Goal: Information Seeking & Learning: Learn about a topic

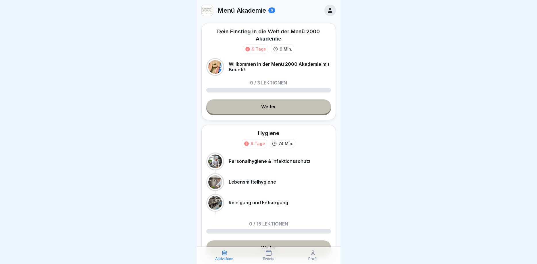
click at [330, 13] on icon at bounding box center [330, 10] width 4 height 5
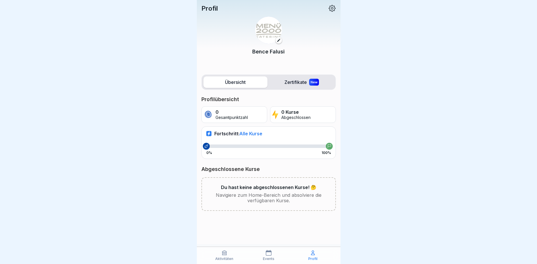
click at [227, 257] on p "Aktivitäten" at bounding box center [224, 259] width 18 height 4
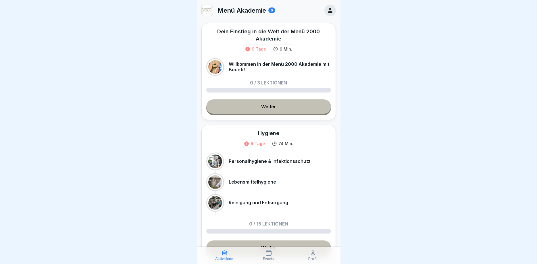
click at [277, 102] on link "Weiter" at bounding box center [268, 106] width 125 height 14
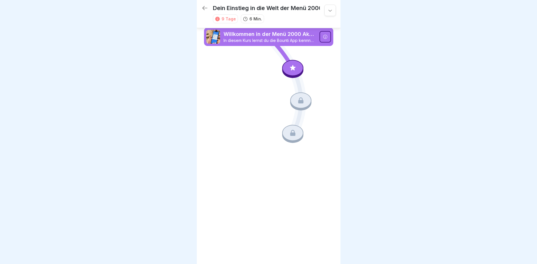
click at [299, 74] on div at bounding box center [292, 68] width 21 height 16
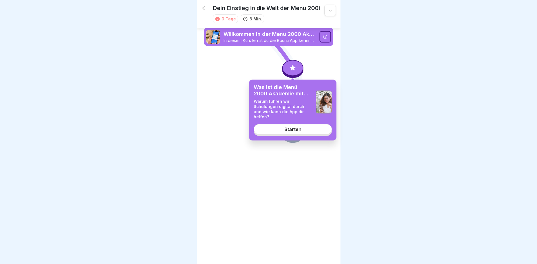
click at [303, 124] on link "Starten" at bounding box center [293, 129] width 78 height 10
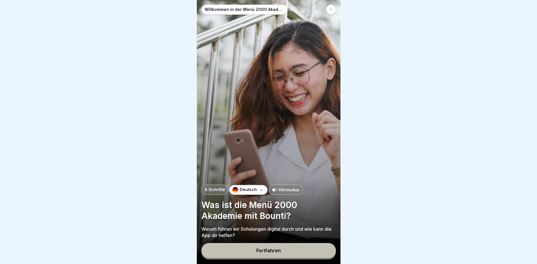
click at [293, 251] on button "Fortfahren" at bounding box center [268, 250] width 134 height 15
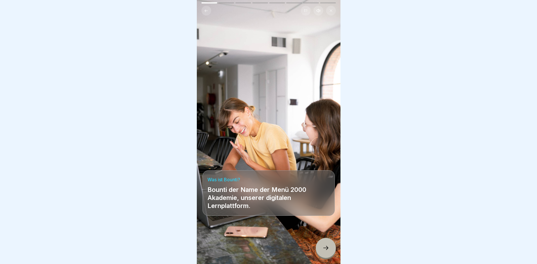
click at [323, 247] on icon at bounding box center [325, 248] width 7 height 7
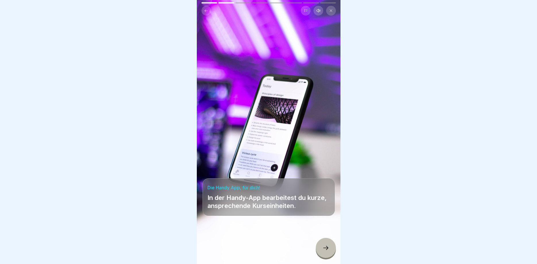
click at [327, 247] on icon at bounding box center [325, 248] width 7 height 7
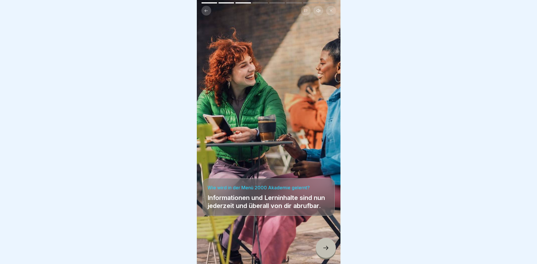
click at [327, 247] on icon at bounding box center [325, 248] width 7 height 7
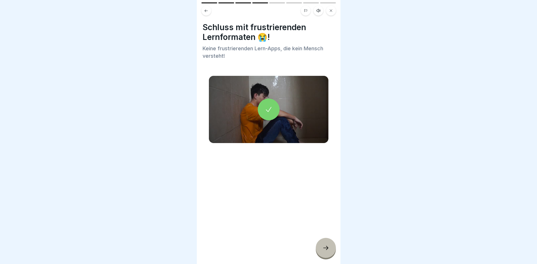
click at [327, 247] on icon at bounding box center [325, 248] width 7 height 7
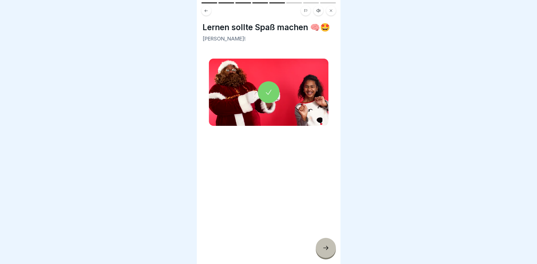
click at [327, 247] on icon at bounding box center [325, 248] width 7 height 7
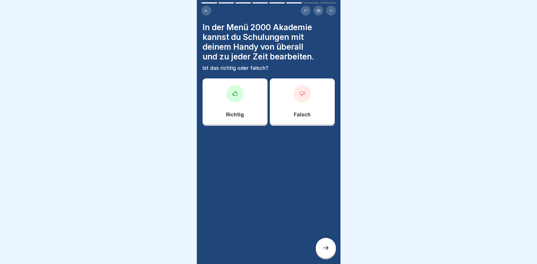
click at [325, 251] on icon at bounding box center [325, 248] width 7 height 7
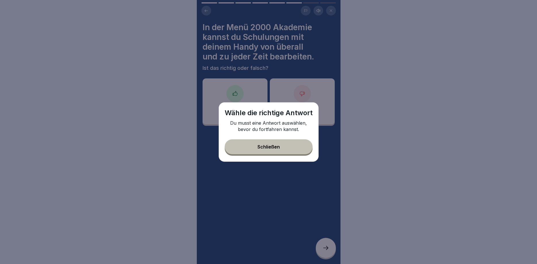
click at [290, 149] on button "Schließen" at bounding box center [269, 146] width 88 height 15
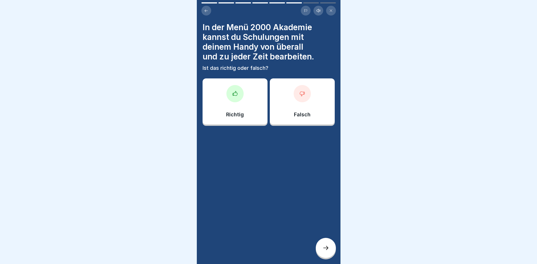
click at [239, 106] on div "Richtig" at bounding box center [235, 101] width 65 height 46
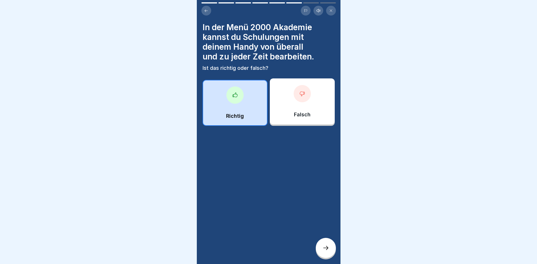
click at [327, 242] on div at bounding box center [326, 248] width 20 height 20
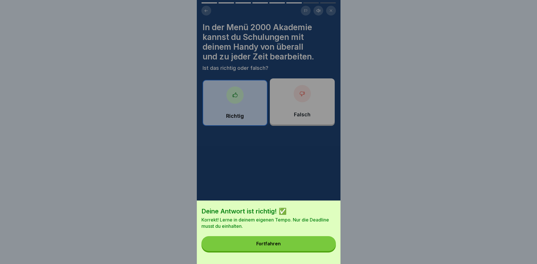
click at [290, 245] on button "Fortfahren" at bounding box center [268, 243] width 134 height 15
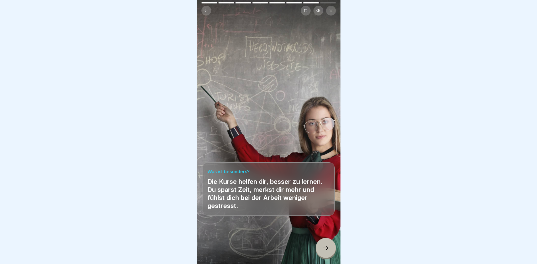
click at [328, 246] on icon at bounding box center [325, 248] width 7 height 7
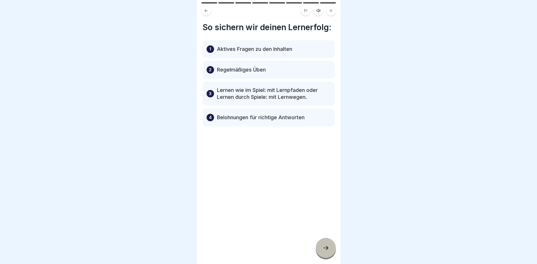
click at [328, 247] on icon at bounding box center [325, 248] width 7 height 7
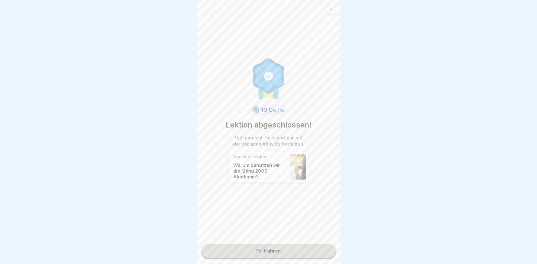
click at [301, 250] on link "Fortfahren" at bounding box center [268, 251] width 134 height 14
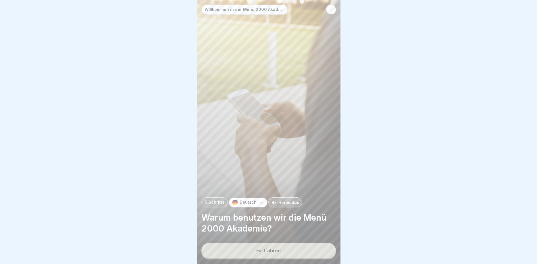
click at [301, 250] on button "Fortfahren" at bounding box center [268, 250] width 134 height 15
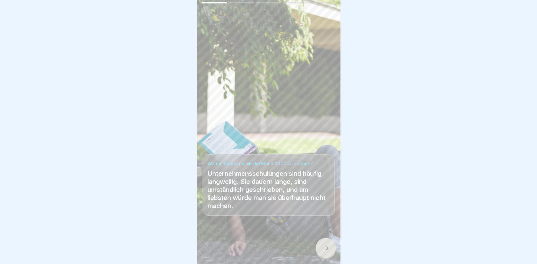
click at [322, 242] on div at bounding box center [326, 248] width 20 height 20
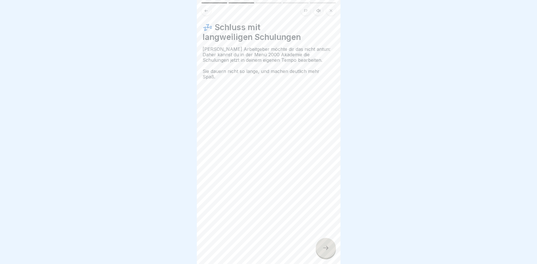
click at [325, 245] on div at bounding box center [326, 248] width 20 height 20
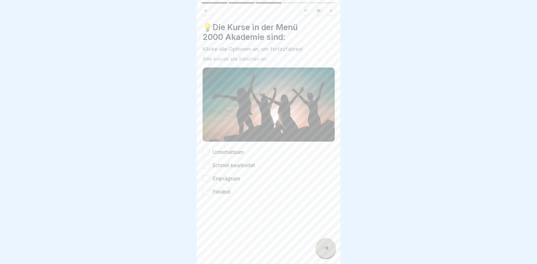
click at [205, 154] on button "Unterhaltsam" at bounding box center [206, 152] width 7 height 7
click at [205, 169] on button "Schnell bearbeitet" at bounding box center [206, 165] width 7 height 7
click at [205, 175] on div "Einprägsam" at bounding box center [222, 178] width 38 height 7
click at [209, 180] on button "Einprägsam" at bounding box center [206, 178] width 7 height 7
click at [205, 195] on button "Flexibel" at bounding box center [206, 191] width 7 height 7
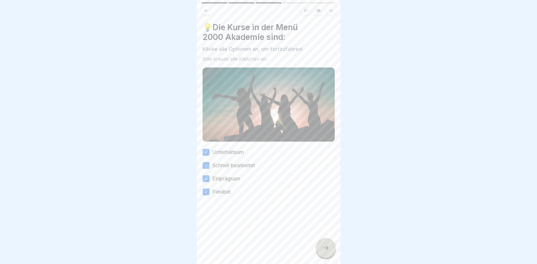
click at [321, 249] on div at bounding box center [326, 248] width 20 height 20
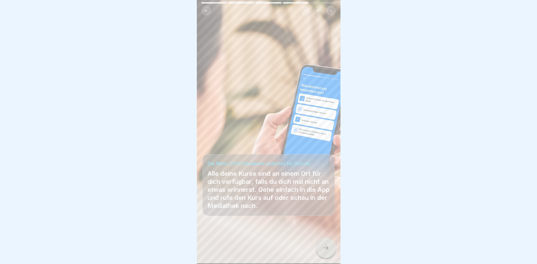
click at [321, 248] on div at bounding box center [326, 248] width 20 height 20
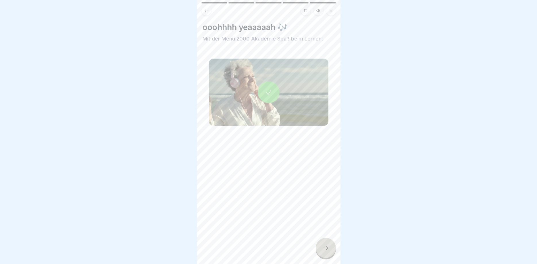
click at [321, 248] on div at bounding box center [326, 248] width 20 height 20
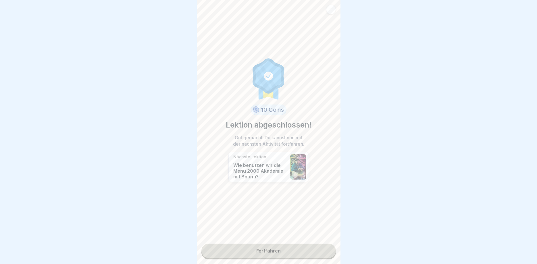
click at [295, 251] on link "Fortfahren" at bounding box center [268, 251] width 134 height 14
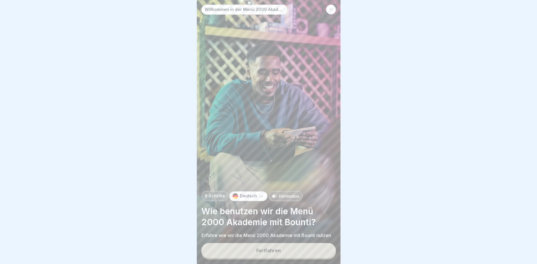
click at [295, 251] on button "Fortfahren" at bounding box center [268, 250] width 134 height 15
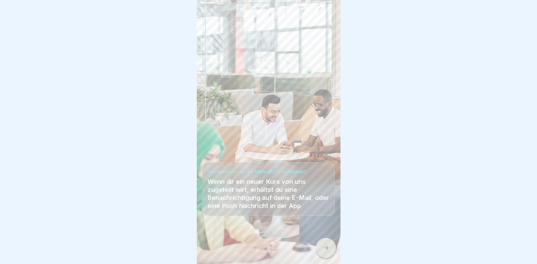
click at [319, 251] on div at bounding box center [326, 248] width 20 height 20
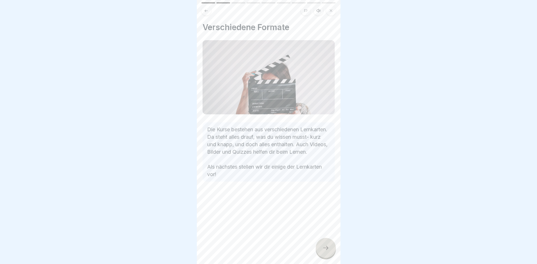
click at [321, 251] on div at bounding box center [326, 248] width 20 height 20
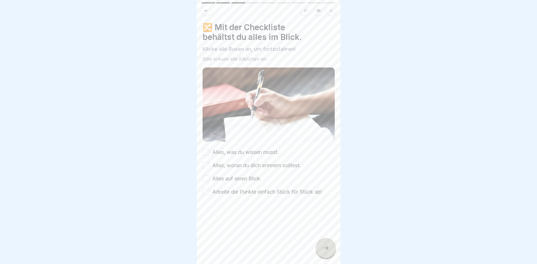
click at [208, 152] on button "Alles, was du wissen musst." at bounding box center [206, 152] width 7 height 7
click at [205, 168] on button "Alles, woran du dich erinnern solltest." at bounding box center [206, 165] width 7 height 7
click at [208, 181] on button "Alles auf einen Blick." at bounding box center [206, 178] width 7 height 7
click at [207, 195] on button "Arbeite die Punkte einfach Stück für Stück ab!" at bounding box center [206, 191] width 7 height 7
drag, startPoint x: 323, startPoint y: 242, endPoint x: 324, endPoint y: 245, distance: 3.6
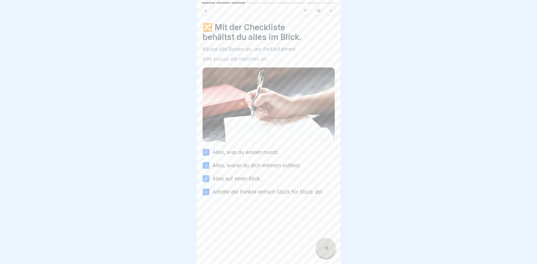
click at [324, 245] on div at bounding box center [326, 248] width 20 height 20
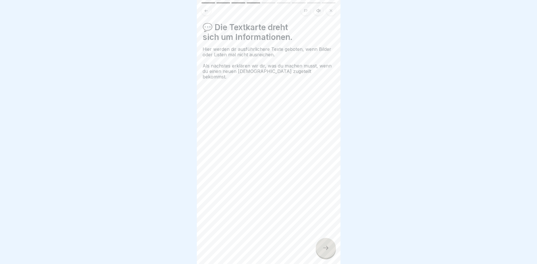
click at [326, 247] on icon at bounding box center [325, 248] width 7 height 7
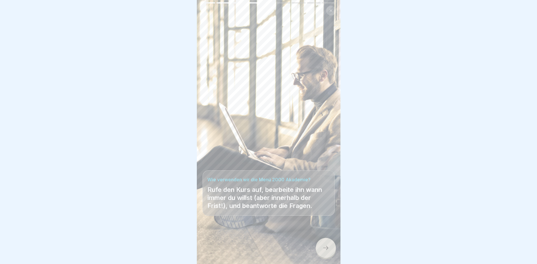
click at [324, 247] on icon at bounding box center [325, 248] width 7 height 7
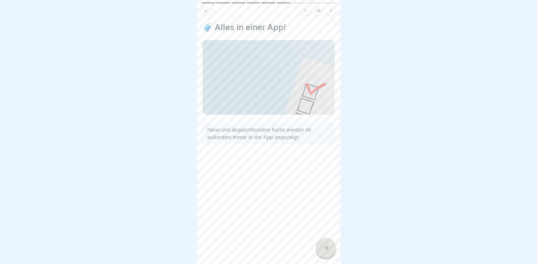
click at [323, 249] on icon at bounding box center [325, 248] width 7 height 7
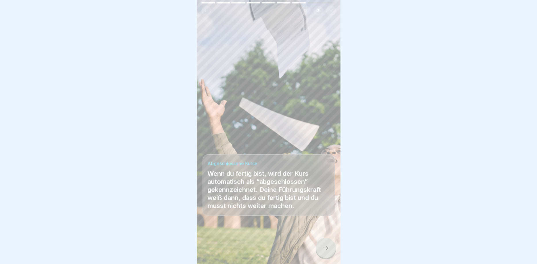
click at [322, 245] on div at bounding box center [326, 248] width 20 height 20
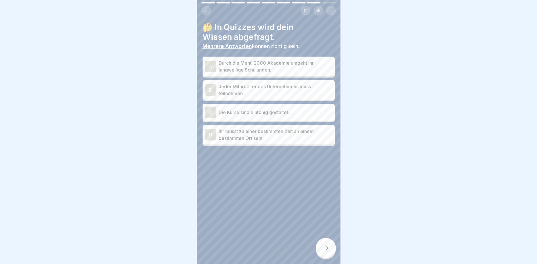
click at [332, 246] on div at bounding box center [326, 248] width 20 height 20
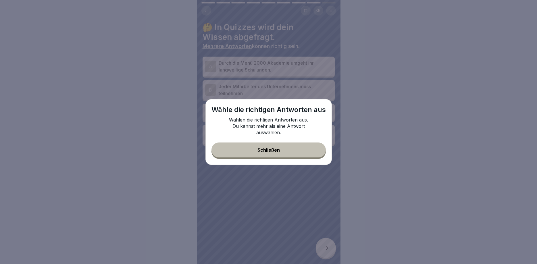
click at [302, 151] on button "Schließen" at bounding box center [268, 150] width 114 height 15
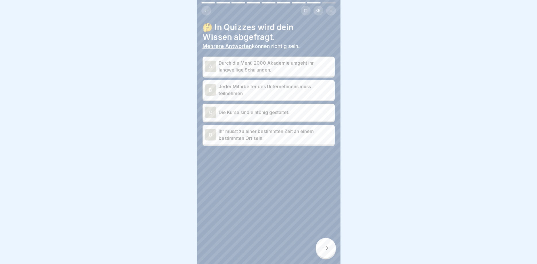
click at [291, 89] on p "Jeder Mitarbeiter des Unternehmens muss teilnehmen" at bounding box center [276, 90] width 114 height 14
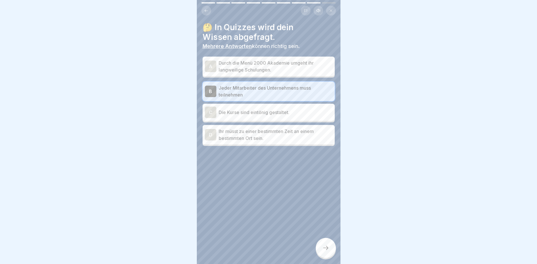
click at [297, 65] on p "Durch die Menü 2000 Akademie umgeht ihr langweilige Schulungen." at bounding box center [276, 66] width 114 height 14
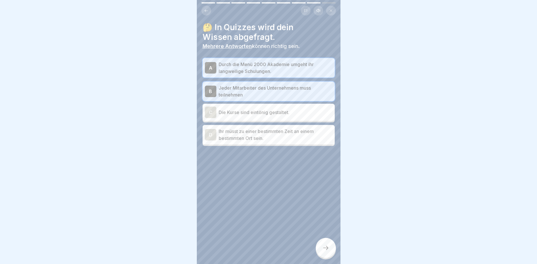
click at [329, 253] on div at bounding box center [326, 248] width 20 height 20
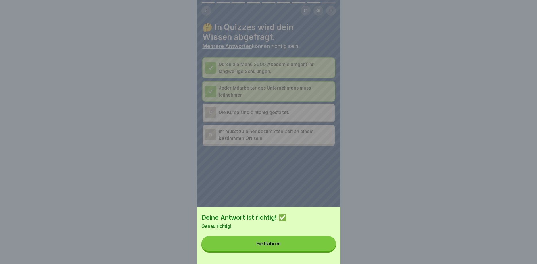
click at [294, 242] on button "Fortfahren" at bounding box center [268, 243] width 134 height 15
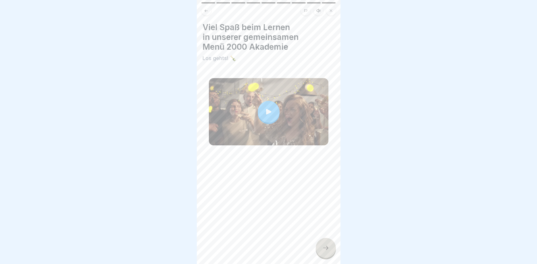
click at [324, 253] on div at bounding box center [326, 248] width 20 height 20
click at [325, 250] on icon at bounding box center [325, 248] width 7 height 7
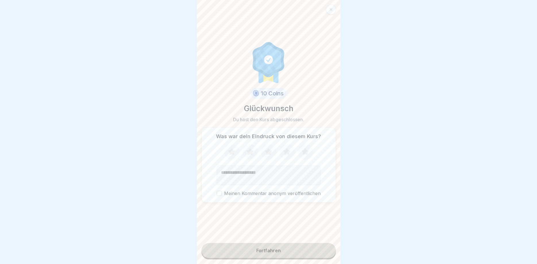
click at [304, 251] on button "Fortfahren" at bounding box center [268, 250] width 134 height 15
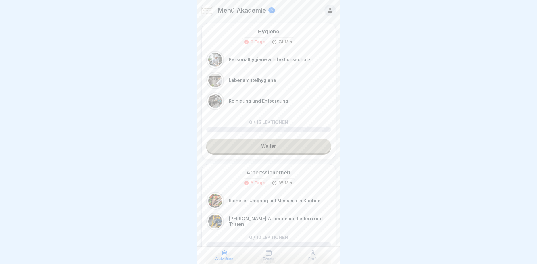
click at [295, 144] on link "Weiter" at bounding box center [268, 146] width 125 height 14
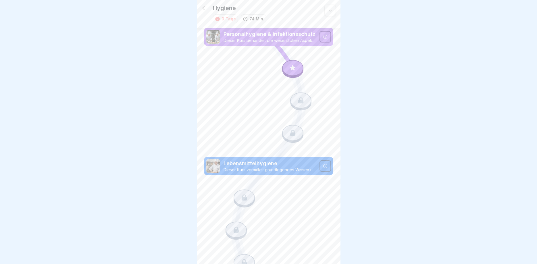
click at [295, 67] on icon at bounding box center [292, 67] width 7 height 7
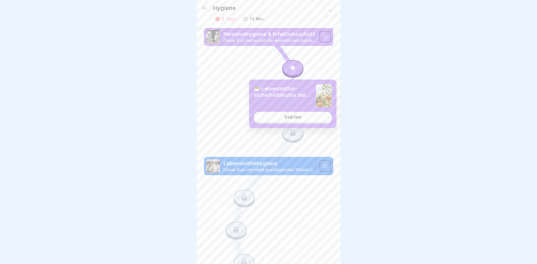
click at [295, 118] on div "Starten" at bounding box center [292, 116] width 17 height 5
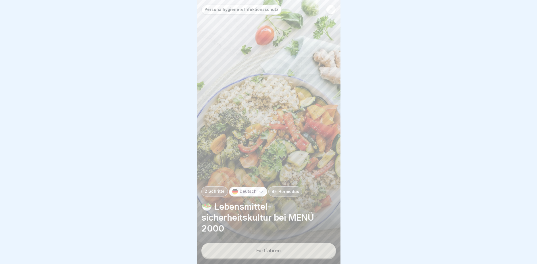
click at [294, 252] on button "Fortfahren" at bounding box center [268, 250] width 134 height 15
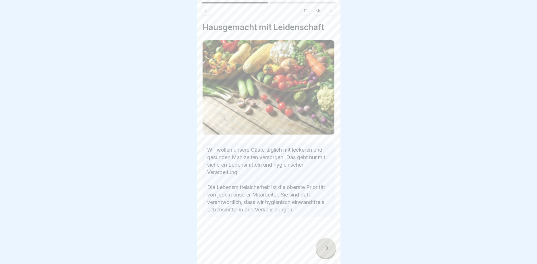
click at [324, 247] on icon at bounding box center [325, 248] width 7 height 7
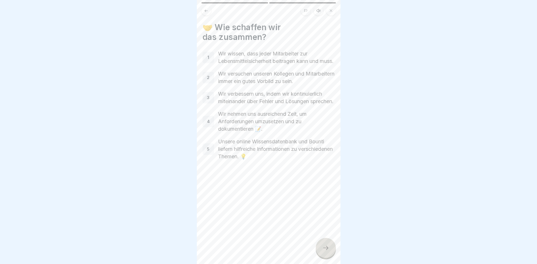
click at [326, 243] on div at bounding box center [326, 248] width 20 height 20
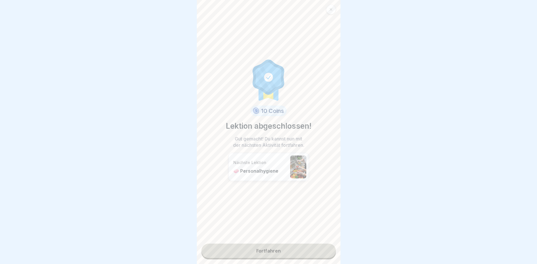
click at [297, 252] on link "Fortfahren" at bounding box center [268, 251] width 134 height 14
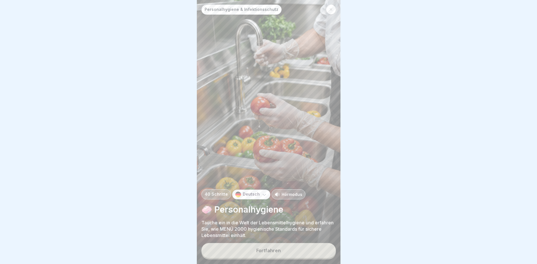
click at [293, 253] on button "Fortfahren" at bounding box center [268, 250] width 134 height 15
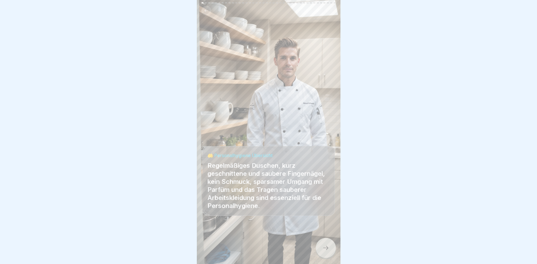
click at [318, 246] on div at bounding box center [326, 248] width 20 height 20
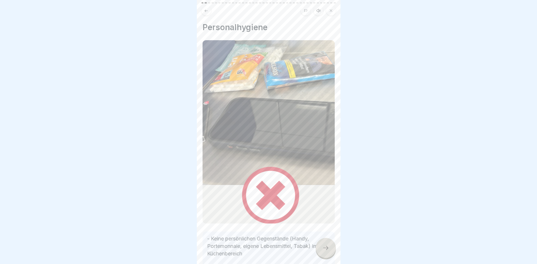
click at [327, 251] on icon at bounding box center [325, 248] width 7 height 7
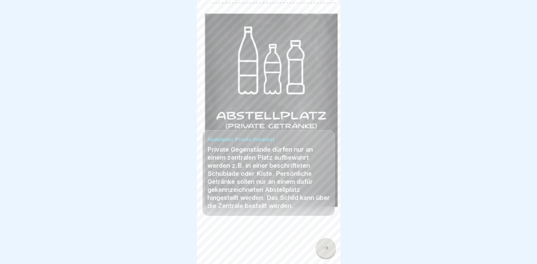
click at [327, 250] on icon at bounding box center [325, 248] width 7 height 7
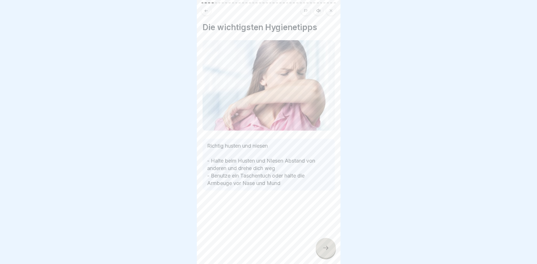
click at [327, 250] on icon at bounding box center [325, 248] width 7 height 7
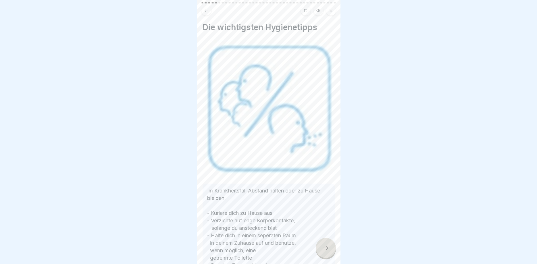
click at [327, 250] on icon at bounding box center [325, 248] width 7 height 7
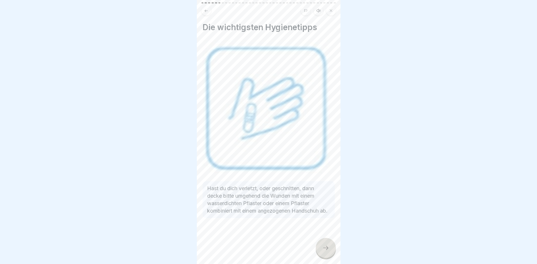
click at [327, 250] on icon at bounding box center [325, 248] width 7 height 7
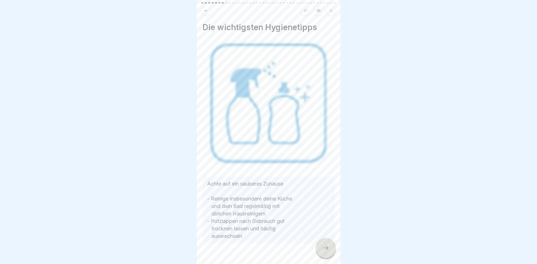
click at [327, 250] on icon at bounding box center [325, 248] width 7 height 7
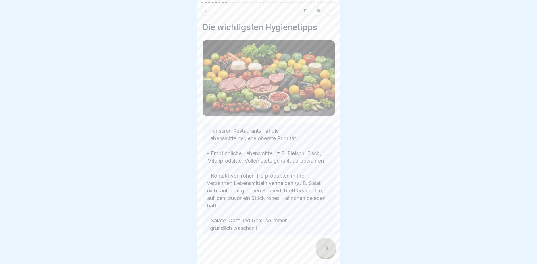
click at [327, 250] on icon at bounding box center [325, 248] width 7 height 7
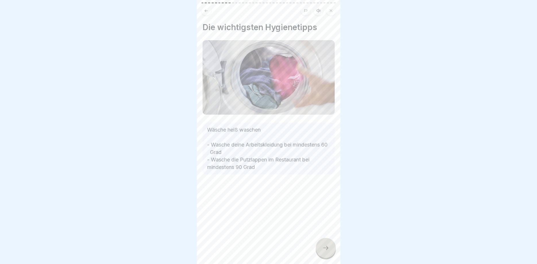
click at [327, 250] on icon at bounding box center [325, 248] width 7 height 7
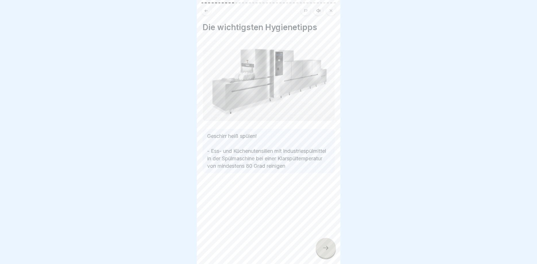
click at [327, 250] on icon at bounding box center [325, 248] width 7 height 7
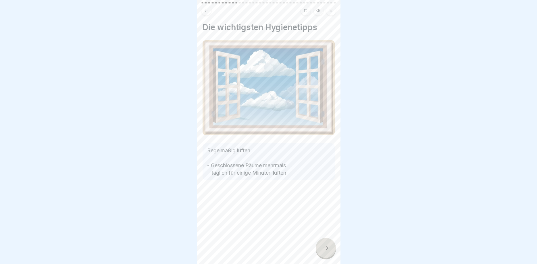
click at [327, 250] on icon at bounding box center [325, 248] width 7 height 7
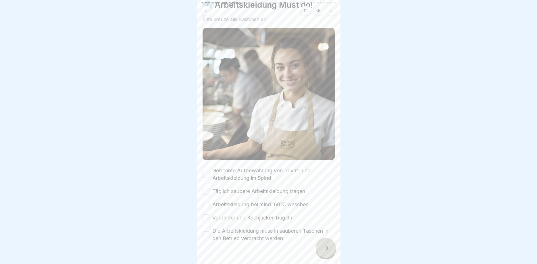
scroll to position [35, 0]
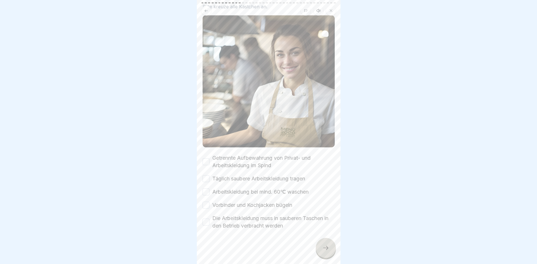
click at [321, 247] on div at bounding box center [326, 248] width 20 height 20
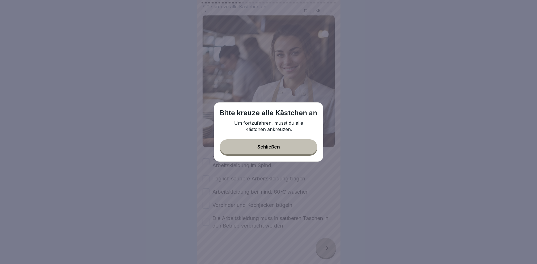
click at [293, 152] on button "Schließen" at bounding box center [268, 146] width 97 height 15
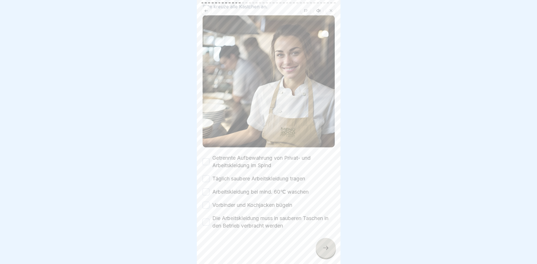
click at [209, 162] on button "Getrennte Aufbewahrung von Privat- und Arbeitskleidung im Spind" at bounding box center [206, 161] width 7 height 7
click at [204, 180] on button "Täglich saubere Arbeitskleidung tragen" at bounding box center [206, 178] width 7 height 7
click at [208, 195] on button "Arbeitskleidung bei mind. 60℃ waschen" at bounding box center [206, 191] width 7 height 7
click at [208, 207] on button "Vorbinder und Kochjacken bügeln" at bounding box center [206, 205] width 7 height 7
click at [206, 222] on button "Die Arbeitskleidung muss in sauberen Taschen in den Betrieb verbracht werden" at bounding box center [206, 222] width 7 height 7
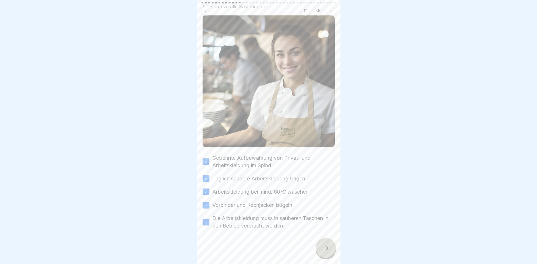
click at [319, 247] on div at bounding box center [326, 248] width 20 height 20
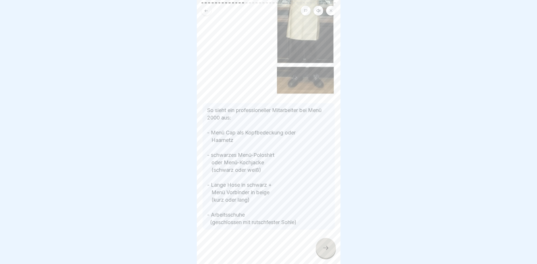
scroll to position [0, 0]
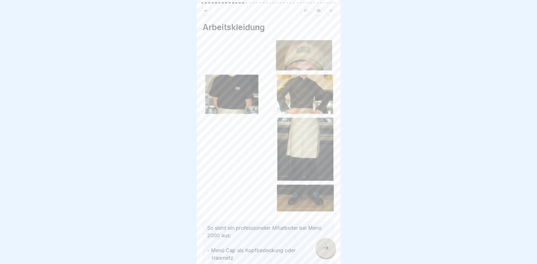
click at [323, 247] on icon at bounding box center [325, 248] width 7 height 7
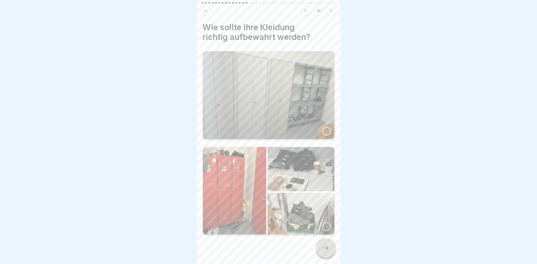
click at [327, 131] on div at bounding box center [326, 131] width 9 height 9
drag, startPoint x: 336, startPoint y: 222, endPoint x: 330, endPoint y: 242, distance: 21.6
click at [328, 248] on icon at bounding box center [325, 248] width 5 height 4
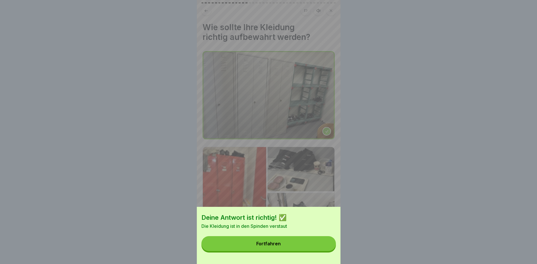
click at [314, 246] on button "Fortfahren" at bounding box center [268, 243] width 134 height 15
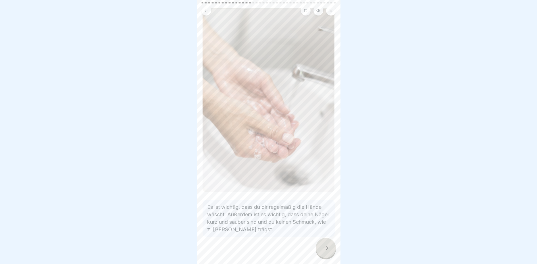
scroll to position [39, 0]
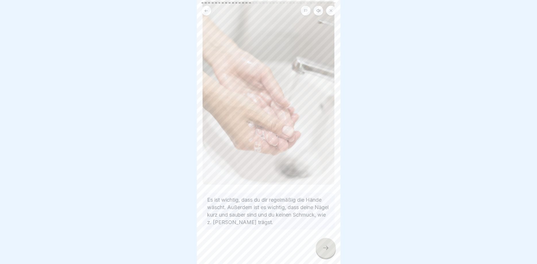
click at [325, 245] on icon at bounding box center [325, 248] width 7 height 7
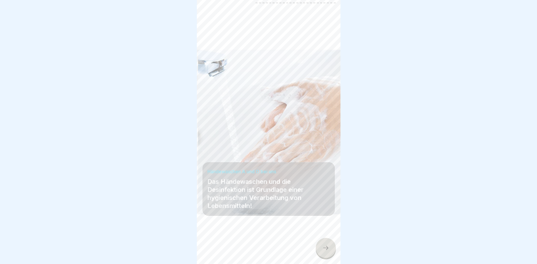
click at [325, 245] on icon at bounding box center [325, 248] width 7 height 7
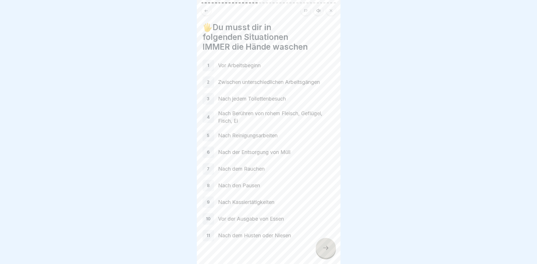
click at [325, 245] on icon at bounding box center [325, 248] width 7 height 7
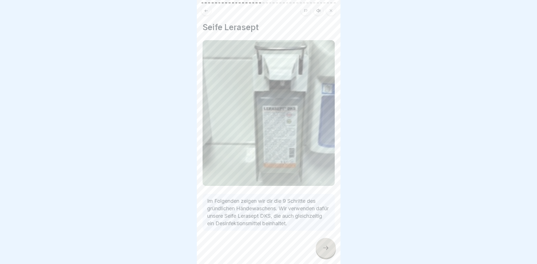
click at [325, 245] on icon at bounding box center [325, 248] width 7 height 7
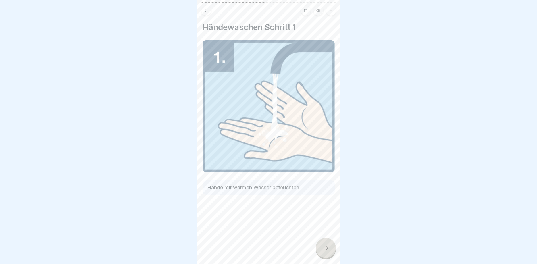
click at [325, 245] on icon at bounding box center [325, 248] width 7 height 7
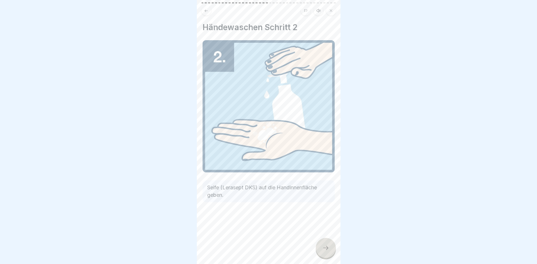
click at [325, 245] on icon at bounding box center [325, 248] width 7 height 7
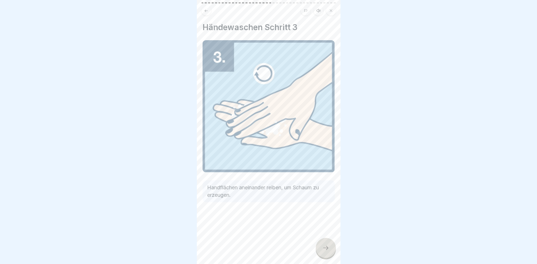
click at [320, 246] on div at bounding box center [326, 248] width 20 height 20
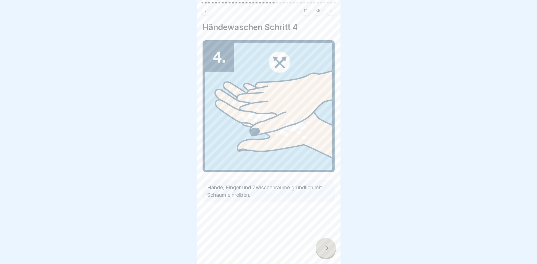
click at [324, 250] on icon at bounding box center [325, 248] width 7 height 7
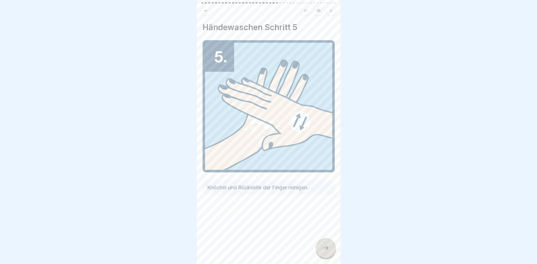
click at [324, 250] on icon at bounding box center [325, 248] width 7 height 7
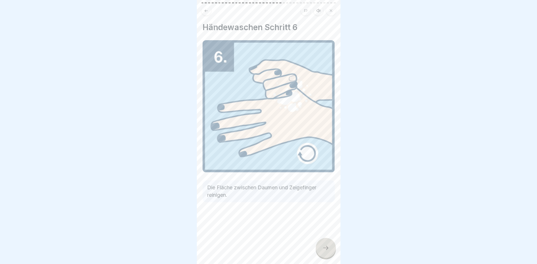
click at [324, 251] on icon at bounding box center [325, 248] width 7 height 7
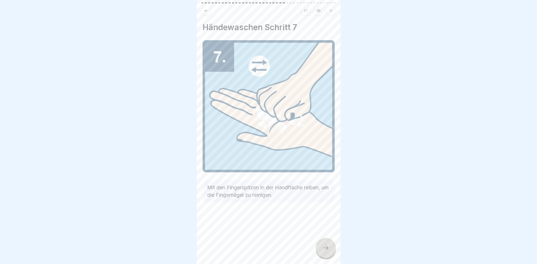
click at [324, 251] on icon at bounding box center [325, 248] width 7 height 7
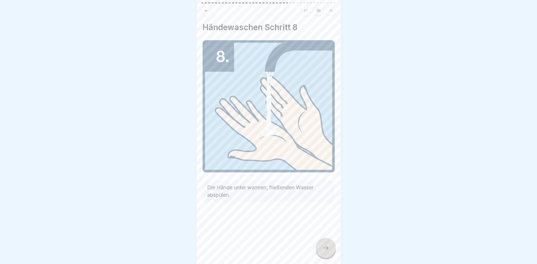
click at [324, 251] on icon at bounding box center [325, 248] width 7 height 7
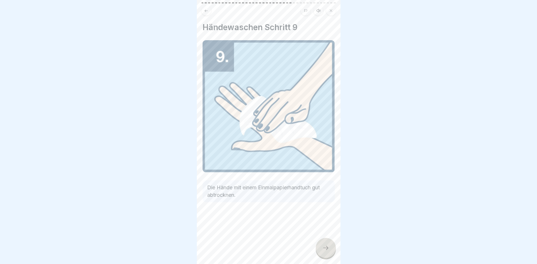
click at [324, 251] on icon at bounding box center [325, 248] width 7 height 7
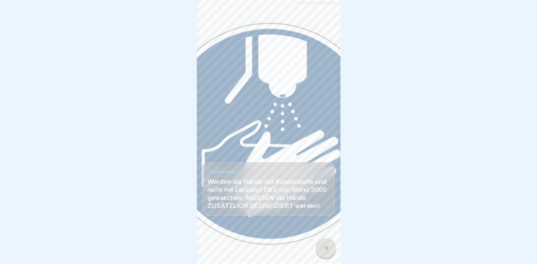
click at [324, 253] on div at bounding box center [326, 248] width 20 height 20
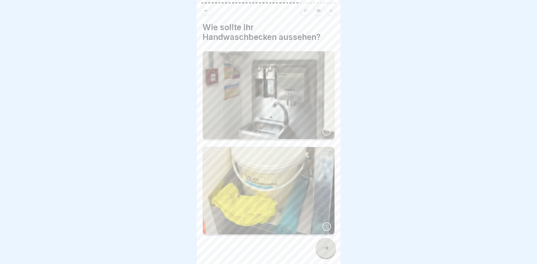
click at [307, 114] on img at bounding box center [269, 95] width 132 height 88
click at [323, 249] on icon at bounding box center [325, 248] width 7 height 7
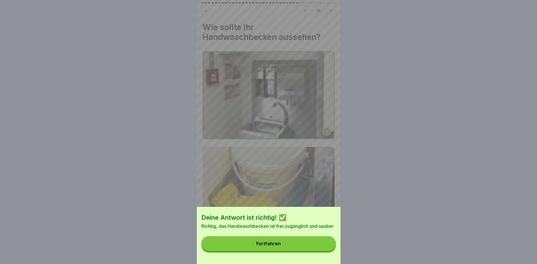
click at [316, 245] on button "Fortfahren" at bounding box center [268, 243] width 134 height 15
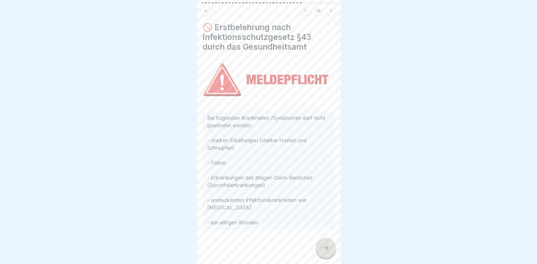
click at [323, 247] on icon at bounding box center [325, 248] width 7 height 7
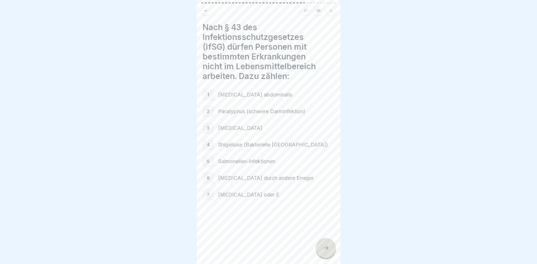
click at [325, 249] on icon at bounding box center [325, 248] width 7 height 7
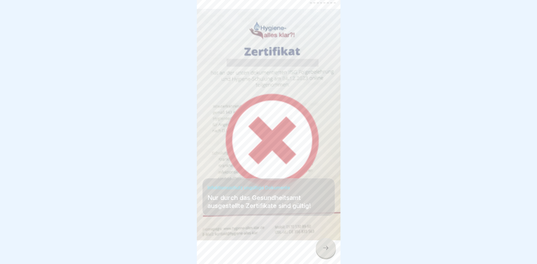
click at [326, 253] on div at bounding box center [326, 248] width 20 height 20
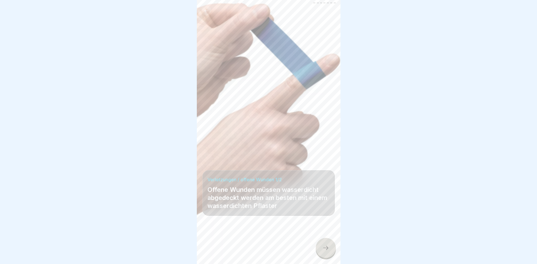
click at [330, 250] on div at bounding box center [326, 248] width 20 height 20
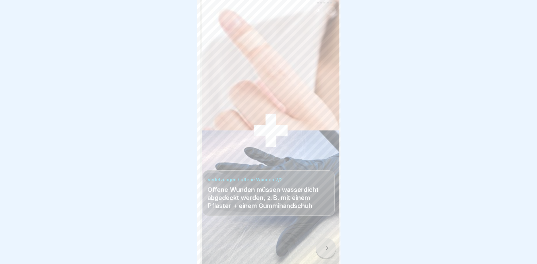
click at [327, 251] on icon at bounding box center [325, 248] width 7 height 7
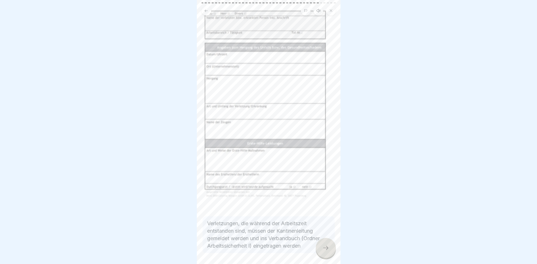
scroll to position [57, 0]
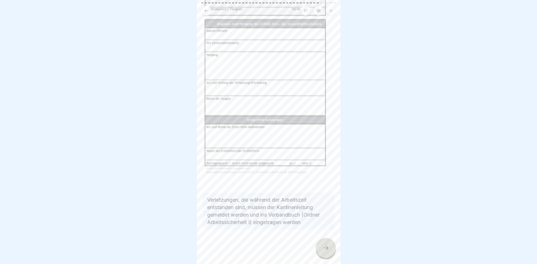
click at [330, 246] on div at bounding box center [326, 248] width 20 height 20
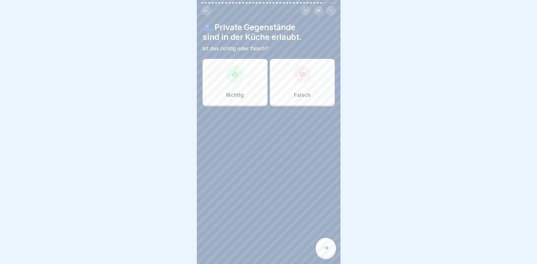
click at [300, 83] on div "Falsch" at bounding box center [302, 82] width 65 height 46
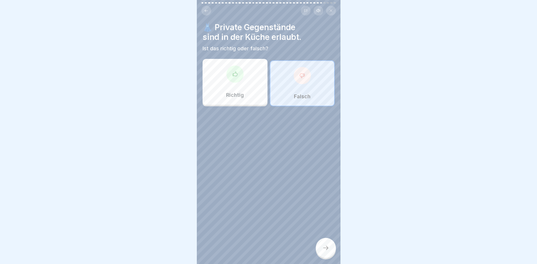
click at [239, 81] on div at bounding box center [234, 74] width 17 height 17
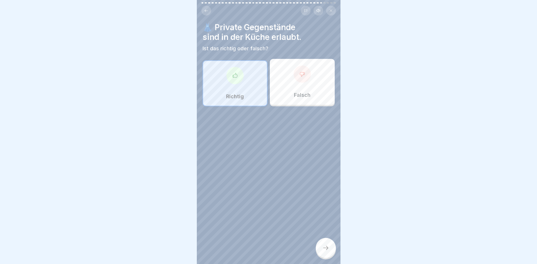
click at [298, 191] on div "👗 Private Gegenstände sind in der Küche erlaubt. Ist das richtig oder falsch? R…" at bounding box center [269, 132] width 144 height 264
click at [322, 247] on icon at bounding box center [325, 248] width 7 height 7
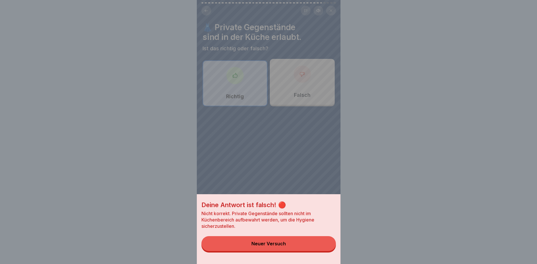
click at [314, 246] on button "Neuer Versuch" at bounding box center [268, 243] width 134 height 15
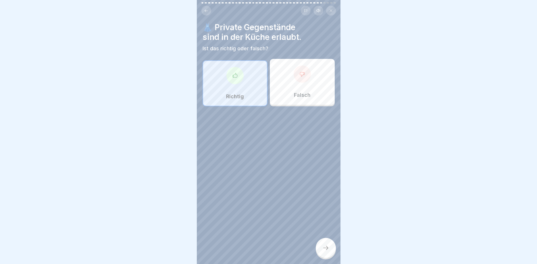
click at [311, 83] on div "Falsch" at bounding box center [302, 82] width 65 height 46
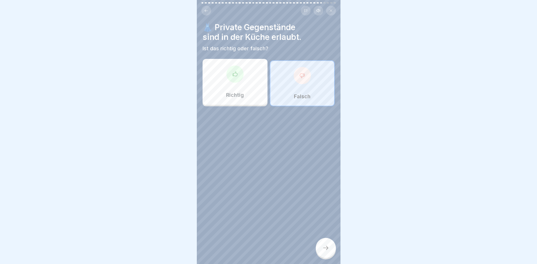
click at [325, 247] on icon at bounding box center [325, 248] width 7 height 7
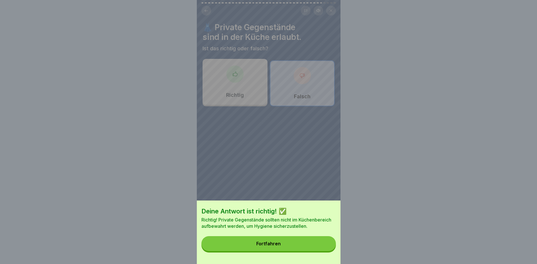
click at [300, 244] on button "Fortfahren" at bounding box center [268, 243] width 134 height 15
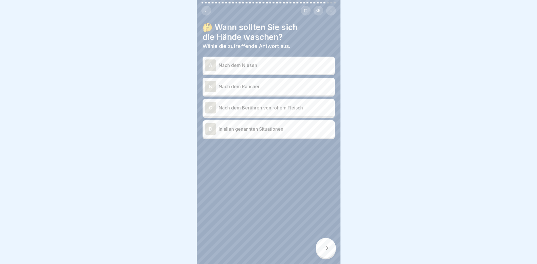
click at [291, 128] on p "In allen genannten Situationen" at bounding box center [276, 129] width 114 height 7
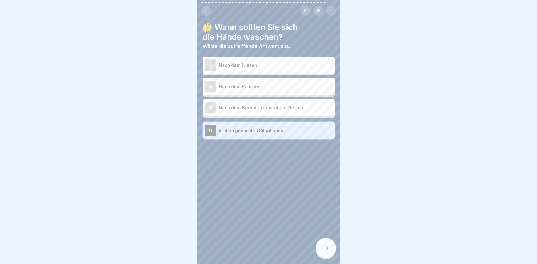
click at [324, 255] on div at bounding box center [326, 248] width 20 height 20
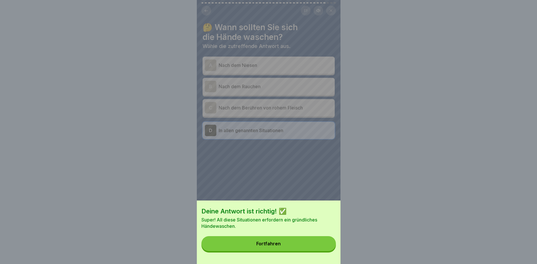
click at [312, 243] on button "Fortfahren" at bounding box center [268, 243] width 134 height 15
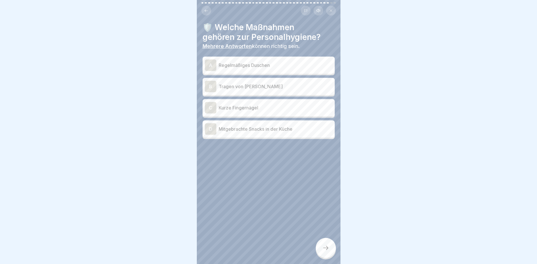
click at [257, 67] on p "Regelmäßiges Duschen" at bounding box center [276, 65] width 114 height 7
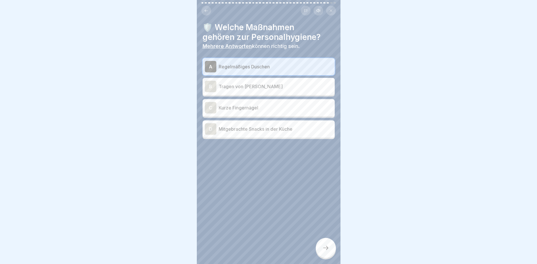
click at [257, 85] on p "Tragen von [PERSON_NAME]" at bounding box center [276, 86] width 114 height 7
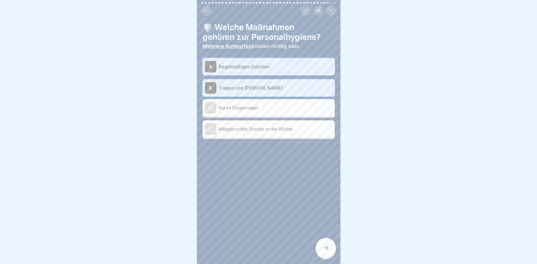
click at [256, 108] on p "Kurze Fingernägel" at bounding box center [276, 107] width 114 height 7
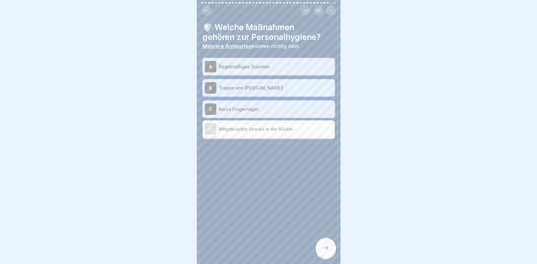
click at [320, 258] on div "🛡️ Welche Maßnahmen gehören zur Personalhygiene? Mehrere Antworten können richt…" at bounding box center [269, 132] width 144 height 264
click at [324, 251] on icon at bounding box center [325, 248] width 7 height 7
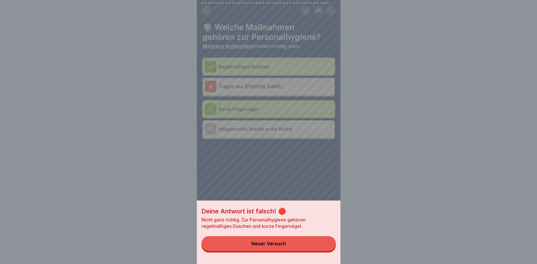
click at [308, 247] on button "Neuer Versuch" at bounding box center [268, 243] width 134 height 15
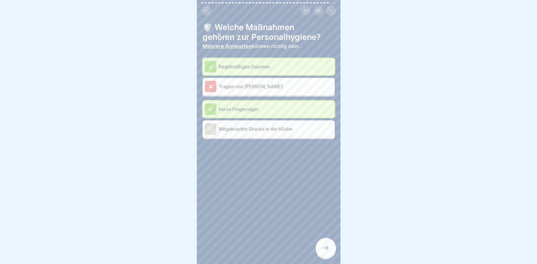
click at [326, 252] on div at bounding box center [326, 248] width 20 height 20
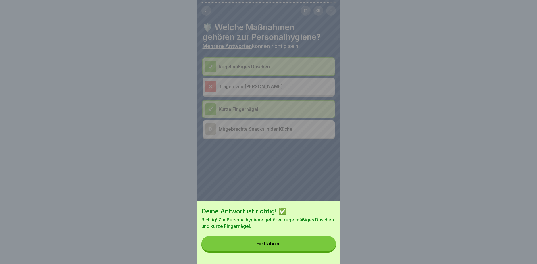
click at [297, 243] on button "Fortfahren" at bounding box center [268, 243] width 134 height 15
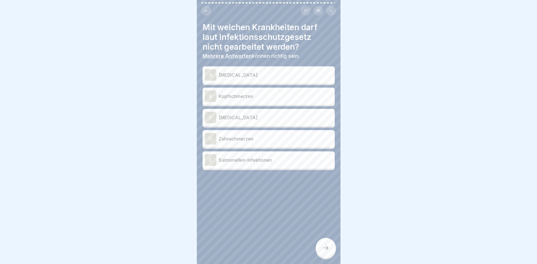
click at [289, 78] on p "[MEDICAL_DATA]" at bounding box center [276, 75] width 114 height 7
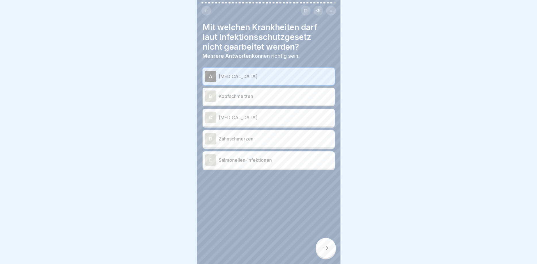
click at [278, 118] on p "[MEDICAL_DATA]" at bounding box center [276, 117] width 114 height 7
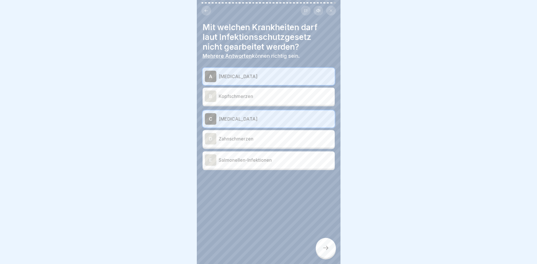
click at [284, 159] on p "Salmonellen-Infektionen" at bounding box center [276, 160] width 114 height 7
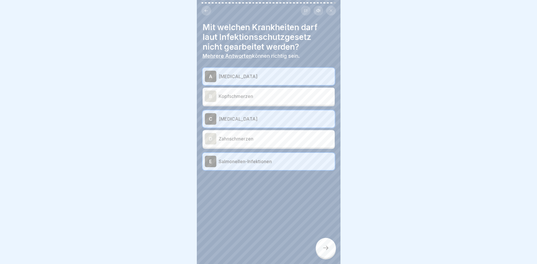
click at [328, 243] on div at bounding box center [326, 248] width 20 height 20
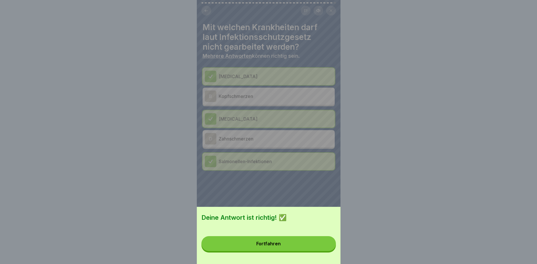
click at [311, 248] on button "Fortfahren" at bounding box center [268, 243] width 134 height 15
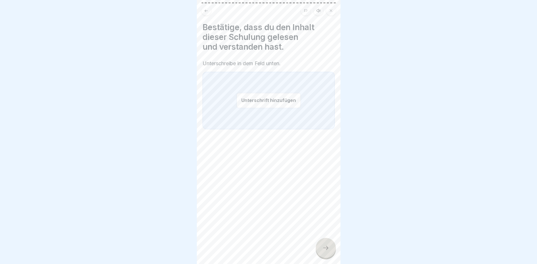
click at [272, 106] on button "Unterschrift hinzufügen" at bounding box center [268, 100] width 64 height 15
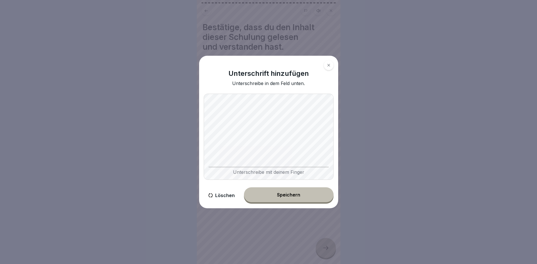
click at [301, 197] on button "Speichern" at bounding box center [289, 194] width 90 height 15
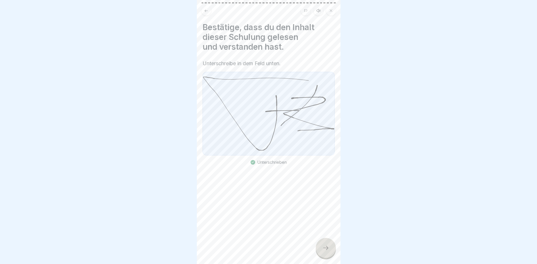
click at [322, 249] on icon at bounding box center [325, 248] width 7 height 7
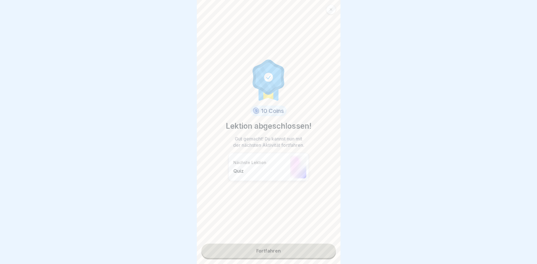
click at [301, 249] on link "Fortfahren" at bounding box center [268, 251] width 134 height 14
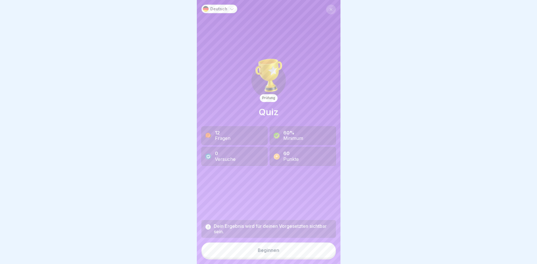
click at [288, 249] on button "Beginnen" at bounding box center [268, 251] width 134 height 16
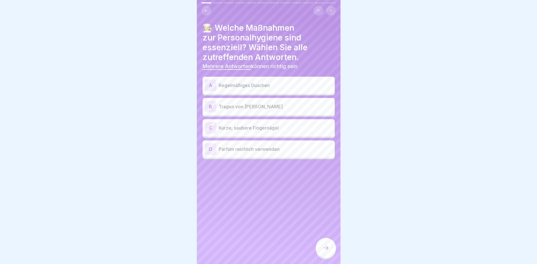
click at [287, 83] on p "Regelmäßiges Duschen" at bounding box center [276, 85] width 114 height 7
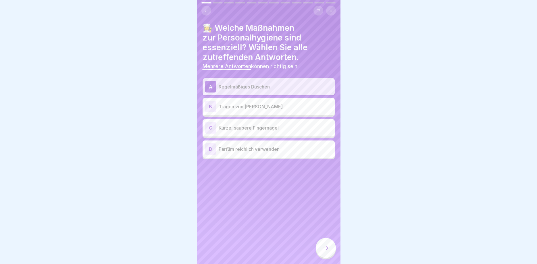
click at [288, 125] on p "Kurze, saubere Fingernägel" at bounding box center [276, 127] width 114 height 7
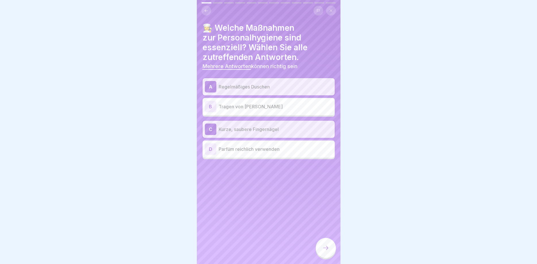
click at [290, 146] on p "Parfüm reichlich verwenden" at bounding box center [276, 149] width 114 height 7
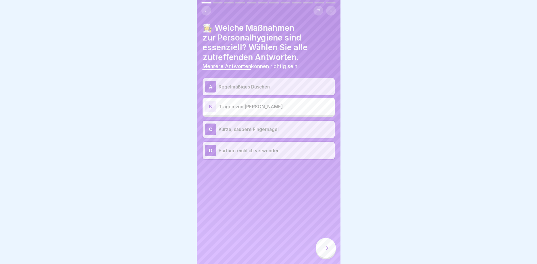
click at [330, 251] on div at bounding box center [326, 248] width 20 height 20
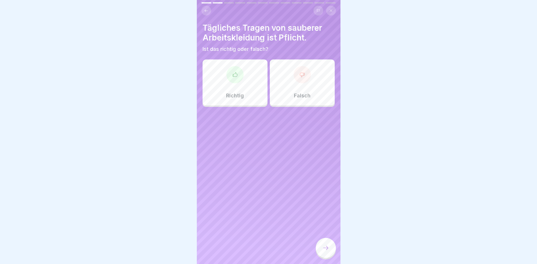
click at [244, 97] on div "Richtig" at bounding box center [235, 82] width 65 height 46
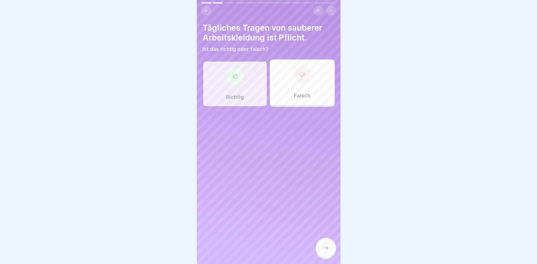
click at [331, 247] on div at bounding box center [326, 248] width 20 height 20
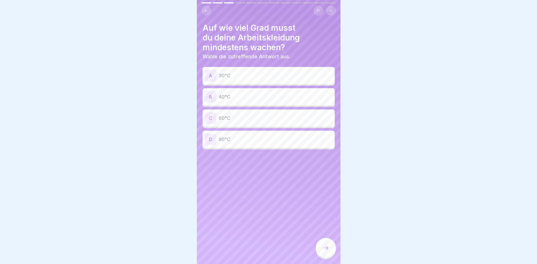
click at [249, 118] on p "60°C" at bounding box center [276, 118] width 114 height 7
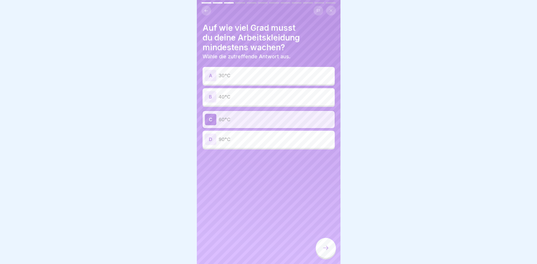
click at [334, 251] on div at bounding box center [326, 248] width 20 height 20
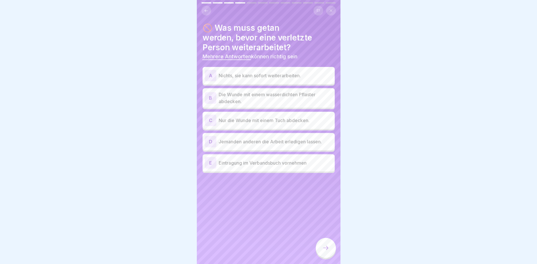
click at [305, 97] on p "Die Wunde mit einem wasserdichten Pflaster abdecken." at bounding box center [276, 98] width 114 height 14
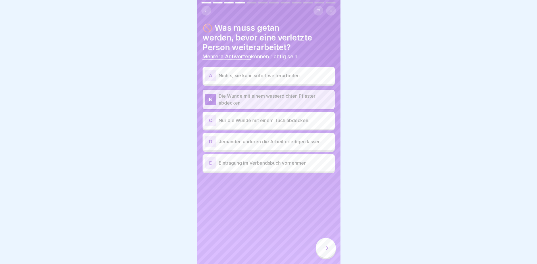
click at [296, 165] on p "Eintragung im Verbandsbuch vornehmen" at bounding box center [276, 162] width 114 height 7
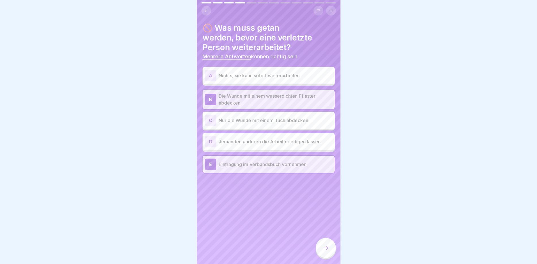
click at [328, 251] on icon at bounding box center [325, 248] width 7 height 7
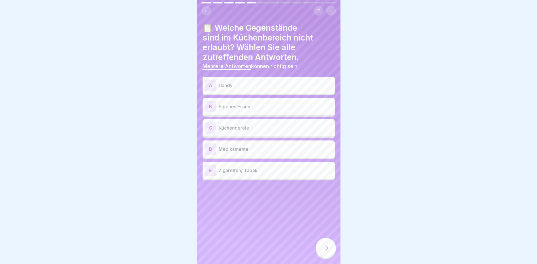
click at [264, 84] on p "Handy" at bounding box center [276, 85] width 114 height 7
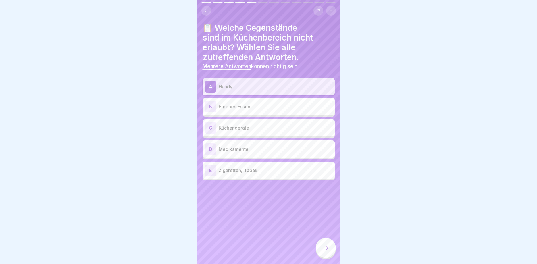
click at [258, 109] on p "Eigenes Essen" at bounding box center [276, 106] width 114 height 7
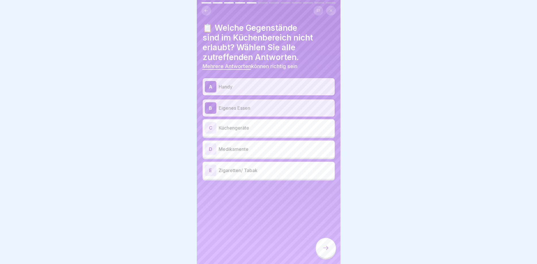
click at [264, 150] on p "Medikamente" at bounding box center [276, 149] width 114 height 7
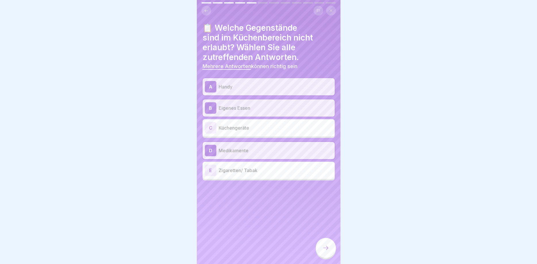
click at [265, 174] on div "E Zigaretten/ Tabak" at bounding box center [269, 170] width 128 height 11
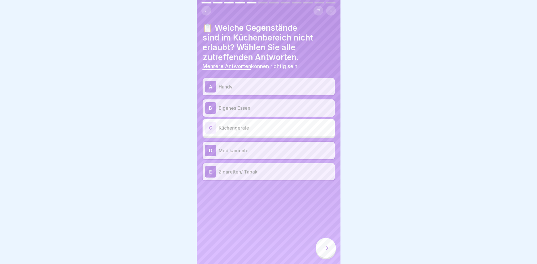
click at [324, 239] on div at bounding box center [326, 248] width 20 height 20
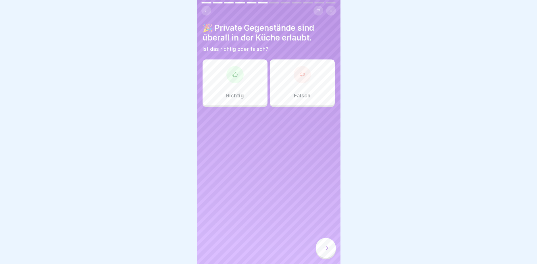
click at [290, 83] on div "Falsch" at bounding box center [302, 82] width 65 height 46
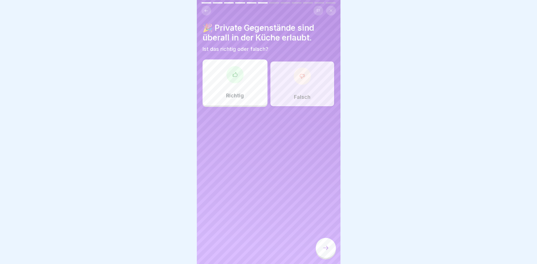
click at [324, 251] on icon at bounding box center [325, 248] width 7 height 7
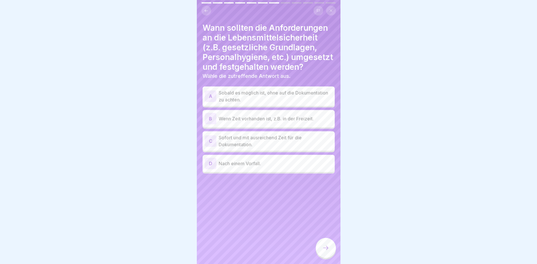
click at [295, 167] on div "D Nach einem Vorfall." at bounding box center [269, 163] width 128 height 11
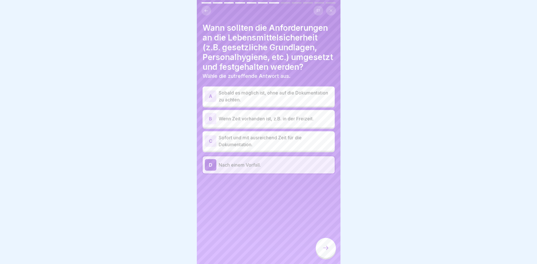
click at [321, 248] on div at bounding box center [326, 248] width 20 height 20
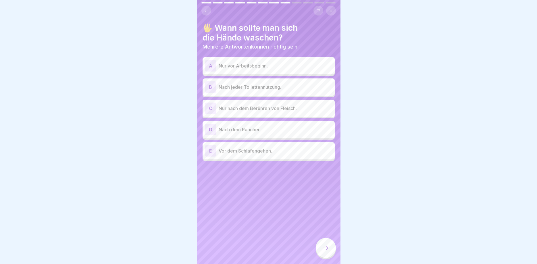
click at [259, 67] on p "Nur vor Arbeitsbeginn." at bounding box center [276, 65] width 114 height 7
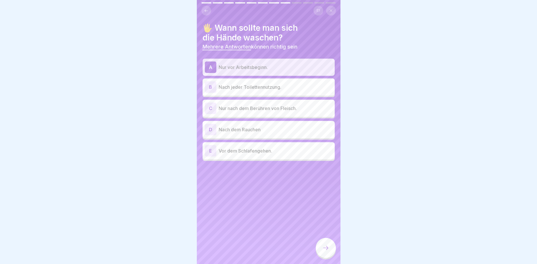
click at [270, 91] on div "B Nach jeder Toilettennutzung." at bounding box center [269, 86] width 128 height 11
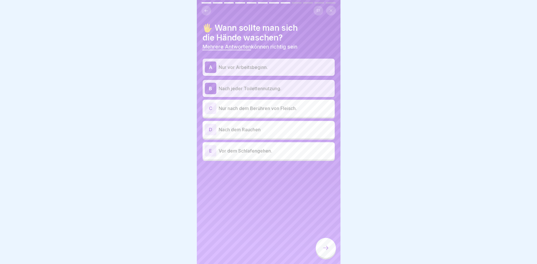
click at [275, 107] on p "Nur nach dem Berühren von Fleisch." at bounding box center [276, 108] width 114 height 7
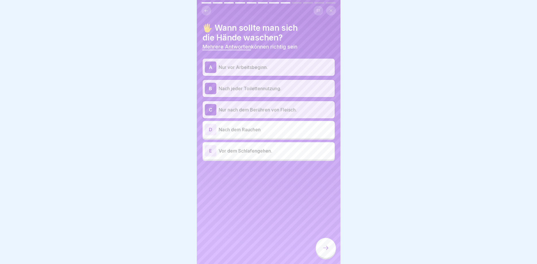
click at [273, 128] on p "Nach dem Rauchen" at bounding box center [276, 129] width 114 height 7
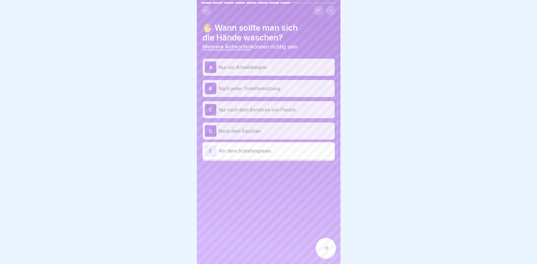
click at [330, 248] on div at bounding box center [326, 248] width 20 height 20
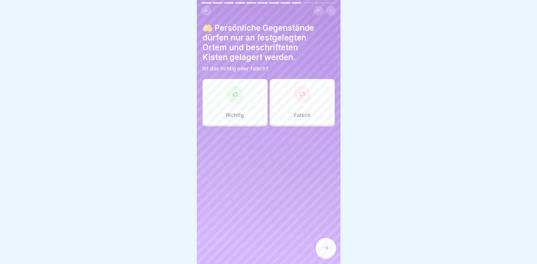
click at [240, 104] on div "Richtig" at bounding box center [235, 102] width 65 height 46
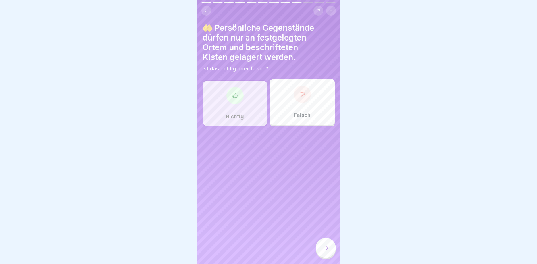
click at [322, 252] on div at bounding box center [326, 248] width 20 height 20
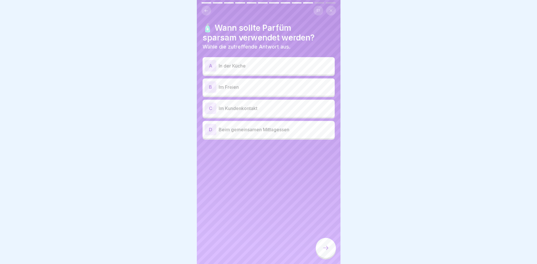
click at [271, 62] on div "A In der Küche" at bounding box center [269, 65] width 128 height 11
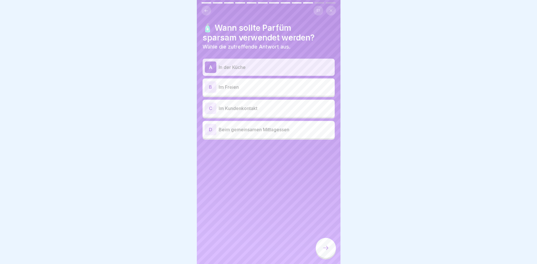
click at [331, 253] on div at bounding box center [326, 248] width 20 height 20
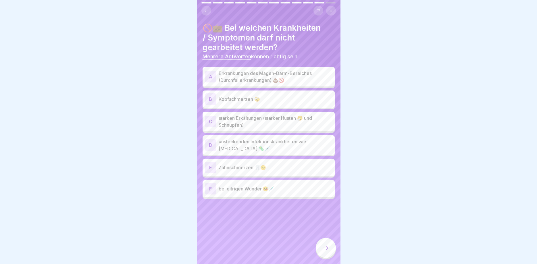
click at [293, 74] on p "Erkrankungen des Magen-Darm-Bereiches (Durchfallerkrankungen) 💩🚫" at bounding box center [276, 77] width 114 height 14
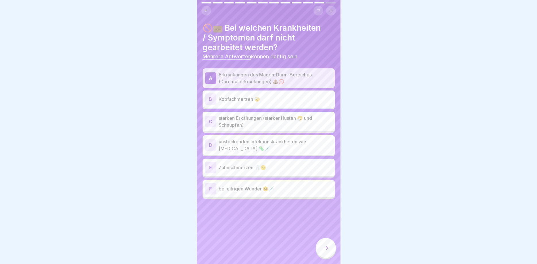
click at [281, 124] on p "starken Erkältungen (starker Husten 🤧 und Schnupfen)" at bounding box center [276, 122] width 114 height 14
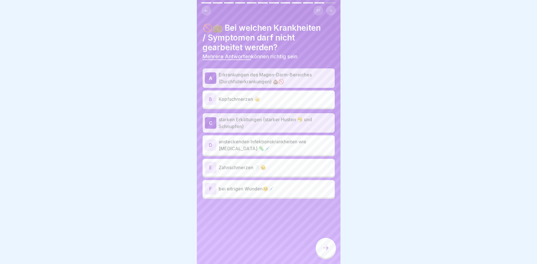
click at [281, 145] on p "ansteckenden Infektionskrankheiten wie [MEDICAL_DATA] 🦠💉" at bounding box center [276, 145] width 114 height 14
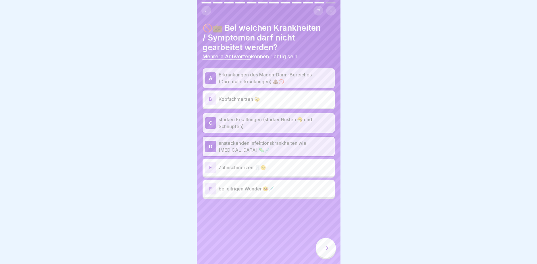
click at [283, 188] on p "bei eitrigen Wunden🤒💉" at bounding box center [276, 188] width 114 height 7
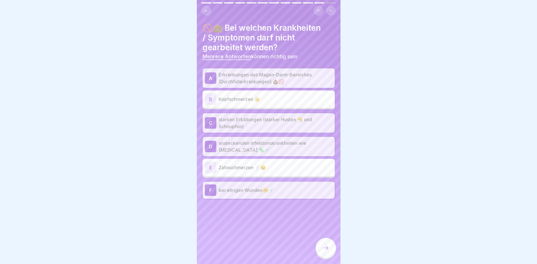
click at [328, 252] on div at bounding box center [326, 248] width 20 height 20
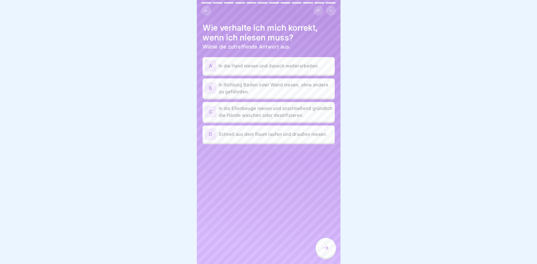
click at [324, 109] on p "In die Ellenbeuge niesen und anschließend gründlich die Hände waschen oder desi…" at bounding box center [276, 112] width 114 height 14
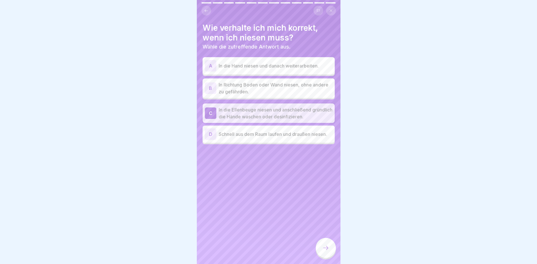
click at [332, 247] on div at bounding box center [326, 248] width 20 height 20
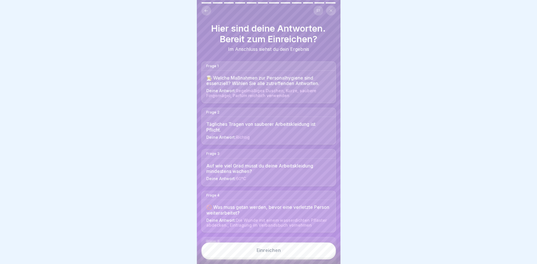
click at [292, 253] on button "Einreichen" at bounding box center [268, 251] width 134 height 16
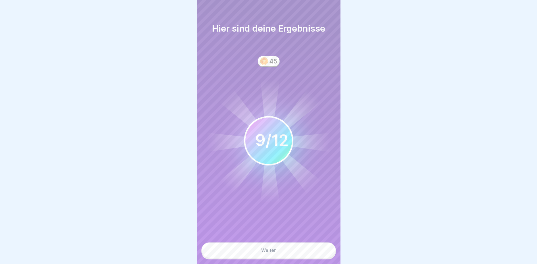
click at [302, 252] on button "Weiter" at bounding box center [268, 251] width 134 height 16
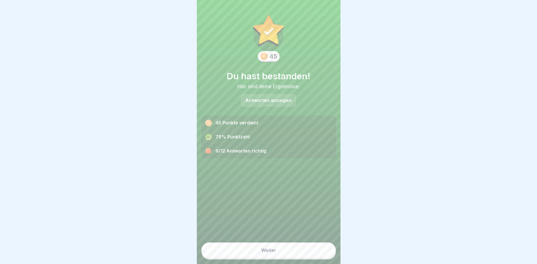
click at [259, 102] on p "Antworten anzeigen" at bounding box center [268, 100] width 46 height 5
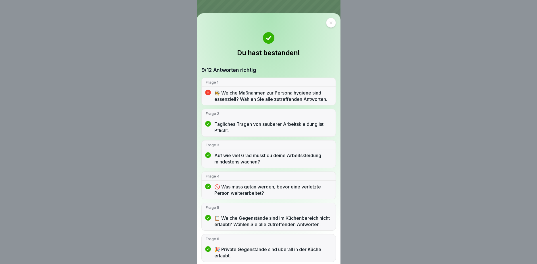
click at [272, 95] on p "👩‍🍳 Welche Maßnahmen zur Personalhygiene sind essenziell? Wählen Sie alle zutre…" at bounding box center [272, 96] width 117 height 13
click at [246, 85] on div "Frage 1" at bounding box center [269, 82] width 134 height 9
click at [326, 21] on div at bounding box center [331, 23] width 10 height 10
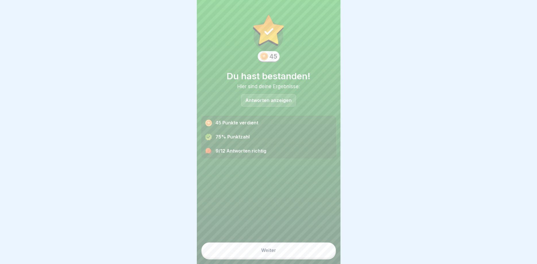
click at [280, 250] on button "Weiter" at bounding box center [268, 251] width 134 height 16
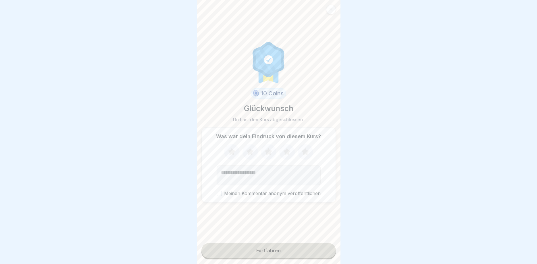
click at [283, 253] on button "Fortfahren" at bounding box center [268, 250] width 134 height 15
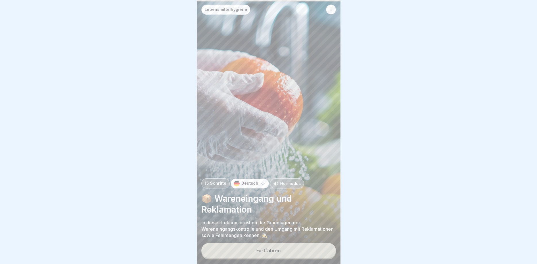
click at [286, 252] on button "Fortfahren" at bounding box center [268, 250] width 134 height 15
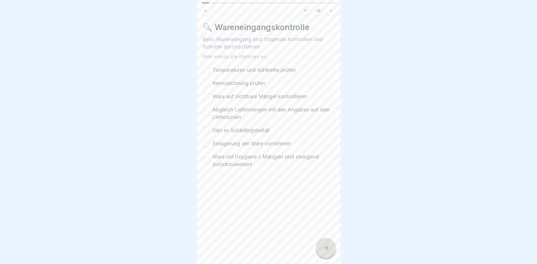
click at [207, 70] on button "Temperaturen und Kühlkette prüfen" at bounding box center [206, 70] width 7 height 7
click at [208, 88] on div "Temperaturen und Kühlkette prüfen Kennzeichnung prüfen Ware auf sichtbare Mänge…" at bounding box center [269, 117] width 132 height 102
click at [207, 95] on button "Ware auf sichtbare Mängel kontrollieren" at bounding box center [206, 96] width 7 height 7
click at [207, 84] on button "Kennzeichnung prüfen" at bounding box center [206, 83] width 7 height 7
click at [206, 111] on button "Abgleich Liefermengen mit den Angaben auf dem Lieferschein" at bounding box center [206, 113] width 7 height 7
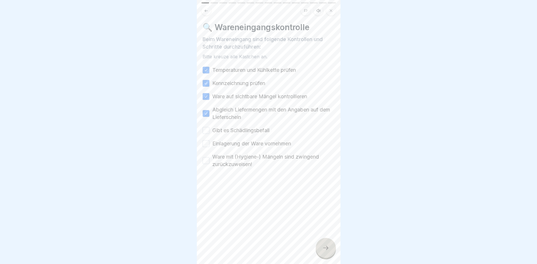
click at [207, 131] on button "Gibt es Schädlingsbefall" at bounding box center [206, 130] width 7 height 7
click at [205, 144] on button "Einlagerung der Ware vornehmen" at bounding box center [206, 143] width 7 height 7
click at [207, 160] on button "Ware mit (Hygiene-) Mängeln sind zwingend zurückzuweisen!" at bounding box center [206, 160] width 7 height 7
click at [328, 251] on div at bounding box center [326, 248] width 20 height 20
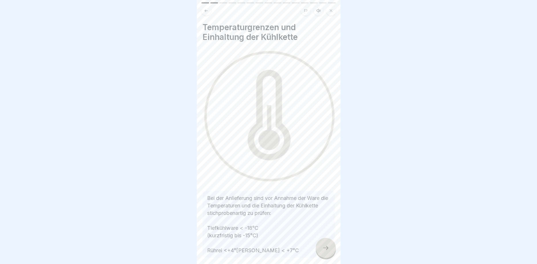
scroll to position [43, 0]
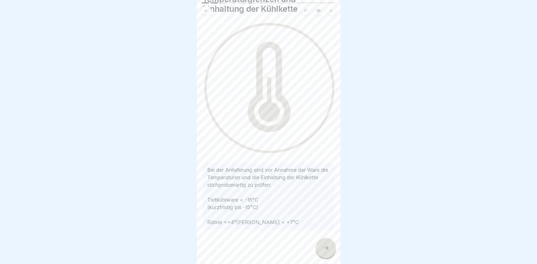
click at [328, 248] on icon at bounding box center [325, 248] width 7 height 7
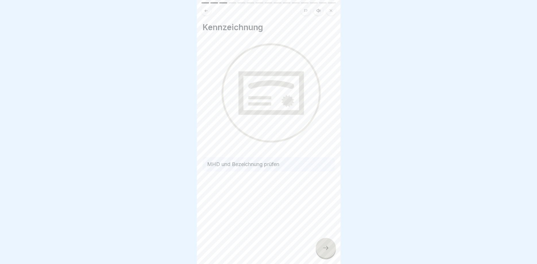
click at [328, 249] on icon at bounding box center [325, 248] width 7 height 7
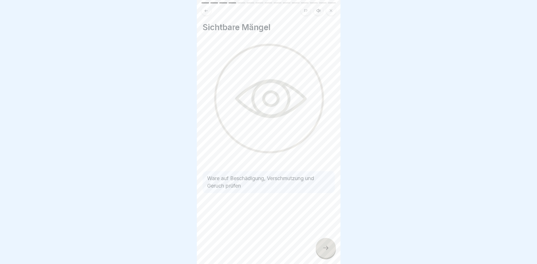
click at [328, 249] on icon at bounding box center [325, 248] width 7 height 7
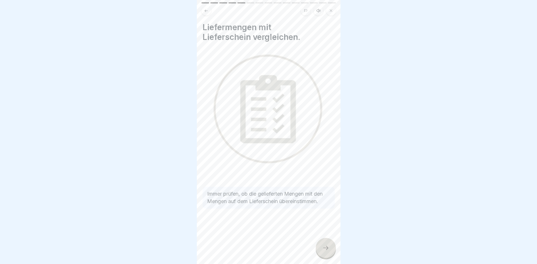
click at [328, 249] on icon at bounding box center [325, 248] width 7 height 7
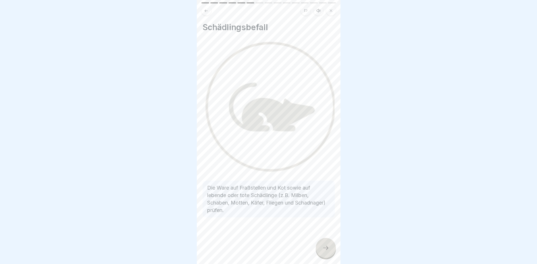
click at [328, 249] on icon at bounding box center [325, 248] width 7 height 7
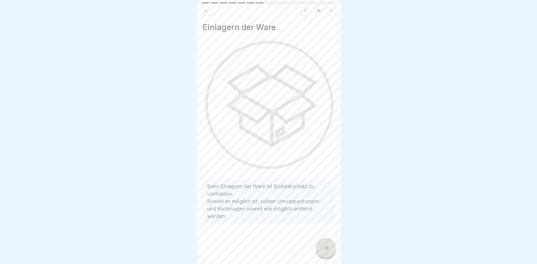
click at [328, 249] on icon at bounding box center [325, 248] width 7 height 7
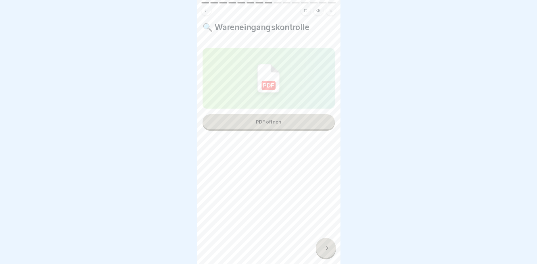
drag, startPoint x: 328, startPoint y: 249, endPoint x: 305, endPoint y: 201, distance: 53.1
click at [305, 201] on div "Lebensmittelhygiene 15 Schritte Deutsch Hörmodus 📦 Wareneingang und Reklamation…" at bounding box center [269, 132] width 144 height 264
click at [277, 124] on div "PDF öffnen" at bounding box center [268, 121] width 25 height 5
click at [332, 251] on div at bounding box center [326, 248] width 20 height 20
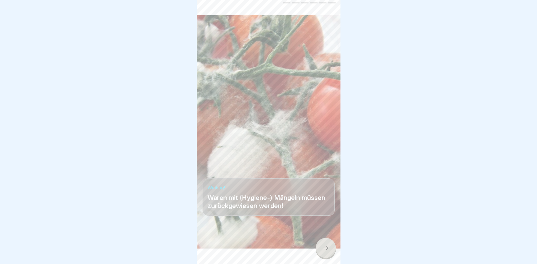
click at [332, 250] on div at bounding box center [326, 248] width 20 height 20
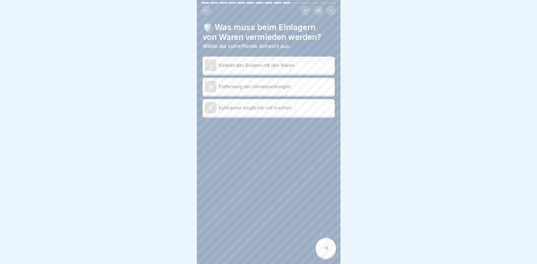
click at [262, 63] on p "Kontakt des Bodens mit den Waren" at bounding box center [276, 65] width 114 height 7
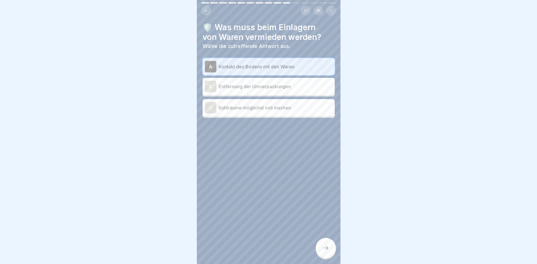
click at [270, 86] on p "Entfernung der Umverpackungen" at bounding box center [276, 86] width 114 height 7
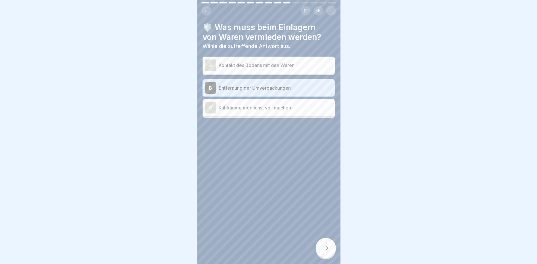
click at [306, 69] on div "A Kontakt des Bodens mit den Waren" at bounding box center [269, 64] width 128 height 11
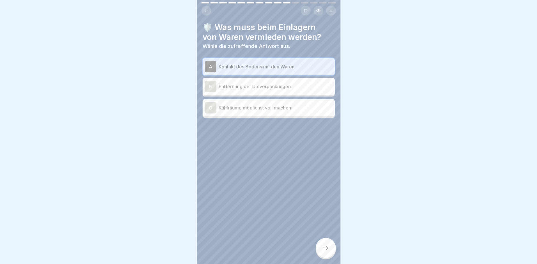
click at [331, 249] on div at bounding box center [326, 248] width 20 height 20
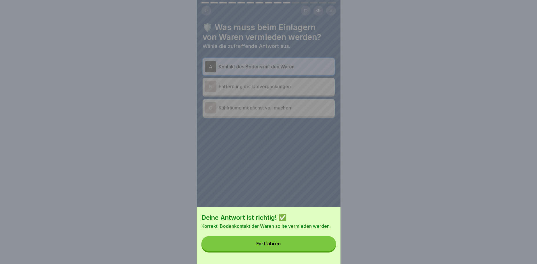
click at [320, 245] on button "Fortfahren" at bounding box center [268, 243] width 134 height 15
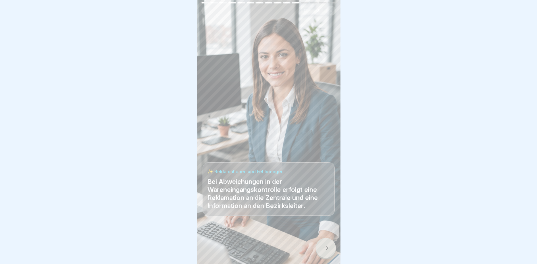
click at [328, 249] on icon at bounding box center [325, 248] width 5 height 4
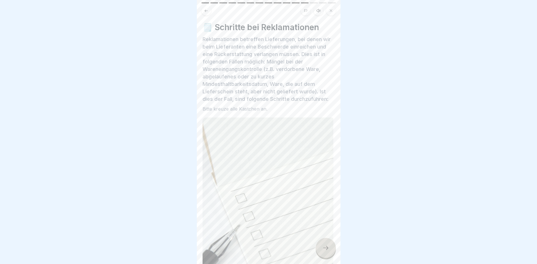
click at [328, 249] on icon at bounding box center [325, 248] width 5 height 4
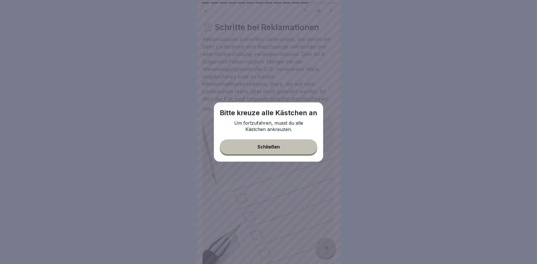
click at [271, 147] on div "Schließen" at bounding box center [268, 146] width 22 height 5
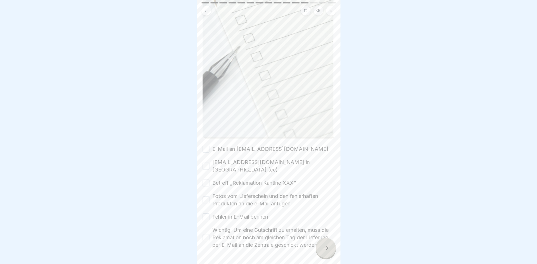
scroll to position [190, 0]
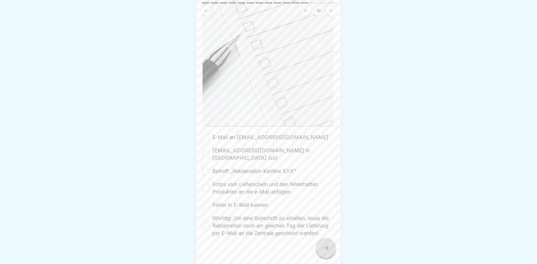
click at [205, 136] on button "E-Mail an [EMAIL_ADDRESS][DOMAIN_NAME]" at bounding box center [206, 137] width 7 height 7
click at [207, 151] on button "[EMAIL_ADDRESS][DOMAIN_NAME] in [GEOGRAPHIC_DATA] (cc)" at bounding box center [206, 154] width 7 height 7
click at [206, 168] on button "Betreff „Reklamation Kantine XXX“" at bounding box center [206, 171] width 7 height 7
click at [205, 185] on button "Fotos vom Lieferschein und den fehlerhaften Produkten an die e-Mail anfügen" at bounding box center [206, 188] width 7 height 7
click at [206, 202] on button "Fehler in E-Mail bennen" at bounding box center [206, 205] width 7 height 7
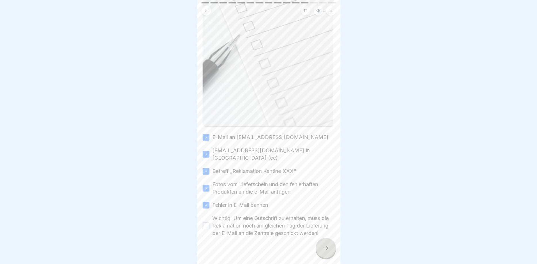
click at [207, 222] on button "Wichtig: Um eine Gutschrift zu erhalten, muss die Reklamation noch am gleichen …" at bounding box center [206, 225] width 7 height 7
click at [325, 247] on icon at bounding box center [325, 248] width 7 height 7
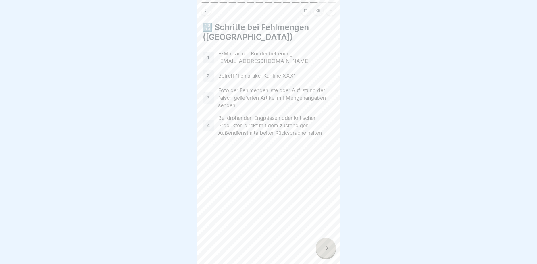
click at [207, 58] on div "1" at bounding box center [208, 57] width 11 height 11
click at [330, 243] on div at bounding box center [326, 248] width 20 height 20
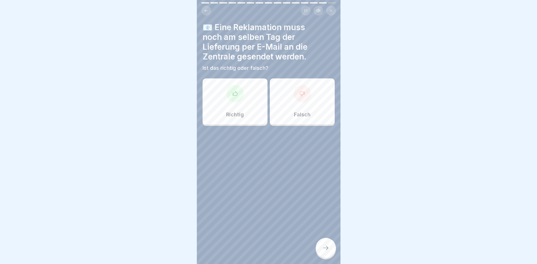
click at [257, 107] on div "Richtig" at bounding box center [235, 101] width 65 height 46
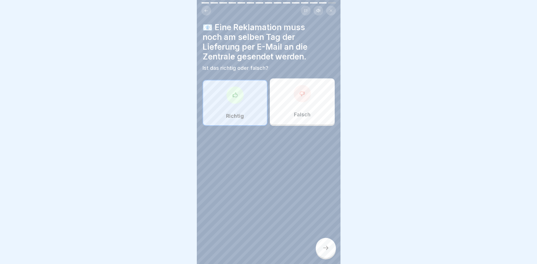
click at [325, 250] on icon at bounding box center [325, 248] width 7 height 7
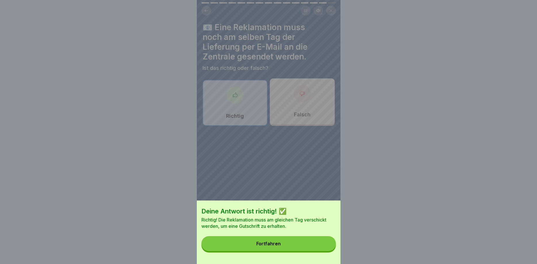
drag, startPoint x: 321, startPoint y: 251, endPoint x: 319, endPoint y: 244, distance: 6.8
click at [321, 250] on div "Deine Antwort ist richtig! ✅ Richtig! Die Reklamation muss am gleichen Tag vers…" at bounding box center [269, 233] width 144 height 64
click at [319, 243] on button "Fortfahren" at bounding box center [268, 243] width 134 height 15
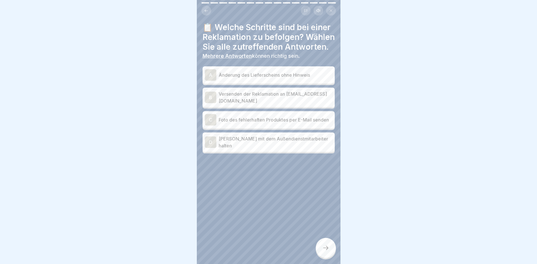
click at [280, 98] on p "Versenden der Reklamation an [EMAIL_ADDRESS][DOMAIN_NAME]" at bounding box center [276, 98] width 114 height 14
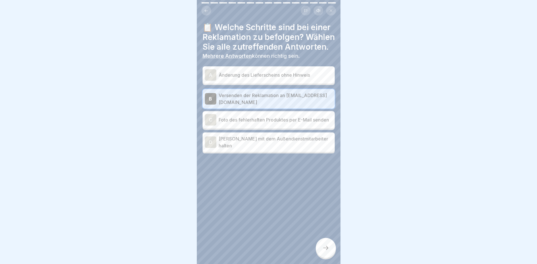
click at [294, 122] on p "Foto des fehlerhaften Produktes per E-Mail senden" at bounding box center [276, 119] width 114 height 7
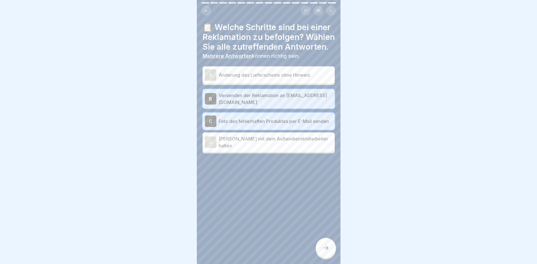
click at [325, 252] on div at bounding box center [326, 248] width 20 height 20
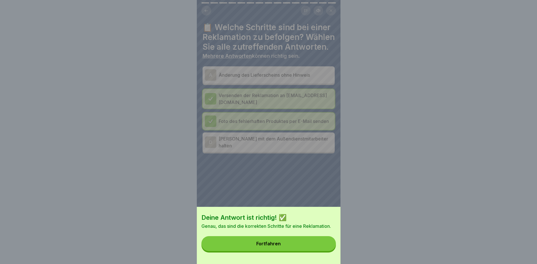
click at [310, 245] on button "Fortfahren" at bounding box center [268, 243] width 134 height 15
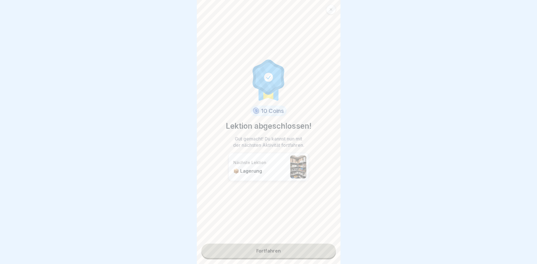
click at [284, 252] on link "Fortfahren" at bounding box center [268, 251] width 134 height 14
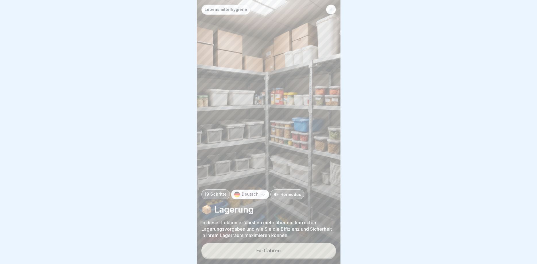
click at [284, 252] on button "Fortfahren" at bounding box center [268, 250] width 134 height 15
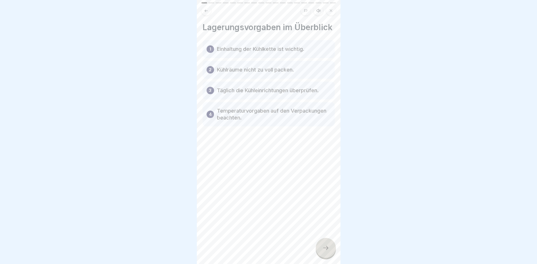
click at [205, 14] on button at bounding box center [206, 11] width 10 height 10
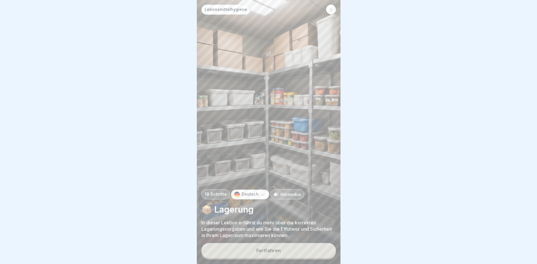
click at [256, 195] on div "Deutsch" at bounding box center [250, 195] width 38 height 10
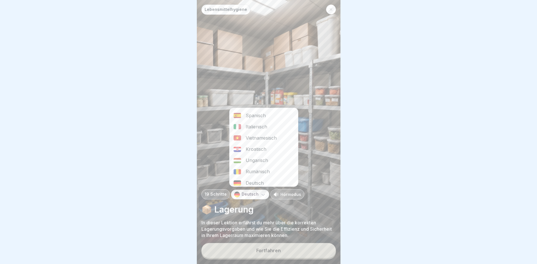
scroll to position [93, 0]
click at [267, 155] on div "Ungarisch" at bounding box center [264, 156] width 68 height 11
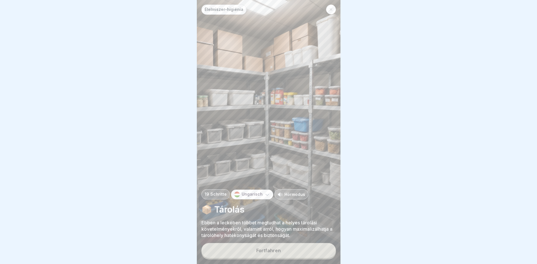
click at [261, 192] on div "Ungarisch" at bounding box center [252, 195] width 42 height 10
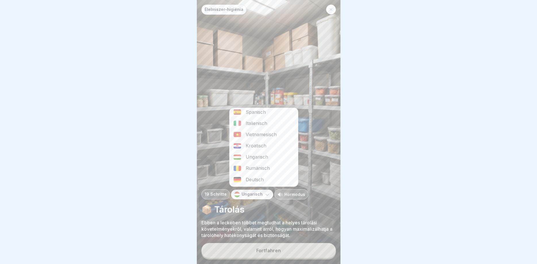
click at [266, 195] on icon at bounding box center [267, 195] width 3 height 2
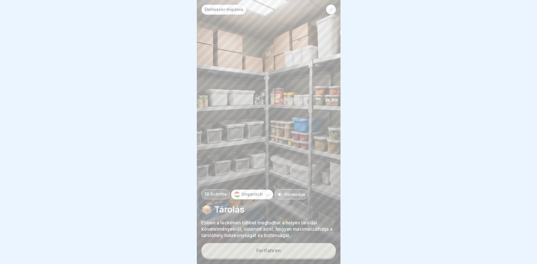
click at [282, 257] on button "Fortfahren" at bounding box center [268, 250] width 134 height 15
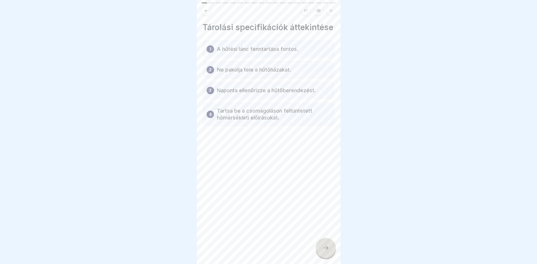
click at [327, 249] on icon at bounding box center [325, 248] width 7 height 7
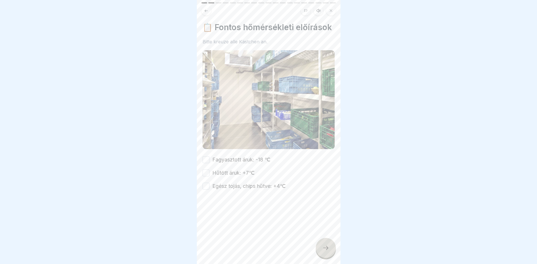
click at [208, 161] on button "Fagyasztott áruk: -18 ℃" at bounding box center [206, 159] width 7 height 7
click at [207, 175] on button "Hűtött áruk: +7℃" at bounding box center [206, 173] width 7 height 7
click at [206, 188] on button "Egész tojás, chips hűtve: +4℃" at bounding box center [206, 186] width 7 height 7
click at [321, 245] on div at bounding box center [326, 248] width 20 height 20
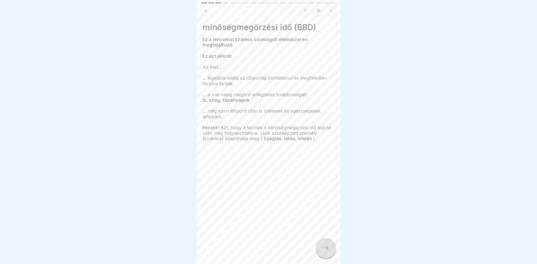
click at [330, 255] on div at bounding box center [326, 248] width 20 height 20
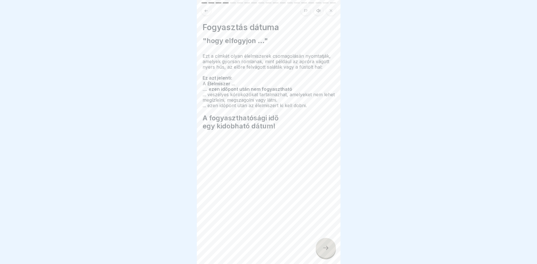
click at [326, 251] on icon at bounding box center [325, 248] width 7 height 7
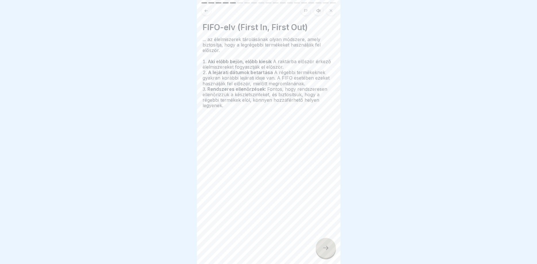
click at [326, 251] on icon at bounding box center [325, 248] width 7 height 7
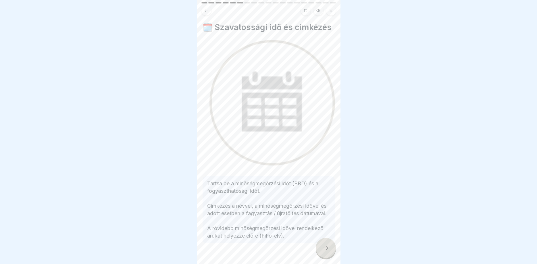
click at [326, 251] on icon at bounding box center [325, 248] width 7 height 7
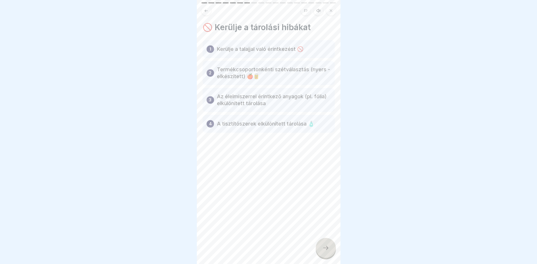
click at [271, 51] on p "Kerülje a talajjal való érintkezést 🚫" at bounding box center [260, 49] width 86 height 7
click at [322, 245] on div at bounding box center [326, 248] width 20 height 20
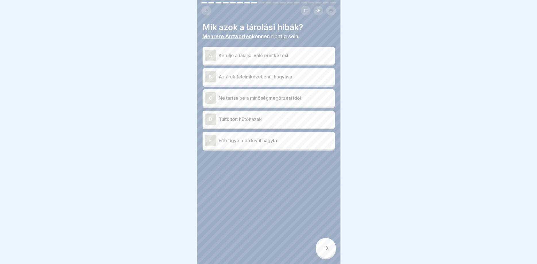
click at [266, 57] on p "Kerülje a talajjal való érintkezést" at bounding box center [276, 55] width 114 height 7
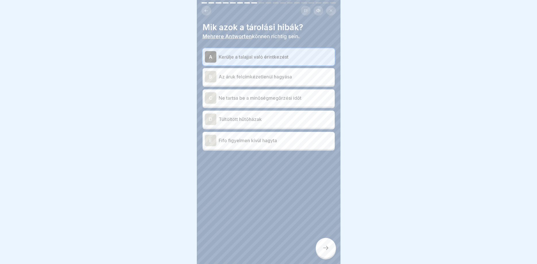
click at [282, 80] on p "Az áruk felcímkézetlenül hagyása" at bounding box center [276, 76] width 114 height 7
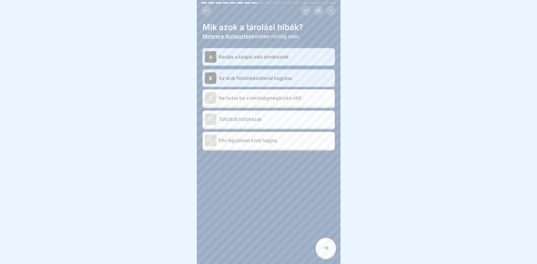
click at [289, 99] on p "Ne tartsa be a minőségmegőrzési időt" at bounding box center [276, 98] width 114 height 7
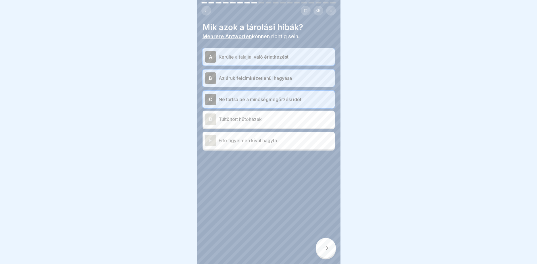
click at [290, 116] on p "Túltöltött hűtőházak" at bounding box center [276, 119] width 114 height 7
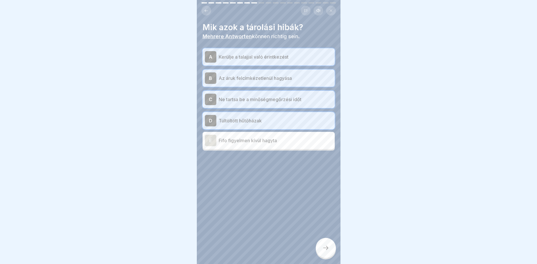
click at [292, 141] on p "Fifo figyelmen kívül hagyta" at bounding box center [276, 140] width 114 height 7
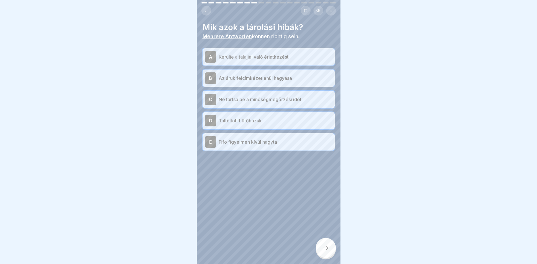
click at [325, 253] on div at bounding box center [326, 248] width 20 height 20
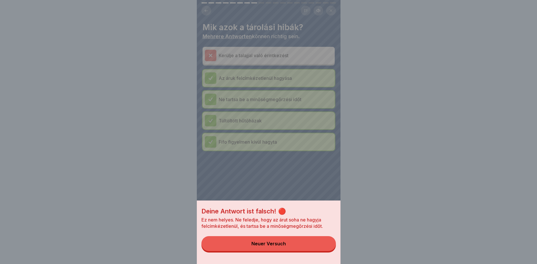
click at [299, 243] on button "Neuer Versuch" at bounding box center [268, 243] width 134 height 15
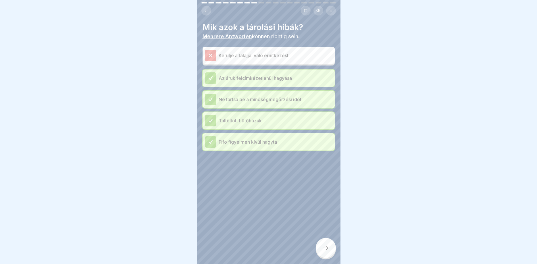
click at [251, 54] on p "Kerülje a talajjal való érintkezést" at bounding box center [276, 55] width 114 height 7
click at [323, 250] on icon at bounding box center [325, 248] width 7 height 7
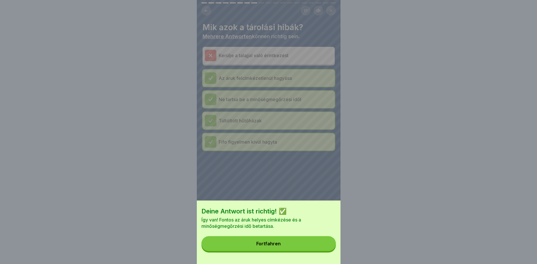
click at [310, 245] on button "Fortfahren" at bounding box center [268, 243] width 134 height 15
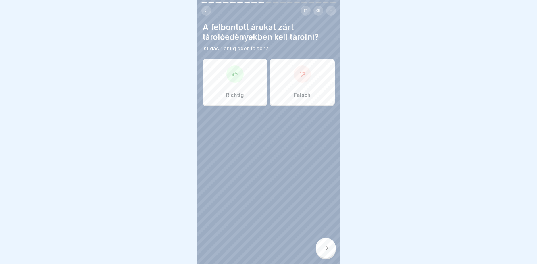
click at [259, 76] on div "Richtig" at bounding box center [235, 82] width 65 height 46
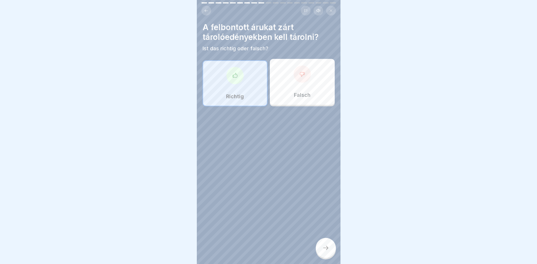
click at [330, 249] on div at bounding box center [326, 248] width 20 height 20
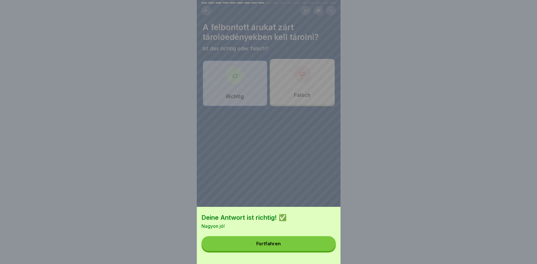
click at [313, 245] on button "Fortfahren" at bounding box center [268, 243] width 134 height 15
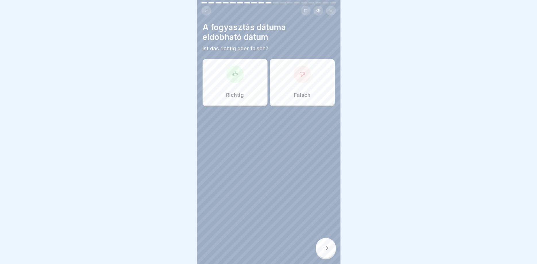
click at [255, 81] on div "Richtig" at bounding box center [235, 82] width 65 height 46
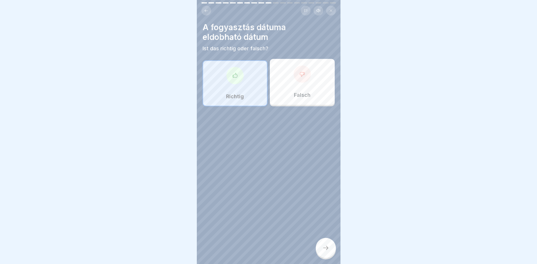
click at [284, 88] on div "Falsch" at bounding box center [302, 82] width 65 height 46
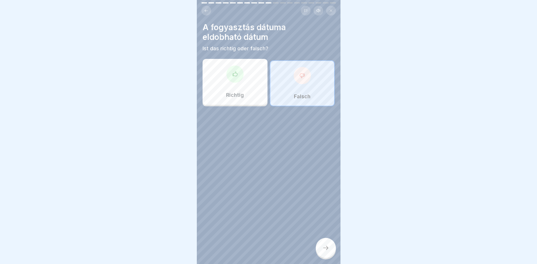
click at [328, 247] on icon at bounding box center [325, 248] width 7 height 7
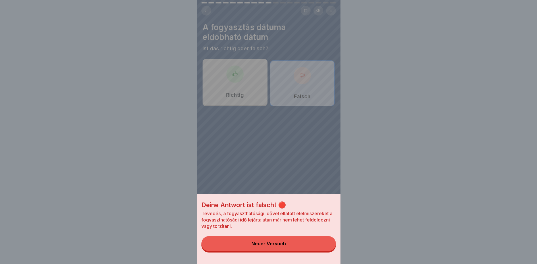
click at [302, 247] on button "Neuer Versuch" at bounding box center [268, 243] width 134 height 15
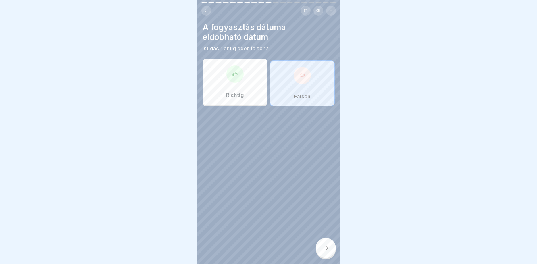
click at [232, 70] on div at bounding box center [234, 74] width 17 height 17
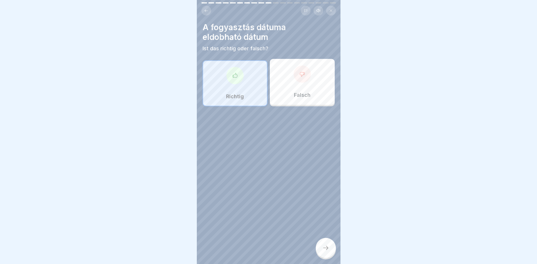
click at [326, 248] on icon at bounding box center [325, 248] width 7 height 7
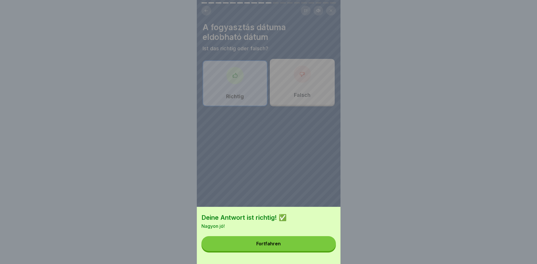
click at [312, 252] on div "Deine Antwort ist richtig! ✅ Nagyon jó! Fortfahren" at bounding box center [269, 235] width 144 height 57
click at [312, 240] on button "Fortfahren" at bounding box center [268, 243] width 134 height 15
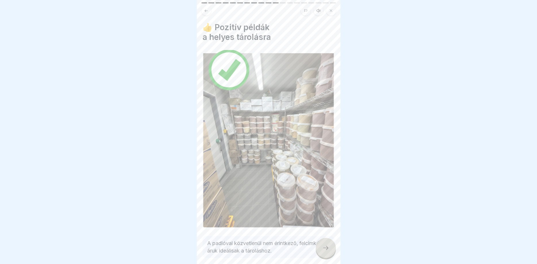
scroll to position [28, 0]
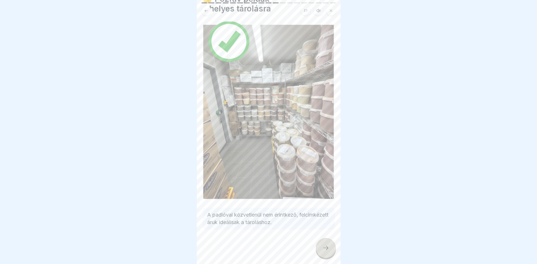
click at [324, 248] on icon at bounding box center [325, 248] width 7 height 7
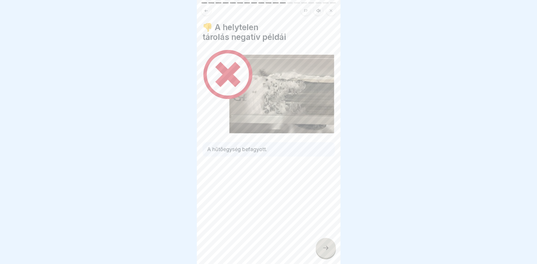
click at [324, 248] on icon at bounding box center [325, 248] width 7 height 7
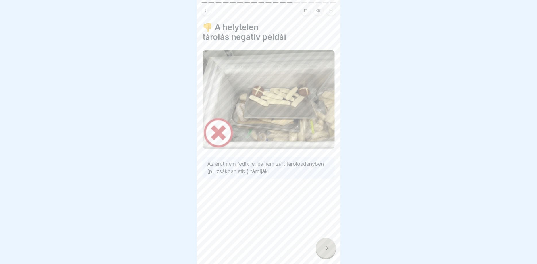
click at [322, 249] on div at bounding box center [326, 248] width 20 height 20
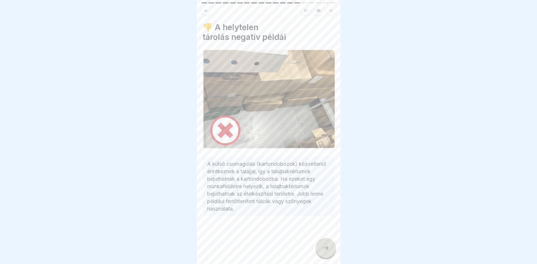
click at [322, 248] on icon at bounding box center [325, 248] width 7 height 7
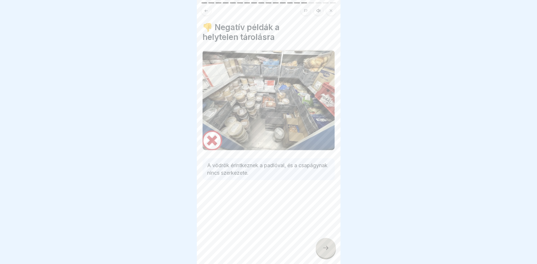
click at [323, 247] on icon at bounding box center [325, 248] width 7 height 7
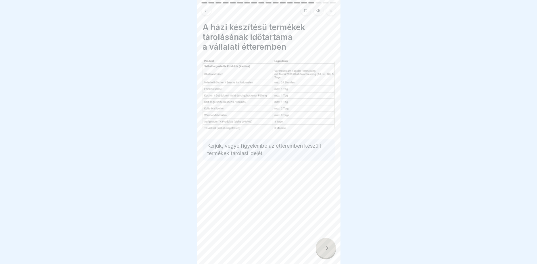
click at [323, 247] on icon at bounding box center [325, 248] width 7 height 7
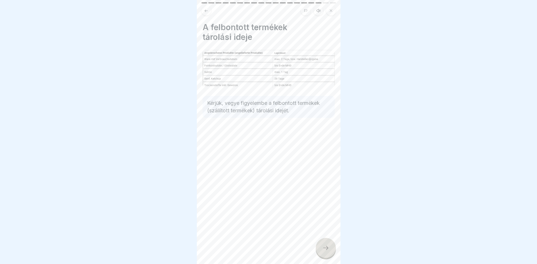
click at [323, 247] on icon at bounding box center [325, 248] width 7 height 7
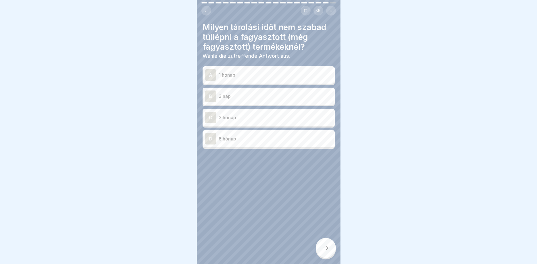
click at [206, 11] on icon at bounding box center [206, 11] width 4 height 4
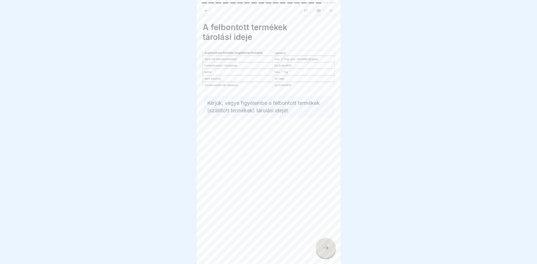
click at [207, 11] on icon at bounding box center [206, 10] width 3 height 3
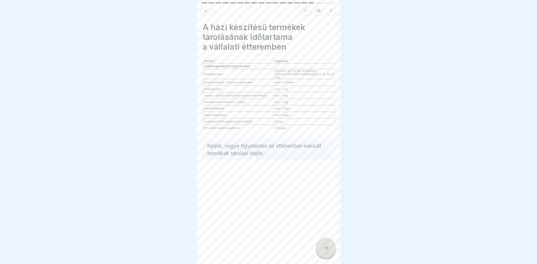
click at [325, 247] on icon at bounding box center [325, 248] width 7 height 7
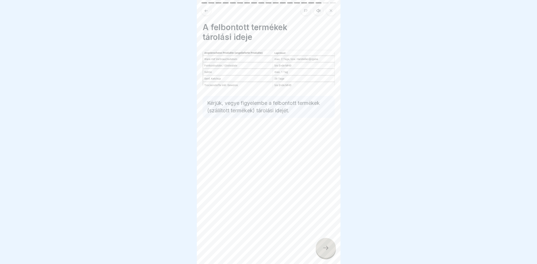
click at [325, 247] on icon at bounding box center [325, 248] width 7 height 7
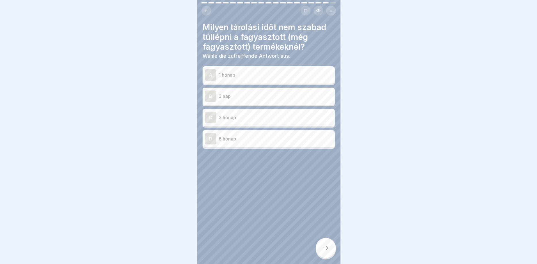
click at [265, 116] on p "3 hónap" at bounding box center [276, 117] width 114 height 7
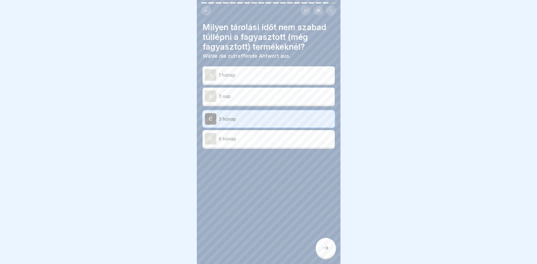
click at [320, 249] on div at bounding box center [326, 248] width 20 height 20
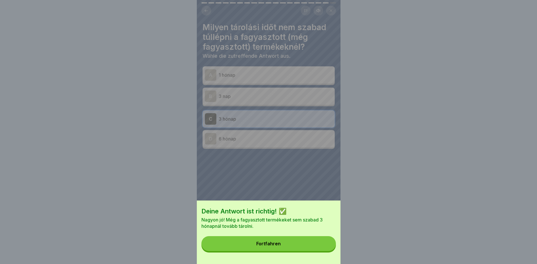
click at [314, 247] on button "Fortfahren" at bounding box center [268, 243] width 134 height 15
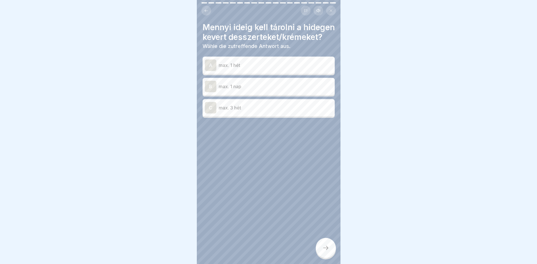
click at [257, 86] on p "max. 1 nap" at bounding box center [276, 86] width 114 height 7
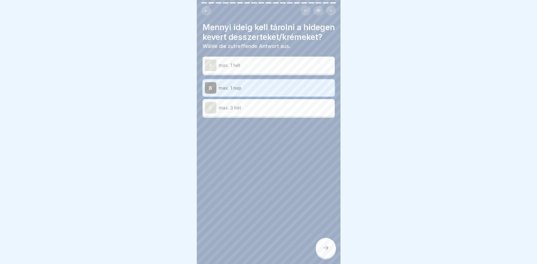
click at [326, 249] on icon at bounding box center [325, 248] width 7 height 7
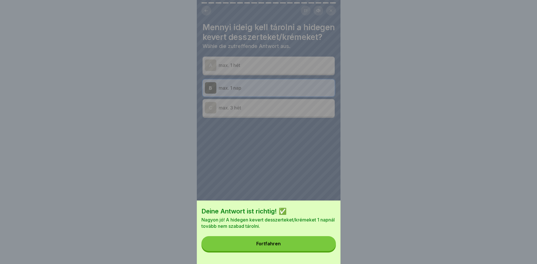
click at [311, 245] on button "Fortfahren" at bounding box center [268, 243] width 134 height 15
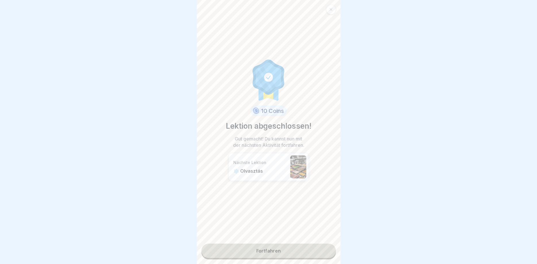
click at [292, 252] on link "Fortfahren" at bounding box center [268, 251] width 134 height 14
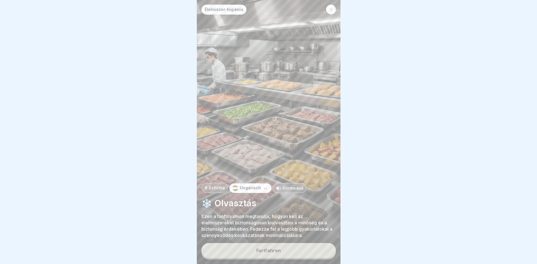
click at [253, 190] on p "Ungarisch" at bounding box center [250, 188] width 21 height 5
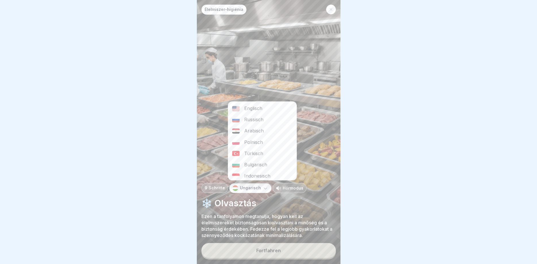
scroll to position [93, 0]
click at [252, 176] on div "Deutsch" at bounding box center [262, 173] width 68 height 11
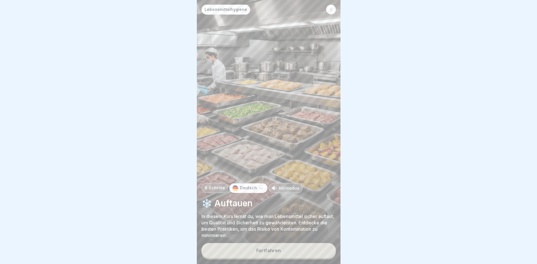
click at [286, 253] on button "Fortfahren" at bounding box center [268, 250] width 134 height 15
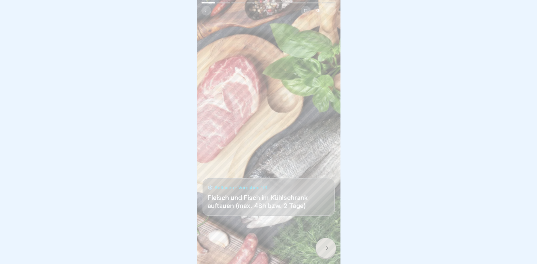
click at [327, 245] on icon at bounding box center [325, 248] width 7 height 7
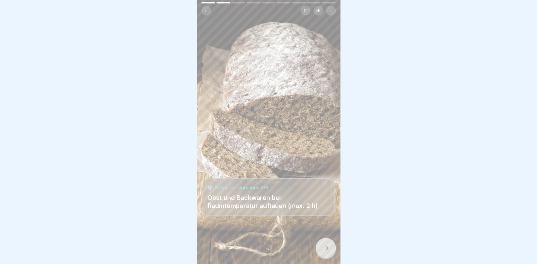
click at [207, 10] on icon at bounding box center [206, 11] width 4 height 4
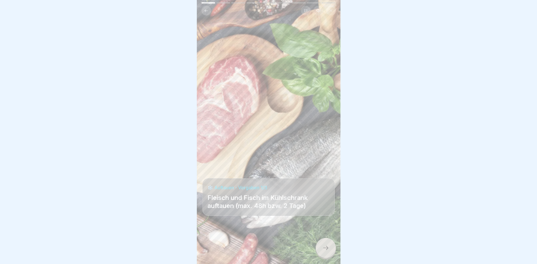
click at [321, 247] on div at bounding box center [326, 248] width 20 height 20
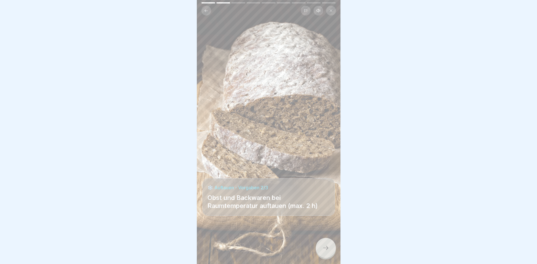
click at [319, 245] on div at bounding box center [326, 248] width 20 height 20
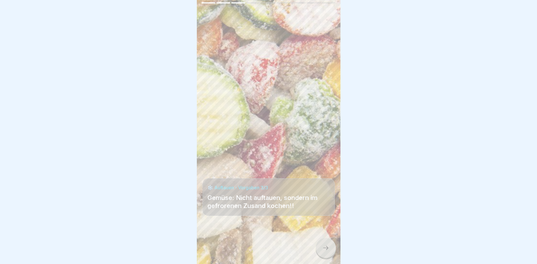
click at [318, 244] on div at bounding box center [326, 248] width 20 height 20
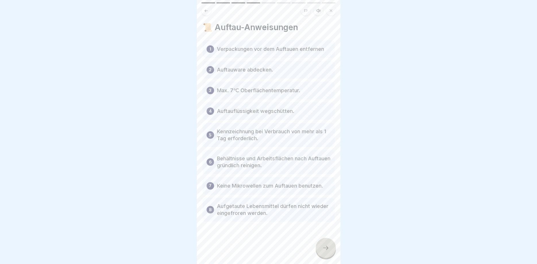
click at [321, 241] on div at bounding box center [326, 248] width 20 height 20
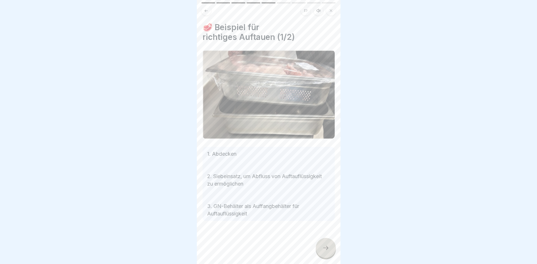
click at [326, 248] on icon at bounding box center [325, 248] width 7 height 7
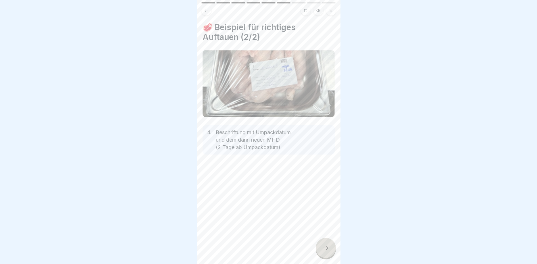
click at [326, 248] on icon at bounding box center [325, 248] width 7 height 7
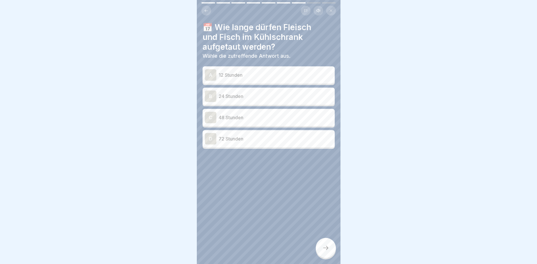
click at [270, 117] on p "48 Stunden" at bounding box center [276, 117] width 114 height 7
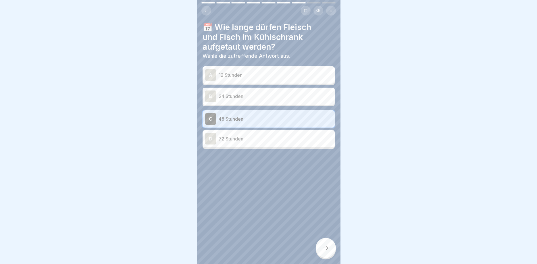
click at [325, 250] on icon at bounding box center [325, 248] width 7 height 7
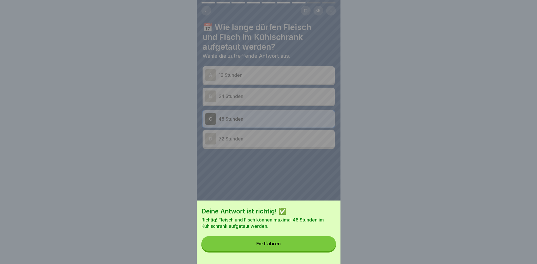
click at [307, 240] on button "Fortfahren" at bounding box center [268, 243] width 134 height 15
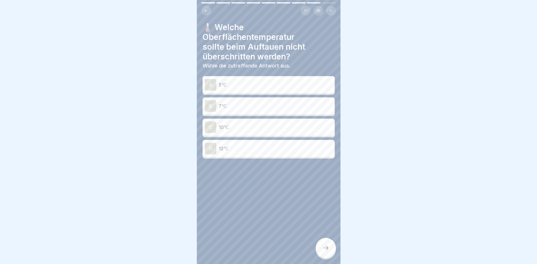
click at [240, 109] on p "7℃" at bounding box center [276, 106] width 114 height 7
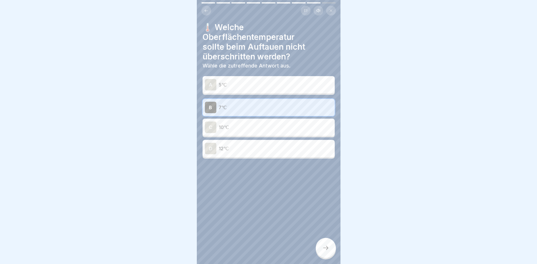
click at [329, 245] on div at bounding box center [326, 248] width 20 height 20
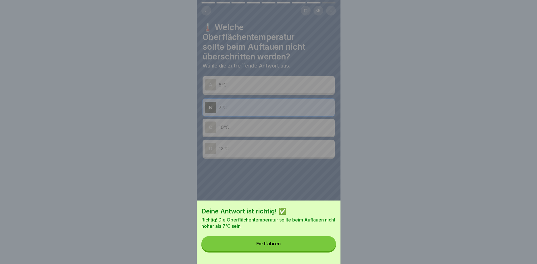
click at [304, 242] on button "Fortfahren" at bounding box center [268, 243] width 134 height 15
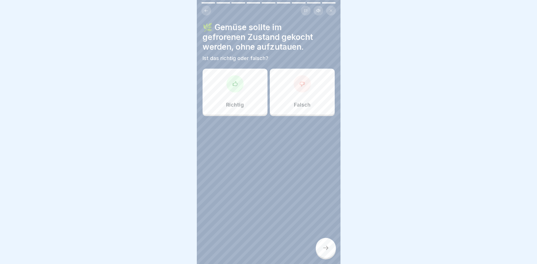
click at [250, 87] on div "Richtig" at bounding box center [235, 92] width 65 height 46
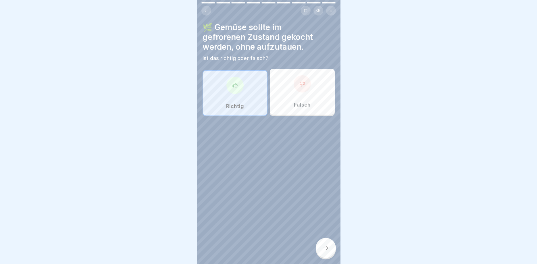
click at [330, 250] on div at bounding box center [326, 248] width 20 height 20
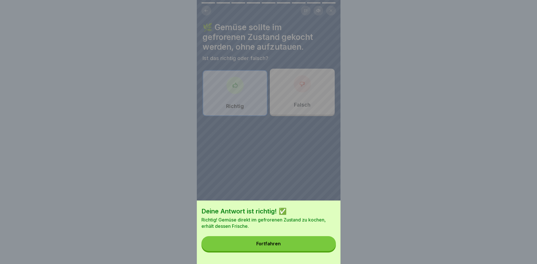
click at [318, 246] on button "Fortfahren" at bounding box center [268, 243] width 134 height 15
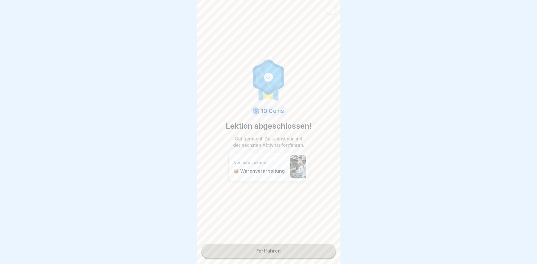
click at [307, 252] on link "Fortfahren" at bounding box center [268, 251] width 134 height 14
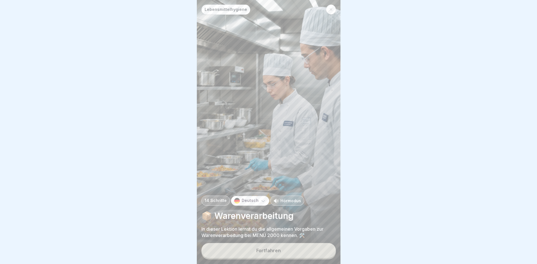
click at [297, 251] on button "Fortfahren" at bounding box center [268, 250] width 134 height 15
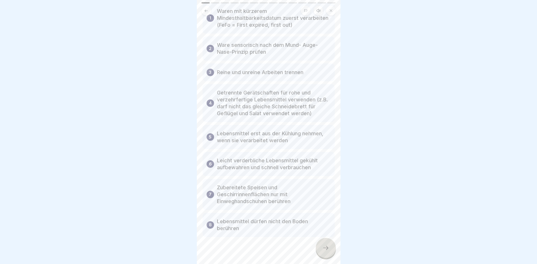
scroll to position [55, 0]
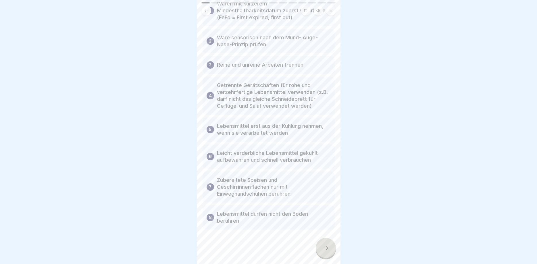
drag, startPoint x: 322, startPoint y: 41, endPoint x: 326, endPoint y: 56, distance: 15.8
click at [324, 244] on div at bounding box center [326, 248] width 20 height 20
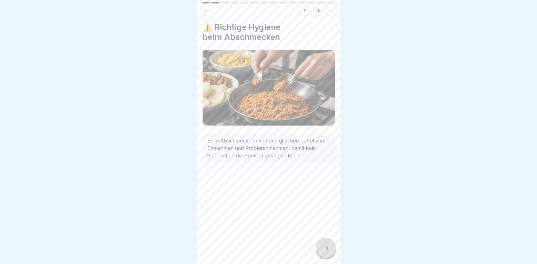
click at [322, 248] on div at bounding box center [326, 248] width 20 height 20
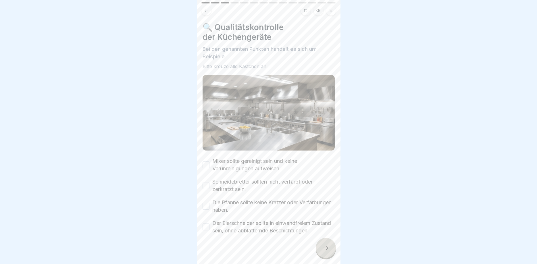
click at [207, 167] on button "Mixer sollte gereinigt sein und keine Verunreinigungen aufweisen." at bounding box center [206, 164] width 7 height 7
click at [204, 186] on button "Schneidebretter sollten nicht verfärbt oder zerkratzt sein." at bounding box center [206, 185] width 7 height 7
click at [208, 207] on button "Die Pfanne sollte keine Kratzer oder Verfärbungen haben." at bounding box center [206, 206] width 7 height 7
click at [206, 227] on button "Der Eierschneider sollte in einwandfreiem Zustand sein, ohne abblätternde Besch…" at bounding box center [206, 227] width 7 height 7
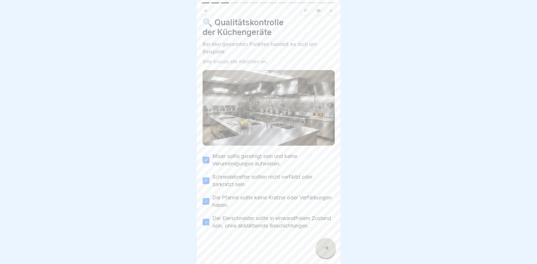
click at [322, 246] on div at bounding box center [326, 248] width 20 height 20
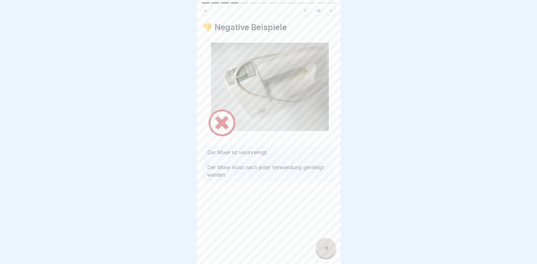
click at [321, 247] on div at bounding box center [326, 248] width 20 height 20
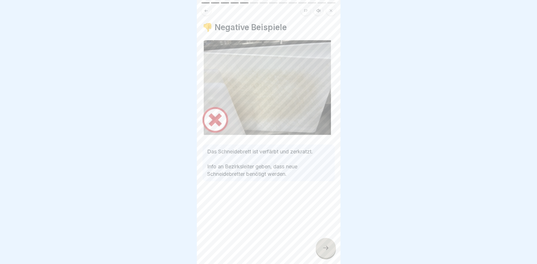
click at [321, 248] on div at bounding box center [326, 248] width 20 height 20
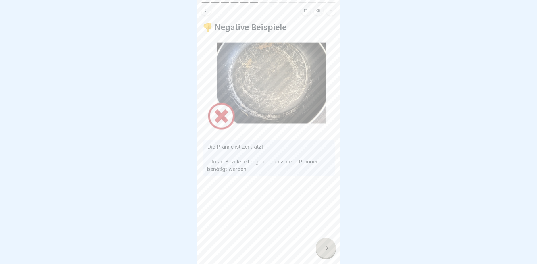
click at [325, 247] on icon at bounding box center [325, 248] width 7 height 7
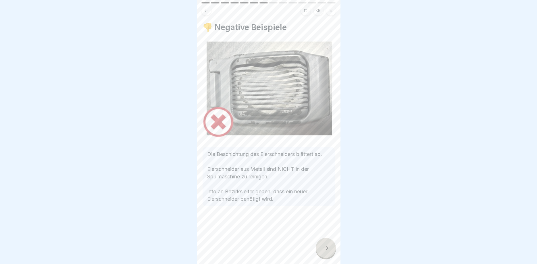
click at [325, 246] on icon at bounding box center [325, 248] width 7 height 7
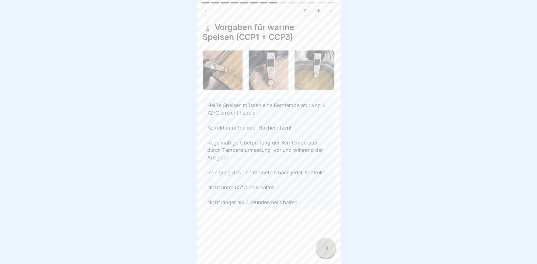
click at [323, 244] on div at bounding box center [326, 248] width 20 height 20
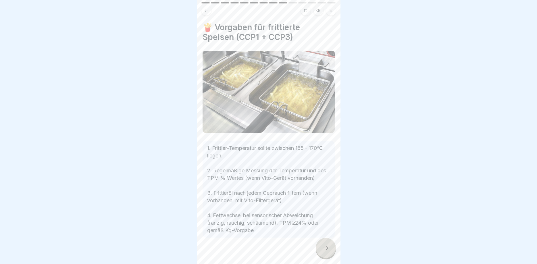
click at [321, 242] on div at bounding box center [326, 248] width 20 height 20
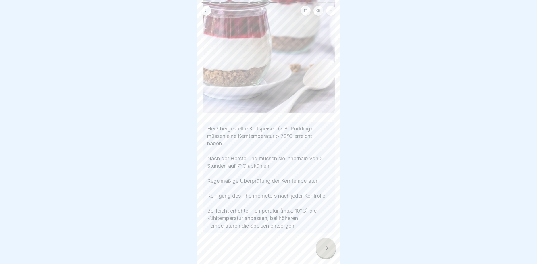
scroll to position [138, 0]
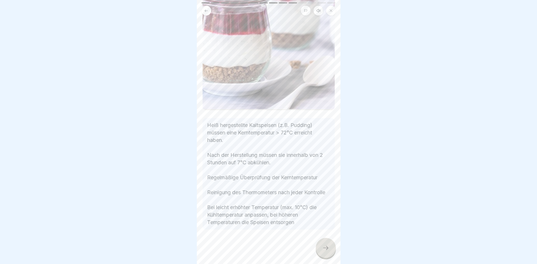
click at [326, 246] on icon at bounding box center [325, 248] width 7 height 7
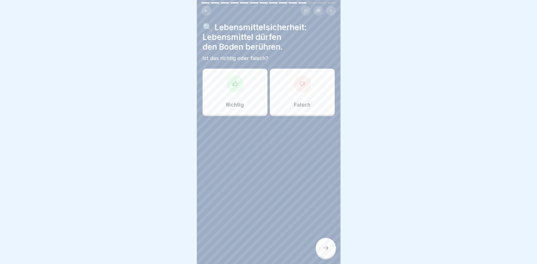
click at [319, 95] on div "Falsch" at bounding box center [302, 92] width 65 height 46
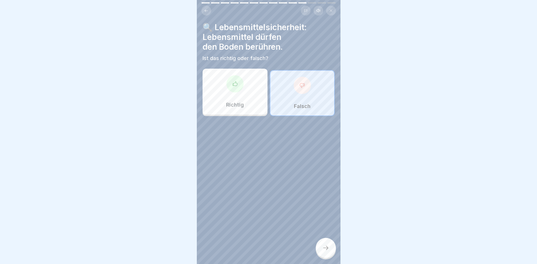
click at [325, 252] on div at bounding box center [326, 248] width 20 height 20
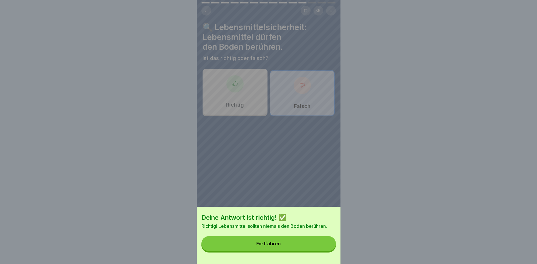
click at [307, 245] on button "Fortfahren" at bounding box center [268, 243] width 134 height 15
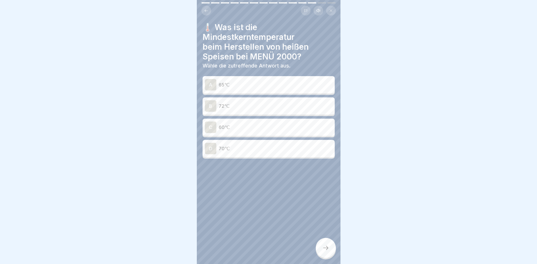
click at [243, 110] on div "B 72℃" at bounding box center [269, 105] width 128 height 11
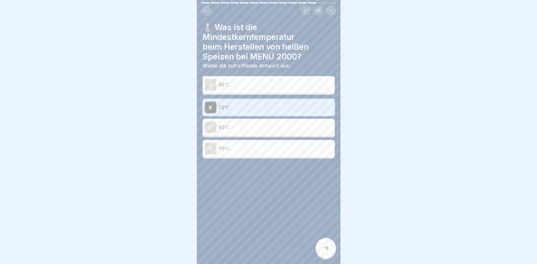
click at [324, 252] on div at bounding box center [326, 248] width 20 height 20
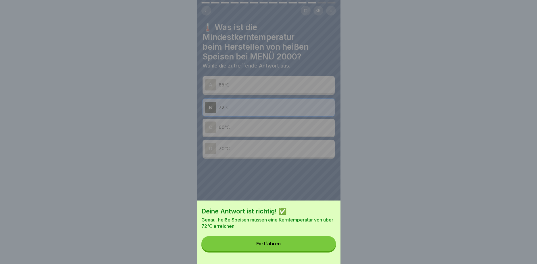
click at [293, 240] on button "Fortfahren" at bounding box center [268, 243] width 134 height 15
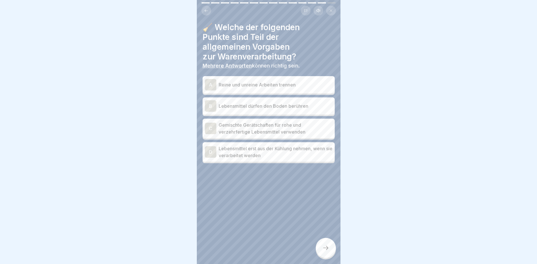
click at [298, 84] on p "Reine und unreine Arbeiten trennen" at bounding box center [276, 84] width 114 height 7
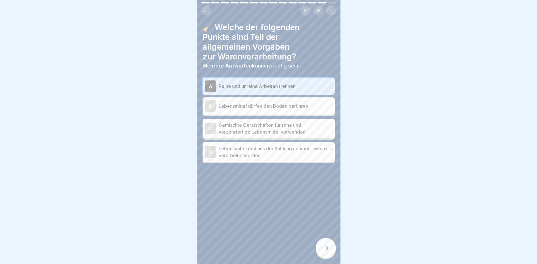
click at [316, 154] on p "Lebensmittel erst aus der Kühlung nehmen, wenn sie verarbeitet werden" at bounding box center [276, 152] width 114 height 14
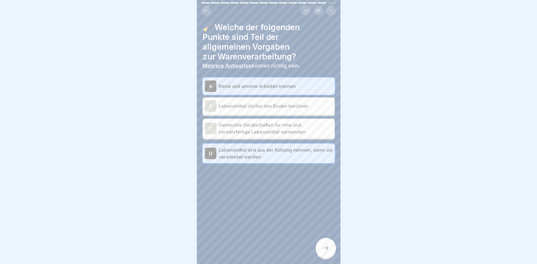
click at [321, 247] on div at bounding box center [326, 248] width 20 height 20
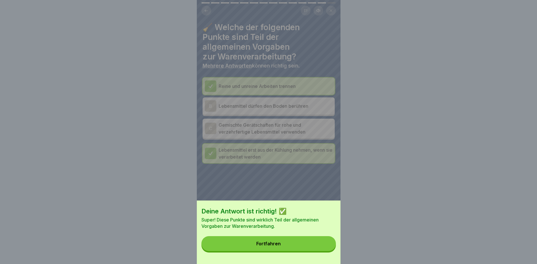
click at [312, 239] on button "Fortfahren" at bounding box center [268, 243] width 134 height 15
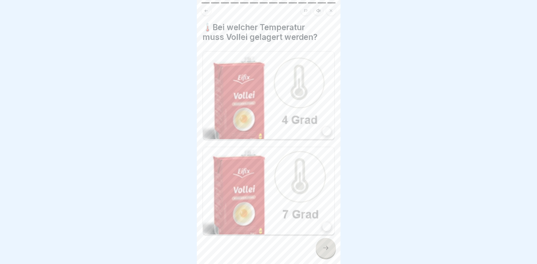
click at [313, 121] on img at bounding box center [269, 95] width 132 height 88
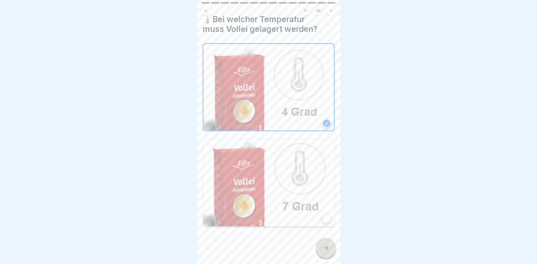
click at [323, 252] on div at bounding box center [326, 248] width 20 height 20
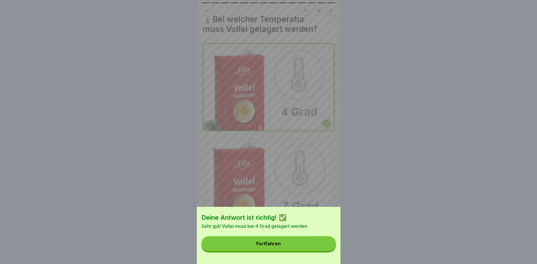
click at [310, 242] on button "Fortfahren" at bounding box center [268, 243] width 134 height 15
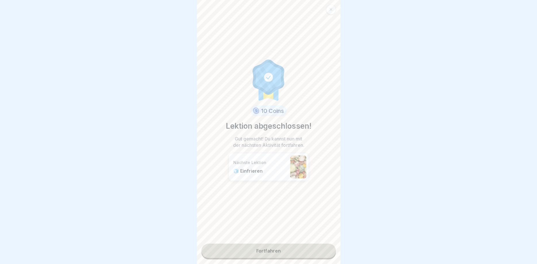
click at [287, 250] on link "Fortfahren" at bounding box center [268, 251] width 134 height 14
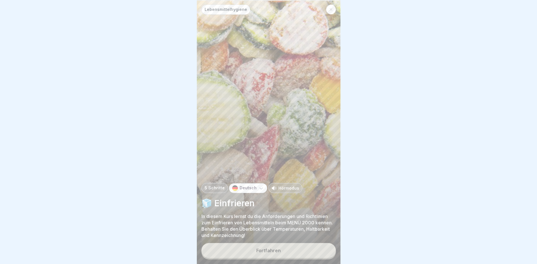
click at [286, 251] on button "Fortfahren" at bounding box center [268, 250] width 134 height 15
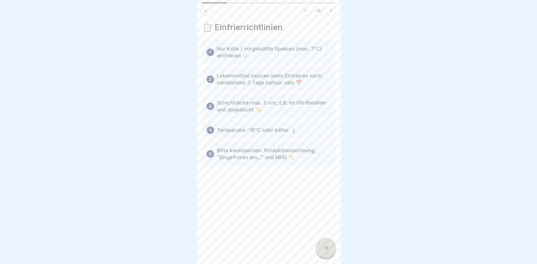
click at [328, 245] on icon at bounding box center [325, 248] width 7 height 7
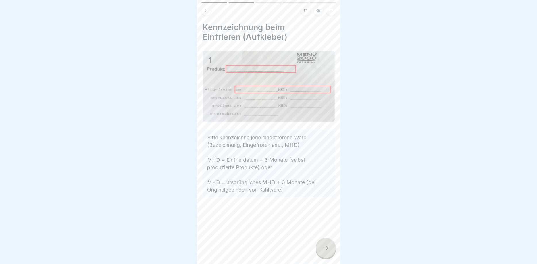
click at [328, 245] on div at bounding box center [326, 248] width 20 height 20
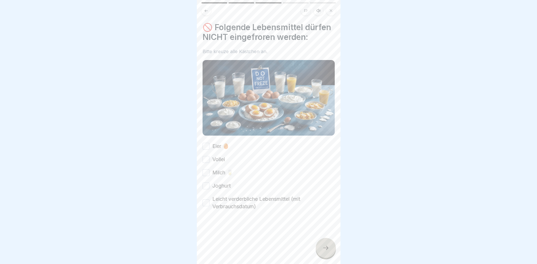
click at [205, 147] on button "Eier 🥚" at bounding box center [206, 146] width 7 height 7
click at [203, 161] on button "Vollei" at bounding box center [206, 159] width 7 height 7
click at [204, 171] on button "Milch 🥛" at bounding box center [206, 172] width 7 height 7
click at [207, 188] on button "Joghurt" at bounding box center [206, 185] width 7 height 7
click at [205, 204] on button "Leicht verderbliche Lebensmittel (mit Verbrauchsdatum)" at bounding box center [206, 202] width 7 height 7
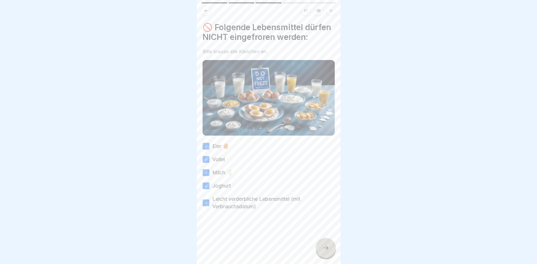
click at [328, 247] on icon at bounding box center [325, 248] width 7 height 7
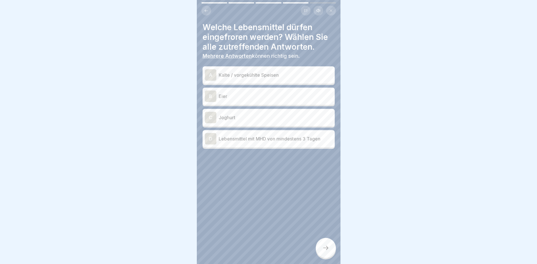
click at [294, 76] on p "Kalte / vorgekühlte Speisen" at bounding box center [276, 75] width 114 height 7
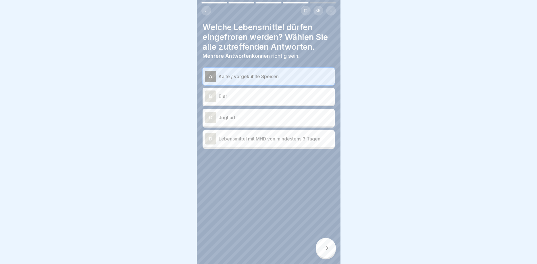
click at [279, 142] on div "D Lebensmittel mit MHD von mindestens 3 Tagen" at bounding box center [269, 138] width 128 height 11
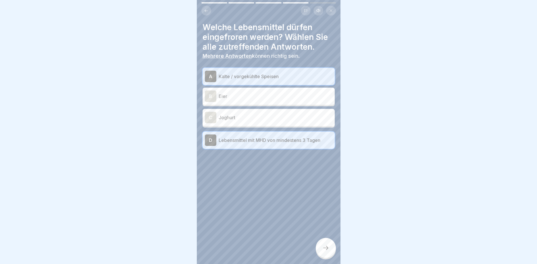
click at [324, 248] on icon at bounding box center [325, 248] width 7 height 7
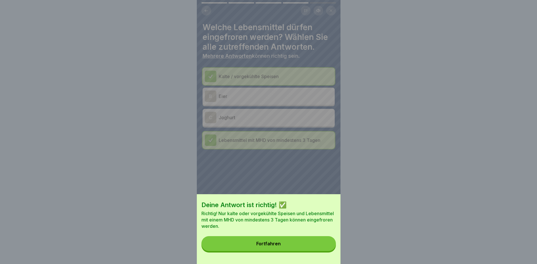
click at [307, 241] on button "Fortfahren" at bounding box center [268, 243] width 134 height 15
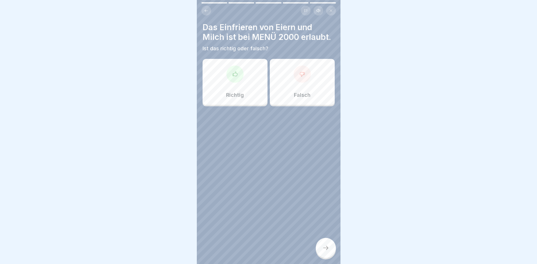
click at [290, 77] on div "Falsch" at bounding box center [302, 82] width 65 height 46
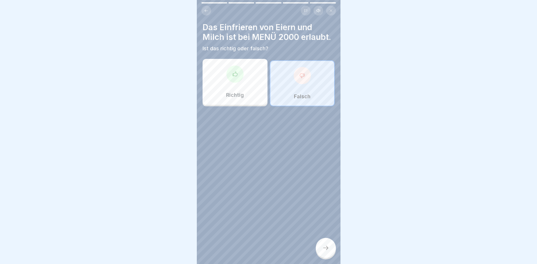
click at [330, 255] on div at bounding box center [326, 248] width 20 height 20
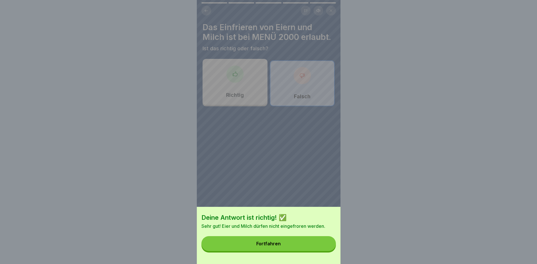
click at [291, 243] on button "Fortfahren" at bounding box center [268, 243] width 134 height 15
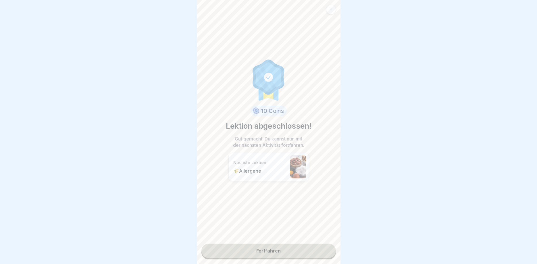
click at [290, 251] on link "Fortfahren" at bounding box center [268, 251] width 134 height 14
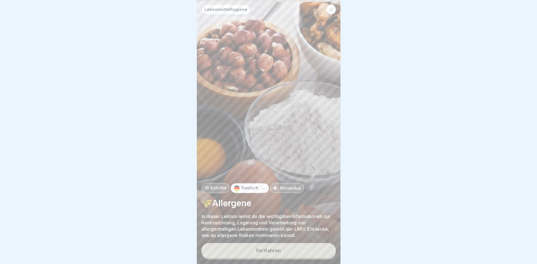
click at [291, 252] on button "Fortfahren" at bounding box center [268, 250] width 134 height 15
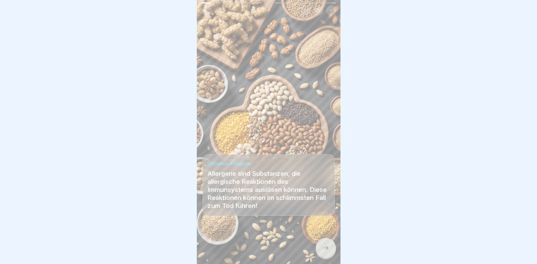
click at [332, 246] on div at bounding box center [326, 248] width 20 height 20
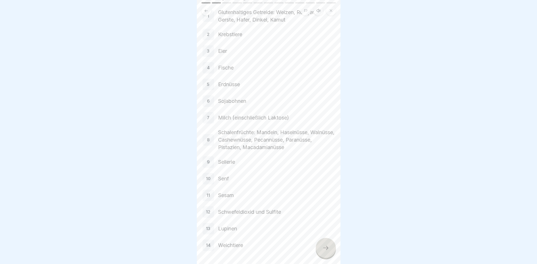
scroll to position [63, 0]
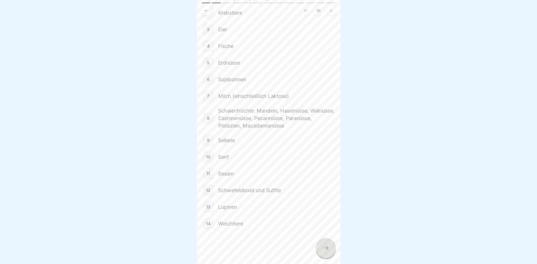
click at [324, 247] on icon at bounding box center [325, 248] width 7 height 7
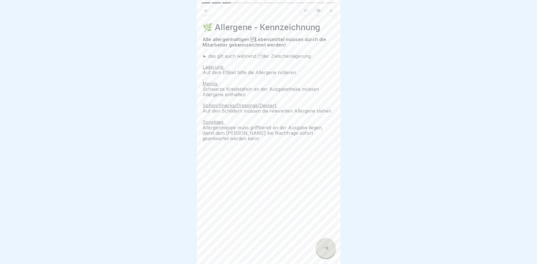
click at [333, 244] on div at bounding box center [326, 248] width 20 height 20
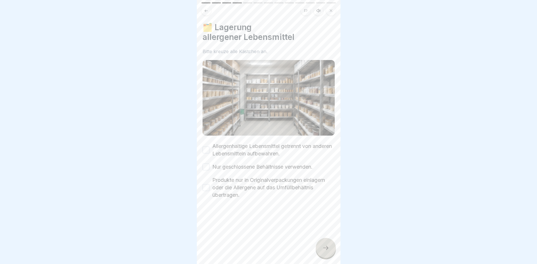
click at [205, 148] on button "Allergenhaltige Lebensmittel getrennt von anderen Lebensmitteln aufbewahren." at bounding box center [206, 150] width 7 height 7
click at [207, 166] on button "Nur geschlossene Behältnisse verwenden." at bounding box center [206, 167] width 7 height 7
click at [211, 186] on div "Produkte nur in Originalverpackungen einlagern oder die Allergene auf das Umfül…" at bounding box center [269, 187] width 132 height 22
click at [207, 188] on button "Produkte nur in Originalverpackungen einlagern oder die Allergene auf das Umfül…" at bounding box center [206, 187] width 7 height 7
click at [320, 250] on div at bounding box center [326, 248] width 20 height 20
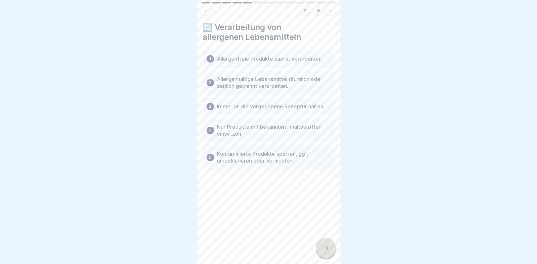
click at [325, 251] on icon at bounding box center [325, 248] width 7 height 7
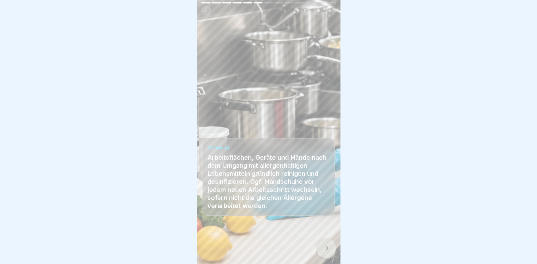
click at [320, 250] on div at bounding box center [326, 248] width 20 height 20
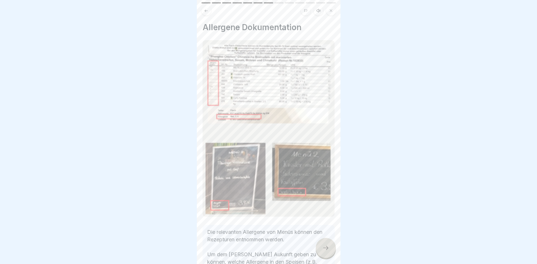
click at [321, 250] on div at bounding box center [326, 248] width 20 height 20
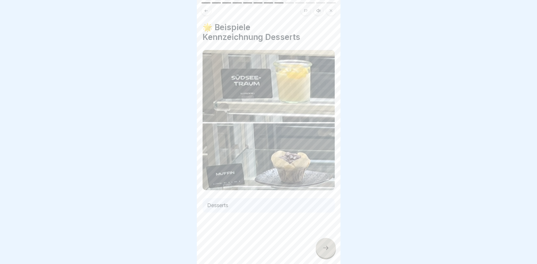
click at [321, 250] on div at bounding box center [326, 248] width 20 height 20
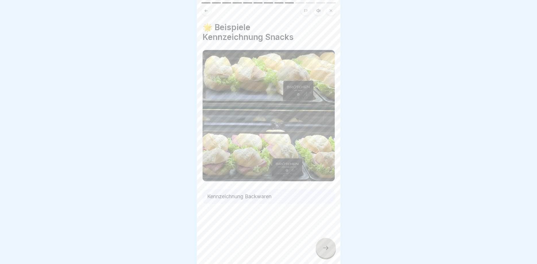
click at [322, 249] on div at bounding box center [326, 248] width 20 height 20
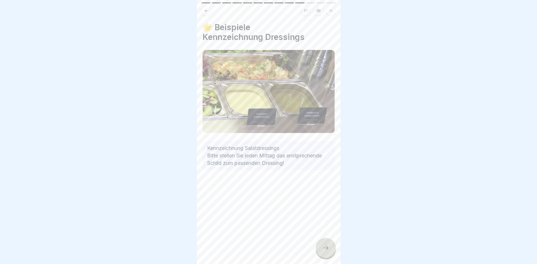
click at [322, 249] on div at bounding box center [326, 248] width 20 height 20
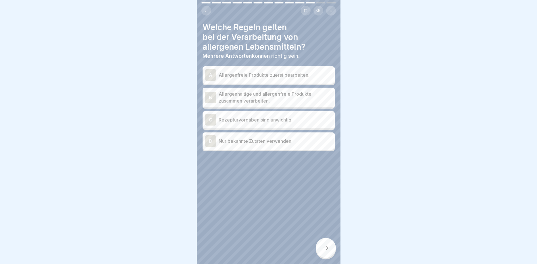
click at [286, 205] on div "Welche Regeln gelten bei der Verarbeitung von allergenen Lebensmitteln? Mehrere…" at bounding box center [269, 132] width 144 height 264
click at [281, 76] on p "Allergenfreie Produkte zuerst bearbeiten." at bounding box center [276, 75] width 114 height 7
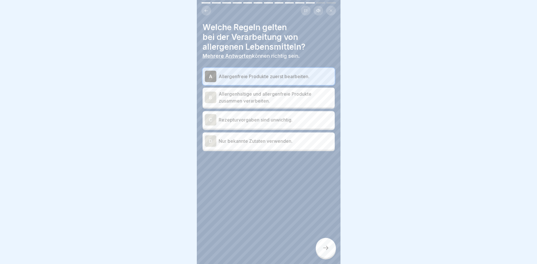
click at [297, 143] on p "Nur bekannte Zutaten verwenden." at bounding box center [276, 141] width 114 height 7
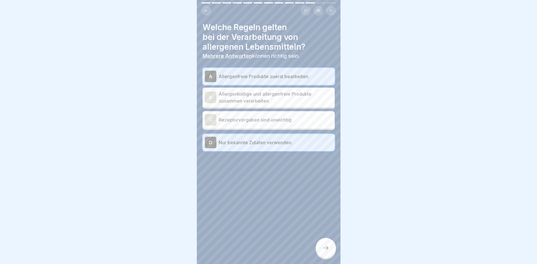
click at [326, 246] on icon at bounding box center [325, 248] width 7 height 7
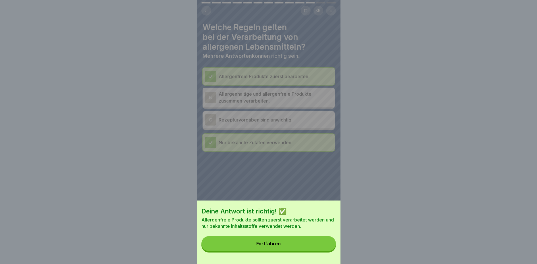
click at [307, 241] on button "Fortfahren" at bounding box center [268, 243] width 134 height 15
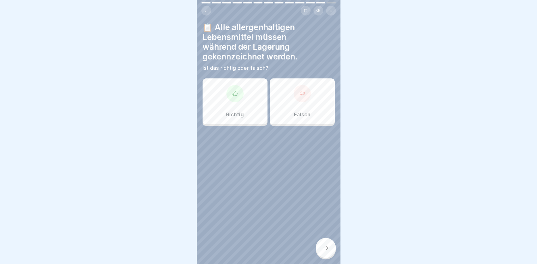
click at [241, 92] on div at bounding box center [234, 93] width 17 height 17
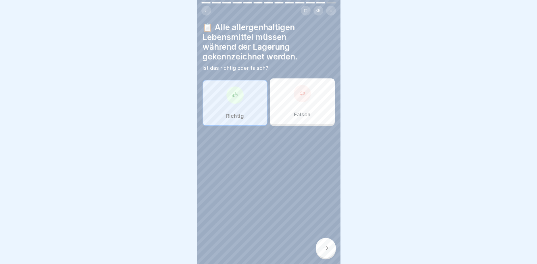
click at [327, 253] on div at bounding box center [326, 248] width 20 height 20
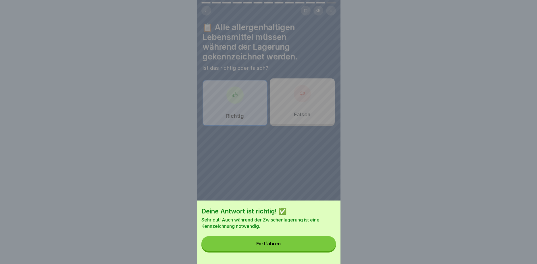
click at [309, 248] on button "Fortfahren" at bounding box center [268, 243] width 134 height 15
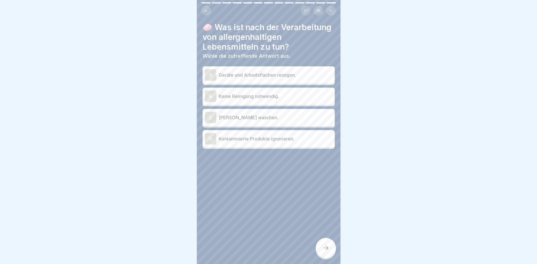
click at [299, 74] on p "Geräte und Arbeitsflächen reinigen." at bounding box center [276, 75] width 114 height 7
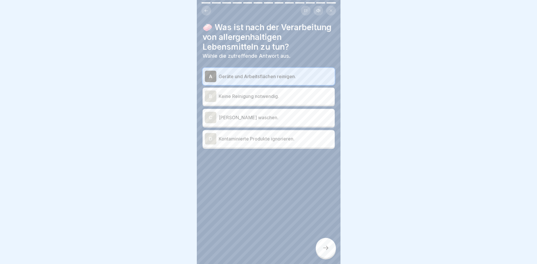
click at [293, 143] on div "D Kontaminierte Produkte ignorieren." at bounding box center [269, 138] width 128 height 11
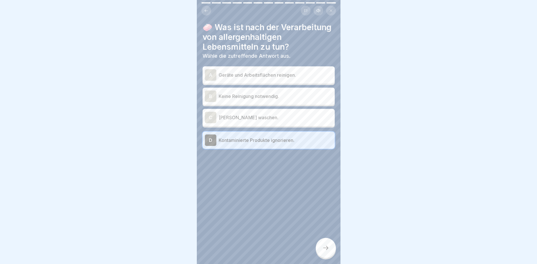
click at [281, 74] on p "Geräte und Arbeitsflächen reinigen." at bounding box center [276, 75] width 114 height 7
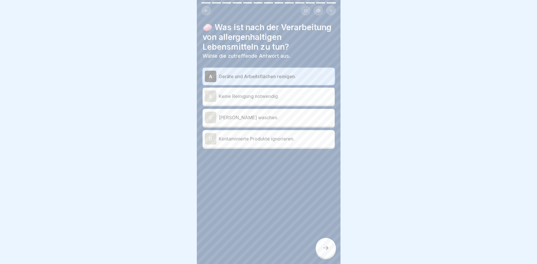
click at [323, 249] on icon at bounding box center [325, 248] width 7 height 7
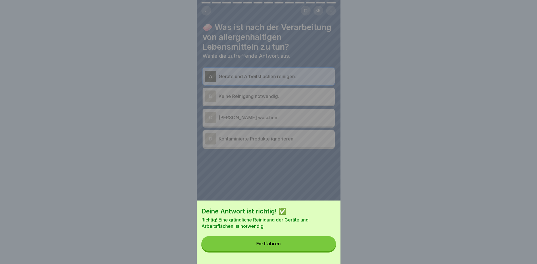
click at [308, 243] on button "Fortfahren" at bounding box center [268, 243] width 134 height 15
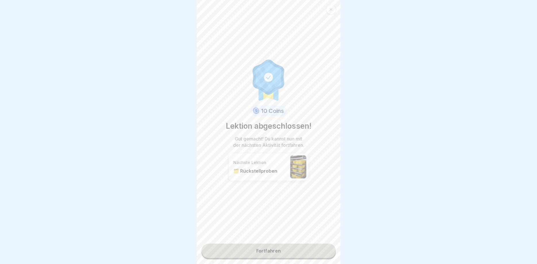
click at [299, 251] on link "Fortfahren" at bounding box center [268, 251] width 134 height 14
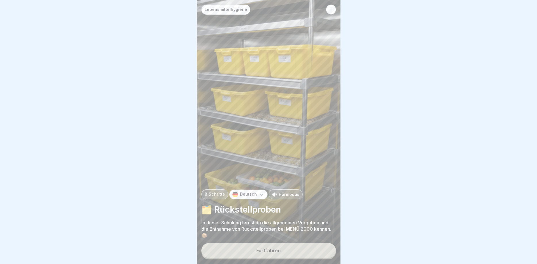
click at [301, 249] on button "Fortfahren" at bounding box center [268, 250] width 134 height 15
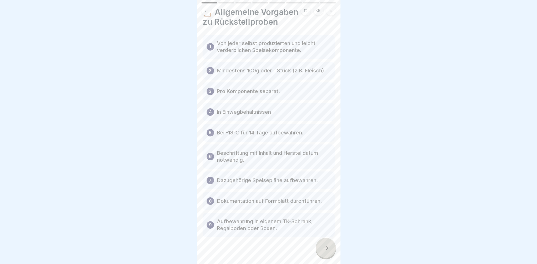
scroll to position [23, 0]
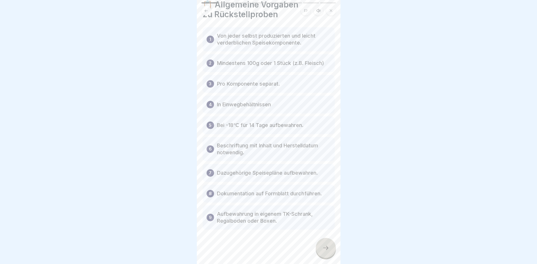
click at [325, 246] on icon at bounding box center [325, 248] width 7 height 7
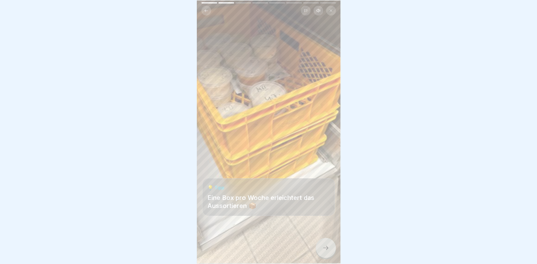
click at [325, 245] on icon at bounding box center [325, 248] width 7 height 7
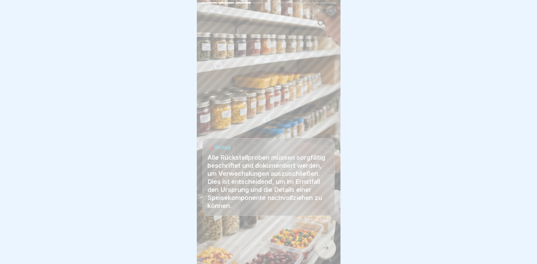
click at [325, 245] on icon at bounding box center [325, 248] width 7 height 7
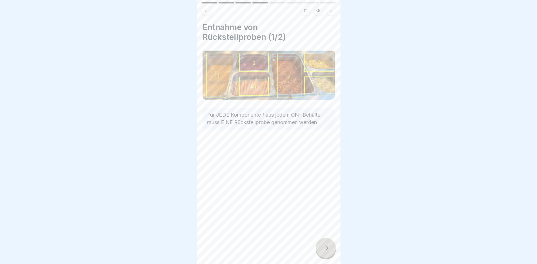
click at [327, 242] on div at bounding box center [326, 248] width 20 height 20
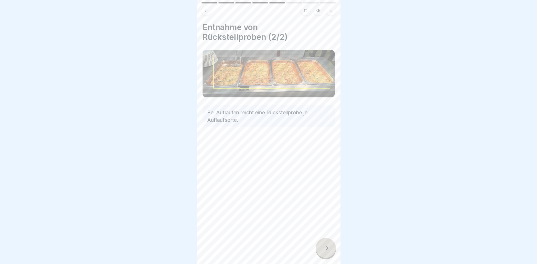
click at [328, 245] on div at bounding box center [326, 248] width 20 height 20
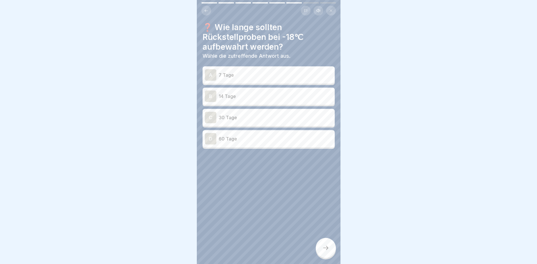
click at [293, 89] on div "B 14 Tage" at bounding box center [269, 96] width 132 height 17
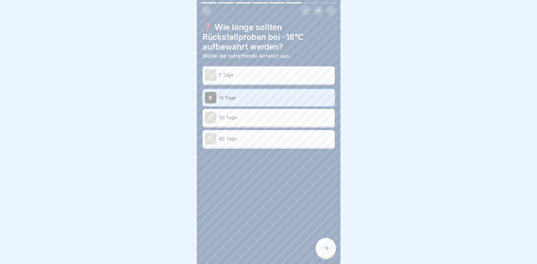
click at [326, 242] on div at bounding box center [326, 248] width 20 height 20
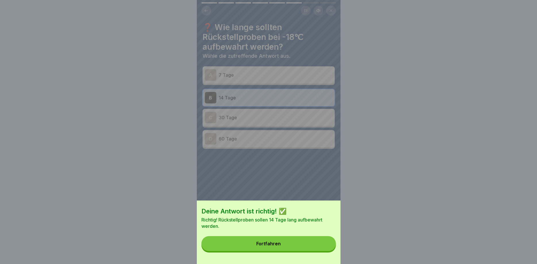
click at [317, 245] on button "Fortfahren" at bounding box center [268, 243] width 134 height 15
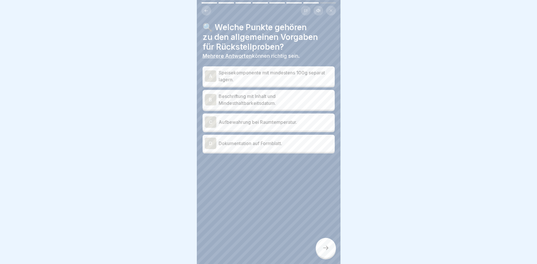
click at [301, 147] on p "Dokumentation auf Formblatt." at bounding box center [276, 143] width 114 height 7
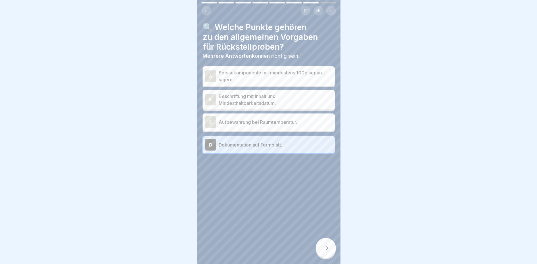
click at [297, 80] on p "Speisekomponente mit mindestens 100g separat lagern." at bounding box center [276, 76] width 114 height 14
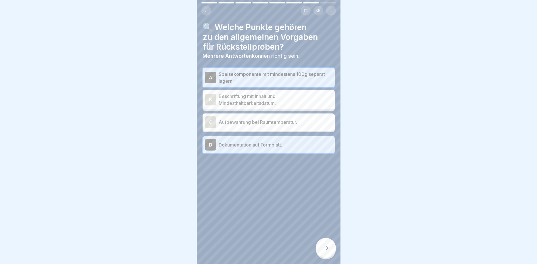
click at [323, 250] on icon at bounding box center [325, 248] width 7 height 7
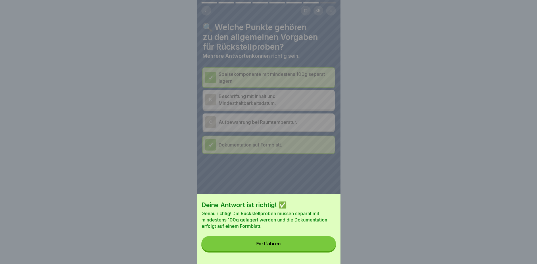
click at [319, 243] on button "Fortfahren" at bounding box center [268, 243] width 134 height 15
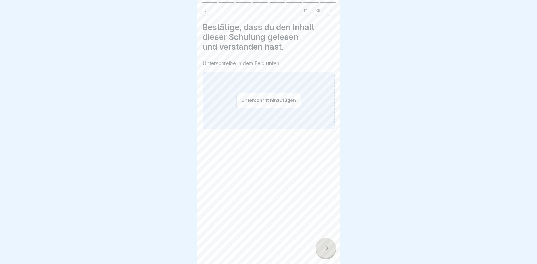
click at [282, 100] on button "Unterschrift hinzufügen" at bounding box center [268, 100] width 64 height 15
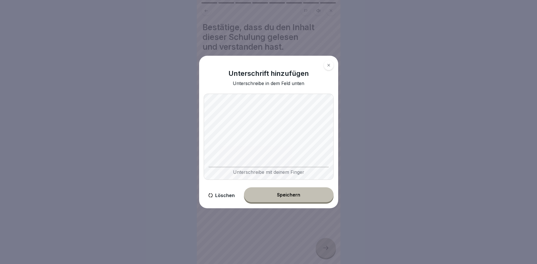
click at [295, 195] on div "Speichern" at bounding box center [288, 194] width 23 height 5
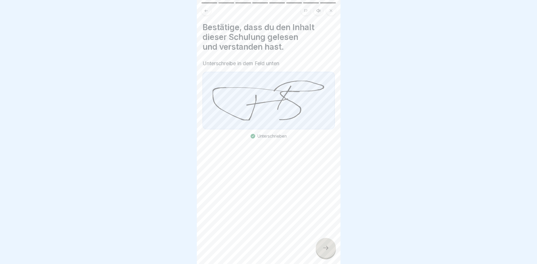
click at [324, 245] on div at bounding box center [326, 248] width 20 height 20
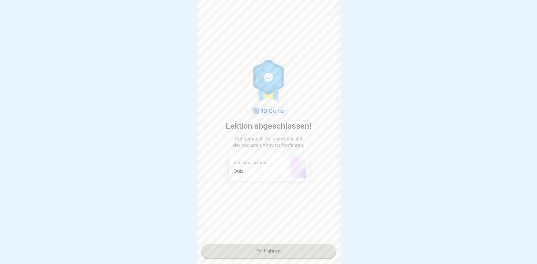
click at [303, 250] on link "Fortfahren" at bounding box center [268, 251] width 134 height 14
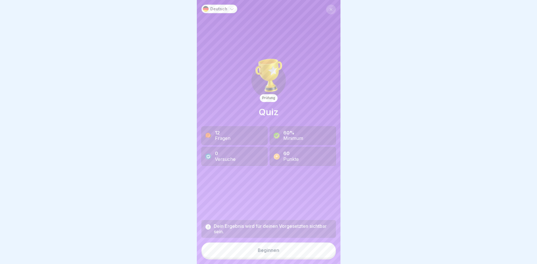
click at [302, 251] on button "Beginnen" at bounding box center [268, 251] width 134 height 16
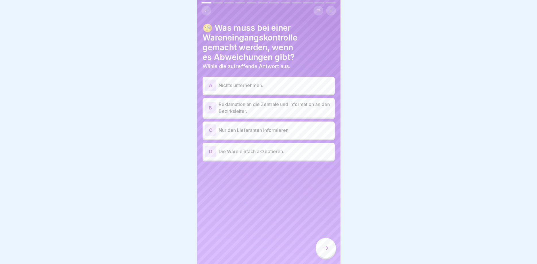
click at [207, 9] on icon at bounding box center [206, 11] width 4 height 4
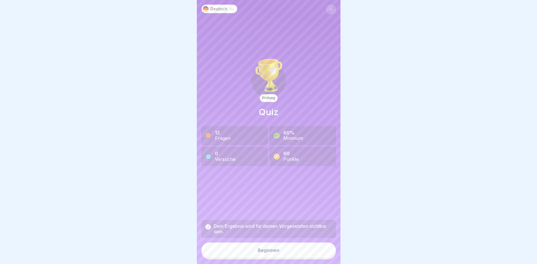
click at [269, 245] on button "Beginnen" at bounding box center [268, 251] width 134 height 16
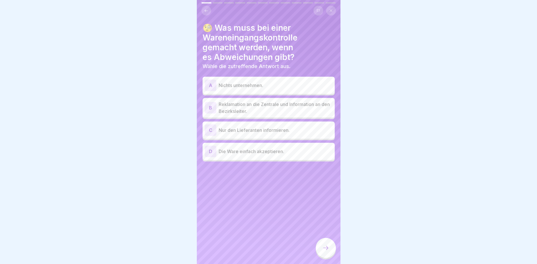
click at [284, 107] on p "Reklamation an die Zentrale und Information an den Bezirksleiter." at bounding box center [276, 108] width 114 height 14
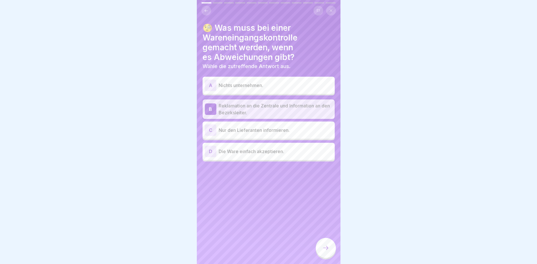
click at [330, 250] on div at bounding box center [326, 248] width 20 height 20
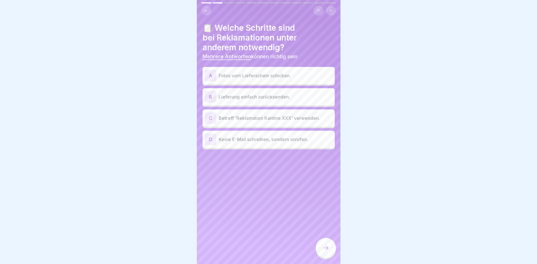
click at [203, 9] on button at bounding box center [206, 11] width 10 height 10
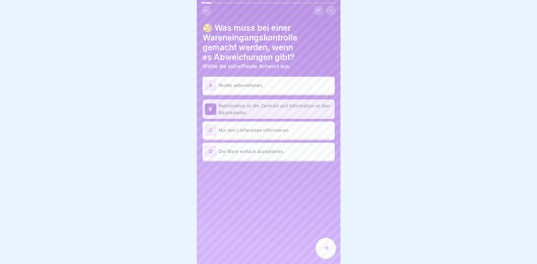
click at [332, 250] on div at bounding box center [326, 248] width 20 height 20
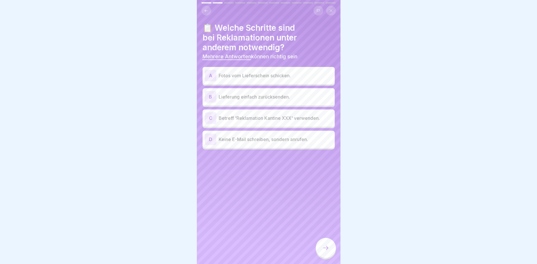
click at [291, 120] on p "Betreff 'Reklamation Kantine XXX' verwenden." at bounding box center [276, 118] width 114 height 7
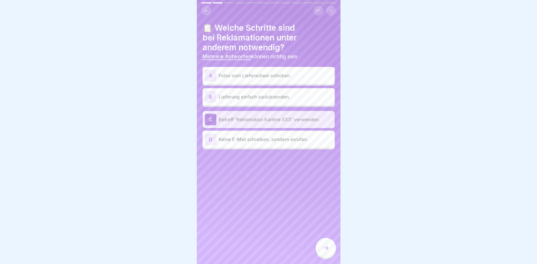
click at [286, 77] on p "Fotos vom Lieferschein schicken." at bounding box center [276, 75] width 114 height 7
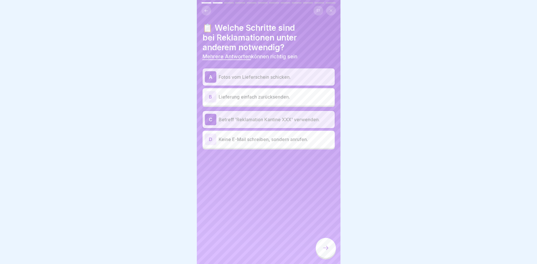
click at [326, 245] on div at bounding box center [326, 248] width 20 height 20
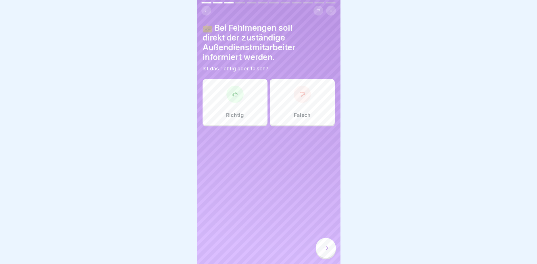
click at [243, 105] on div "Richtig" at bounding box center [235, 102] width 65 height 46
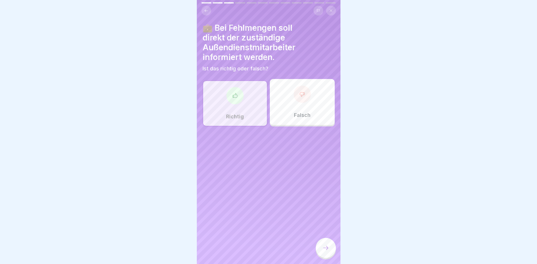
click at [326, 248] on icon at bounding box center [325, 248] width 7 height 7
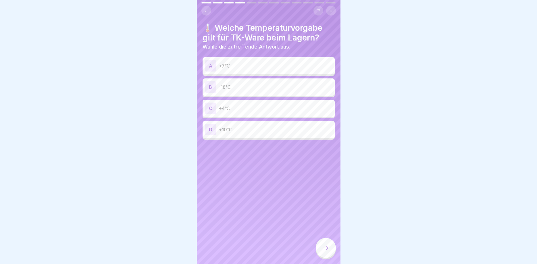
click at [259, 86] on p "-18℃" at bounding box center [276, 87] width 114 height 7
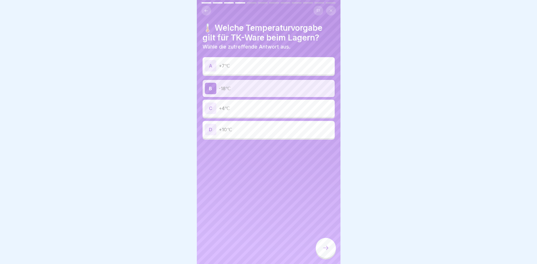
click at [331, 244] on div at bounding box center [326, 248] width 20 height 20
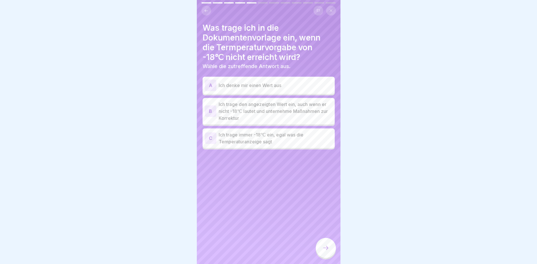
click at [305, 110] on p "Ich trage den angezeigten Wert ein, auch wenn er nicht -18℃ lautet und unterneh…" at bounding box center [276, 111] width 114 height 21
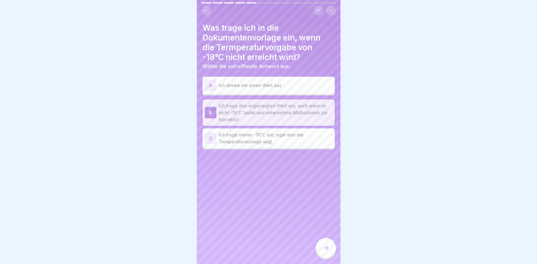
click at [332, 245] on div at bounding box center [326, 248] width 20 height 20
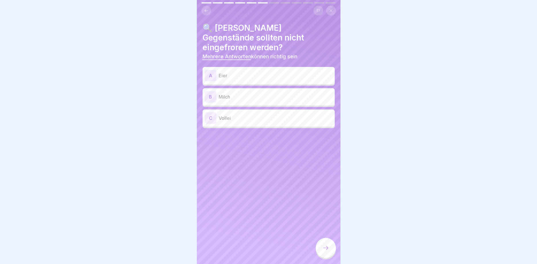
click at [274, 72] on p "Eier" at bounding box center [276, 75] width 114 height 7
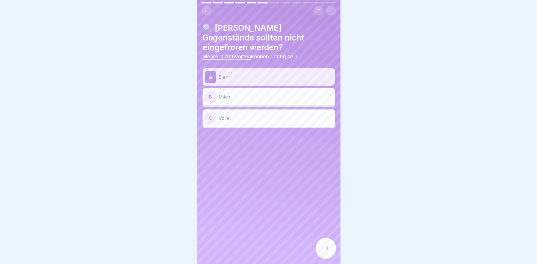
click at [269, 93] on p "Milch" at bounding box center [276, 96] width 114 height 7
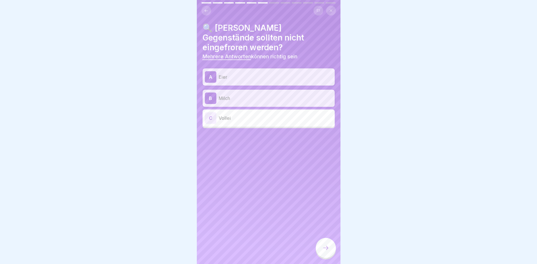
click at [269, 115] on p "Vollei" at bounding box center [276, 118] width 114 height 7
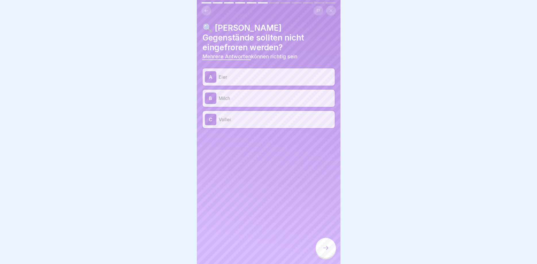
click at [326, 247] on icon at bounding box center [325, 248] width 7 height 7
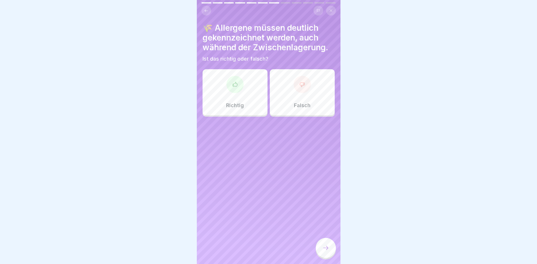
click at [236, 90] on div at bounding box center [234, 84] width 17 height 17
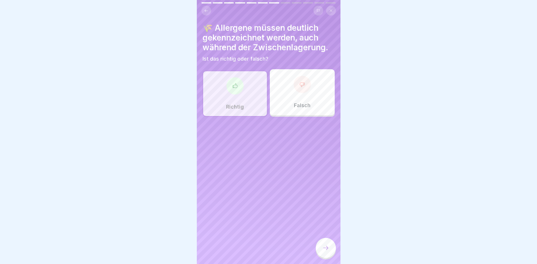
click at [324, 254] on div at bounding box center [326, 248] width 20 height 20
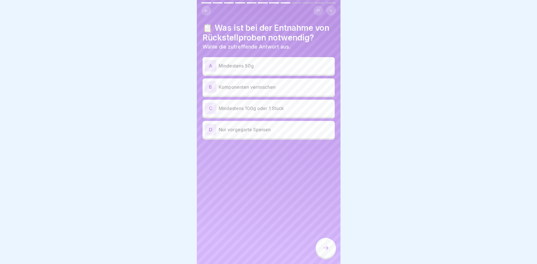
click at [273, 108] on p "Mindestens 100g oder 1 Stück" at bounding box center [276, 108] width 114 height 7
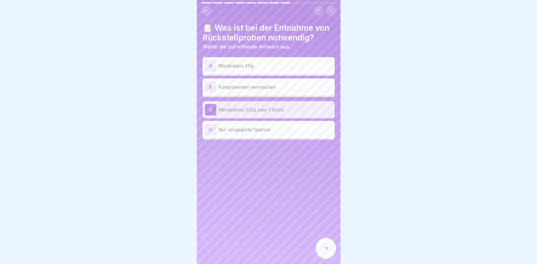
click at [323, 251] on icon at bounding box center [325, 248] width 7 height 7
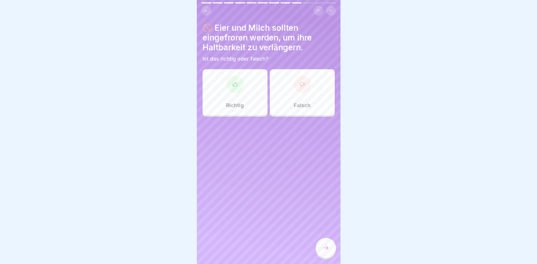
click at [284, 101] on div "Falsch" at bounding box center [302, 92] width 65 height 46
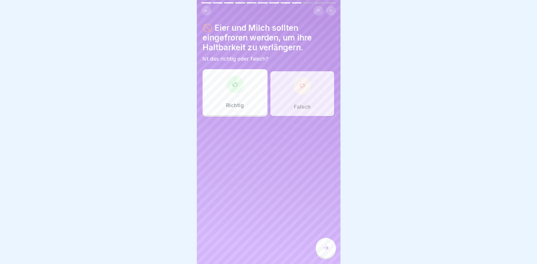
click at [329, 250] on icon at bounding box center [325, 248] width 7 height 7
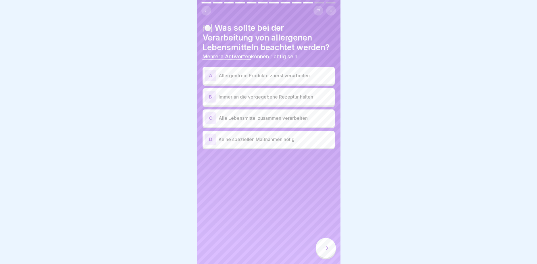
click at [302, 78] on p "Allergenfreie Produkte zuerst verarbeiten" at bounding box center [276, 75] width 114 height 7
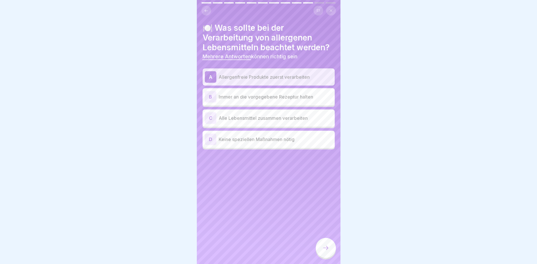
click at [307, 96] on p "Immer an die vorgegebene Rezeptur halten" at bounding box center [276, 96] width 114 height 7
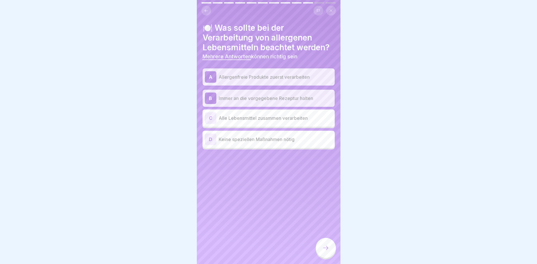
click at [327, 249] on icon at bounding box center [325, 248] width 7 height 7
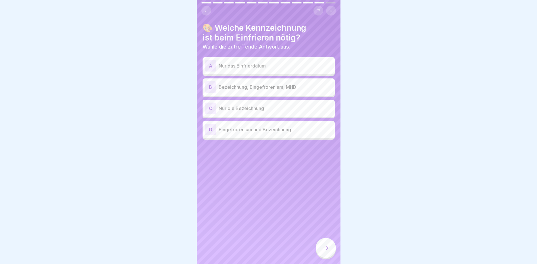
click at [300, 86] on p "Bezeichnung, Eingefroren am, MHD" at bounding box center [276, 87] width 114 height 7
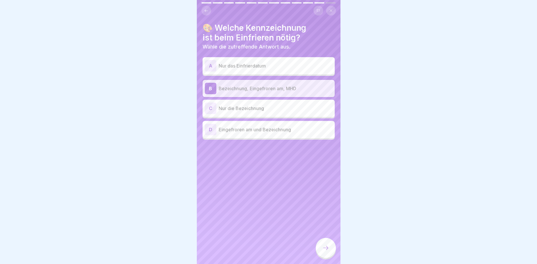
click at [326, 247] on icon at bounding box center [325, 248] width 7 height 7
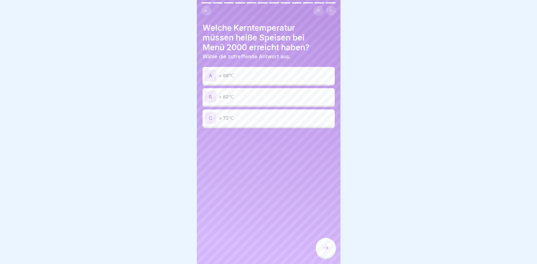
click at [258, 120] on p "> 72℃" at bounding box center [276, 118] width 114 height 7
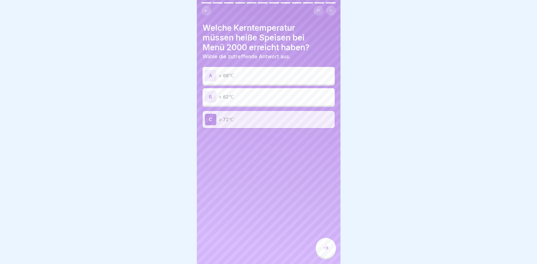
click at [324, 244] on div at bounding box center [326, 248] width 20 height 20
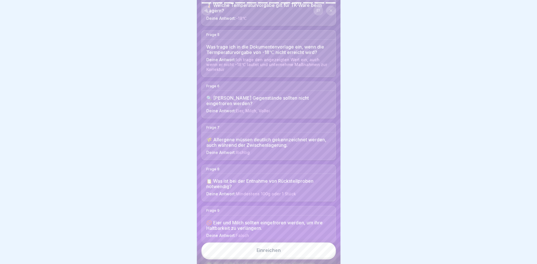
scroll to position [333, 0]
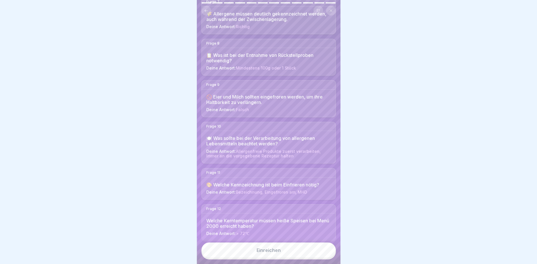
click at [294, 251] on button "Einreichen" at bounding box center [268, 251] width 134 height 16
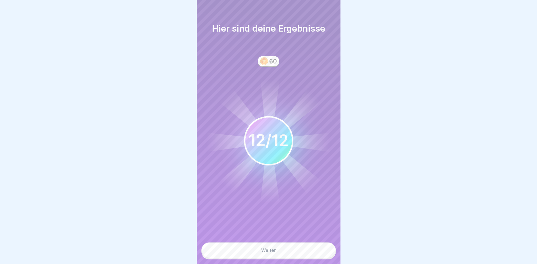
click at [293, 251] on button "Weiter" at bounding box center [268, 251] width 134 height 16
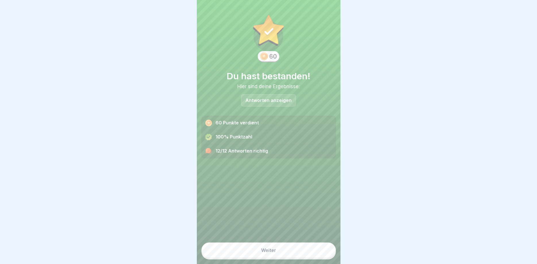
click at [294, 251] on button "Weiter" at bounding box center [268, 251] width 134 height 16
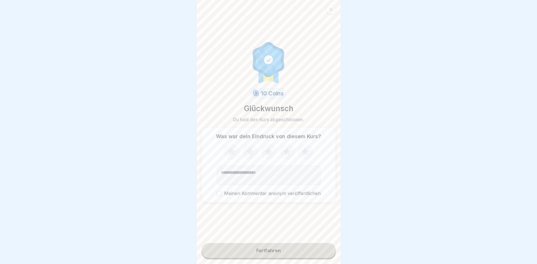
click at [278, 251] on div "Fortfahren" at bounding box center [268, 250] width 24 height 5
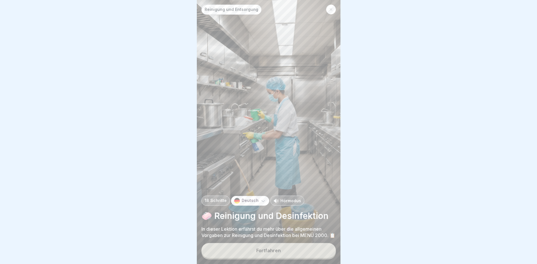
click at [274, 252] on div "Fortfahren" at bounding box center [268, 250] width 24 height 5
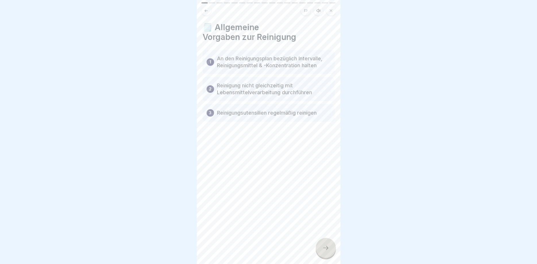
click at [328, 247] on icon at bounding box center [325, 248] width 7 height 7
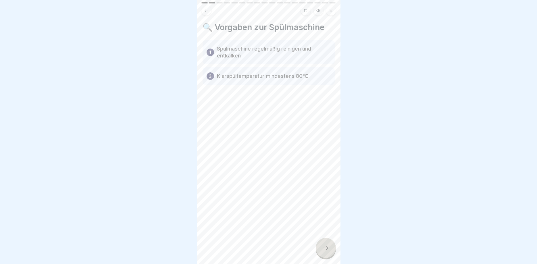
click at [322, 245] on icon at bounding box center [325, 248] width 7 height 7
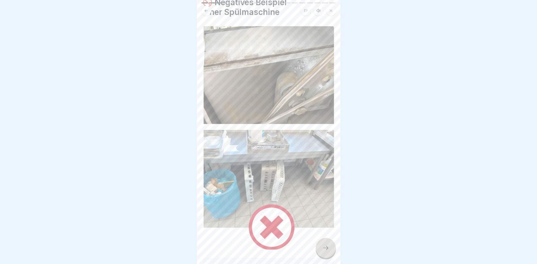
scroll to position [34, 0]
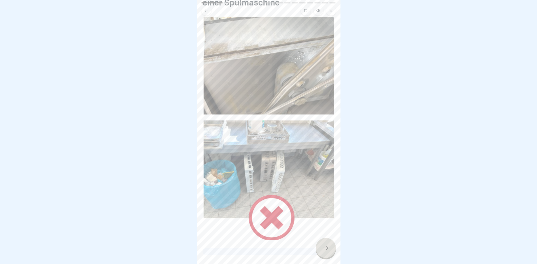
click at [326, 244] on div at bounding box center [326, 248] width 20 height 20
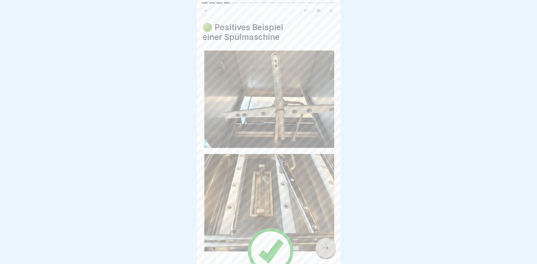
click at [329, 250] on icon at bounding box center [325, 248] width 7 height 7
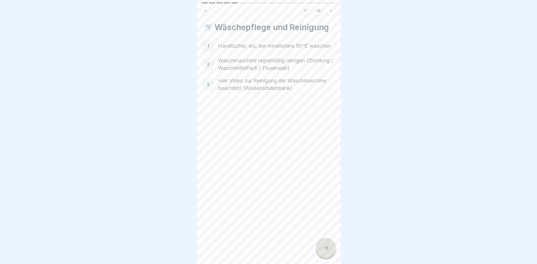
click at [327, 247] on icon at bounding box center [325, 248] width 7 height 7
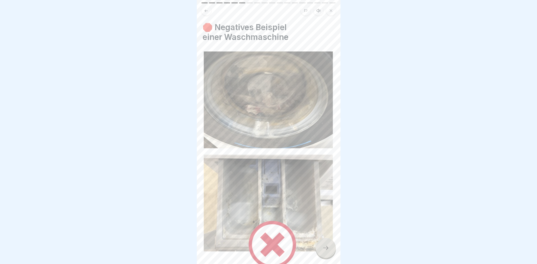
click at [327, 247] on icon at bounding box center [325, 248] width 7 height 7
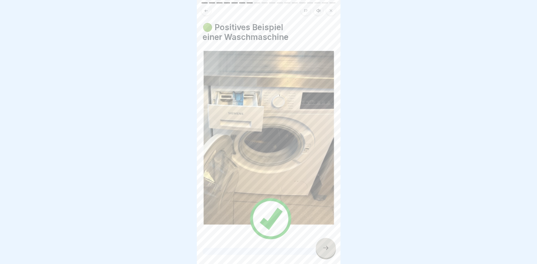
click at [327, 247] on icon at bounding box center [325, 248] width 7 height 7
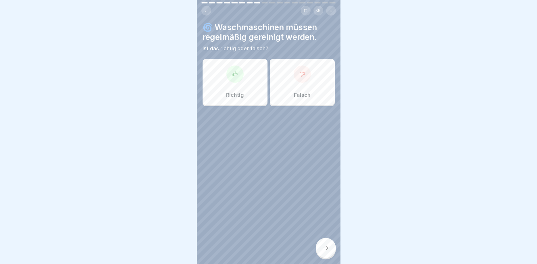
click at [235, 76] on icon at bounding box center [235, 74] width 6 height 6
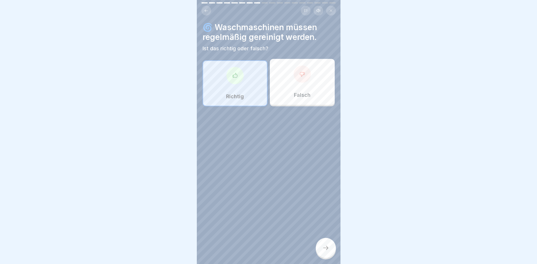
click at [323, 239] on div at bounding box center [326, 248] width 20 height 20
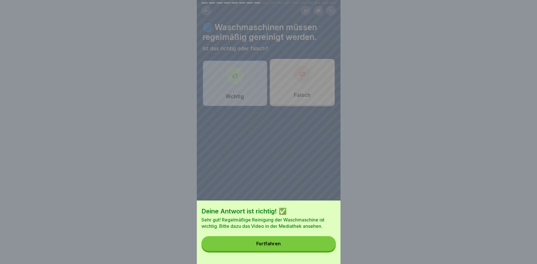
click at [303, 245] on button "Fortfahren" at bounding box center [268, 243] width 134 height 15
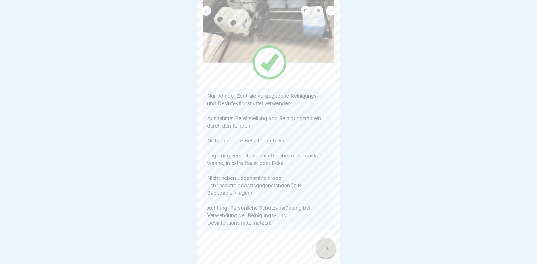
scroll to position [86, 0]
click at [325, 244] on div at bounding box center [326, 248] width 20 height 20
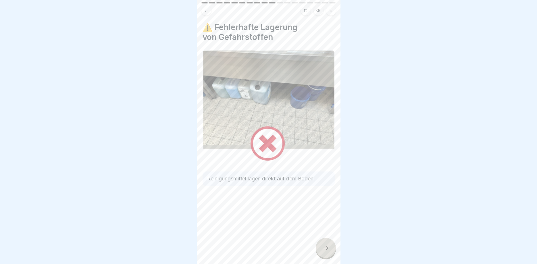
click at [326, 252] on div at bounding box center [326, 248] width 20 height 20
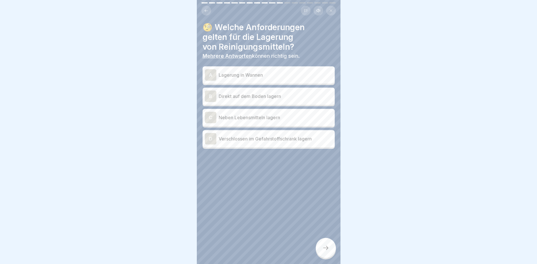
click at [299, 141] on p "Verschlossen im Gefahrstoffschrank lagern" at bounding box center [276, 138] width 114 height 7
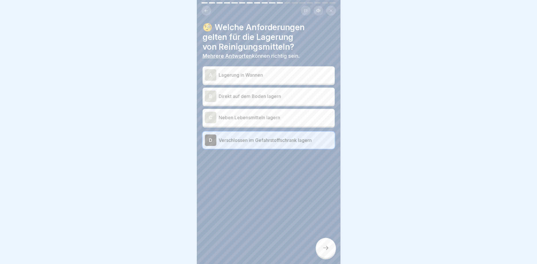
click at [284, 75] on p "Lagerung in Wannen" at bounding box center [276, 75] width 114 height 7
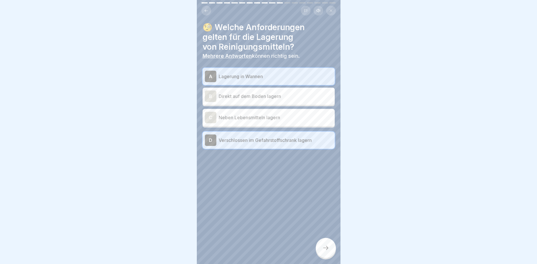
click at [330, 241] on div at bounding box center [326, 248] width 20 height 20
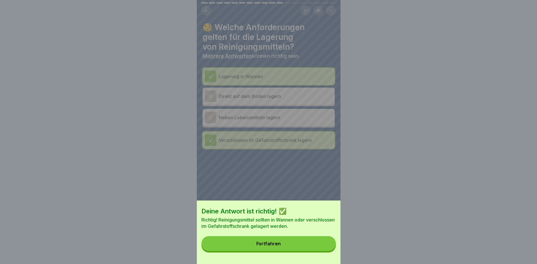
click at [291, 244] on button "Fortfahren" at bounding box center [268, 243] width 134 height 15
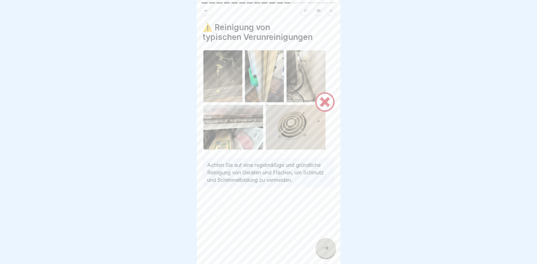
click at [323, 244] on div at bounding box center [326, 248] width 20 height 20
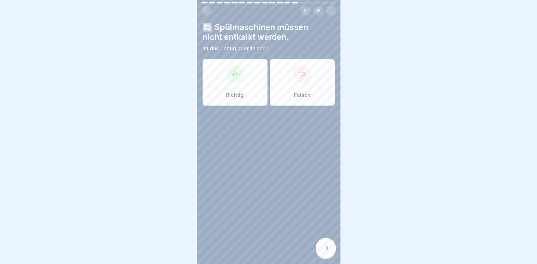
click at [315, 82] on div "Falsch" at bounding box center [302, 82] width 65 height 46
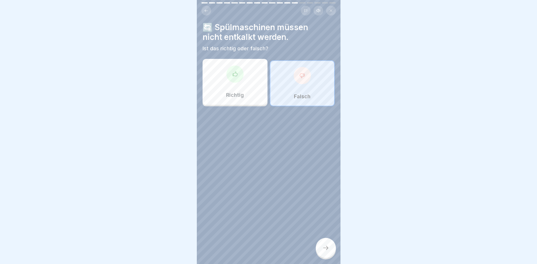
click at [324, 247] on icon at bounding box center [325, 248] width 7 height 7
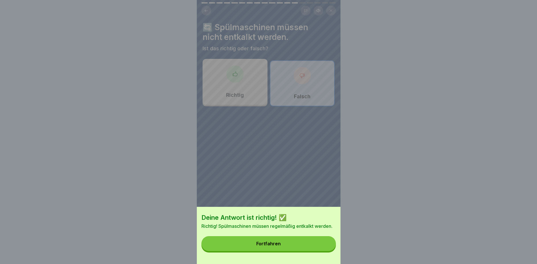
click at [284, 242] on button "Fortfahren" at bounding box center [268, 243] width 134 height 15
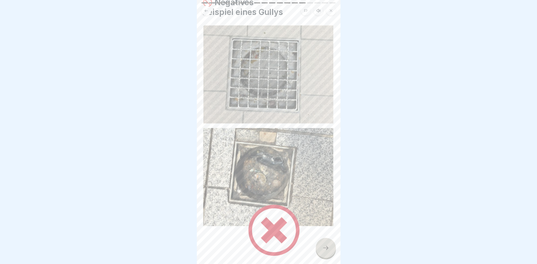
scroll to position [34, 0]
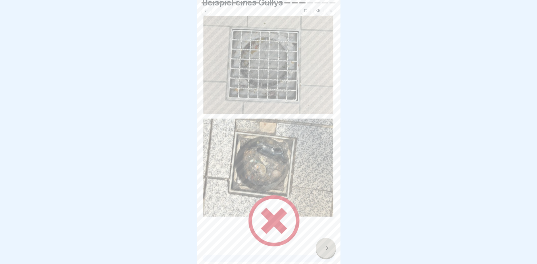
click at [328, 245] on div at bounding box center [326, 248] width 20 height 20
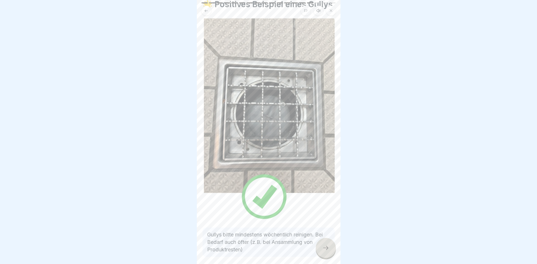
scroll to position [50, 0]
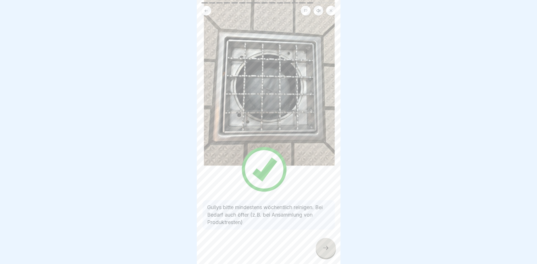
click at [327, 248] on icon at bounding box center [325, 248] width 5 height 4
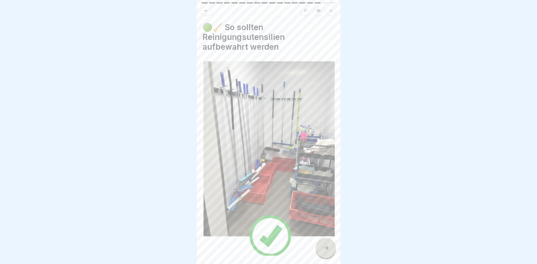
click at [326, 249] on icon at bounding box center [325, 248] width 7 height 7
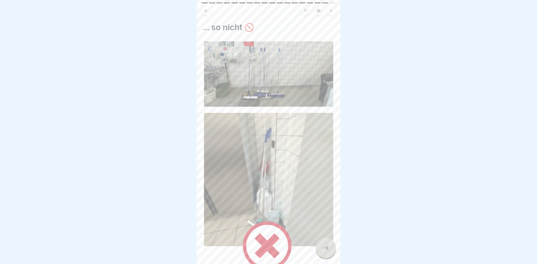
click at [326, 249] on icon at bounding box center [325, 248] width 7 height 7
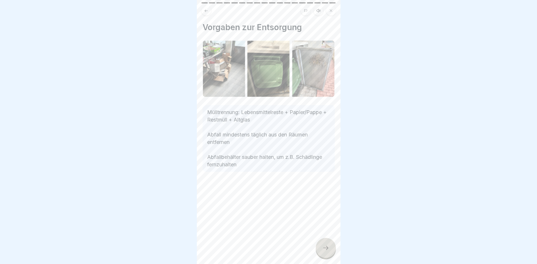
click at [326, 249] on icon at bounding box center [325, 248] width 7 height 7
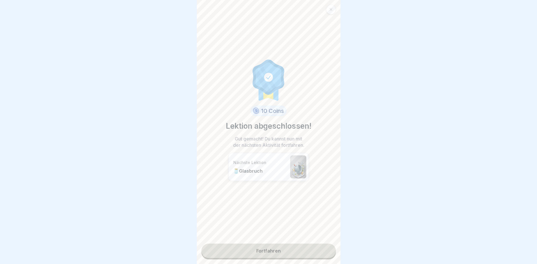
click at [305, 251] on link "Fortfahren" at bounding box center [268, 251] width 134 height 14
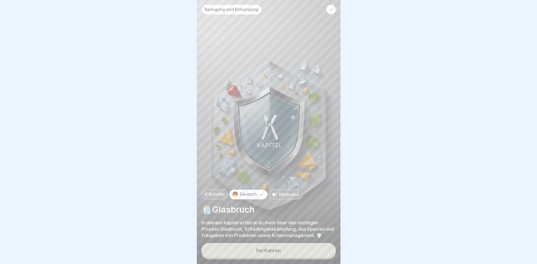
click at [297, 254] on button "Fortfahren" at bounding box center [268, 250] width 134 height 15
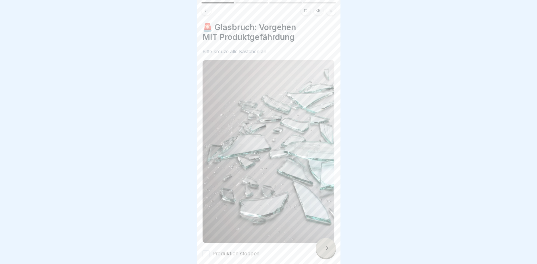
scroll to position [130, 0]
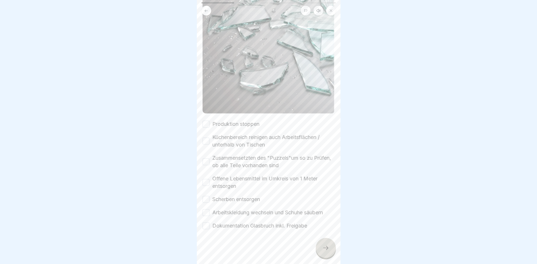
click at [206, 124] on button "Produktion stoppen" at bounding box center [206, 124] width 7 height 7
click at [206, 143] on button "Küchenbereich reinigen auch Arbeitsflächen / unterhalb von Tischen" at bounding box center [206, 141] width 7 height 7
click at [205, 163] on button "Zusammensetzten des "Puzzels"um so zu Prüfen, ob alle Teile vorhanden sind" at bounding box center [206, 161] width 7 height 7
click at [209, 182] on button "Offene Lebensmittel im Umkreis von 1 Meter entsorgen" at bounding box center [206, 182] width 7 height 7
click at [207, 199] on button "Scherben entsorgen" at bounding box center [206, 199] width 7 height 7
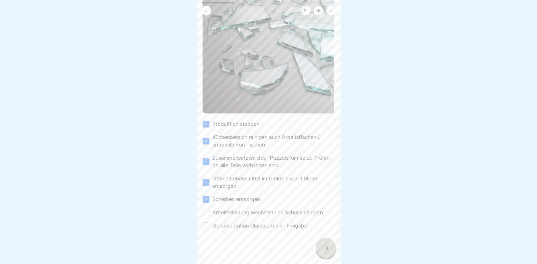
click at [209, 213] on button "Arbeitskleidung wechseln und Schuhe säubern" at bounding box center [206, 212] width 7 height 7
click at [207, 229] on button "Dokumentation Glasbruch inkl. Freigabe" at bounding box center [206, 225] width 7 height 7
drag, startPoint x: 324, startPoint y: 244, endPoint x: 321, endPoint y: 244, distance: 2.9
click at [324, 244] on div at bounding box center [326, 248] width 20 height 20
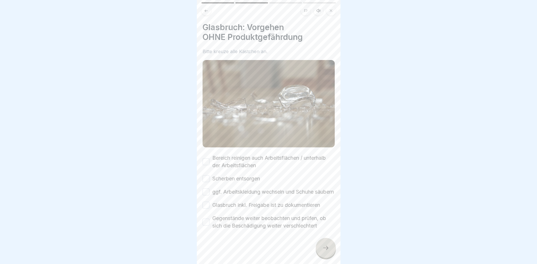
click at [208, 163] on button "Bereich reinigen auch Arbeitsflächen / unterhalb der Arbeitsflächen" at bounding box center [206, 161] width 7 height 7
click at [210, 177] on div "Scherben entsorgen" at bounding box center [231, 178] width 57 height 7
click at [209, 179] on button "Scherben entsorgen" at bounding box center [206, 178] width 7 height 7
click at [207, 194] on button "ggf. Arbeitskleidung wechseln und Schuhe säubern" at bounding box center [206, 191] width 7 height 7
click at [206, 209] on button "Glasbruch inkl. Freigabe ist zu dokumentieren" at bounding box center [206, 205] width 7 height 7
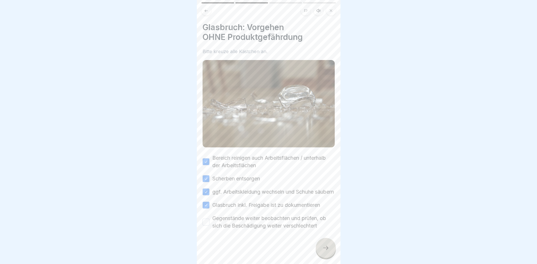
click at [206, 226] on button "Gegenstände weiter beobachten und prüfen, ob sich die Beschädigung weiter versc…" at bounding box center [206, 222] width 7 height 7
click at [329, 248] on icon at bounding box center [325, 248] width 7 height 7
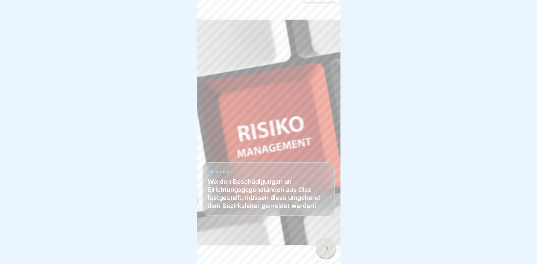
click at [329, 248] on icon at bounding box center [325, 248] width 7 height 7
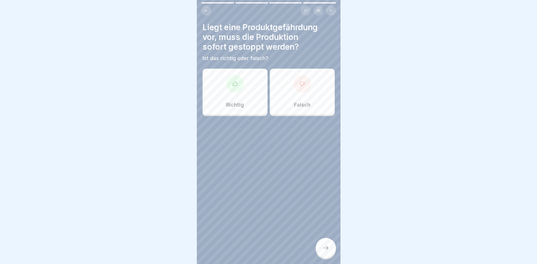
click at [246, 90] on div "Richtig" at bounding box center [235, 92] width 65 height 46
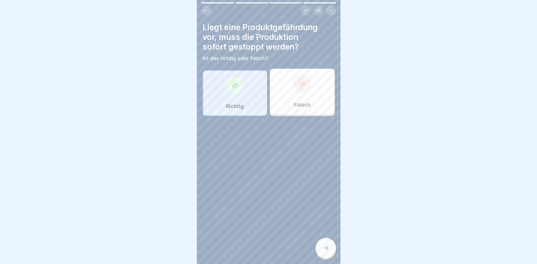
click at [328, 242] on div at bounding box center [326, 248] width 20 height 20
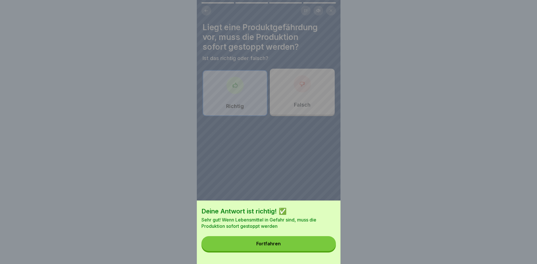
click at [289, 241] on button "Fortfahren" at bounding box center [268, 243] width 134 height 15
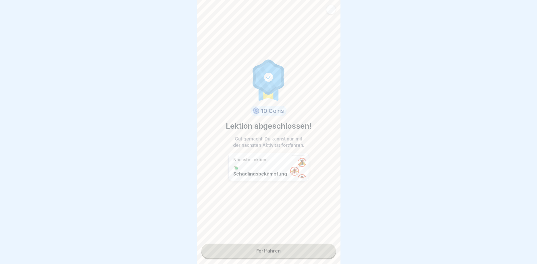
click at [298, 250] on link "Fortfahren" at bounding box center [268, 251] width 134 height 14
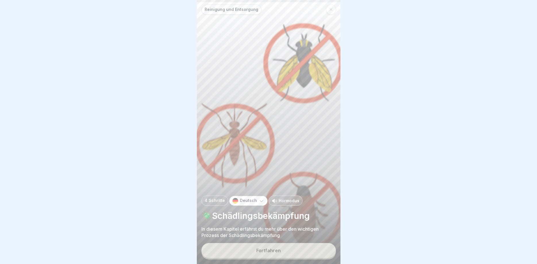
click at [288, 251] on button "Fortfahren" at bounding box center [268, 250] width 134 height 15
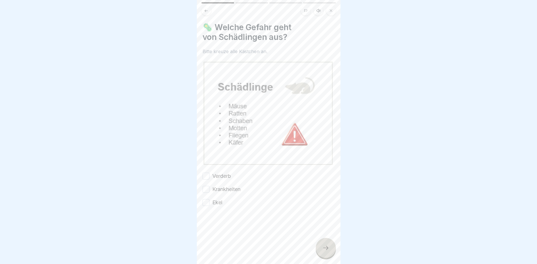
click at [203, 176] on button "Verderb" at bounding box center [206, 176] width 7 height 7
click at [205, 196] on div "Verderb Krankheiten Ekel" at bounding box center [269, 189] width 132 height 34
click at [202, 189] on div "🦠 Welche Gefahr geht von Schädlingen aus? Bitte kreuze alle Kästchen an. Verder…" at bounding box center [269, 132] width 144 height 264
click at [206, 191] on button "Krankheiten" at bounding box center [206, 189] width 7 height 7
click at [208, 203] on button "Ekel" at bounding box center [206, 202] width 7 height 7
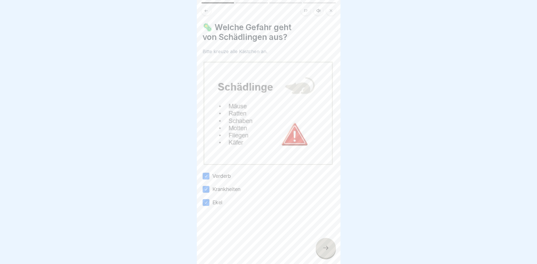
click at [319, 246] on div at bounding box center [326, 248] width 20 height 20
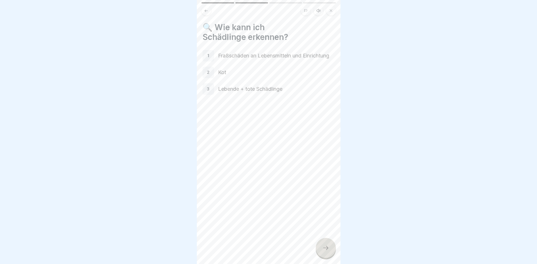
click at [323, 251] on icon at bounding box center [325, 248] width 7 height 7
click at [329, 249] on div at bounding box center [326, 248] width 20 height 20
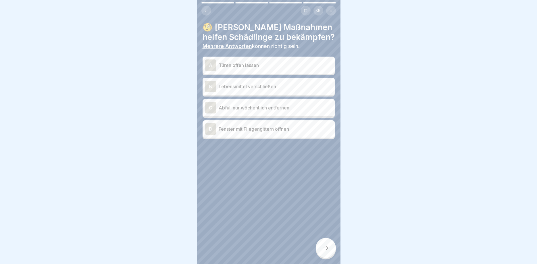
click at [280, 85] on p "Lebensmittel verschließen" at bounding box center [276, 86] width 114 height 7
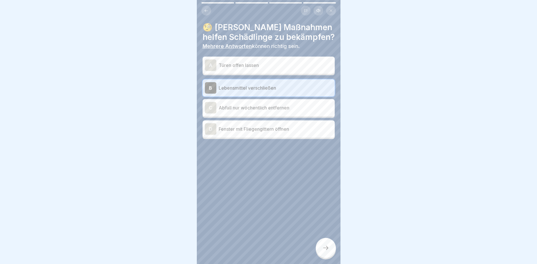
click at [297, 128] on p "Fenster mit Fliegengittern öffnen" at bounding box center [276, 129] width 114 height 7
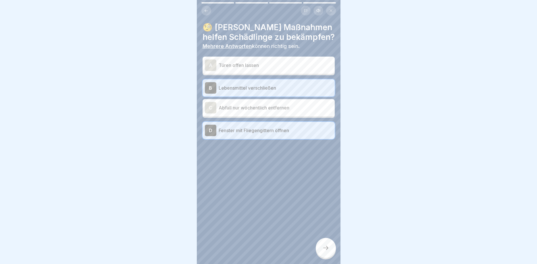
click at [325, 251] on icon at bounding box center [325, 248] width 7 height 7
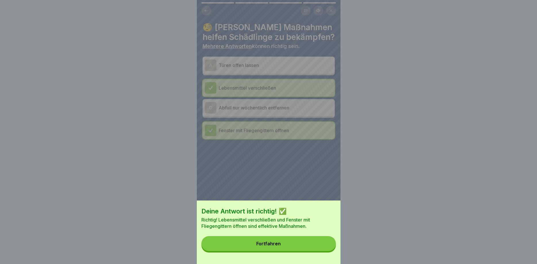
click at [311, 247] on button "Fortfahren" at bounding box center [268, 243] width 134 height 15
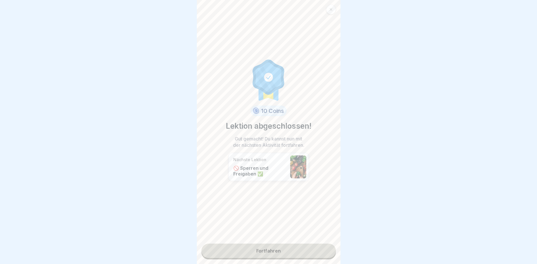
click at [291, 249] on link "Fortfahren" at bounding box center [268, 251] width 134 height 14
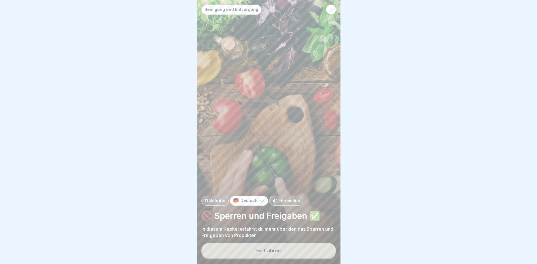
click at [286, 250] on button "Fortfahren" at bounding box center [268, 250] width 134 height 15
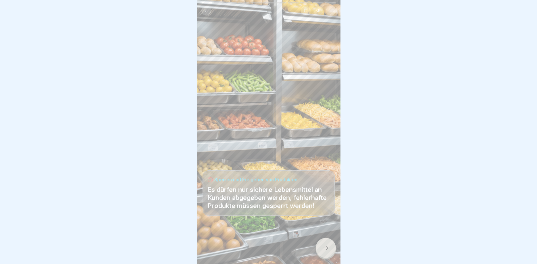
click at [330, 243] on div at bounding box center [326, 248] width 20 height 20
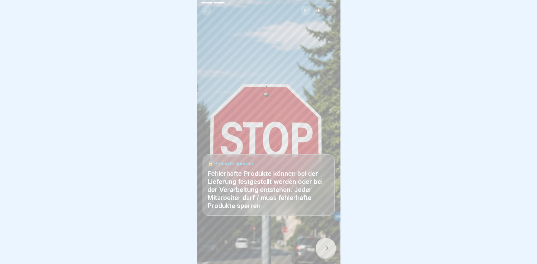
click at [322, 245] on div at bounding box center [326, 248] width 20 height 20
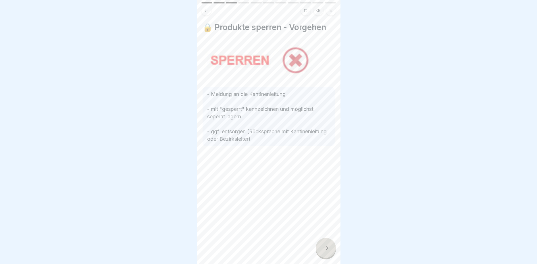
click at [333, 249] on div at bounding box center [326, 248] width 20 height 20
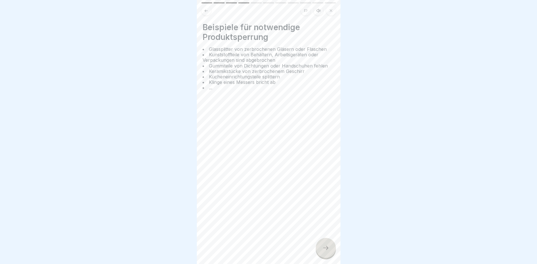
click at [333, 249] on div at bounding box center [326, 248] width 20 height 20
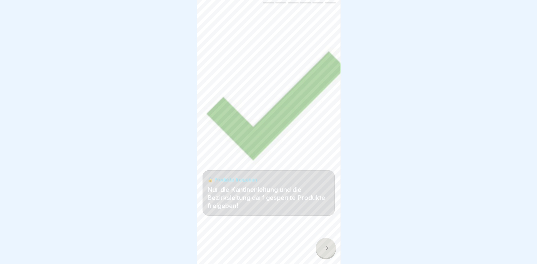
click at [332, 249] on div at bounding box center [326, 248] width 20 height 20
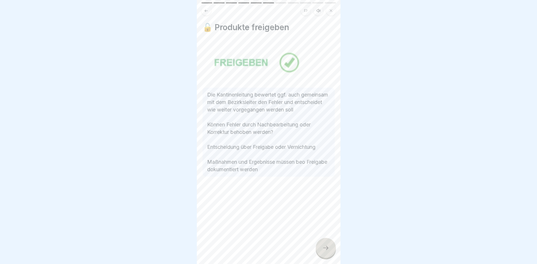
click at [332, 249] on div at bounding box center [326, 248] width 20 height 20
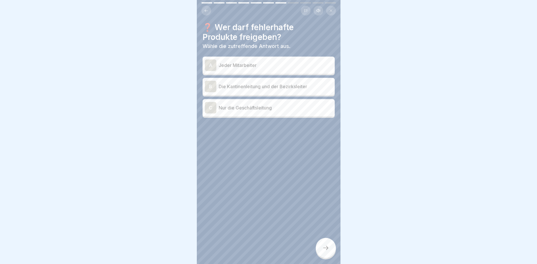
click at [280, 88] on p "Die Kantinenleitung und der Bezirksleiter" at bounding box center [276, 86] width 114 height 7
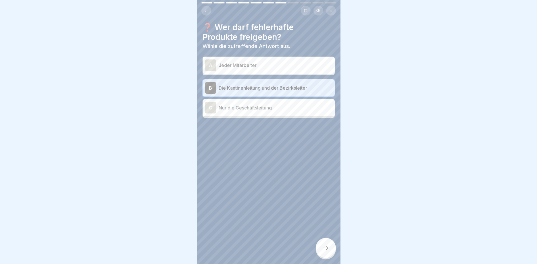
click at [320, 247] on div at bounding box center [326, 248] width 20 height 20
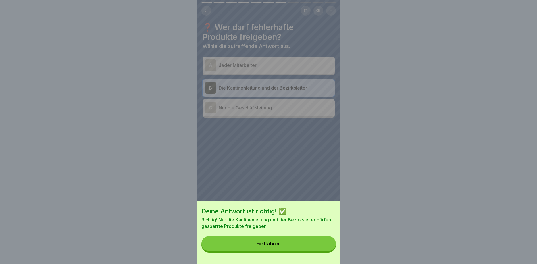
click at [313, 247] on button "Fortfahren" at bounding box center [268, 243] width 134 height 15
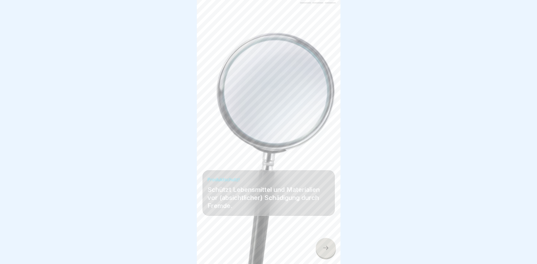
click at [328, 248] on icon at bounding box center [325, 248] width 7 height 7
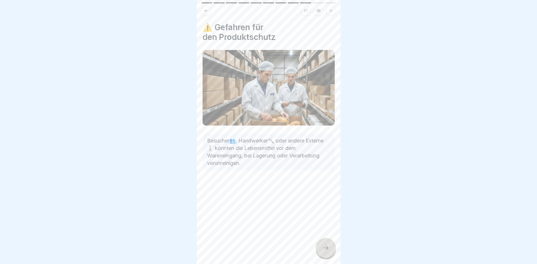
click at [327, 248] on icon at bounding box center [325, 248] width 7 height 7
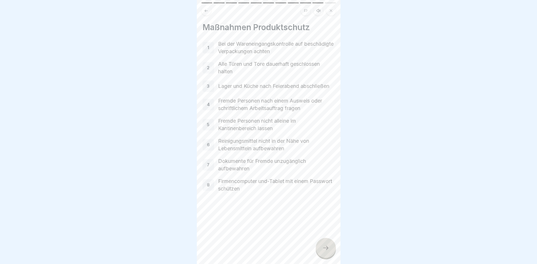
click at [326, 246] on icon at bounding box center [325, 248] width 7 height 7
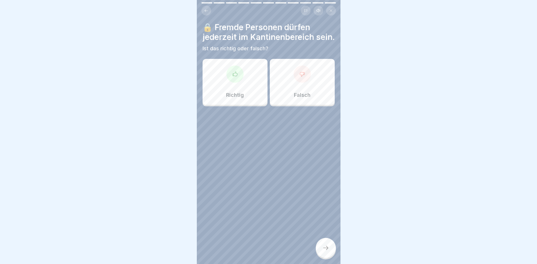
click at [304, 81] on div at bounding box center [302, 74] width 17 height 17
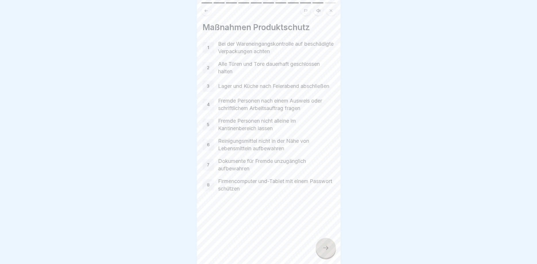
click at [325, 249] on icon at bounding box center [325, 248] width 7 height 7
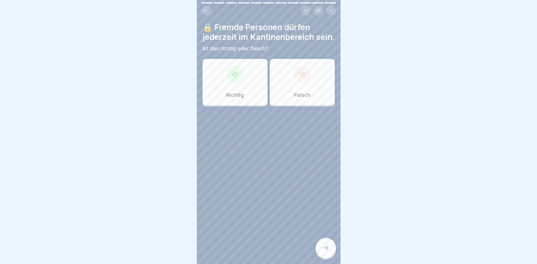
click at [318, 85] on div "Falsch" at bounding box center [302, 82] width 65 height 46
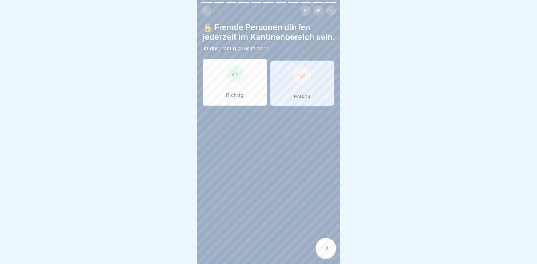
click at [332, 252] on div at bounding box center [326, 248] width 20 height 20
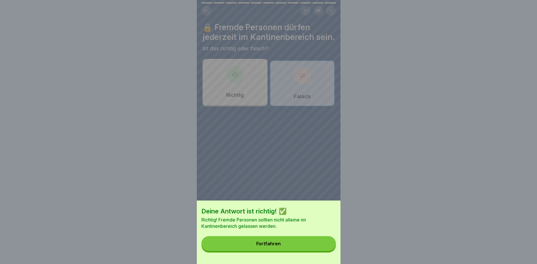
click at [298, 245] on button "Fortfahren" at bounding box center [268, 243] width 134 height 15
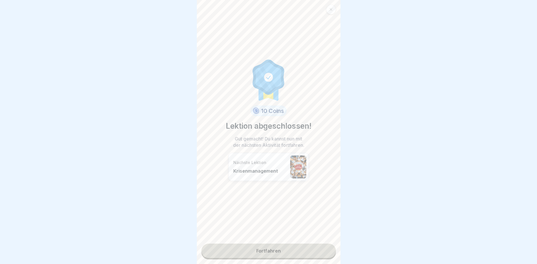
click at [291, 254] on link "Fortfahren" at bounding box center [268, 251] width 134 height 14
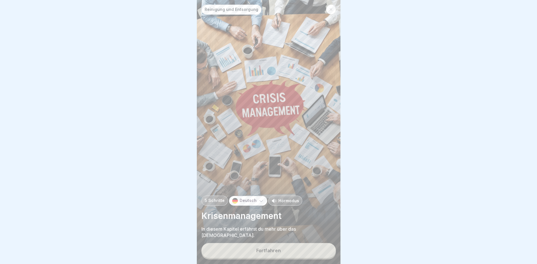
click at [296, 251] on button "Fortfahren" at bounding box center [268, 250] width 134 height 15
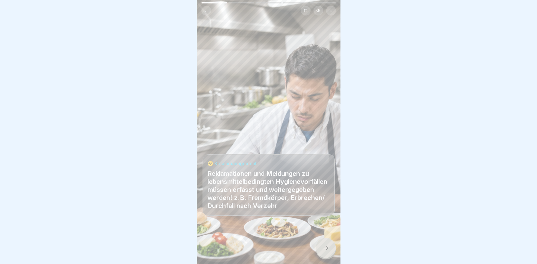
click at [326, 249] on icon at bounding box center [325, 248] width 7 height 7
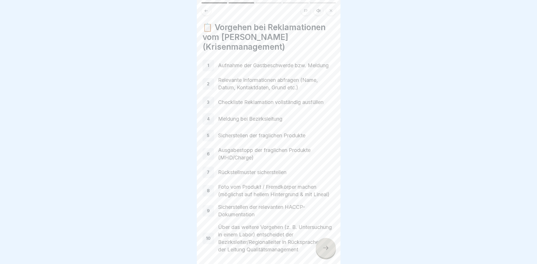
click at [326, 248] on icon at bounding box center [325, 248] width 7 height 7
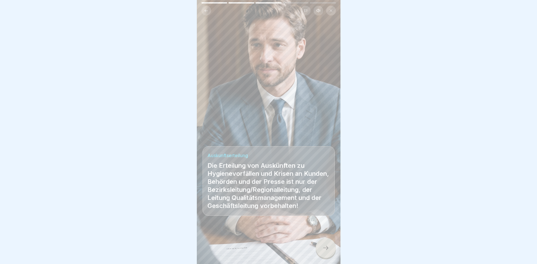
click at [327, 251] on div at bounding box center [326, 248] width 20 height 20
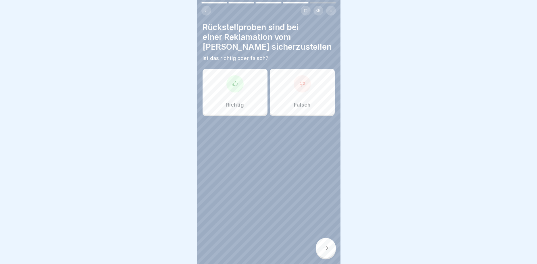
click at [258, 92] on div "Richtig" at bounding box center [235, 92] width 65 height 46
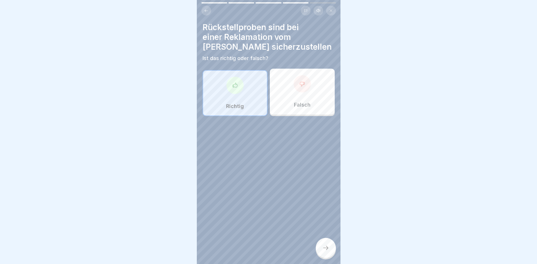
click at [327, 254] on div at bounding box center [326, 248] width 20 height 20
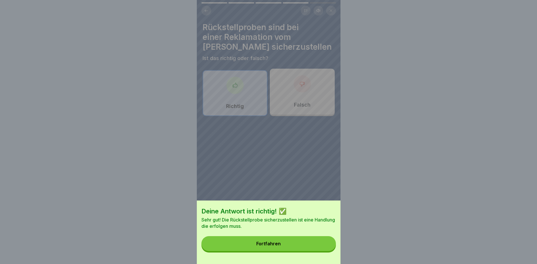
click at [297, 243] on button "Fortfahren" at bounding box center [268, 243] width 134 height 15
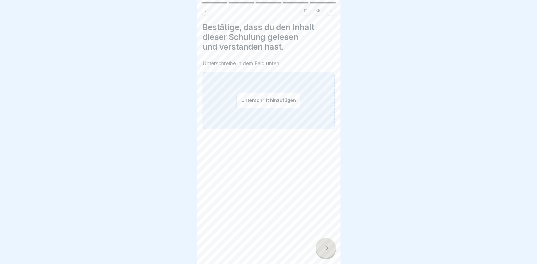
click at [261, 100] on button "Unterschrift hinzufügen" at bounding box center [268, 100] width 64 height 15
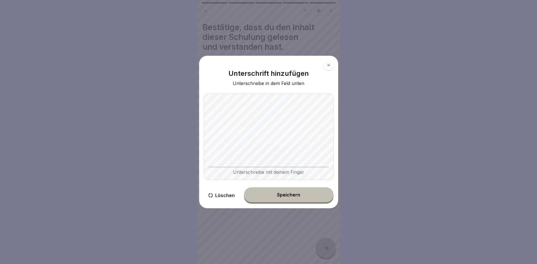
click at [260, 185] on div "Unterschrift hinzufügen Unterschreibe in dem Feld unten Unterschreibe mit deine…" at bounding box center [268, 132] width 139 height 153
click at [267, 168] on div "Unterschreibe mit deinem Finger" at bounding box center [269, 137] width 130 height 86
click at [280, 193] on div "Speichern" at bounding box center [288, 194] width 23 height 5
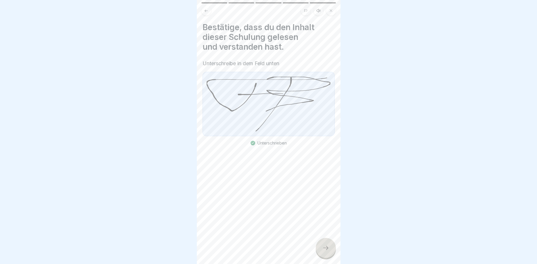
click at [321, 245] on div at bounding box center [326, 248] width 20 height 20
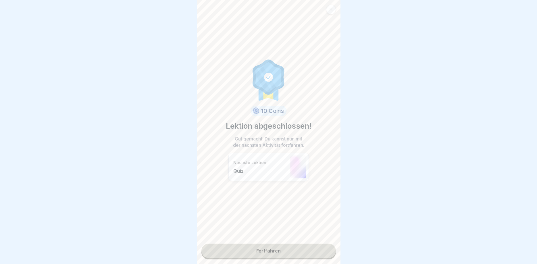
click at [297, 252] on link "Fortfahren" at bounding box center [268, 251] width 134 height 14
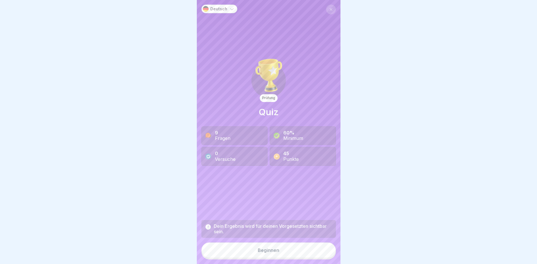
click at [271, 251] on div "Beginnen" at bounding box center [269, 250] width 22 height 5
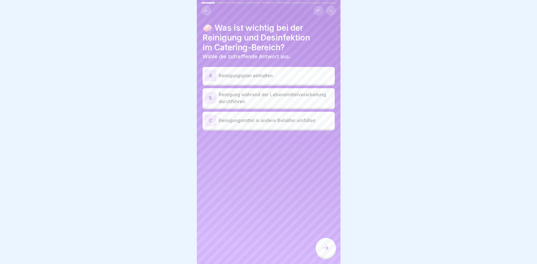
click at [300, 80] on div "A Reinigungsplan einhalten" at bounding box center [269, 75] width 128 height 11
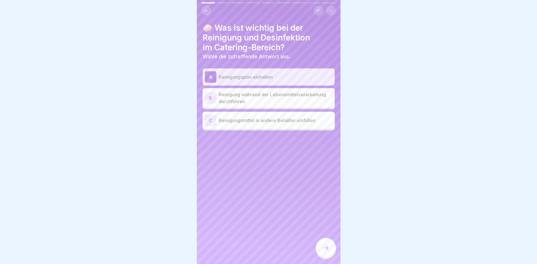
click at [325, 246] on icon at bounding box center [325, 248] width 7 height 7
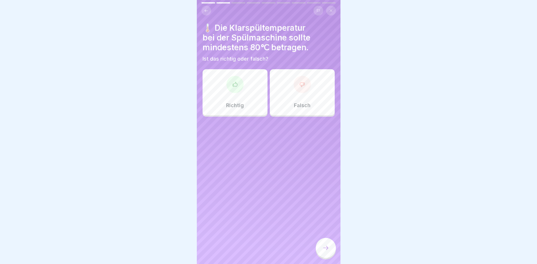
click at [248, 97] on div "Richtig" at bounding box center [235, 92] width 65 height 46
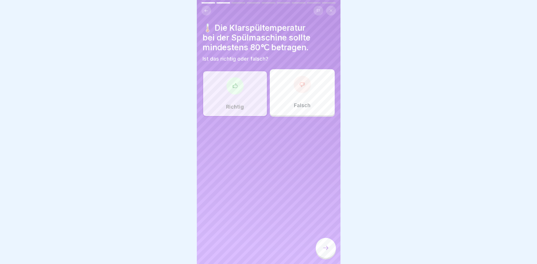
click at [322, 249] on icon at bounding box center [325, 248] width 7 height 7
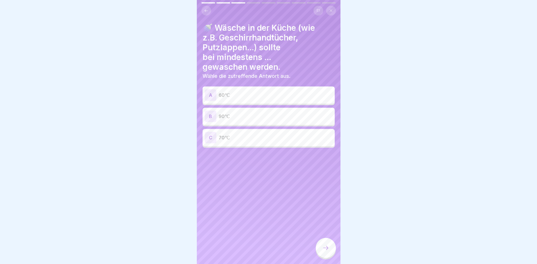
click at [238, 118] on p "90℃" at bounding box center [276, 116] width 114 height 7
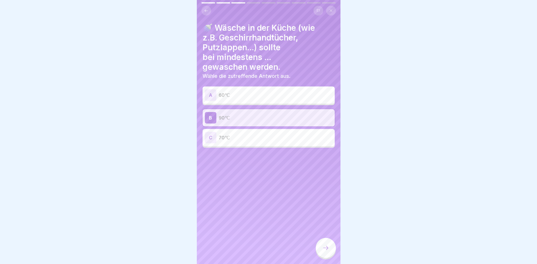
click at [322, 245] on div at bounding box center [326, 248] width 20 height 20
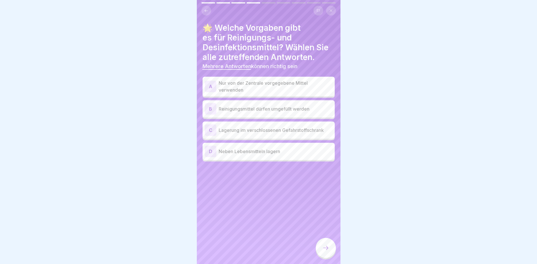
click at [315, 84] on p "Nur von der Zentrale vorgegebene Mittel verwenden" at bounding box center [276, 87] width 114 height 14
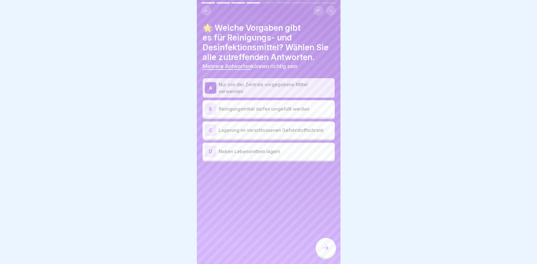
click at [310, 130] on p "Lagerung im verschlossenen Gefahrstoffschrank" at bounding box center [276, 130] width 114 height 7
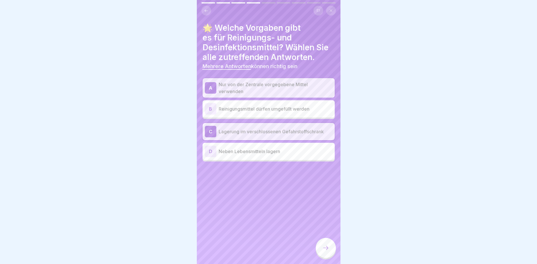
click at [322, 248] on div at bounding box center [326, 248] width 20 height 20
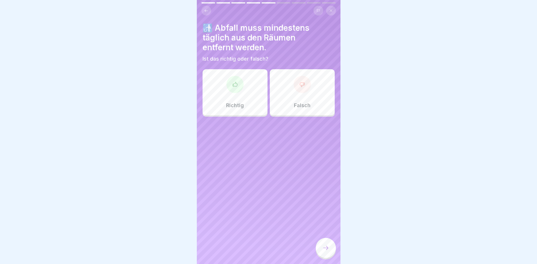
click at [248, 89] on div "Richtig" at bounding box center [235, 92] width 65 height 46
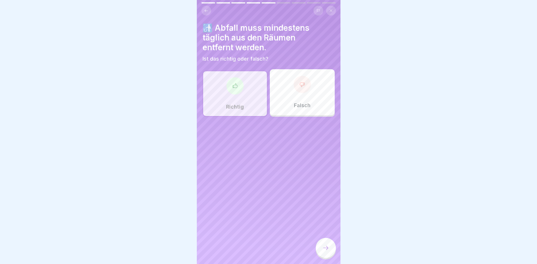
click at [325, 245] on div at bounding box center [326, 248] width 20 height 20
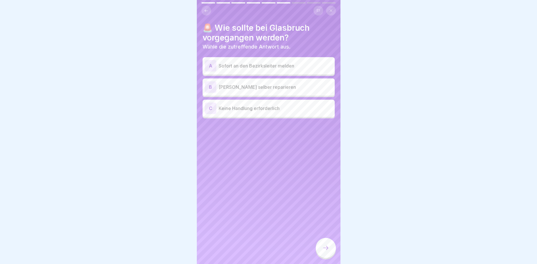
click at [282, 66] on p "Sofort an den Bezirksleiter melden" at bounding box center [276, 65] width 114 height 7
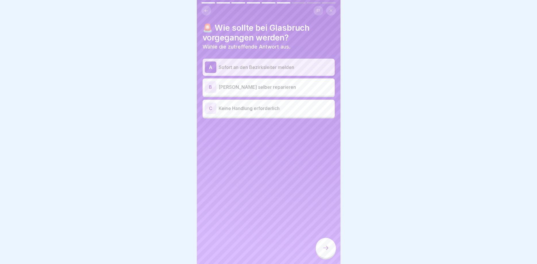
click at [326, 245] on icon at bounding box center [325, 248] width 7 height 7
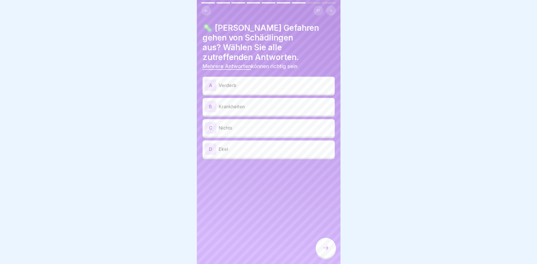
click at [291, 82] on p "Verderb" at bounding box center [276, 85] width 114 height 7
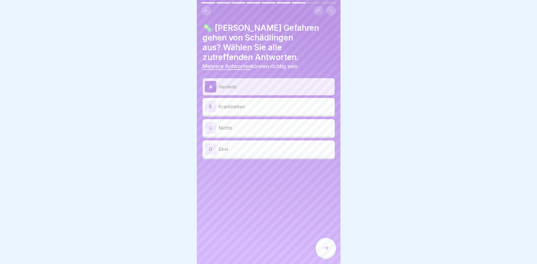
click at [277, 103] on p "Krankheiten" at bounding box center [276, 106] width 114 height 7
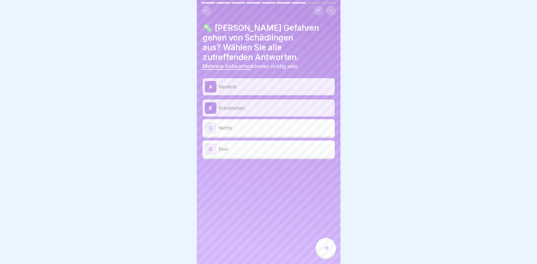
click at [258, 147] on div "D Ekel" at bounding box center [269, 149] width 132 height 17
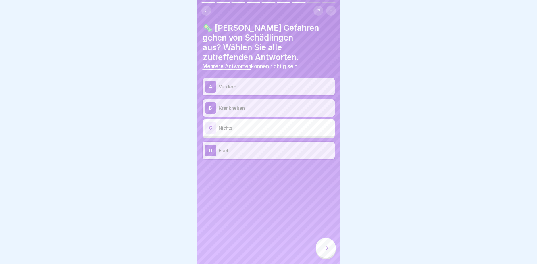
click at [322, 249] on div at bounding box center [326, 248] width 20 height 20
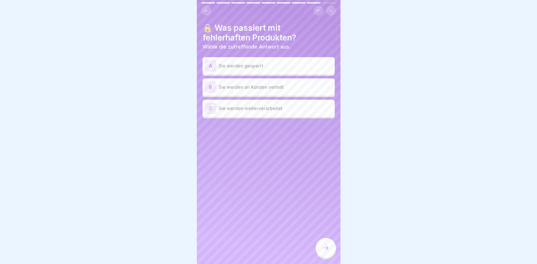
click at [261, 64] on p "Sie werden gesperrt" at bounding box center [276, 65] width 114 height 7
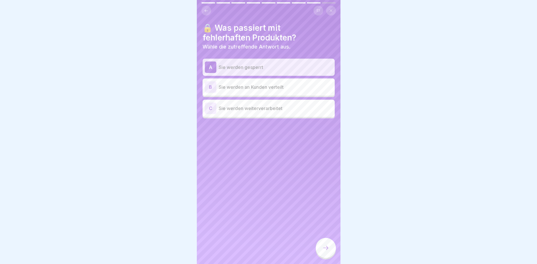
click at [325, 243] on div at bounding box center [326, 248] width 20 height 20
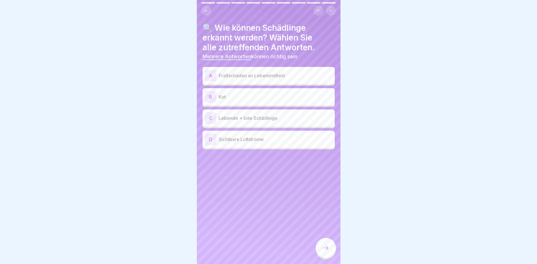
click at [251, 99] on p "Kot" at bounding box center [276, 96] width 114 height 7
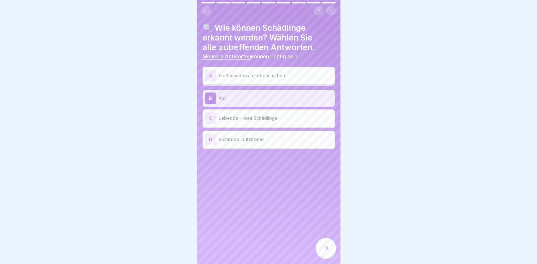
click at [257, 114] on div "C Lebende + tote Schädlinge" at bounding box center [269, 117] width 128 height 11
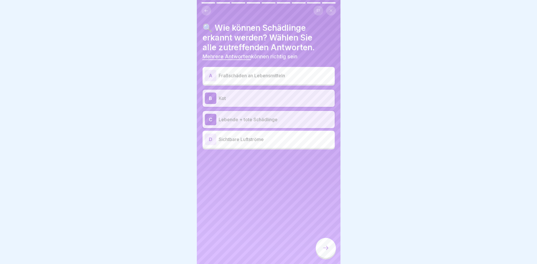
click at [262, 76] on p "Fraßschäden an Lebensmitteln" at bounding box center [276, 75] width 114 height 7
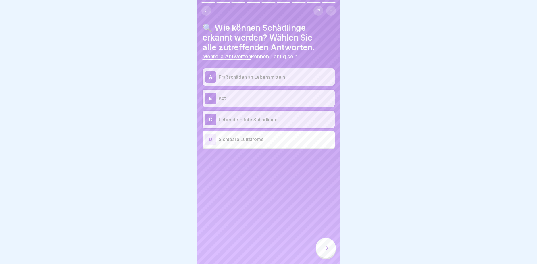
click at [329, 247] on icon at bounding box center [325, 248] width 7 height 7
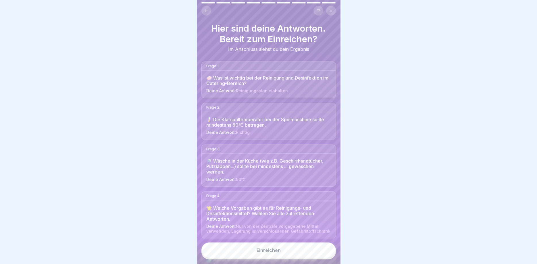
scroll to position [204, 0]
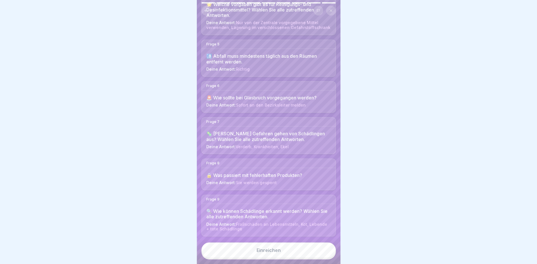
click at [297, 250] on button "Einreichen" at bounding box center [268, 251] width 134 height 16
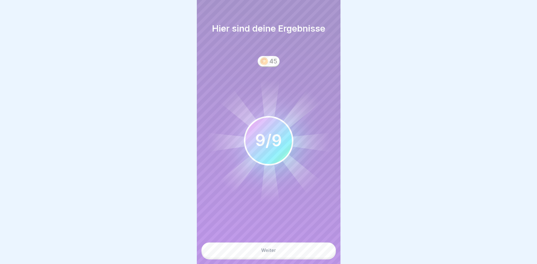
click at [313, 254] on button "Weiter" at bounding box center [268, 251] width 134 height 16
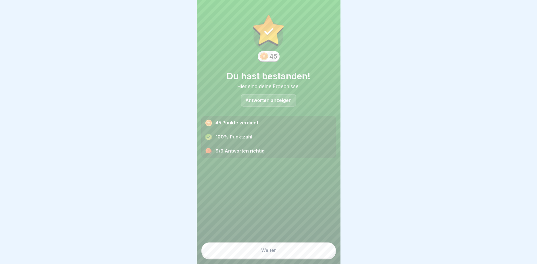
click at [313, 254] on button "Weiter" at bounding box center [268, 251] width 134 height 16
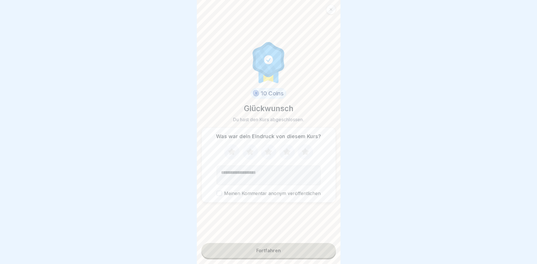
click at [291, 245] on button "Fortfahren" at bounding box center [268, 250] width 134 height 15
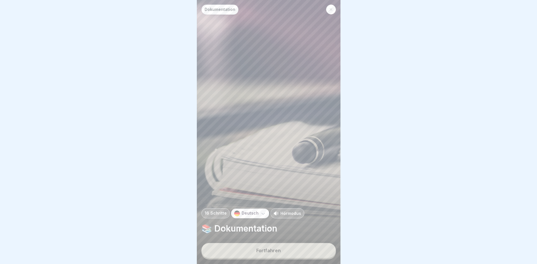
click at [305, 249] on button "Fortfahren" at bounding box center [268, 250] width 134 height 15
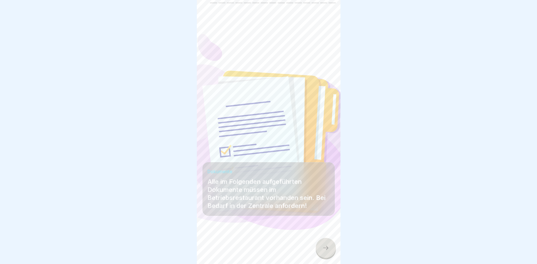
click at [322, 249] on icon at bounding box center [325, 248] width 7 height 7
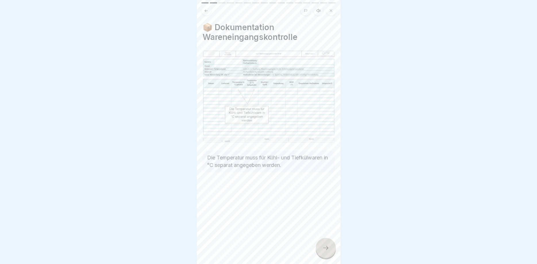
click at [320, 249] on div at bounding box center [326, 248] width 20 height 20
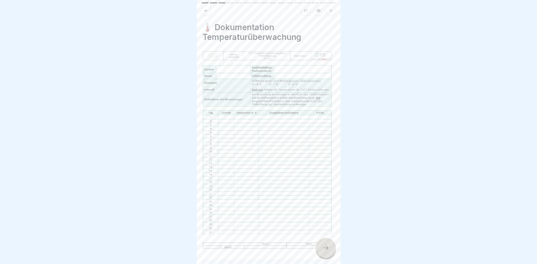
click at [325, 253] on div at bounding box center [326, 248] width 20 height 20
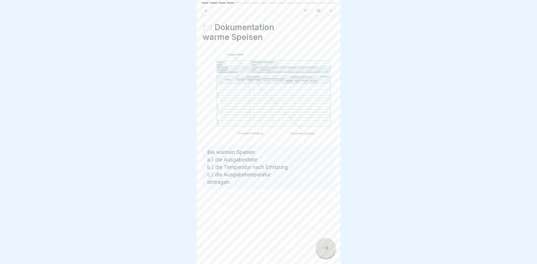
click at [325, 253] on div at bounding box center [326, 248] width 20 height 20
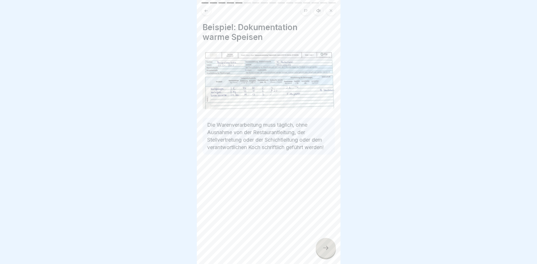
click at [329, 247] on div at bounding box center [326, 248] width 20 height 20
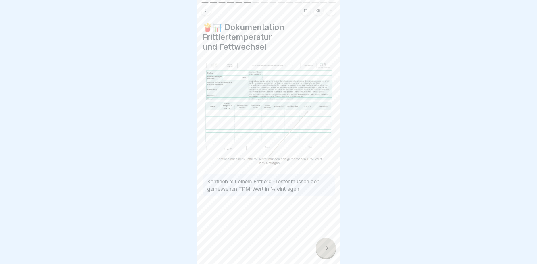
click at [331, 250] on div at bounding box center [326, 248] width 20 height 20
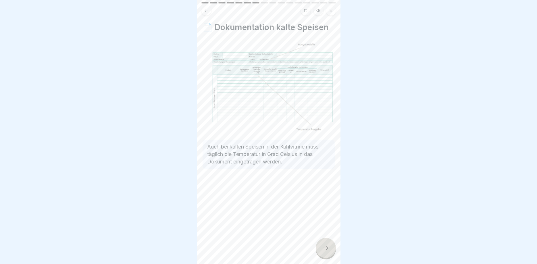
click at [327, 244] on div at bounding box center [326, 248] width 20 height 20
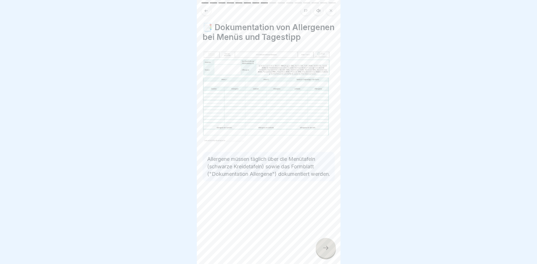
click at [327, 245] on div at bounding box center [326, 248] width 20 height 20
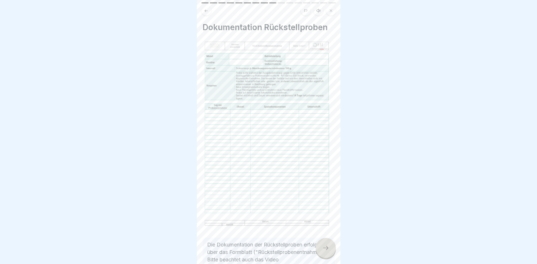
click at [327, 245] on div at bounding box center [326, 248] width 20 height 20
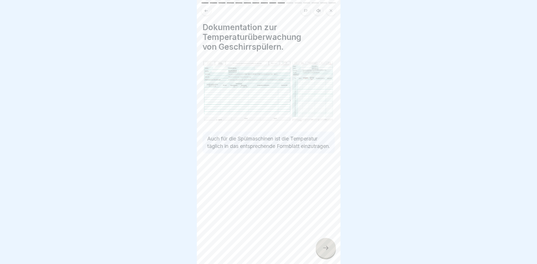
click at [327, 245] on div at bounding box center [326, 248] width 20 height 20
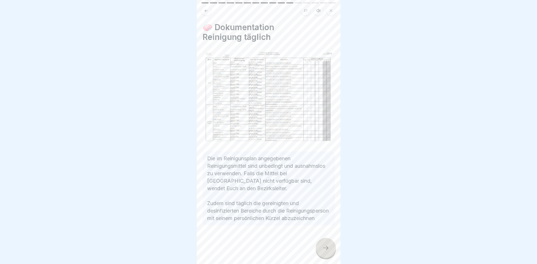
click at [327, 245] on div at bounding box center [326, 248] width 20 height 20
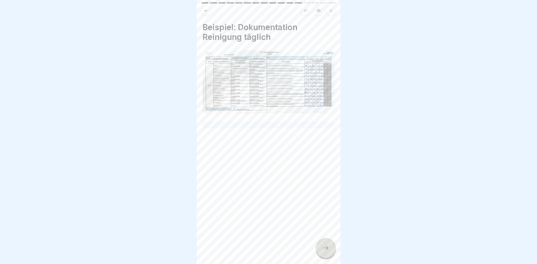
click at [327, 244] on div at bounding box center [326, 248] width 20 height 20
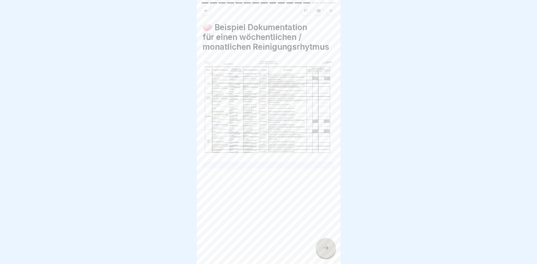
click at [327, 243] on div at bounding box center [326, 248] width 20 height 20
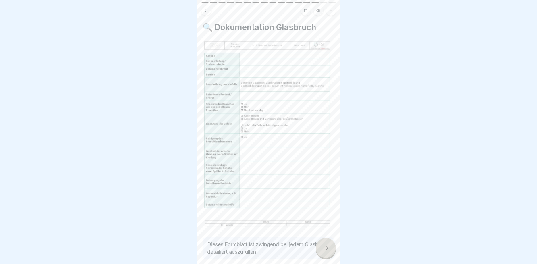
click at [326, 247] on icon at bounding box center [325, 248] width 7 height 7
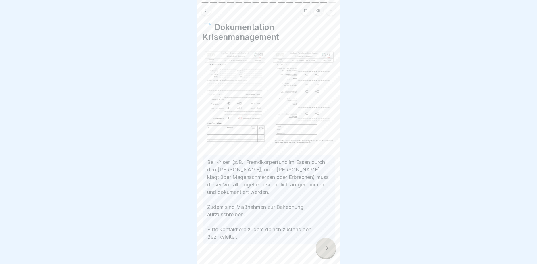
click at [326, 247] on icon at bounding box center [325, 248] width 7 height 7
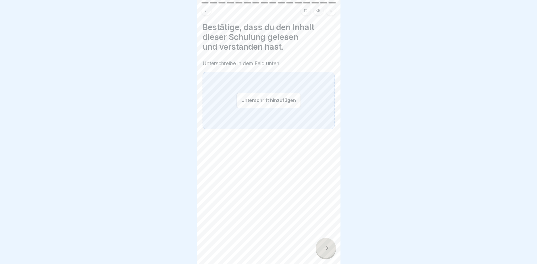
click at [286, 99] on button "Unterschrift hinzufügen" at bounding box center [268, 100] width 64 height 15
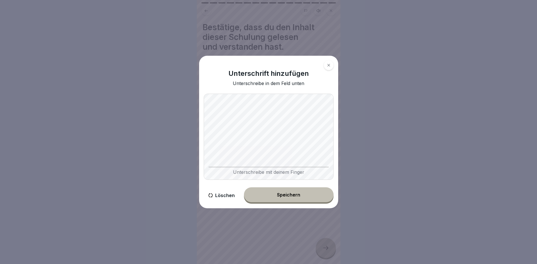
click at [301, 194] on button "Speichern" at bounding box center [289, 194] width 90 height 15
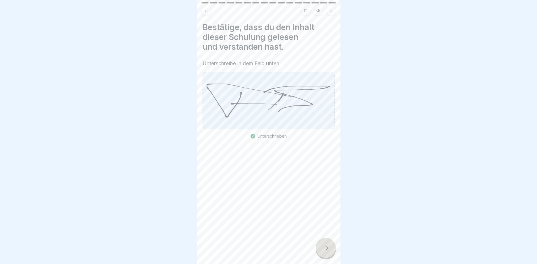
click at [330, 247] on div at bounding box center [326, 248] width 20 height 20
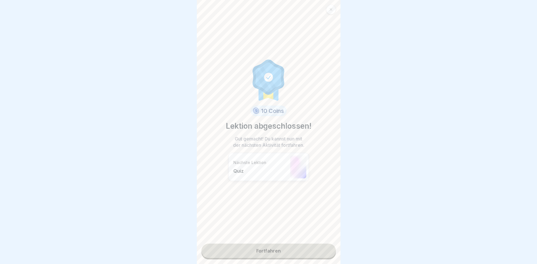
click at [284, 251] on link "Fortfahren" at bounding box center [268, 251] width 134 height 14
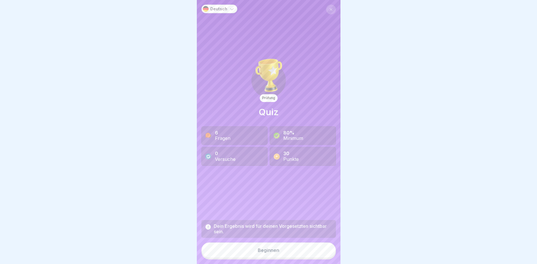
click at [282, 252] on button "Beginnen" at bounding box center [268, 251] width 134 height 16
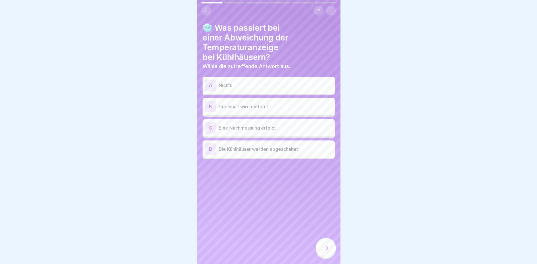
click at [274, 129] on p "Eine Nachmessung erfolgt" at bounding box center [276, 127] width 114 height 7
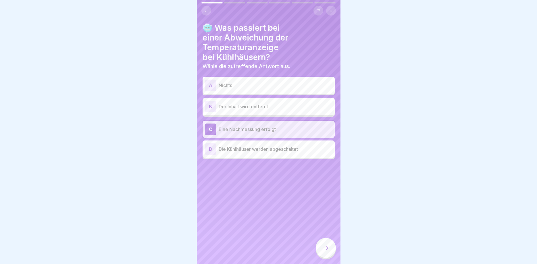
click at [327, 251] on icon at bounding box center [325, 248] width 7 height 7
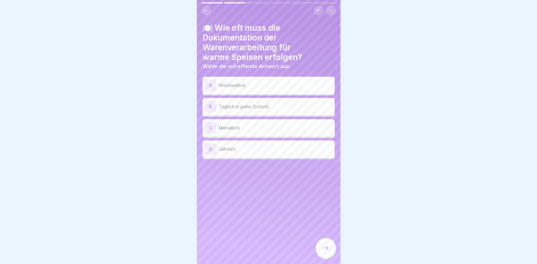
click at [270, 107] on p "Täglich in jeder Schicht" at bounding box center [276, 106] width 114 height 7
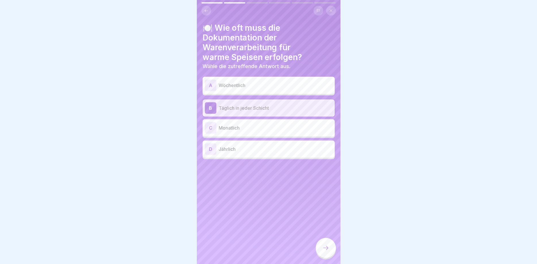
click at [323, 248] on icon at bounding box center [325, 248] width 7 height 7
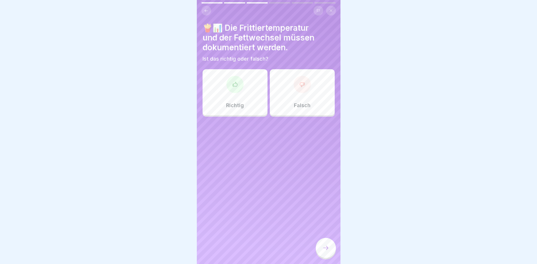
click at [246, 100] on div "Richtig" at bounding box center [235, 92] width 65 height 46
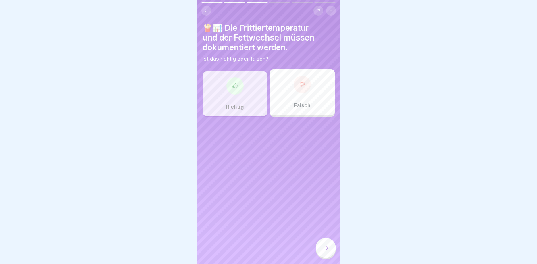
click at [328, 251] on icon at bounding box center [325, 248] width 7 height 7
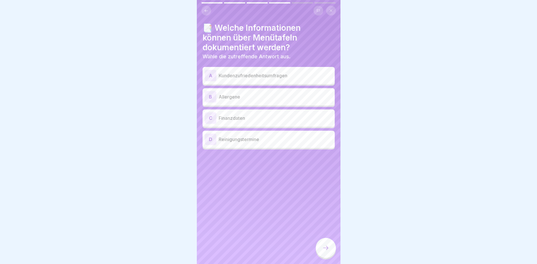
click at [243, 97] on p "Allergene" at bounding box center [276, 96] width 114 height 7
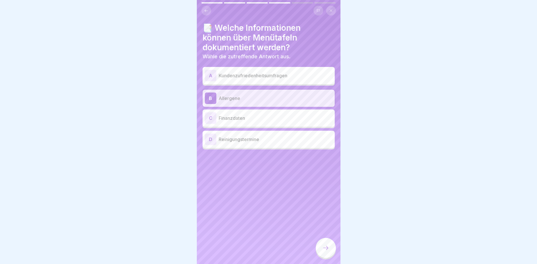
click at [326, 248] on icon at bounding box center [325, 248] width 7 height 7
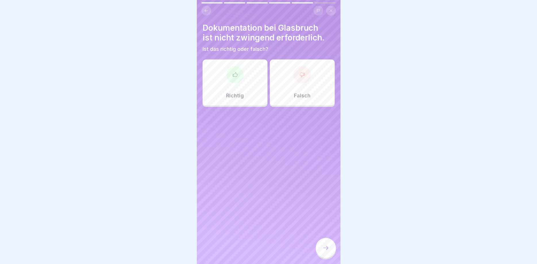
click at [284, 78] on div "Falsch" at bounding box center [302, 82] width 65 height 46
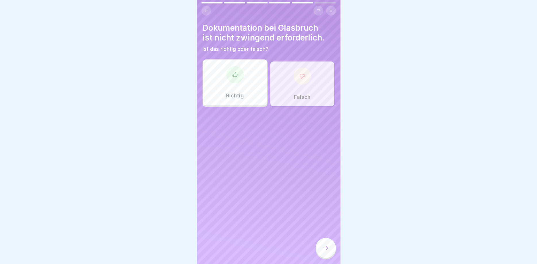
click at [325, 246] on icon at bounding box center [325, 248] width 7 height 7
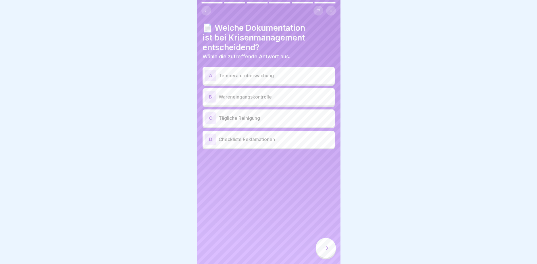
click at [279, 74] on p "Temperaturüberwachung" at bounding box center [276, 75] width 114 height 7
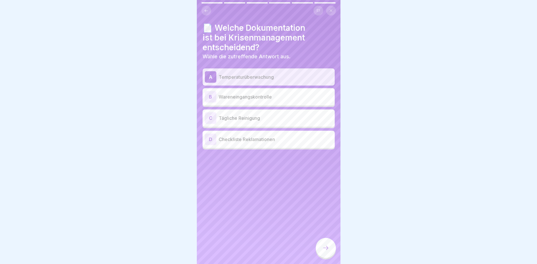
click at [276, 98] on p "Wareneingangskontrolle" at bounding box center [276, 96] width 114 height 7
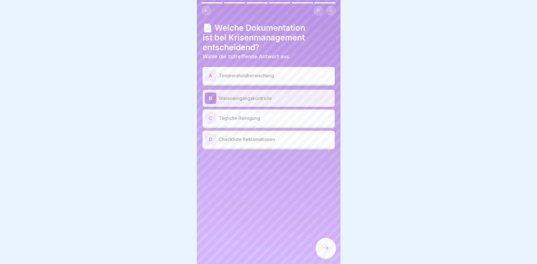
click at [283, 72] on div "A Temperaturüberwachung" at bounding box center [269, 75] width 128 height 11
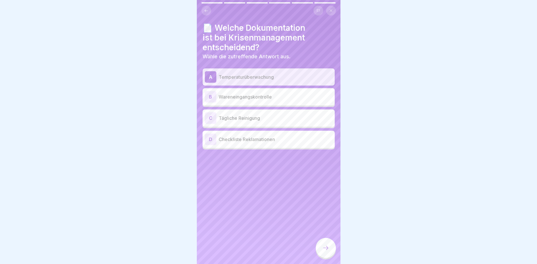
click at [326, 251] on icon at bounding box center [325, 248] width 7 height 7
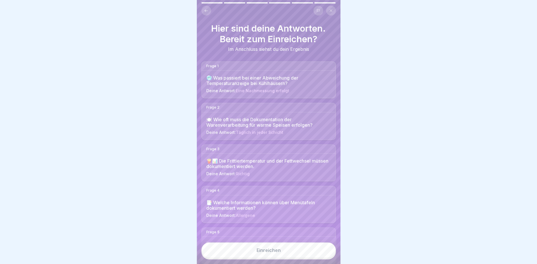
click at [287, 255] on button "Einreichen" at bounding box center [268, 251] width 134 height 16
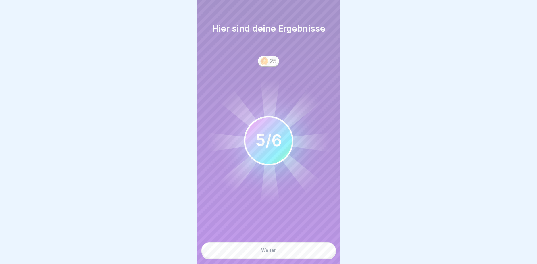
click at [282, 253] on button "Weiter" at bounding box center [268, 251] width 134 height 16
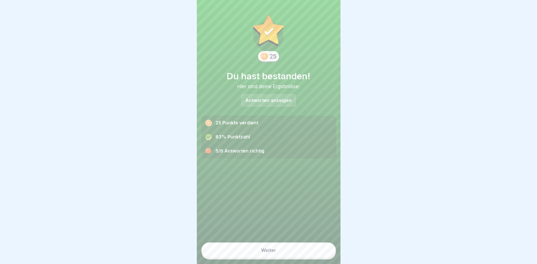
click at [263, 95] on div "Antworten anzeigen" at bounding box center [268, 100] width 55 height 12
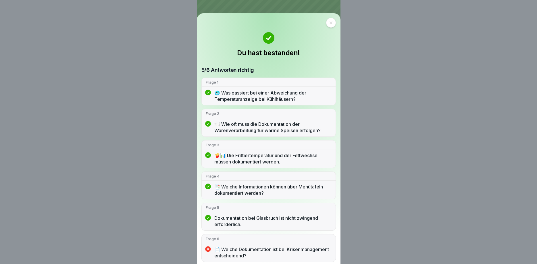
scroll to position [3, 0]
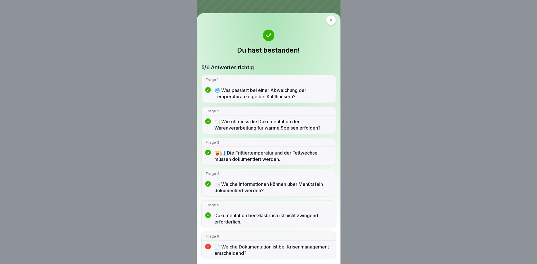
click at [267, 241] on div "Frage 6 📄 Welche Dokumentation ist bei Krisenmanagement entscheidend?" at bounding box center [268, 246] width 134 height 28
click at [326, 18] on div at bounding box center [331, 20] width 10 height 10
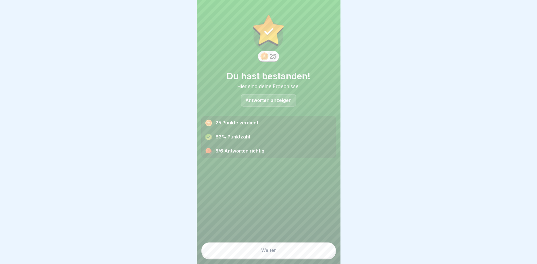
click at [289, 246] on button "Weiter" at bounding box center [268, 251] width 134 height 16
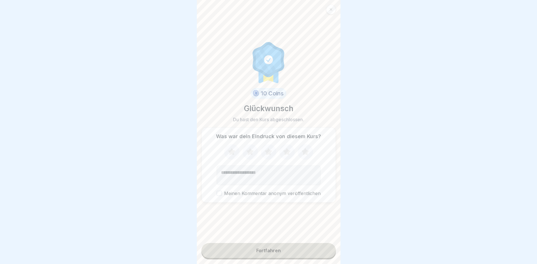
click at [287, 253] on button "Fortfahren" at bounding box center [268, 250] width 134 height 15
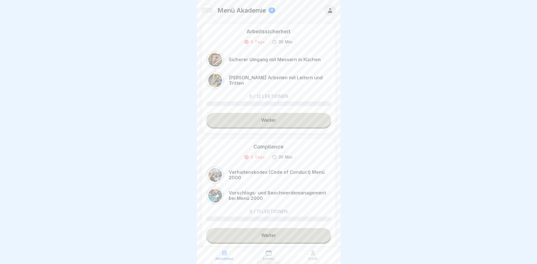
click at [268, 118] on link "Weiter" at bounding box center [268, 120] width 125 height 14
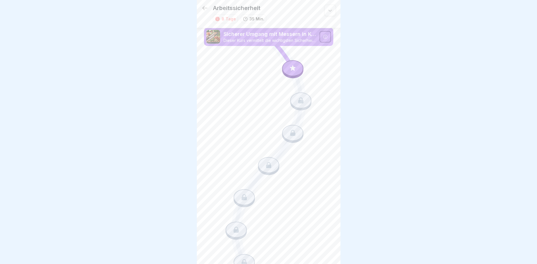
click at [293, 68] on icon at bounding box center [292, 67] width 5 height 5
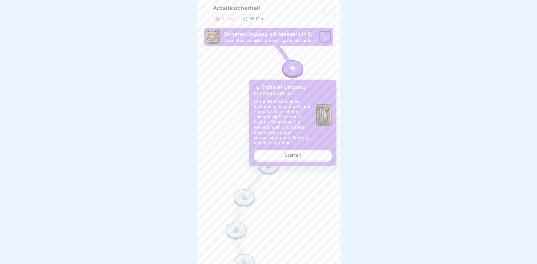
click at [305, 157] on link "Starten" at bounding box center [293, 155] width 78 height 10
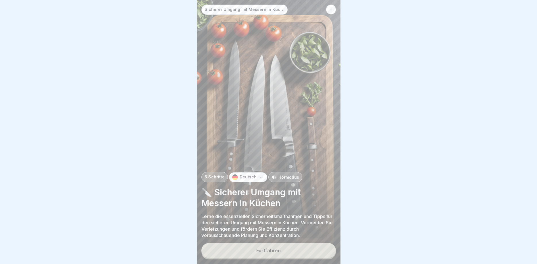
click at [277, 255] on button "Fortfahren" at bounding box center [268, 250] width 134 height 15
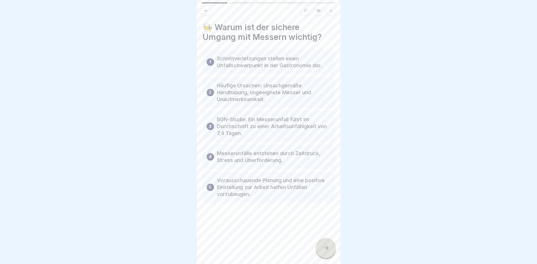
click at [328, 249] on icon at bounding box center [325, 248] width 7 height 7
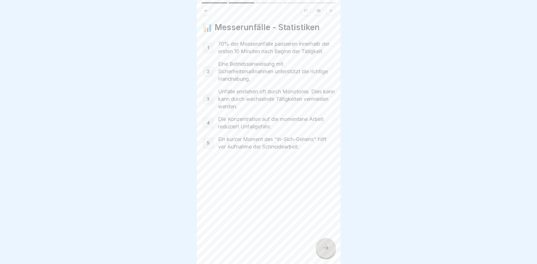
click at [205, 13] on button at bounding box center [206, 11] width 10 height 10
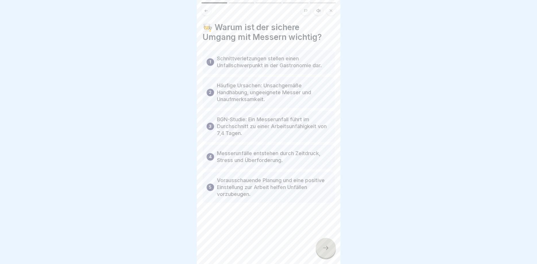
click at [322, 241] on div at bounding box center [326, 248] width 20 height 20
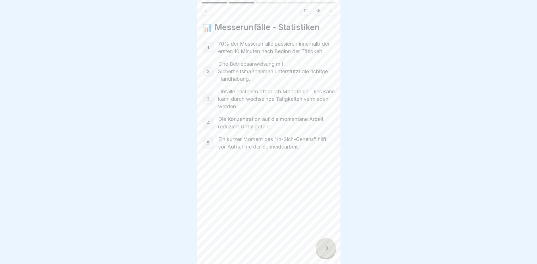
click at [322, 247] on div at bounding box center [326, 248] width 20 height 20
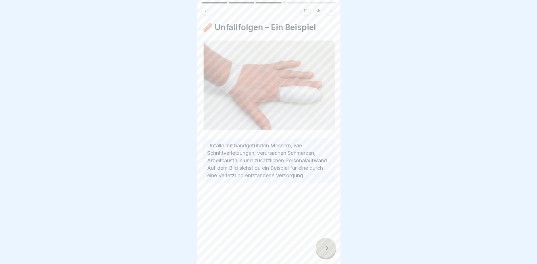
click at [320, 249] on div at bounding box center [326, 248] width 20 height 20
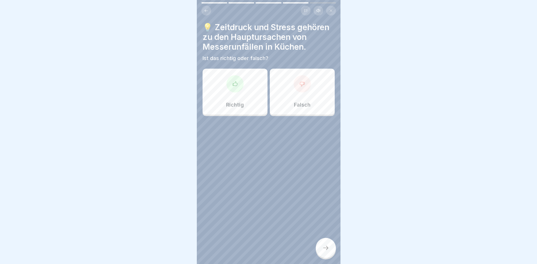
click at [249, 93] on div "Richtig" at bounding box center [235, 92] width 65 height 46
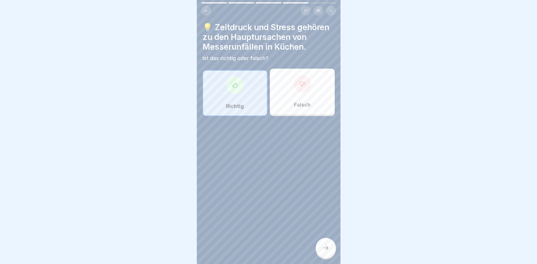
click at [324, 251] on icon at bounding box center [325, 248] width 7 height 7
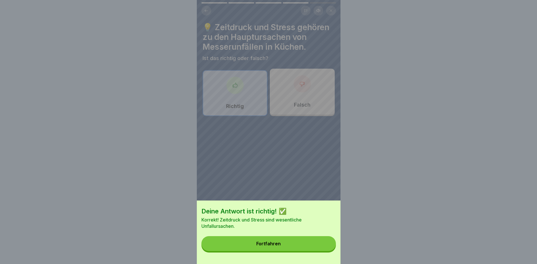
click at [311, 245] on button "Fortfahren" at bounding box center [268, 243] width 134 height 15
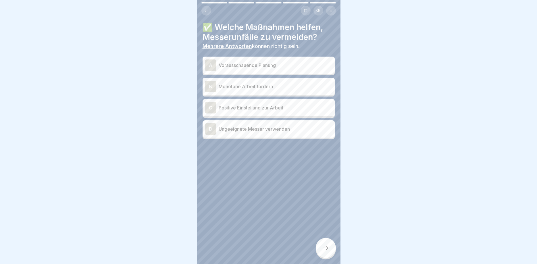
click at [272, 67] on p "Vorausschauende Planung" at bounding box center [276, 65] width 114 height 7
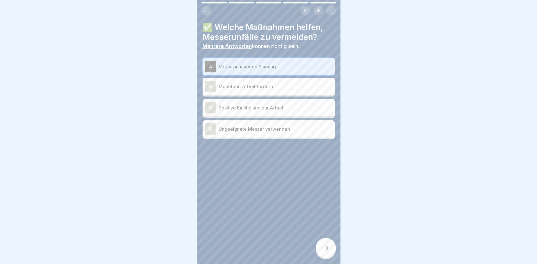
click at [305, 110] on p "Positive Einstellung zur Arbeit" at bounding box center [276, 107] width 114 height 7
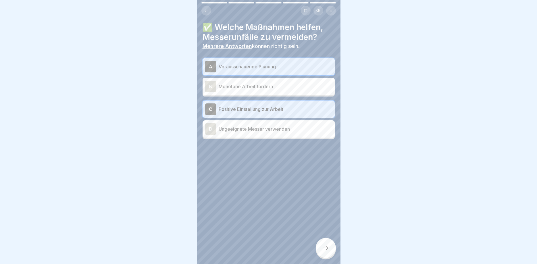
click at [327, 252] on div at bounding box center [326, 248] width 20 height 20
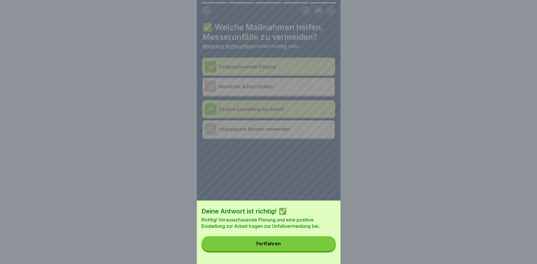
click at [295, 247] on button "Fortfahren" at bounding box center [268, 243] width 134 height 15
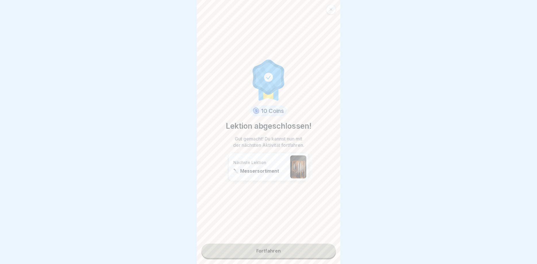
click at [298, 253] on link "Fortfahren" at bounding box center [268, 251] width 134 height 14
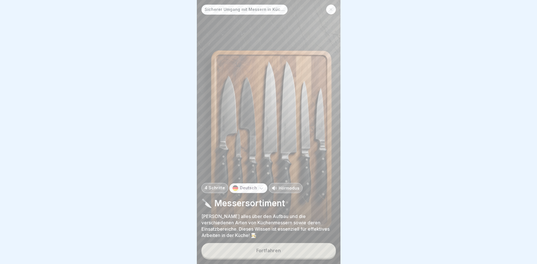
click at [299, 255] on button "Fortfahren" at bounding box center [268, 250] width 134 height 15
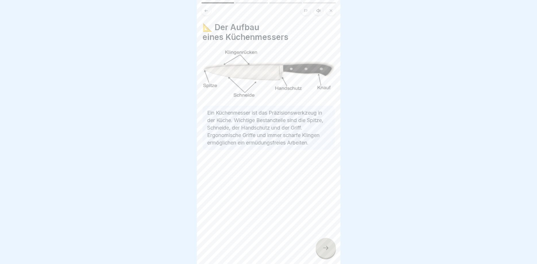
click at [331, 245] on div at bounding box center [326, 248] width 20 height 20
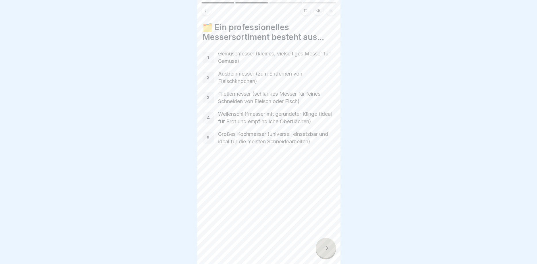
click at [331, 250] on div at bounding box center [326, 248] width 20 height 20
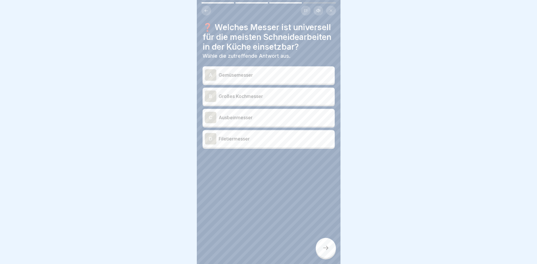
click at [273, 93] on p "Großes Kochmesser" at bounding box center [276, 96] width 114 height 7
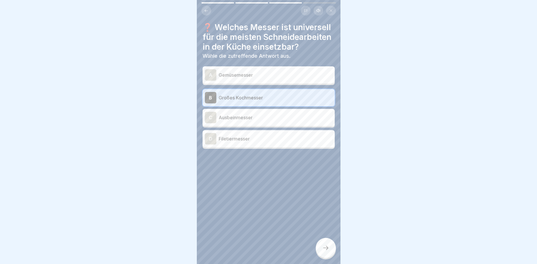
click at [319, 245] on div at bounding box center [326, 248] width 20 height 20
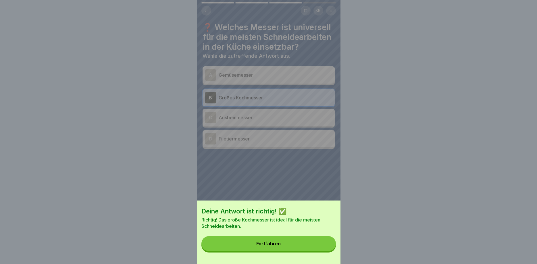
click at [308, 247] on button "Fortfahren" at bounding box center [268, 243] width 134 height 15
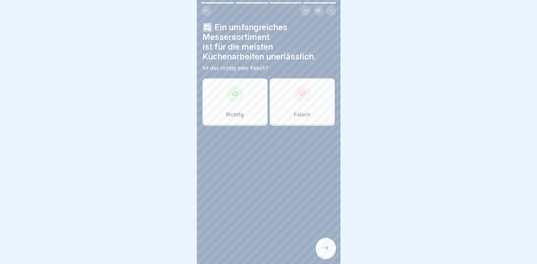
click at [247, 98] on div "Richtig" at bounding box center [235, 101] width 65 height 46
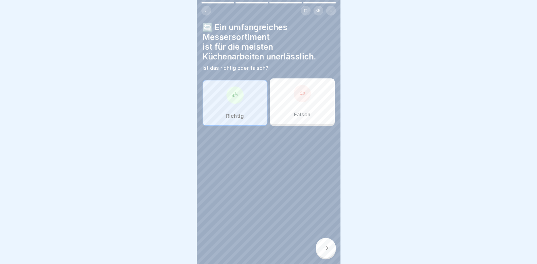
click at [335, 251] on div at bounding box center [326, 248] width 20 height 20
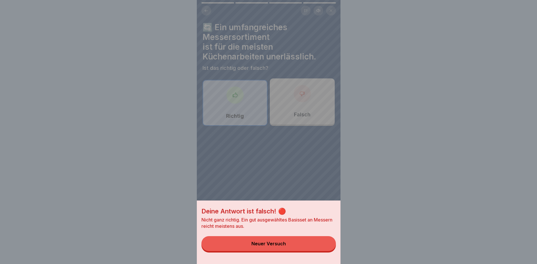
click at [305, 243] on button "Neuer Versuch" at bounding box center [268, 243] width 134 height 15
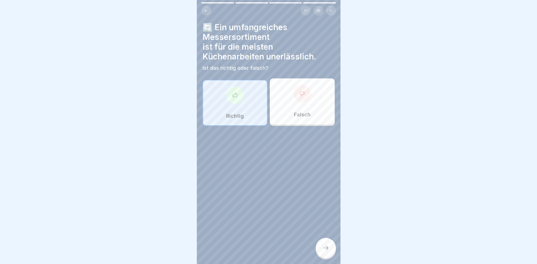
click at [298, 109] on div "Falsch" at bounding box center [302, 101] width 65 height 46
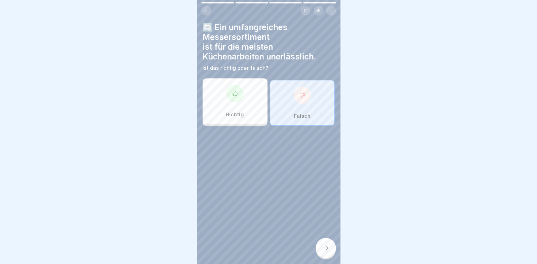
click at [326, 250] on icon at bounding box center [325, 248] width 7 height 7
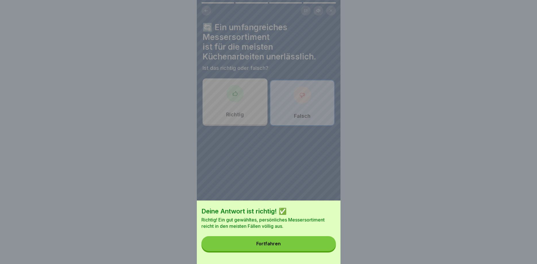
click at [287, 244] on button "Fortfahren" at bounding box center [268, 243] width 134 height 15
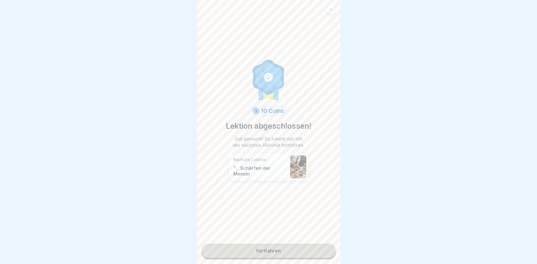
click at [293, 251] on link "Fortfahren" at bounding box center [268, 251] width 134 height 14
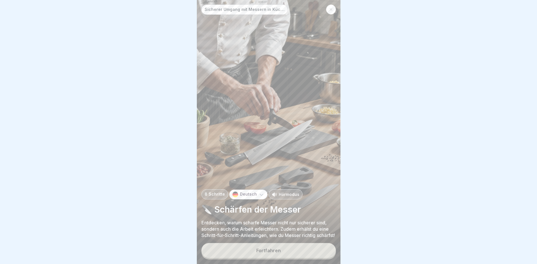
click at [290, 256] on button "Fortfahren" at bounding box center [268, 250] width 134 height 15
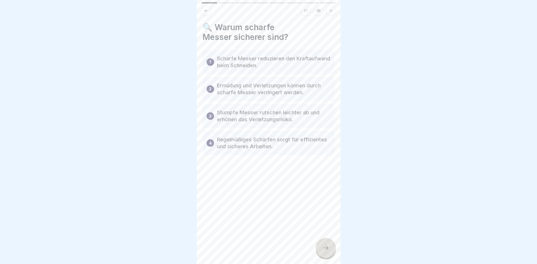
click at [331, 250] on div at bounding box center [326, 248] width 20 height 20
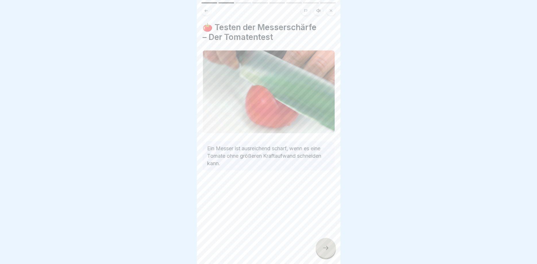
click at [331, 249] on div at bounding box center [326, 248] width 20 height 20
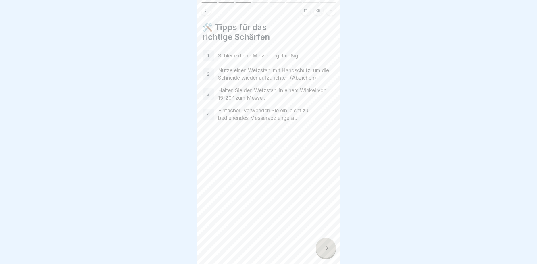
click at [332, 250] on div at bounding box center [326, 248] width 20 height 20
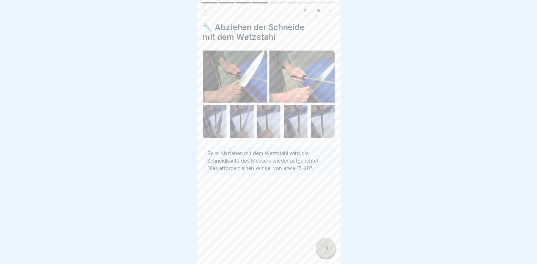
click at [332, 250] on div at bounding box center [326, 248] width 20 height 20
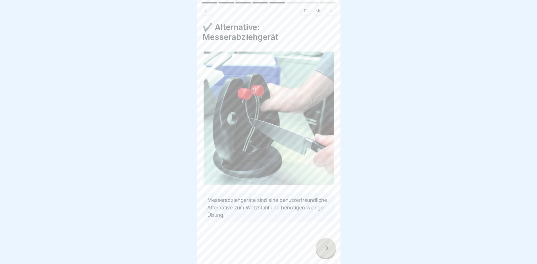
click at [332, 250] on div at bounding box center [326, 248] width 20 height 20
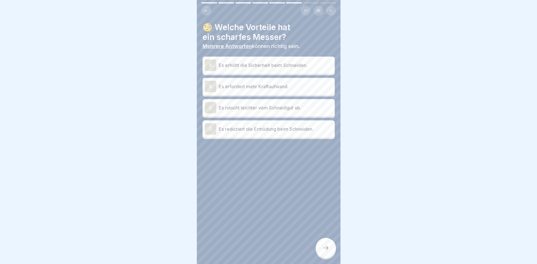
click at [297, 67] on p "Es erhöht die Sicherheit beim Schneiden." at bounding box center [276, 65] width 114 height 7
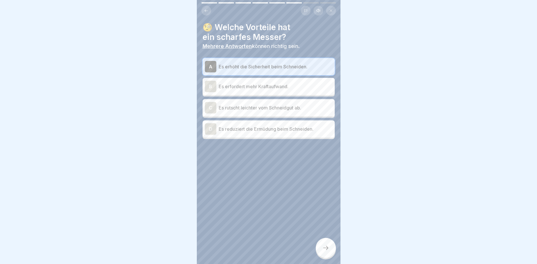
click at [207, 15] on button at bounding box center [206, 11] width 10 height 10
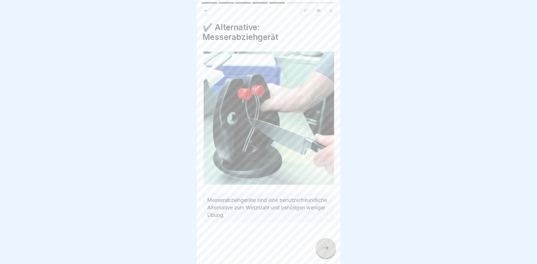
click at [204, 13] on icon at bounding box center [206, 11] width 4 height 4
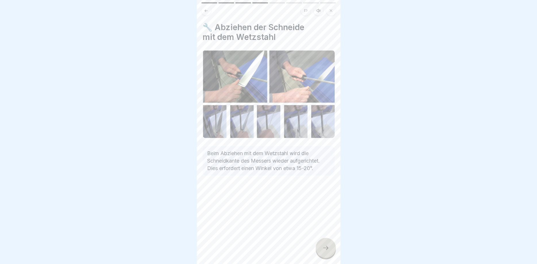
click at [322, 246] on div at bounding box center [326, 248] width 20 height 20
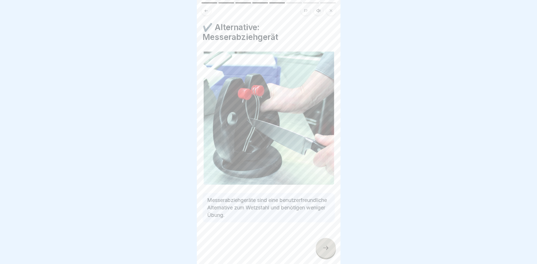
click at [320, 247] on div at bounding box center [326, 248] width 20 height 20
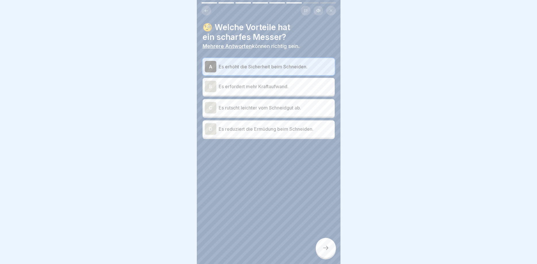
click at [272, 127] on p "Es reduziert die Ermüdung beim Schneiden." at bounding box center [276, 129] width 114 height 7
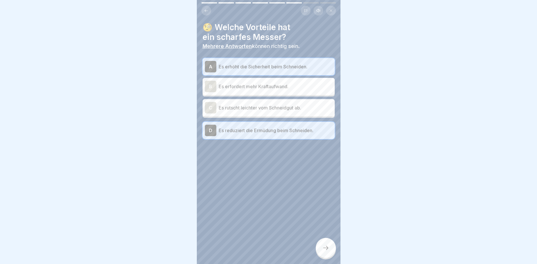
click at [324, 246] on icon at bounding box center [325, 248] width 7 height 7
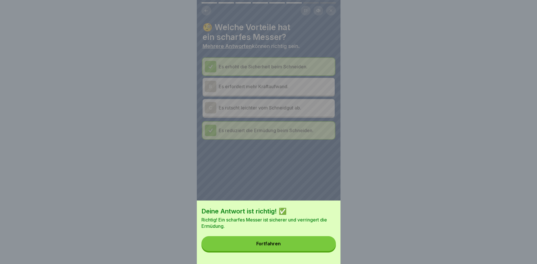
click at [313, 243] on button "Fortfahren" at bounding box center [268, 243] width 134 height 15
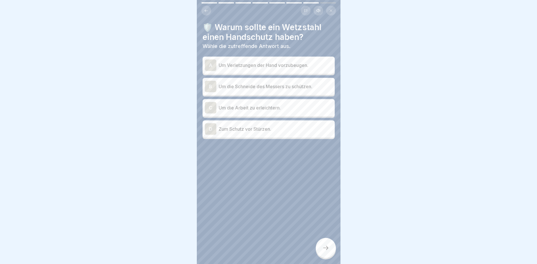
click at [293, 67] on p "Um Verletzungen der Hand vorzubeugen." at bounding box center [276, 65] width 114 height 7
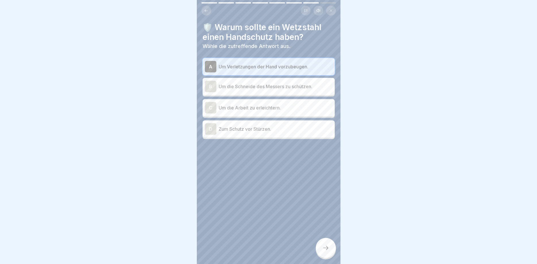
click at [317, 245] on div at bounding box center [326, 248] width 20 height 20
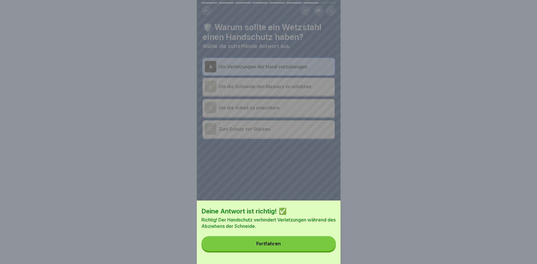
click at [302, 240] on button "Fortfahren" at bounding box center [268, 243] width 134 height 15
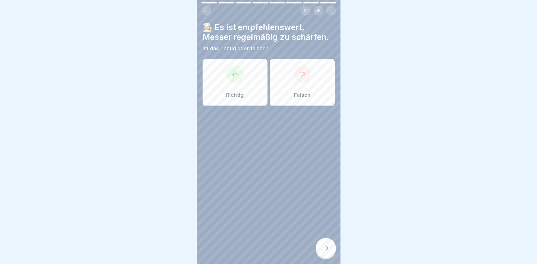
click at [255, 77] on div "Richtig" at bounding box center [235, 82] width 65 height 46
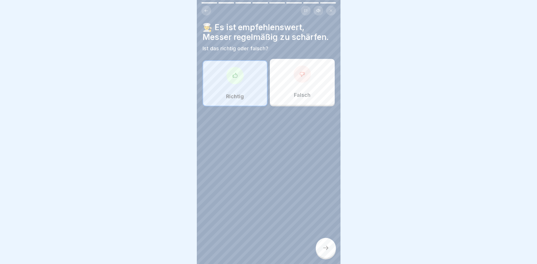
click at [320, 244] on div at bounding box center [326, 248] width 20 height 20
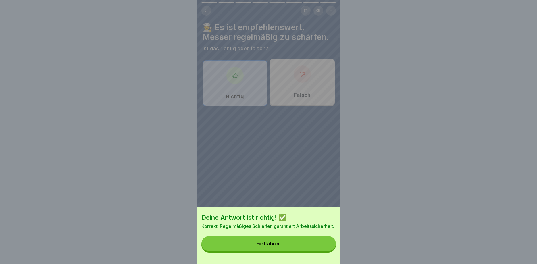
click at [297, 242] on button "Fortfahren" at bounding box center [268, 243] width 134 height 15
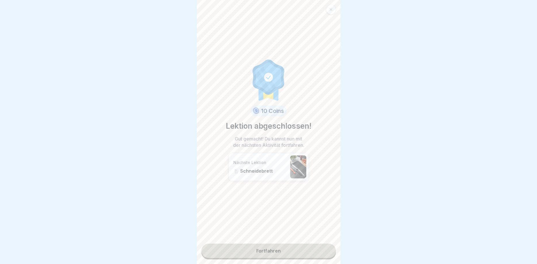
click at [281, 251] on link "Fortfahren" at bounding box center [268, 251] width 134 height 14
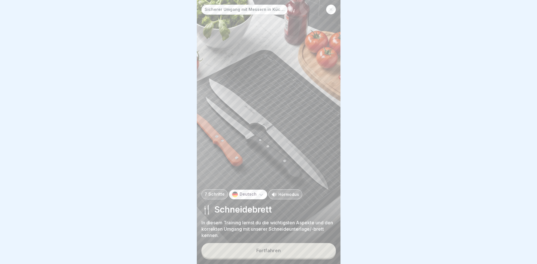
click at [282, 252] on button "Fortfahren" at bounding box center [268, 250] width 134 height 15
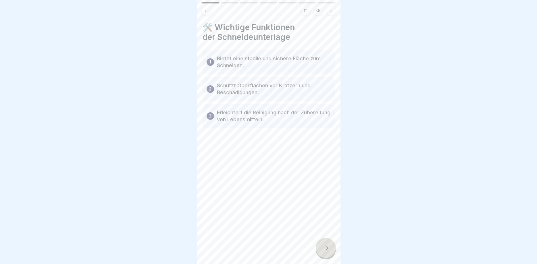
click at [332, 254] on div at bounding box center [326, 248] width 20 height 20
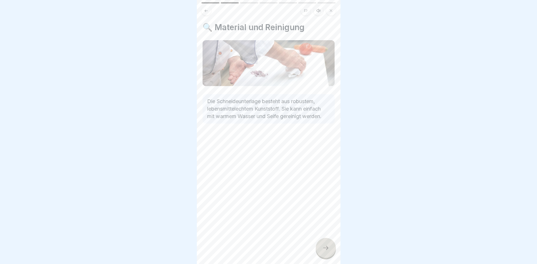
click at [331, 255] on div at bounding box center [326, 248] width 20 height 20
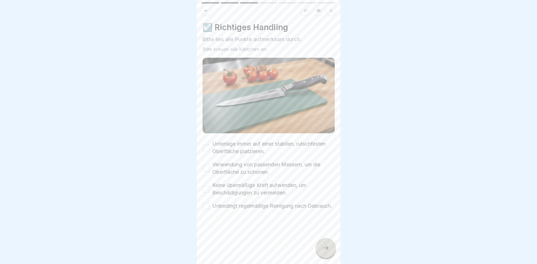
click at [331, 255] on div at bounding box center [326, 248] width 20 height 20
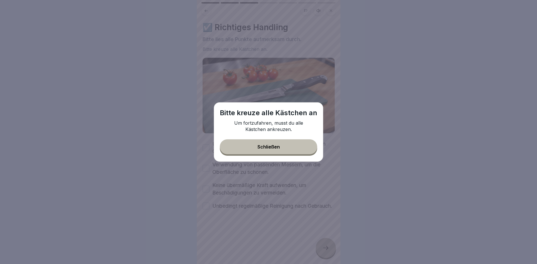
click at [287, 143] on button "Schließen" at bounding box center [268, 146] width 97 height 15
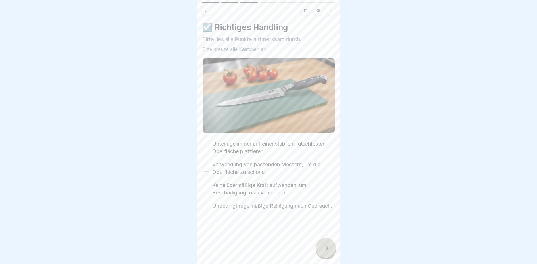
click at [206, 149] on button "Unterlage immer auf einer stabilen, rutschfesten Oberfläche platzieren." at bounding box center [206, 147] width 7 height 7
click at [207, 173] on div "Verwendung von passenden Messern, um die Oberfläche zu schonen." at bounding box center [269, 168] width 132 height 15
click at [205, 167] on button "Verwendung von passenden Messern, um die Oberfläche zu schonen." at bounding box center [206, 168] width 7 height 7
click at [203, 194] on div "Keine übermäßige Kraft aufwenden, um Beschädigungen zu vermeiden." at bounding box center [269, 189] width 132 height 15
click at [206, 190] on button "Keine übermäßige Kraft aufwenden, um Beschädigungen zu vermeiden." at bounding box center [206, 189] width 7 height 7
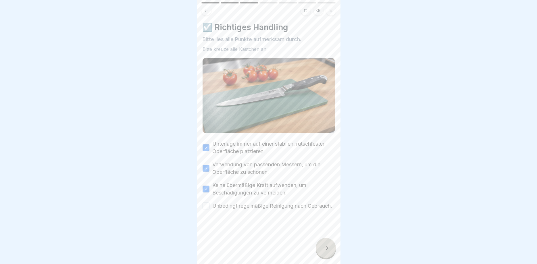
click at [207, 209] on button "Unbedingt regelmäßige Reinigung nach Gebrauch." at bounding box center [206, 206] width 7 height 7
click at [329, 247] on icon at bounding box center [325, 248] width 7 height 7
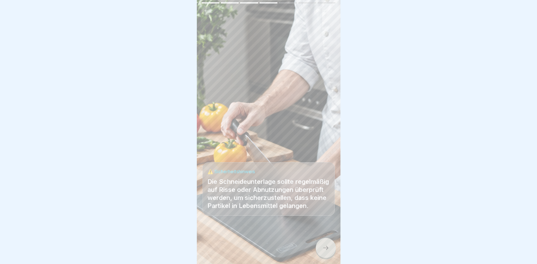
click at [328, 246] on icon at bounding box center [325, 248] width 7 height 7
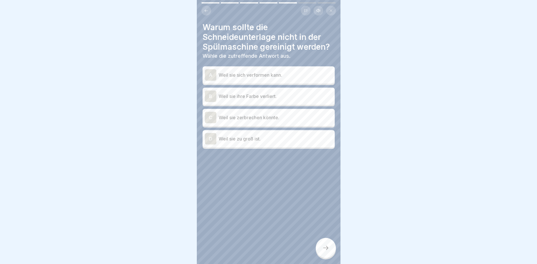
click at [295, 74] on p "Weil sie sich verformen kann." at bounding box center [276, 75] width 114 height 7
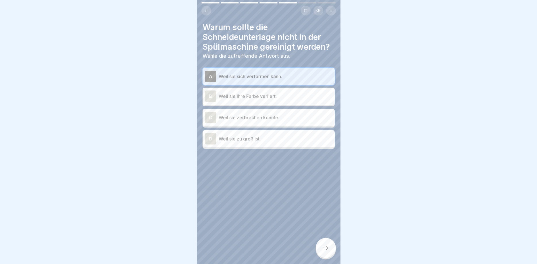
click at [324, 250] on icon at bounding box center [325, 248] width 7 height 7
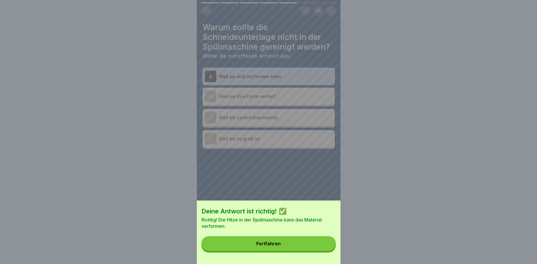
click at [301, 241] on button "Fortfahren" at bounding box center [268, 243] width 134 height 15
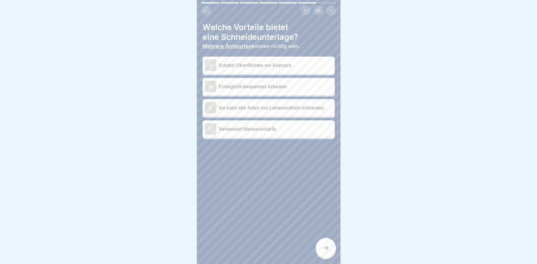
click at [312, 68] on p "Schützt Oberflächen vor Kratzern." at bounding box center [276, 65] width 114 height 7
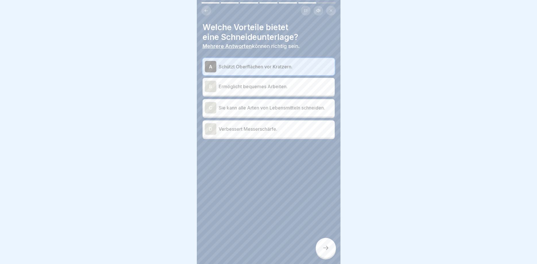
click at [284, 86] on p "Ermöglicht bequemes Arbeiten." at bounding box center [276, 86] width 114 height 7
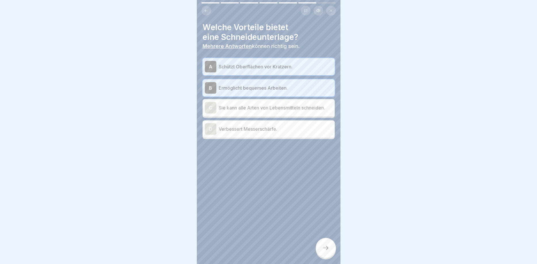
click at [323, 246] on icon at bounding box center [325, 248] width 7 height 7
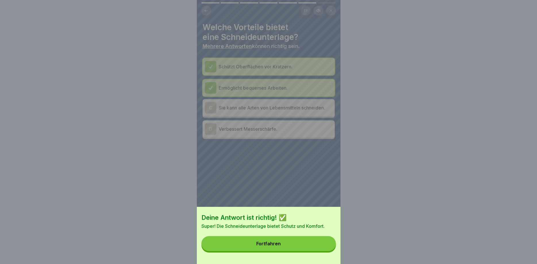
click at [311, 247] on button "Fortfahren" at bounding box center [268, 243] width 134 height 15
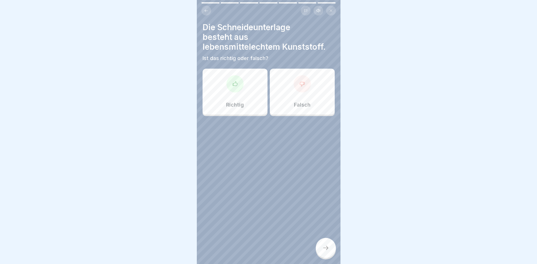
click at [252, 91] on div "Richtig" at bounding box center [235, 92] width 65 height 46
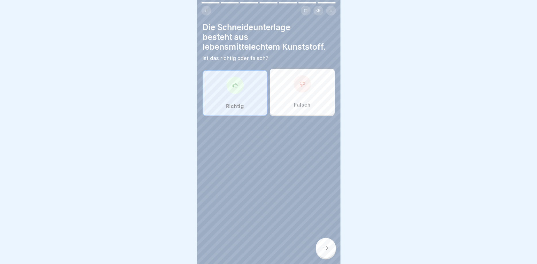
click at [327, 245] on div at bounding box center [326, 248] width 20 height 20
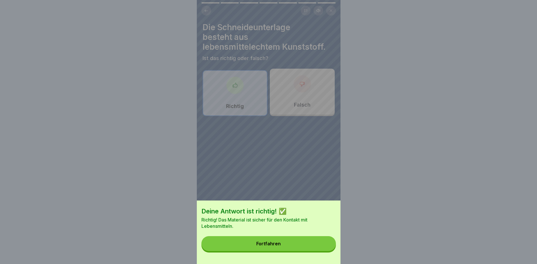
click at [300, 243] on button "Fortfahren" at bounding box center [268, 243] width 134 height 15
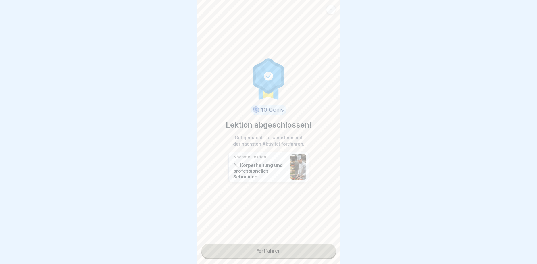
click at [309, 250] on link "Fortfahren" at bounding box center [268, 251] width 134 height 14
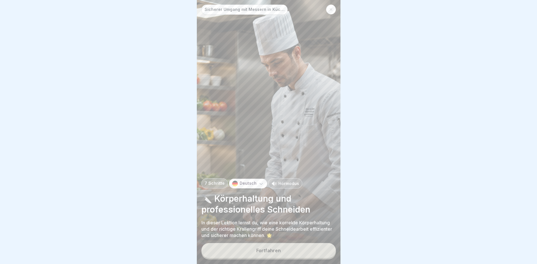
click at [292, 253] on button "Fortfahren" at bounding box center [268, 250] width 134 height 15
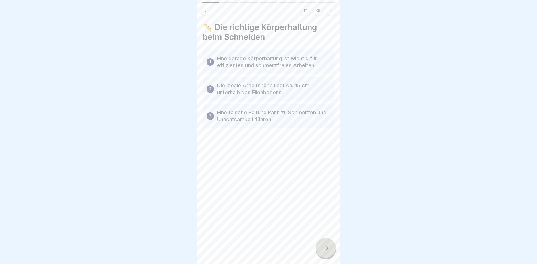
click at [326, 252] on div at bounding box center [326, 248] width 20 height 20
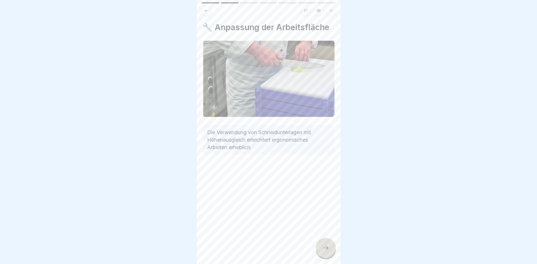
click at [327, 251] on div at bounding box center [326, 248] width 20 height 20
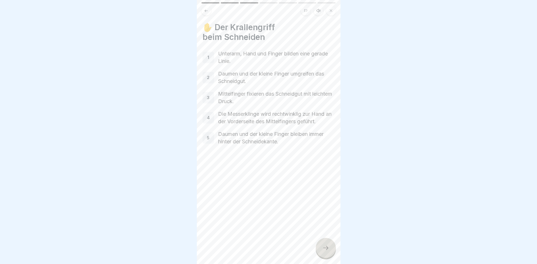
click at [324, 248] on icon at bounding box center [325, 248] width 7 height 7
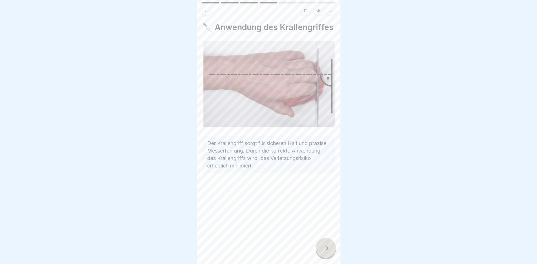
click at [322, 248] on div at bounding box center [326, 248] width 20 height 20
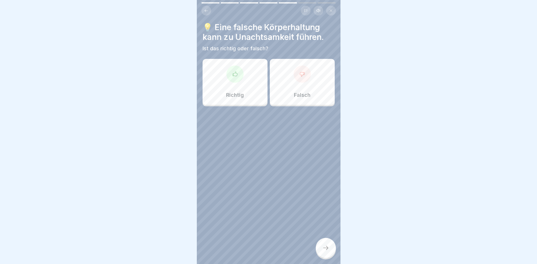
click at [256, 88] on div "Richtig" at bounding box center [235, 82] width 65 height 46
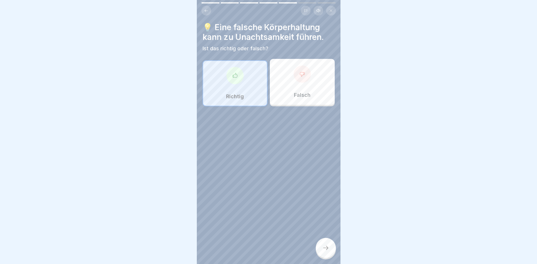
click at [328, 252] on div at bounding box center [326, 248] width 20 height 20
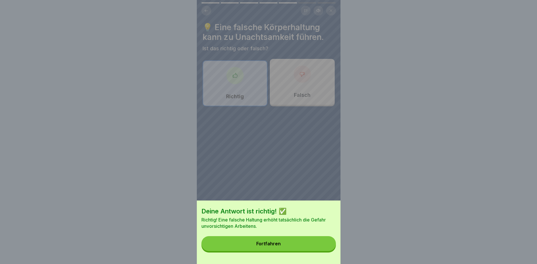
click at [316, 245] on button "Fortfahren" at bounding box center [268, 243] width 134 height 15
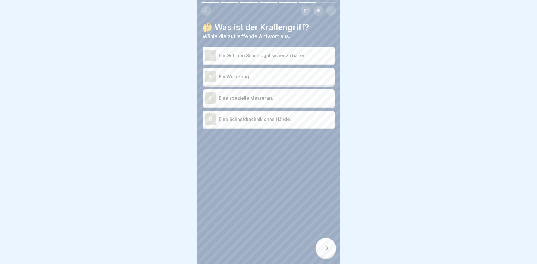
click at [295, 56] on p "Ein Griff, um Schneidgut sicher zu halten." at bounding box center [276, 55] width 114 height 7
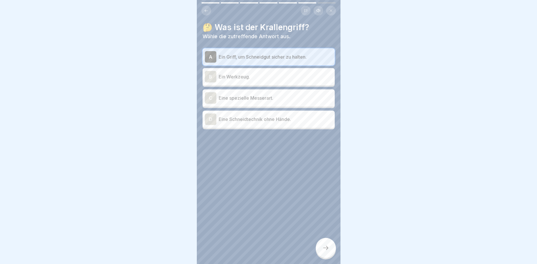
click at [324, 250] on icon at bounding box center [325, 248] width 7 height 7
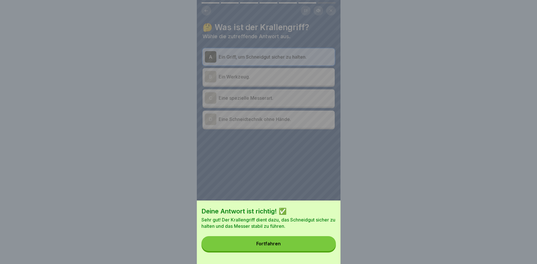
click at [322, 247] on button "Fortfahren" at bounding box center [268, 243] width 134 height 15
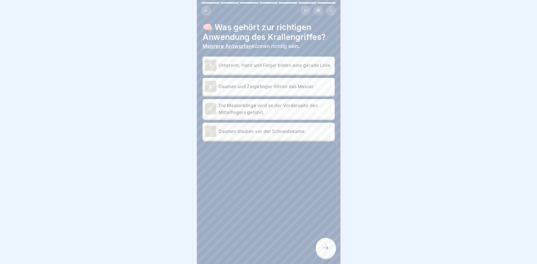
click at [289, 65] on p "Unterarm, Hand und Finger bilden eine gerade Linie." at bounding box center [276, 65] width 114 height 7
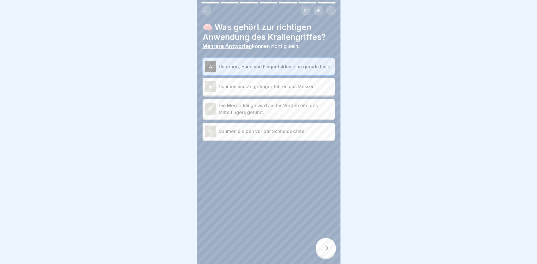
click at [300, 111] on p "Die Messerklinge wird an der Vorderseite des Mittelfingers geführt." at bounding box center [276, 109] width 114 height 14
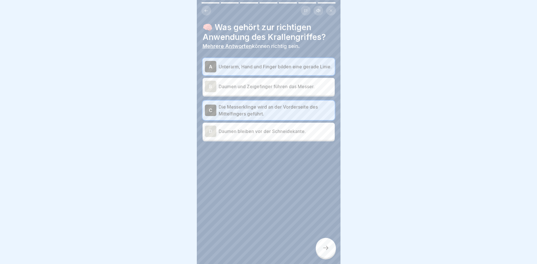
click at [324, 251] on icon at bounding box center [325, 248] width 7 height 7
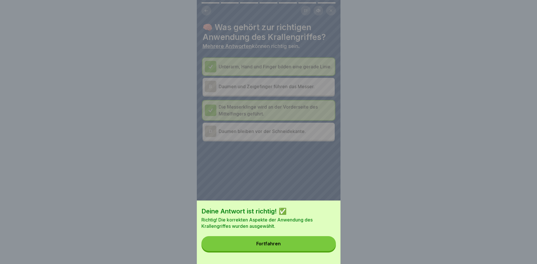
click at [314, 246] on button "Fortfahren" at bounding box center [268, 243] width 134 height 15
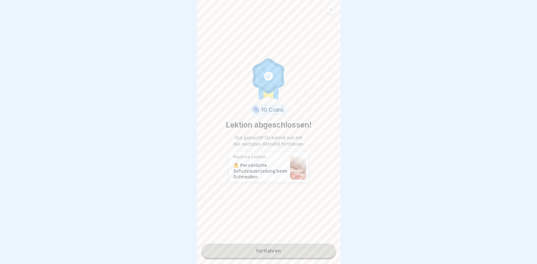
click at [276, 242] on div "10 Coins Lektion abgeschlossen! Gut gemacht! Du kannst nun mit der nächsten Akt…" at bounding box center [269, 132] width 144 height 264
click at [276, 248] on link "Fortfahren" at bounding box center [268, 251] width 134 height 14
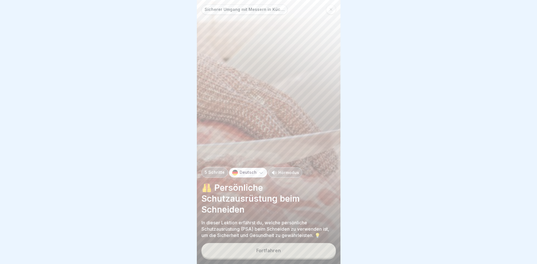
click at [274, 251] on div "Fortfahren" at bounding box center [268, 250] width 24 height 5
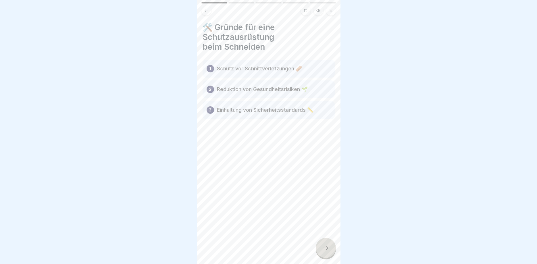
click at [322, 243] on div at bounding box center [326, 248] width 20 height 20
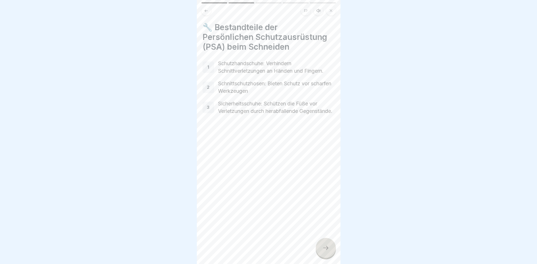
click at [322, 243] on div at bounding box center [326, 248] width 20 height 20
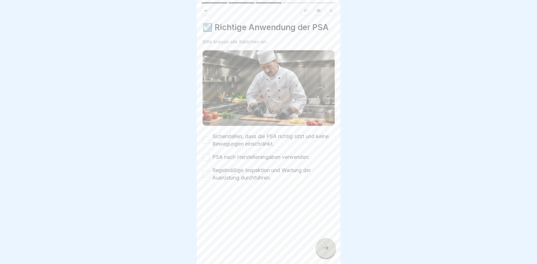
click at [205, 139] on button "Sicherstellen, dass die PSA richtig sitzt und keine Bewegungen einschränkt." at bounding box center [206, 140] width 7 height 7
click at [206, 159] on button "PSA nach Herstellerangaben verwenden." at bounding box center [206, 157] width 7 height 7
click at [207, 173] on button "Regelmäßige Inspektion und Wartung der Ausrüstung durchführen." at bounding box center [206, 174] width 7 height 7
click at [327, 249] on icon at bounding box center [325, 248] width 7 height 7
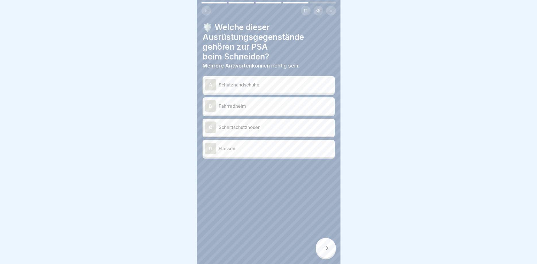
click at [268, 85] on p "Schutzhandschuhe" at bounding box center [276, 84] width 114 height 7
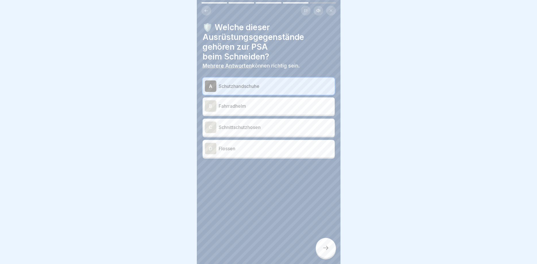
click at [274, 128] on p "Schnittschutzhosen" at bounding box center [276, 127] width 114 height 7
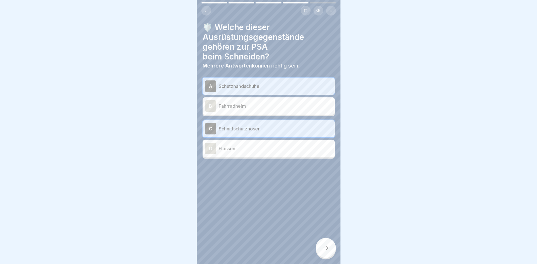
click at [326, 250] on icon at bounding box center [325, 248] width 7 height 7
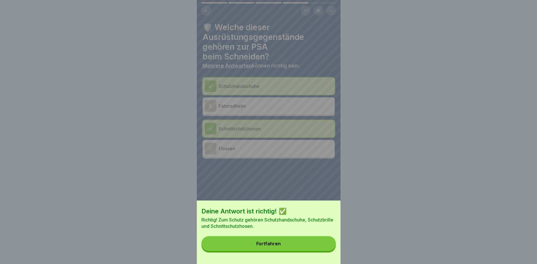
click at [286, 240] on button "Fortfahren" at bounding box center [268, 243] width 134 height 15
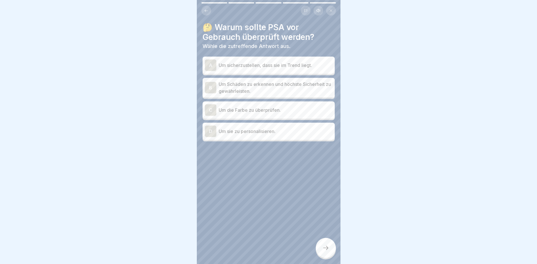
click at [295, 89] on p "Um Schäden zu erkennen und höchste Sicherheit zu gewährleisten." at bounding box center [276, 88] width 114 height 14
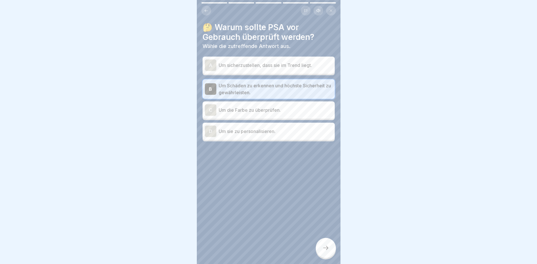
click at [323, 249] on icon at bounding box center [325, 248] width 7 height 7
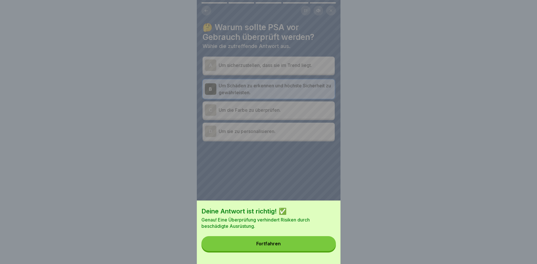
click at [311, 244] on button "Fortfahren" at bounding box center [268, 243] width 134 height 15
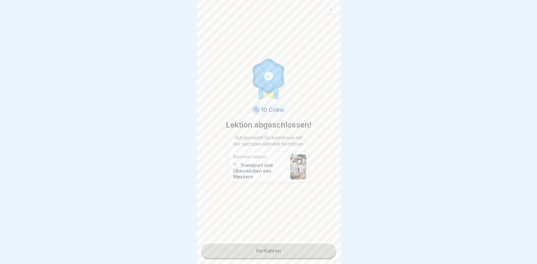
click at [297, 251] on link "Fortfahren" at bounding box center [268, 251] width 134 height 14
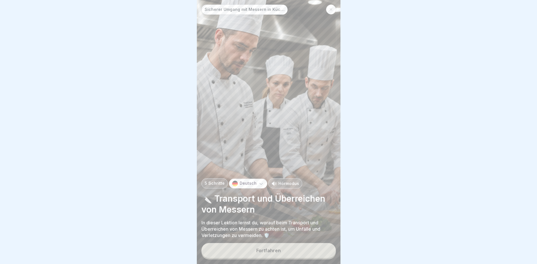
click at [287, 250] on button "Fortfahren" at bounding box center [268, 250] width 134 height 15
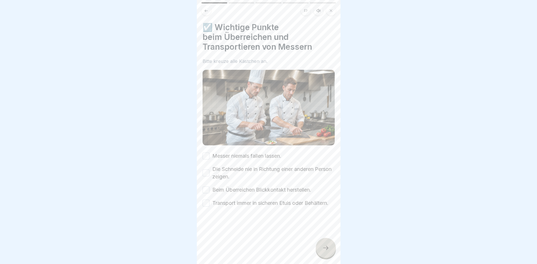
click at [206, 156] on button "Messer niemals fallen lassen." at bounding box center [206, 156] width 7 height 7
click at [204, 172] on button "Die Schneide nie in Richtung einer anderen Person zeigen." at bounding box center [206, 173] width 7 height 7
click at [205, 190] on button "Beim Überreichen Blickkontakt herstellen." at bounding box center [206, 189] width 7 height 7
click at [204, 204] on button "Transport immer in sicheren Etuis oder Behältern." at bounding box center [206, 203] width 7 height 7
click at [330, 245] on div at bounding box center [326, 248] width 20 height 20
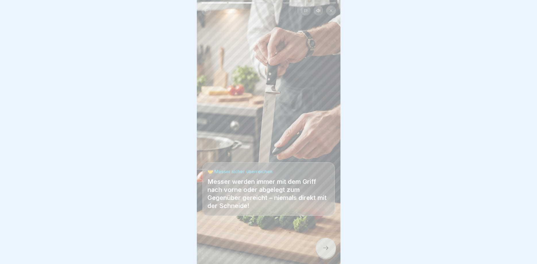
click at [324, 247] on icon at bounding box center [325, 248] width 7 height 7
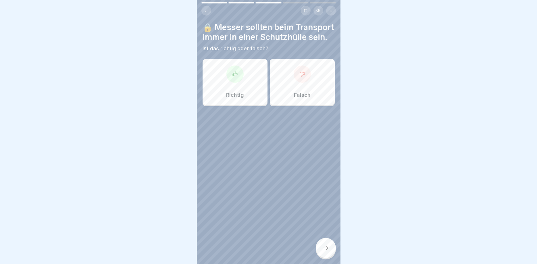
click at [227, 99] on div "Richtig" at bounding box center [235, 82] width 65 height 46
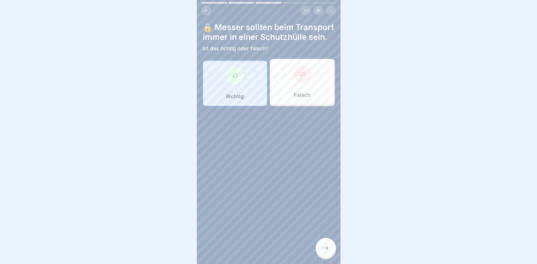
click at [328, 244] on div at bounding box center [326, 248] width 20 height 20
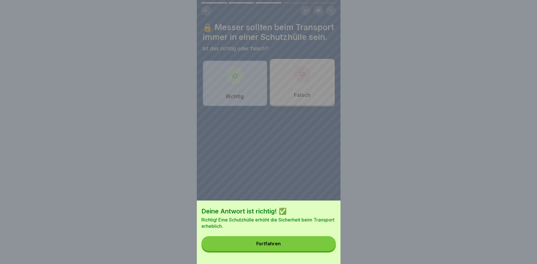
click at [320, 244] on button "Fortfahren" at bounding box center [268, 243] width 134 height 15
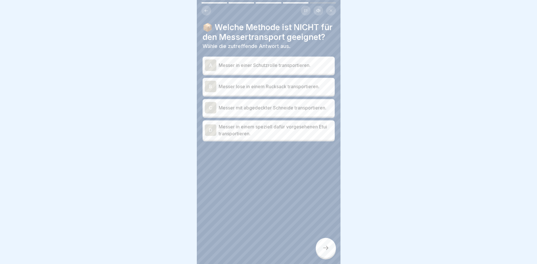
click at [301, 88] on p "Messer lose in einem Rucksack transportieren." at bounding box center [276, 86] width 114 height 7
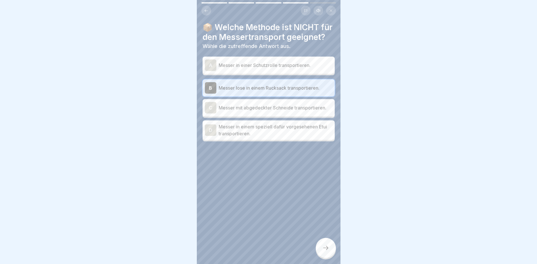
click at [328, 244] on div at bounding box center [326, 248] width 20 height 20
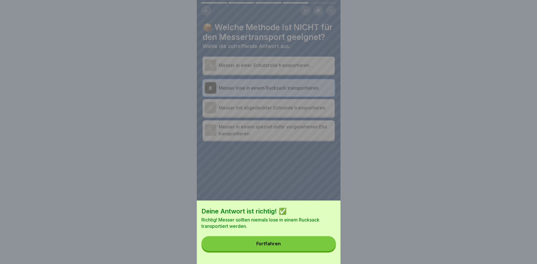
click at [316, 240] on button "Fortfahren" at bounding box center [268, 243] width 134 height 15
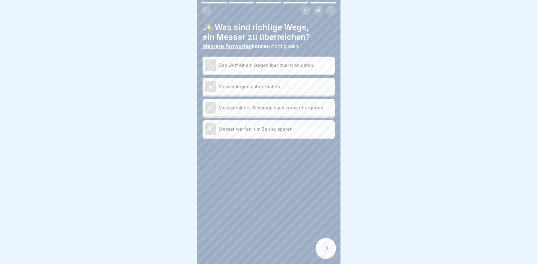
click at [307, 64] on p "Den Griff einem Gegenüber zuerst anbieten." at bounding box center [276, 65] width 114 height 7
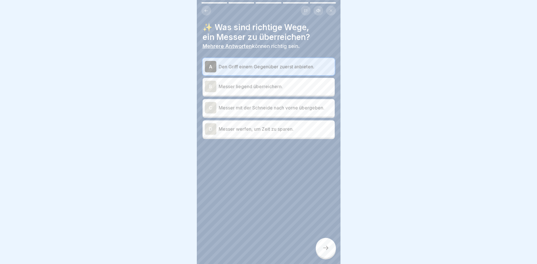
click at [323, 248] on icon at bounding box center [325, 248] width 7 height 7
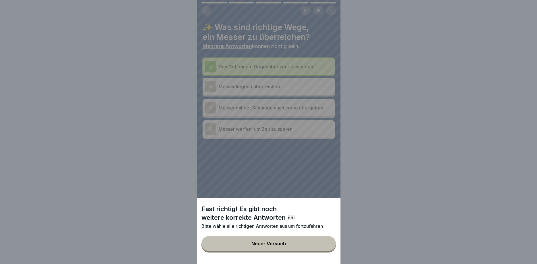
click at [318, 246] on button "Neuer Versuch" at bounding box center [268, 243] width 134 height 15
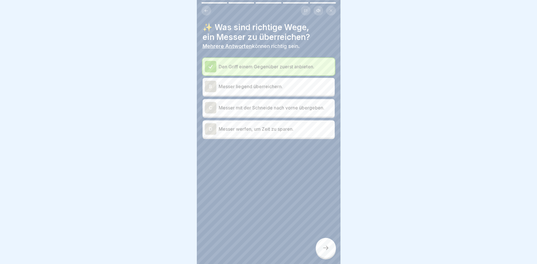
click at [279, 86] on p "Messer liegend überreichern." at bounding box center [276, 86] width 114 height 7
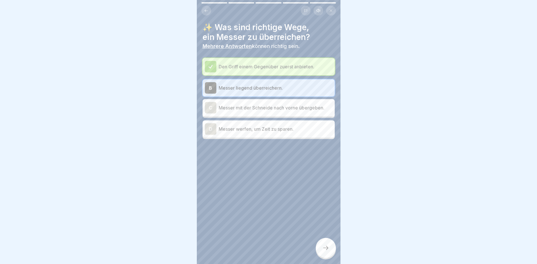
click at [326, 249] on icon at bounding box center [325, 248] width 7 height 7
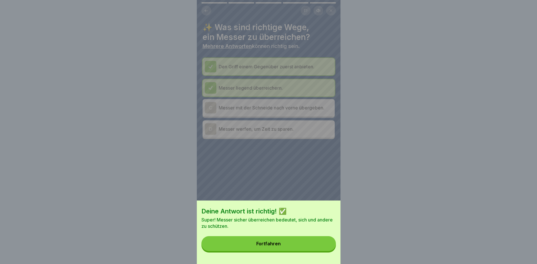
click at [321, 246] on button "Fortfahren" at bounding box center [268, 243] width 134 height 15
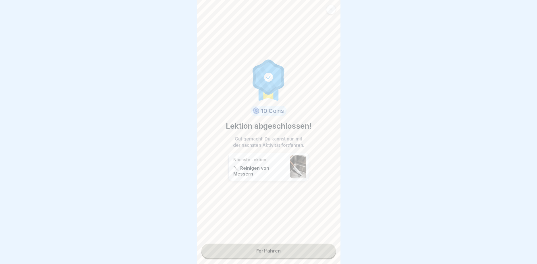
click at [311, 249] on link "Fortfahren" at bounding box center [268, 251] width 134 height 14
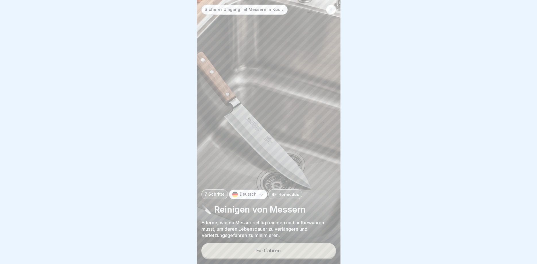
click at [309, 249] on button "Fortfahren" at bounding box center [268, 250] width 134 height 15
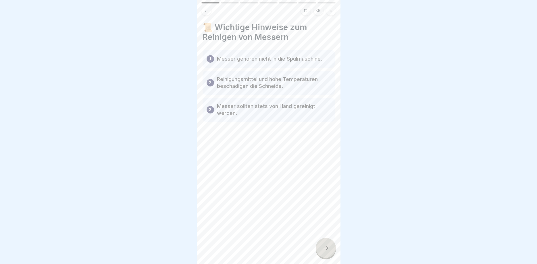
click at [329, 243] on div at bounding box center [326, 248] width 20 height 20
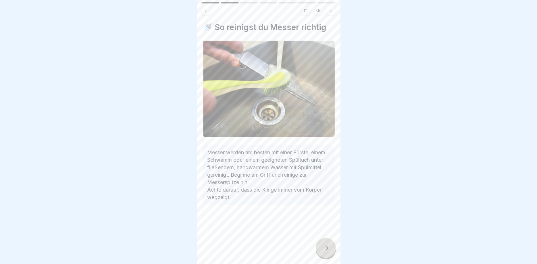
click at [329, 243] on div at bounding box center [326, 248] width 20 height 20
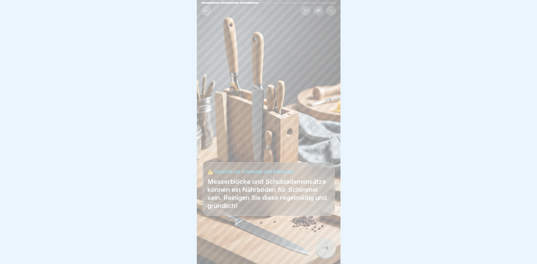
click at [328, 243] on div at bounding box center [326, 248] width 20 height 20
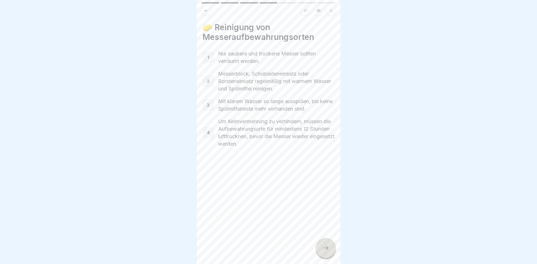
click at [328, 243] on div at bounding box center [326, 248] width 20 height 20
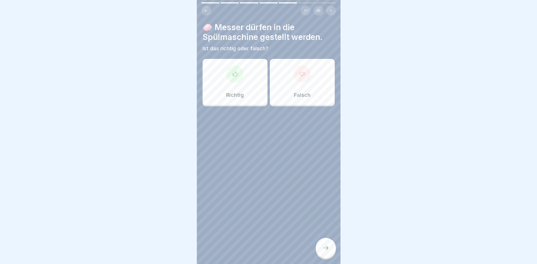
click at [290, 73] on div "Falsch" at bounding box center [302, 82] width 65 height 46
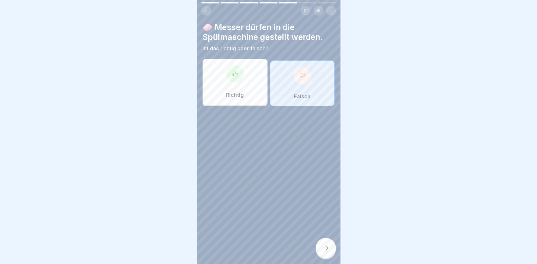
click at [329, 250] on icon at bounding box center [325, 248] width 7 height 7
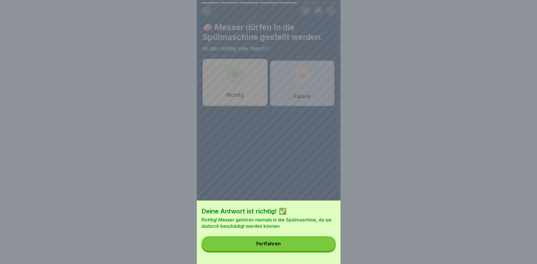
click at [284, 240] on button "Fortfahren" at bounding box center [268, 243] width 134 height 15
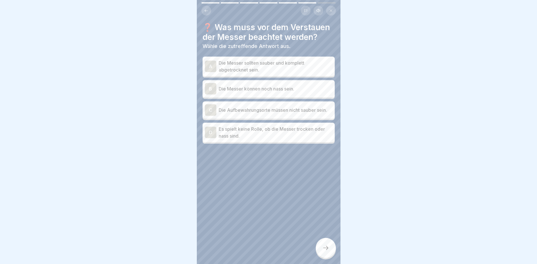
click at [307, 70] on p "Die Messer sollten sauber und komplett abgetrocknet sein." at bounding box center [276, 66] width 114 height 14
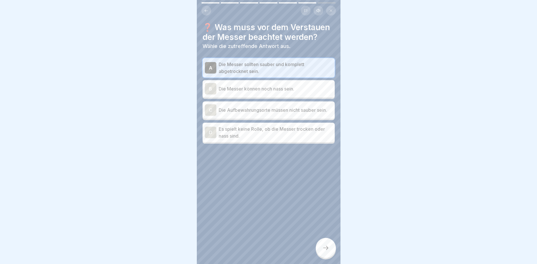
click at [330, 245] on div at bounding box center [326, 248] width 20 height 20
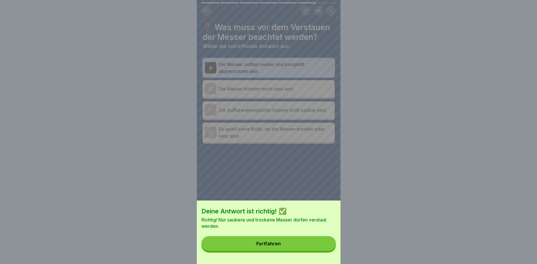
click at [303, 244] on button "Fortfahren" at bounding box center [268, 243] width 134 height 15
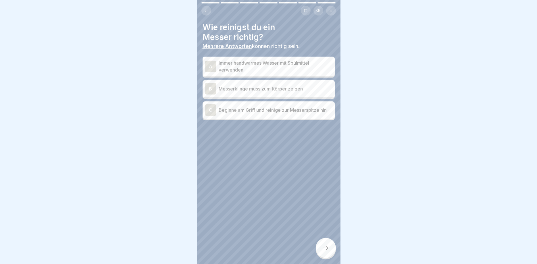
click at [290, 66] on p "Immer handwarmes Wasser mit Spülmittel verwenden" at bounding box center [276, 66] width 114 height 14
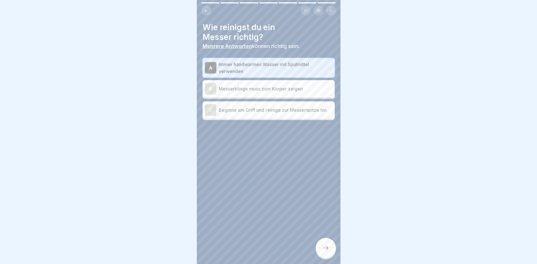
click at [297, 115] on div "C Beginne am Griff und reinige zur Messerspitze hin" at bounding box center [269, 109] width 128 height 11
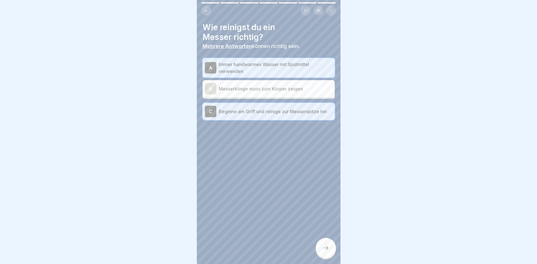
click at [331, 249] on div at bounding box center [326, 248] width 20 height 20
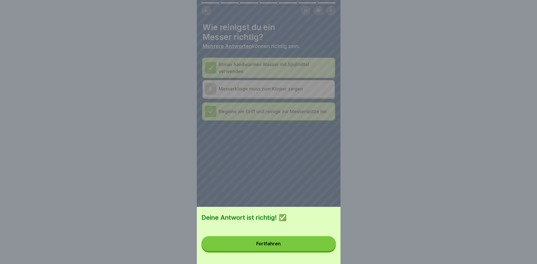
click at [310, 246] on button "Fortfahren" at bounding box center [268, 243] width 134 height 15
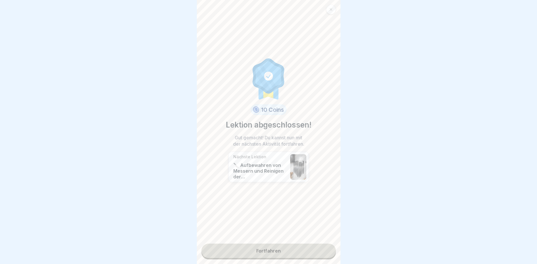
click at [282, 250] on link "Fortfahren" at bounding box center [268, 251] width 134 height 14
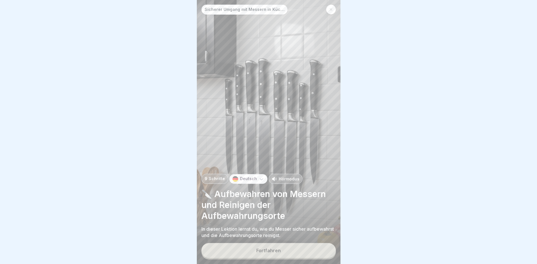
click at [281, 251] on button "Fortfahren" at bounding box center [268, 250] width 134 height 15
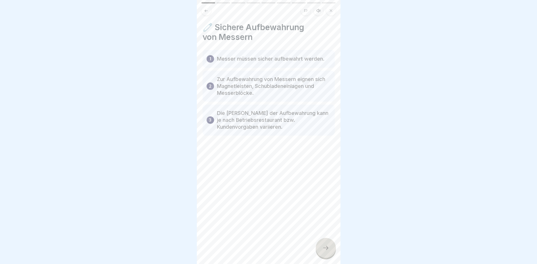
click at [329, 248] on icon at bounding box center [325, 248] width 7 height 7
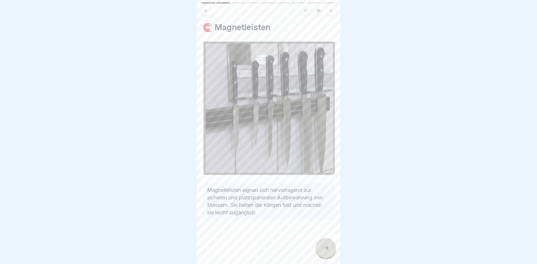
click at [328, 251] on icon at bounding box center [325, 248] width 7 height 7
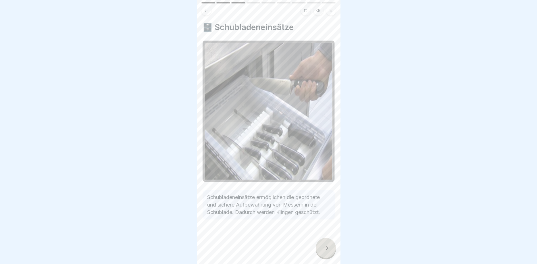
click at [327, 249] on icon at bounding box center [325, 248] width 7 height 7
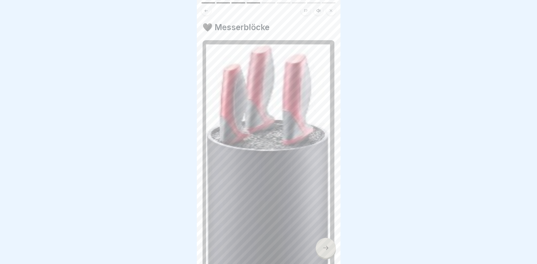
scroll to position [126, 0]
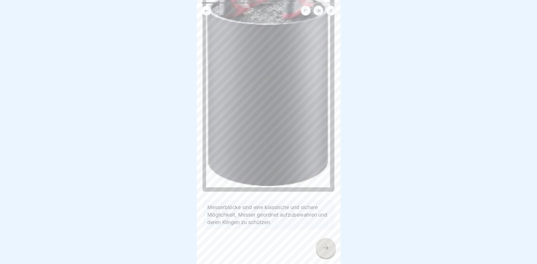
click at [327, 247] on icon at bounding box center [325, 248] width 7 height 7
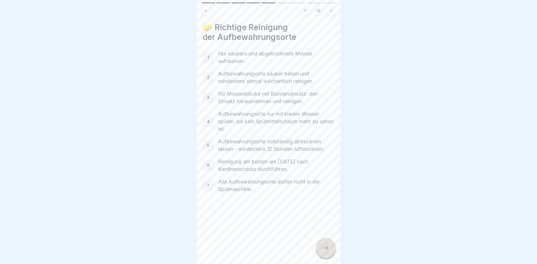
click at [327, 249] on icon at bounding box center [325, 248] width 7 height 7
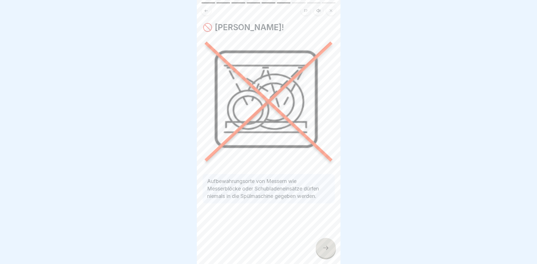
click at [327, 249] on icon at bounding box center [325, 248] width 7 height 7
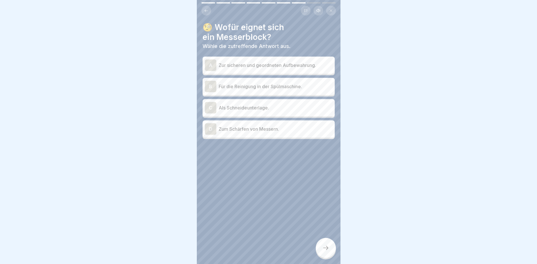
click at [308, 68] on p "Zur sicheren und geordneten Aufbewahrung." at bounding box center [276, 65] width 114 height 7
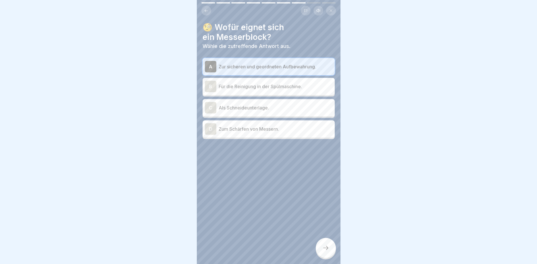
click at [329, 245] on div at bounding box center [326, 248] width 20 height 20
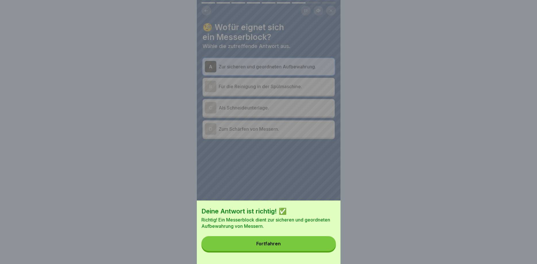
click at [328, 246] on button "Fortfahren" at bounding box center [268, 243] width 134 height 15
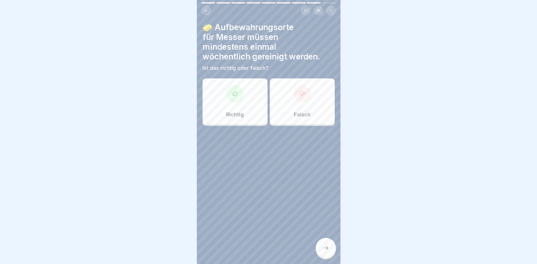
click at [252, 102] on div "Richtig" at bounding box center [235, 101] width 65 height 46
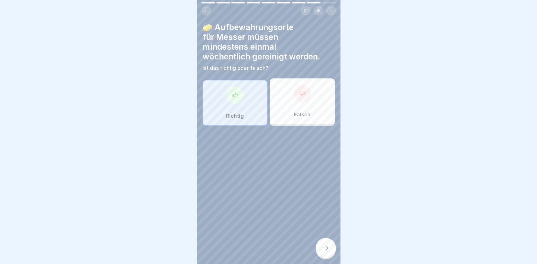
click at [324, 243] on div at bounding box center [326, 248] width 20 height 20
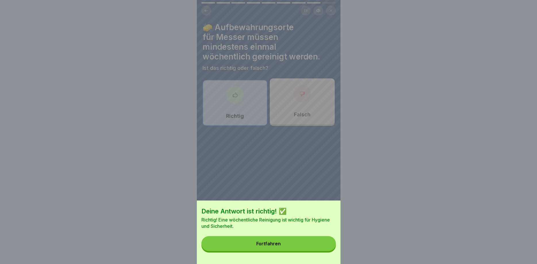
click at [299, 243] on button "Fortfahren" at bounding box center [268, 243] width 134 height 15
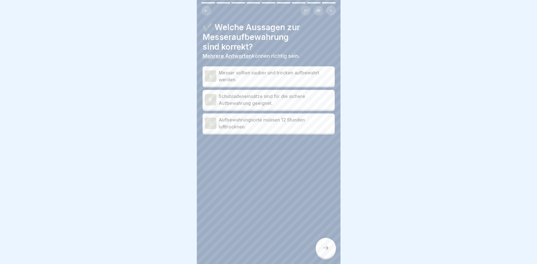
click at [281, 77] on p "Messer sollten sauber und trocken aufbewahrt werden." at bounding box center [276, 76] width 114 height 14
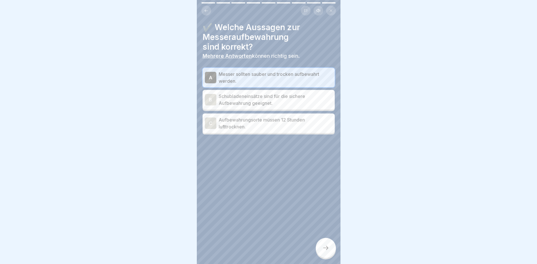
click at [300, 99] on p "Schubladeneinsätze sind für die sichere Aufbewahrung geeignet." at bounding box center [276, 100] width 114 height 14
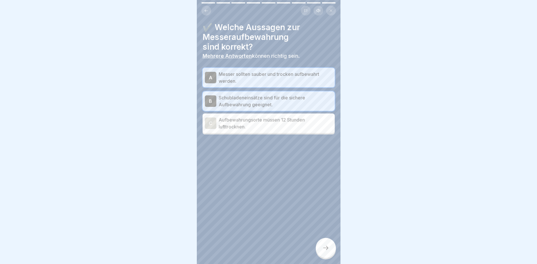
click at [323, 259] on div "✔️ Welche Aussagen zur Messeraufbewahrung sind korrekt? Mehrere Antworten könne…" at bounding box center [269, 132] width 144 height 264
click at [326, 249] on icon at bounding box center [325, 248] width 7 height 7
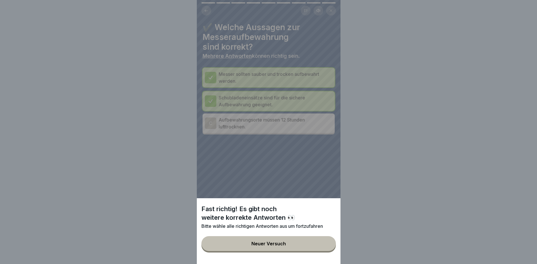
click at [318, 244] on button "Neuer Versuch" at bounding box center [268, 243] width 134 height 15
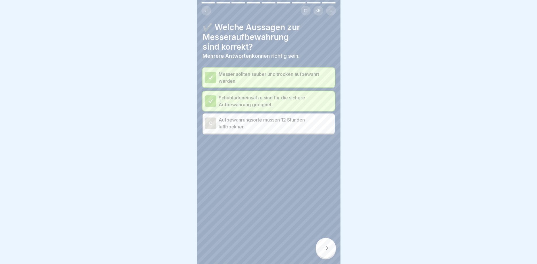
click at [327, 248] on icon at bounding box center [325, 248] width 5 height 4
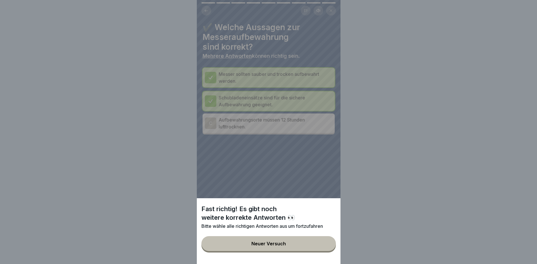
click at [308, 245] on button "Neuer Versuch" at bounding box center [268, 243] width 134 height 15
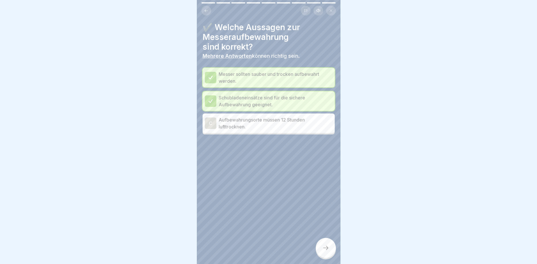
click at [296, 127] on p "Aufbewahrungsorte müssen 12 Stunden lufttrocknen." at bounding box center [276, 123] width 114 height 14
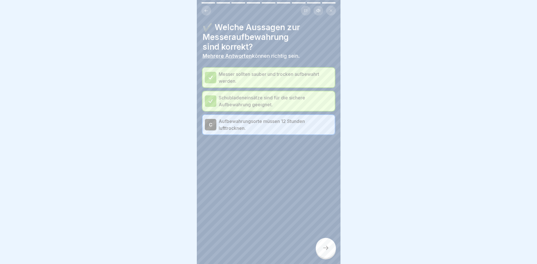
click at [330, 244] on div at bounding box center [326, 248] width 20 height 20
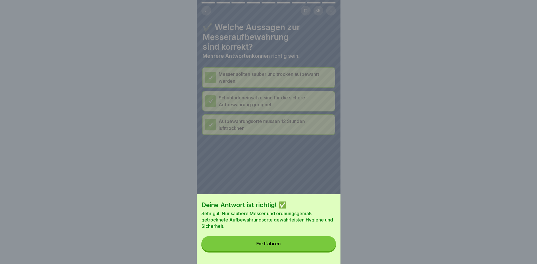
click at [319, 245] on button "Fortfahren" at bounding box center [268, 243] width 134 height 15
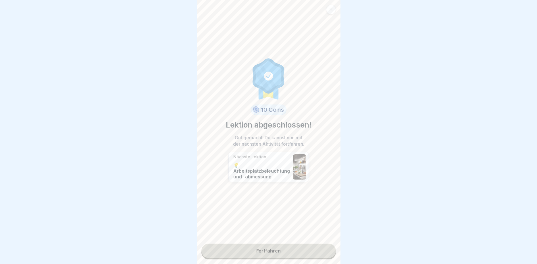
click at [286, 247] on link "Fortfahren" at bounding box center [268, 251] width 134 height 14
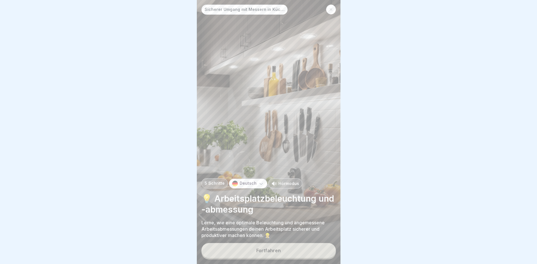
click at [282, 249] on button "Fortfahren" at bounding box center [268, 250] width 134 height 15
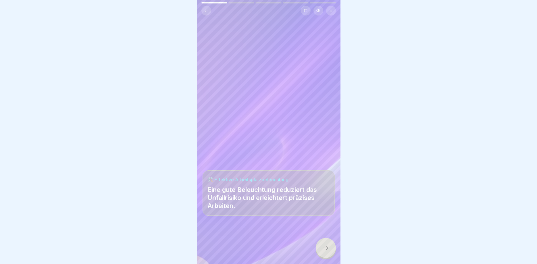
click at [322, 247] on icon at bounding box center [325, 248] width 7 height 7
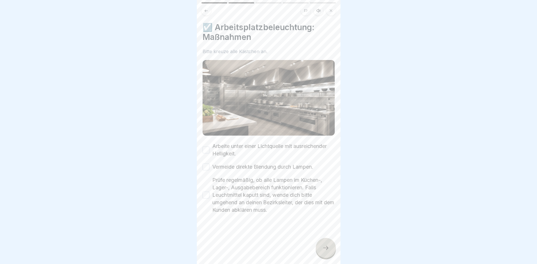
click at [207, 150] on button "Arbeite unter einer Lichtquelle mit ausreichender Helligkeit." at bounding box center [206, 150] width 7 height 7
click at [207, 167] on button "Vermeide direkte Blendung durch Lampen." at bounding box center [206, 167] width 7 height 7
click at [207, 194] on button "Prüfe regelmäßig, ob alle Lampen im Küchen-, Lager-, Ausgabebereich funktionier…" at bounding box center [206, 195] width 7 height 7
click at [324, 249] on icon at bounding box center [325, 248] width 7 height 7
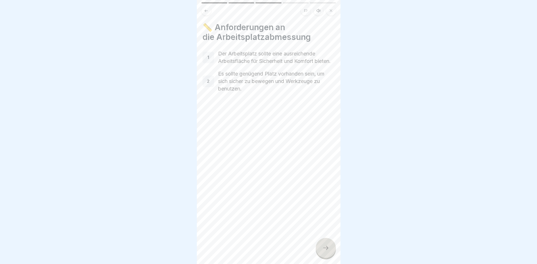
click at [330, 252] on div at bounding box center [326, 248] width 20 height 20
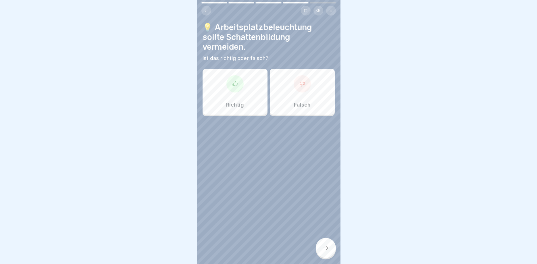
click at [262, 96] on div "Richtig" at bounding box center [235, 92] width 65 height 46
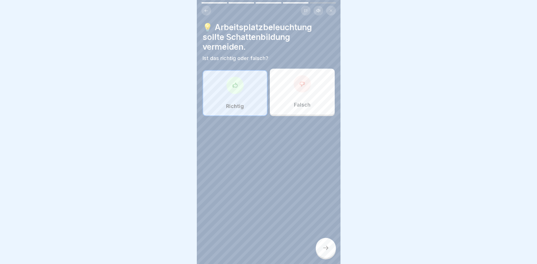
click at [323, 247] on icon at bounding box center [325, 248] width 7 height 7
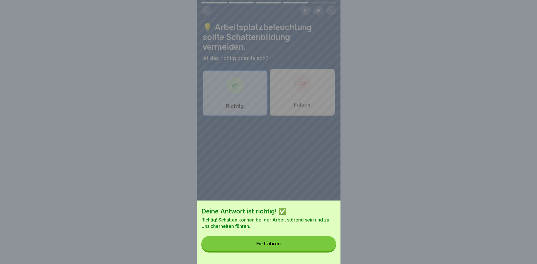
click at [302, 243] on button "Fortfahren" at bounding box center [268, 243] width 134 height 15
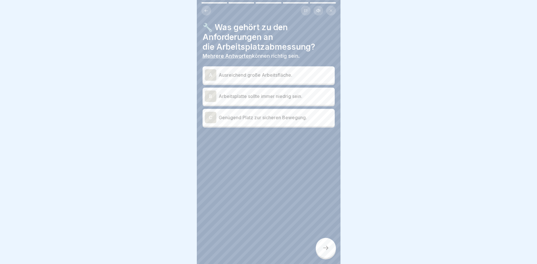
click at [293, 76] on p "Ausreichend große Arbeitsfläche." at bounding box center [276, 75] width 114 height 7
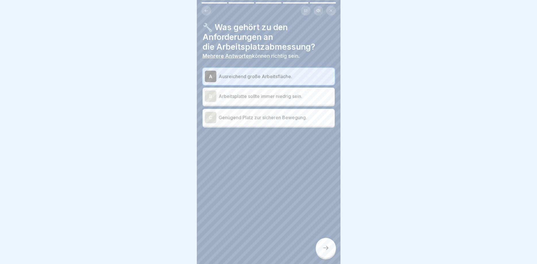
click at [307, 120] on p "Genügend Platz zur sicheren Bewegung." at bounding box center [276, 117] width 114 height 7
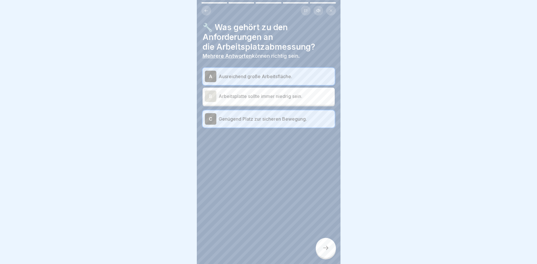
click at [330, 245] on div at bounding box center [326, 248] width 20 height 20
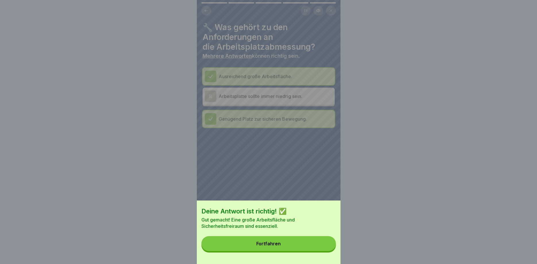
click at [307, 242] on button "Fortfahren" at bounding box center [268, 243] width 134 height 15
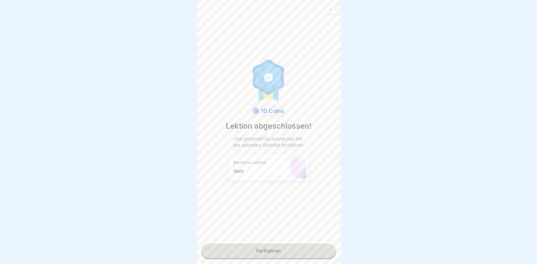
click at [293, 250] on link "Fortfahren" at bounding box center [268, 251] width 134 height 14
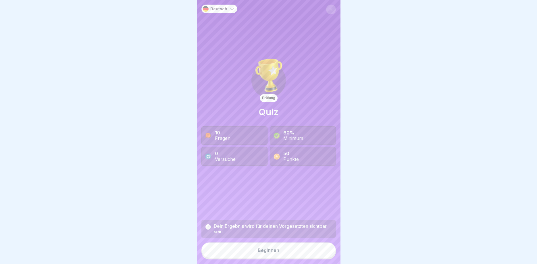
click at [282, 250] on button "Beginnen" at bounding box center [268, 251] width 134 height 16
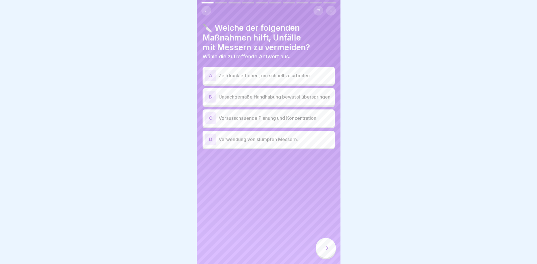
click at [290, 121] on p "Vorausschauende Planung und Konzentration." at bounding box center [276, 118] width 114 height 7
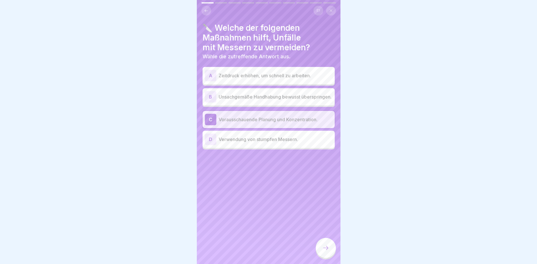
click at [328, 243] on div at bounding box center [326, 248] width 20 height 20
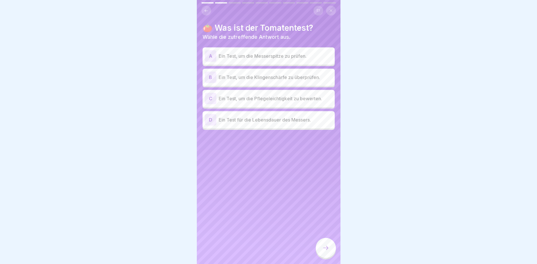
click at [314, 77] on p "Ein Test, um die Klingenschärfe zu überprüfen." at bounding box center [276, 77] width 114 height 7
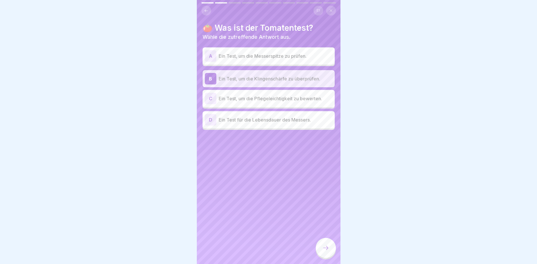
click at [325, 248] on icon at bounding box center [325, 248] width 7 height 7
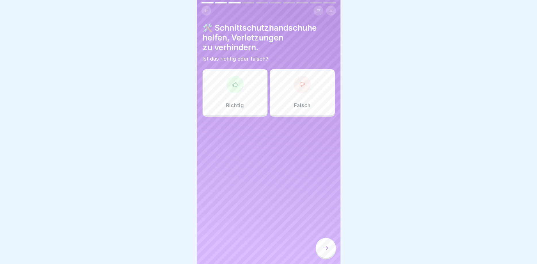
click at [243, 91] on div "Richtig" at bounding box center [235, 92] width 65 height 46
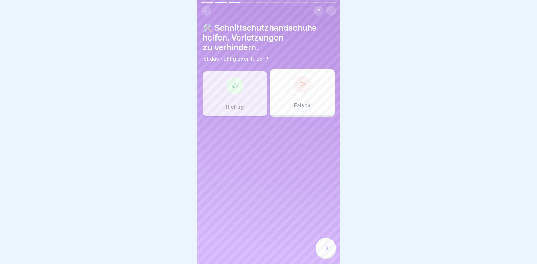
click at [324, 249] on icon at bounding box center [325, 248] width 7 height 7
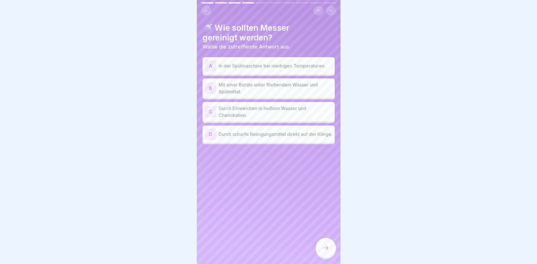
click at [263, 89] on p "Mit einer Bürste unter fließendem Wasser und Spülmittel." at bounding box center [276, 88] width 114 height 14
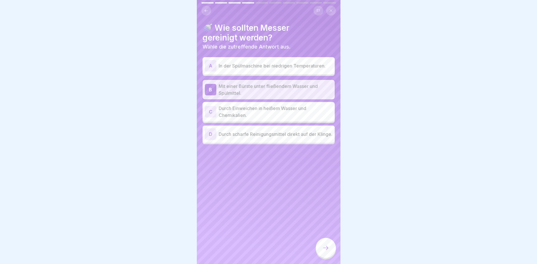
click at [328, 251] on div at bounding box center [326, 248] width 20 height 20
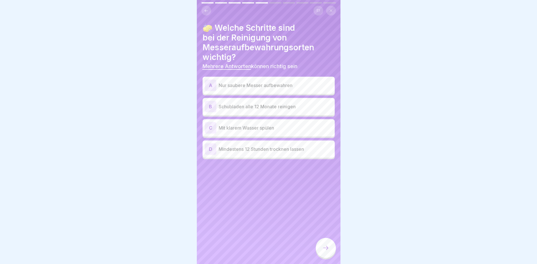
click at [273, 85] on p "Nur saubere Messer aufbewahren" at bounding box center [276, 85] width 114 height 7
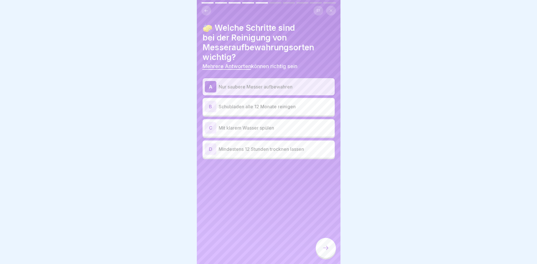
click at [288, 150] on p "Mindestens 12 Stunden trocknen lassen" at bounding box center [276, 149] width 114 height 7
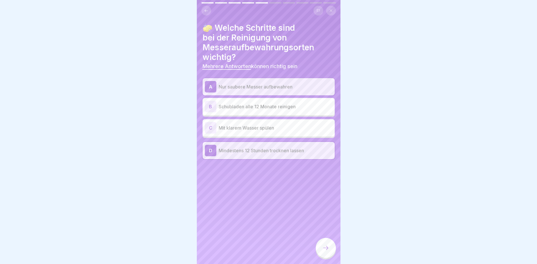
click at [327, 248] on icon at bounding box center [325, 248] width 5 height 4
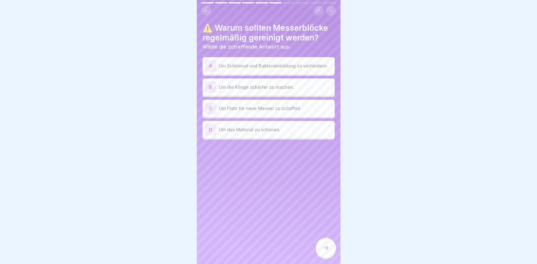
click at [303, 67] on p "Um Schimmel und Bakterienbildung zu verhindern." at bounding box center [276, 65] width 114 height 7
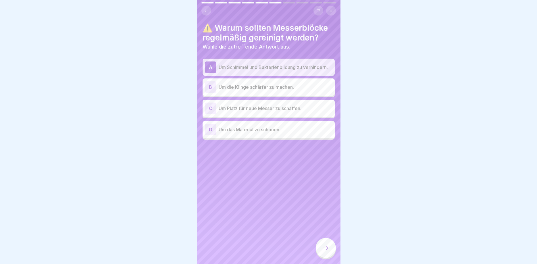
click at [329, 247] on icon at bounding box center [325, 248] width 7 height 7
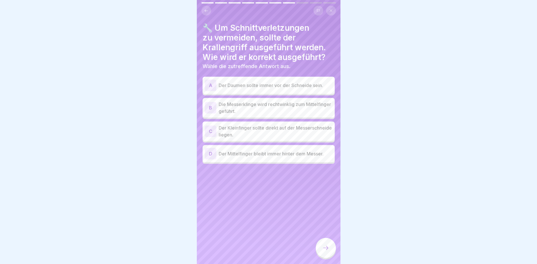
click at [280, 107] on p "Die Messerklinge wird rechtwinklig zum Mittelfinger geführt." at bounding box center [276, 108] width 114 height 14
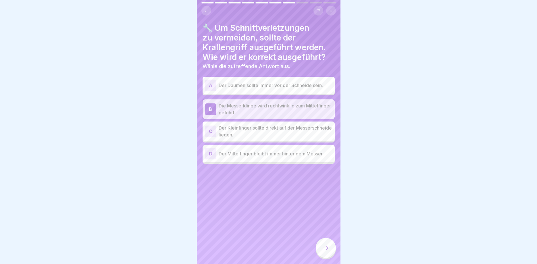
click at [326, 246] on icon at bounding box center [325, 248] width 7 height 7
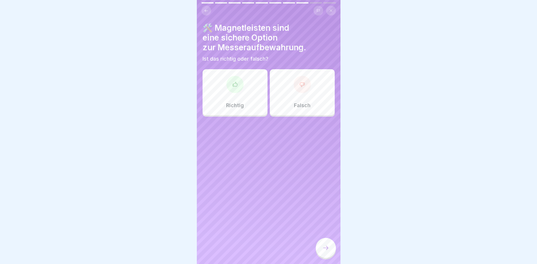
click at [245, 91] on div "Richtig" at bounding box center [235, 92] width 65 height 46
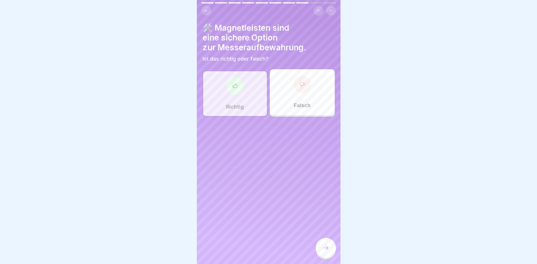
click at [323, 245] on div at bounding box center [326, 248] width 20 height 20
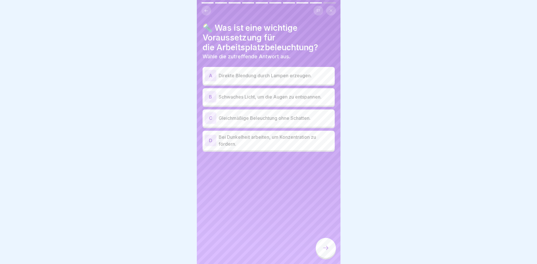
click at [286, 121] on p "Gleichmäßige Beleuchtung ohne Schatten." at bounding box center [276, 118] width 114 height 7
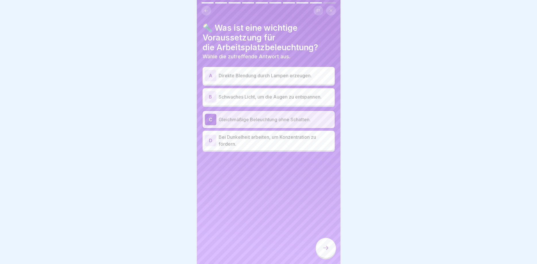
click at [328, 249] on icon at bounding box center [325, 248] width 7 height 7
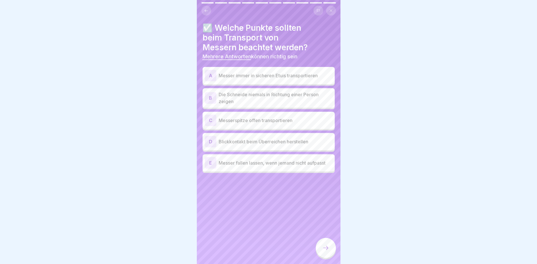
click at [302, 72] on p "Messer immer in sicheren Etuis transportieren" at bounding box center [276, 75] width 114 height 7
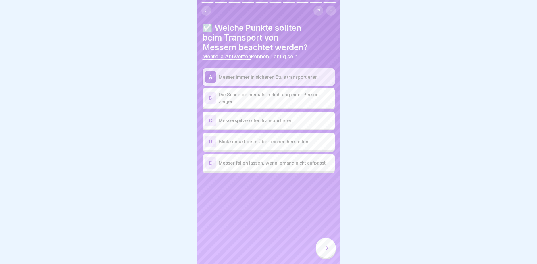
click at [298, 96] on p "Die Schneide niemals in Richtung einer Person zeigen" at bounding box center [276, 98] width 114 height 14
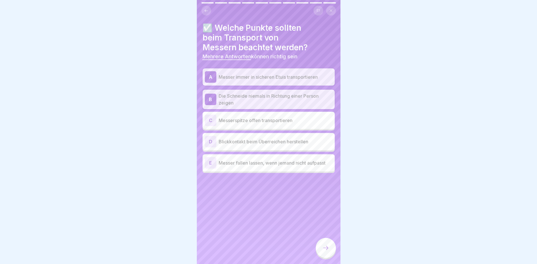
click at [325, 250] on icon at bounding box center [325, 248] width 7 height 7
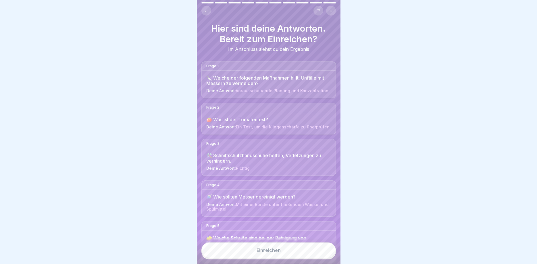
click at [293, 246] on button "Einreichen" at bounding box center [268, 251] width 134 height 16
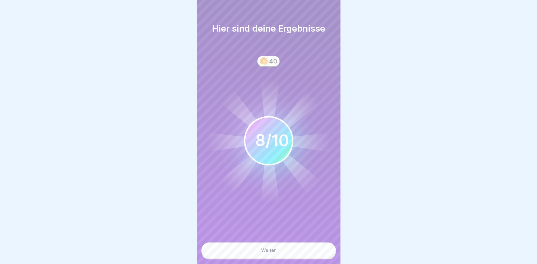
click at [311, 250] on button "Weiter" at bounding box center [268, 251] width 134 height 16
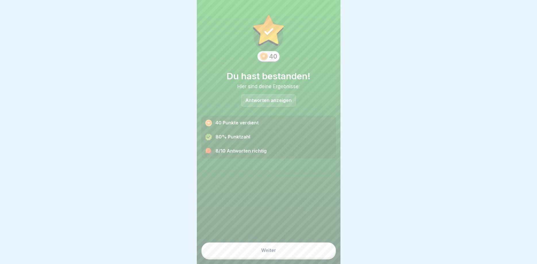
click at [273, 96] on div "Antworten anzeigen" at bounding box center [268, 100] width 55 height 12
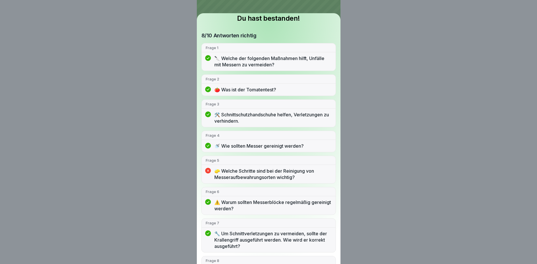
scroll to position [122, 0]
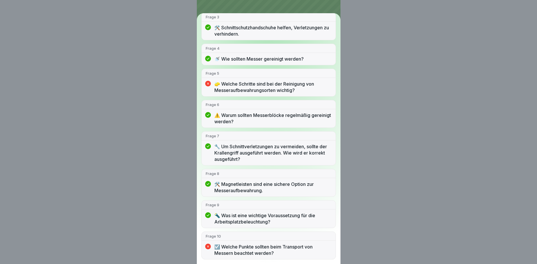
click at [359, 117] on div "Du hast bestanden! 8/10 Antworten richtig Frage 1 🔪 Welche der folgenden Maßnah…" at bounding box center [268, 132] width 537 height 264
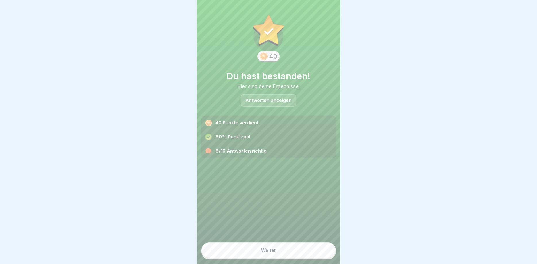
click at [279, 251] on button "Weiter" at bounding box center [268, 251] width 134 height 16
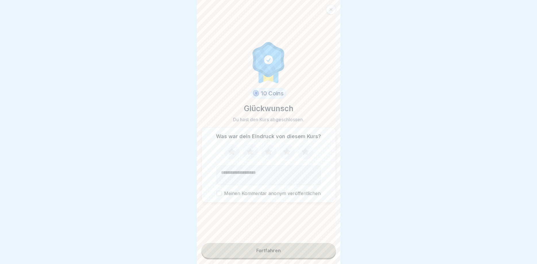
click at [279, 253] on button "Fortfahren" at bounding box center [268, 250] width 134 height 15
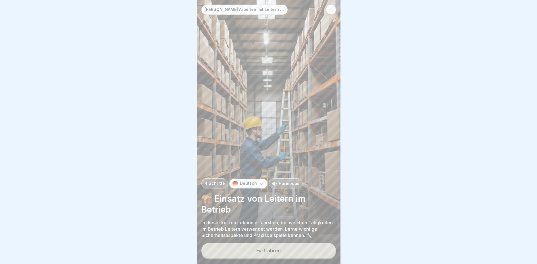
click at [286, 248] on button "Fortfahren" at bounding box center [268, 250] width 134 height 15
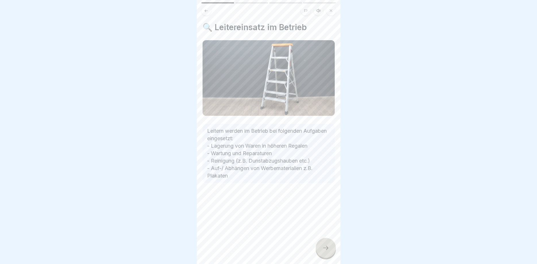
click at [329, 248] on icon at bounding box center [325, 248] width 7 height 7
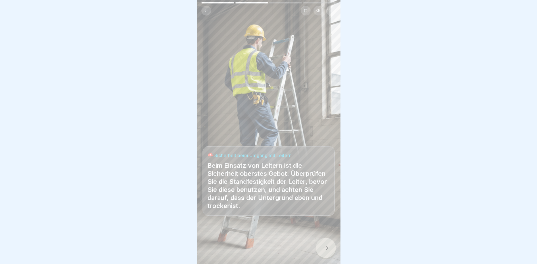
click at [330, 243] on div at bounding box center [326, 248] width 20 height 20
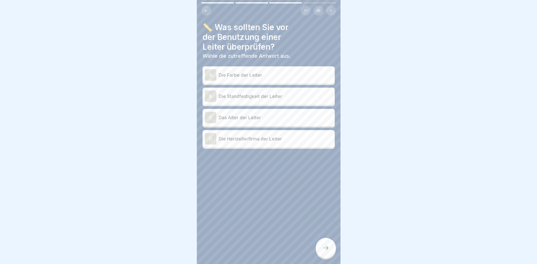
click at [270, 99] on p "Die Standfestigkeit der Leiter" at bounding box center [276, 96] width 114 height 7
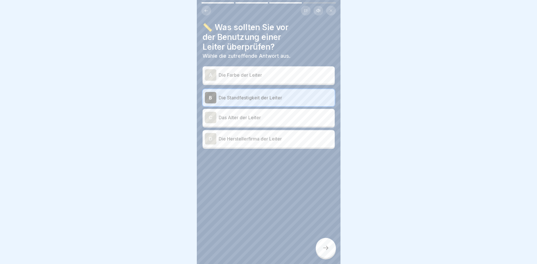
click at [326, 244] on div at bounding box center [326, 248] width 20 height 20
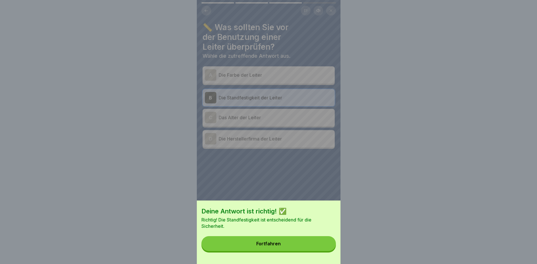
click at [294, 243] on button "Fortfahren" at bounding box center [268, 243] width 134 height 15
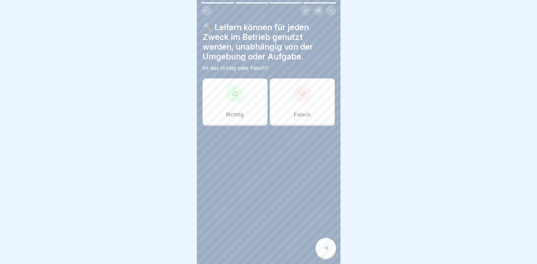
click at [286, 102] on div "Falsch" at bounding box center [302, 101] width 65 height 46
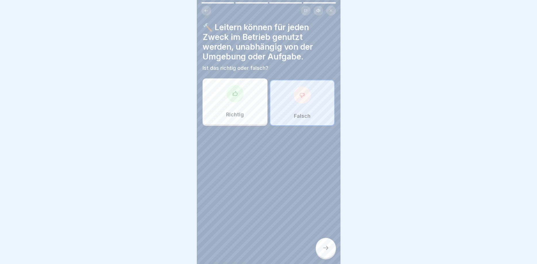
click at [334, 254] on div "🔨 Leitern können für jeden Zweck im Betrieb genutzt werden, unabhängig von der …" at bounding box center [269, 132] width 144 height 264
click at [326, 249] on icon at bounding box center [325, 248] width 7 height 7
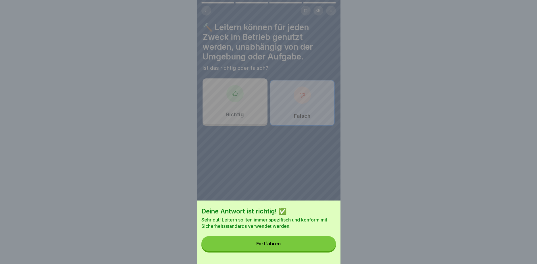
click at [288, 243] on button "Fortfahren" at bounding box center [268, 243] width 134 height 15
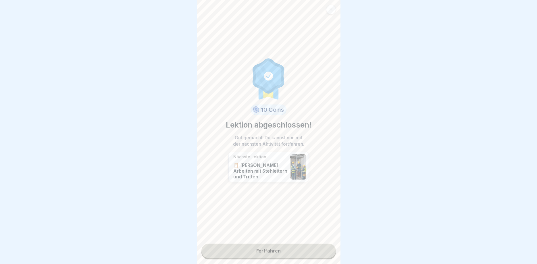
click at [276, 252] on link "Fortfahren" at bounding box center [268, 251] width 134 height 14
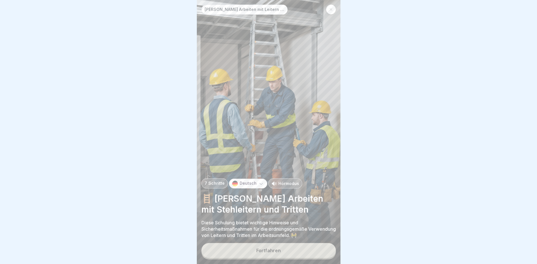
click at [282, 250] on button "Fortfahren" at bounding box center [268, 250] width 134 height 15
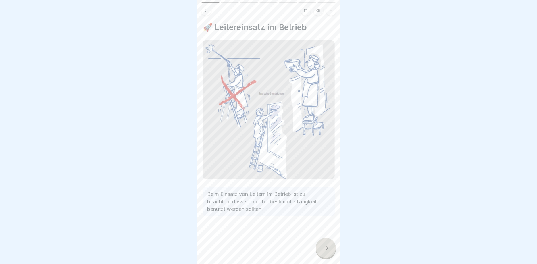
click at [328, 245] on div at bounding box center [326, 248] width 20 height 20
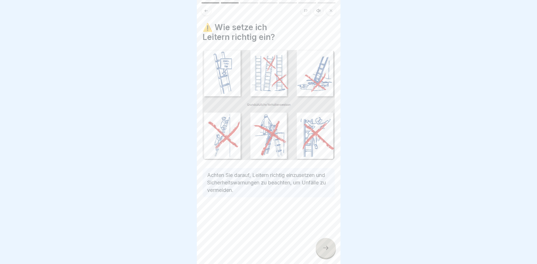
click at [328, 245] on div at bounding box center [326, 248] width 20 height 20
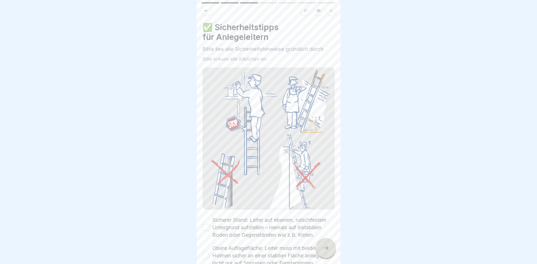
click at [328, 245] on div at bounding box center [326, 248] width 20 height 20
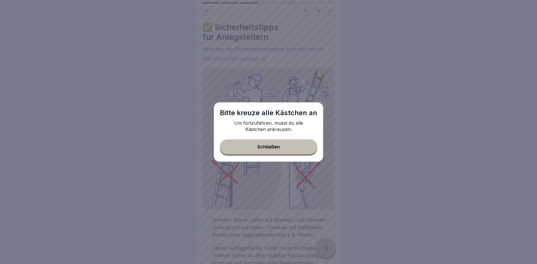
drag, startPoint x: 289, startPoint y: 150, endPoint x: 286, endPoint y: 152, distance: 3.0
click at [289, 150] on button "Schließen" at bounding box center [268, 146] width 97 height 15
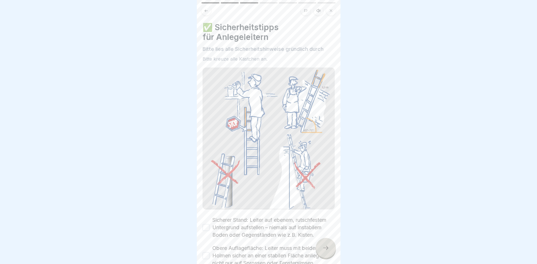
scroll to position [129, 0]
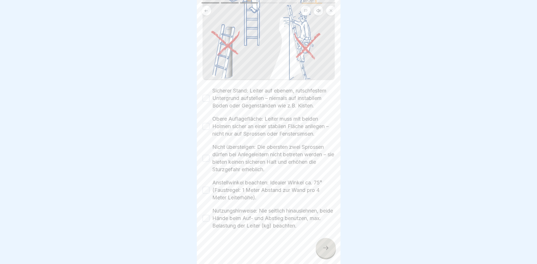
click at [205, 97] on button "Sicherer Stand: Leiter auf ebenem, rutschfestem Untergrund aufstellen – niemals…" at bounding box center [206, 98] width 7 height 7
click at [206, 130] on div "Obere Auflagefläche: Leiter muss mit beiden Holmen sicher an einer stabilen Flä…" at bounding box center [269, 126] width 132 height 22
click at [208, 126] on button "Obere Auflagefläche: Leiter muss mit beiden Holmen sicher an einer stabilen Flä…" at bounding box center [206, 126] width 7 height 7
click at [208, 161] on button "Nicht übersteigen: Die obersten zwei Sprossen dürfen bei Anlegeleitern nicht be…" at bounding box center [206, 158] width 7 height 7
click at [207, 191] on button "Anstellwinkel beachten: Idealer Winkel ca. 75° (Faustregel: 1 Meter Abstand zur…" at bounding box center [206, 190] width 7 height 7
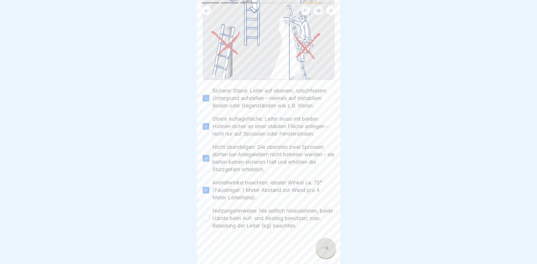
click at [207, 217] on button "Nutzungshinweise: Nie seitlich hinauslehnen, beide Hände beim Auf- und Abstieg …" at bounding box center [206, 218] width 7 height 7
click at [325, 247] on icon at bounding box center [325, 248] width 7 height 7
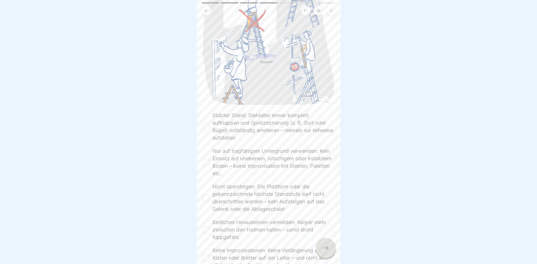
scroll to position [151, 0]
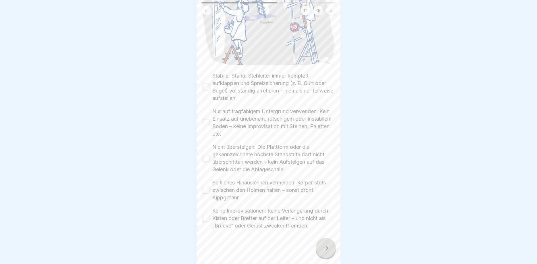
click at [208, 219] on button "Keine Improvisationen: Keine Verlängerung durch Kisten oder Bretter auf der Lei…" at bounding box center [206, 218] width 7 height 7
click at [209, 191] on button "Seitliches Hinauslehnen vermeiden: Körper stets zwischen den Holmen halten – so…" at bounding box center [206, 190] width 7 height 7
click at [207, 154] on div "Nicht übersteigen: Die Plattform oder die gekennzeichnete höchste Standstufe da…" at bounding box center [269, 158] width 132 height 30
click at [207, 156] on button "Nicht übersteigen: Die Plattform oder die gekennzeichnete höchste Standstufe da…" at bounding box center [206, 158] width 7 height 7
click at [204, 123] on button "Nur auf tragfähigem Untergrund verwenden: Kein Einsatz auf unebenem, rutschigem…" at bounding box center [206, 122] width 7 height 7
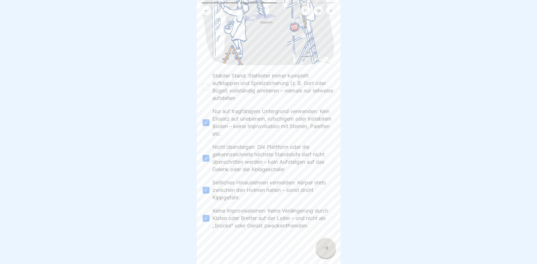
click at [207, 86] on button "Stabiler Stand: Stehleiter immer komplett aufklappen und Spreizsicherung (z. B.…" at bounding box center [206, 87] width 7 height 7
click at [331, 248] on div at bounding box center [326, 248] width 20 height 20
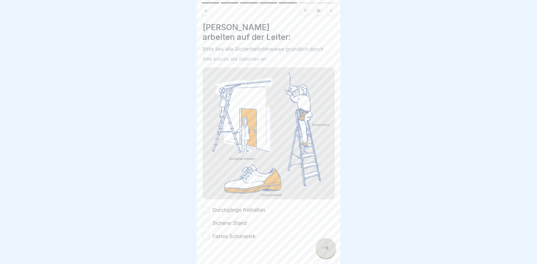
click at [206, 207] on button "Durchgänge freihalten" at bounding box center [206, 210] width 7 height 7
click at [206, 220] on button "Sicherer Stand" at bounding box center [206, 223] width 7 height 7
click at [209, 233] on button "Festes Schuhwerk" at bounding box center [206, 236] width 7 height 7
click at [324, 250] on icon at bounding box center [325, 248] width 7 height 7
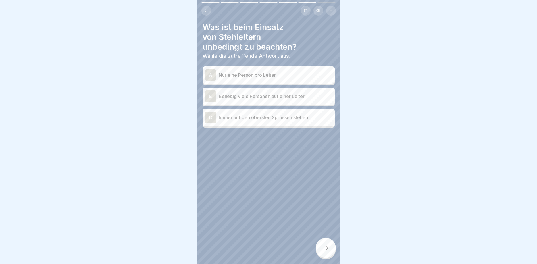
click at [257, 74] on p "Nur eine Person pro Leiter" at bounding box center [276, 75] width 114 height 7
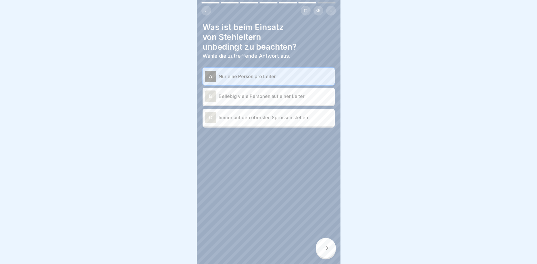
click at [326, 247] on icon at bounding box center [325, 248] width 7 height 7
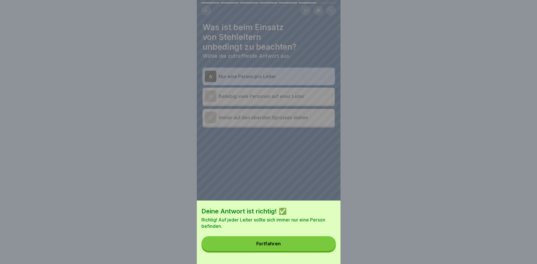
click at [288, 241] on button "Fortfahren" at bounding box center [268, 243] width 134 height 15
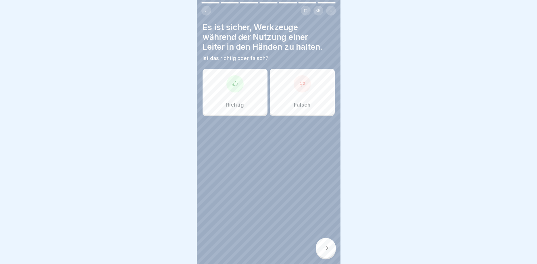
click at [300, 87] on div at bounding box center [302, 83] width 17 height 17
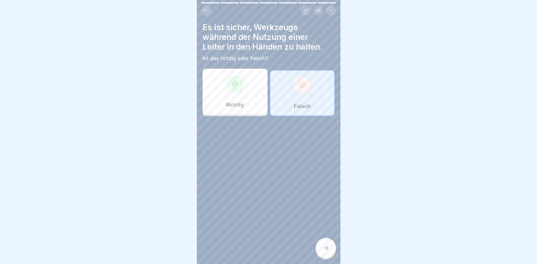
click at [323, 249] on icon at bounding box center [325, 248] width 7 height 7
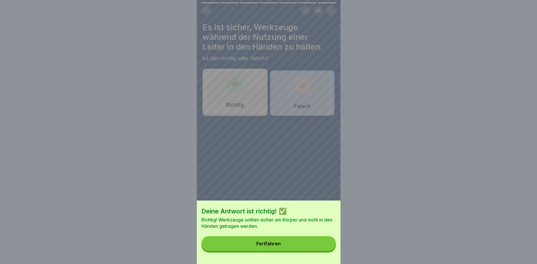
click at [280, 248] on button "Fortfahren" at bounding box center [268, 243] width 134 height 15
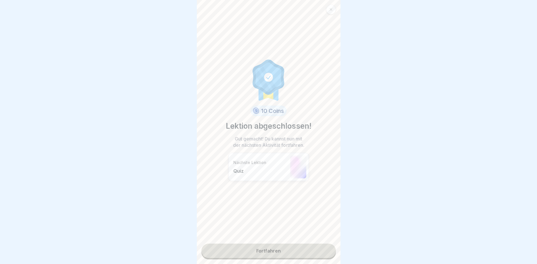
click at [301, 254] on link "Fortfahren" at bounding box center [268, 251] width 134 height 14
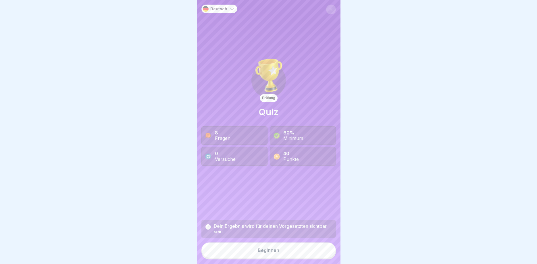
click at [282, 253] on button "Beginnen" at bounding box center [268, 251] width 134 height 16
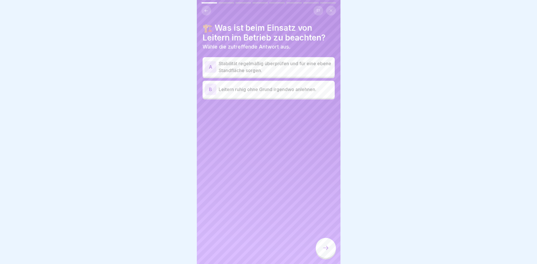
click at [295, 65] on p "Stabilität regelmäßig überprüfen und für eine ebene Standfläche sorgen." at bounding box center [276, 67] width 114 height 14
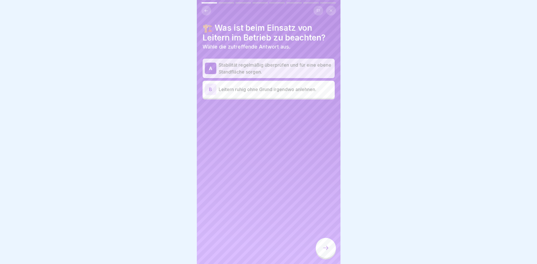
click at [325, 251] on icon at bounding box center [325, 248] width 7 height 7
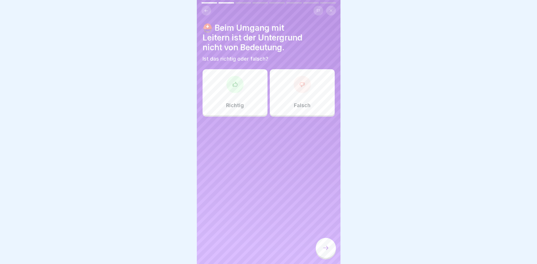
click at [286, 88] on div "Falsch" at bounding box center [302, 92] width 65 height 46
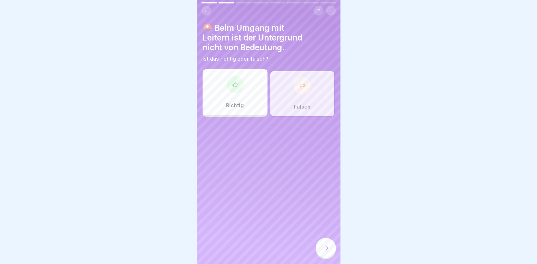
click at [330, 253] on div at bounding box center [326, 248] width 20 height 20
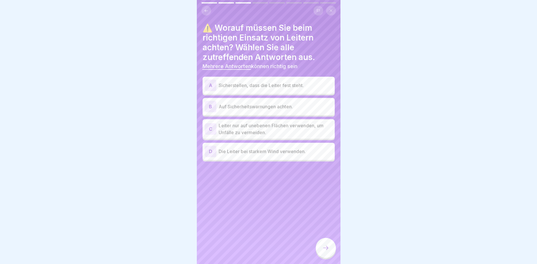
click at [292, 88] on p "Sicherstellen, dass die Leiter fest steht." at bounding box center [276, 85] width 114 height 7
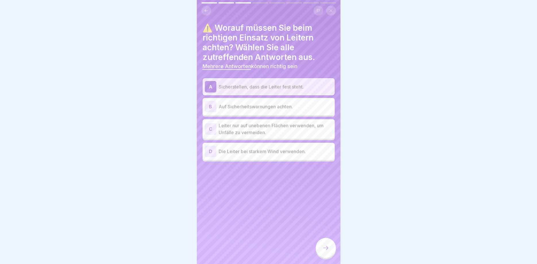
click at [288, 108] on p "Auf Sicherheitswarnungen achten." at bounding box center [276, 106] width 114 height 7
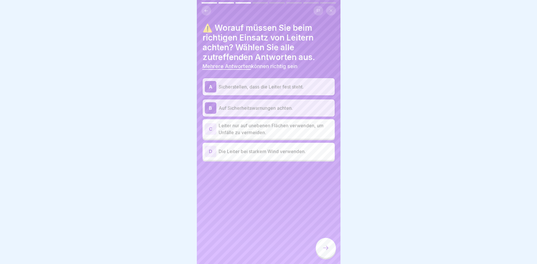
click at [328, 245] on div at bounding box center [326, 248] width 20 height 20
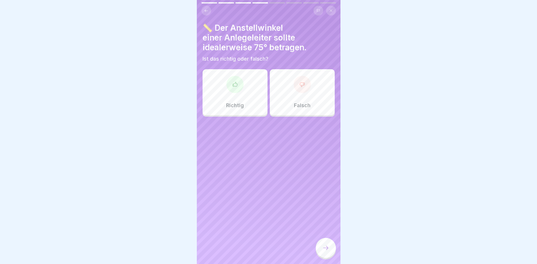
click at [248, 97] on div "Richtig" at bounding box center [235, 92] width 65 height 46
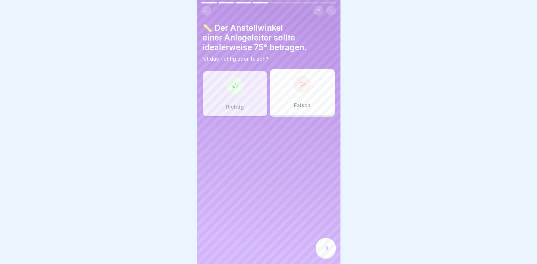
click at [326, 250] on icon at bounding box center [325, 248] width 7 height 7
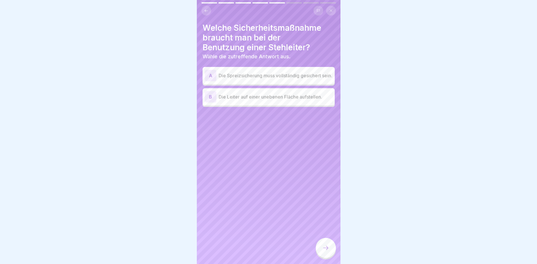
click at [294, 74] on p "Die Spreizsicherung muss vollständig gesichert sein." at bounding box center [276, 75] width 114 height 7
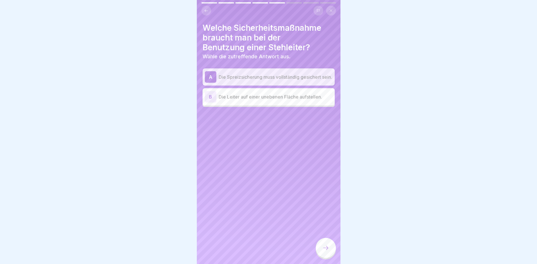
click at [327, 246] on icon at bounding box center [325, 248] width 7 height 7
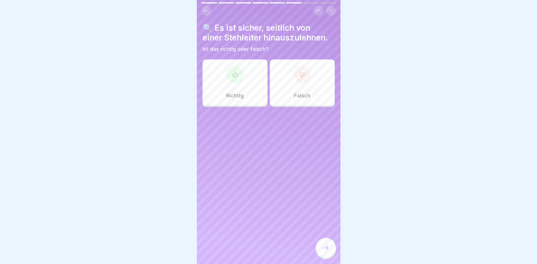
click at [306, 80] on div at bounding box center [302, 74] width 17 height 17
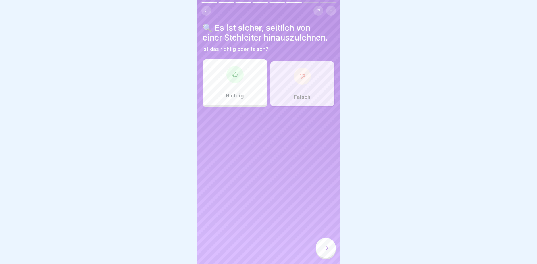
click at [322, 244] on div at bounding box center [326, 248] width 20 height 20
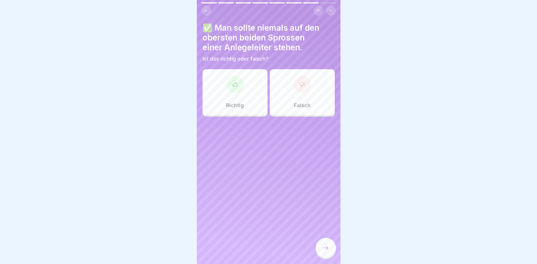
click at [238, 101] on div "Richtig" at bounding box center [235, 92] width 65 height 46
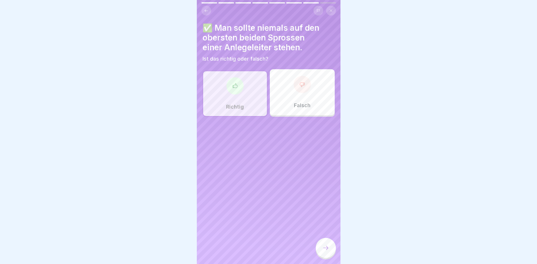
click at [328, 250] on icon at bounding box center [325, 248] width 7 height 7
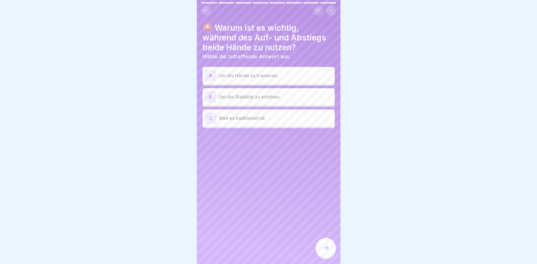
click at [282, 98] on p "Um die Stabilität zu erhöhen." at bounding box center [276, 96] width 114 height 7
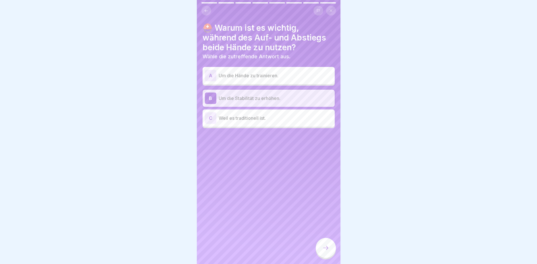
click at [324, 246] on icon at bounding box center [325, 248] width 7 height 7
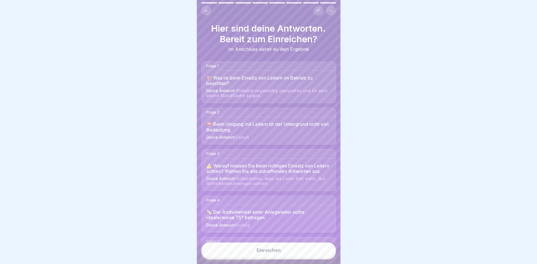
click at [280, 251] on div "Einreichen" at bounding box center [269, 250] width 24 height 5
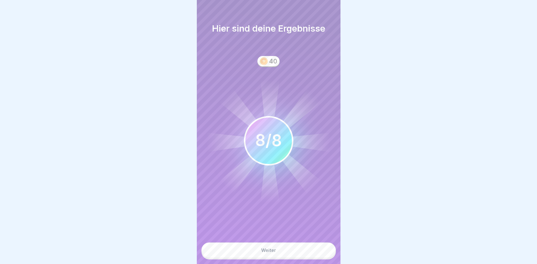
click at [299, 252] on button "Weiter" at bounding box center [268, 251] width 134 height 16
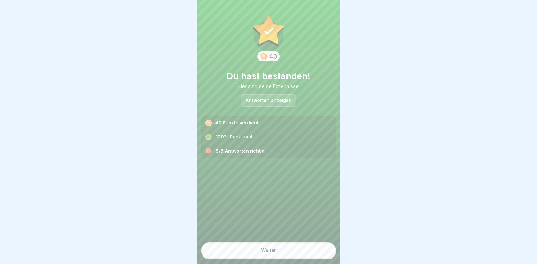
click at [298, 258] on button "Weiter" at bounding box center [268, 251] width 134 height 16
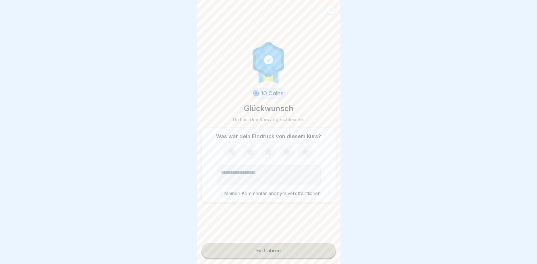
click at [291, 253] on button "Fortfahren" at bounding box center [268, 250] width 134 height 15
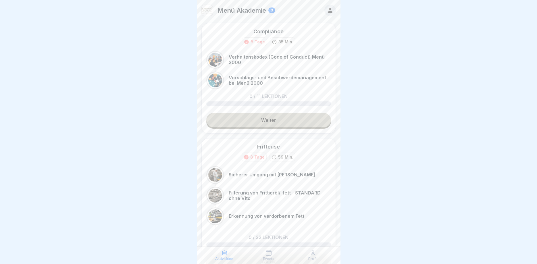
click at [286, 122] on link "Weiter" at bounding box center [268, 120] width 125 height 14
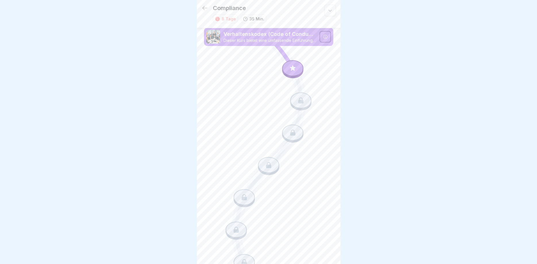
click at [292, 69] on icon at bounding box center [292, 67] width 5 height 5
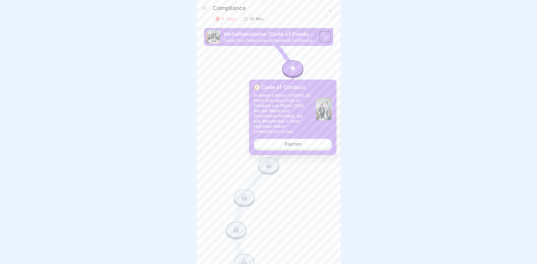
click at [292, 141] on div "Starten" at bounding box center [292, 143] width 17 height 5
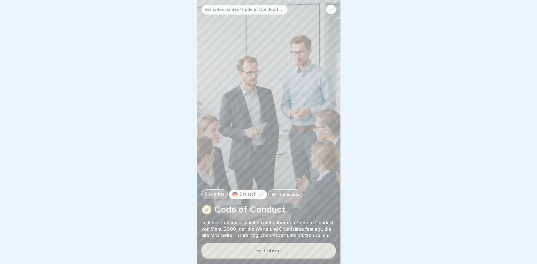
click at [309, 253] on button "Fortfahren" at bounding box center [268, 250] width 134 height 15
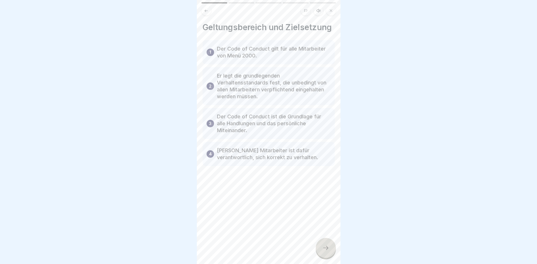
click at [324, 247] on icon at bounding box center [325, 248] width 7 height 7
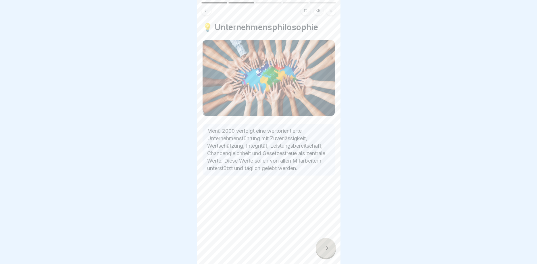
click at [323, 249] on icon at bounding box center [325, 248] width 7 height 7
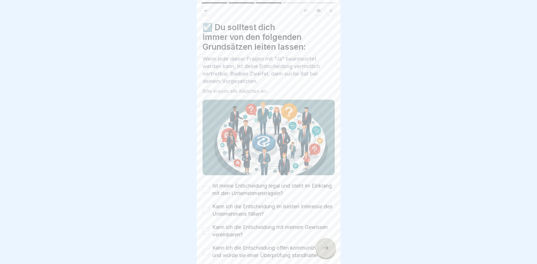
scroll to position [30, 0]
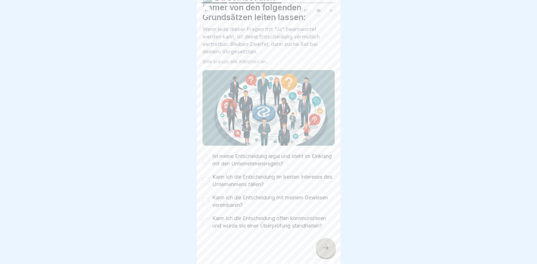
click at [208, 158] on button "Ist meine Entscheidung legal und steht im Einklang mit den Unternehmensregeln?" at bounding box center [206, 160] width 7 height 7
click at [207, 182] on button "Kann ich die Entscheidung im besten Interesse des Unternehmens fällen?" at bounding box center [206, 180] width 7 height 7
click at [207, 200] on button "Kann ich die Entscheidung mit meinem Gewissen vereinbaren?" at bounding box center [206, 201] width 7 height 7
click at [206, 223] on button "Kann ich die Entscheidung offen kommunizieren und würde sie einer Überprüfung s…" at bounding box center [206, 222] width 7 height 7
click at [330, 249] on div at bounding box center [326, 248] width 20 height 20
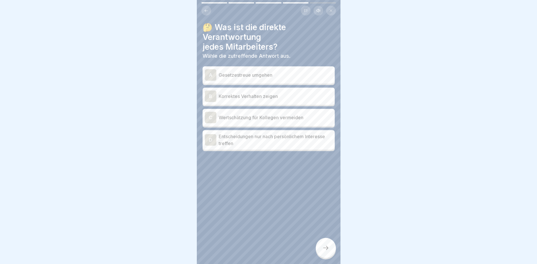
click at [286, 97] on p "Korrektes Verhalten zeigen" at bounding box center [276, 96] width 114 height 7
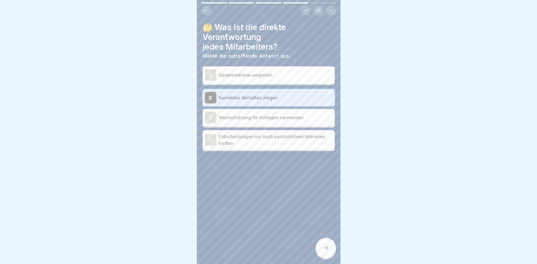
click at [329, 249] on icon at bounding box center [325, 248] width 7 height 7
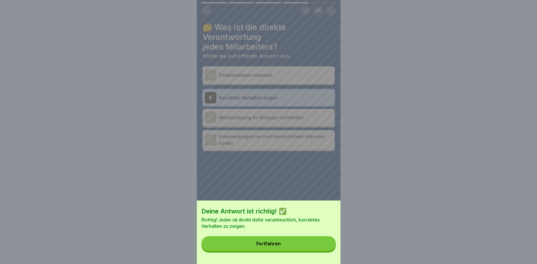
click at [304, 245] on button "Fortfahren" at bounding box center [268, 243] width 134 height 15
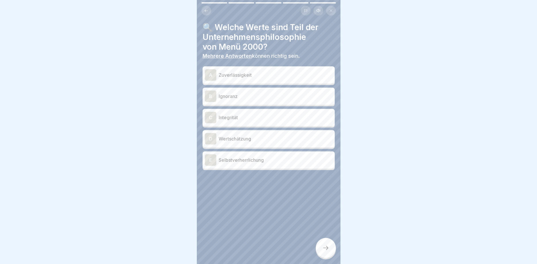
click at [250, 77] on p "Zuverlässigkeit" at bounding box center [276, 75] width 114 height 7
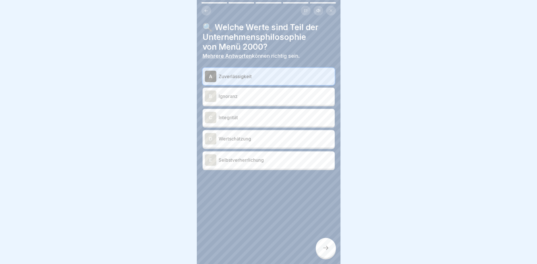
click at [256, 120] on p "Integrität" at bounding box center [276, 117] width 114 height 7
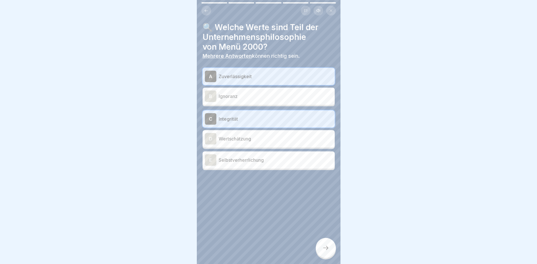
click at [256, 139] on p "Wertschätzung" at bounding box center [276, 138] width 114 height 7
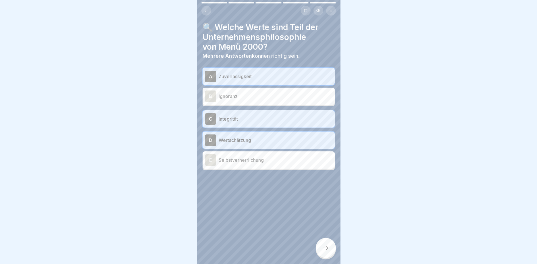
click at [270, 161] on p "Selbstverherrlichung" at bounding box center [276, 160] width 114 height 7
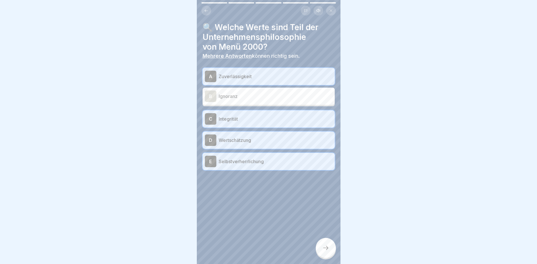
click at [331, 249] on div at bounding box center [326, 248] width 20 height 20
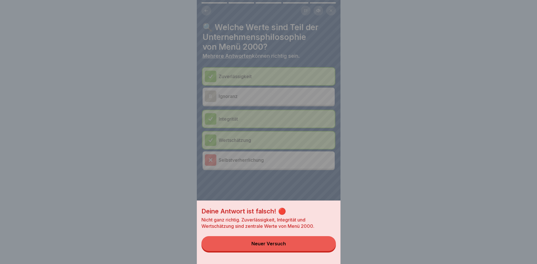
click at [292, 245] on button "Neuer Versuch" at bounding box center [268, 243] width 134 height 15
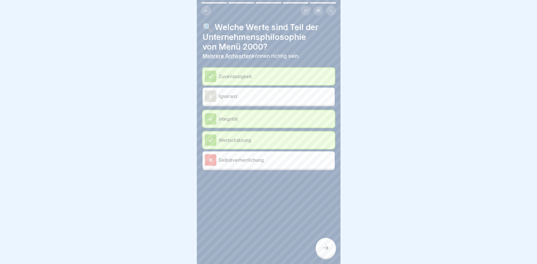
click at [252, 157] on p "Selbstverherrlichung" at bounding box center [276, 160] width 114 height 7
click at [326, 252] on div at bounding box center [326, 248] width 20 height 20
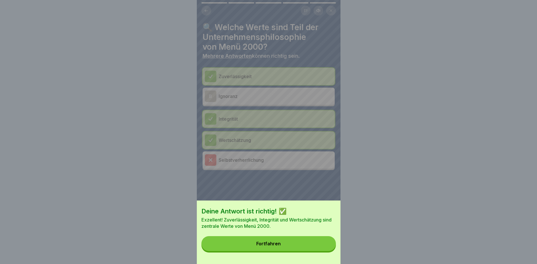
click at [303, 245] on button "Fortfahren" at bounding box center [268, 243] width 134 height 15
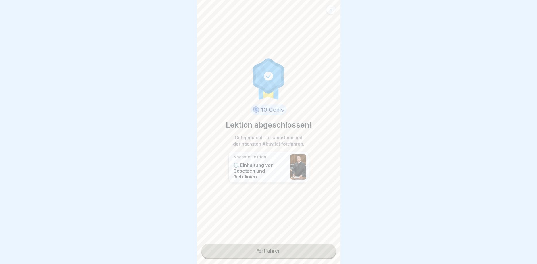
click at [271, 250] on link "Fortfahren" at bounding box center [268, 251] width 134 height 14
click at [266, 251] on link "Fortfahren" at bounding box center [268, 251] width 134 height 14
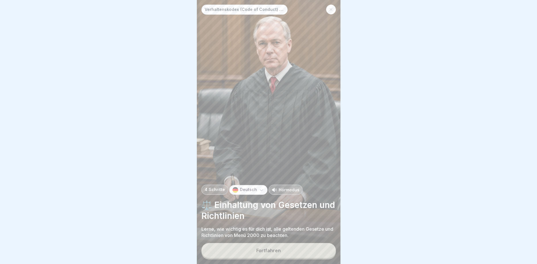
click at [272, 253] on button "Fortfahren" at bounding box center [268, 250] width 134 height 15
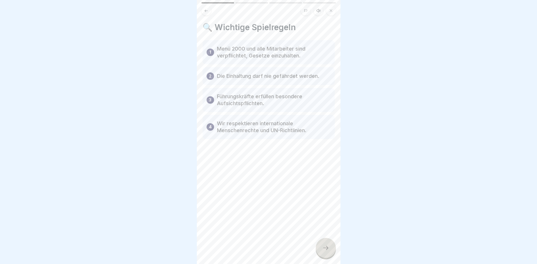
click at [326, 246] on icon at bounding box center [325, 248] width 7 height 7
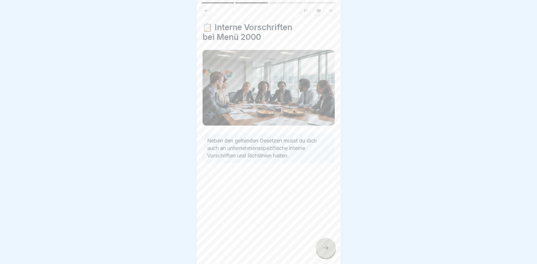
click at [328, 249] on icon at bounding box center [325, 248] width 7 height 7
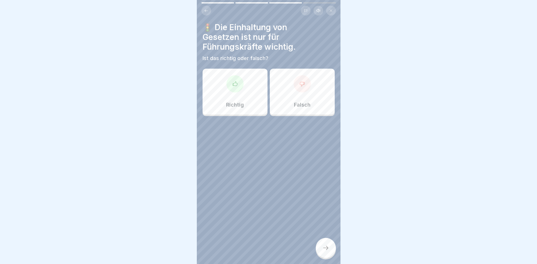
click at [300, 103] on p "Falsch" at bounding box center [302, 105] width 17 height 6
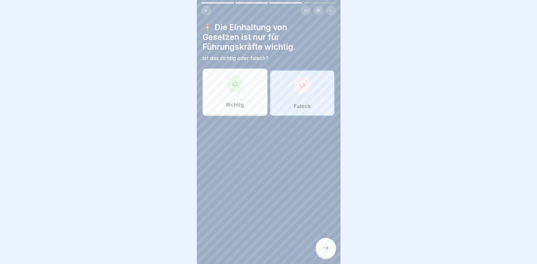
click at [320, 244] on div at bounding box center [326, 248] width 20 height 20
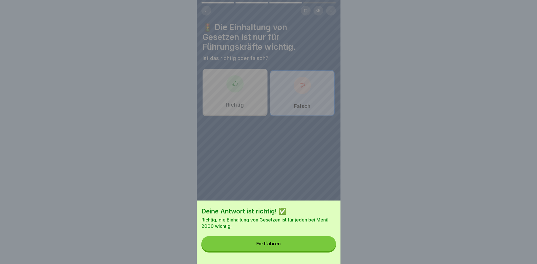
click at [313, 239] on button "Fortfahren" at bounding box center [268, 243] width 134 height 15
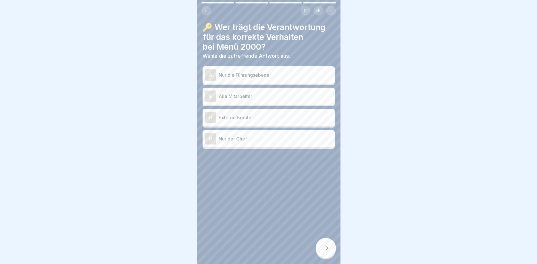
click at [273, 93] on div "B Alle Mitarbeiter" at bounding box center [269, 96] width 128 height 11
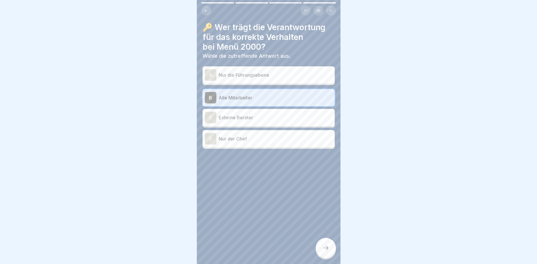
click at [325, 243] on div at bounding box center [326, 248] width 20 height 20
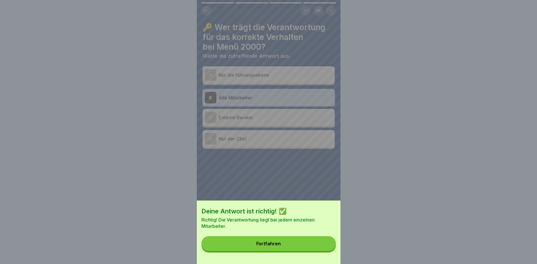
click at [303, 243] on button "Fortfahren" at bounding box center [268, 243] width 134 height 15
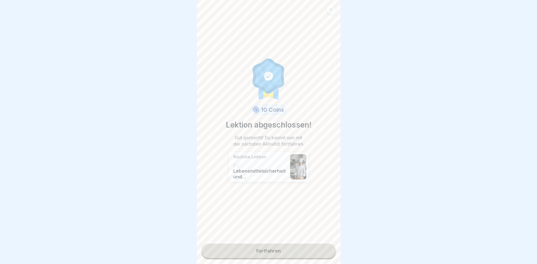
click at [276, 249] on link "Fortfahren" at bounding box center [268, 251] width 134 height 14
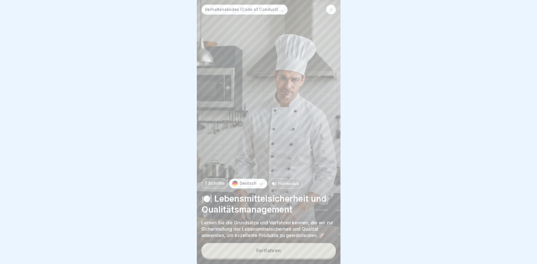
click at [273, 246] on button "Fortfahren" at bounding box center [268, 250] width 134 height 15
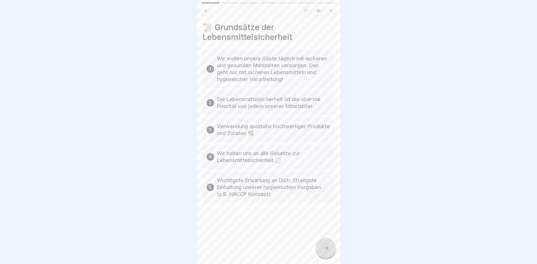
click at [321, 243] on div at bounding box center [326, 248] width 20 height 20
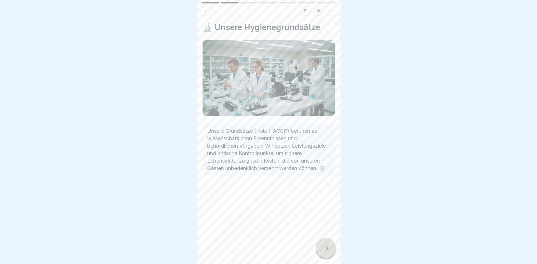
click at [328, 251] on icon at bounding box center [325, 248] width 7 height 7
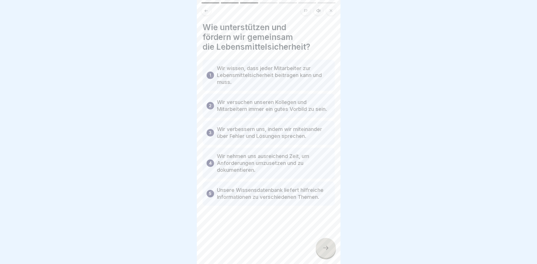
click at [326, 248] on icon at bounding box center [325, 248] width 7 height 7
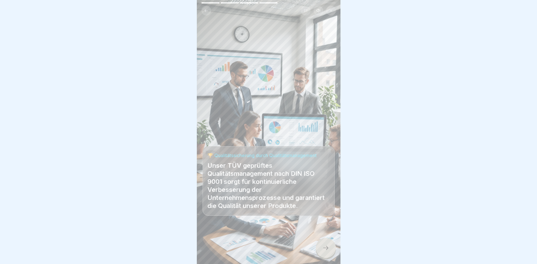
click at [330, 251] on div at bounding box center [326, 248] width 20 height 20
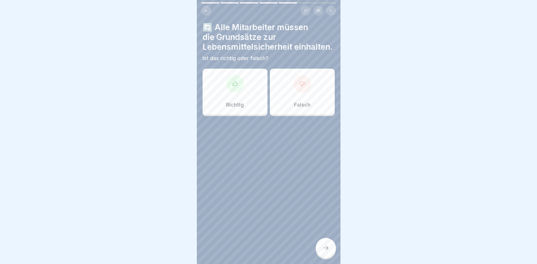
click at [260, 94] on div "Richtig" at bounding box center [235, 92] width 65 height 46
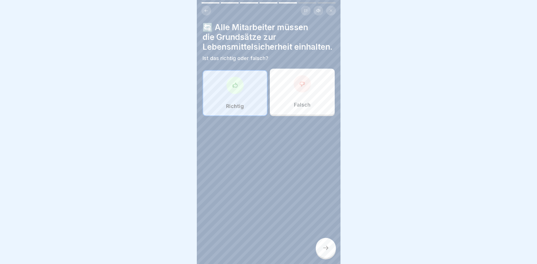
click at [333, 244] on div at bounding box center [326, 248] width 20 height 20
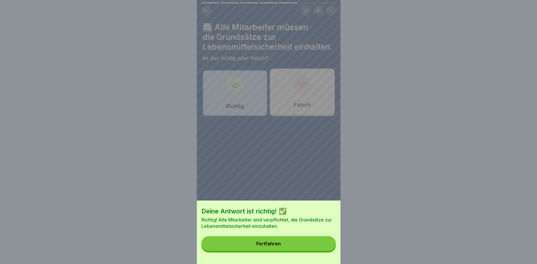
click at [323, 243] on button "Fortfahren" at bounding box center [268, 243] width 134 height 15
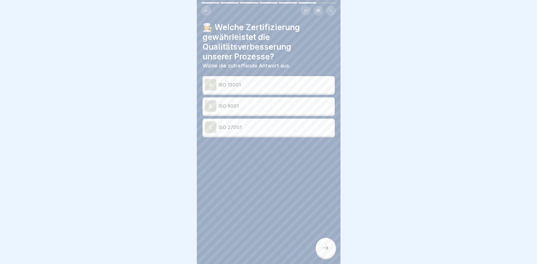
click at [245, 108] on p "ISO 9001" at bounding box center [276, 106] width 114 height 7
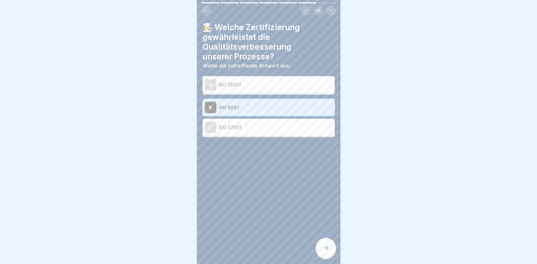
click at [323, 247] on icon at bounding box center [325, 248] width 7 height 7
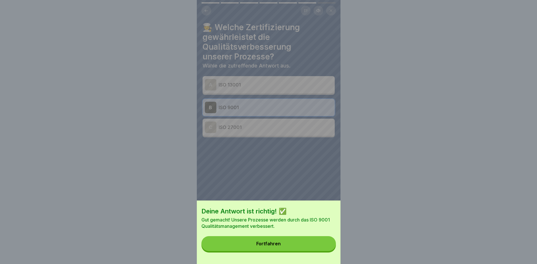
click at [284, 246] on button "Fortfahren" at bounding box center [268, 243] width 134 height 15
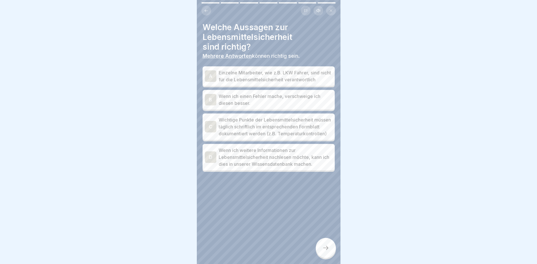
click at [294, 130] on p "Wichtige Punkte der Lebensmittelsicherheit müssen täglich schriftlich im entspr…" at bounding box center [276, 126] width 114 height 21
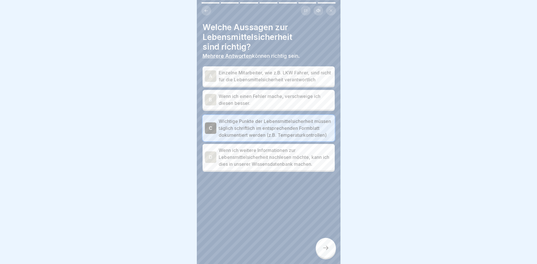
click at [305, 168] on p "Wenn ich weitere Informationen zur Lebensmittelsicherheit nachlesen möchte, kan…" at bounding box center [276, 157] width 114 height 21
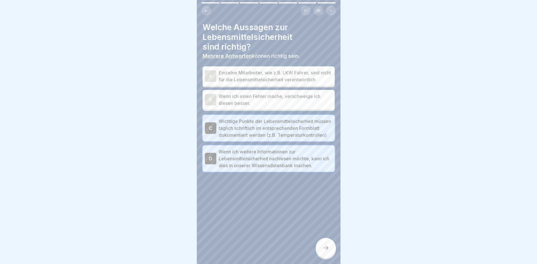
click at [326, 246] on icon at bounding box center [325, 248] width 7 height 7
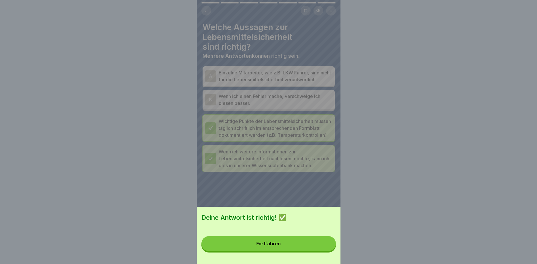
click at [301, 241] on button "Fortfahren" at bounding box center [268, 243] width 134 height 15
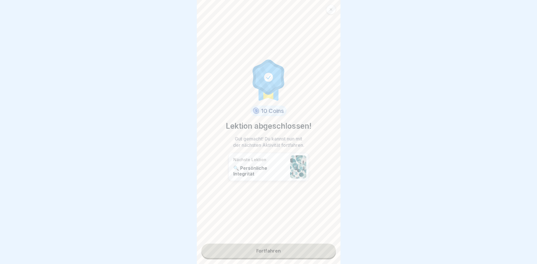
click at [282, 252] on link "Fortfahren" at bounding box center [268, 251] width 134 height 14
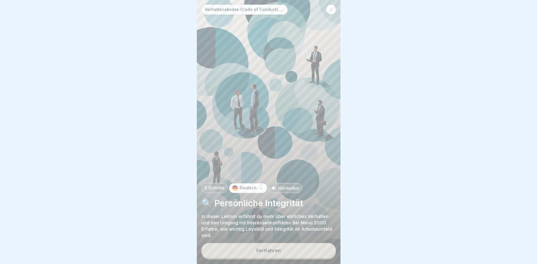
drag, startPoint x: 285, startPoint y: 252, endPoint x: 289, endPoint y: 254, distance: 4.1
click at [287, 253] on button "Fortfahren" at bounding box center [268, 250] width 134 height 15
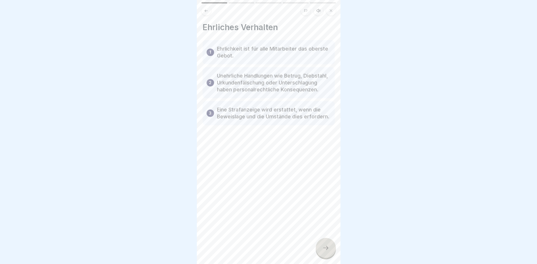
click at [327, 246] on icon at bounding box center [325, 248] width 7 height 7
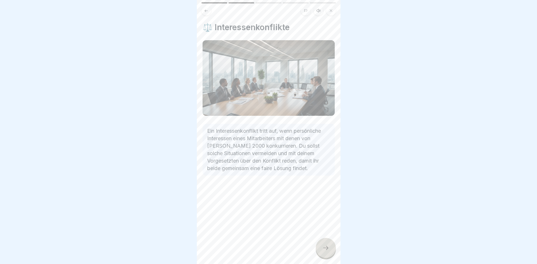
click at [327, 244] on div at bounding box center [326, 248] width 20 height 20
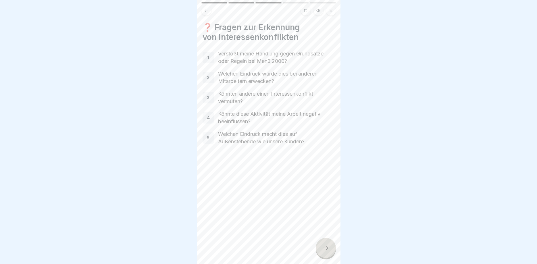
click at [326, 248] on icon at bounding box center [325, 248] width 7 height 7
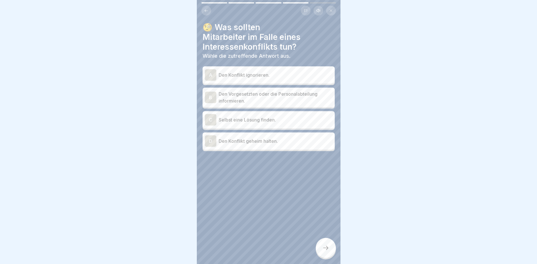
click at [283, 99] on p "Den Vorgesetzten oder die Personalabteilung informieren." at bounding box center [276, 98] width 114 height 14
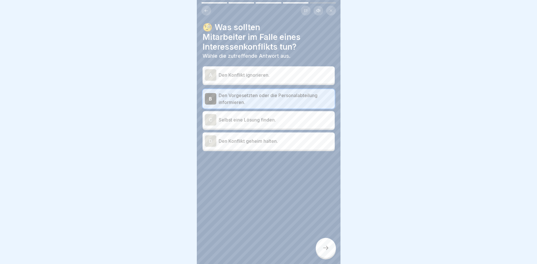
click at [326, 256] on div at bounding box center [326, 248] width 20 height 20
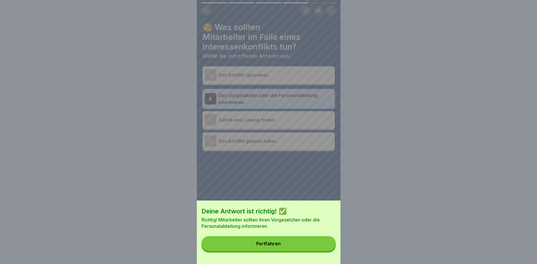
click at [306, 243] on button "Fortfahren" at bounding box center [268, 243] width 134 height 15
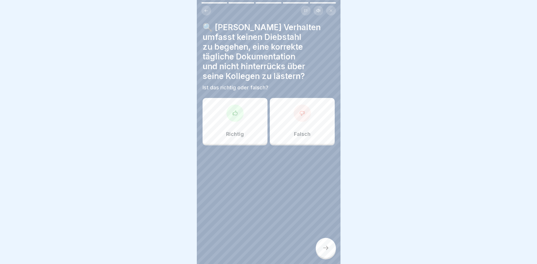
click at [258, 126] on div "Richtig" at bounding box center [235, 121] width 65 height 46
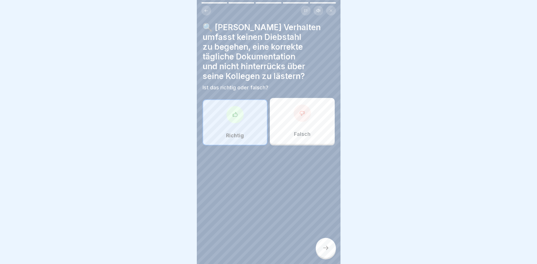
click at [328, 247] on icon at bounding box center [325, 248] width 7 height 7
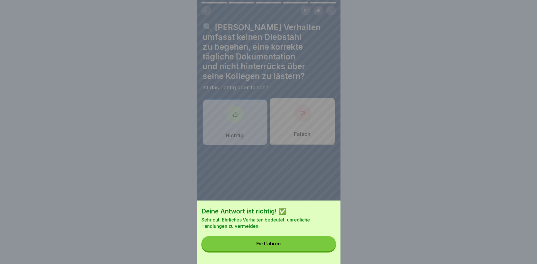
click at [287, 244] on button "Fortfahren" at bounding box center [268, 243] width 134 height 15
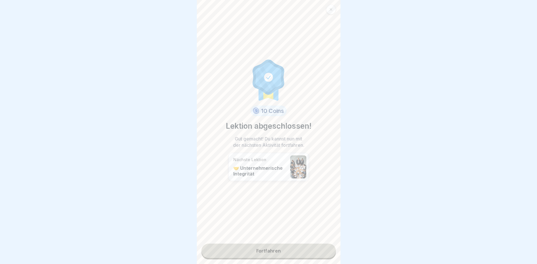
click at [277, 251] on link "Fortfahren" at bounding box center [268, 251] width 134 height 14
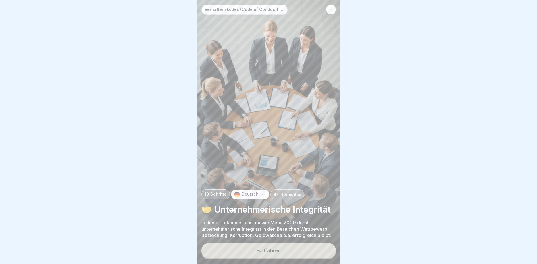
click at [273, 250] on div "Fortfahren" at bounding box center [268, 250] width 24 height 5
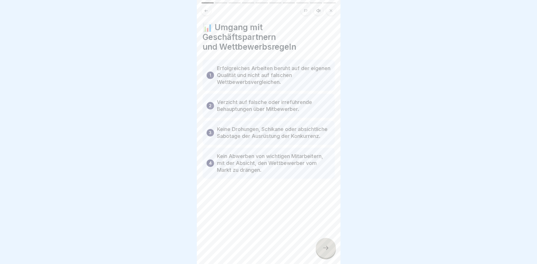
click at [323, 252] on div at bounding box center [326, 248] width 20 height 20
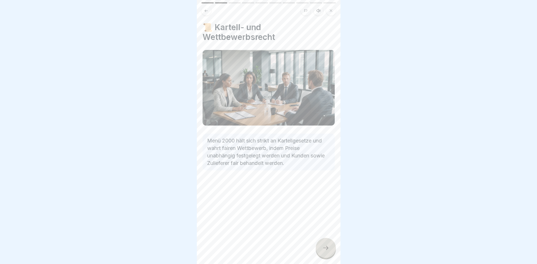
click at [323, 252] on div at bounding box center [326, 248] width 20 height 20
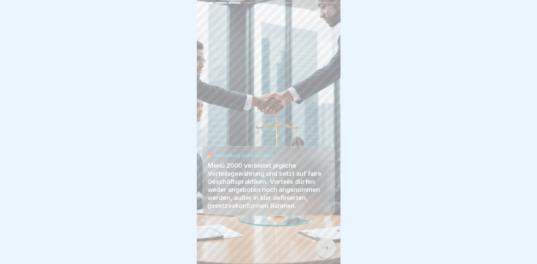
click at [324, 252] on div at bounding box center [326, 248] width 20 height 20
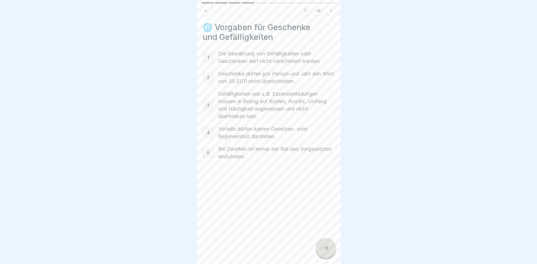
click at [324, 249] on icon at bounding box center [325, 248] width 7 height 7
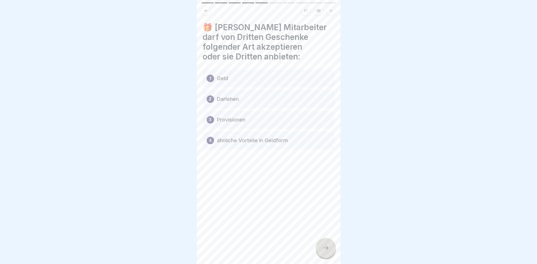
click at [208, 10] on icon at bounding box center [206, 11] width 4 height 4
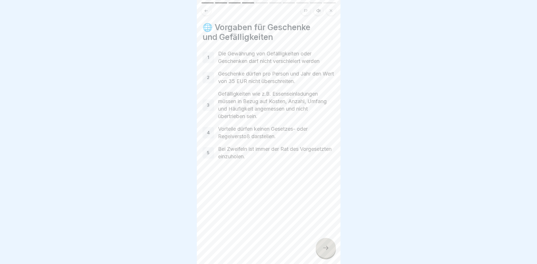
click at [324, 245] on icon at bounding box center [325, 248] width 7 height 7
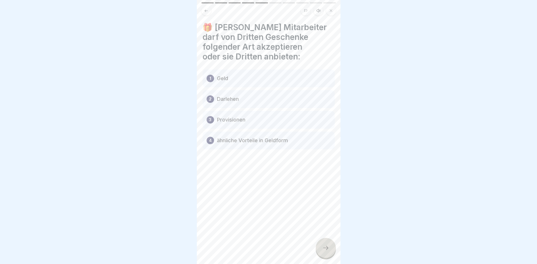
click at [325, 246] on icon at bounding box center [325, 248] width 7 height 7
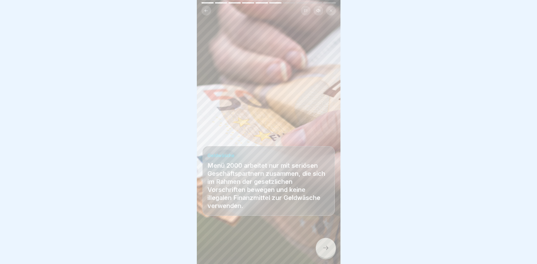
click at [325, 246] on icon at bounding box center [325, 248] width 7 height 7
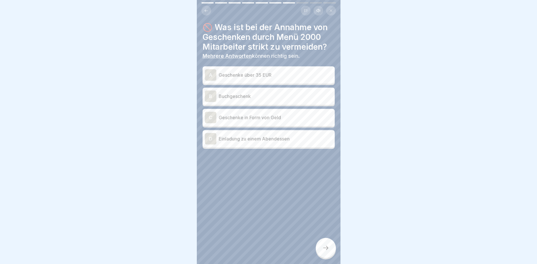
click at [287, 71] on div "A Geschenke über 35 EUR" at bounding box center [269, 74] width 128 height 11
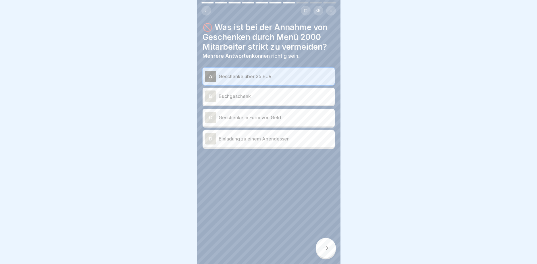
click at [291, 118] on p "Geschenke in Form von Geld" at bounding box center [276, 117] width 114 height 7
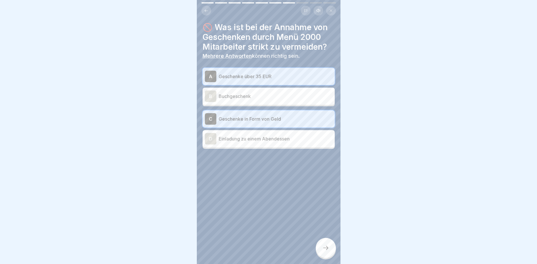
click at [297, 138] on p "Einladung zu einem Abendessen" at bounding box center [276, 138] width 114 height 7
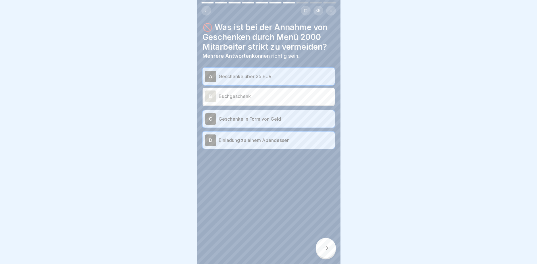
click at [329, 252] on div at bounding box center [326, 248] width 20 height 20
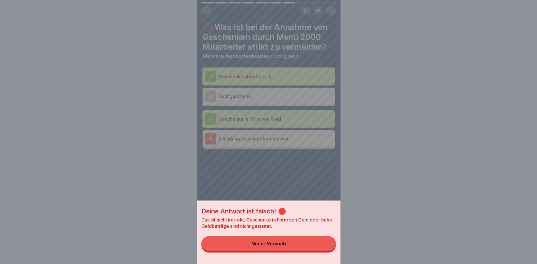
click at [305, 245] on button "Neuer Versuch" at bounding box center [268, 243] width 134 height 15
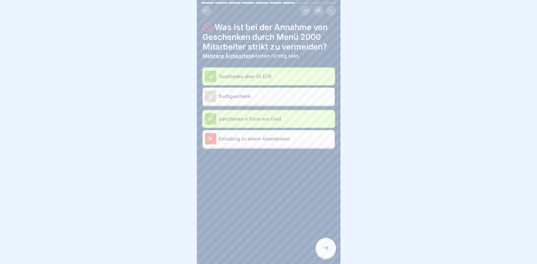
click at [299, 138] on p "Einladung zu einem Abendessen" at bounding box center [276, 138] width 114 height 7
click at [324, 253] on div at bounding box center [326, 248] width 20 height 20
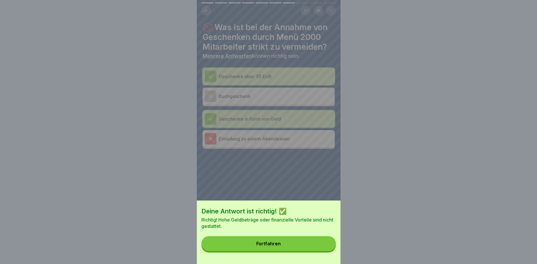
click at [287, 244] on button "Fortfahren" at bounding box center [268, 243] width 134 height 15
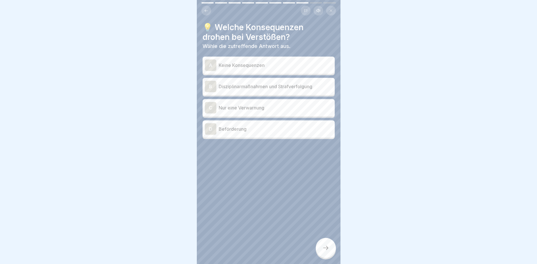
click at [293, 86] on p "Disziplinarmaßnahmen und Strafverfolgung" at bounding box center [276, 86] width 114 height 7
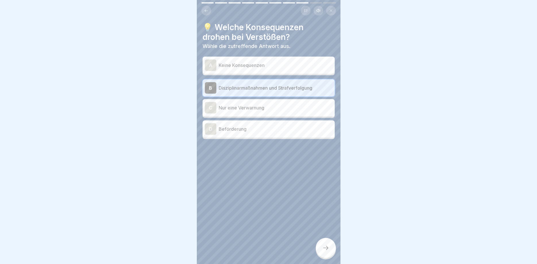
click at [323, 246] on icon at bounding box center [325, 248] width 7 height 7
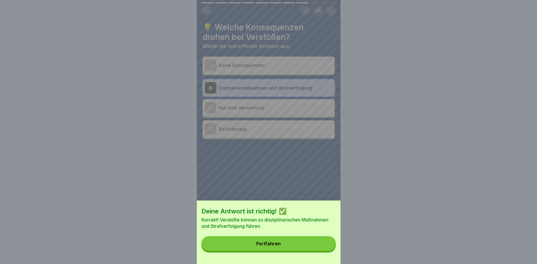
click at [298, 240] on button "Fortfahren" at bounding box center [268, 243] width 134 height 15
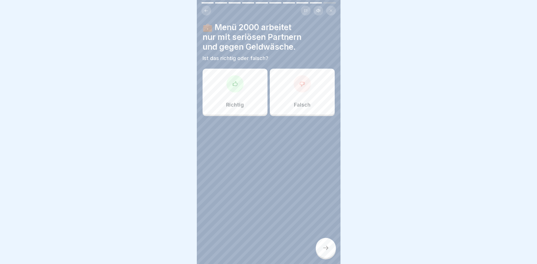
click at [249, 86] on div "Richtig" at bounding box center [235, 92] width 65 height 46
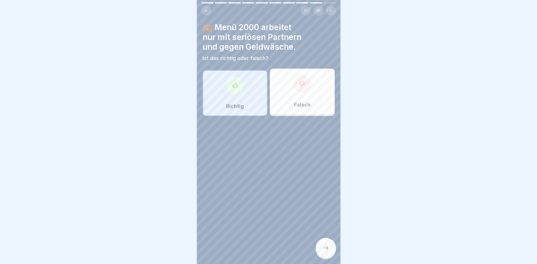
click at [325, 249] on icon at bounding box center [325, 248] width 7 height 7
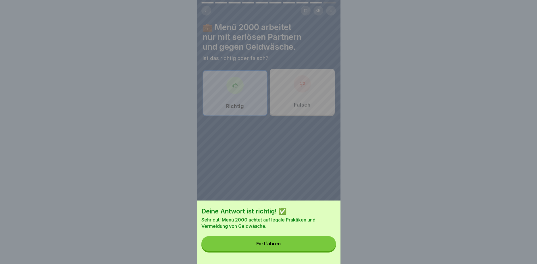
click at [270, 238] on button "Fortfahren" at bounding box center [268, 243] width 134 height 15
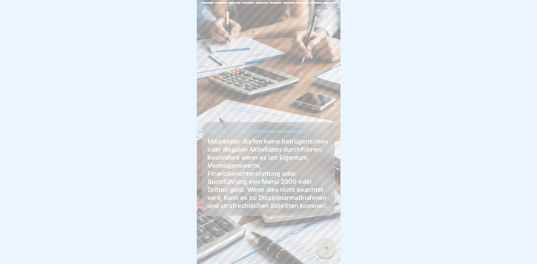
click at [330, 253] on div at bounding box center [326, 248] width 20 height 20
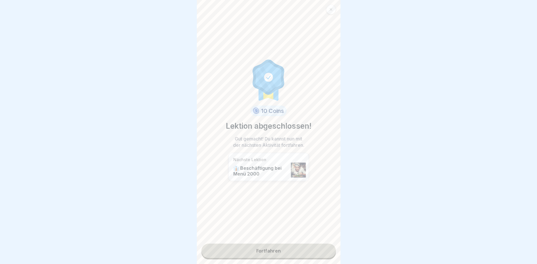
click at [290, 250] on link "Fortfahren" at bounding box center [268, 251] width 134 height 14
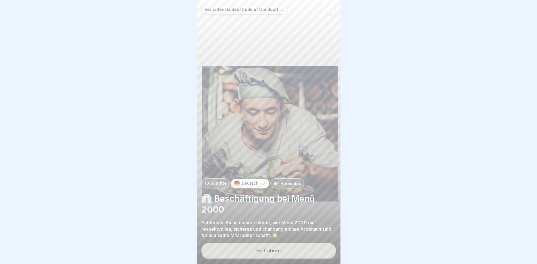
click at [287, 252] on button "Fortfahren" at bounding box center [268, 250] width 134 height 15
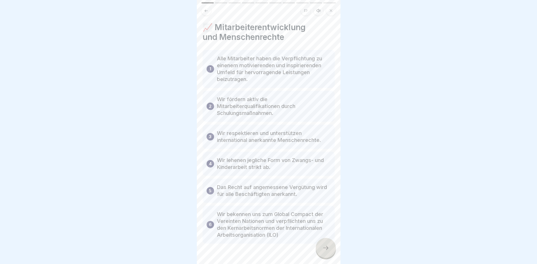
scroll to position [14, 0]
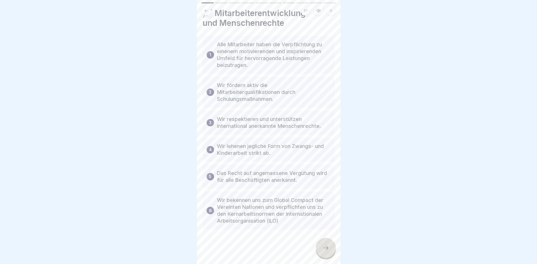
click at [327, 248] on icon at bounding box center [325, 248] width 7 height 7
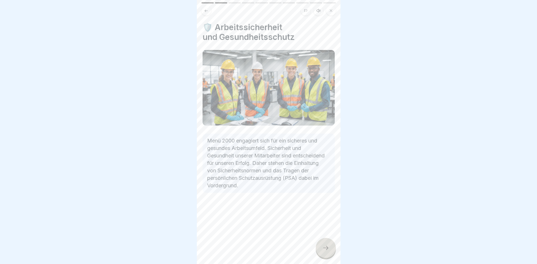
click at [326, 247] on icon at bounding box center [325, 248] width 7 height 7
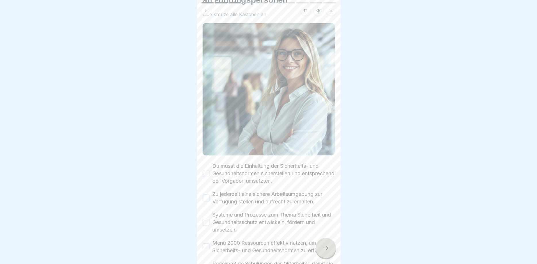
scroll to position [90, 0]
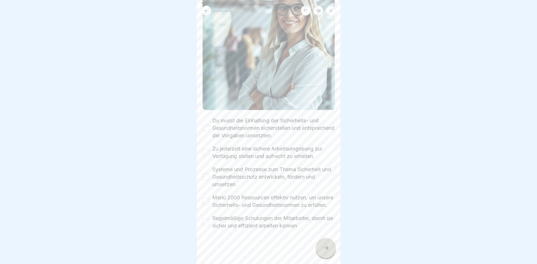
click at [209, 125] on button "Du musst die Einhaltung der Sicherheits- und Gesundheitsnormen sicherstellen un…" at bounding box center [206, 128] width 7 height 7
click at [205, 149] on div "Zu jederzeit eine sichere Arbeitsumgebung zur Verfügung stellen und aufrecht zu…" at bounding box center [269, 152] width 132 height 15
click at [205, 149] on button "Zu jederzeit eine sichere Arbeitsumgebung zur Verfügung stellen und aufrecht zu…" at bounding box center [206, 152] width 7 height 7
click at [208, 174] on button "Systeme und Prozesse zum Thema Sicherheit und Gesundheitsschutz entwickeln, för…" at bounding box center [206, 177] width 7 height 7
click at [207, 198] on button "Menü 2000 Ressourcen effektiv nutzen, um unsere Sicherheits- und Gesundheitsnor…" at bounding box center [206, 201] width 7 height 7
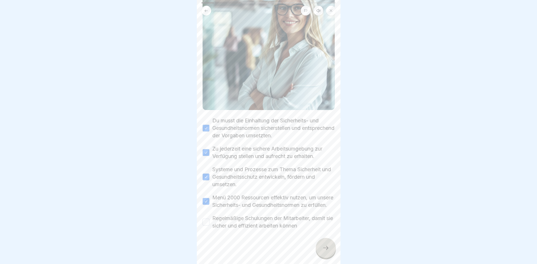
click at [207, 223] on button "Regelmäßige Schulungen der Mitarbeiter, damit sie sicher und effizient arbeiten…" at bounding box center [206, 222] width 7 height 7
click at [331, 249] on div at bounding box center [326, 248] width 20 height 20
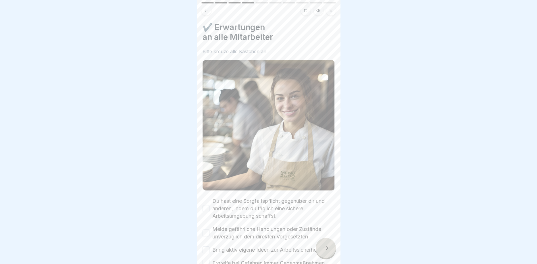
scroll to position [135, 0]
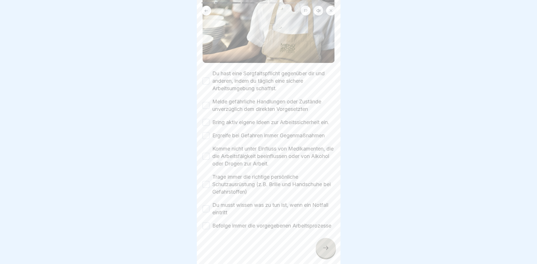
click at [209, 78] on button "Du hast eine Sorgfaltspflicht gegenüber dir und anderen, indem du täglich eine …" at bounding box center [206, 81] width 7 height 7
click at [209, 102] on button "Melde gefährliche Handlungen oder Zustände unverzüglich dem direkten Vorgesetzt…" at bounding box center [206, 105] width 7 height 7
click at [202, 120] on div "✔️ Erwartungen an alle Mitarbeiter Bitte kreuze alle Kästchen an. Du hast eine …" at bounding box center [269, 132] width 144 height 264
click at [205, 119] on button "Bring aktiv eigene Ideen zur Arbeitssicherheit ein." at bounding box center [206, 122] width 7 height 7
click at [206, 132] on button "Ergreife bei Gefahren immer Gegenmaßnahmen" at bounding box center [206, 135] width 7 height 7
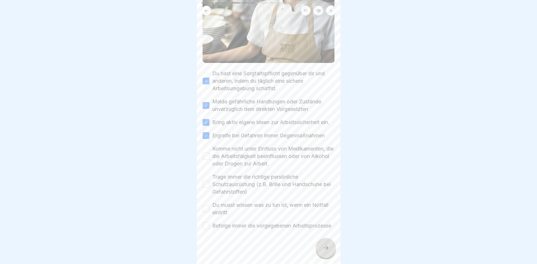
click at [210, 149] on div "Komme nicht unter Einfluss von Medikamenten, die die Arbeitsfäigkeit beeinfluss…" at bounding box center [269, 156] width 132 height 22
click at [208, 153] on button "Komme nicht unter Einfluss von Medikamenten, die die Arbeitsfäigkeit beeinfluss…" at bounding box center [206, 156] width 7 height 7
click at [208, 181] on button "Trage immer die richtige persönliche Schutzausrüstung (z.B. Brille und Handschu…" at bounding box center [206, 184] width 7 height 7
click at [212, 201] on div "Du musst wissen was zu tun ist, wenn ein Notfall eintritt" at bounding box center [269, 208] width 132 height 15
click at [211, 203] on div "Du musst wissen was zu tun ist, wenn ein Notfall eintritt" at bounding box center [269, 208] width 132 height 15
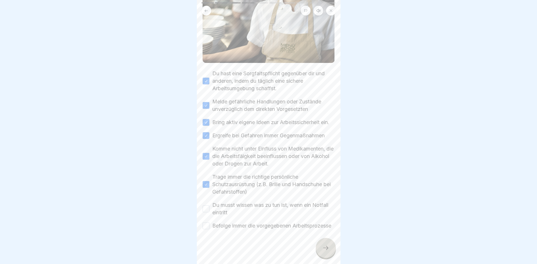
click at [208, 205] on button "Du musst wissen was zu tun ist, wenn ein Notfall eintritt" at bounding box center [206, 208] width 7 height 7
click at [205, 222] on button "Befolge immer die vorgegebenen Arbeitsprozesse" at bounding box center [206, 225] width 7 height 7
click at [326, 243] on div at bounding box center [326, 248] width 20 height 20
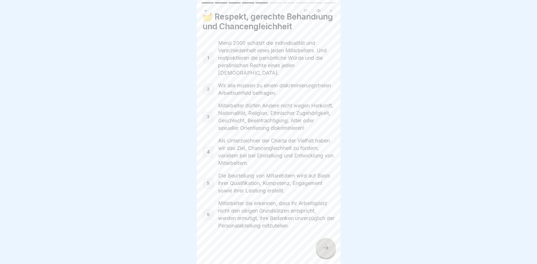
scroll to position [20, 0]
click at [324, 251] on div at bounding box center [326, 248] width 20 height 20
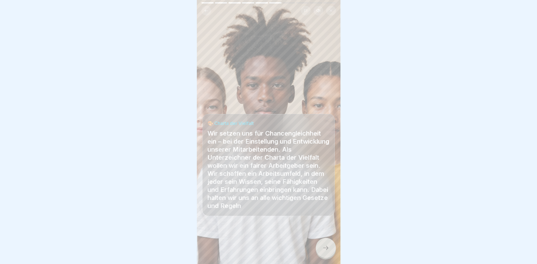
click at [324, 250] on icon at bounding box center [325, 248] width 7 height 7
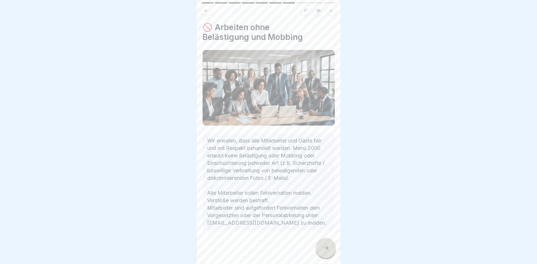
click at [324, 250] on icon at bounding box center [325, 248] width 7 height 7
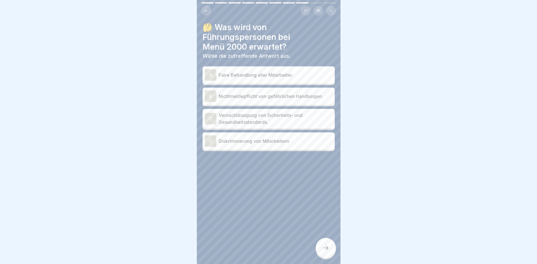
click at [283, 73] on p "Faire Behandlung aller Mitarbeiter." at bounding box center [276, 75] width 114 height 7
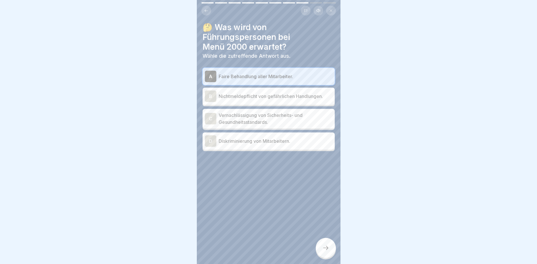
click at [328, 250] on icon at bounding box center [325, 248] width 7 height 7
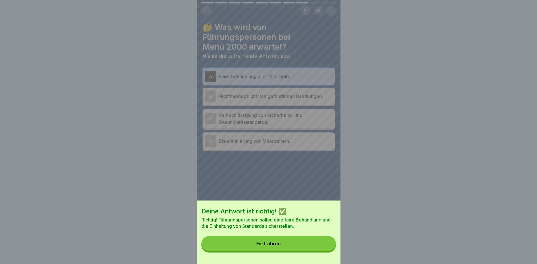
click at [303, 244] on button "Fortfahren" at bounding box center [268, 243] width 134 height 15
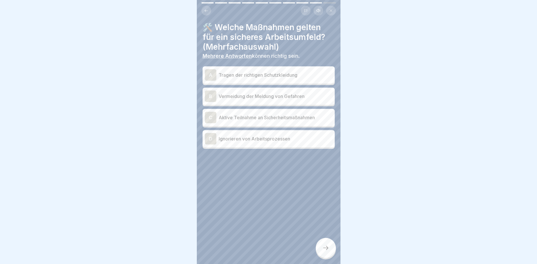
click at [321, 72] on p "Tragen der richtigen Schutzkleidung" at bounding box center [276, 75] width 114 height 7
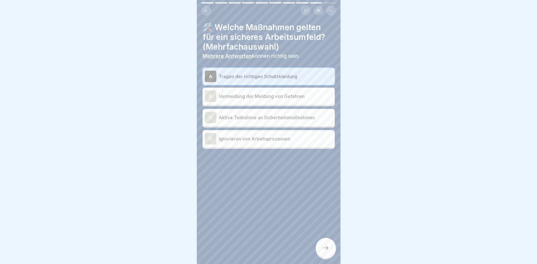
click at [319, 120] on p "Aktive Teilnahme an Sicherheitsmaßnahmen" at bounding box center [276, 117] width 114 height 7
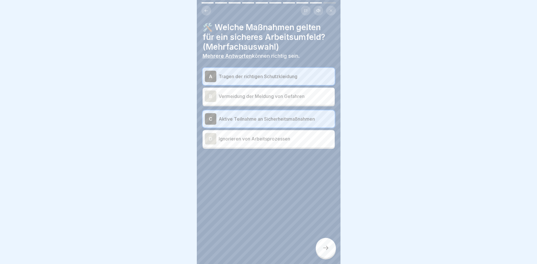
click at [329, 247] on div at bounding box center [326, 248] width 20 height 20
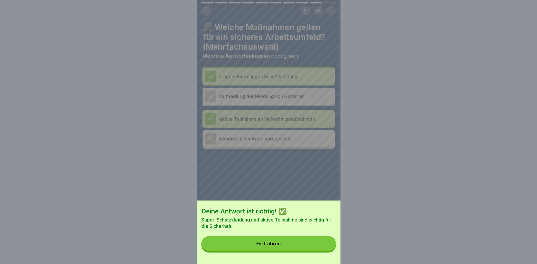
click at [294, 242] on button "Fortfahren" at bounding box center [268, 243] width 134 height 15
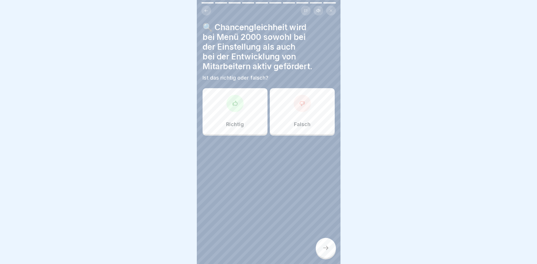
click at [256, 107] on div "Richtig" at bounding box center [235, 111] width 65 height 46
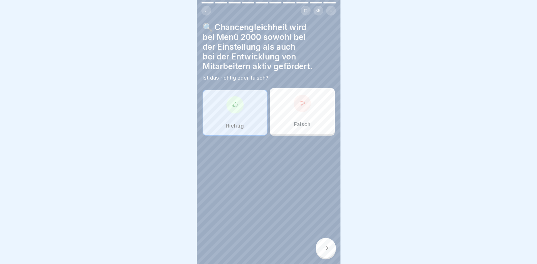
click at [328, 253] on div at bounding box center [326, 248] width 20 height 20
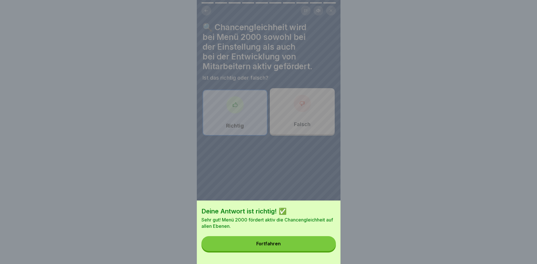
click at [296, 241] on button "Fortfahren" at bounding box center [268, 243] width 134 height 15
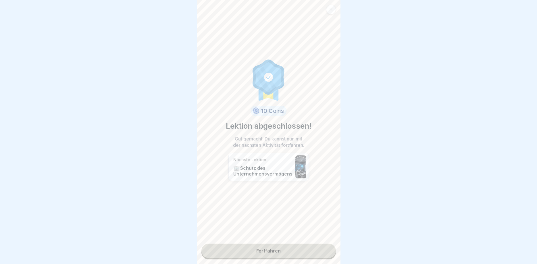
click at [282, 251] on link "Fortfahren" at bounding box center [268, 251] width 134 height 14
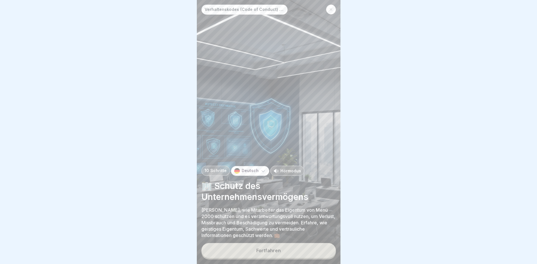
click at [280, 251] on div "Fortfahren" at bounding box center [268, 250] width 24 height 5
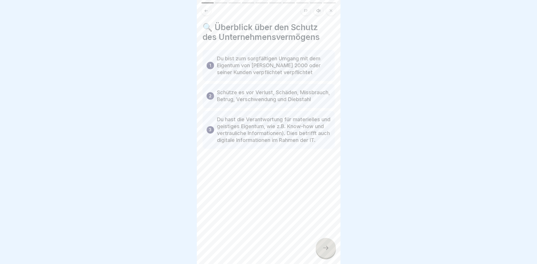
click at [323, 247] on icon at bounding box center [325, 248] width 7 height 7
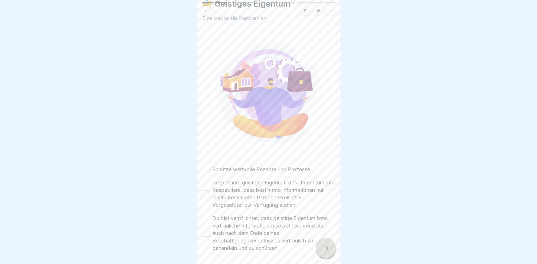
scroll to position [53, 0]
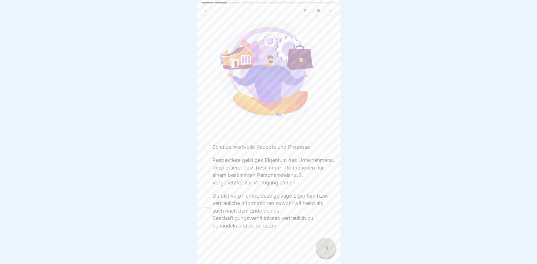
click at [203, 144] on button "Schütze wertvolle Rezepte und Prozesse" at bounding box center [206, 147] width 7 height 7
click at [205, 168] on button "Respektiere geistiges Eigentum des Unternehmens. Respektiere, dass bestimmte In…" at bounding box center [206, 171] width 7 height 7
click at [205, 212] on button "Du bist verpflichtet, dass geistige Eigentum bzw. vertrauliche Informationen so…" at bounding box center [206, 210] width 7 height 7
click at [331, 243] on div at bounding box center [326, 248] width 20 height 20
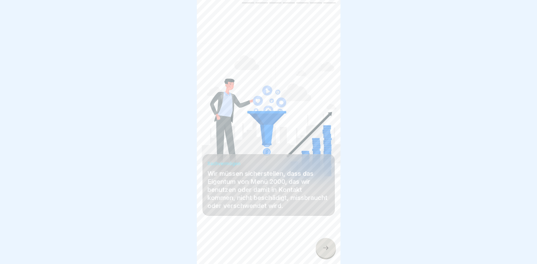
click at [334, 246] on div at bounding box center [326, 248] width 20 height 20
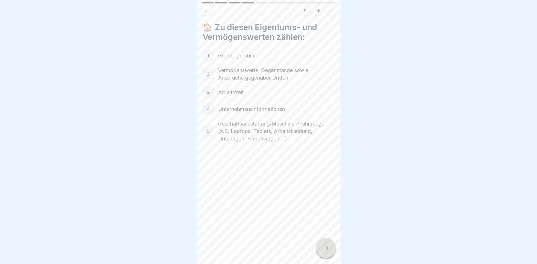
click at [326, 248] on icon at bounding box center [325, 248] width 7 height 7
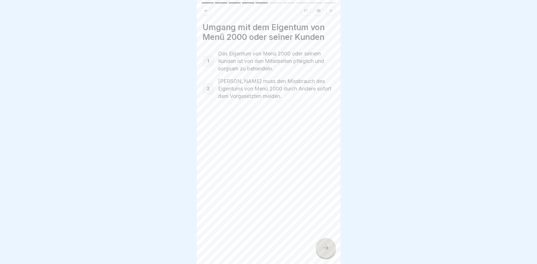
click at [326, 247] on icon at bounding box center [325, 248] width 7 height 7
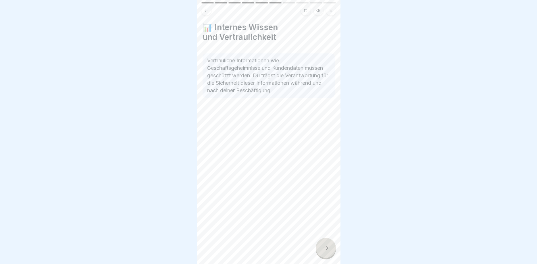
click at [326, 247] on icon at bounding box center [325, 248] width 7 height 7
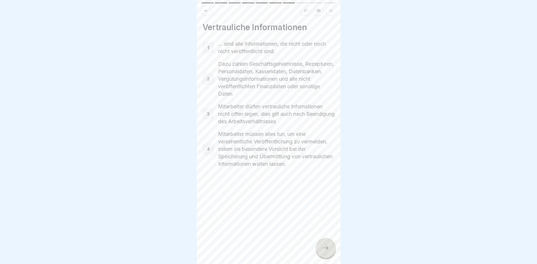
click at [326, 247] on icon at bounding box center [325, 248] width 7 height 7
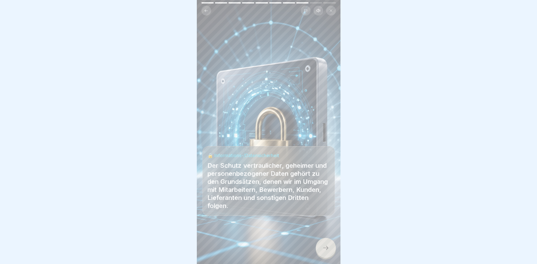
click at [326, 247] on icon at bounding box center [325, 248] width 7 height 7
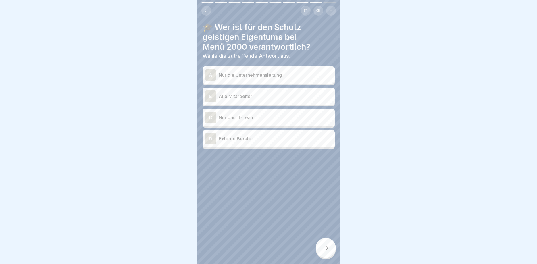
click at [281, 96] on p "Alle Mitarbeiter" at bounding box center [276, 96] width 114 height 7
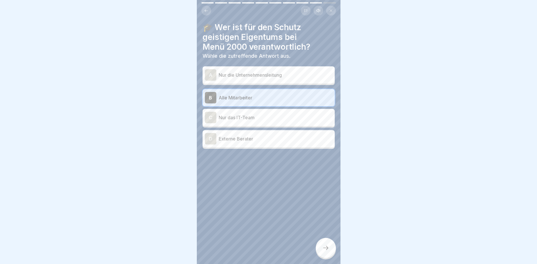
click at [327, 256] on div at bounding box center [326, 248] width 20 height 20
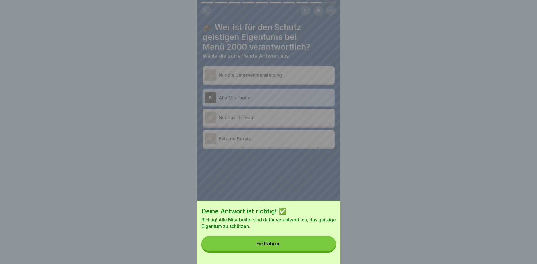
click at [302, 245] on button "Fortfahren" at bounding box center [268, 243] width 134 height 15
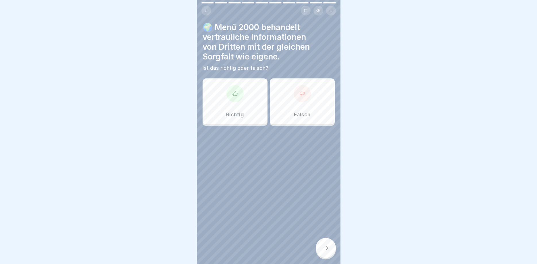
click at [256, 99] on div "Richtig" at bounding box center [235, 101] width 65 height 46
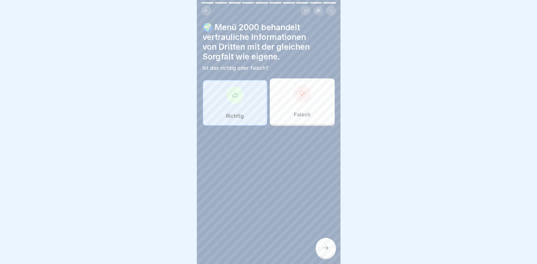
click at [330, 244] on div at bounding box center [326, 248] width 20 height 20
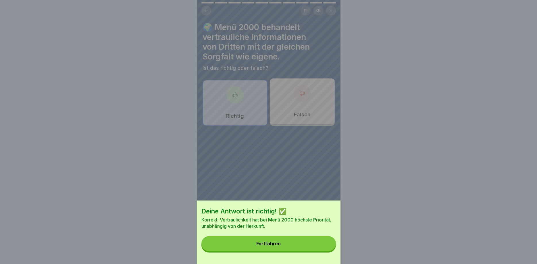
click at [320, 242] on button "Fortfahren" at bounding box center [268, 243] width 134 height 15
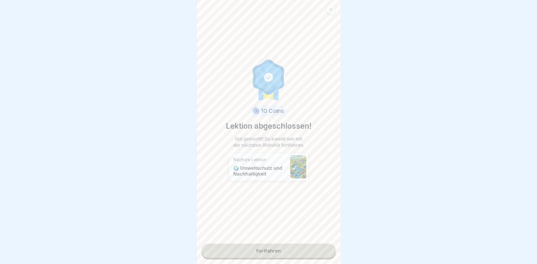
click at [305, 251] on link "Fortfahren" at bounding box center [268, 251] width 134 height 14
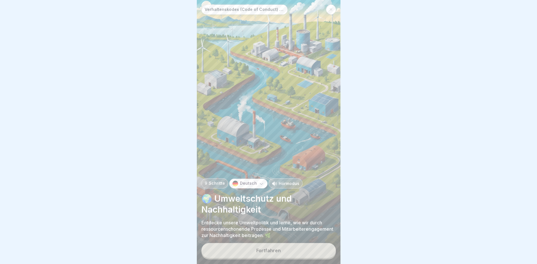
click at [302, 251] on button "Fortfahren" at bounding box center [268, 250] width 134 height 15
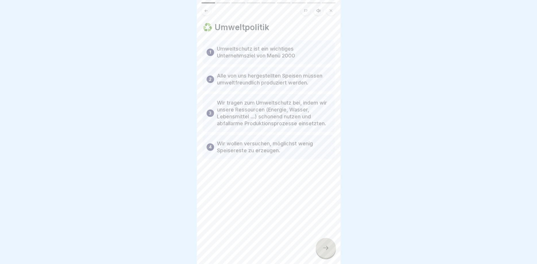
click at [327, 247] on icon at bounding box center [325, 248] width 7 height 7
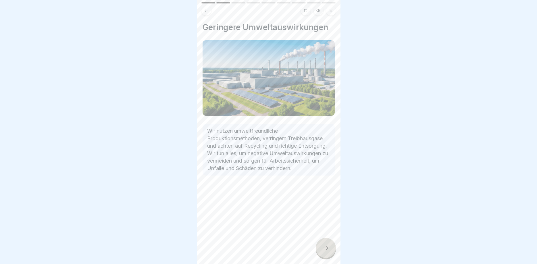
click at [327, 247] on icon at bounding box center [325, 248] width 7 height 7
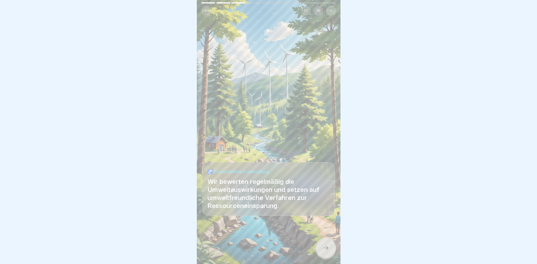
click at [327, 247] on icon at bounding box center [325, 248] width 7 height 7
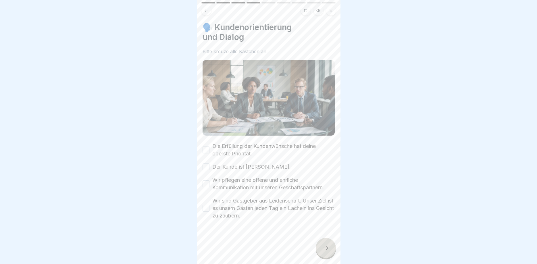
click at [207, 151] on button "Die Erfüllung der Kundenwünsche hat deine oberste Priorität." at bounding box center [206, 150] width 7 height 7
click at [209, 171] on div "Die Erfüllung der Kundenwünsche hat deine oberste Priorität. Der Kunde ist [PER…" at bounding box center [269, 181] width 132 height 77
click at [208, 169] on button "Der Kunde ist [PERSON_NAME]." at bounding box center [206, 167] width 7 height 7
drag, startPoint x: 207, startPoint y: 172, endPoint x: 207, endPoint y: 176, distance: 3.4
click at [195, 187] on div at bounding box center [268, 132] width 537 height 264
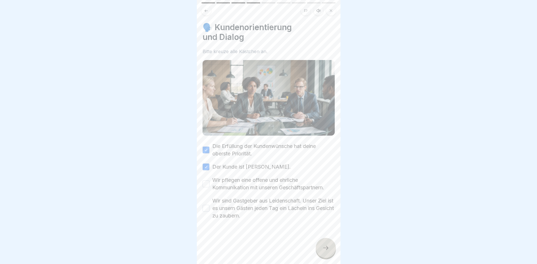
click at [207, 184] on button "Wir pflegen eine offene und ehrliche Kommunikation mit unseren Geschäftspartner…" at bounding box center [206, 183] width 7 height 7
click at [207, 208] on button "Wir sind Gastgeber aus Leidenschaft. Unser Ziel ist es unsern Gästen jeden Tag …" at bounding box center [206, 208] width 7 height 7
click at [326, 250] on icon at bounding box center [325, 248] width 7 height 7
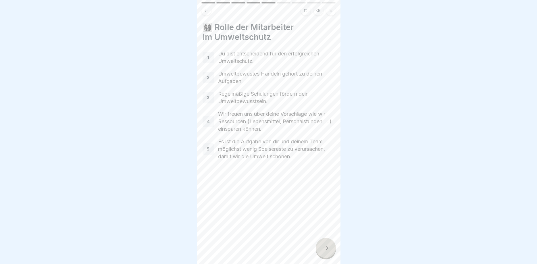
click at [331, 247] on div at bounding box center [326, 248] width 20 height 20
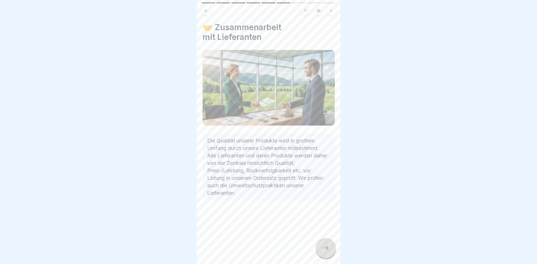
click at [325, 246] on icon at bounding box center [325, 248] width 7 height 7
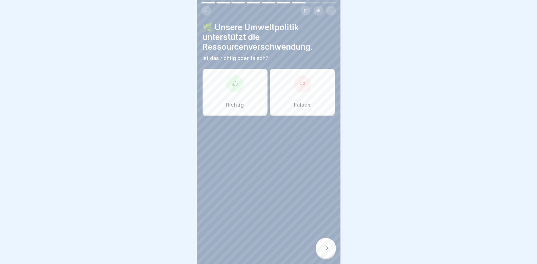
click at [296, 88] on div at bounding box center [302, 83] width 17 height 17
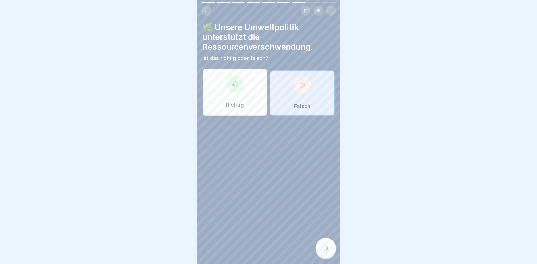
click at [326, 253] on div at bounding box center [326, 248] width 20 height 20
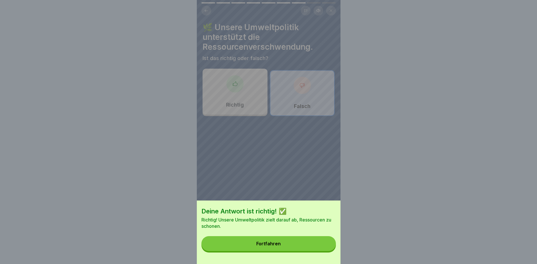
click at [298, 240] on button "Fortfahren" at bounding box center [268, 243] width 134 height 15
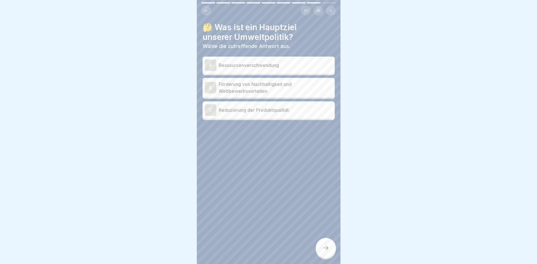
click at [282, 87] on p "Förderung von Nachhaltigkeit und Wettbewerbsvorteilen." at bounding box center [276, 88] width 114 height 14
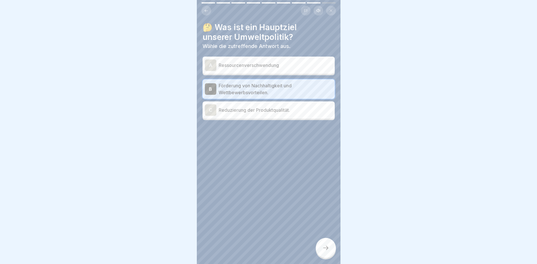
click at [328, 249] on icon at bounding box center [325, 248] width 7 height 7
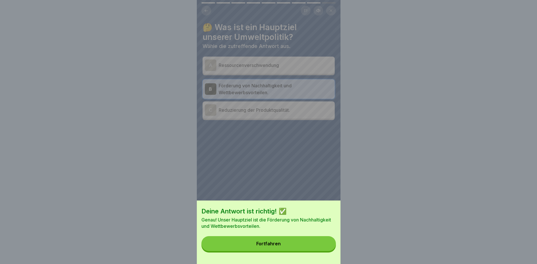
click at [291, 238] on button "Fortfahren" at bounding box center [268, 243] width 134 height 15
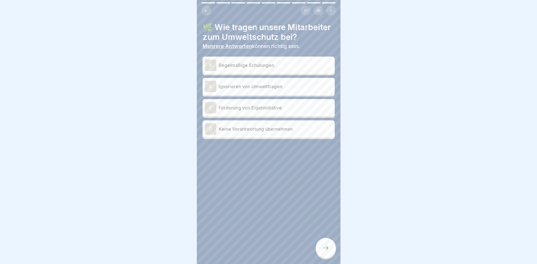
click at [287, 65] on p "Regelmäßige Schulungen." at bounding box center [276, 65] width 114 height 7
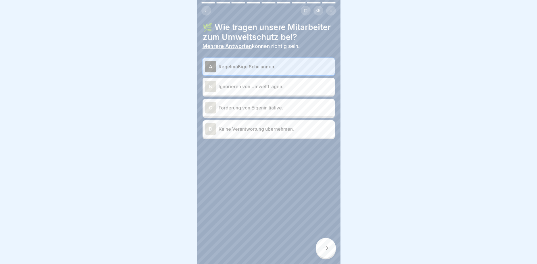
click at [293, 111] on p "Förderung von Eigeninitiative." at bounding box center [276, 107] width 114 height 7
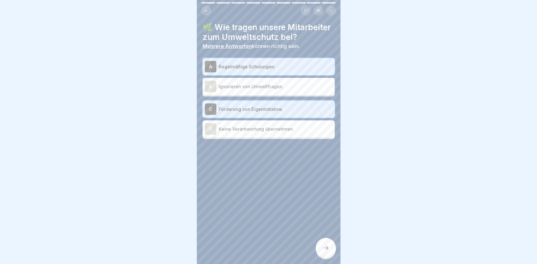
click at [319, 252] on div at bounding box center [326, 248] width 20 height 20
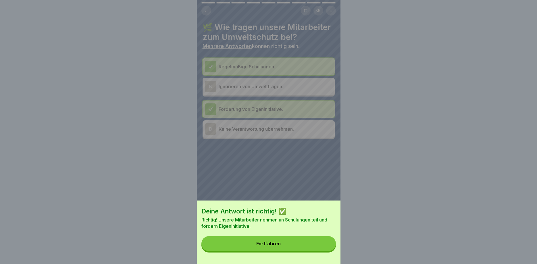
click at [292, 245] on button "Fortfahren" at bounding box center [268, 243] width 134 height 15
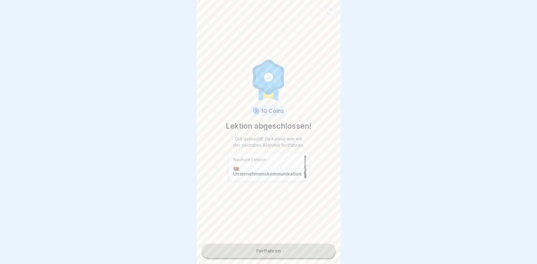
click at [294, 249] on link "Fortfahren" at bounding box center [268, 251] width 134 height 14
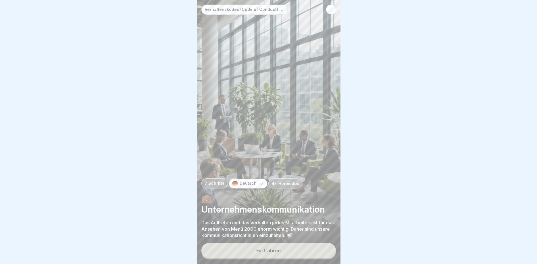
click at [274, 254] on button "Fortfahren" at bounding box center [268, 250] width 134 height 15
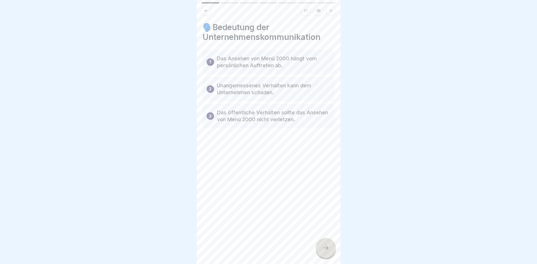
click at [328, 246] on icon at bounding box center [325, 248] width 7 height 7
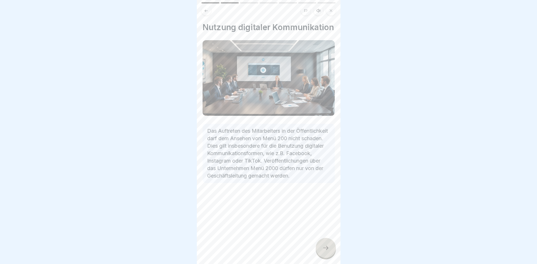
click at [327, 247] on icon at bounding box center [325, 248] width 7 height 7
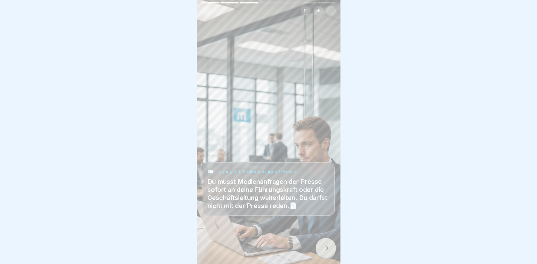
click at [327, 247] on icon at bounding box center [325, 248] width 7 height 7
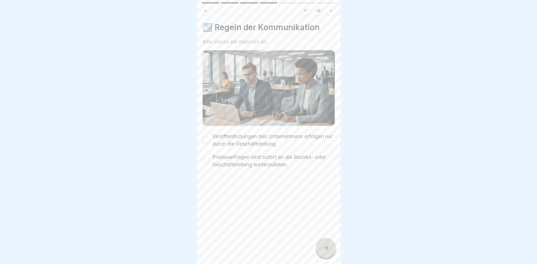
click at [327, 247] on icon at bounding box center [325, 248] width 7 height 7
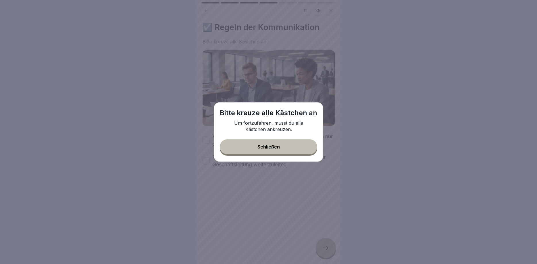
click at [269, 140] on div "Bitte [DEMOGRAPHIC_DATA] alle Kästchen an Um fortzufahren, musst du alle Kästch…" at bounding box center [268, 131] width 109 height 59
click at [230, 146] on button "Schließen" at bounding box center [268, 146] width 97 height 15
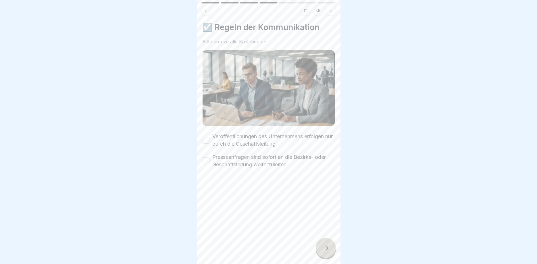
click at [205, 139] on button "Veröffentlichungen des Unternehmens erfolgen nur durch die Geschäftsleitung." at bounding box center [206, 140] width 7 height 7
click at [208, 162] on button "Presseanfragen sind sofort an die Bezirks- oder Geschäftsleitung weiterzuleiten." at bounding box center [206, 160] width 7 height 7
click at [324, 248] on div at bounding box center [326, 248] width 20 height 20
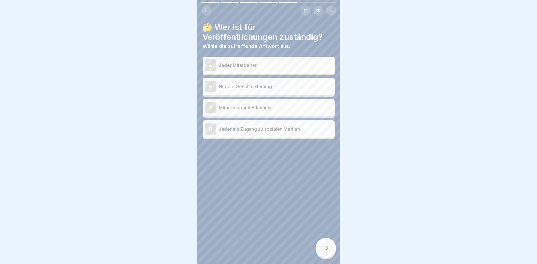
click at [284, 87] on p "Nur die Geschäftsleitung" at bounding box center [276, 86] width 114 height 7
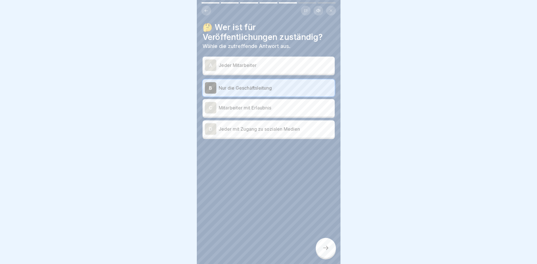
click at [325, 253] on div at bounding box center [326, 248] width 20 height 20
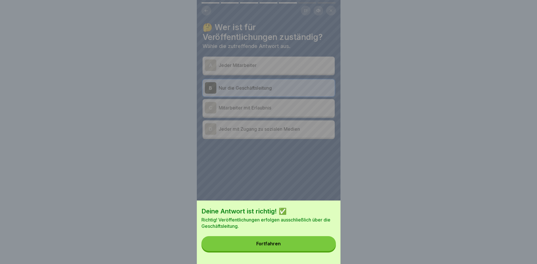
click at [299, 239] on button "Fortfahren" at bounding box center [268, 243] width 134 height 15
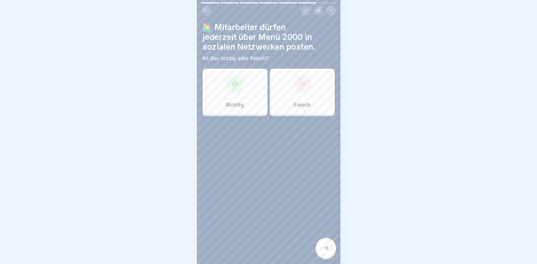
click at [318, 106] on div "Falsch" at bounding box center [302, 92] width 65 height 46
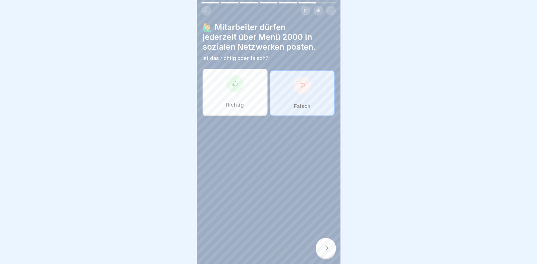
click at [327, 246] on icon at bounding box center [325, 248] width 7 height 7
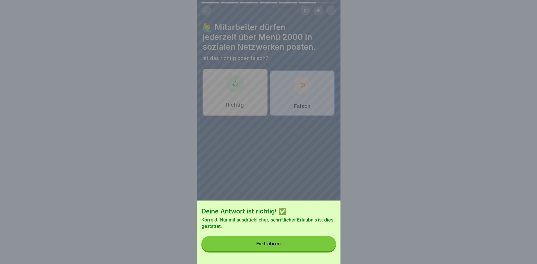
click at [310, 240] on button "Fortfahren" at bounding box center [268, 243] width 134 height 15
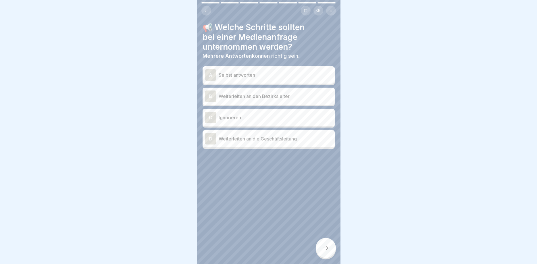
click at [275, 138] on p "Weiterleiten an die Geschäftsleitung" at bounding box center [276, 138] width 114 height 7
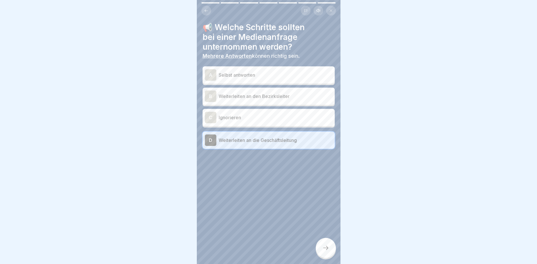
click at [275, 94] on p "Weiterleiten an den Bezirksleiter" at bounding box center [276, 96] width 114 height 7
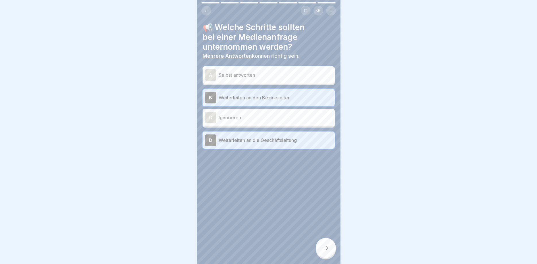
click at [326, 248] on icon at bounding box center [325, 248] width 7 height 7
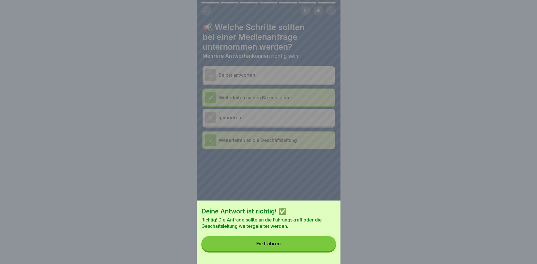
click at [296, 232] on div "Deine Antwort ist richtig! ✅ Richtig! Die Anfrage sollte an die Führungskraft o…" at bounding box center [269, 233] width 144 height 64
click at [301, 249] on button "Fortfahren" at bounding box center [268, 243] width 134 height 15
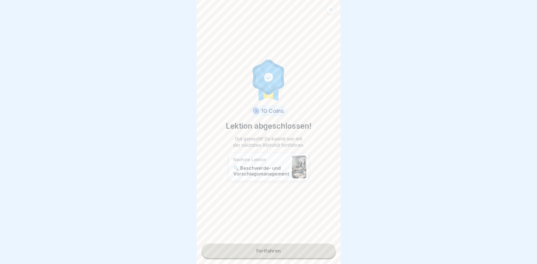
click at [281, 254] on link "Fortfahren" at bounding box center [268, 251] width 134 height 14
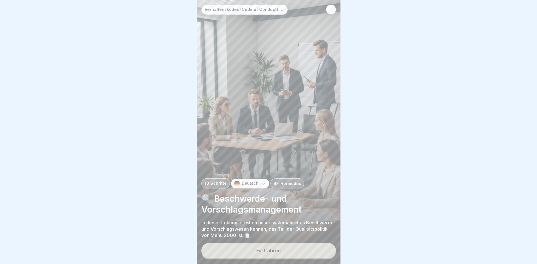
click at [280, 251] on div "Fortfahren" at bounding box center [268, 250] width 24 height 5
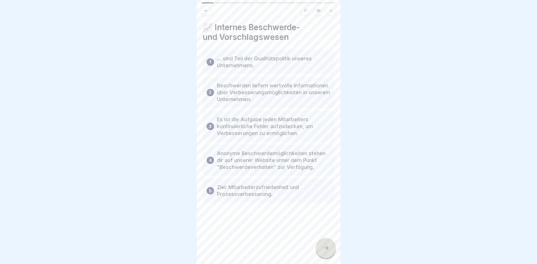
click at [325, 255] on div at bounding box center [326, 248] width 20 height 20
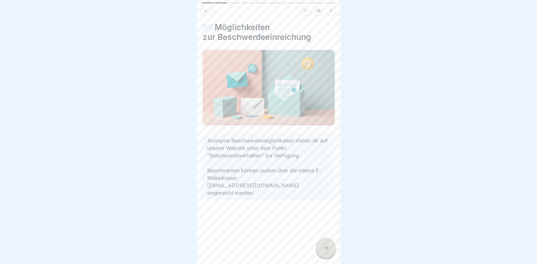
click at [324, 254] on div at bounding box center [326, 248] width 20 height 20
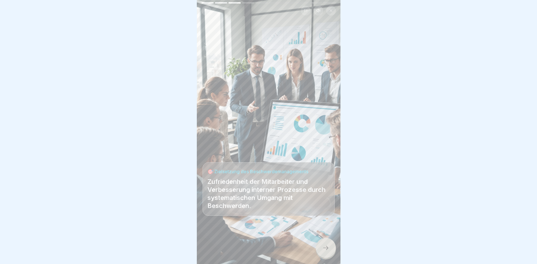
click at [325, 253] on div at bounding box center [326, 248] width 20 height 20
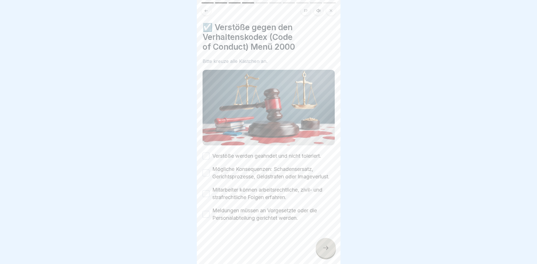
click at [326, 251] on div at bounding box center [326, 248] width 20 height 20
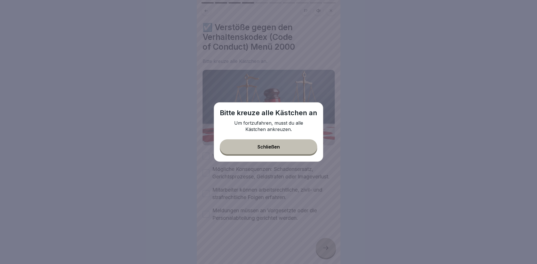
click at [250, 149] on button "Schließen" at bounding box center [268, 146] width 97 height 15
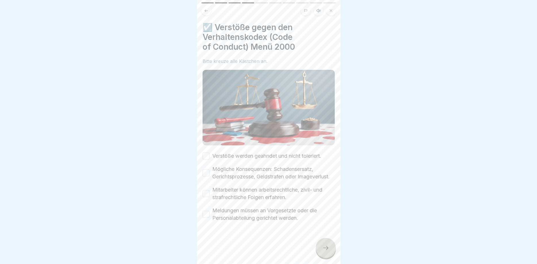
click at [209, 157] on button "Verstöße werden geahndet und nicht toleriert." at bounding box center [206, 156] width 7 height 7
click at [209, 173] on button "Mögliche Konsequenzen: Schadensersatz, Gerichtsprozesse, Geldstrafen oder Image…" at bounding box center [206, 173] width 7 height 7
click at [208, 194] on button "Mitarbeiter können arbeitsrechtliche, zivil- und strafrechtliche Folgen erfahre…" at bounding box center [206, 193] width 7 height 7
click at [207, 214] on button "Meldungen müssen an Vorgesetzte oder die Personalabteilung gerichtet werden." at bounding box center [206, 214] width 7 height 7
click at [331, 245] on div at bounding box center [326, 248] width 20 height 20
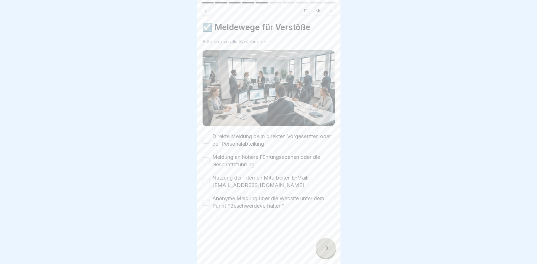
click at [204, 140] on button "Direkte Meldung beim direkten Vorgesetzten oder der Personalabteilung" at bounding box center [206, 140] width 7 height 7
click at [209, 166] on div "Meldung an höhere Führungsebenen oder die Geschäftsführung" at bounding box center [269, 160] width 132 height 15
click at [207, 163] on button "Meldung an höhere Führungsebenen oder die Geschäftsführung" at bounding box center [206, 160] width 7 height 7
click at [207, 180] on button "Nutzung der internen Mitarbeiter-E-Mail: [EMAIL_ADDRESS][DOMAIN_NAME]" at bounding box center [206, 181] width 7 height 7
click at [204, 205] on button "Anonyme Meldung über die Website unter dem Punkt "Beschwerdeverhalten"" at bounding box center [206, 202] width 7 height 7
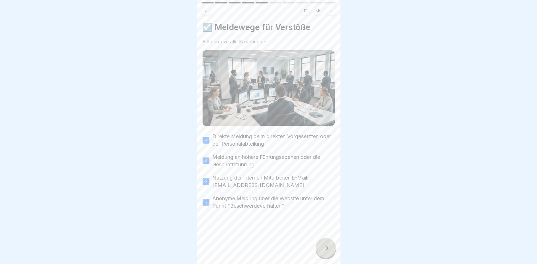
click at [326, 245] on div at bounding box center [326, 248] width 20 height 20
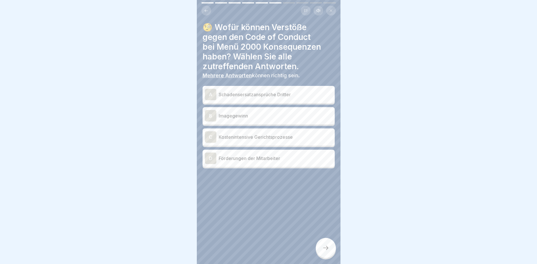
click at [311, 95] on p "Schadensersatzansprüche Dritter" at bounding box center [276, 94] width 114 height 7
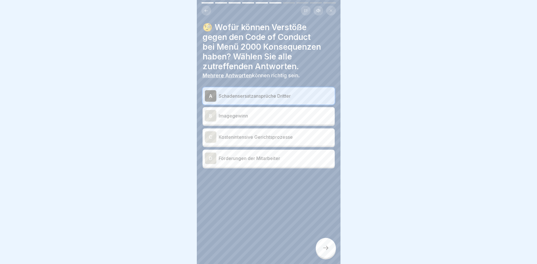
click at [288, 138] on p "Kostenintensive Gerichtsprozesse" at bounding box center [276, 137] width 114 height 7
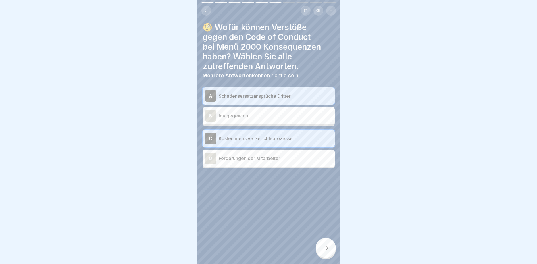
click at [285, 117] on p "Imagegewinn" at bounding box center [276, 115] width 114 height 7
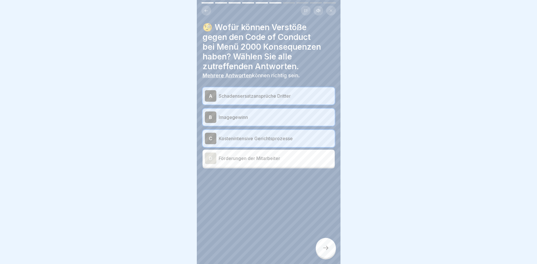
click at [326, 245] on div at bounding box center [326, 248] width 20 height 20
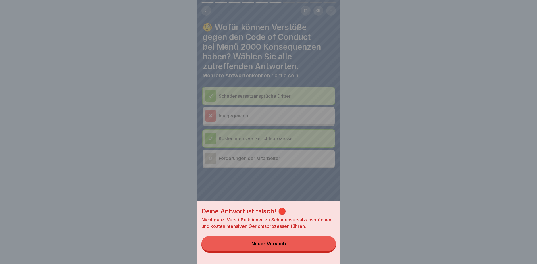
click at [295, 243] on button "Neuer Versuch" at bounding box center [268, 243] width 134 height 15
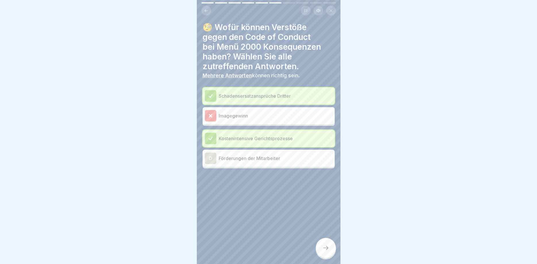
click at [331, 247] on div at bounding box center [326, 248] width 20 height 20
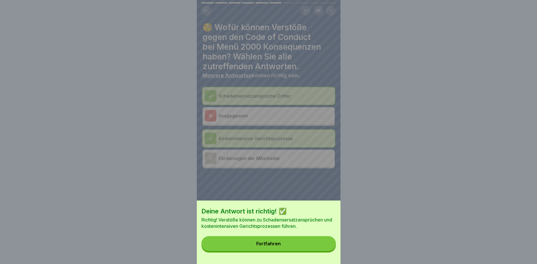
click at [319, 243] on button "Fortfahren" at bounding box center [268, 243] width 134 height 15
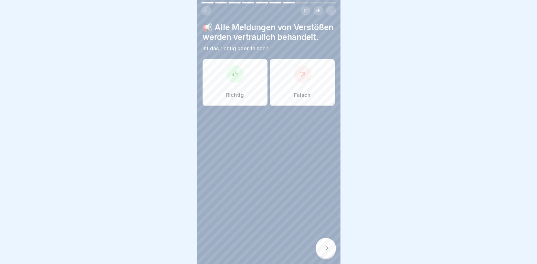
click at [251, 96] on div "Richtig" at bounding box center [235, 82] width 65 height 46
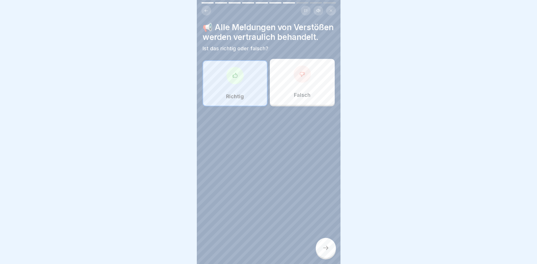
click at [323, 246] on icon at bounding box center [325, 248] width 7 height 7
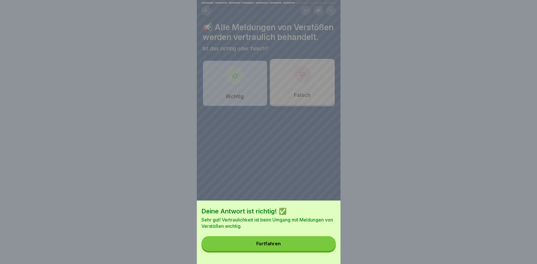
click at [291, 243] on button "Fortfahren" at bounding box center [268, 243] width 134 height 15
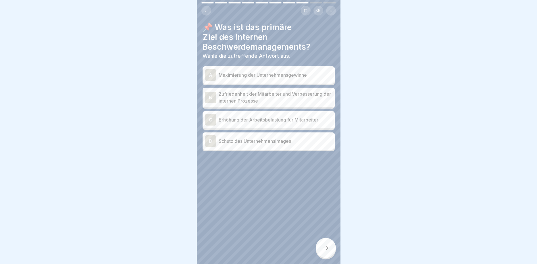
click at [311, 95] on p "Zufriedenheit der Mitarbeiter und Verbesserung der internen Prozesse" at bounding box center [276, 98] width 114 height 14
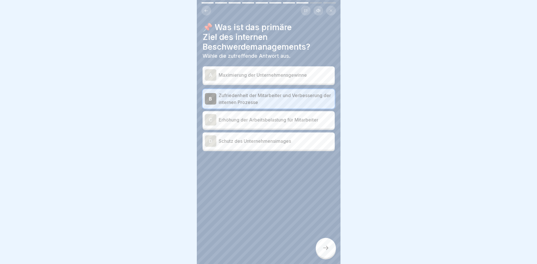
click at [326, 248] on icon at bounding box center [325, 248] width 7 height 7
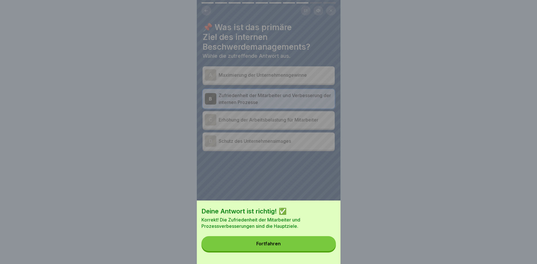
click at [291, 242] on button "Fortfahren" at bounding box center [268, 243] width 134 height 15
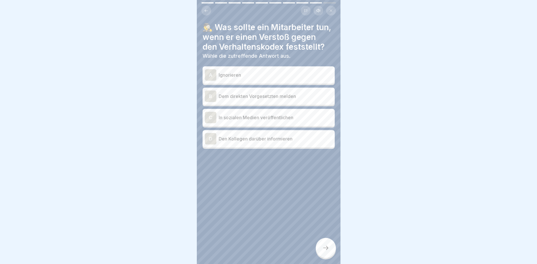
click at [292, 97] on p "Dem direkten Vorgesetzten melden" at bounding box center [276, 96] width 114 height 7
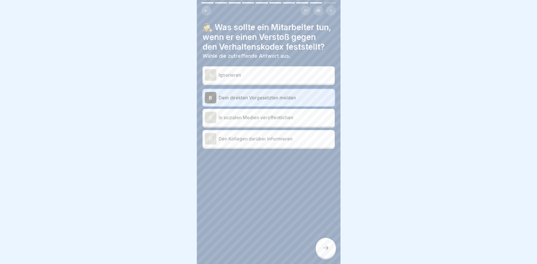
click at [330, 242] on div at bounding box center [326, 248] width 20 height 20
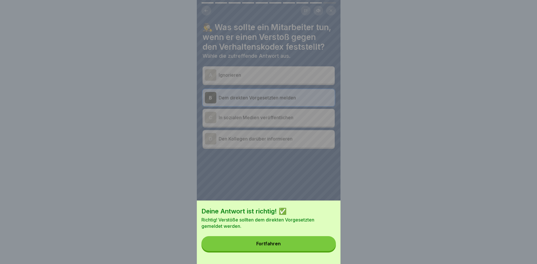
click at [288, 238] on button "Fortfahren" at bounding box center [268, 243] width 134 height 15
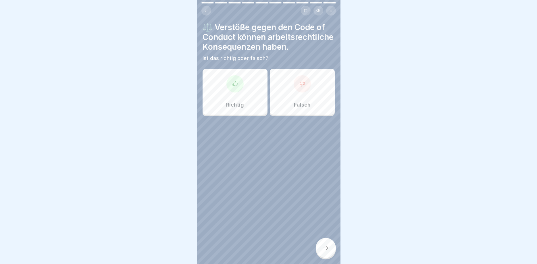
click at [238, 88] on div at bounding box center [234, 83] width 17 height 17
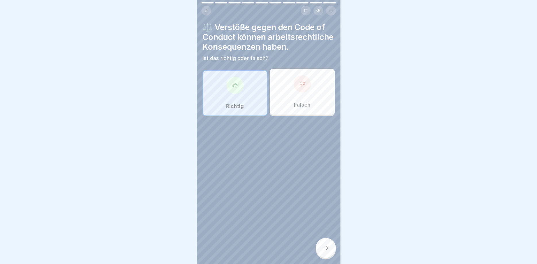
click at [321, 250] on div at bounding box center [326, 248] width 20 height 20
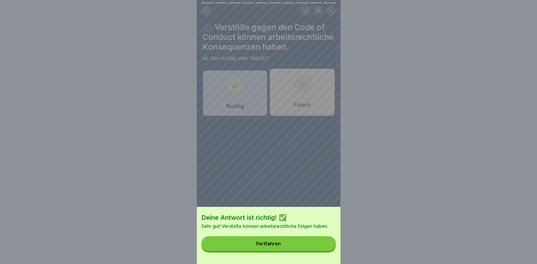
click at [271, 243] on div "Fortfahren" at bounding box center [268, 243] width 24 height 5
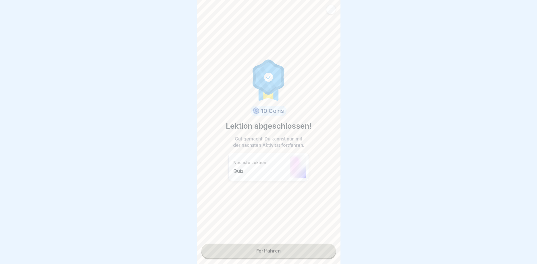
click at [270, 248] on link "Fortfahren" at bounding box center [268, 251] width 134 height 14
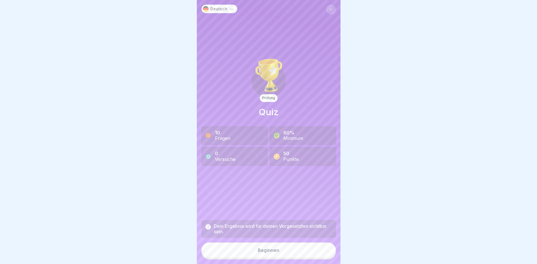
click at [270, 252] on div "Beginnen" at bounding box center [269, 250] width 22 height 5
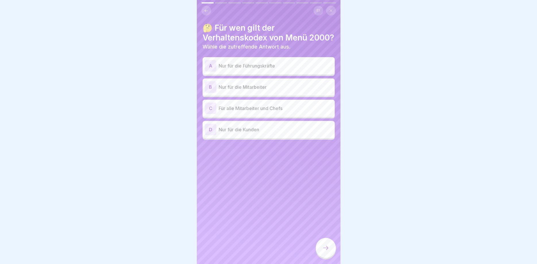
click at [280, 112] on p "Für alle Mitarbeiter und Chefs" at bounding box center [276, 108] width 114 height 7
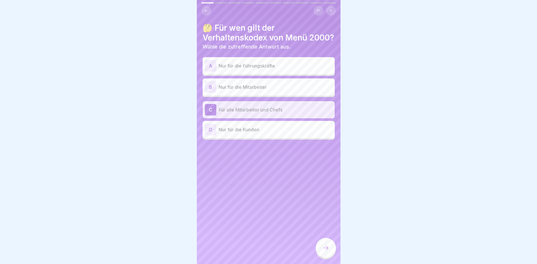
click at [328, 250] on icon at bounding box center [325, 248] width 7 height 7
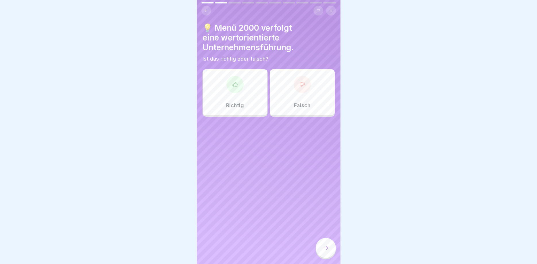
click at [246, 98] on div "Richtig" at bounding box center [235, 92] width 65 height 46
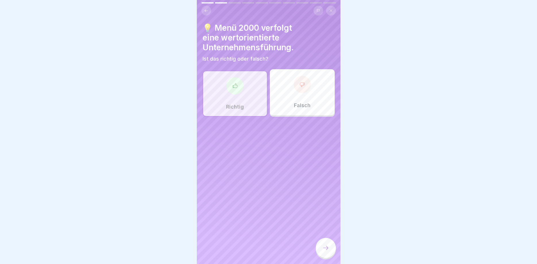
click at [319, 244] on div at bounding box center [326, 248] width 20 height 20
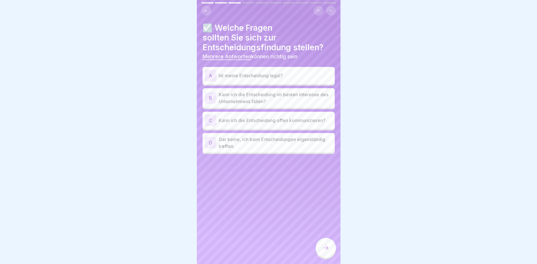
click at [317, 98] on p "Kann ich die Entscheidung im besten Interesse des Unternehmens fällen?" at bounding box center [276, 98] width 114 height 14
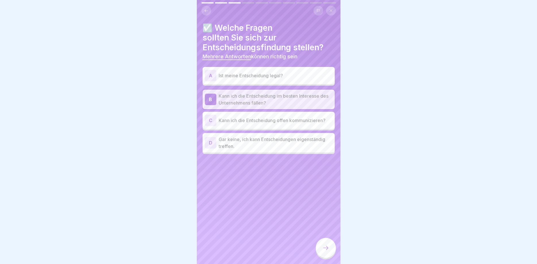
click at [313, 120] on p "Kann ich die Entscheidung offen kommunizieren?" at bounding box center [276, 120] width 114 height 7
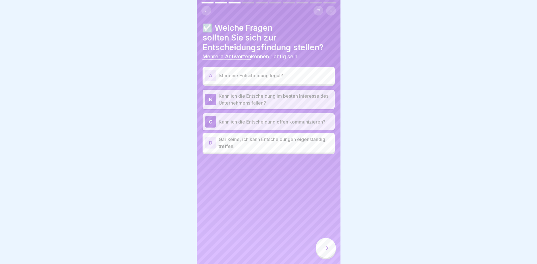
click at [271, 77] on p "Ist meine Entscheidung legal?" at bounding box center [276, 75] width 114 height 7
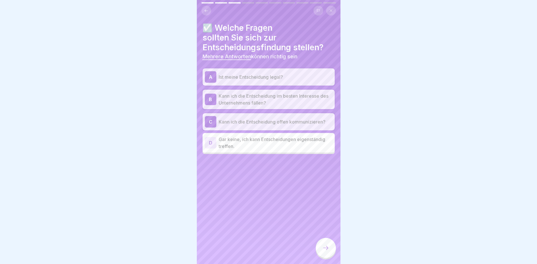
click at [325, 247] on icon at bounding box center [325, 248] width 7 height 7
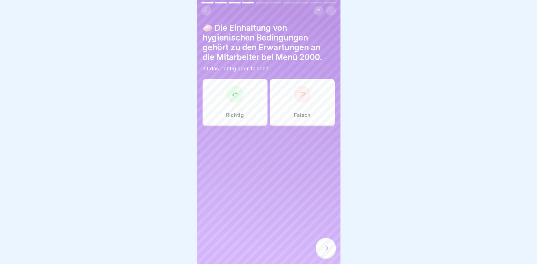
click at [235, 101] on div at bounding box center [234, 94] width 17 height 17
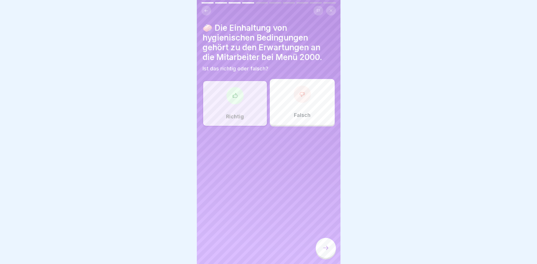
click at [326, 247] on icon at bounding box center [325, 248] width 5 height 4
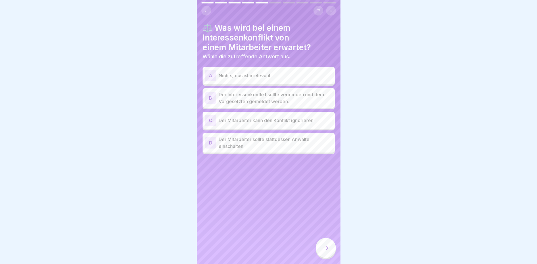
click at [322, 100] on p "Der Interessenkonflikt sollte vermieden und dem Vorgesetzten gemeldet werden." at bounding box center [276, 98] width 114 height 14
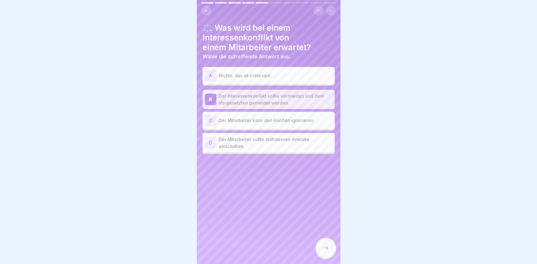
click at [324, 248] on icon at bounding box center [325, 248] width 7 height 7
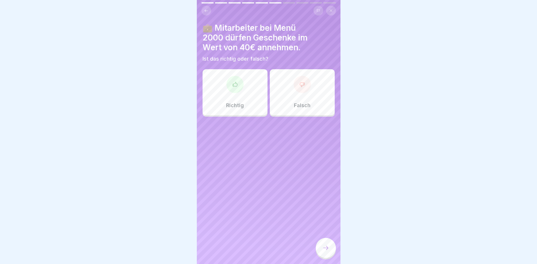
click at [303, 109] on div "Falsch" at bounding box center [302, 92] width 65 height 46
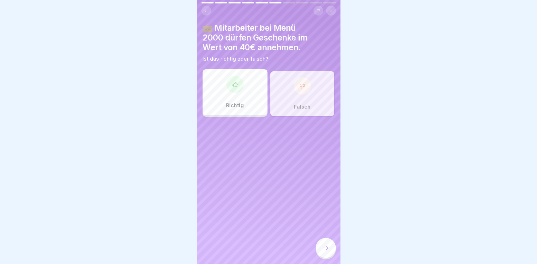
click at [322, 245] on div at bounding box center [326, 248] width 20 height 20
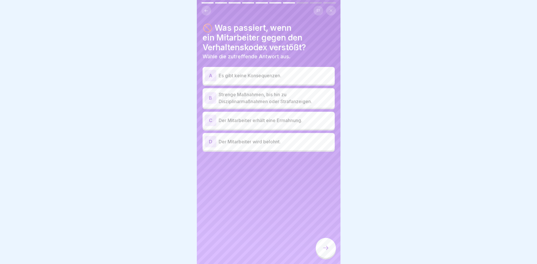
click at [295, 100] on p "Strenge Maßnahmen, bis hin zu Disziplinarmaßnahmen oder Strafanzeigen." at bounding box center [276, 98] width 114 height 14
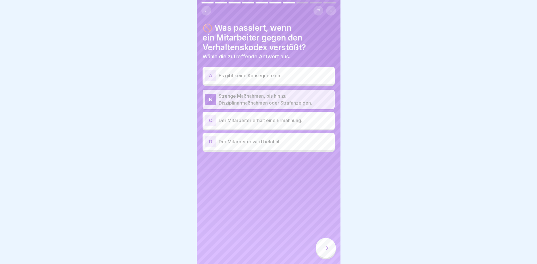
click at [324, 251] on icon at bounding box center [325, 248] width 7 height 7
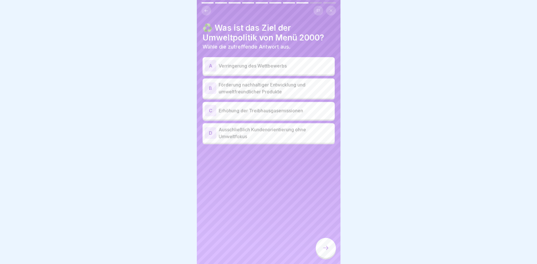
click at [304, 87] on p "Förderung nachhaltiger Entwicklung und umweltfreundlicher Produkte" at bounding box center [276, 88] width 114 height 14
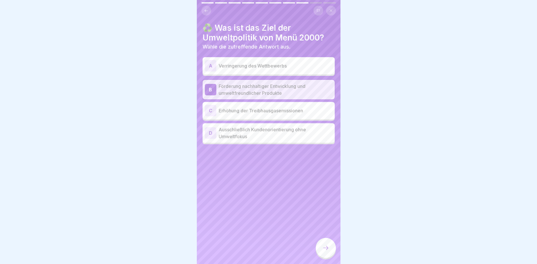
click at [324, 247] on icon at bounding box center [325, 248] width 7 height 7
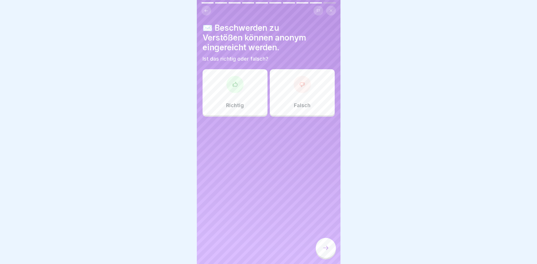
click at [248, 100] on div "Richtig" at bounding box center [235, 92] width 65 height 46
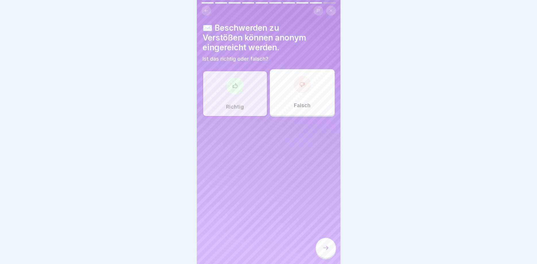
click at [322, 244] on div at bounding box center [326, 248] width 20 height 20
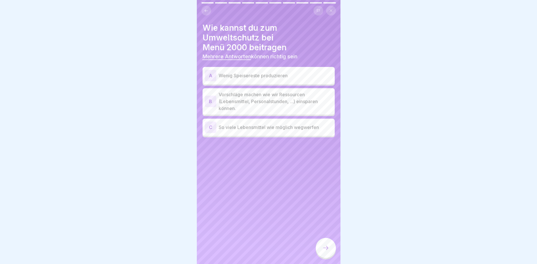
click at [285, 91] on p "Vorschläge machen wie wir Ressourcen (Lebensmittel, Personalstunden, ...) einsp…" at bounding box center [276, 101] width 114 height 21
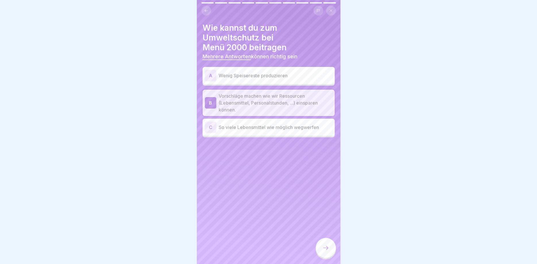
click at [275, 72] on p "Wenig Speisereste produzieren" at bounding box center [276, 75] width 114 height 7
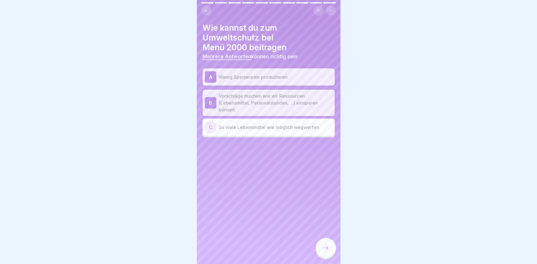
click at [328, 247] on icon at bounding box center [325, 248] width 7 height 7
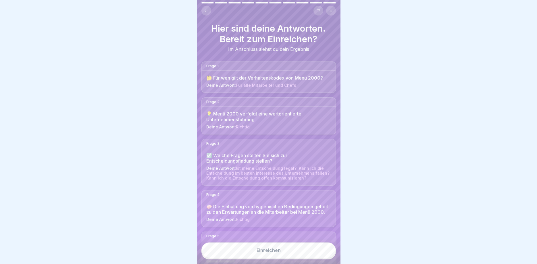
click at [278, 251] on div "Einreichen" at bounding box center [269, 250] width 24 height 5
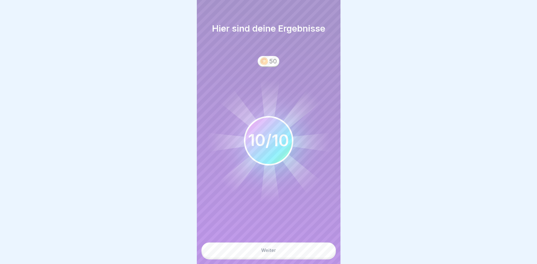
click at [280, 252] on button "Weiter" at bounding box center [268, 251] width 134 height 16
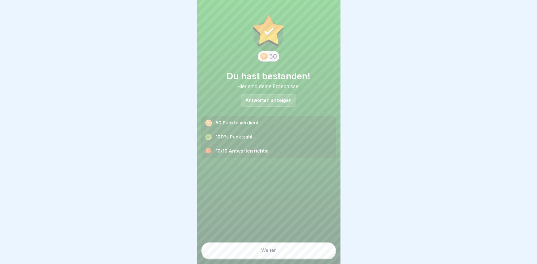
click at [282, 252] on button "Weiter" at bounding box center [268, 251] width 134 height 16
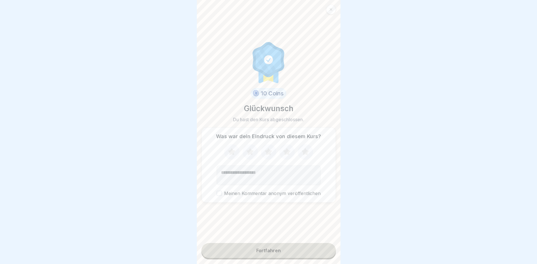
click at [282, 251] on button "Fortfahren" at bounding box center [268, 250] width 134 height 15
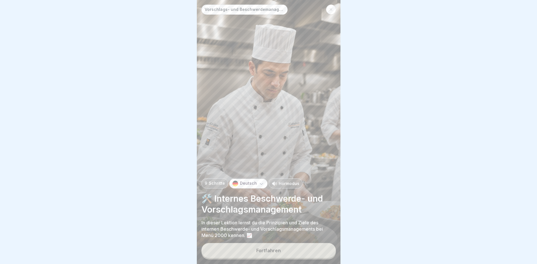
click at [281, 249] on button "Fortfahren" at bounding box center [268, 250] width 134 height 15
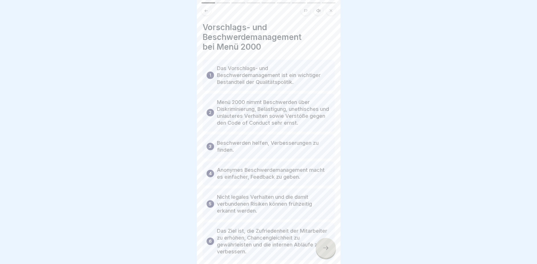
click at [326, 251] on icon at bounding box center [325, 248] width 7 height 7
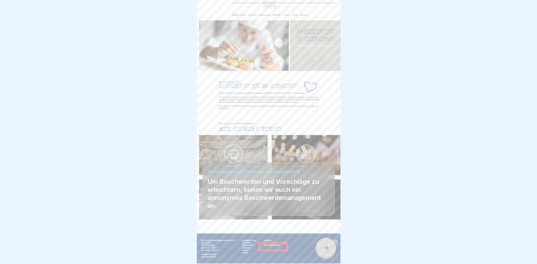
click at [328, 251] on icon at bounding box center [325, 248] width 7 height 7
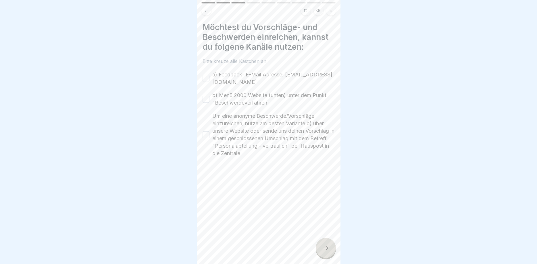
click at [206, 78] on button "a) Feedback- E-Mail Adresse: [EMAIL_ADDRESS][DOMAIN_NAME]" at bounding box center [206, 78] width 7 height 7
click at [206, 101] on button "b) Menü 2000 Website (unten) unter dem Punkt "Beschwerdeverfahren"" at bounding box center [206, 99] width 7 height 7
click at [207, 135] on button "Um eine anonyme Beschwerde/Vorschläge einzureichen, nutze am besten Variante b)…" at bounding box center [206, 134] width 7 height 7
click at [318, 247] on div at bounding box center [326, 248] width 20 height 20
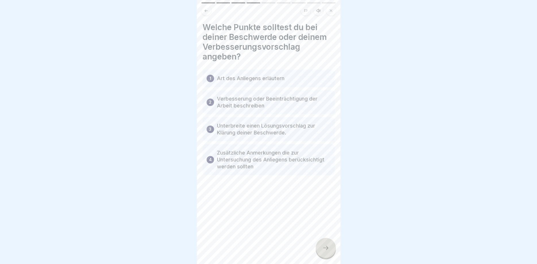
click at [328, 249] on icon at bounding box center [325, 248] width 7 height 7
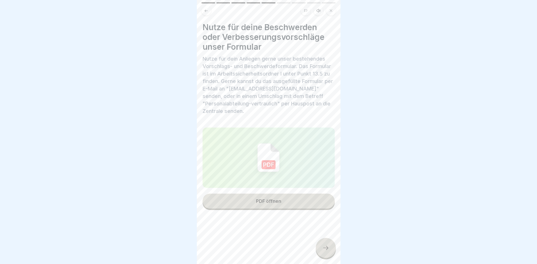
click at [299, 197] on button "PDF öffnen" at bounding box center [269, 201] width 132 height 15
click at [326, 249] on icon at bounding box center [325, 248] width 7 height 7
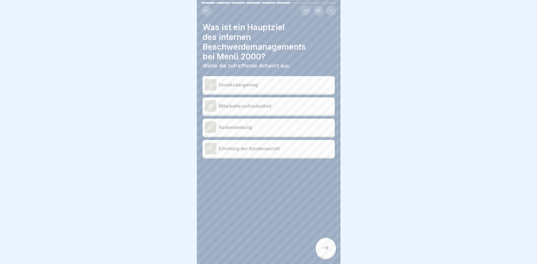
click at [279, 103] on p "Mitarbeiterzufriedenheit" at bounding box center [276, 106] width 114 height 7
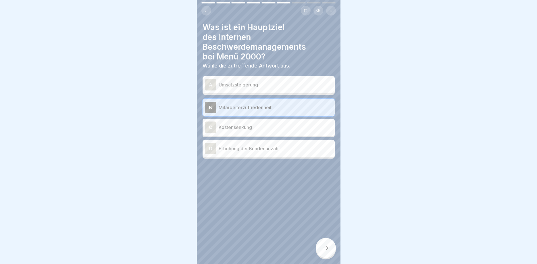
click at [328, 248] on icon at bounding box center [325, 248] width 7 height 7
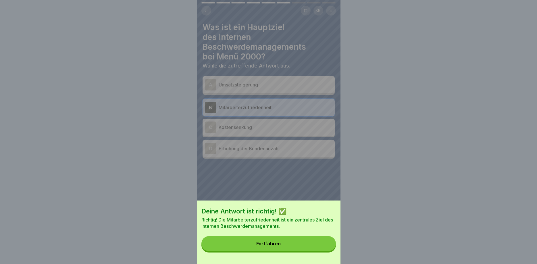
click at [314, 245] on button "Fortfahren" at bounding box center [268, 243] width 134 height 15
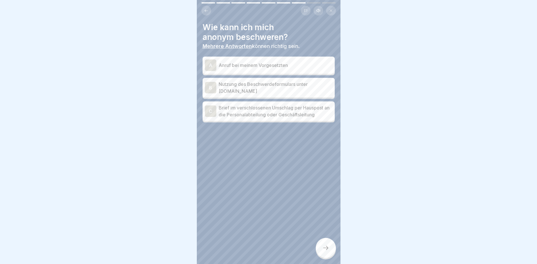
click at [303, 87] on p "Nutzung des Beschwerdeformulars unter [DOMAIN_NAME]" at bounding box center [276, 88] width 114 height 14
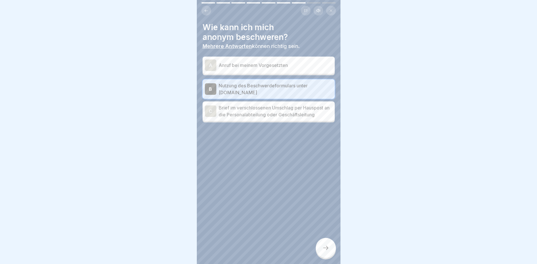
click at [326, 249] on icon at bounding box center [325, 248] width 7 height 7
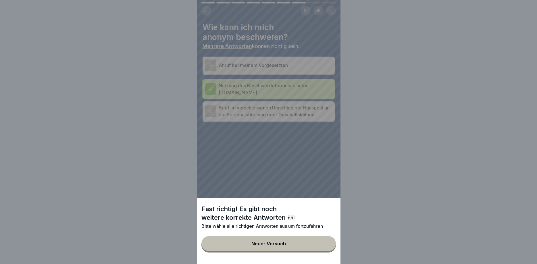
click at [304, 245] on button "Neuer Versuch" at bounding box center [268, 243] width 134 height 15
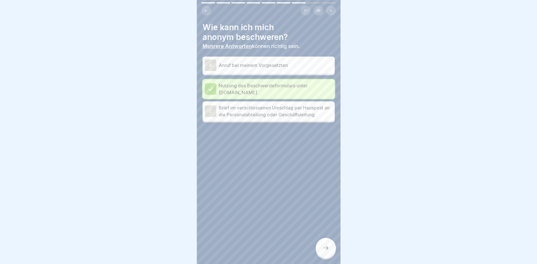
click at [272, 113] on p "Brief im verschlossenen Umschlag per Hauspost an die Personalabteilung oder Ges…" at bounding box center [276, 111] width 114 height 14
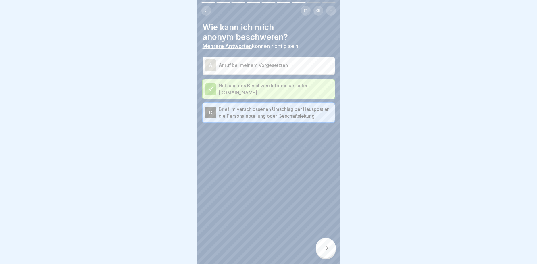
click at [328, 248] on icon at bounding box center [325, 248] width 7 height 7
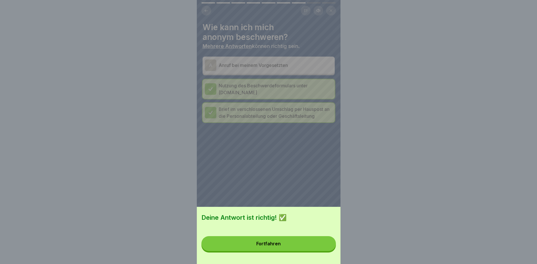
click at [307, 243] on button "Fortfahren" at bounding box center [268, 243] width 134 height 15
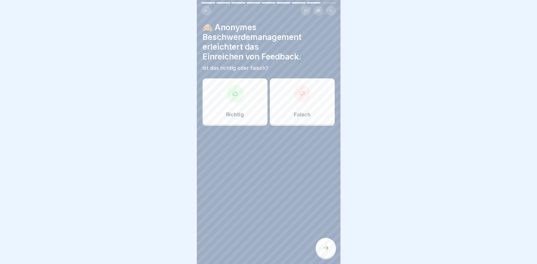
click at [248, 100] on div "Richtig" at bounding box center [235, 101] width 65 height 46
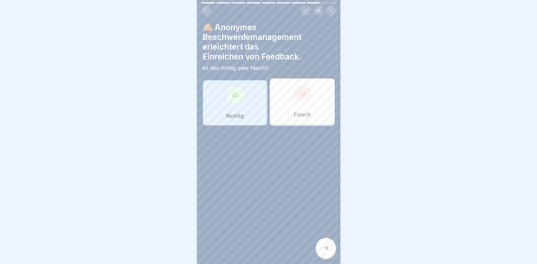
drag, startPoint x: 327, startPoint y: 249, endPoint x: 329, endPoint y: 253, distance: 5.2
click at [328, 250] on icon at bounding box center [325, 248] width 7 height 7
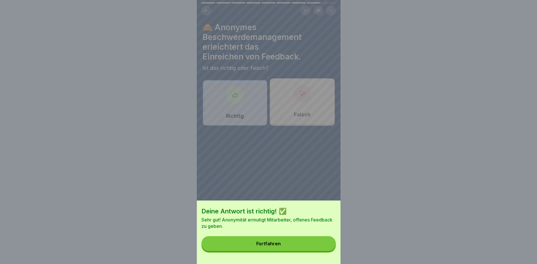
click at [320, 243] on button "Fortfahren" at bounding box center [268, 243] width 134 height 15
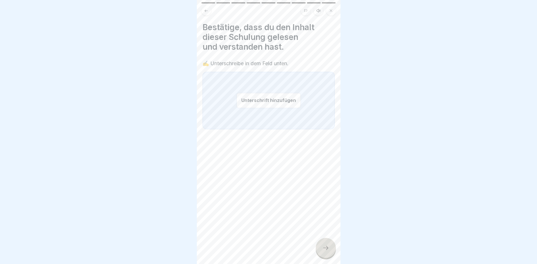
click at [279, 99] on button "Unterschrift hinzufügen" at bounding box center [268, 100] width 64 height 15
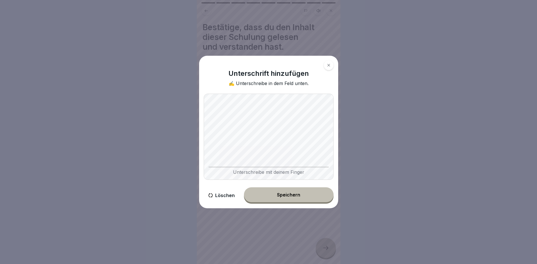
drag, startPoint x: 305, startPoint y: 192, endPoint x: 307, endPoint y: 192, distance: 2.9
click at [305, 192] on button "Speichern" at bounding box center [289, 194] width 90 height 15
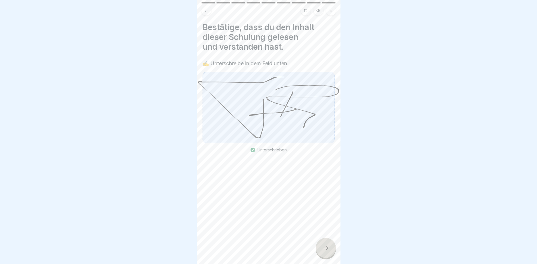
click at [324, 243] on div at bounding box center [326, 248] width 20 height 20
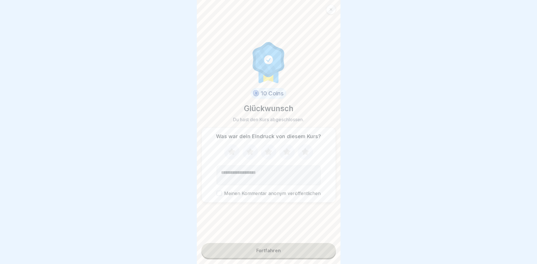
click at [303, 248] on button "Fortfahren" at bounding box center [268, 250] width 134 height 15
click at [276, 247] on button "Fortfahren" at bounding box center [268, 250] width 134 height 15
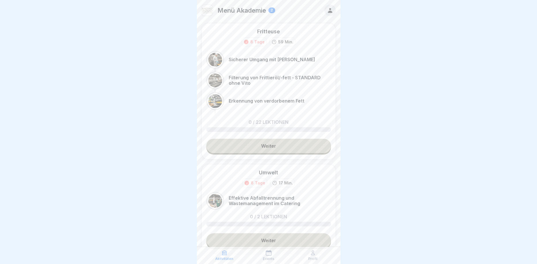
click at [285, 146] on link "Weiter" at bounding box center [268, 146] width 125 height 14
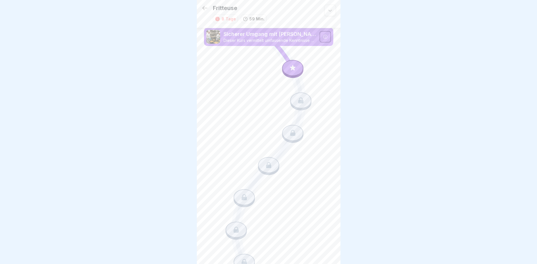
click at [291, 63] on div at bounding box center [292, 68] width 21 height 16
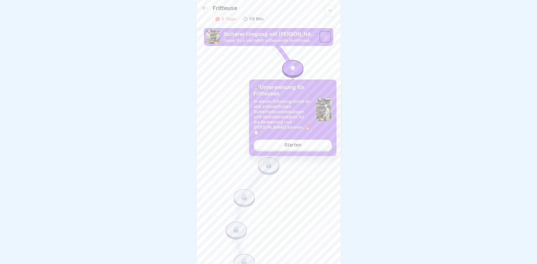
click at [297, 142] on div "Starten" at bounding box center [292, 144] width 17 height 5
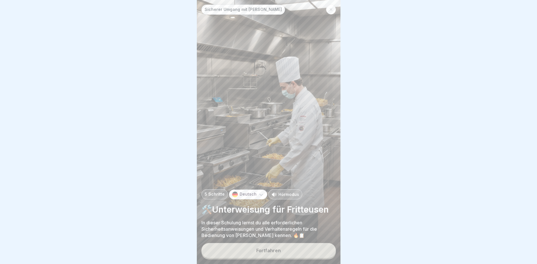
click at [257, 255] on button "Fortfahren" at bounding box center [268, 250] width 134 height 15
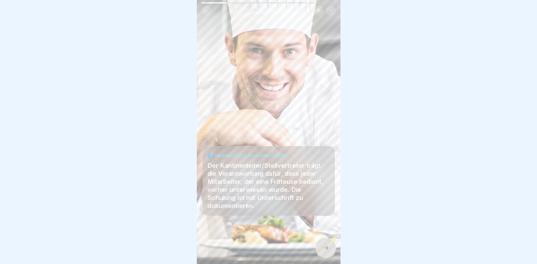
click at [325, 251] on div at bounding box center [326, 248] width 20 height 20
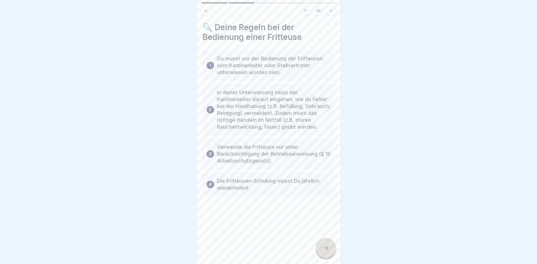
click at [329, 251] on icon at bounding box center [325, 248] width 7 height 7
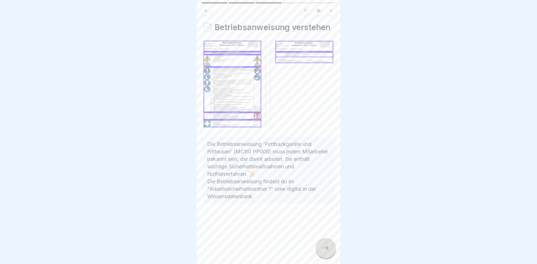
click at [329, 251] on icon at bounding box center [325, 248] width 7 height 7
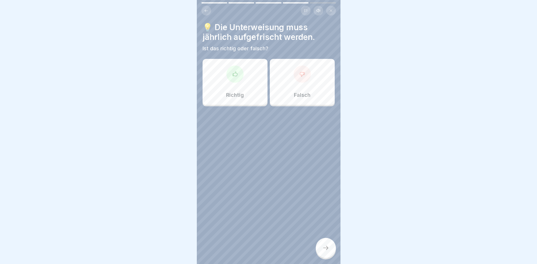
click at [257, 84] on div "Richtig" at bounding box center [235, 82] width 65 height 46
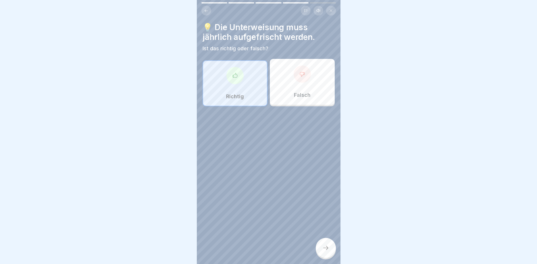
click at [322, 248] on div at bounding box center [326, 248] width 20 height 20
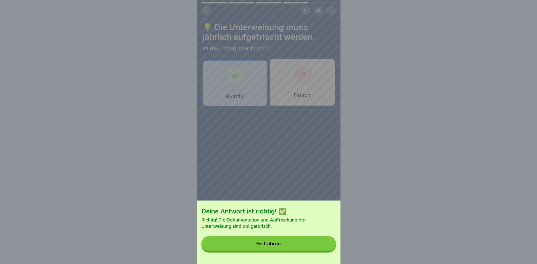
click at [308, 245] on button "Fortfahren" at bounding box center [268, 243] width 134 height 15
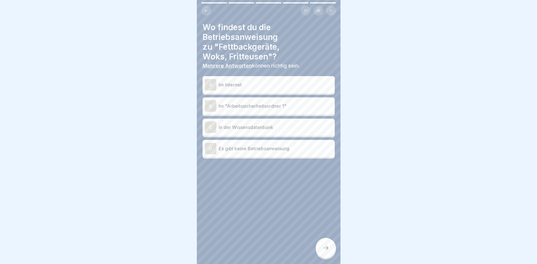
click at [280, 85] on p "Im Internet" at bounding box center [276, 84] width 114 height 7
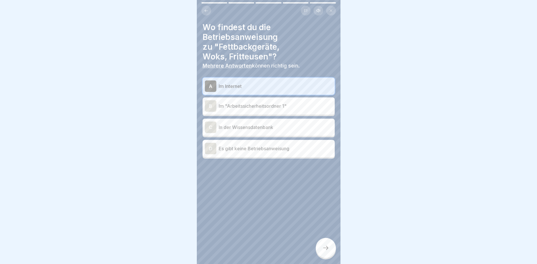
click at [283, 106] on p "Im "Arbeitssicherheitsordner 1"" at bounding box center [276, 106] width 114 height 7
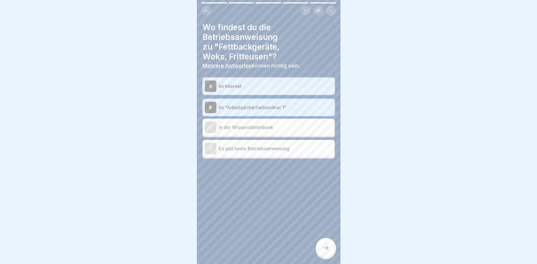
click at [284, 127] on p "In der Wissensdatenbank" at bounding box center [276, 127] width 114 height 7
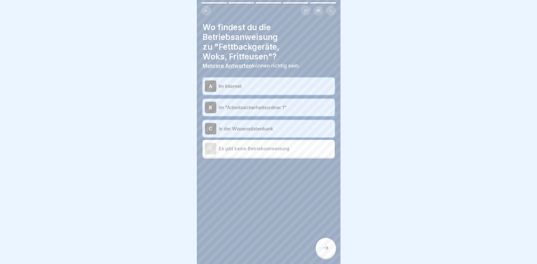
click at [326, 251] on icon at bounding box center [325, 248] width 7 height 7
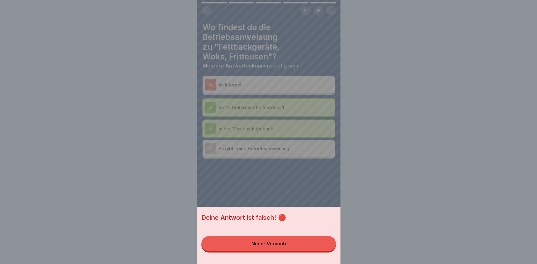
click at [294, 243] on button "Neuer Versuch" at bounding box center [268, 243] width 134 height 15
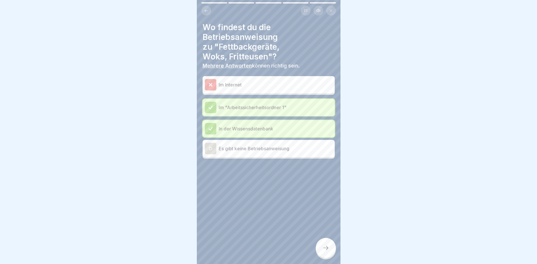
click at [323, 244] on div at bounding box center [326, 248] width 20 height 20
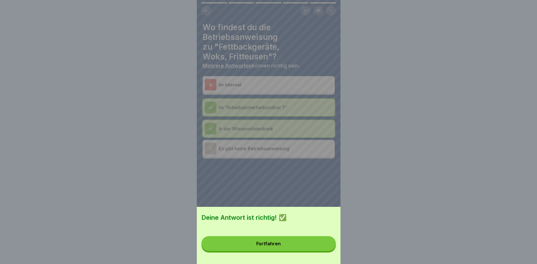
click at [297, 242] on button "Fortfahren" at bounding box center [268, 243] width 134 height 15
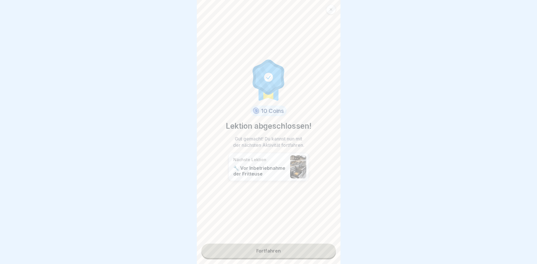
click at [292, 251] on link "Fortfahren" at bounding box center [268, 251] width 134 height 14
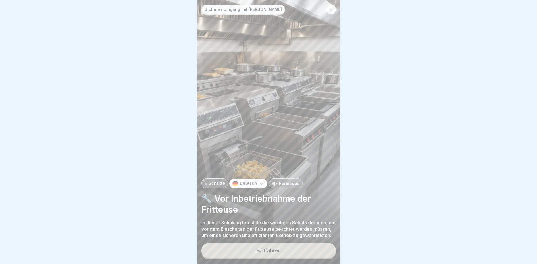
click at [294, 251] on button "Fortfahren" at bounding box center [268, 250] width 134 height 15
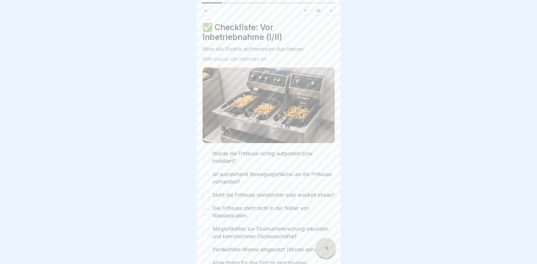
click at [206, 158] on button "Wurde die Fritteuse richtig aufgestellt bzw. installiert?" at bounding box center [206, 157] width 7 height 7
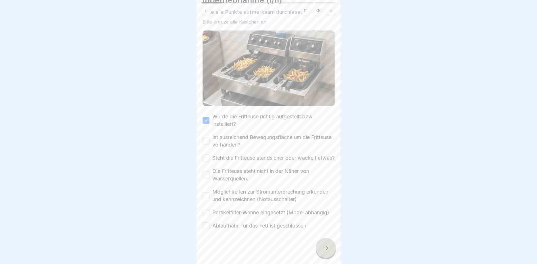
scroll to position [45, 0]
click at [205, 138] on button "Ist ausreichend Bewegungsfläche um die Fritteuse vorhanden?" at bounding box center [206, 141] width 7 height 7
click at [205, 155] on button "Steht die Fritteuse standsicher oder wackelt etwas?" at bounding box center [206, 158] width 7 height 7
click at [206, 176] on button "Die Fritteuse steht nicht in der Näher von Wasserquellen." at bounding box center [206, 175] width 7 height 7
click at [206, 197] on button "Möglichkeiten zur Stromunterbrechung erkunden und kennzeichnen (Notausschalter)" at bounding box center [206, 195] width 7 height 7
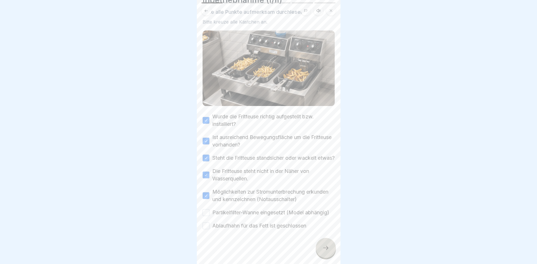
click at [206, 217] on div "Wurde die Fritteuse richtig aufgestellt bzw. installiert? Ist ausreichend Beweg…" at bounding box center [269, 171] width 132 height 117
click at [206, 215] on button "Partikelfilter-Wanne eingesetzt (Model abhängig)" at bounding box center [206, 212] width 7 height 7
click at [208, 228] on button "Ablaufhahn für das Fett ist geschlossen" at bounding box center [206, 225] width 7 height 7
click at [325, 249] on icon at bounding box center [325, 248] width 7 height 7
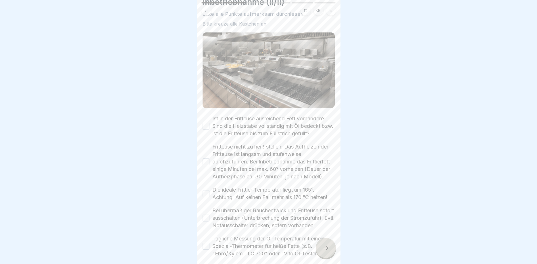
scroll to position [69, 0]
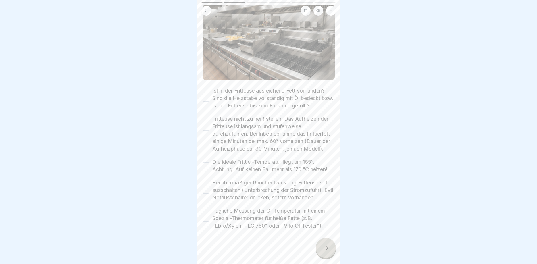
click at [207, 96] on div "Ist in der Fritteuse ausreichend Fett vorhanden? Sind die Heizstäbe vollständig…" at bounding box center [269, 98] width 132 height 22
click at [208, 88] on div "Ist in der Fritteuse ausreichend Fett vorhanden? Sind die Heizstäbe vollständig…" at bounding box center [269, 98] width 132 height 22
click at [207, 95] on button "Ist in der Fritteuse ausreichend Fett vorhanden? Sind die Heizstäbe vollständig…" at bounding box center [206, 98] width 7 height 7
click at [203, 130] on button "Fritteuse nicht zu heiß stellen: Das Aufheizen der Fritteuse ist langsam und st…" at bounding box center [206, 133] width 7 height 7
click at [207, 162] on button "Die ideale Frittier-Temperatur liegt um 165°. Achtung: Auf keinen Fall mehr als…" at bounding box center [206, 165] width 7 height 7
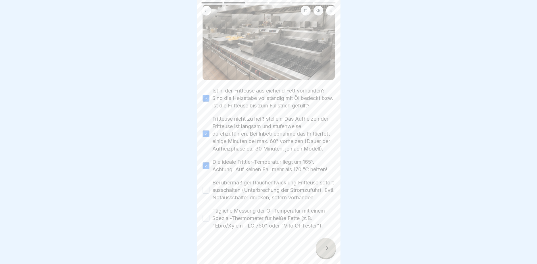
click at [208, 183] on div "Bei übermäßiger Rauchentwicklung Fritteuse sofort ausschalten (Unterbrechung de…" at bounding box center [269, 190] width 132 height 22
click at [208, 187] on button "Bei übermäßiger Rauchentwicklung Fritteuse sofort ausschalten (Unterbrechung de…" at bounding box center [206, 190] width 7 height 7
click at [202, 222] on div "🔍 Checkliste: Vor Inbetriebnahme (II/II) Bitte alle Punkte aufmerksam durchlese…" at bounding box center [269, 132] width 144 height 264
click at [204, 219] on button "Tägliche Messung der Öl-Temperatur mit einem Spezial-Thermometer für heiße Fett…" at bounding box center [206, 218] width 7 height 7
click at [326, 243] on div at bounding box center [326, 248] width 20 height 20
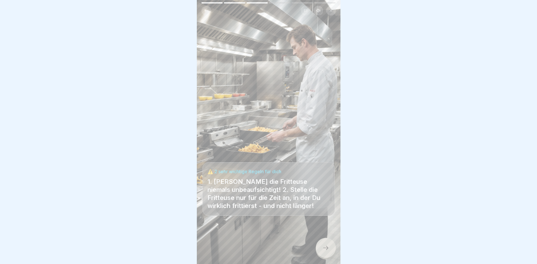
click at [326, 247] on icon at bounding box center [325, 248] width 7 height 7
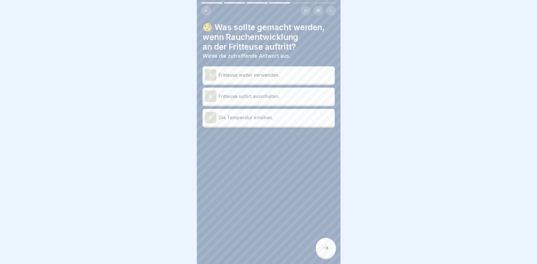
click at [308, 100] on div "B Fritteuse sofort ausschalten." at bounding box center [269, 96] width 128 height 11
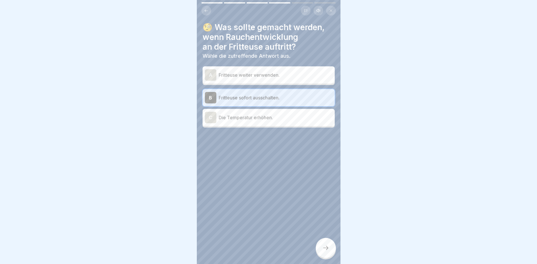
click at [325, 252] on div at bounding box center [326, 248] width 20 height 20
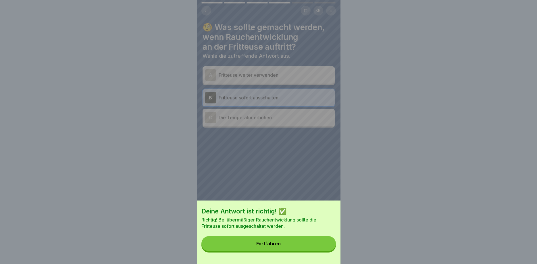
click at [293, 239] on button "Fortfahren" at bounding box center [268, 243] width 134 height 15
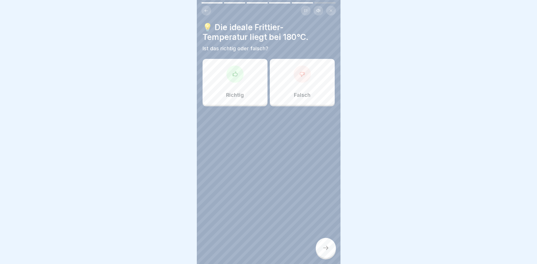
click at [299, 85] on div "Falsch" at bounding box center [302, 82] width 65 height 46
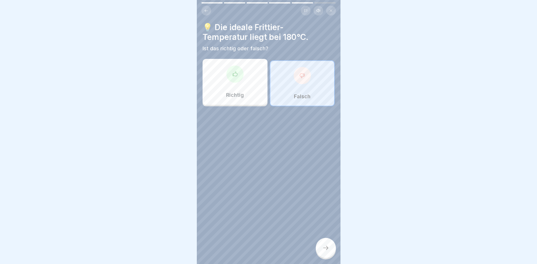
click at [329, 245] on icon at bounding box center [325, 248] width 7 height 7
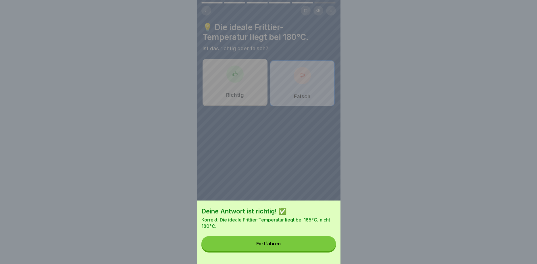
click at [268, 237] on div "Deine Antwort ist richtig! ✅ Korrekt! Die ideale Frittier-Temperatur liegt bei …" at bounding box center [269, 233] width 144 height 64
click at [268, 245] on div "Fortfahren" at bounding box center [268, 243] width 24 height 5
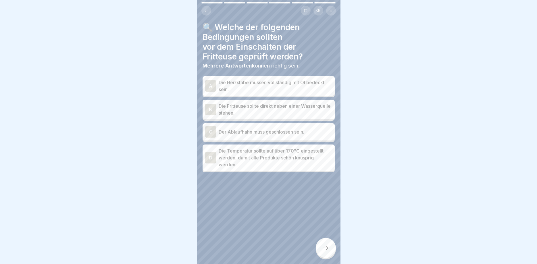
click at [307, 86] on p "Die Heizstäbe müssen vollständig mit Öl bedeckt sein." at bounding box center [276, 86] width 114 height 14
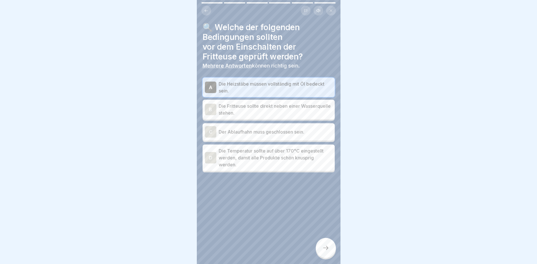
click at [310, 134] on p "Der Ablaufhahn muss geschlossen sein." at bounding box center [276, 131] width 114 height 7
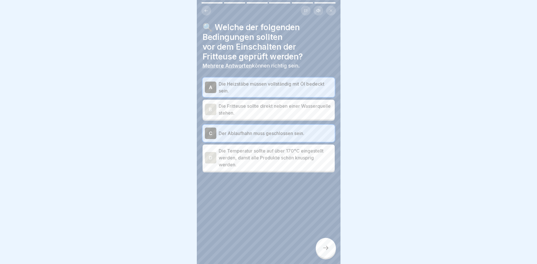
click at [332, 254] on div at bounding box center [326, 248] width 20 height 20
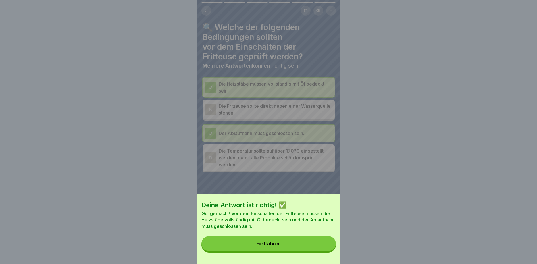
click at [292, 247] on button "Fortfahren" at bounding box center [268, 243] width 134 height 15
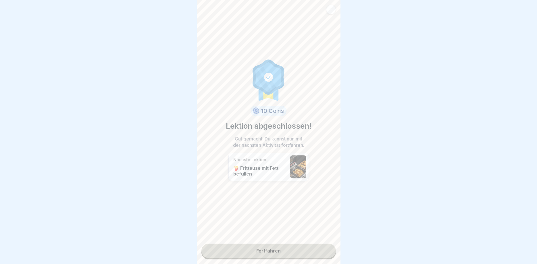
click at [285, 252] on link "Fortfahren" at bounding box center [268, 251] width 134 height 14
click at [288, 252] on link "Fortfahren" at bounding box center [268, 251] width 134 height 14
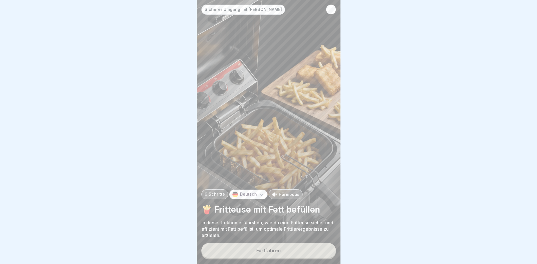
click at [282, 250] on button "Fortfahren" at bounding box center [268, 250] width 134 height 15
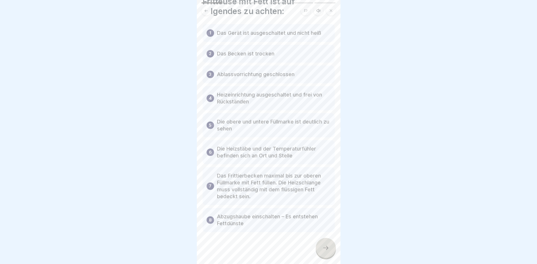
scroll to position [38, 0]
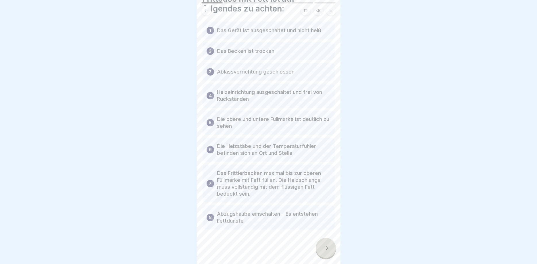
click at [324, 252] on div at bounding box center [326, 248] width 20 height 20
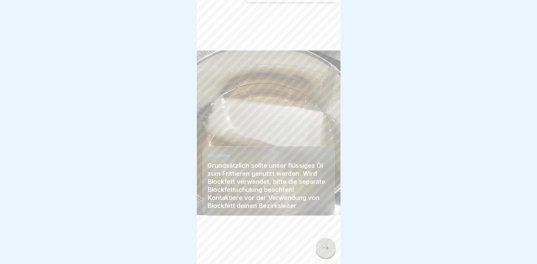
click at [326, 250] on icon at bounding box center [325, 248] width 7 height 7
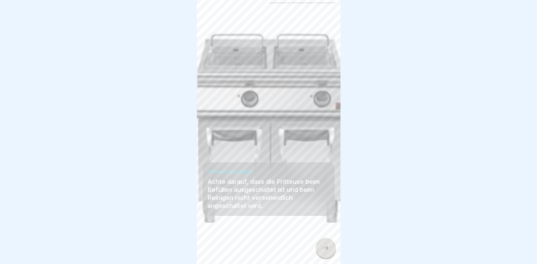
click at [326, 250] on icon at bounding box center [325, 248] width 7 height 7
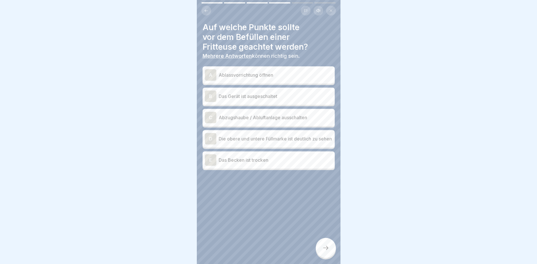
click at [293, 98] on p "Das Gerät ist ausgeschaltet" at bounding box center [276, 96] width 114 height 7
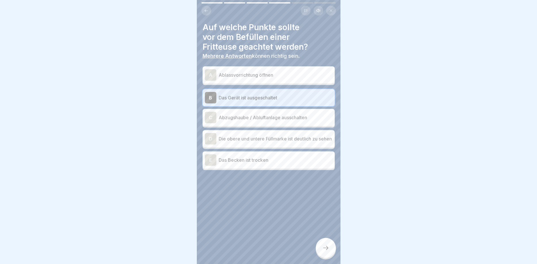
click at [299, 164] on p "Das Becken ist trocken" at bounding box center [276, 160] width 114 height 7
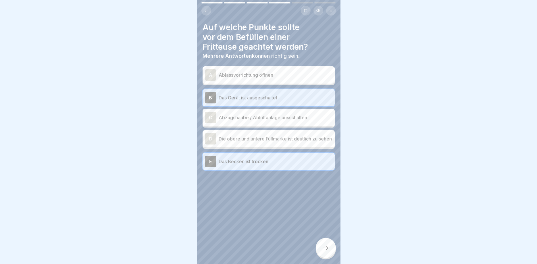
click at [327, 257] on div at bounding box center [326, 248] width 20 height 20
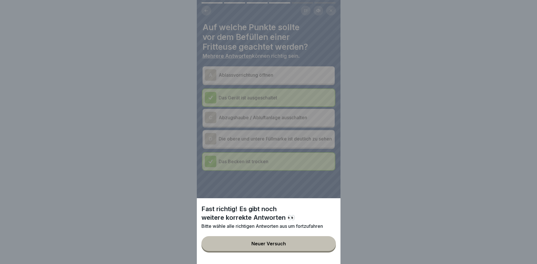
click at [295, 245] on button "Neuer Versuch" at bounding box center [268, 243] width 134 height 15
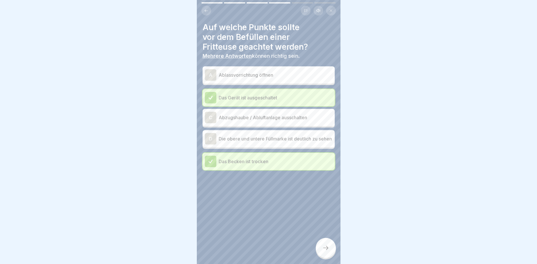
click at [299, 142] on p "Die obere und untere Füllmarke ist deutlich zu sehen" at bounding box center [276, 138] width 114 height 7
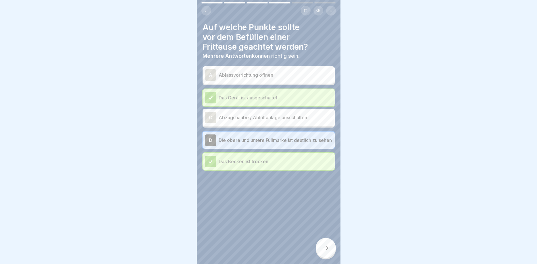
click at [328, 254] on div at bounding box center [326, 248] width 20 height 20
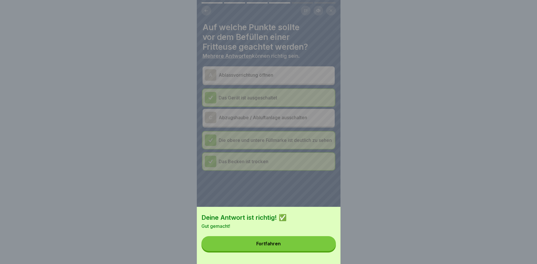
click at [307, 242] on button "Fortfahren" at bounding box center [268, 243] width 134 height 15
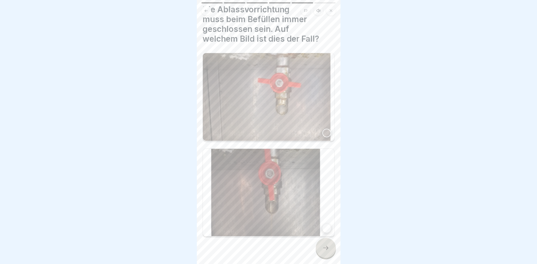
scroll to position [0, 0]
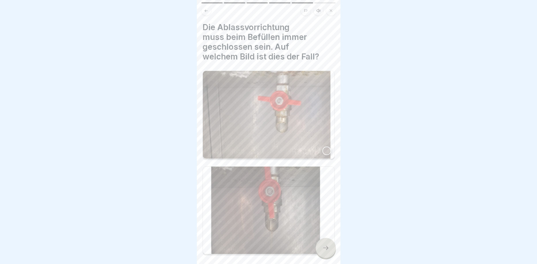
click at [310, 124] on img at bounding box center [269, 115] width 132 height 88
click at [325, 251] on div at bounding box center [326, 248] width 20 height 20
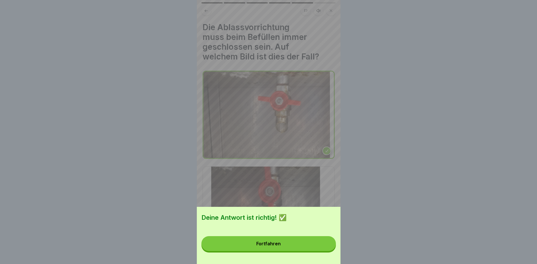
click at [314, 244] on button "Fortfahren" at bounding box center [268, 243] width 134 height 15
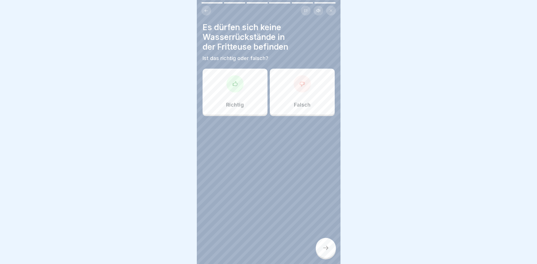
click at [250, 92] on div "Richtig" at bounding box center [235, 92] width 65 height 46
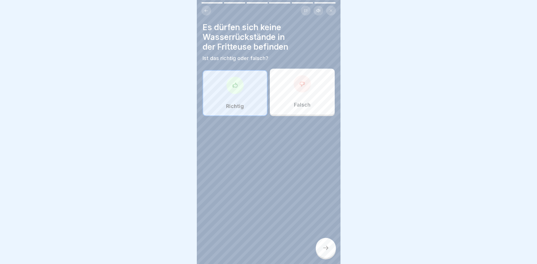
click at [322, 244] on div at bounding box center [326, 248] width 20 height 20
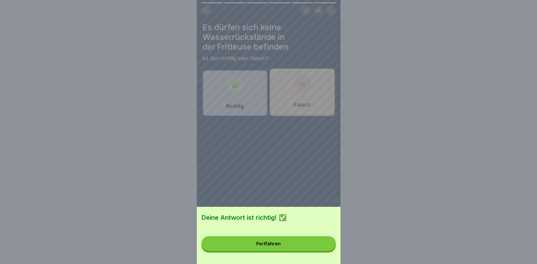
click at [290, 241] on button "Fortfahren" at bounding box center [268, 243] width 134 height 15
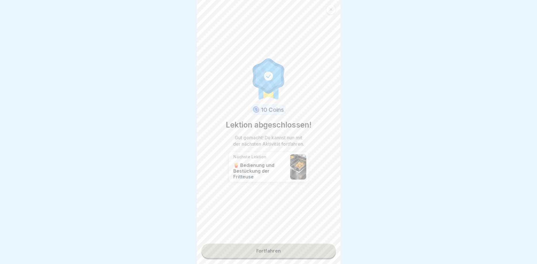
click at [280, 249] on link "Fortfahren" at bounding box center [268, 251] width 134 height 14
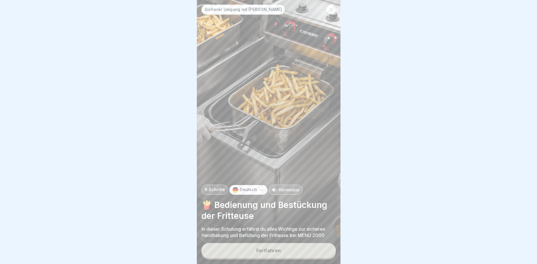
click at [278, 253] on div "Fortfahren" at bounding box center [268, 250] width 24 height 5
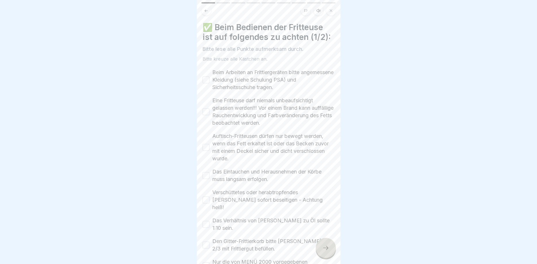
click at [206, 78] on button "Beim Arbeiten an Frittiergeräten bitte angemessene Kleidung (siehe Schulung PSA…" at bounding box center [206, 79] width 7 height 7
click at [205, 113] on button "Eine Fritteuse darf niemals unbeaufsichtigt gelassen werden!!! Vor einem Brand …" at bounding box center [206, 111] width 7 height 7
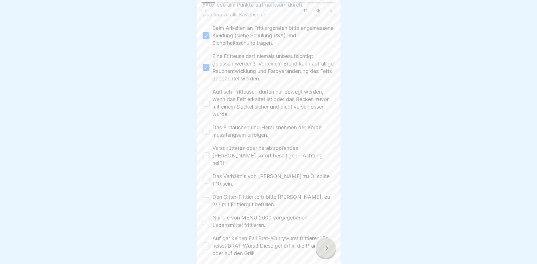
scroll to position [30, 0]
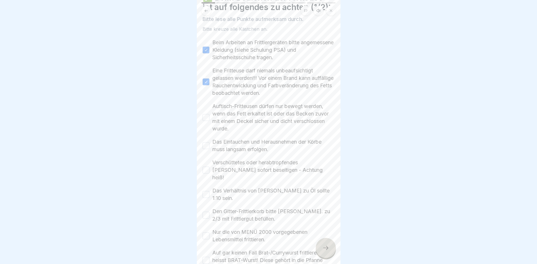
click at [205, 119] on button "Auftisch-Fritteusen dürfen nur bewegt werden, wenn das Fett erkaltet ist oder d…" at bounding box center [206, 117] width 7 height 7
click at [205, 146] on button "Das Eintauchen und Herausnehmen der Körbe muss langsam erfolgen." at bounding box center [206, 145] width 7 height 7
click at [208, 168] on button "Verschüttetes oder herabtropfendes [PERSON_NAME] sofort beseitigen - Achtung he…" at bounding box center [206, 170] width 7 height 7
click at [208, 191] on button "Das Verhältnis von [PERSON_NAME] zu Öl sollte 1:10 sein." at bounding box center [206, 194] width 7 height 7
click at [207, 212] on button "Den Gitter-Frittierkorb bitte [PERSON_NAME]. zu 2/3 mit Frittiergut befüllen." at bounding box center [206, 215] width 7 height 7
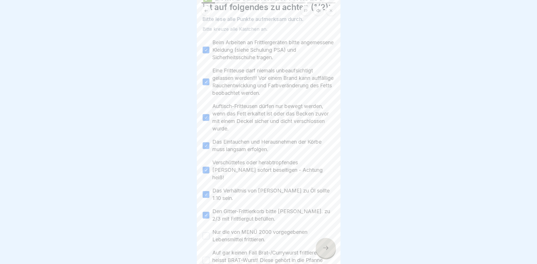
scroll to position [64, 0]
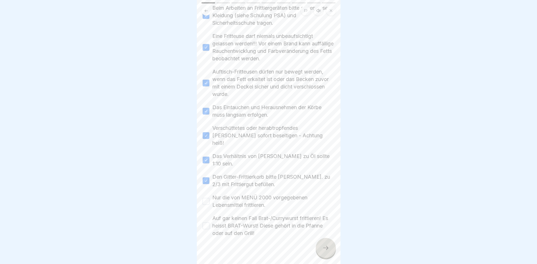
click at [207, 198] on button "Nur die von MENÜ 2000 vorgegebenen Lebensmittel frittieren." at bounding box center [206, 201] width 7 height 7
click at [202, 216] on div "✅ Beim Bedienen der Fritteuse ist auf folgendes zu achten (1/2): Bitte lese all…" at bounding box center [269, 132] width 144 height 264
click at [206, 222] on button "Auf gar keinen Fall Brat-/Currywurst frittieren! Es heisst BRAT-Wurst! Diese ge…" at bounding box center [206, 225] width 7 height 7
click at [325, 248] on icon at bounding box center [325, 248] width 7 height 7
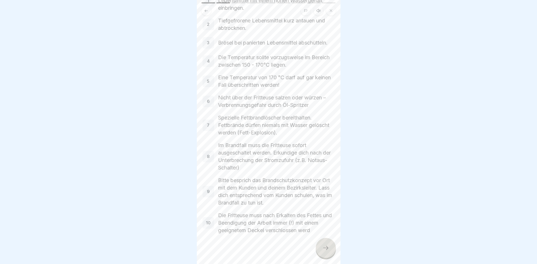
scroll to position [65, 0]
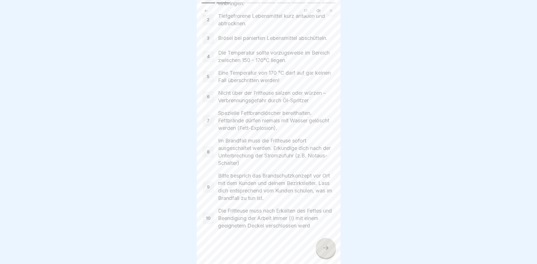
click at [327, 245] on div at bounding box center [326, 248] width 20 height 20
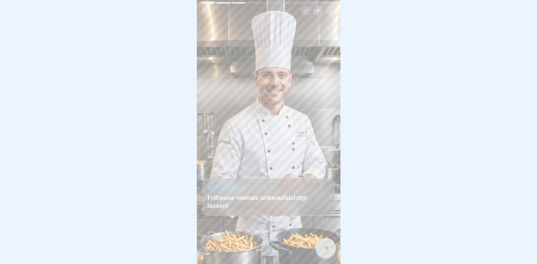
click at [324, 249] on icon at bounding box center [325, 248] width 7 height 7
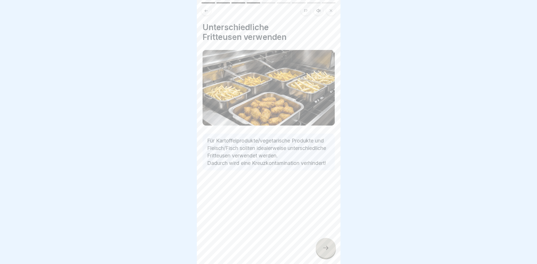
click at [326, 247] on icon at bounding box center [325, 248] width 7 height 7
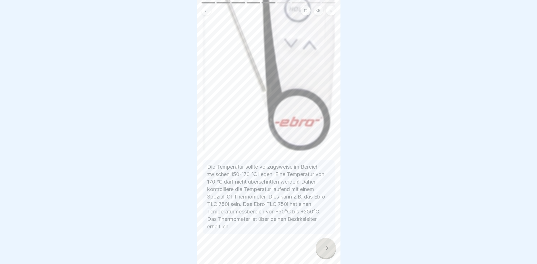
scroll to position [225, 0]
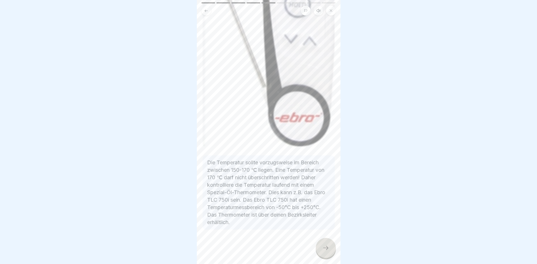
click at [328, 247] on icon at bounding box center [325, 248] width 7 height 7
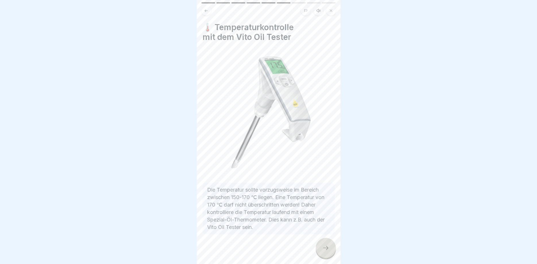
click at [327, 247] on icon at bounding box center [325, 248] width 7 height 7
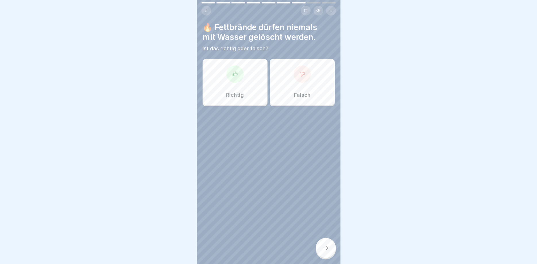
click at [237, 89] on div "Richtig" at bounding box center [235, 82] width 65 height 46
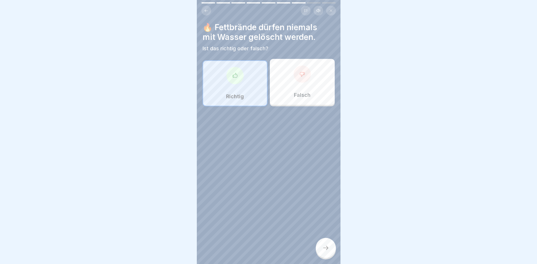
click at [330, 251] on div at bounding box center [326, 248] width 20 height 20
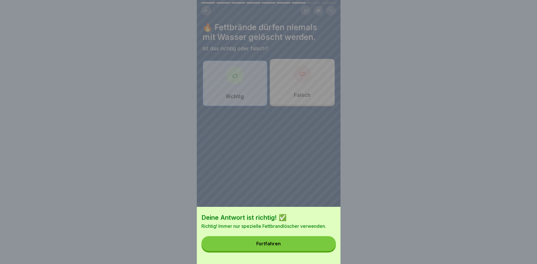
click at [318, 247] on button "Fortfahren" at bounding box center [268, 243] width 134 height 15
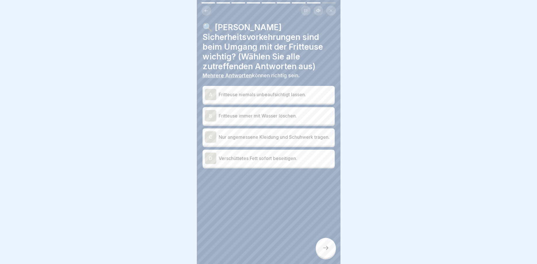
click at [280, 97] on p "Fritteuse niemals unbeaufsichtigt lassen." at bounding box center [276, 94] width 114 height 7
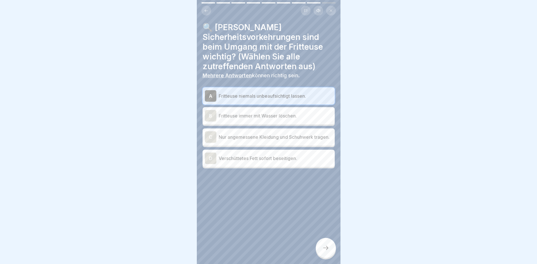
click at [308, 140] on p "Nur angemessene Kleidung und Schuhwerk tragen." at bounding box center [276, 137] width 114 height 7
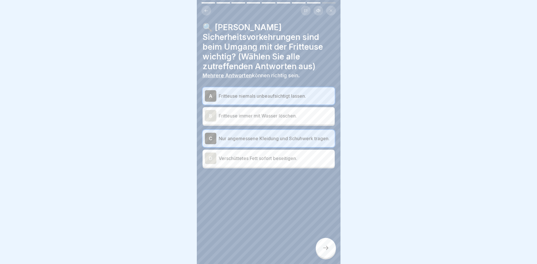
click at [276, 163] on div "D Verschüttetes [PERSON_NAME] sofort beseitigen." at bounding box center [269, 158] width 128 height 11
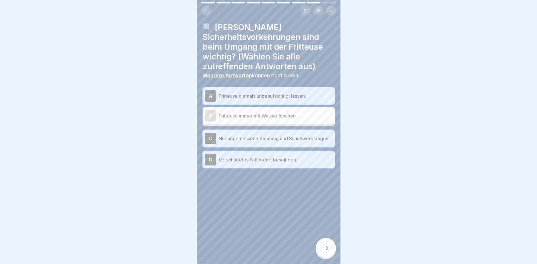
click at [326, 243] on div at bounding box center [326, 248] width 20 height 20
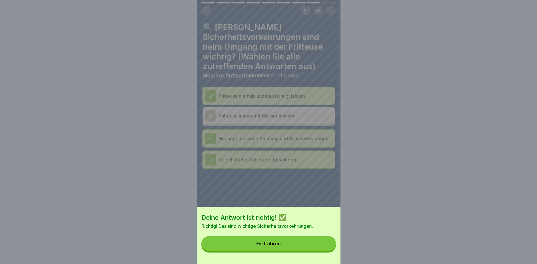
click at [317, 240] on button "Fortfahren" at bounding box center [268, 243] width 134 height 15
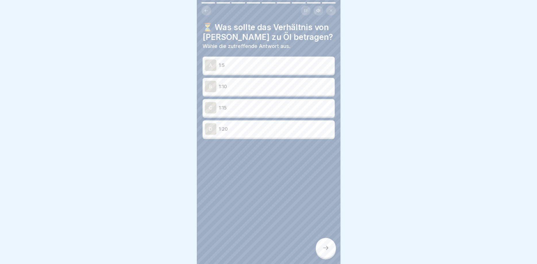
click at [236, 89] on p "1:10" at bounding box center [276, 86] width 114 height 7
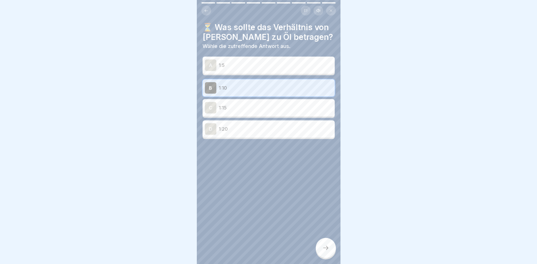
click at [332, 248] on div at bounding box center [326, 248] width 20 height 20
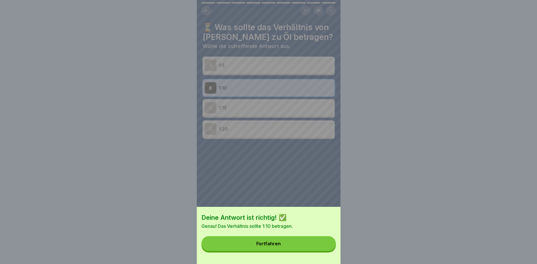
click at [287, 245] on button "Fortfahren" at bounding box center [268, 243] width 134 height 15
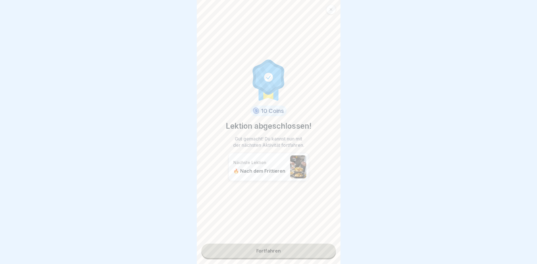
click at [286, 249] on link "Fortfahren" at bounding box center [268, 251] width 134 height 14
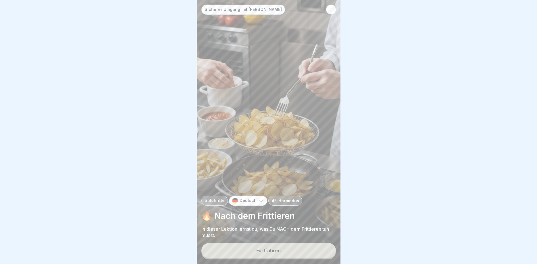
click at [281, 250] on button "Fortfahren" at bounding box center [268, 250] width 134 height 15
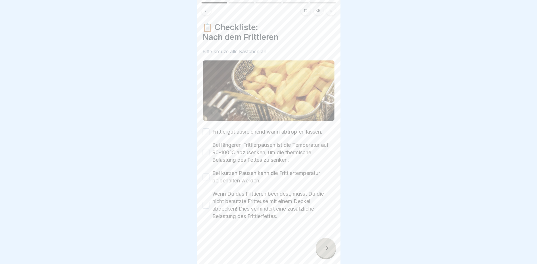
click at [205, 129] on button "Frittiergut ausreichend warm abtropfen lassen." at bounding box center [206, 131] width 7 height 7
click at [205, 155] on button "Bei längeren Frittierpausen ist die Temperatur auf 90-100℃ abzusenken, um die t…" at bounding box center [206, 152] width 7 height 7
click at [209, 176] on button "Bei kurzen Pausen kann die Frittiertemperatur beibehalten werden." at bounding box center [206, 177] width 7 height 7
click at [206, 206] on button "Wenn Du das Frittieren beendest, musst Du die nicht benutzte Fritteuse mit eine…" at bounding box center [206, 205] width 7 height 7
click at [322, 248] on div at bounding box center [326, 248] width 20 height 20
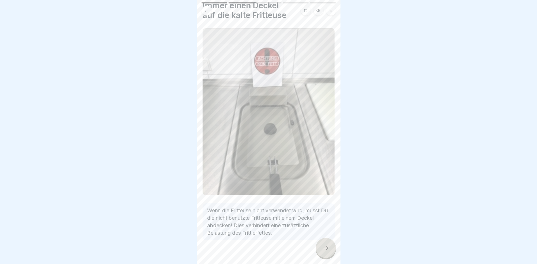
scroll to position [32, 0]
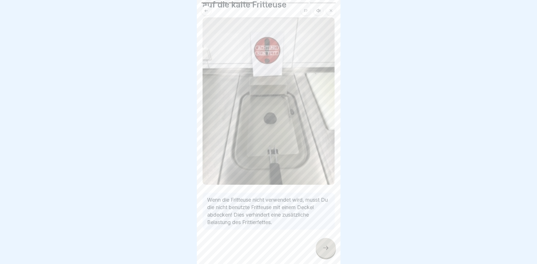
click at [324, 246] on icon at bounding box center [325, 248] width 7 height 7
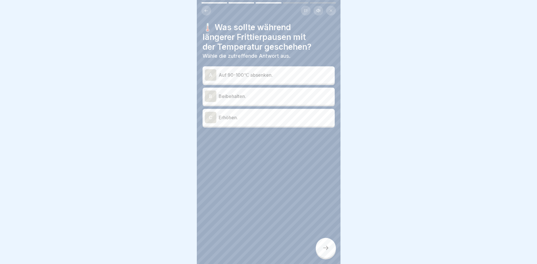
click at [277, 77] on p "Auf 90-100℃ absenken." at bounding box center [276, 75] width 114 height 7
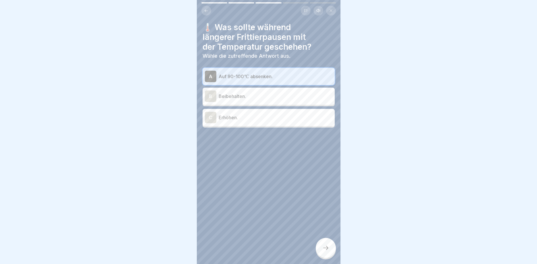
click at [328, 248] on icon at bounding box center [325, 248] width 7 height 7
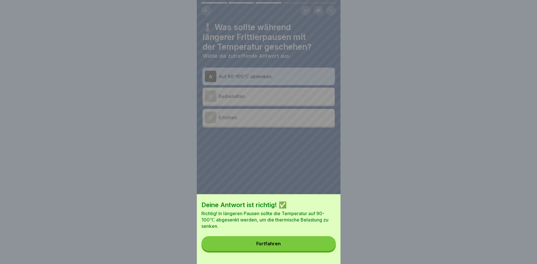
click at [309, 243] on button "Fortfahren" at bounding box center [268, 243] width 134 height 15
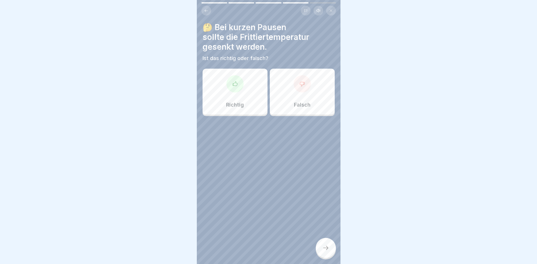
click at [284, 101] on div "Falsch" at bounding box center [302, 92] width 65 height 46
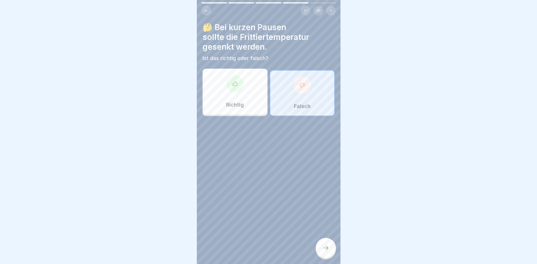
click at [326, 256] on div at bounding box center [326, 248] width 20 height 20
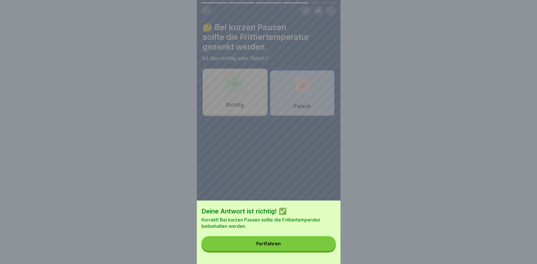
click at [289, 247] on button "Fortfahren" at bounding box center [268, 243] width 134 height 15
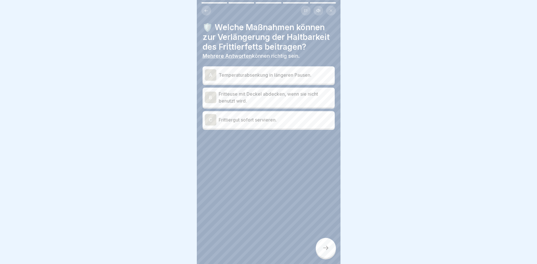
click at [300, 75] on p "Temperaturabsenkung in längeren Pausen." at bounding box center [276, 75] width 114 height 7
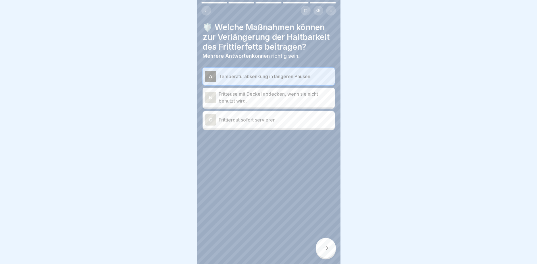
click at [299, 97] on p "Fritteuse mit Deckel abdecken, wenn sie nicht benutzt wird." at bounding box center [276, 98] width 114 height 14
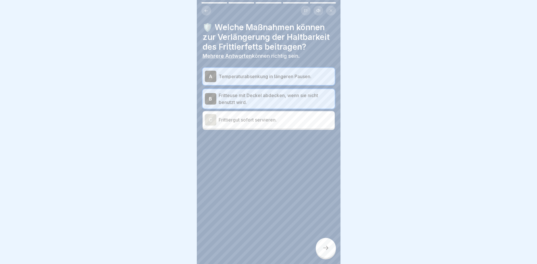
click at [322, 249] on div at bounding box center [326, 248] width 20 height 20
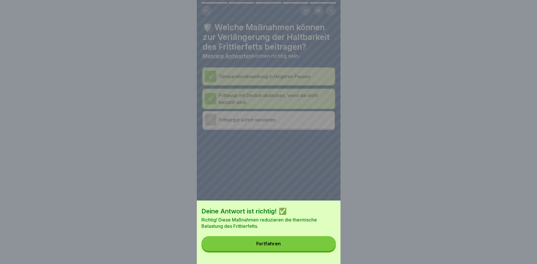
click at [305, 246] on button "Fortfahren" at bounding box center [268, 243] width 134 height 15
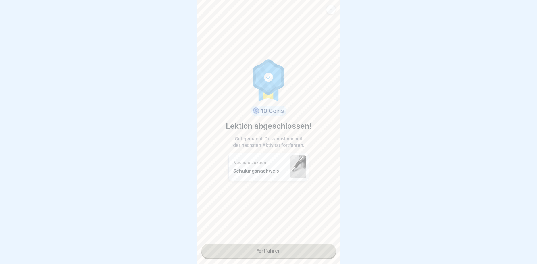
click at [284, 253] on link "Fortfahren" at bounding box center [268, 251] width 134 height 14
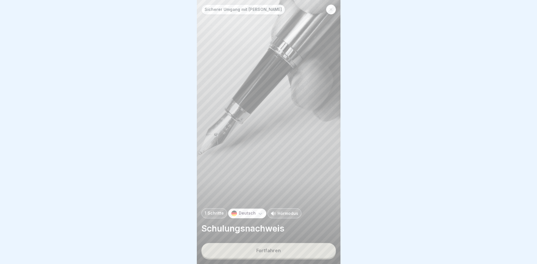
click at [284, 251] on button "Fortfahren" at bounding box center [268, 250] width 134 height 15
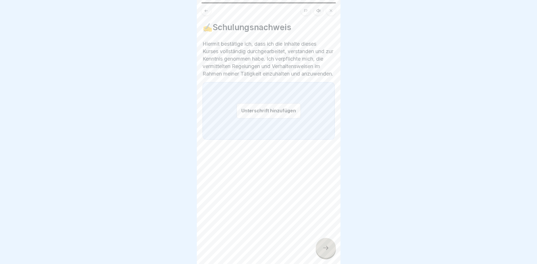
click at [276, 114] on button "Unterschrift hinzufügen" at bounding box center [268, 110] width 64 height 15
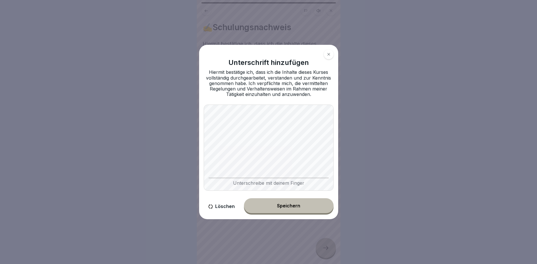
click at [304, 209] on button "Speichern" at bounding box center [289, 205] width 90 height 15
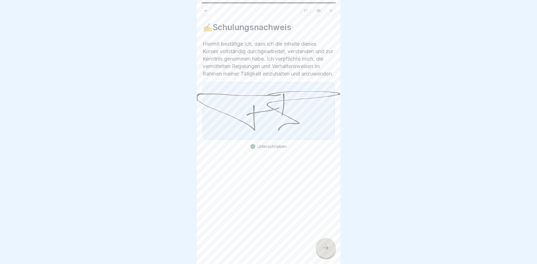
click at [324, 248] on icon at bounding box center [325, 248] width 7 height 7
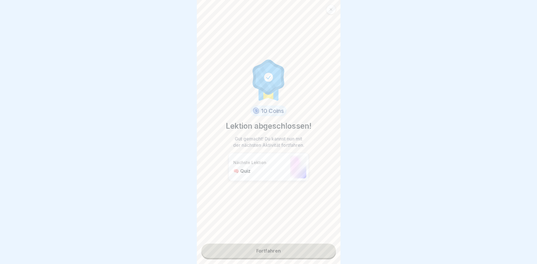
click at [308, 250] on link "Fortfahren" at bounding box center [268, 251] width 134 height 14
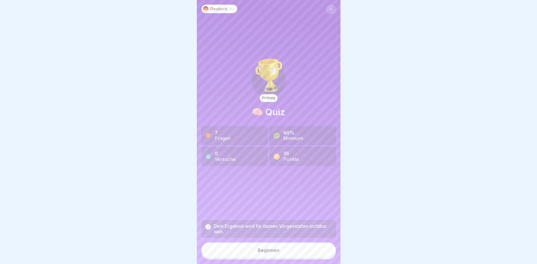
click at [291, 252] on button "Beginnen" at bounding box center [268, 251] width 134 height 16
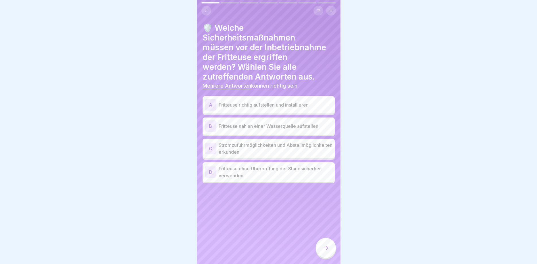
click at [291, 104] on p "Fritteuse richtig aufstellen und installieren" at bounding box center [276, 104] width 114 height 7
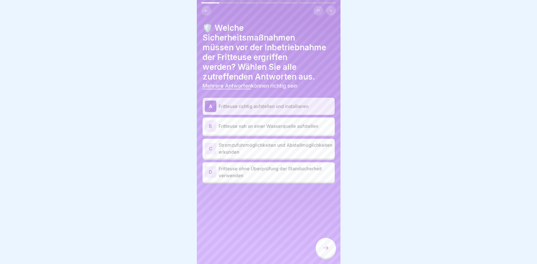
click at [295, 146] on p "Stromzufuhrmöglichkeiten und Abstellmöglichkeiten erkunden" at bounding box center [276, 149] width 114 height 14
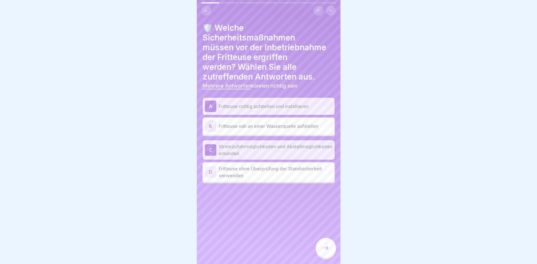
click at [325, 249] on icon at bounding box center [325, 248] width 7 height 7
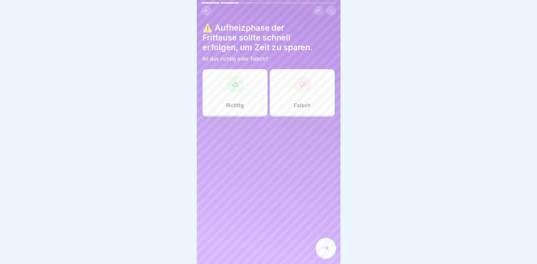
click at [207, 9] on icon at bounding box center [206, 11] width 4 height 4
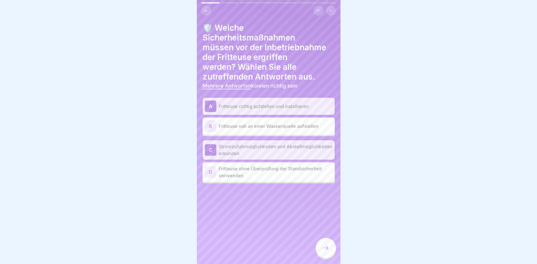
click at [323, 248] on icon at bounding box center [325, 248] width 7 height 7
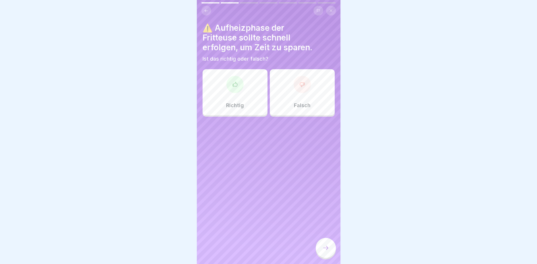
click at [297, 87] on div at bounding box center [302, 84] width 17 height 17
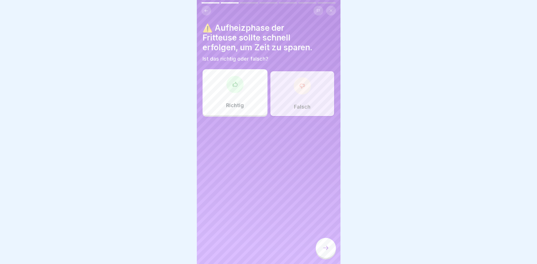
click at [326, 253] on div at bounding box center [326, 248] width 20 height 20
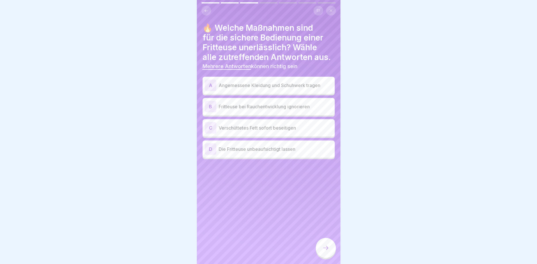
click at [310, 90] on div "A Angemessene Kleidung und Schuhwerk tragen" at bounding box center [269, 85] width 128 height 11
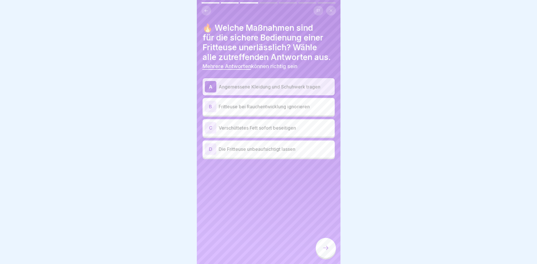
click at [307, 129] on p "Verschüttetes Fett sofort beseitigen" at bounding box center [276, 127] width 114 height 7
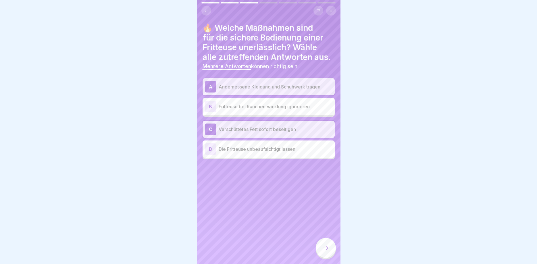
click at [327, 251] on icon at bounding box center [325, 248] width 7 height 7
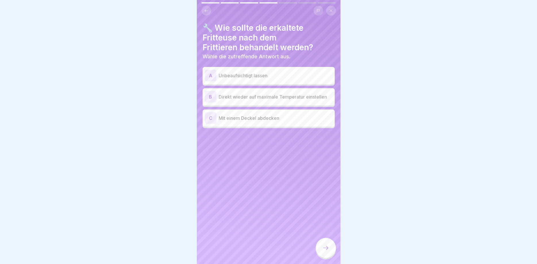
click at [297, 119] on p "Mit einem Deckel abdecken" at bounding box center [276, 118] width 114 height 7
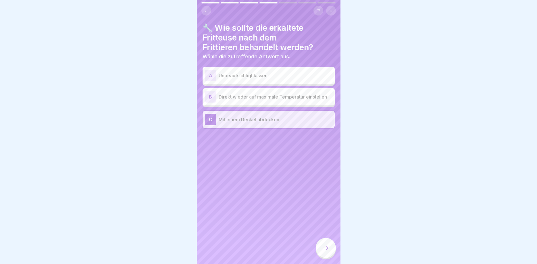
click at [330, 252] on div at bounding box center [326, 248] width 20 height 20
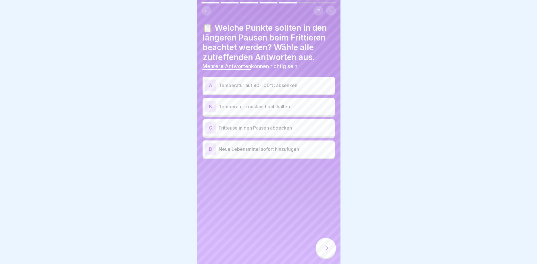
click at [286, 87] on p "Temperatur auf 90-100℃ absenken" at bounding box center [276, 85] width 114 height 7
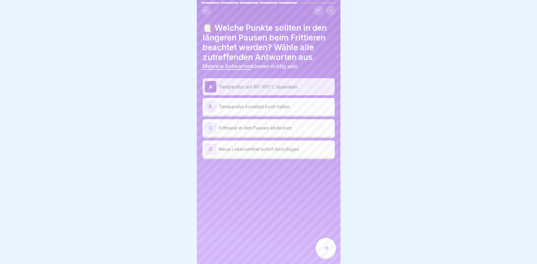
click at [294, 131] on p "Fritteuse in den Pausen abdecken" at bounding box center [276, 127] width 114 height 7
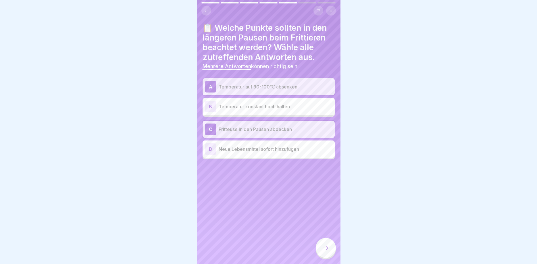
click at [326, 249] on icon at bounding box center [325, 248] width 7 height 7
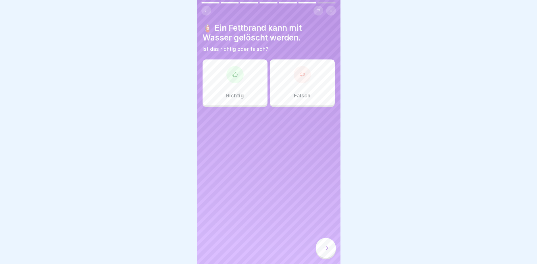
click at [301, 85] on div "Falsch" at bounding box center [302, 82] width 65 height 46
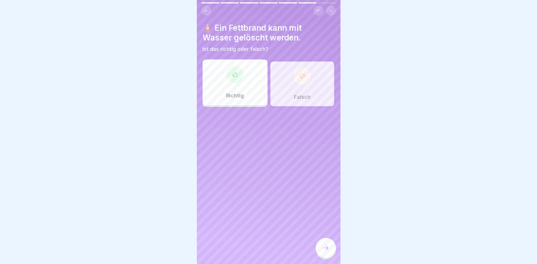
click at [328, 248] on icon at bounding box center [325, 248] width 5 height 4
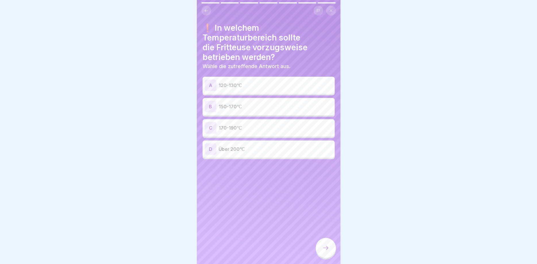
click at [245, 109] on p "150-170℃" at bounding box center [276, 106] width 114 height 7
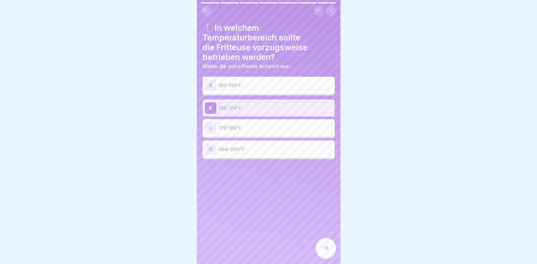
click at [323, 247] on icon at bounding box center [325, 248] width 7 height 7
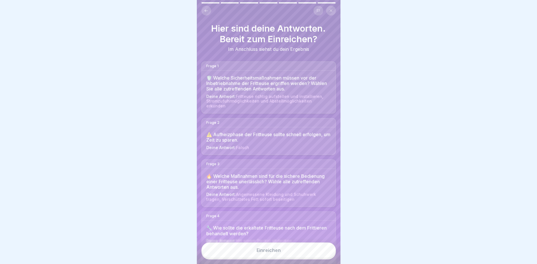
click at [278, 246] on button "Einreichen" at bounding box center [268, 251] width 134 height 16
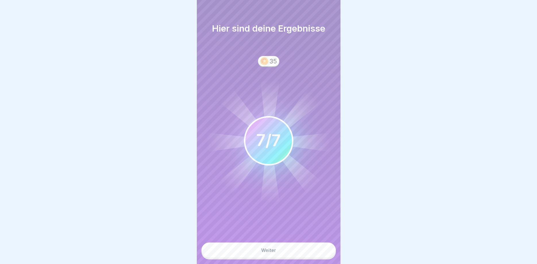
click at [302, 251] on button "Weiter" at bounding box center [268, 251] width 134 height 16
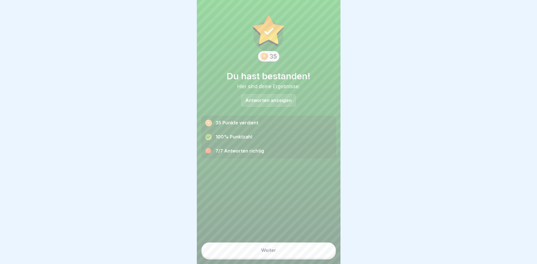
click at [302, 250] on button "Weiter" at bounding box center [268, 251] width 134 height 16
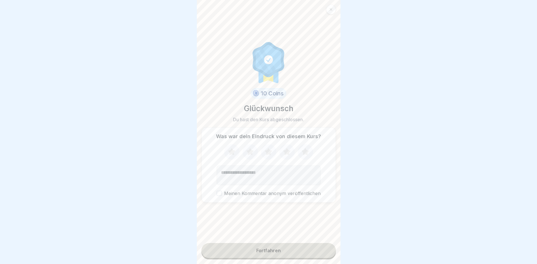
click at [294, 250] on button "Fortfahren" at bounding box center [268, 250] width 134 height 15
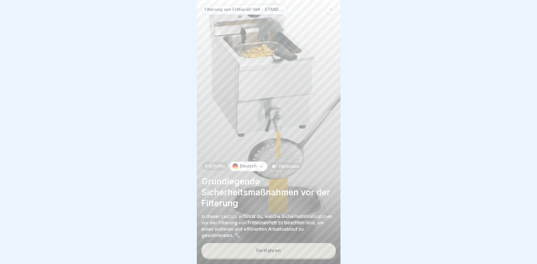
click at [292, 251] on button "Fortfahren" at bounding box center [268, 250] width 134 height 15
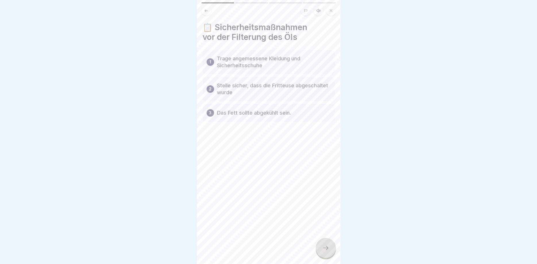
click at [329, 249] on icon at bounding box center [325, 248] width 7 height 7
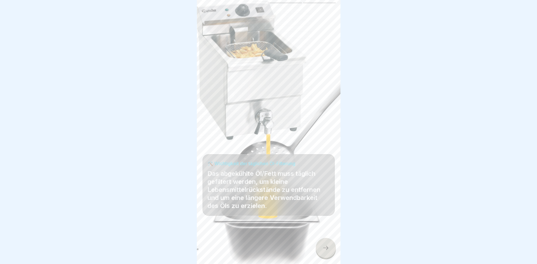
click at [328, 251] on icon at bounding box center [325, 248] width 7 height 7
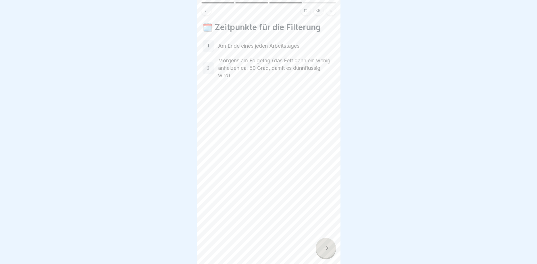
click at [323, 247] on icon at bounding box center [325, 248] width 7 height 7
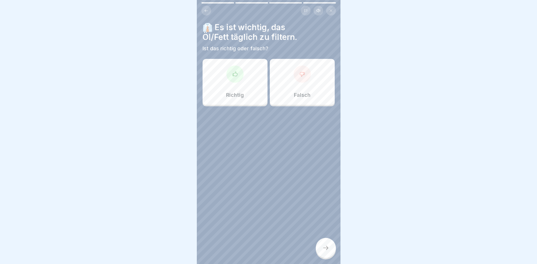
click at [244, 83] on div "Richtig" at bounding box center [235, 82] width 65 height 46
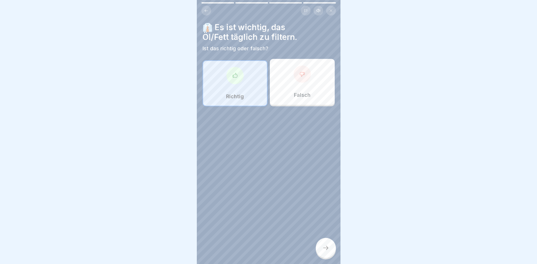
click at [325, 243] on div at bounding box center [326, 248] width 20 height 20
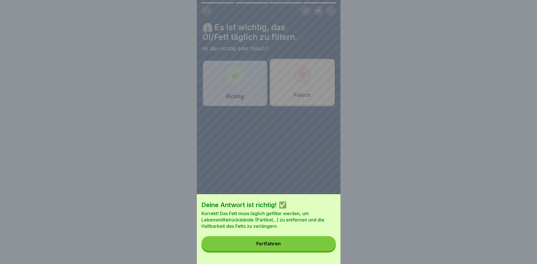
click at [293, 240] on button "Fortfahren" at bounding box center [268, 243] width 134 height 15
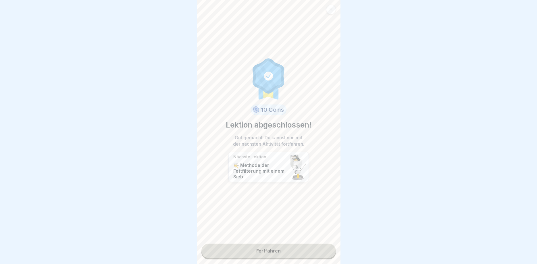
click at [282, 253] on link "Fortfahren" at bounding box center [268, 251] width 134 height 14
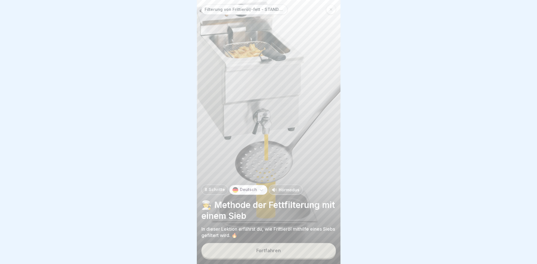
click at [277, 253] on div "Fortfahren" at bounding box center [268, 250] width 24 height 5
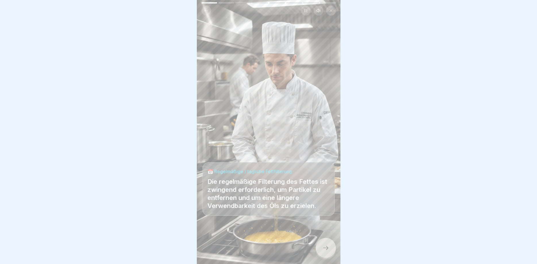
click at [328, 250] on icon at bounding box center [325, 248] width 7 height 7
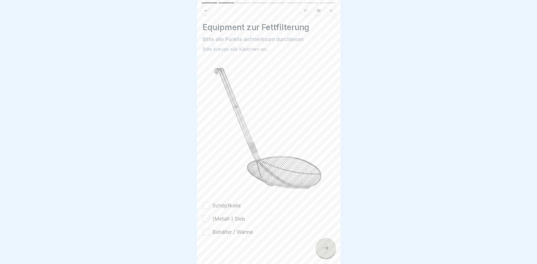
click at [205, 205] on button "Schöpfkelle" at bounding box center [206, 205] width 7 height 7
click at [206, 218] on button "(Metall-) Sieb" at bounding box center [206, 219] width 7 height 7
click at [207, 232] on button "Behälter / Wanne" at bounding box center [206, 232] width 7 height 7
click at [326, 247] on icon at bounding box center [325, 248] width 7 height 7
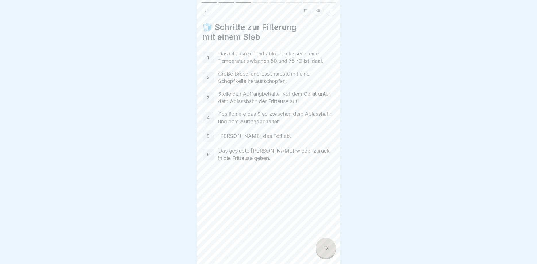
click at [328, 247] on icon at bounding box center [325, 248] width 7 height 7
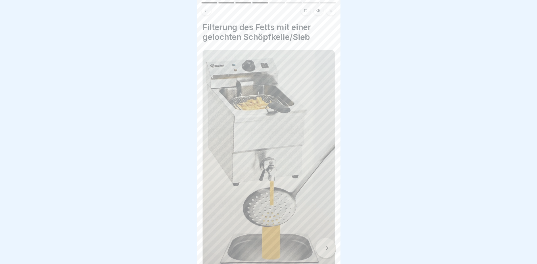
click at [204, 11] on icon at bounding box center [206, 11] width 4 height 4
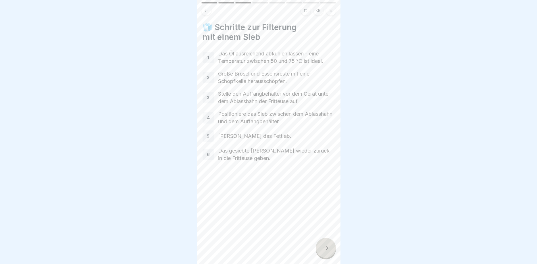
click at [327, 245] on div at bounding box center [326, 248] width 20 height 20
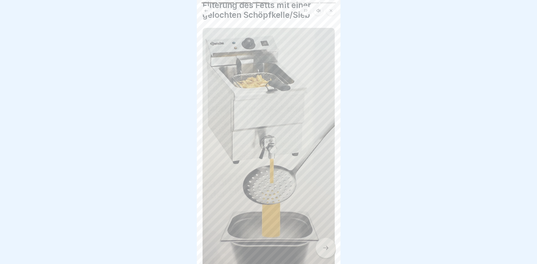
scroll to position [34, 0]
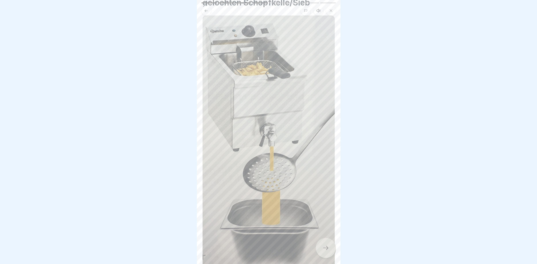
click at [331, 248] on div at bounding box center [326, 248] width 20 height 20
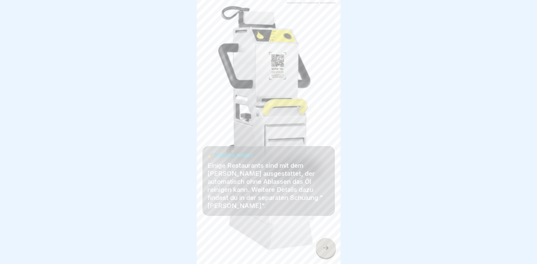
click at [327, 249] on icon at bounding box center [325, 248] width 5 height 4
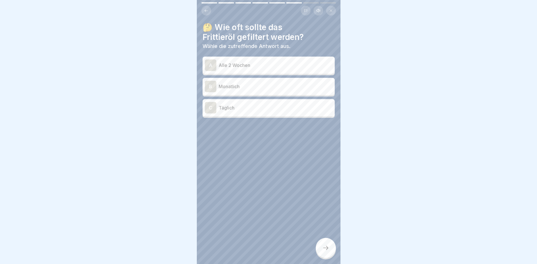
click at [284, 105] on p "Täglich" at bounding box center [276, 107] width 114 height 7
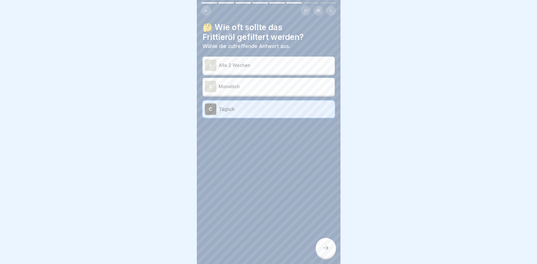
click at [333, 252] on div at bounding box center [326, 248] width 20 height 20
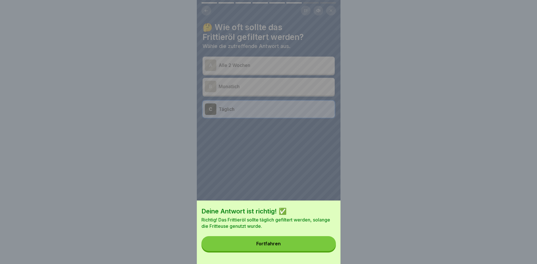
click at [318, 246] on button "Fortfahren" at bounding box center [268, 243] width 134 height 15
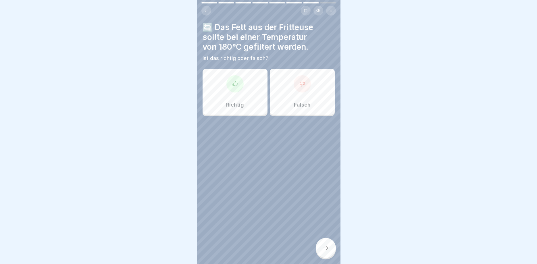
click at [299, 96] on div "Falsch" at bounding box center [302, 92] width 65 height 46
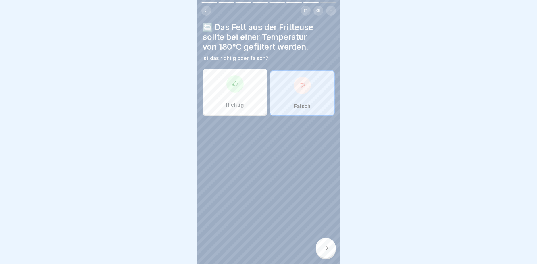
click at [326, 253] on div at bounding box center [326, 248] width 20 height 20
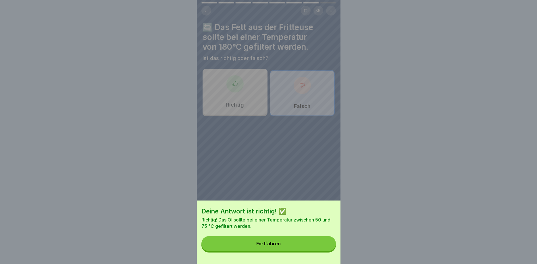
click at [299, 246] on button "Fortfahren" at bounding box center [268, 243] width 134 height 15
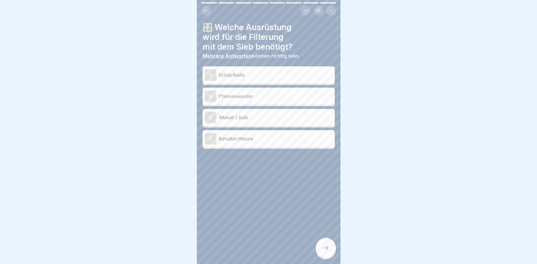
click at [270, 76] on p "Schöpfkelle" at bounding box center [276, 75] width 114 height 7
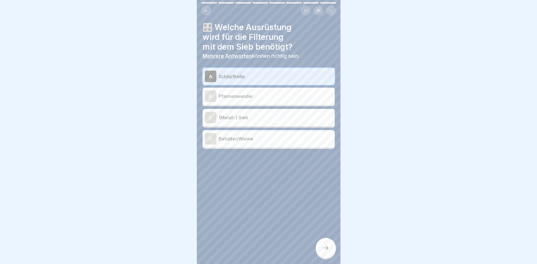
click at [274, 117] on p "(Metall-) Sieb" at bounding box center [276, 117] width 114 height 7
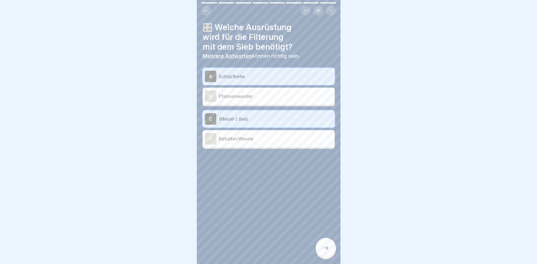
click at [274, 145] on div "D Behälter/Wanne" at bounding box center [269, 138] width 132 height 17
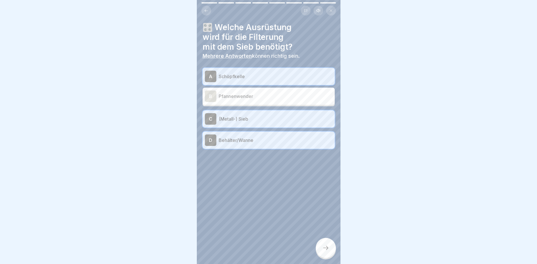
click at [324, 256] on div at bounding box center [326, 248] width 20 height 20
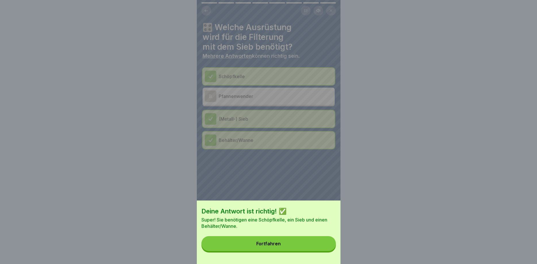
click at [308, 247] on button "Fortfahren" at bounding box center [268, 243] width 134 height 15
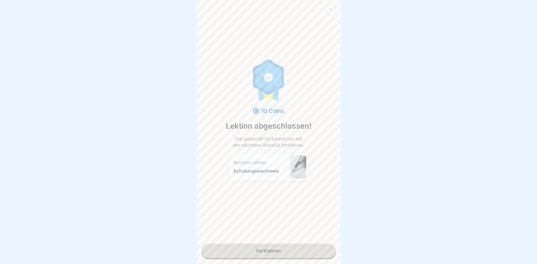
click at [295, 249] on link "Fortfahren" at bounding box center [268, 251] width 134 height 14
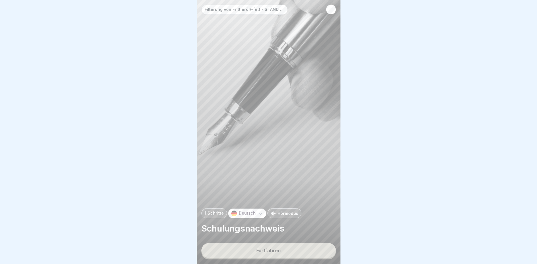
click at [286, 255] on button "Fortfahren" at bounding box center [268, 250] width 134 height 15
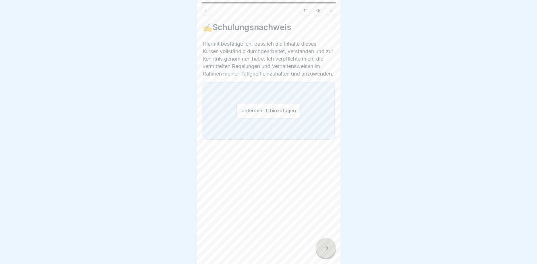
click at [261, 118] on button "Unterschrift hinzufügen" at bounding box center [268, 110] width 64 height 15
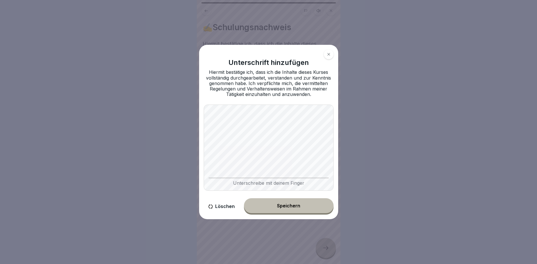
click at [292, 205] on div "Speichern" at bounding box center [288, 205] width 23 height 5
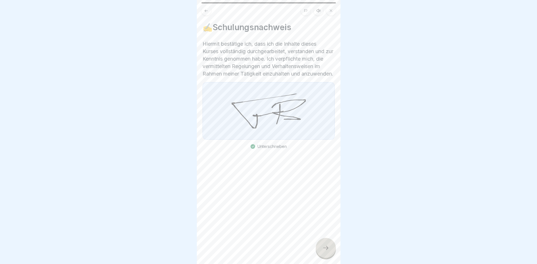
click at [325, 245] on icon at bounding box center [325, 248] width 7 height 7
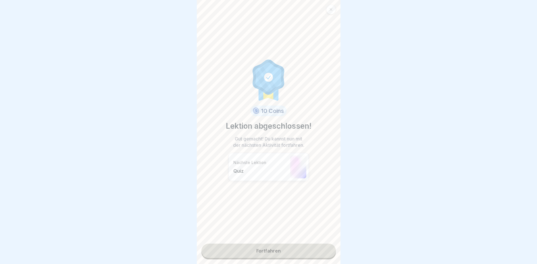
click at [294, 249] on link "Fortfahren" at bounding box center [268, 251] width 134 height 14
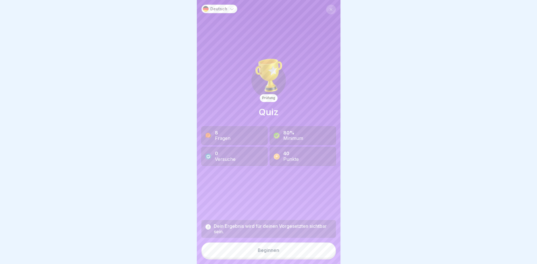
click at [264, 248] on div "Beginnen" at bounding box center [269, 250] width 22 height 5
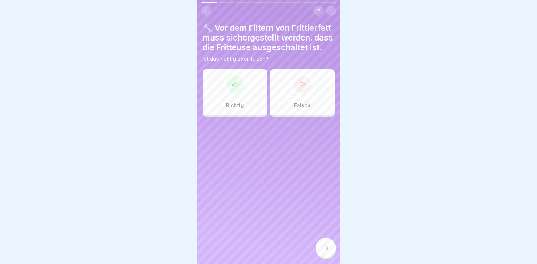
click at [248, 85] on div "Richtig" at bounding box center [235, 92] width 65 height 46
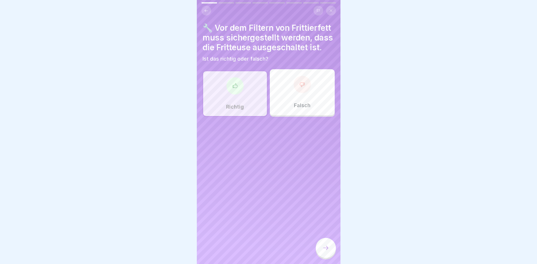
click at [321, 253] on div at bounding box center [326, 248] width 20 height 20
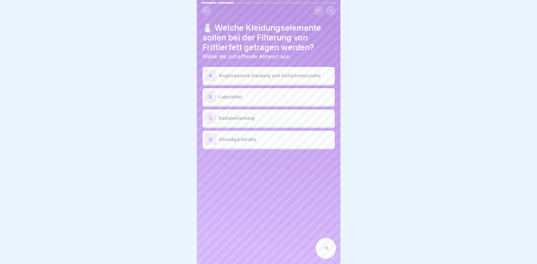
click at [295, 76] on p "Angemessene Kleidung und Sicherheitsschuhe" at bounding box center [276, 75] width 114 height 7
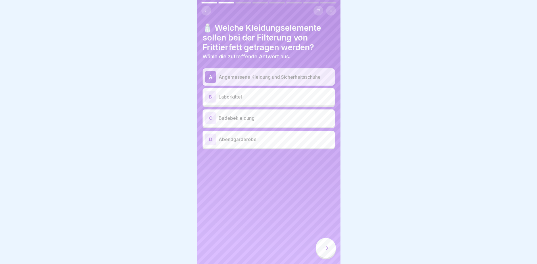
click at [322, 249] on icon at bounding box center [325, 248] width 7 height 7
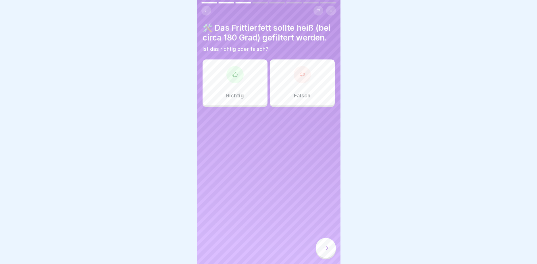
click at [287, 81] on div "Falsch" at bounding box center [302, 82] width 65 height 46
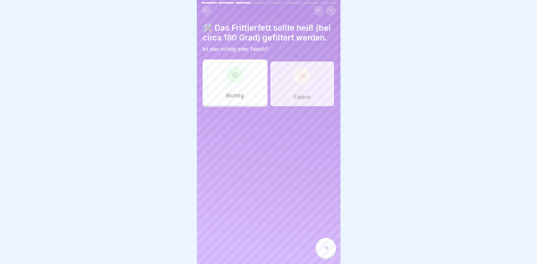
click at [321, 247] on div at bounding box center [326, 248] width 20 height 20
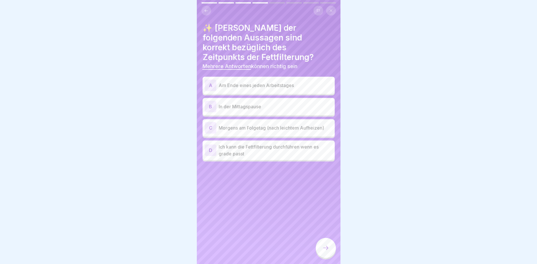
click at [301, 82] on p "Am Ende eines jeden Arbeitstages" at bounding box center [276, 85] width 114 height 7
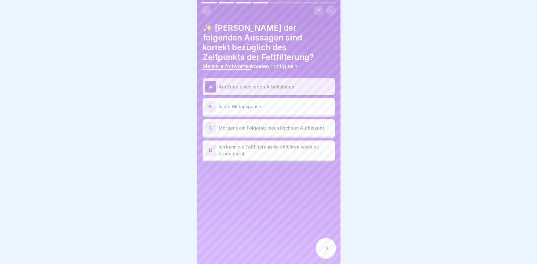
click at [291, 124] on p "Morgens am Folgetag (nach leichtem Aufheizen)" at bounding box center [276, 127] width 114 height 7
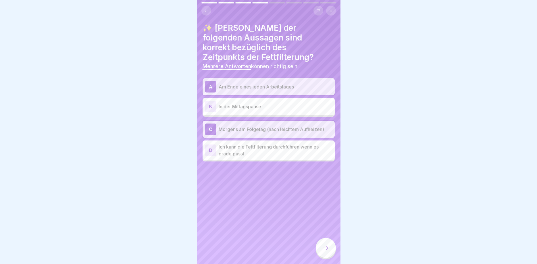
click at [325, 241] on div at bounding box center [326, 248] width 20 height 20
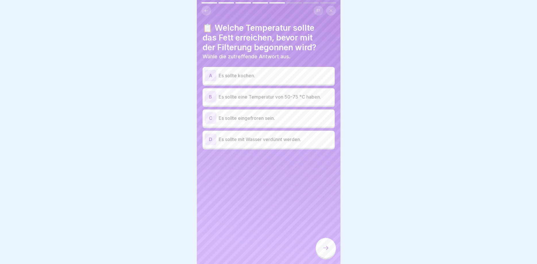
click at [280, 98] on p "Es sollte eine Temperatur von 50-75 °C haben." at bounding box center [276, 96] width 114 height 7
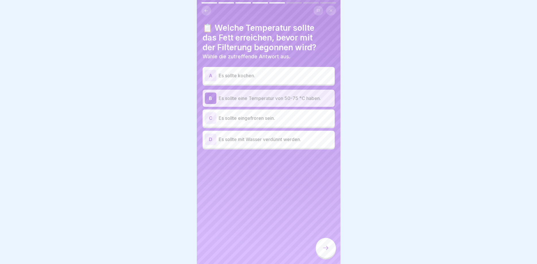
click at [325, 243] on div at bounding box center [326, 248] width 20 height 20
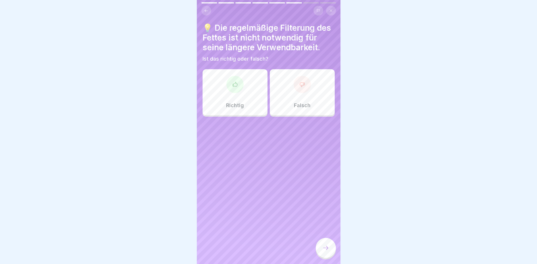
click at [308, 99] on div "Falsch" at bounding box center [302, 92] width 65 height 46
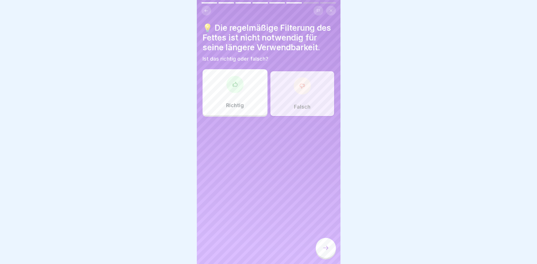
click at [330, 247] on div at bounding box center [326, 248] width 20 height 20
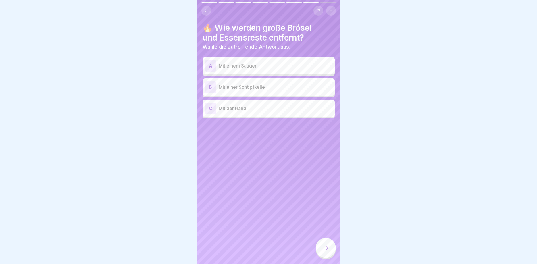
click at [277, 91] on div "B Mit einer Schöpfkelle" at bounding box center [269, 86] width 128 height 11
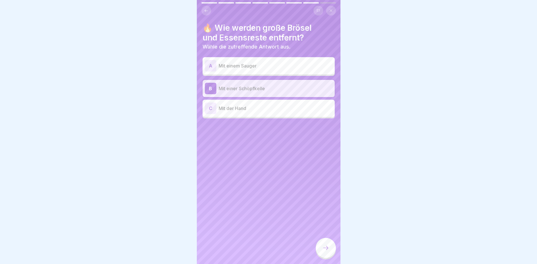
click at [326, 243] on div at bounding box center [326, 248] width 20 height 20
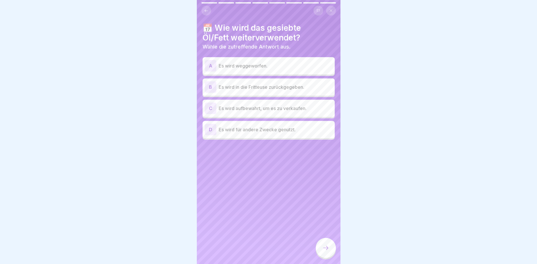
click at [303, 88] on p "Es wird in die Fritteuse zurückgegeben." at bounding box center [276, 87] width 114 height 7
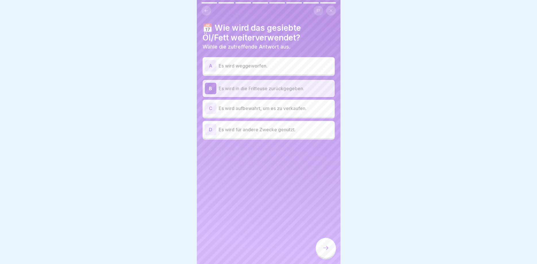
click at [324, 254] on div at bounding box center [326, 248] width 20 height 20
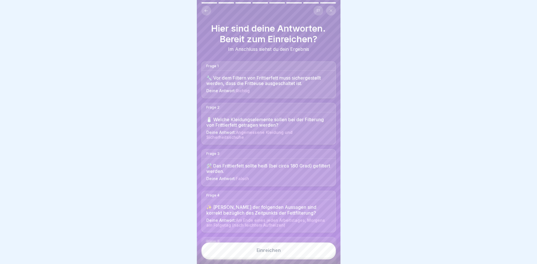
click at [287, 248] on button "Einreichen" at bounding box center [268, 251] width 134 height 16
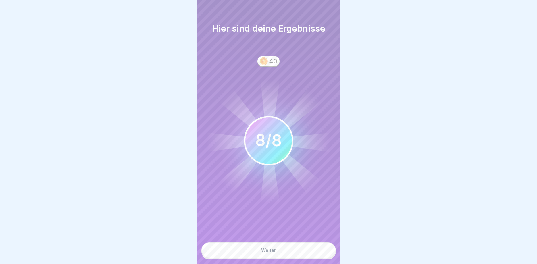
click at [290, 252] on button "Weiter" at bounding box center [268, 251] width 134 height 16
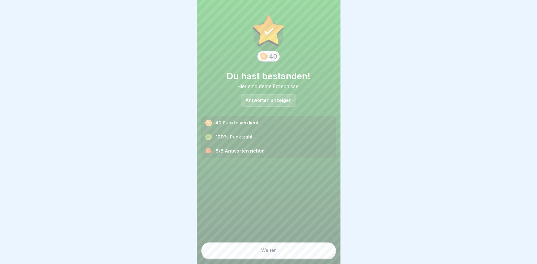
click at [289, 253] on button "Weiter" at bounding box center [268, 251] width 134 height 16
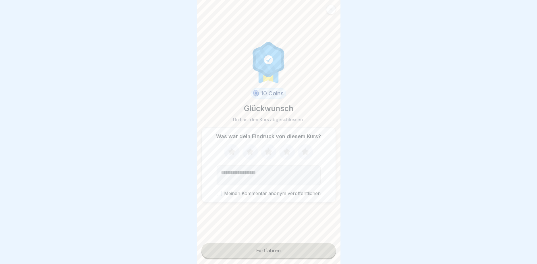
click at [277, 255] on button "Fortfahren" at bounding box center [268, 250] width 134 height 15
click at [273, 250] on div "Fortfahren" at bounding box center [268, 250] width 24 height 5
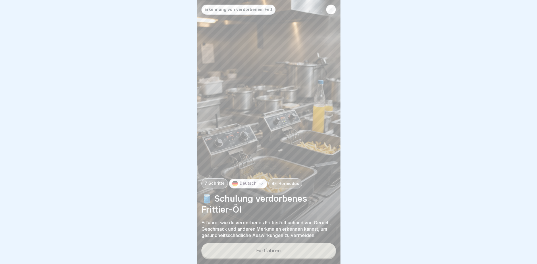
click at [283, 251] on button "Fortfahren" at bounding box center [268, 250] width 134 height 15
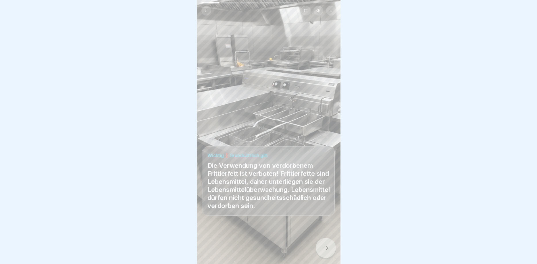
click at [330, 249] on div at bounding box center [326, 248] width 20 height 20
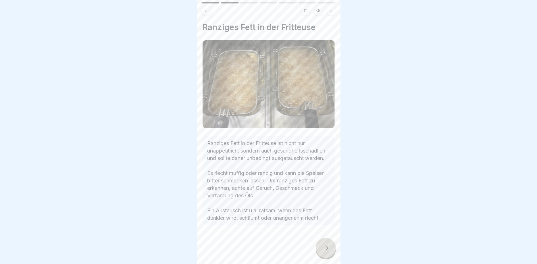
click at [328, 246] on icon at bounding box center [325, 248] width 7 height 7
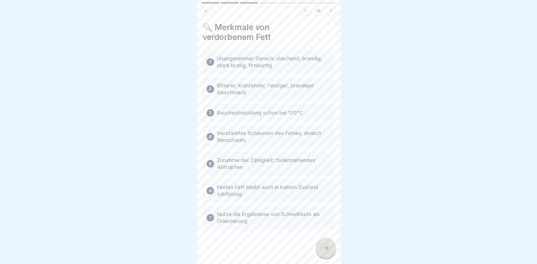
click at [324, 247] on icon at bounding box center [325, 248] width 7 height 7
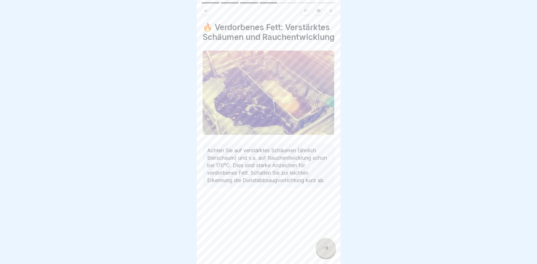
click at [320, 243] on div at bounding box center [326, 248] width 20 height 20
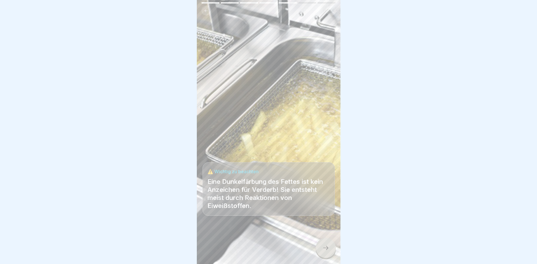
click at [326, 248] on icon at bounding box center [325, 248] width 7 height 7
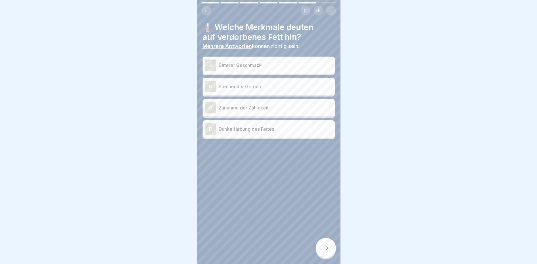
click at [283, 61] on div "A Bitterer Geschmack" at bounding box center [269, 64] width 128 height 11
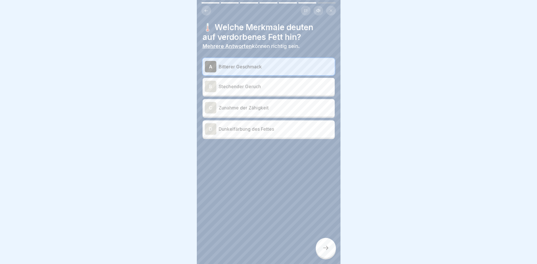
click at [275, 89] on p "Stechender Geruch" at bounding box center [276, 86] width 114 height 7
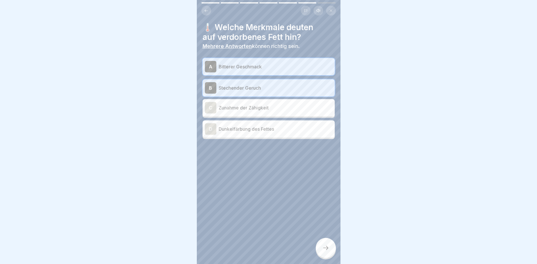
click at [324, 248] on icon at bounding box center [325, 248] width 7 height 7
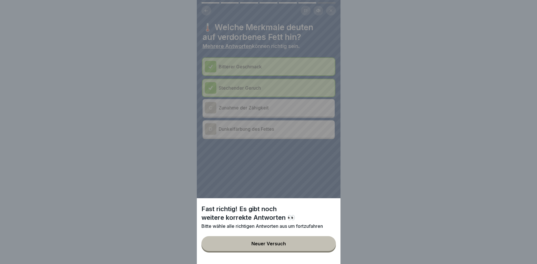
click at [297, 241] on button "Neuer Versuch" at bounding box center [268, 243] width 134 height 15
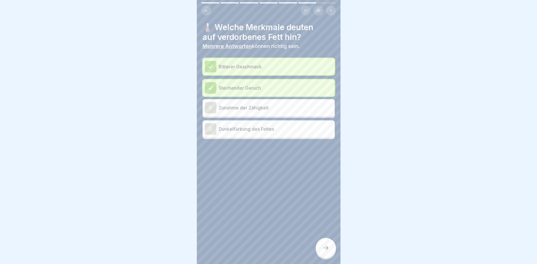
click at [268, 124] on div "D Dunkelfärbung des Fettes" at bounding box center [269, 128] width 128 height 11
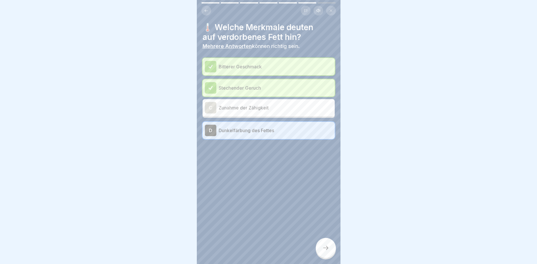
click at [328, 252] on div at bounding box center [326, 248] width 20 height 20
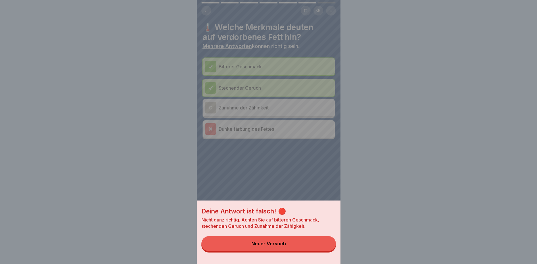
click at [292, 243] on button "Neuer Versuch" at bounding box center [268, 243] width 134 height 15
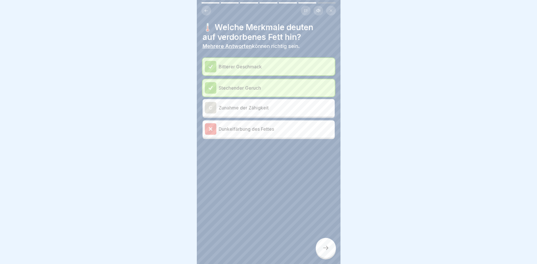
click at [257, 109] on p "Zunahme der Zähigkeit" at bounding box center [276, 107] width 114 height 7
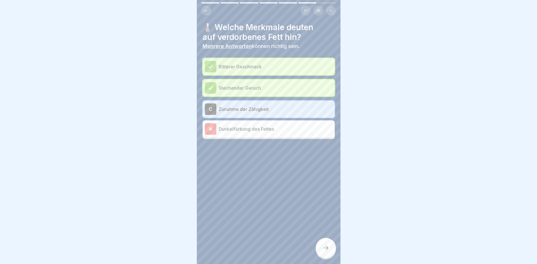
click at [251, 134] on div "Dunkelfärbung des Fettes" at bounding box center [269, 128] width 128 height 11
click at [329, 249] on div at bounding box center [326, 248] width 20 height 20
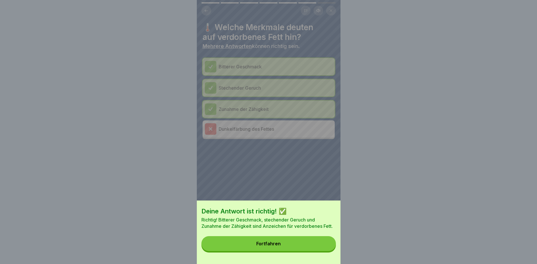
click at [287, 242] on button "Fortfahren" at bounding box center [268, 243] width 134 height 15
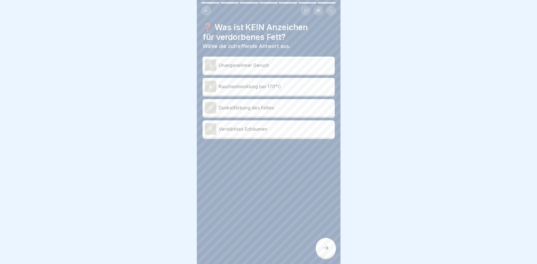
click at [262, 110] on p "Dunkelfärbung des Fettes" at bounding box center [276, 107] width 114 height 7
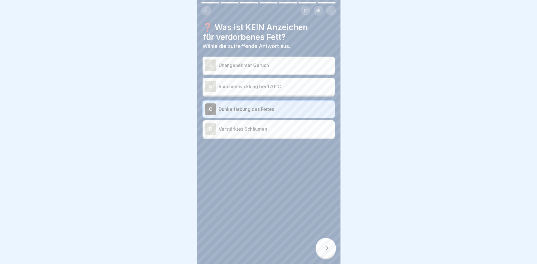
click at [329, 247] on div at bounding box center [326, 248] width 20 height 20
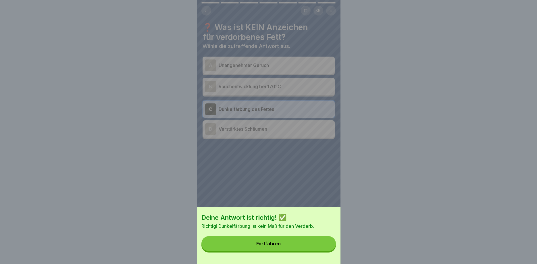
click at [289, 242] on button "Fortfahren" at bounding box center [268, 243] width 134 height 15
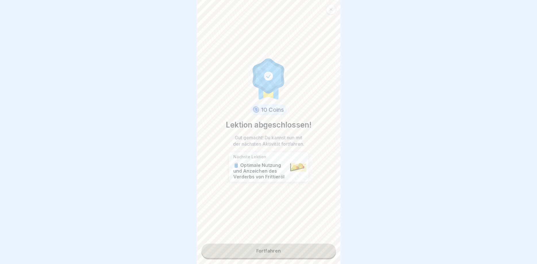
click at [272, 249] on link "Fortfahren" at bounding box center [268, 251] width 134 height 14
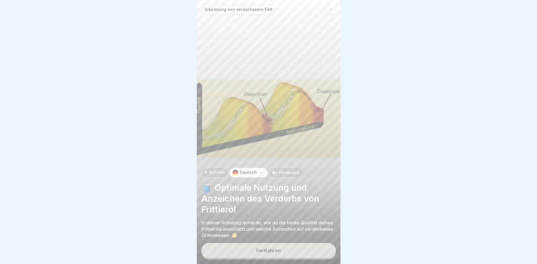
click at [272, 251] on div "Fortfahren" at bounding box center [268, 250] width 24 height 5
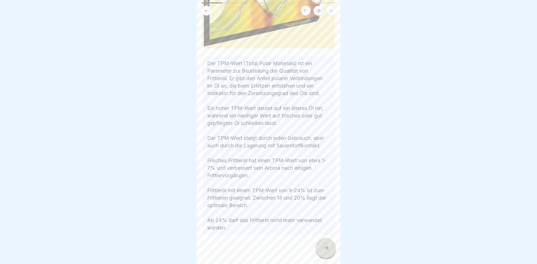
scroll to position [78, 0]
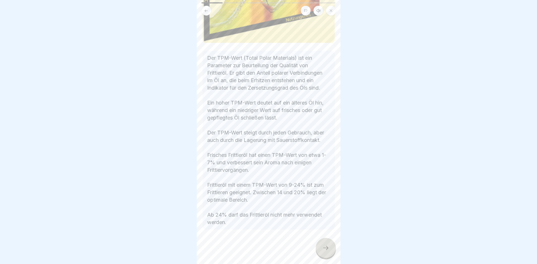
click at [328, 247] on icon at bounding box center [325, 248] width 7 height 7
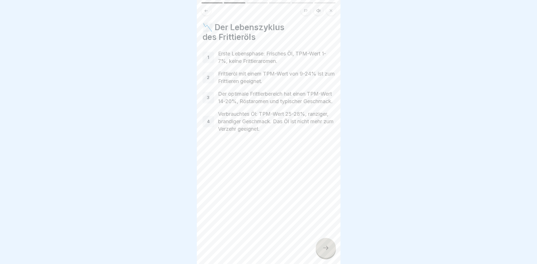
click at [329, 249] on icon at bounding box center [325, 248] width 7 height 7
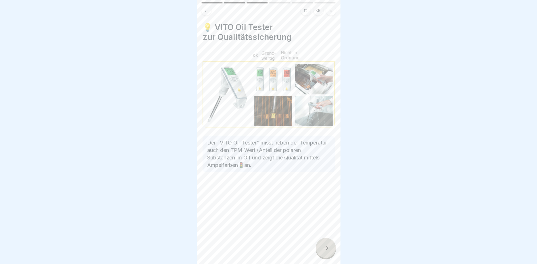
click at [329, 249] on icon at bounding box center [325, 248] width 7 height 7
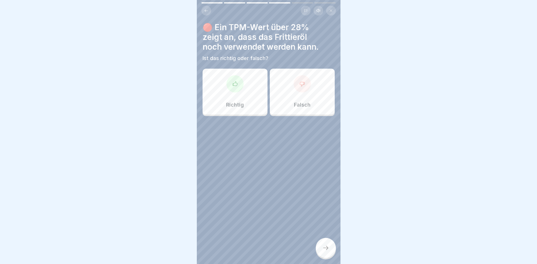
click at [279, 83] on div "Falsch" at bounding box center [302, 92] width 65 height 46
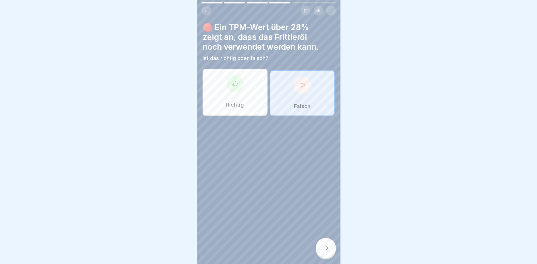
click at [320, 251] on div at bounding box center [326, 248] width 20 height 20
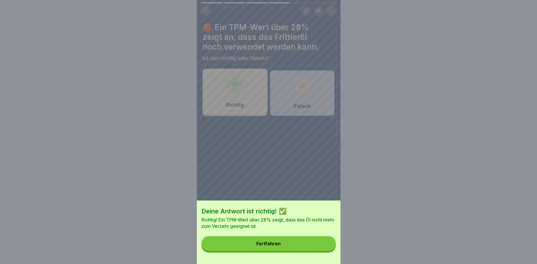
click at [279, 243] on div "Fortfahren" at bounding box center [268, 243] width 24 height 5
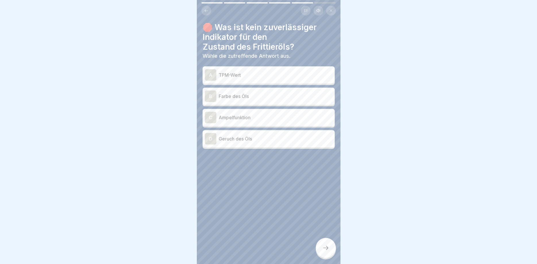
click at [261, 95] on p "Farbe des Öls" at bounding box center [276, 96] width 114 height 7
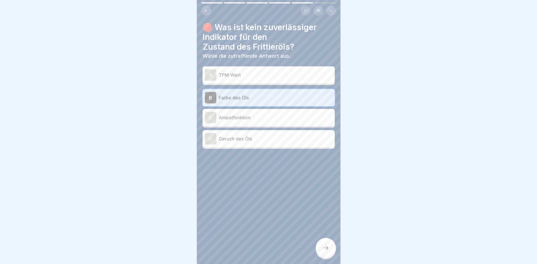
click at [328, 253] on div at bounding box center [326, 248] width 20 height 20
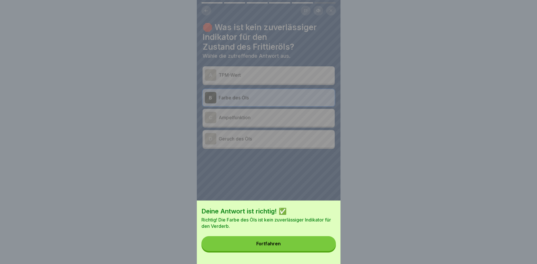
click at [278, 247] on button "Fortfahren" at bounding box center [268, 243] width 134 height 15
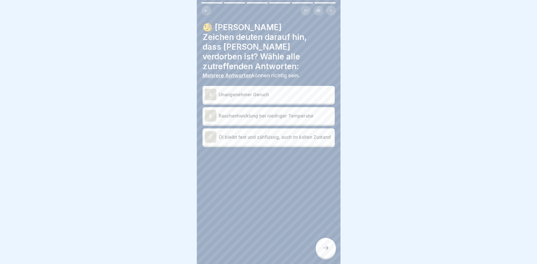
click at [254, 89] on div "A Unangenehmer Geruch" at bounding box center [269, 94] width 128 height 11
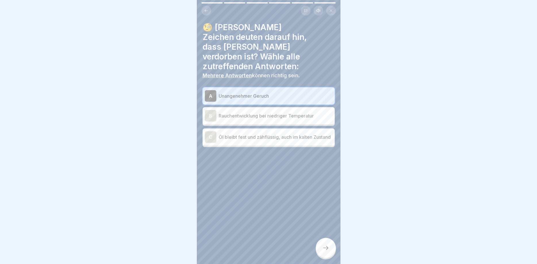
click at [264, 112] on p "Rauchentwicklung bei niedriger Temperatur" at bounding box center [276, 115] width 114 height 7
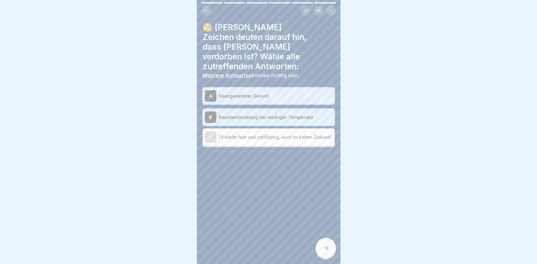
click at [329, 254] on div at bounding box center [326, 248] width 20 height 20
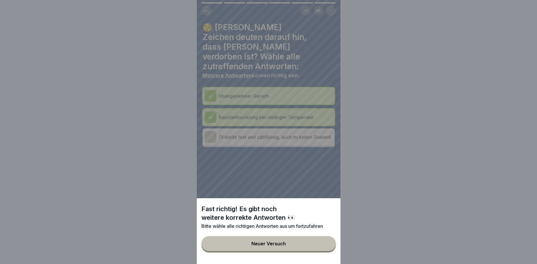
click at [297, 238] on button "Neuer Versuch" at bounding box center [268, 243] width 134 height 15
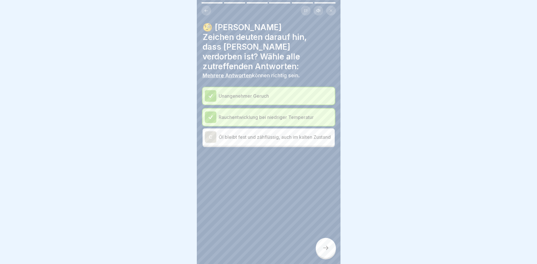
click at [284, 134] on p "Öl bleibt fest und zähflüssig, auch im kalten Zustand" at bounding box center [276, 137] width 114 height 7
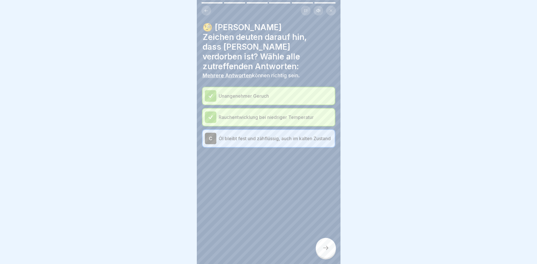
click at [328, 249] on icon at bounding box center [325, 248] width 7 height 7
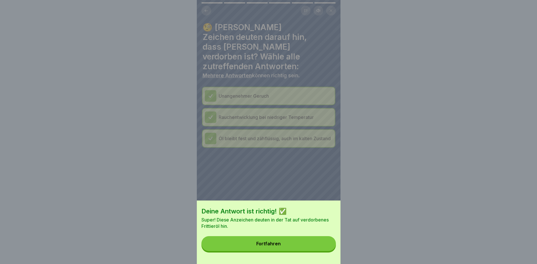
click at [315, 247] on button "Fortfahren" at bounding box center [268, 243] width 134 height 15
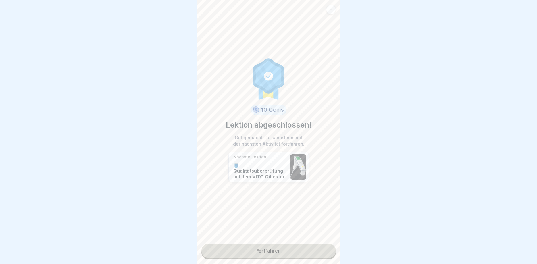
click at [266, 251] on link "Fortfahren" at bounding box center [268, 251] width 134 height 14
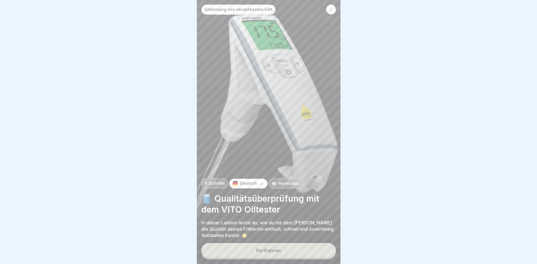
click at [269, 251] on div "Fortfahren" at bounding box center [268, 250] width 24 height 5
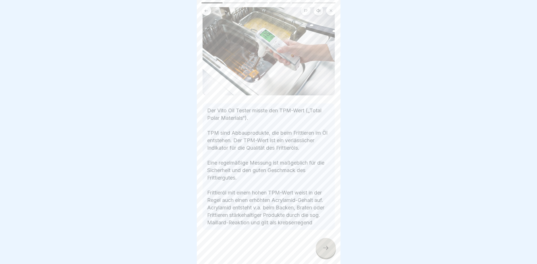
scroll to position [43, 0]
click at [323, 250] on icon at bounding box center [325, 248] width 7 height 7
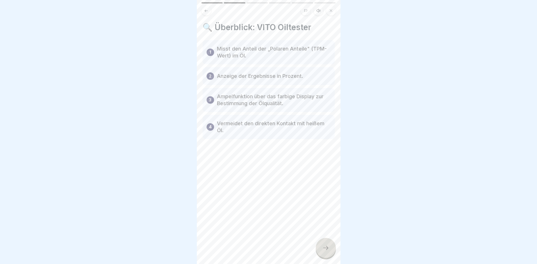
click at [329, 251] on div at bounding box center [326, 248] width 20 height 20
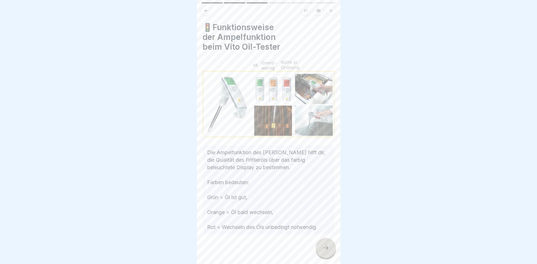
click at [330, 247] on div at bounding box center [326, 248] width 20 height 20
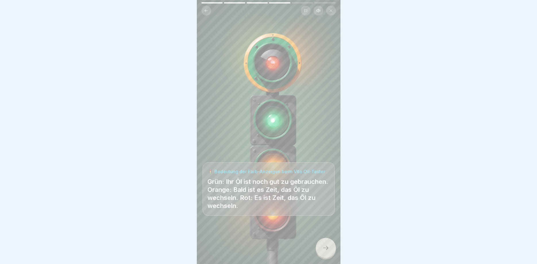
click at [330, 247] on div at bounding box center [326, 248] width 20 height 20
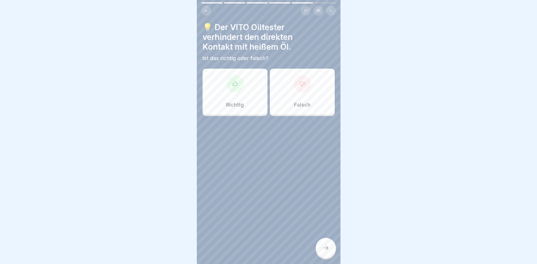
click at [252, 91] on div "Richtig" at bounding box center [235, 92] width 65 height 46
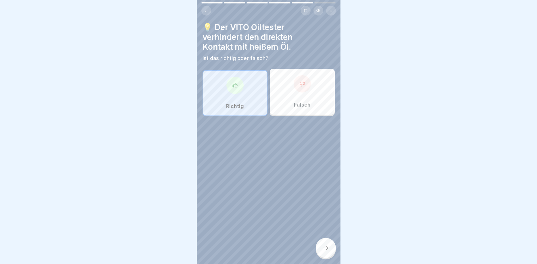
click at [300, 106] on p "Falsch" at bounding box center [302, 105] width 17 height 6
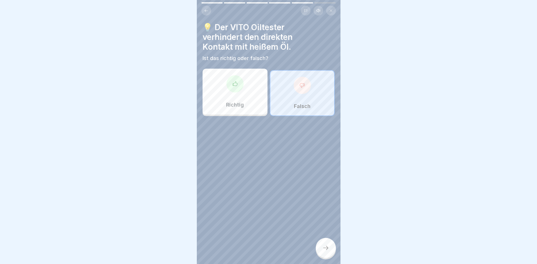
click at [332, 248] on div at bounding box center [326, 248] width 20 height 20
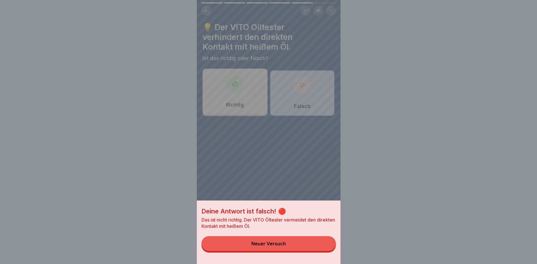
click at [302, 245] on button "Neuer Versuch" at bounding box center [268, 243] width 134 height 15
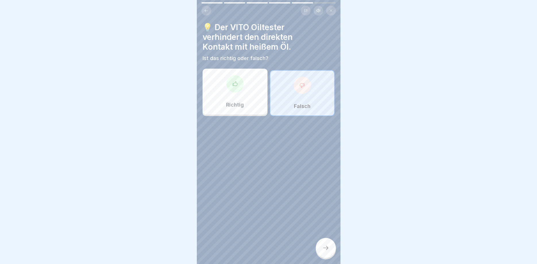
click at [243, 80] on div "Richtig" at bounding box center [235, 92] width 65 height 46
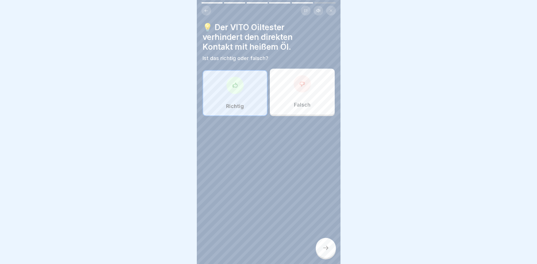
click at [330, 248] on div at bounding box center [326, 248] width 20 height 20
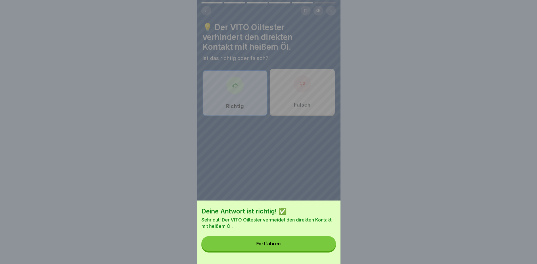
click at [292, 242] on button "Fortfahren" at bounding box center [268, 243] width 134 height 15
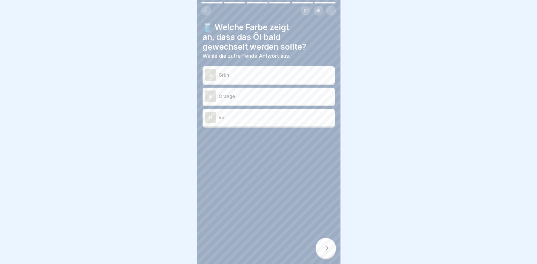
click at [249, 97] on p "Orange" at bounding box center [276, 96] width 114 height 7
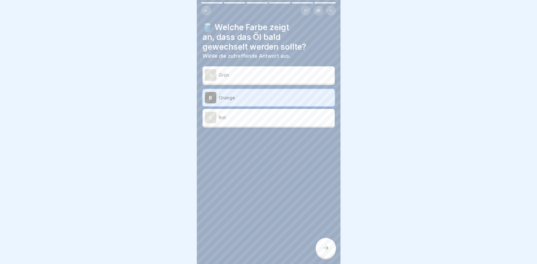
click at [326, 248] on icon at bounding box center [325, 248] width 7 height 7
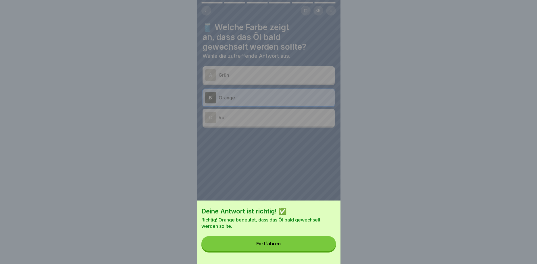
click at [309, 243] on button "Fortfahren" at bounding box center [268, 243] width 134 height 15
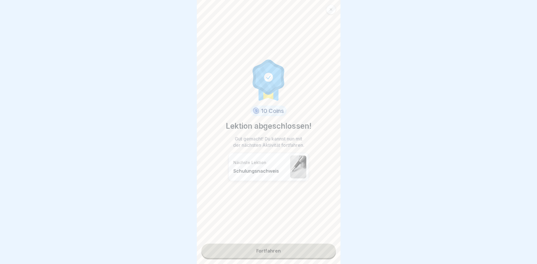
click at [306, 249] on link "Fortfahren" at bounding box center [268, 251] width 134 height 14
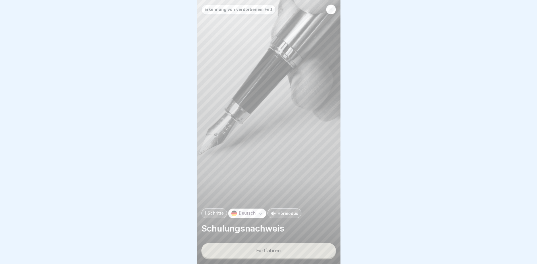
click at [263, 249] on div "Fortfahren" at bounding box center [268, 250] width 24 height 5
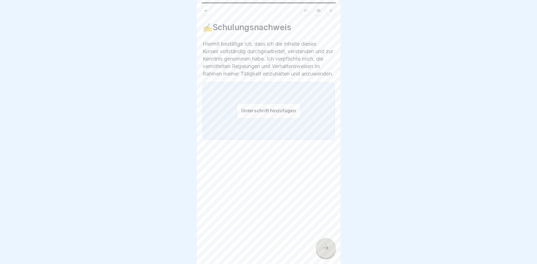
click at [259, 118] on button "Unterschrift hinzufügen" at bounding box center [268, 110] width 64 height 15
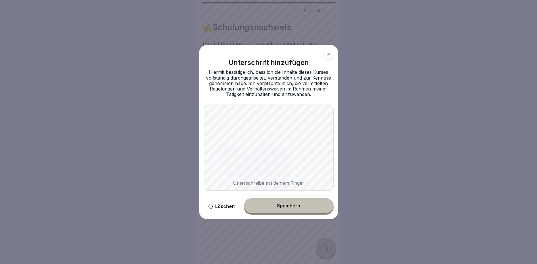
click at [303, 206] on button "Speichern" at bounding box center [289, 205] width 90 height 15
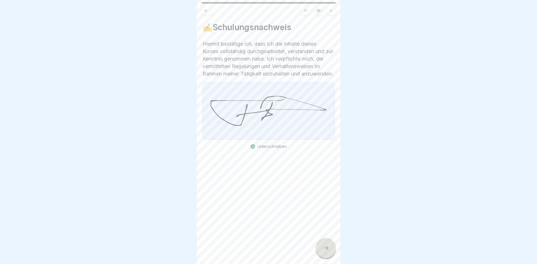
click at [326, 256] on div at bounding box center [326, 248] width 20 height 20
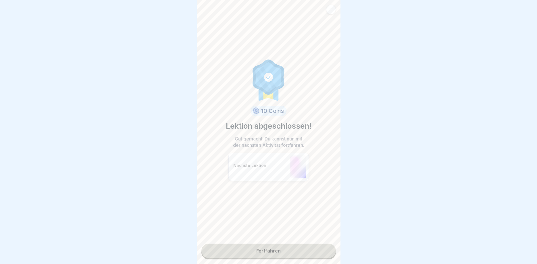
click at [307, 249] on link "Fortfahren" at bounding box center [268, 251] width 134 height 14
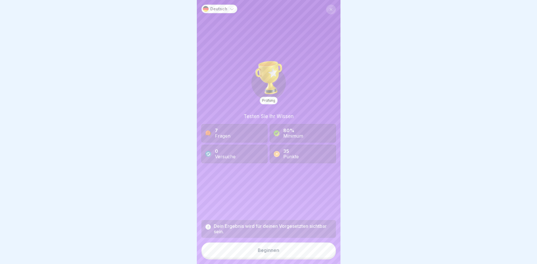
click at [282, 250] on button "Beginnen" at bounding box center [268, 251] width 134 height 16
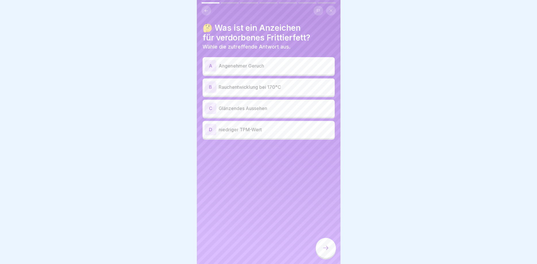
click at [268, 88] on p "Rauchentwicklung bei 170°C" at bounding box center [276, 87] width 114 height 7
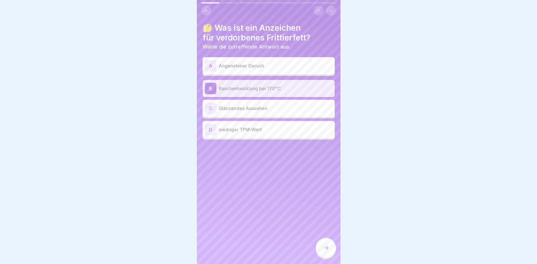
click at [269, 69] on p "Angenehmer Geruch" at bounding box center [276, 65] width 114 height 7
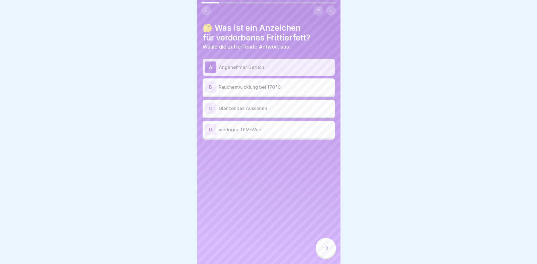
click at [270, 90] on p "Rauchentwicklung bei 170°C" at bounding box center [276, 87] width 114 height 7
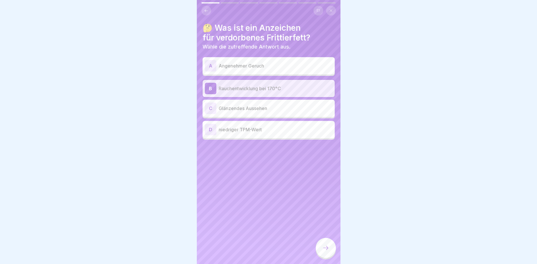
click at [325, 244] on div at bounding box center [326, 248] width 20 height 20
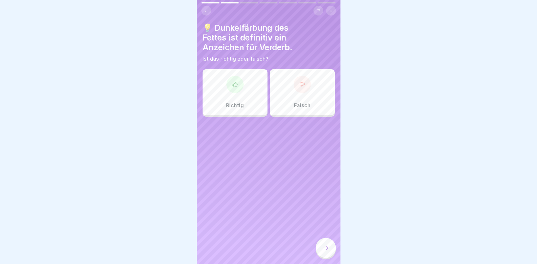
click at [293, 89] on div "Falsch" at bounding box center [302, 92] width 65 height 46
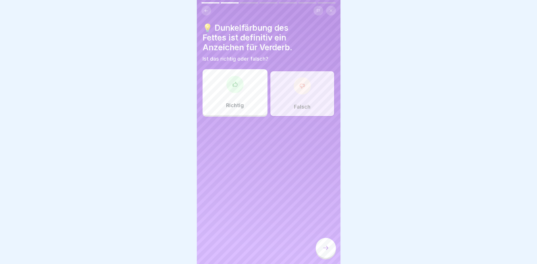
click at [329, 251] on icon at bounding box center [325, 248] width 7 height 7
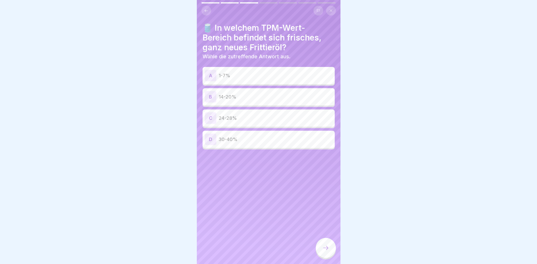
click at [262, 76] on p "1-7%" at bounding box center [276, 75] width 114 height 7
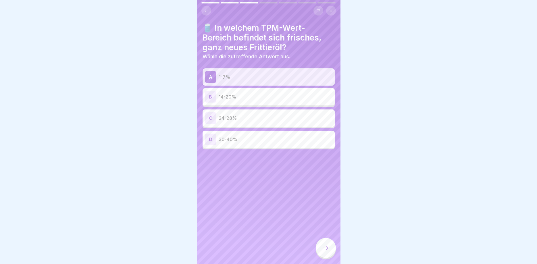
click at [327, 244] on div at bounding box center [326, 248] width 20 height 20
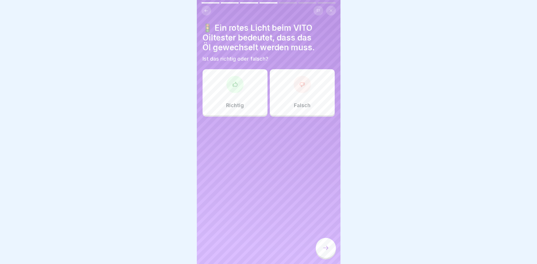
click at [240, 92] on div "Richtig" at bounding box center [235, 92] width 65 height 46
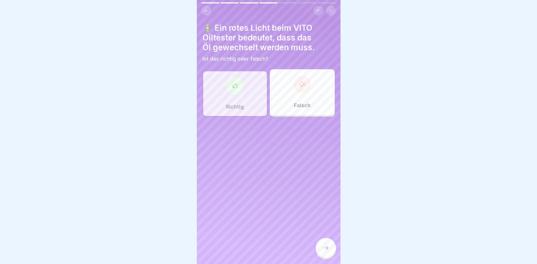
click at [329, 249] on icon at bounding box center [325, 248] width 7 height 7
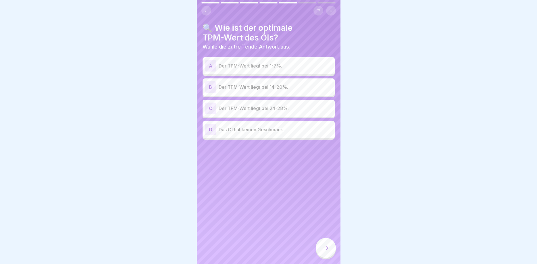
click at [277, 84] on p "Der TPM-Wert liegt bei 14-20%." at bounding box center [276, 87] width 114 height 7
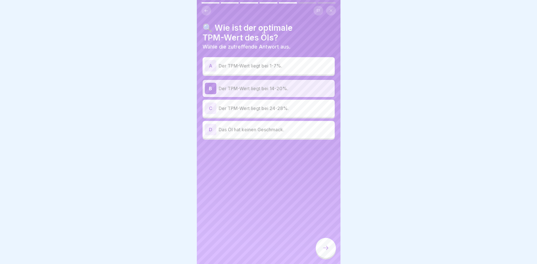
click at [325, 251] on icon at bounding box center [325, 248] width 7 height 7
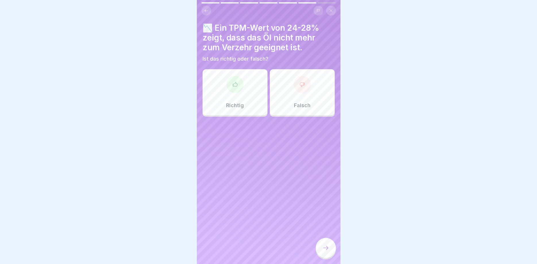
click at [255, 94] on div "Richtig" at bounding box center [235, 92] width 65 height 46
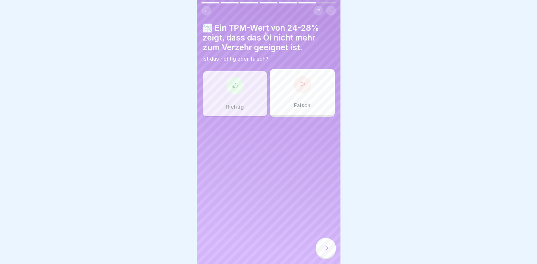
click at [325, 251] on icon at bounding box center [325, 248] width 7 height 7
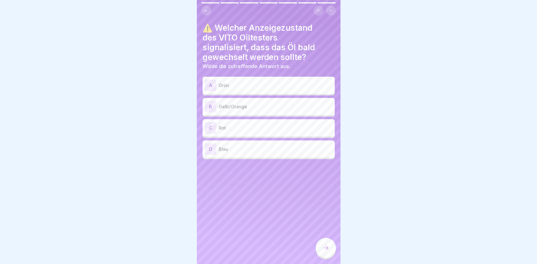
click at [264, 107] on p "Gelb/Orange" at bounding box center [276, 106] width 114 height 7
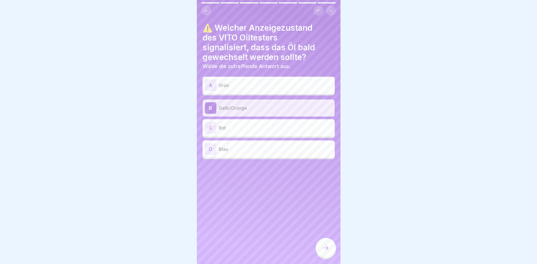
click at [324, 250] on icon at bounding box center [325, 248] width 7 height 7
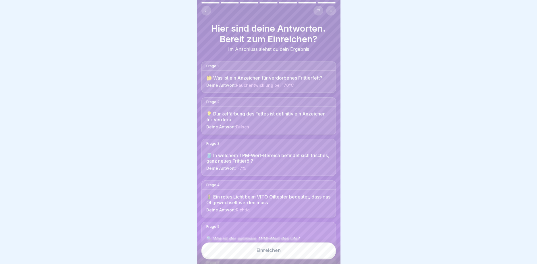
click at [272, 251] on div "Einreichen" at bounding box center [269, 250] width 24 height 5
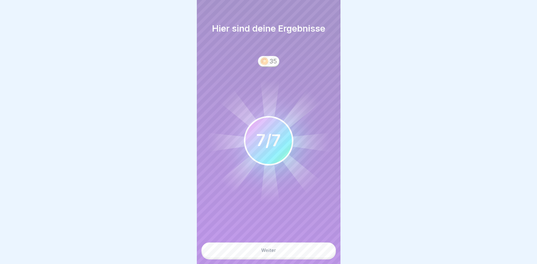
click at [307, 250] on button "Weiter" at bounding box center [268, 251] width 134 height 16
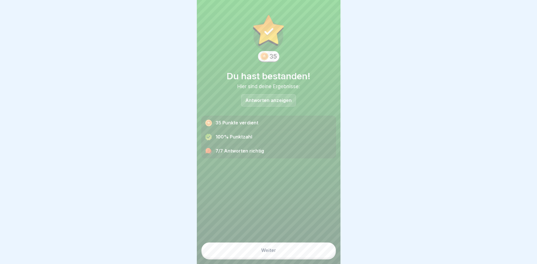
click at [299, 251] on button "Weiter" at bounding box center [268, 251] width 134 height 16
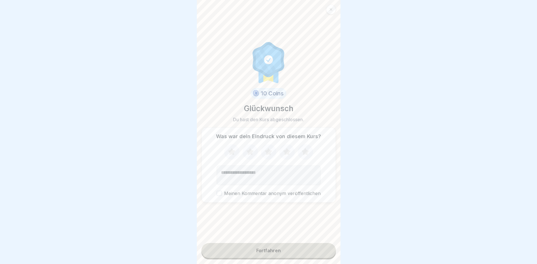
click at [286, 251] on button "Fortfahren" at bounding box center [268, 250] width 134 height 15
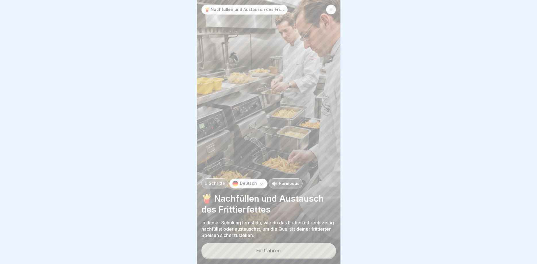
click at [286, 252] on button "Fortfahren" at bounding box center [268, 250] width 134 height 15
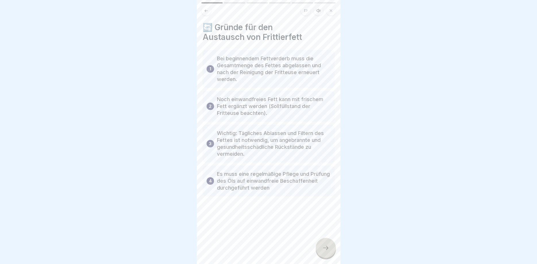
click at [330, 248] on div at bounding box center [326, 248] width 20 height 20
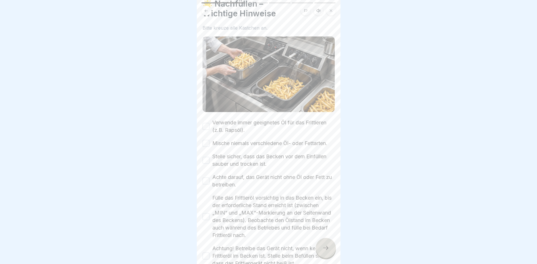
scroll to position [34, 0]
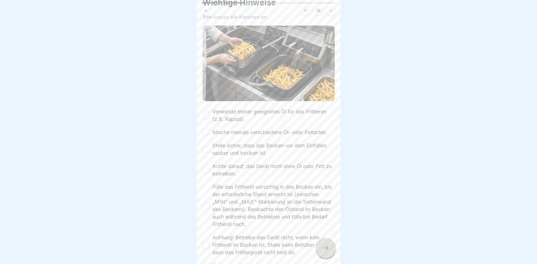
click at [206, 114] on button "Verwende immer geeignetes Öl für das Frittieren (z.B. Rapsöl)." at bounding box center [206, 115] width 7 height 7
click at [205, 133] on button "Mische niemals verschiedene Öl- oder Fettarten." at bounding box center [206, 132] width 7 height 7
click at [206, 149] on button "Stelle sicher, dass das Becken vor dem Einfüllen sauber und trocken ist." at bounding box center [206, 149] width 7 height 7
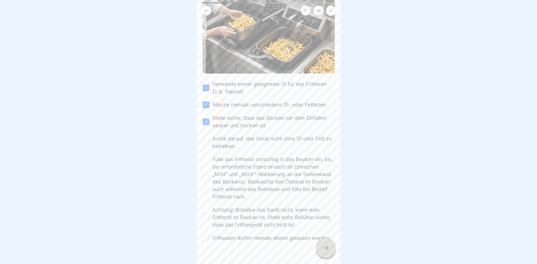
scroll to position [82, 0]
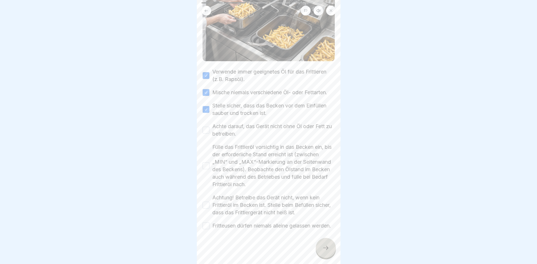
click at [205, 127] on button "Achte darauf, das Gerät nicht ohne Öl oder Fett zu betreiben." at bounding box center [206, 130] width 7 height 7
click at [206, 162] on button "Fülle das Frittieröl vorsichtig in das Becken ein, bis der erforderliche Stand …" at bounding box center [206, 165] width 7 height 7
click at [205, 202] on button "Achtung! Betreibe das Gerät nicht, wenn kein Frittieröl im Becken ist. Stelle b…" at bounding box center [206, 205] width 7 height 7
click at [206, 222] on button "Fritteusen dürfen niemals alleine gelassen werden." at bounding box center [206, 225] width 7 height 7
click at [324, 248] on icon at bounding box center [325, 248] width 7 height 7
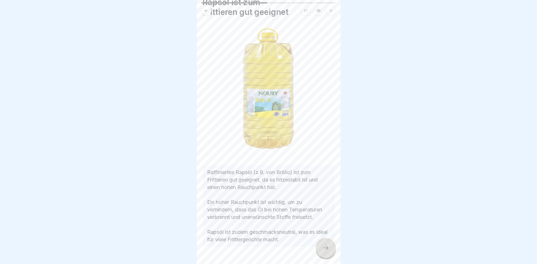
scroll to position [34, 0]
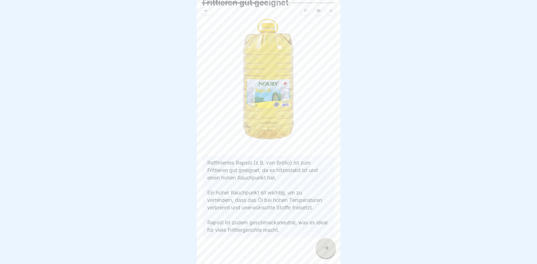
click at [329, 249] on icon at bounding box center [325, 248] width 7 height 7
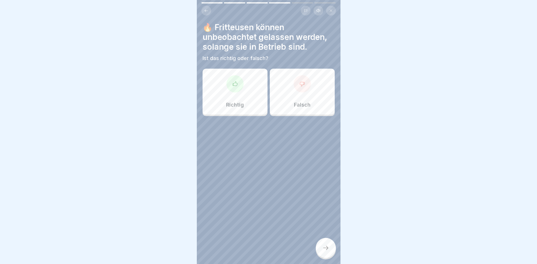
click at [293, 101] on div "Falsch" at bounding box center [302, 92] width 65 height 46
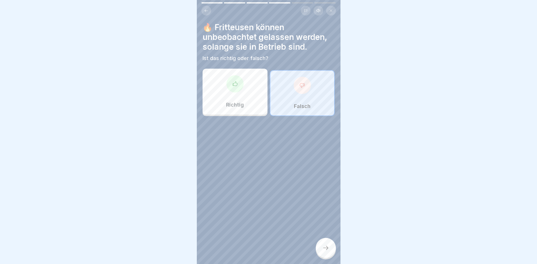
click at [330, 248] on div at bounding box center [326, 248] width 20 height 20
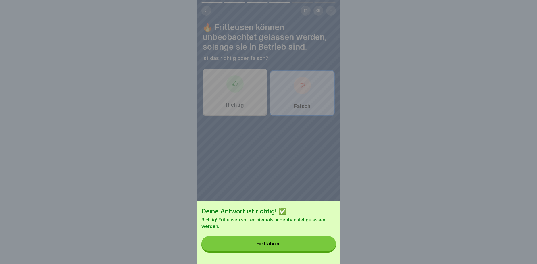
click at [302, 240] on button "Fortfahren" at bounding box center [268, 243] width 134 height 15
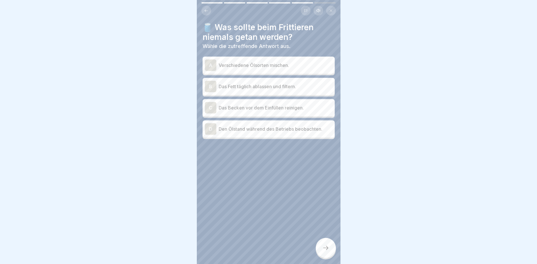
click at [291, 65] on p "Verschiedene Ölsorten mischen." at bounding box center [276, 65] width 114 height 7
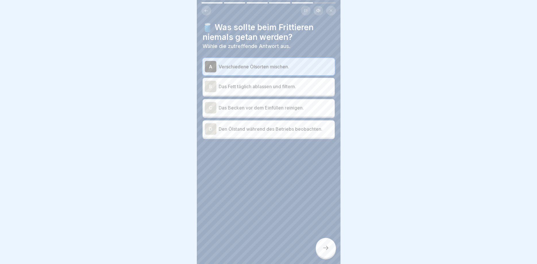
click at [329, 252] on div at bounding box center [326, 248] width 20 height 20
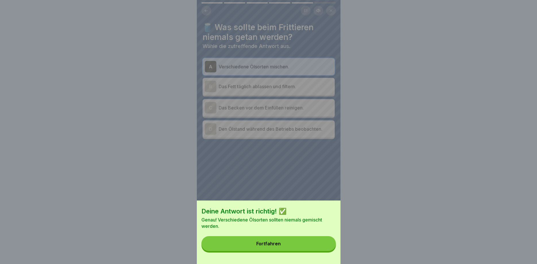
click at [295, 244] on button "Fortfahren" at bounding box center [268, 243] width 134 height 15
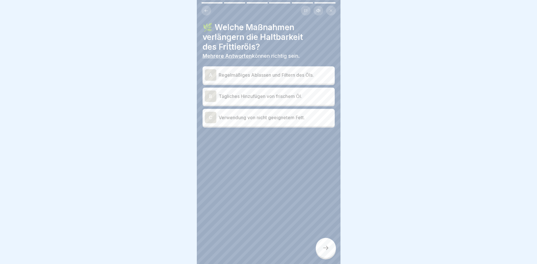
click at [312, 73] on p "Regelmäßiges Ablassen und Filtern des Öls." at bounding box center [276, 75] width 114 height 7
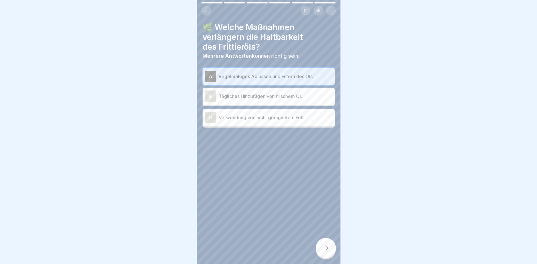
click at [306, 98] on p "Tägliches Hinzufügen von frischem Öl." at bounding box center [276, 96] width 114 height 7
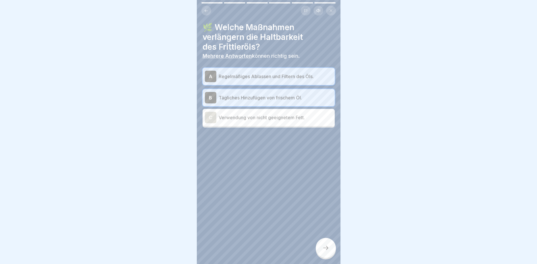
click at [327, 253] on div at bounding box center [326, 248] width 20 height 20
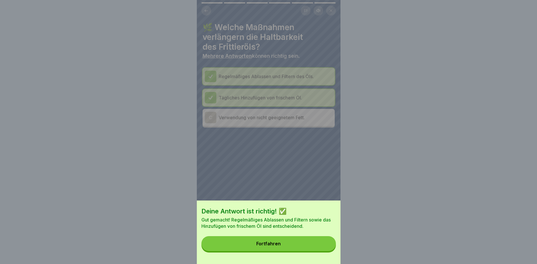
click at [313, 250] on button "Fortfahren" at bounding box center [268, 243] width 134 height 15
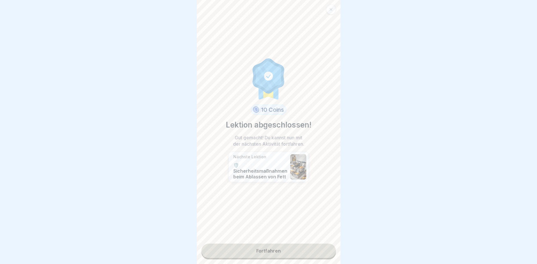
click at [287, 253] on link "Fortfahren" at bounding box center [268, 251] width 134 height 14
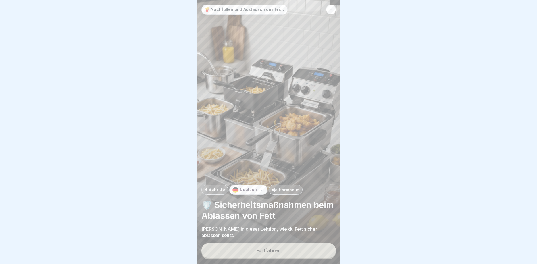
click at [275, 254] on button "Fortfahren" at bounding box center [268, 250] width 134 height 15
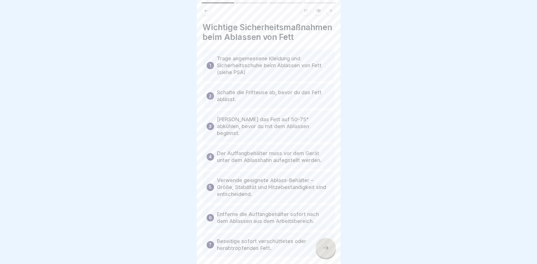
scroll to position [20, 0]
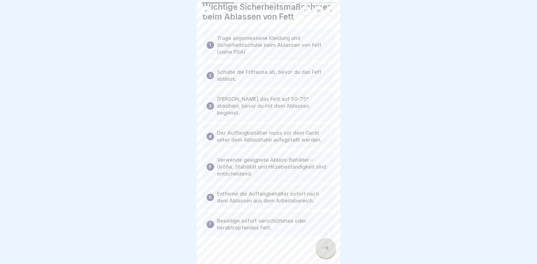
click at [330, 248] on div at bounding box center [326, 248] width 20 height 20
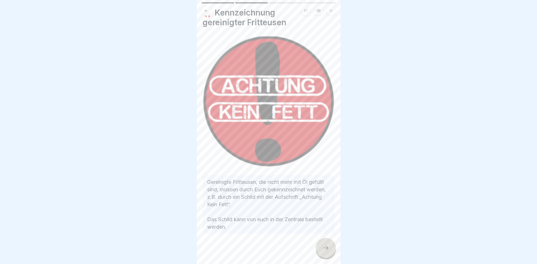
scroll to position [19, 0]
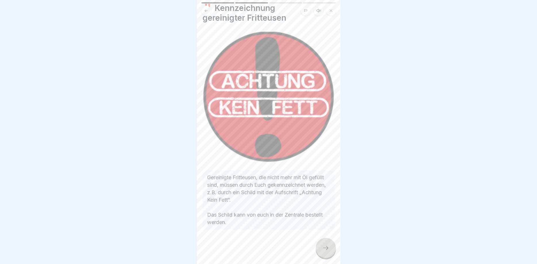
click at [325, 249] on icon at bounding box center [325, 248] width 7 height 7
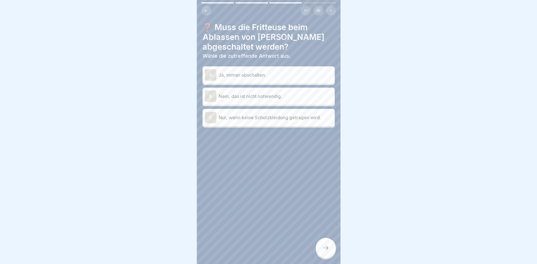
click at [275, 74] on p "Ja, immer abschalten." at bounding box center [276, 75] width 114 height 7
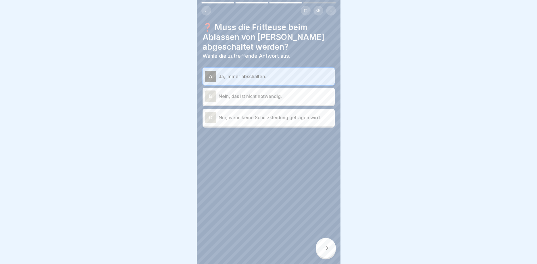
click at [325, 255] on div at bounding box center [326, 248] width 20 height 20
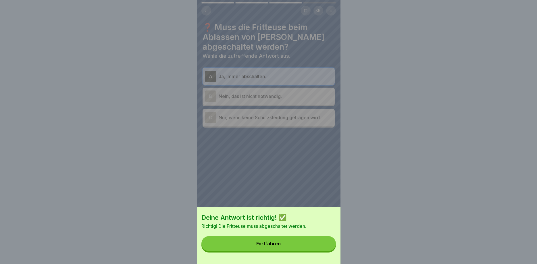
click at [304, 241] on button "Fortfahren" at bounding box center [268, 243] width 134 height 15
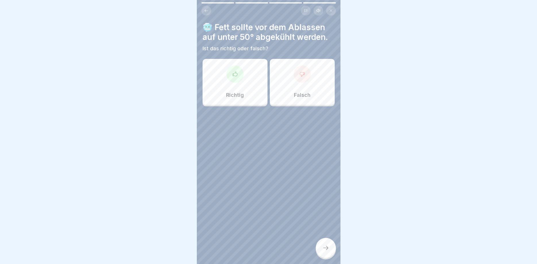
click at [294, 93] on div "Falsch" at bounding box center [302, 82] width 65 height 46
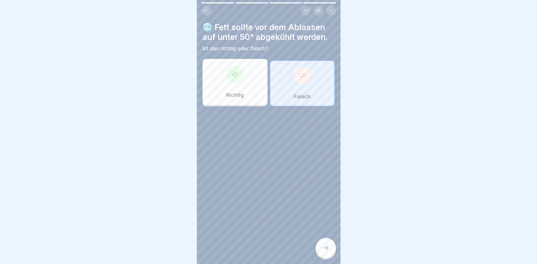
click at [325, 258] on div at bounding box center [326, 248] width 20 height 20
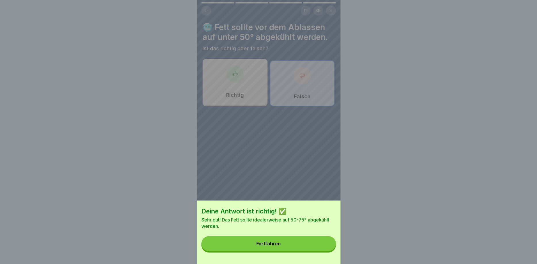
click at [308, 242] on button "Fortfahren" at bounding box center [268, 243] width 134 height 15
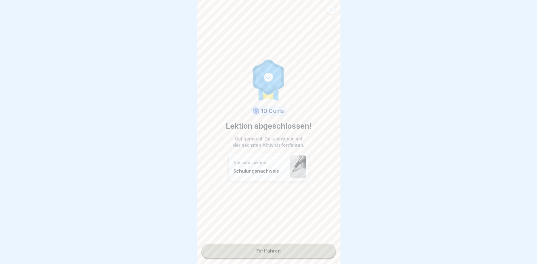
click at [291, 248] on link "Fortfahren" at bounding box center [268, 251] width 134 height 14
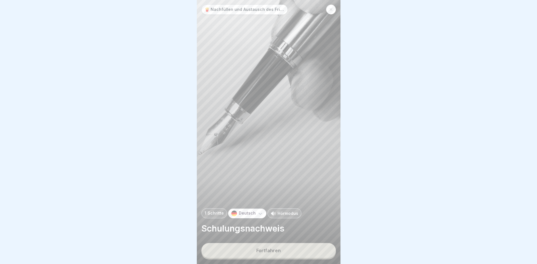
click at [263, 255] on button "Fortfahren" at bounding box center [268, 250] width 134 height 15
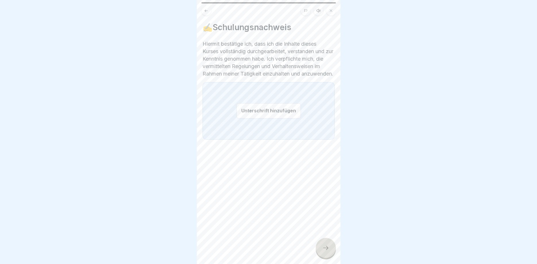
click at [252, 116] on button "Unterschrift hinzufügen" at bounding box center [268, 110] width 64 height 15
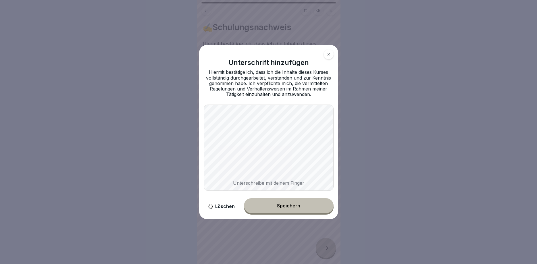
click at [295, 212] on button "Speichern" at bounding box center [289, 205] width 90 height 15
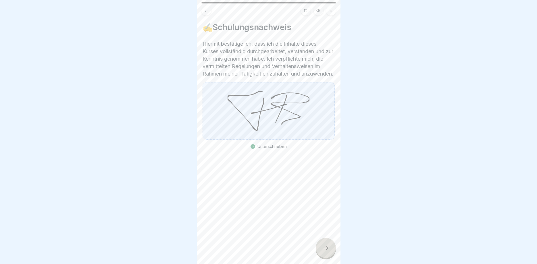
click at [326, 251] on icon at bounding box center [325, 248] width 7 height 7
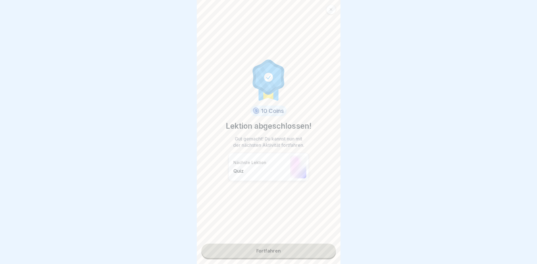
click at [295, 252] on link "Fortfahren" at bounding box center [268, 251] width 134 height 14
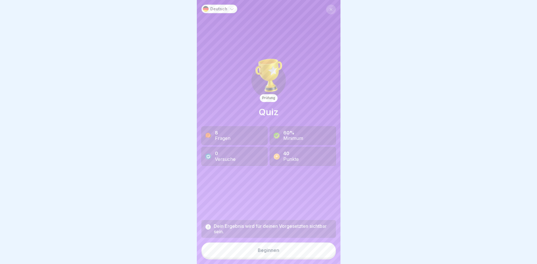
click at [281, 253] on button "Beginnen" at bounding box center [268, 251] width 134 height 16
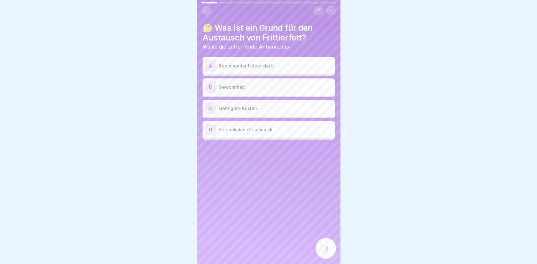
click at [268, 66] on p "Beginnender Fettverderb" at bounding box center [276, 65] width 114 height 7
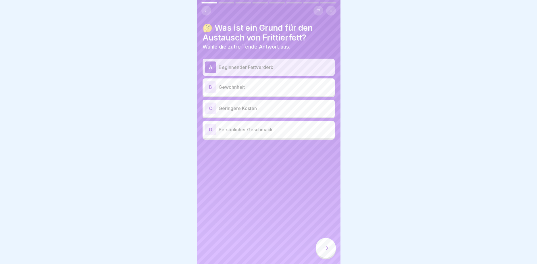
click at [322, 247] on div at bounding box center [326, 248] width 20 height 20
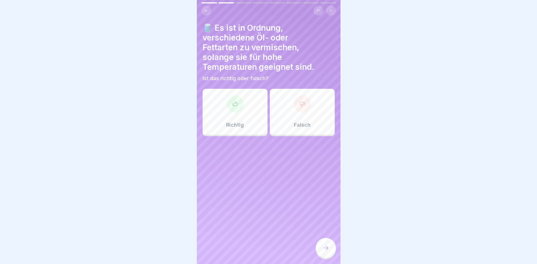
click at [209, 12] on button at bounding box center [206, 11] width 10 height 10
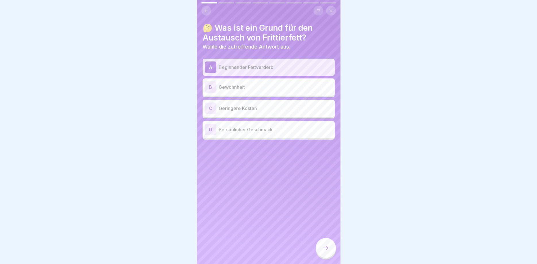
click at [327, 252] on div at bounding box center [326, 248] width 20 height 20
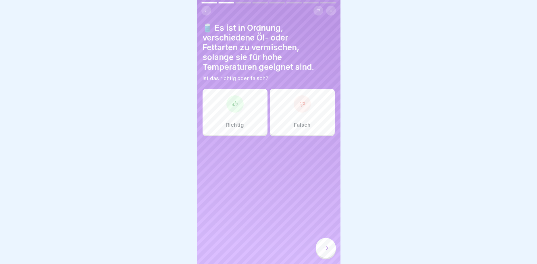
click at [285, 101] on div "Falsch" at bounding box center [302, 112] width 65 height 46
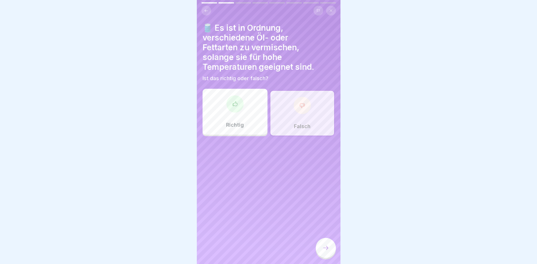
click at [328, 250] on icon at bounding box center [325, 248] width 7 height 7
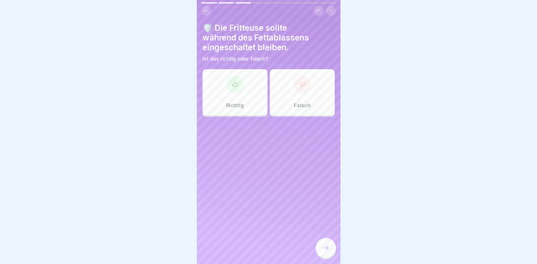
click at [284, 85] on div "Falsch" at bounding box center [302, 92] width 65 height 46
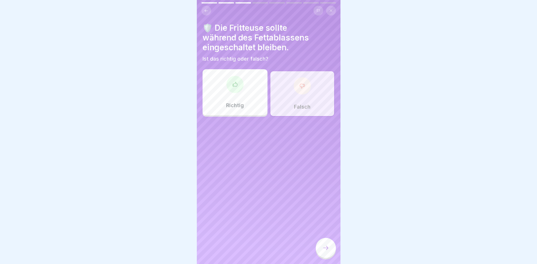
click at [326, 247] on icon at bounding box center [325, 248] width 7 height 7
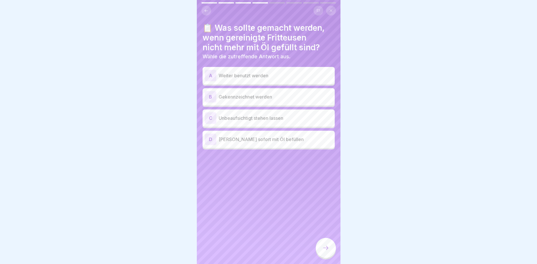
click at [268, 98] on p "Gekennzeichnet werden" at bounding box center [276, 96] width 114 height 7
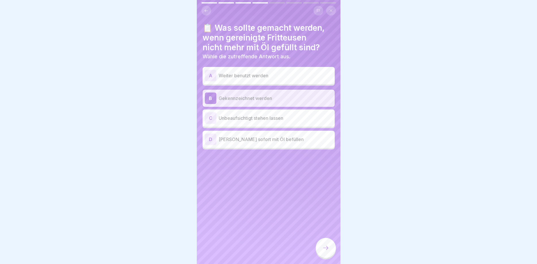
click at [320, 247] on div at bounding box center [326, 248] width 20 height 20
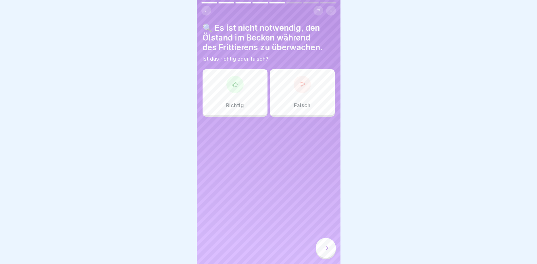
click at [301, 89] on div at bounding box center [302, 84] width 17 height 17
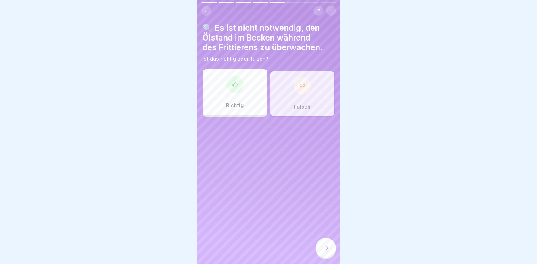
click at [329, 251] on div at bounding box center [326, 248] width 20 height 20
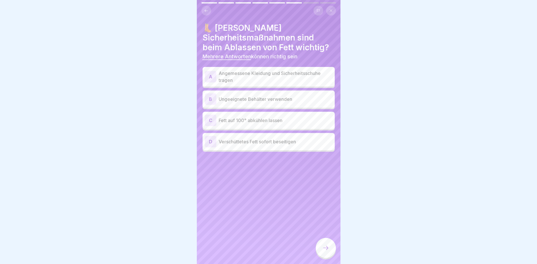
click at [278, 80] on p "Angemessene Kleidung und Sicherheitsschuhe tragen" at bounding box center [276, 77] width 114 height 14
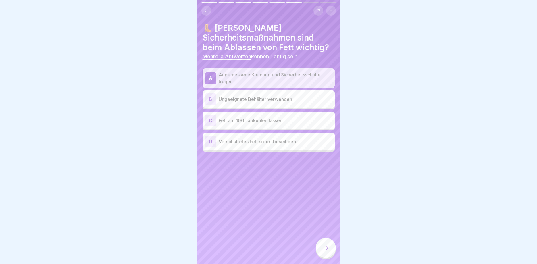
click at [294, 142] on p "Verschüttetes Fett sofort beseitigen" at bounding box center [276, 141] width 114 height 7
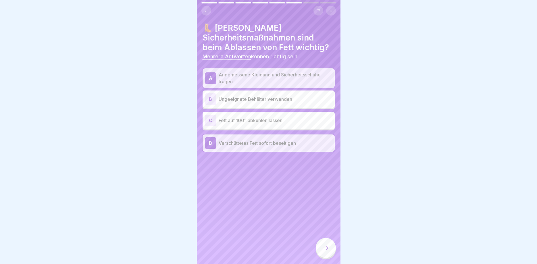
click at [322, 249] on div at bounding box center [326, 248] width 20 height 20
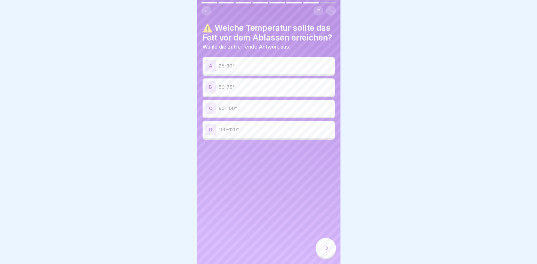
click at [251, 84] on p "50-75°" at bounding box center [276, 87] width 114 height 7
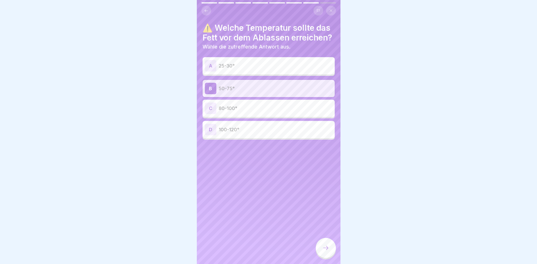
click at [322, 247] on div at bounding box center [326, 248] width 20 height 20
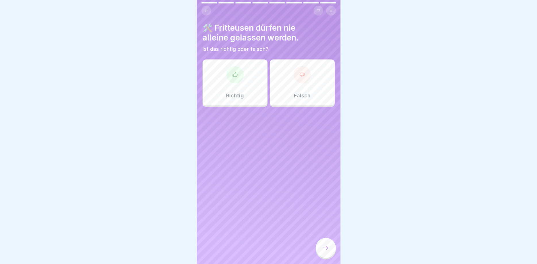
click at [252, 89] on div "Richtig" at bounding box center [235, 82] width 65 height 46
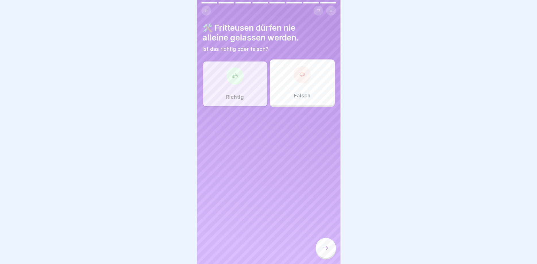
click at [326, 251] on icon at bounding box center [325, 248] width 7 height 7
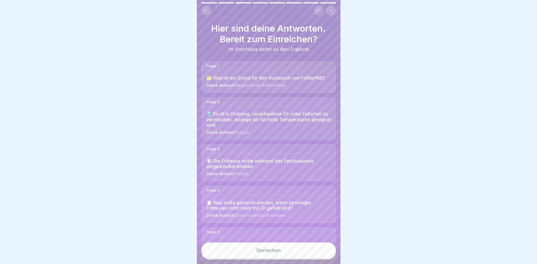
click at [253, 253] on button "Einreichen" at bounding box center [268, 251] width 134 height 16
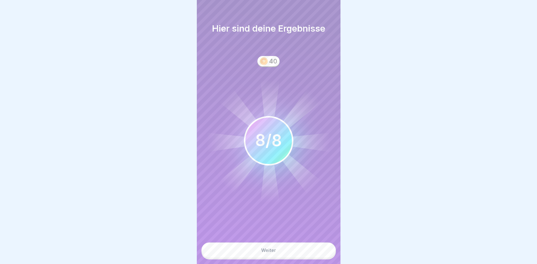
click at [309, 254] on button "Weiter" at bounding box center [268, 251] width 134 height 16
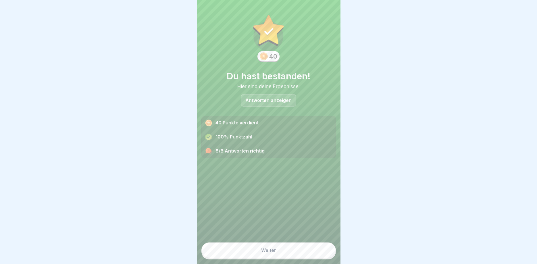
click at [307, 251] on button "Weiter" at bounding box center [268, 251] width 134 height 16
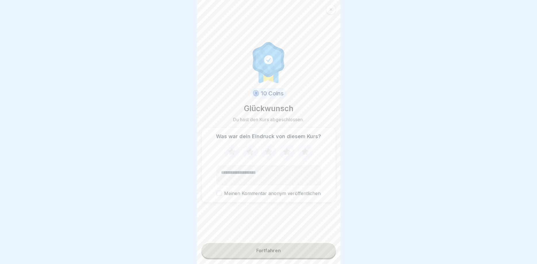
click at [303, 251] on button "Fortfahren" at bounding box center [268, 250] width 134 height 15
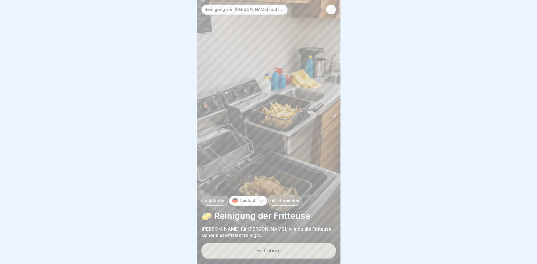
click at [291, 252] on button "Fortfahren" at bounding box center [268, 250] width 134 height 15
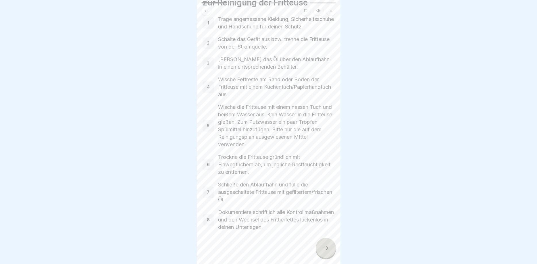
scroll to position [43, 0]
click at [331, 248] on div at bounding box center [326, 248] width 20 height 20
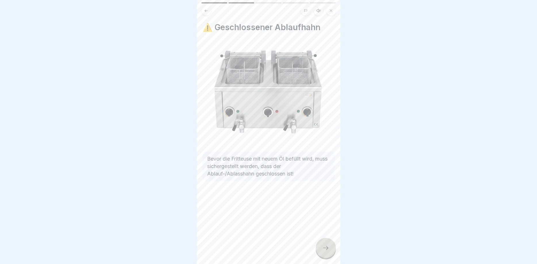
click at [332, 249] on div at bounding box center [326, 248] width 20 height 20
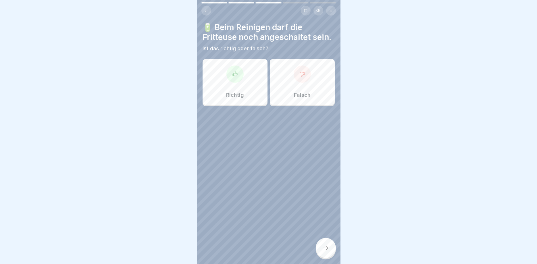
click at [284, 76] on div "Falsch" at bounding box center [302, 82] width 65 height 46
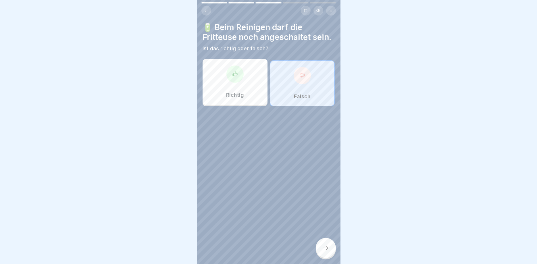
click at [328, 250] on icon at bounding box center [325, 248] width 7 height 7
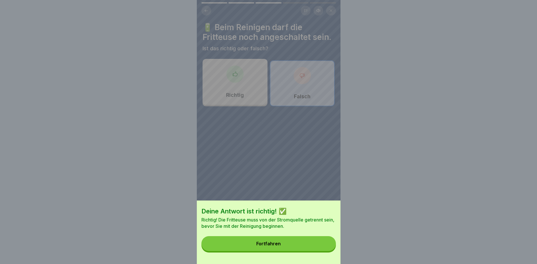
click at [310, 247] on button "Fortfahren" at bounding box center [268, 243] width 134 height 15
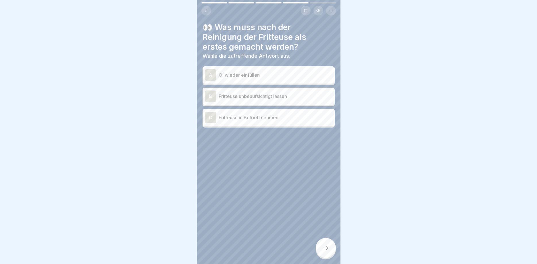
click at [262, 117] on p "Fritteuse in Betrieb nehmen" at bounding box center [276, 117] width 114 height 7
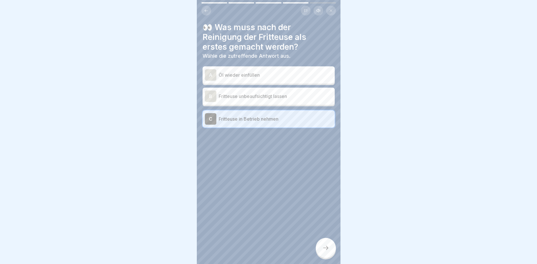
click at [260, 75] on p "Öl wieder einfüllen" at bounding box center [276, 75] width 114 height 7
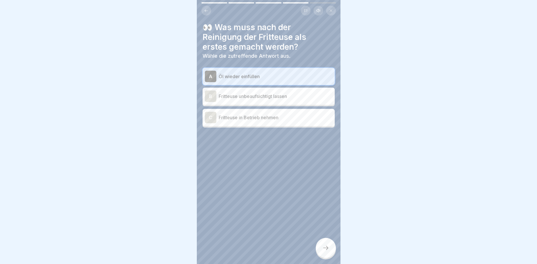
click at [327, 249] on icon at bounding box center [325, 248] width 5 height 4
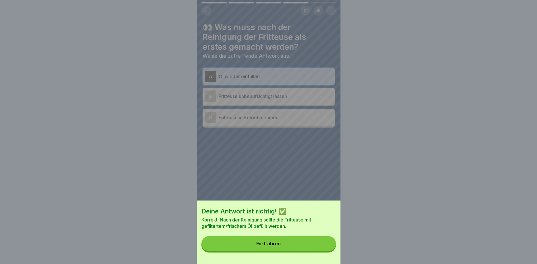
click at [308, 241] on button "Fortfahren" at bounding box center [268, 243] width 134 height 15
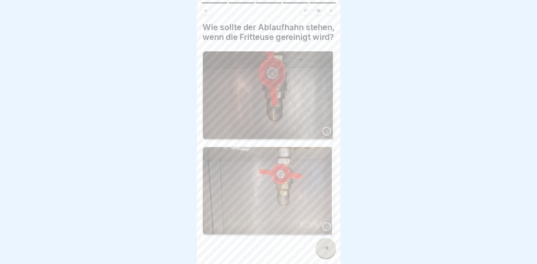
click at [301, 208] on img at bounding box center [269, 191] width 132 height 88
click at [326, 248] on icon at bounding box center [325, 248] width 5 height 4
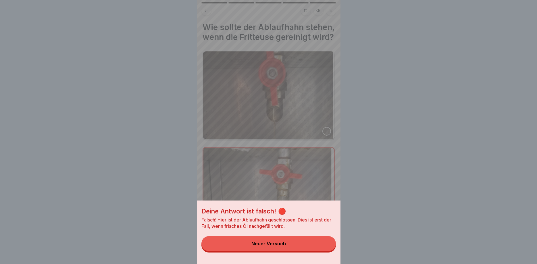
click at [307, 245] on button "Neuer Versuch" at bounding box center [268, 243] width 134 height 15
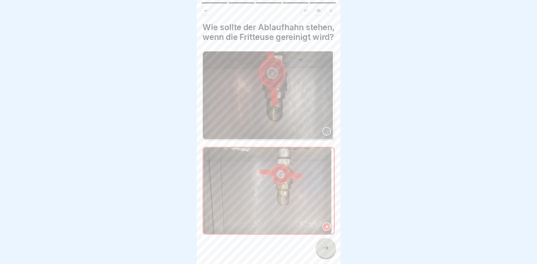
click at [325, 122] on img at bounding box center [269, 95] width 132 height 88
click at [327, 253] on div at bounding box center [326, 248] width 20 height 20
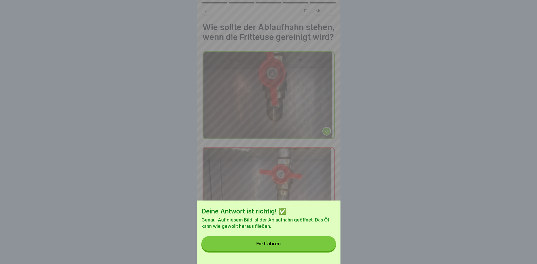
click at [306, 242] on button "Fortfahren" at bounding box center [268, 243] width 134 height 15
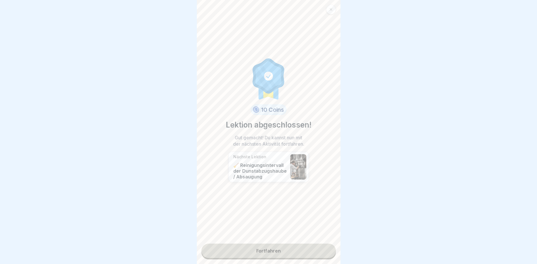
click at [267, 246] on link "Fortfahren" at bounding box center [268, 251] width 134 height 14
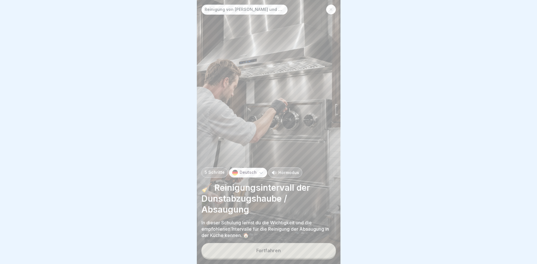
click at [272, 249] on div "Fortfahren" at bounding box center [268, 250] width 24 height 5
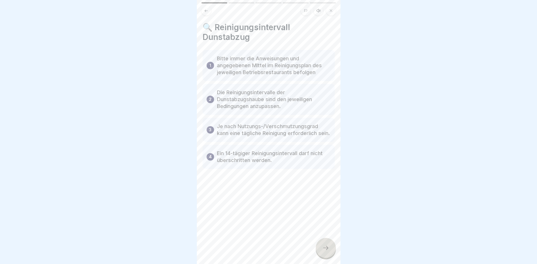
click at [322, 244] on div at bounding box center [326, 248] width 20 height 20
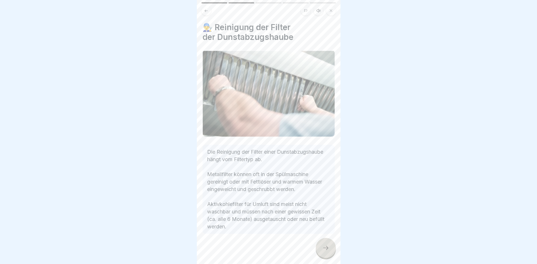
click at [332, 247] on div at bounding box center [326, 248] width 20 height 20
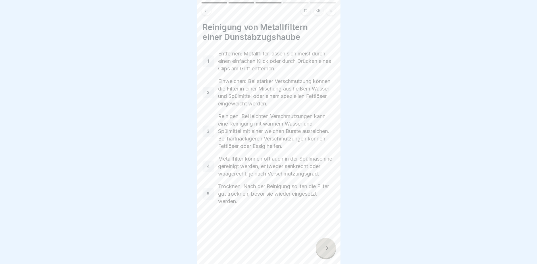
click at [331, 248] on div at bounding box center [326, 248] width 20 height 20
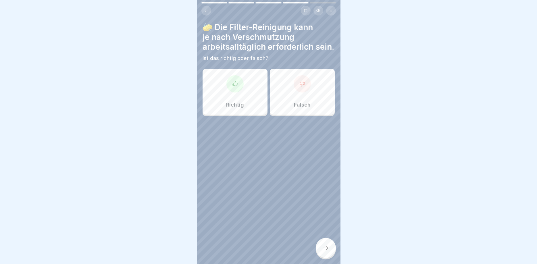
click at [250, 98] on div "Richtig" at bounding box center [235, 92] width 65 height 46
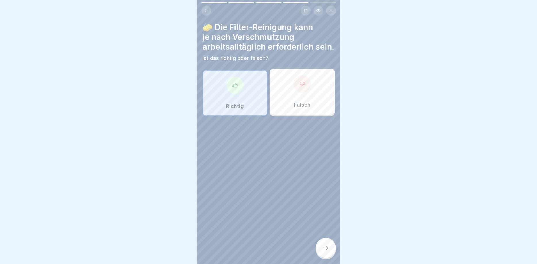
click at [322, 250] on div at bounding box center [326, 248] width 20 height 20
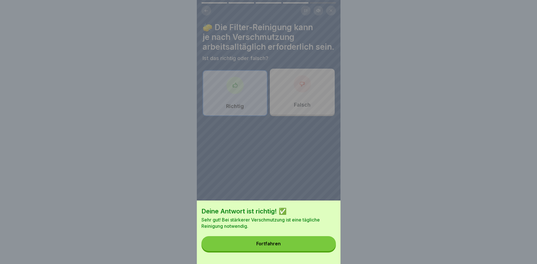
click at [299, 246] on button "Fortfahren" at bounding box center [268, 243] width 134 height 15
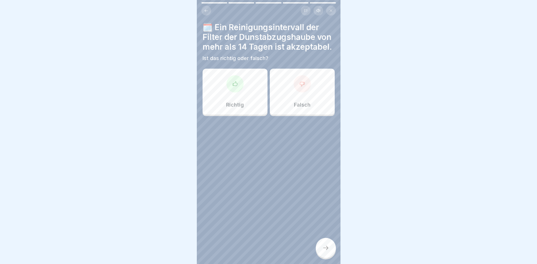
click at [280, 101] on div "Falsch" at bounding box center [302, 92] width 65 height 46
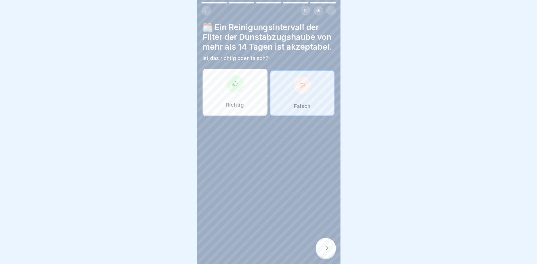
click at [327, 247] on icon at bounding box center [325, 248] width 7 height 7
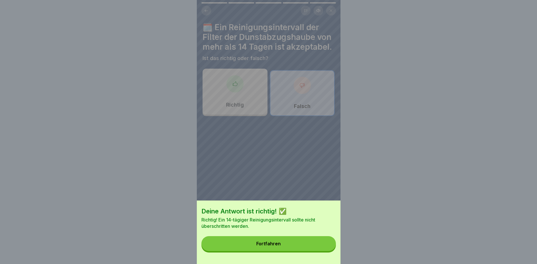
click at [309, 245] on button "Fortfahren" at bounding box center [268, 243] width 134 height 15
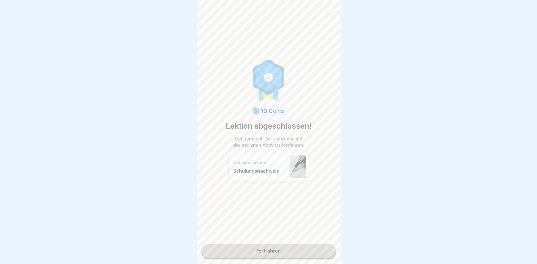
click at [300, 249] on link "Fortfahren" at bounding box center [268, 251] width 134 height 14
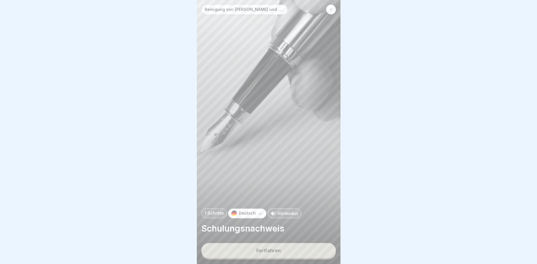
click at [278, 254] on button "Fortfahren" at bounding box center [268, 250] width 134 height 15
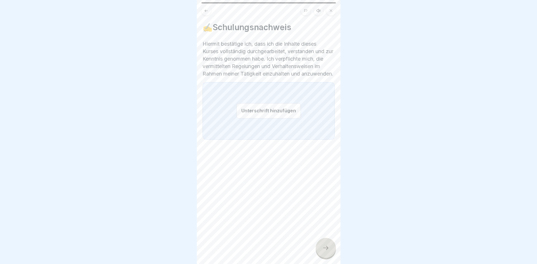
click at [257, 118] on button "Unterschrift hinzufügen" at bounding box center [268, 110] width 64 height 15
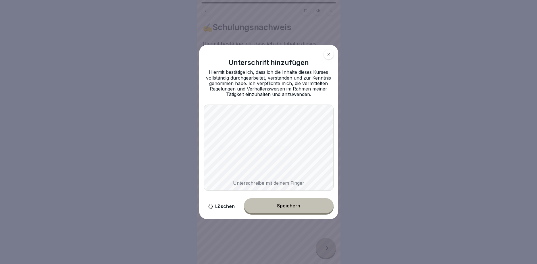
click at [292, 202] on button "Speichern" at bounding box center [289, 205] width 90 height 15
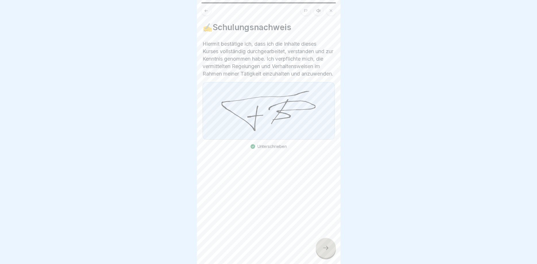
click at [329, 259] on div "✍️Schulungsnachweis Hiermit bestätige ich, dass ich die Inhalte dieses Kurses v…" at bounding box center [269, 132] width 144 height 264
click at [324, 245] on icon at bounding box center [325, 248] width 7 height 7
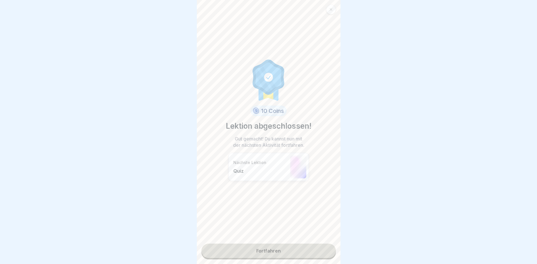
click at [295, 252] on link "Fortfahren" at bounding box center [268, 251] width 134 height 14
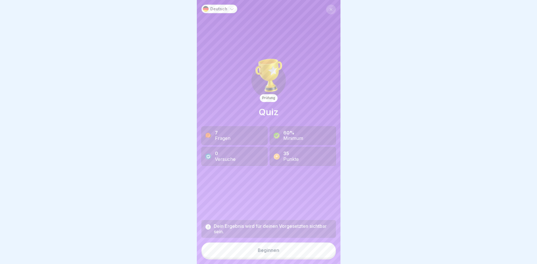
click at [276, 254] on button "Beginnen" at bounding box center [268, 251] width 134 height 16
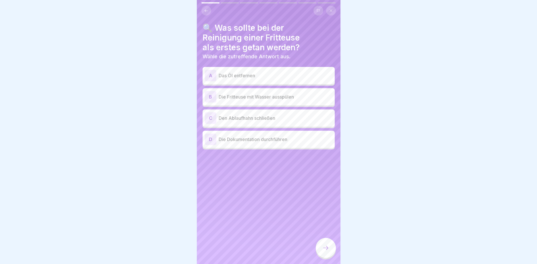
click at [289, 75] on p "Das Öl entfernen" at bounding box center [276, 75] width 114 height 7
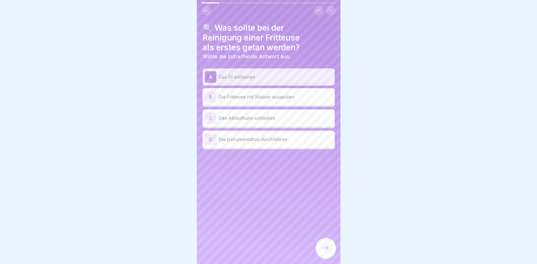
click at [324, 249] on icon at bounding box center [325, 248] width 7 height 7
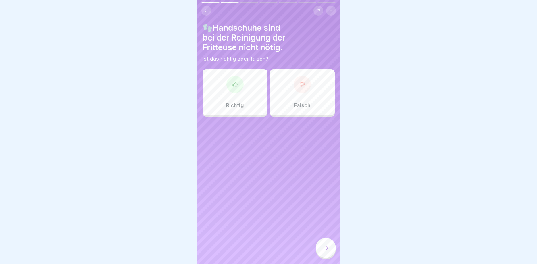
click at [205, 14] on button at bounding box center [206, 11] width 10 height 10
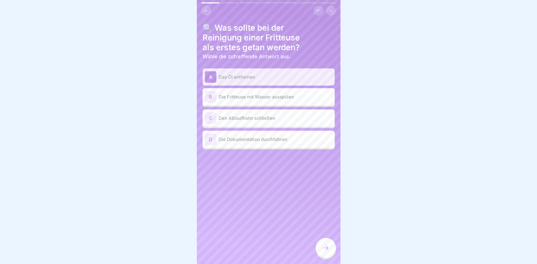
click at [325, 243] on div at bounding box center [326, 248] width 20 height 20
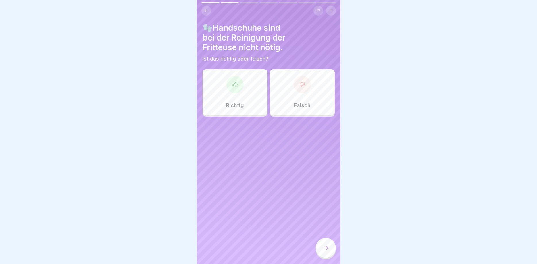
click at [253, 83] on div "Richtig" at bounding box center [235, 92] width 65 height 46
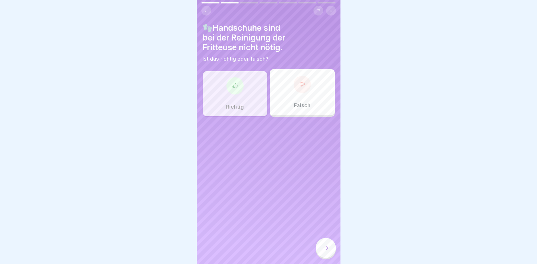
click at [321, 247] on div at bounding box center [326, 248] width 20 height 20
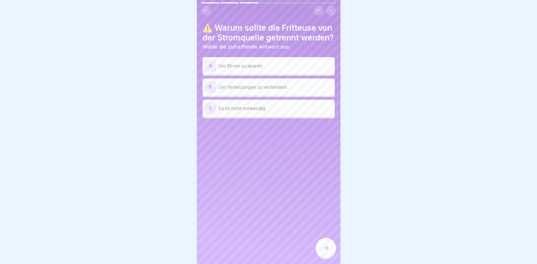
click at [284, 91] on p "Um Verletzungen zu verhindern" at bounding box center [276, 87] width 114 height 7
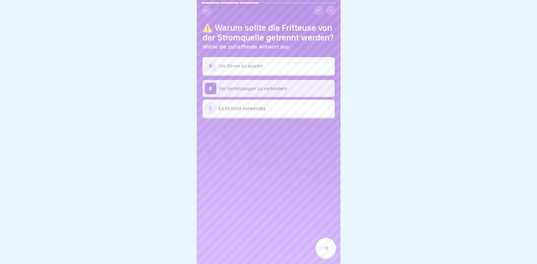
click at [322, 244] on div at bounding box center [326, 248] width 20 height 20
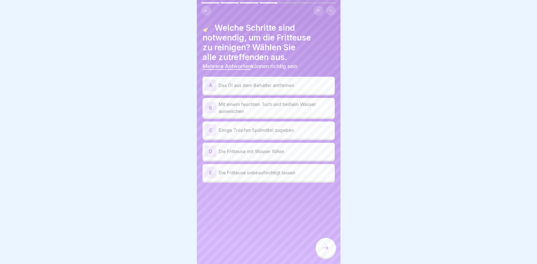
click at [293, 87] on p "Das Öl aus dem Behälter entfernen" at bounding box center [276, 85] width 114 height 7
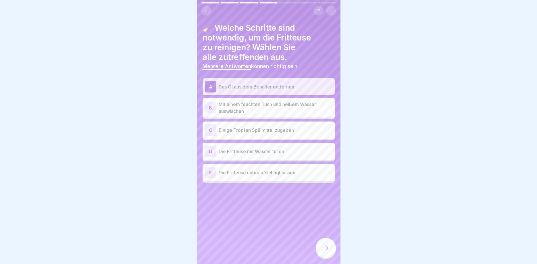
click at [291, 110] on p "Mit einem feuchten Tuch und heißem Wasser auswischen" at bounding box center [276, 108] width 114 height 14
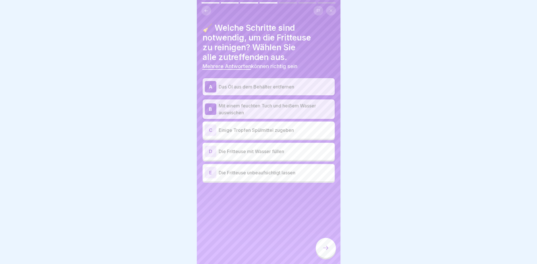
click at [273, 132] on p "Einige Tropfen Spülmittel zugeben" at bounding box center [276, 130] width 114 height 7
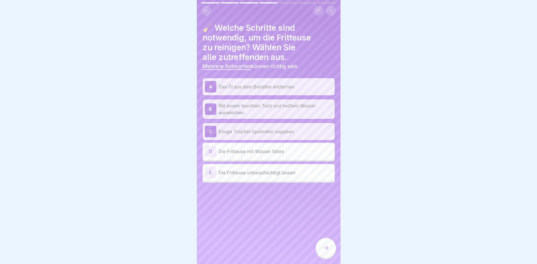
click at [325, 246] on icon at bounding box center [325, 248] width 7 height 7
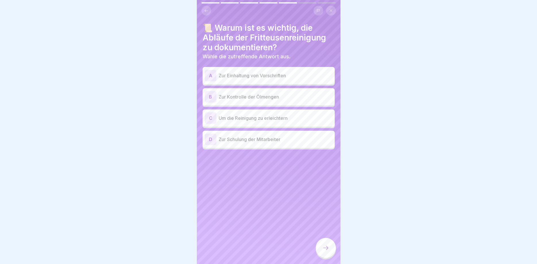
click at [297, 76] on p "Zur Einhaltung von Vorschriften" at bounding box center [276, 75] width 114 height 7
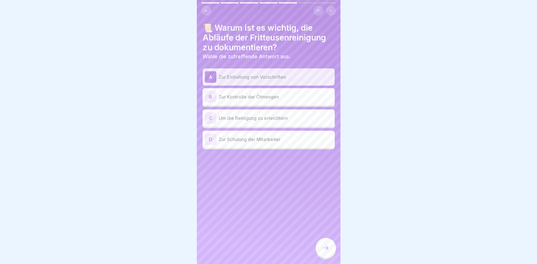
click at [327, 240] on div at bounding box center [326, 248] width 20 height 20
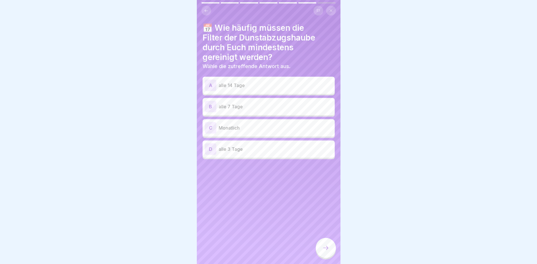
click at [263, 84] on p "alle 14 Tage" at bounding box center [276, 85] width 114 height 7
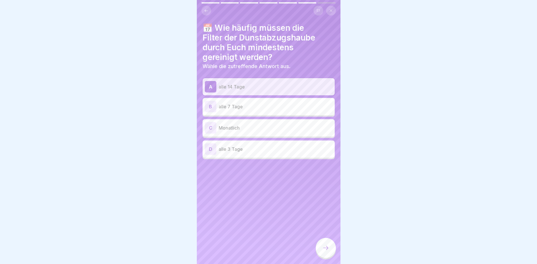
click at [322, 250] on icon at bounding box center [325, 248] width 7 height 7
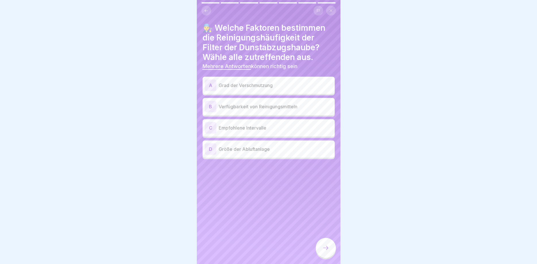
click at [280, 84] on p "Grad der Verschmutzung" at bounding box center [276, 85] width 114 height 7
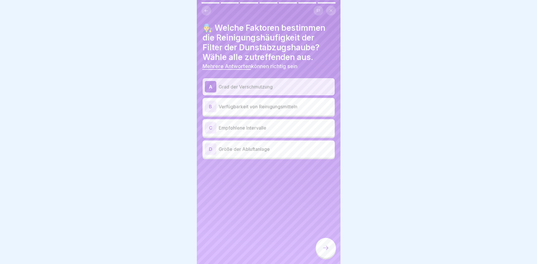
click at [273, 123] on div "C Empfohlene Intervalle" at bounding box center [269, 127] width 128 height 11
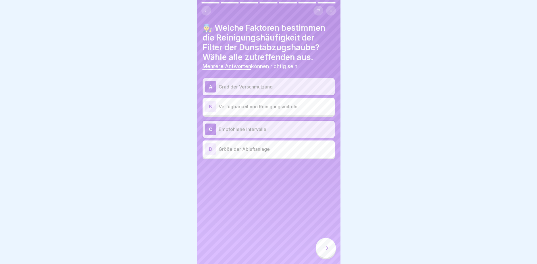
click at [329, 247] on div at bounding box center [326, 248] width 20 height 20
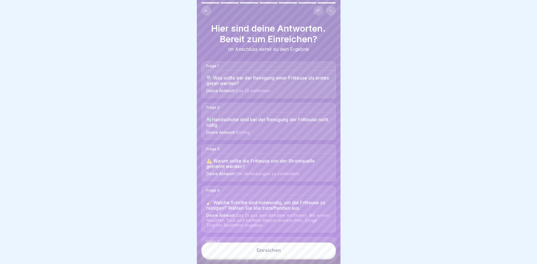
click at [295, 256] on button "Einreichen" at bounding box center [268, 251] width 134 height 16
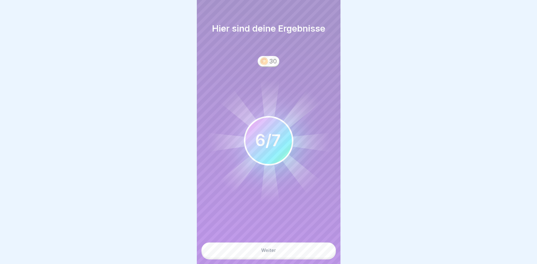
click at [303, 249] on button "Weiter" at bounding box center [268, 251] width 134 height 16
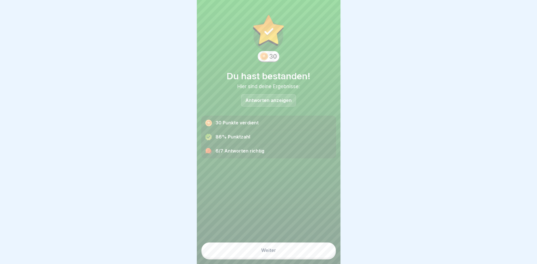
click at [275, 99] on p "Antworten anzeigen" at bounding box center [268, 100] width 46 height 5
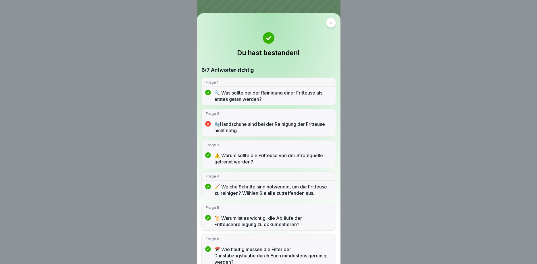
click at [329, 23] on icon at bounding box center [330, 22] width 3 height 3
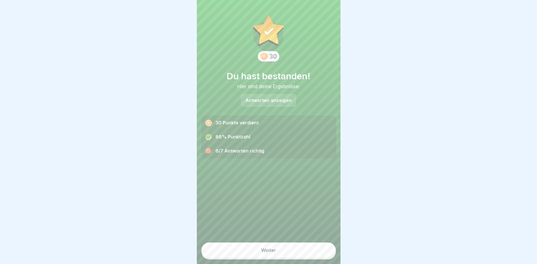
click at [273, 249] on div "Weiter" at bounding box center [268, 250] width 15 height 5
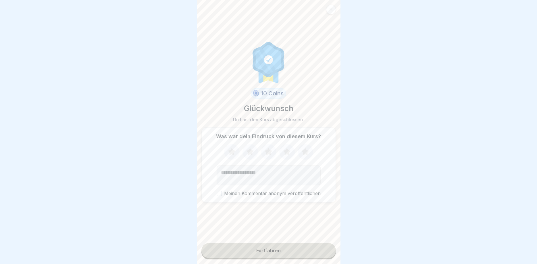
click at [273, 253] on div "Fortfahren" at bounding box center [268, 250] width 24 height 5
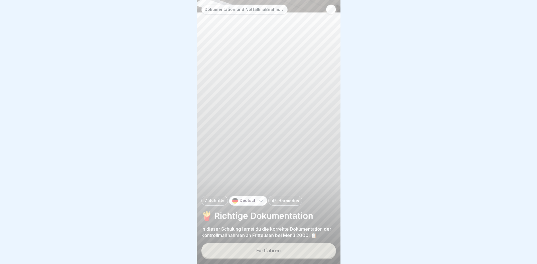
click at [274, 251] on div "Fortfahren" at bounding box center [268, 250] width 24 height 5
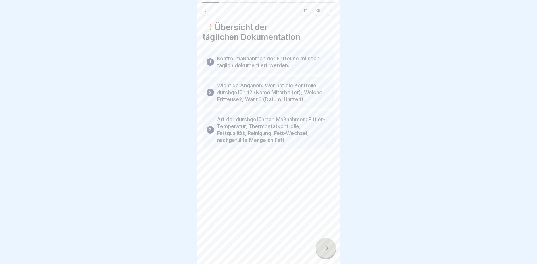
click at [323, 244] on div at bounding box center [326, 248] width 20 height 20
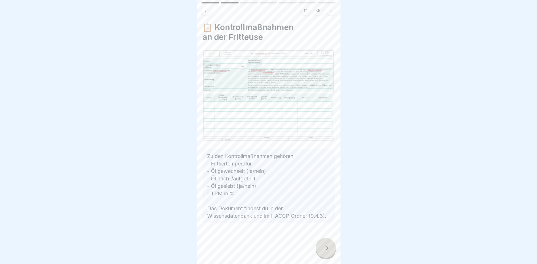
click at [322, 249] on div at bounding box center [326, 248] width 20 height 20
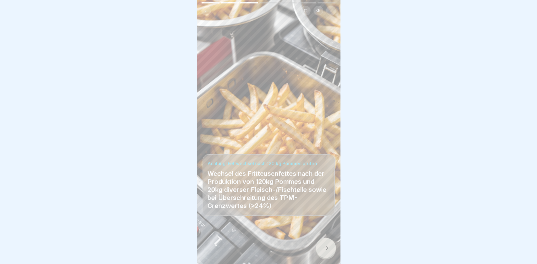
click at [322, 249] on div at bounding box center [326, 248] width 20 height 20
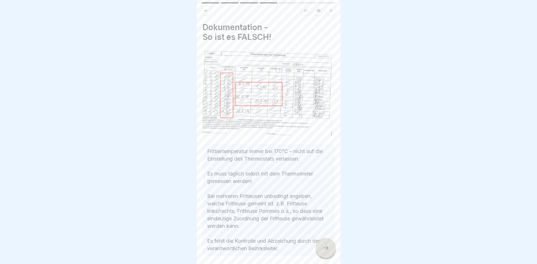
click at [322, 249] on div at bounding box center [326, 248] width 20 height 20
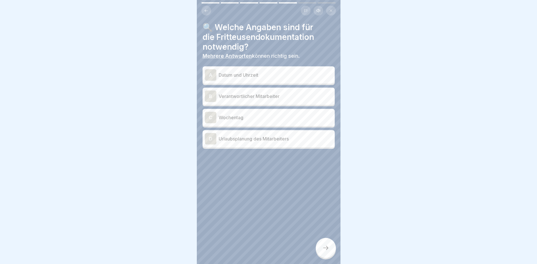
click at [207, 11] on icon at bounding box center [206, 10] width 3 height 3
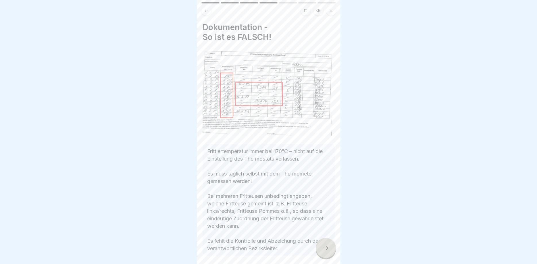
click at [205, 14] on button at bounding box center [206, 11] width 10 height 10
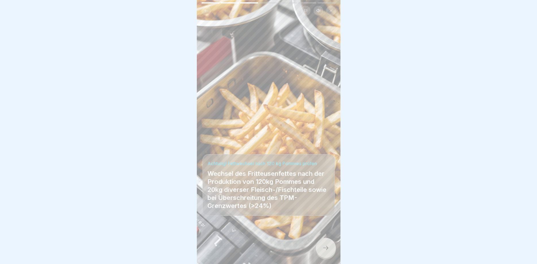
click at [205, 11] on icon at bounding box center [206, 11] width 4 height 4
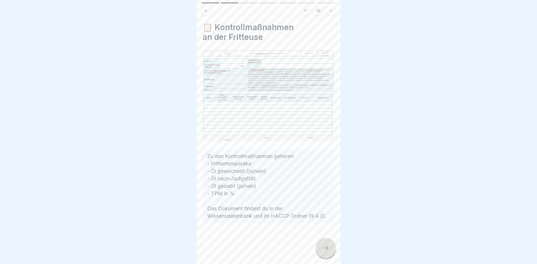
click at [326, 244] on div at bounding box center [326, 248] width 20 height 20
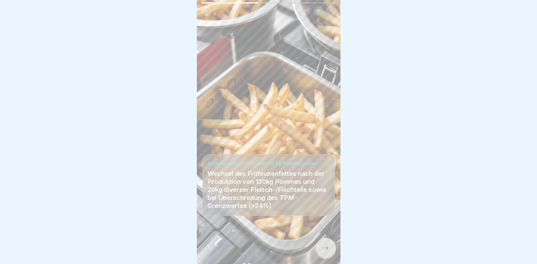
click at [326, 244] on div at bounding box center [326, 248] width 20 height 20
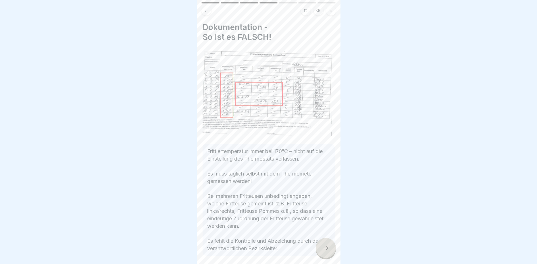
click at [326, 244] on div at bounding box center [326, 248] width 20 height 20
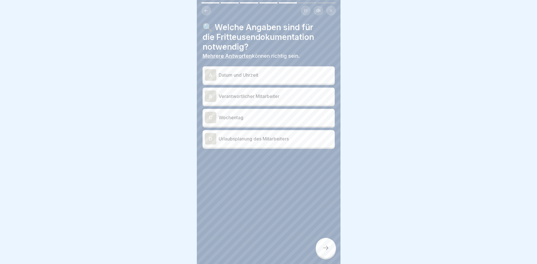
click at [278, 94] on p "Verantwortlicher Mitarbeiter" at bounding box center [276, 96] width 114 height 7
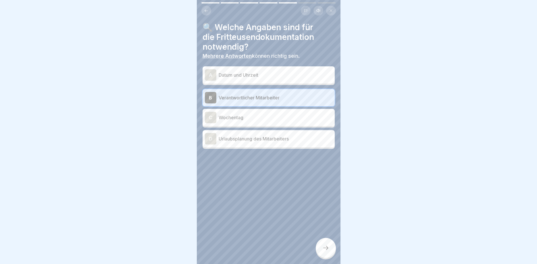
click at [278, 119] on p "Wochentag" at bounding box center [276, 117] width 114 height 7
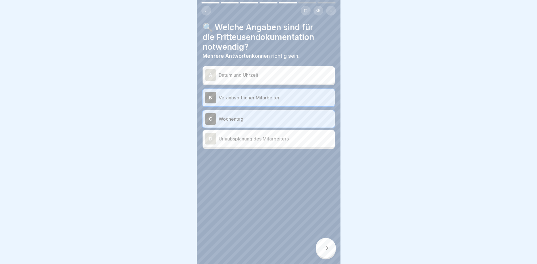
click at [278, 78] on p "Datum und Uhrzeit" at bounding box center [276, 75] width 114 height 7
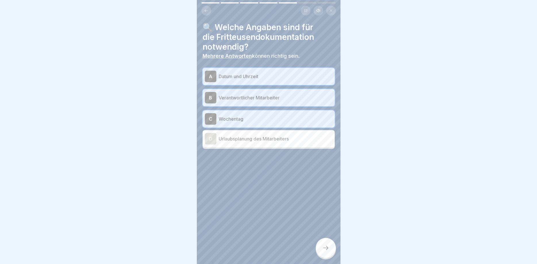
click at [327, 254] on div at bounding box center [326, 248] width 20 height 20
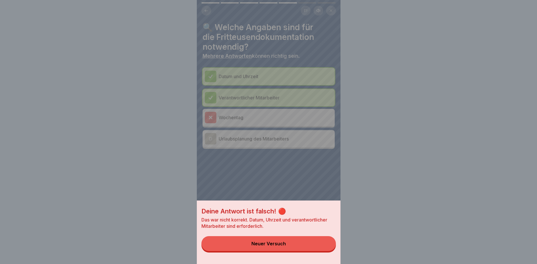
click at [302, 246] on button "Neuer Versuch" at bounding box center [268, 243] width 134 height 15
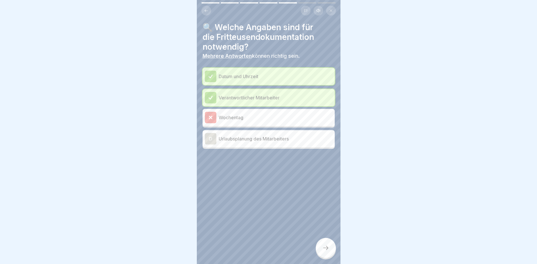
click at [324, 247] on icon at bounding box center [325, 248] width 7 height 7
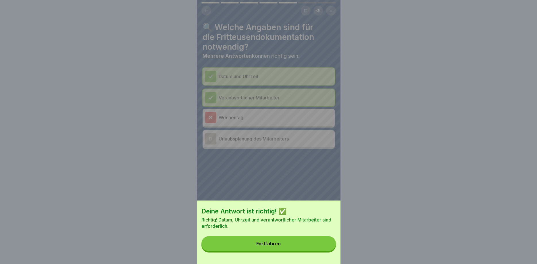
click at [316, 243] on button "Fortfahren" at bounding box center [268, 243] width 134 height 15
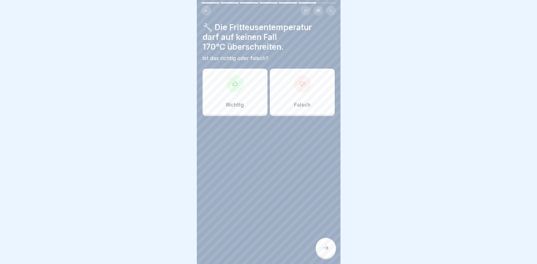
click at [256, 81] on div "Richtig" at bounding box center [235, 92] width 65 height 46
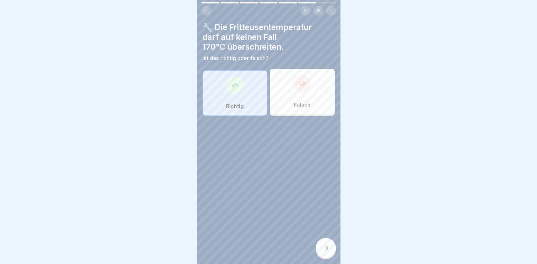
click at [317, 241] on div "🔧 Die Fritteusentemperatur darf auf keinen Fall 170°C überschreiten. Ist das ri…" at bounding box center [269, 132] width 144 height 264
click at [326, 247] on icon at bounding box center [325, 248] width 7 height 7
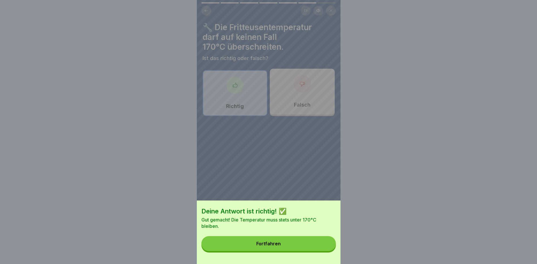
click at [285, 239] on button "Fortfahren" at bounding box center [268, 243] width 134 height 15
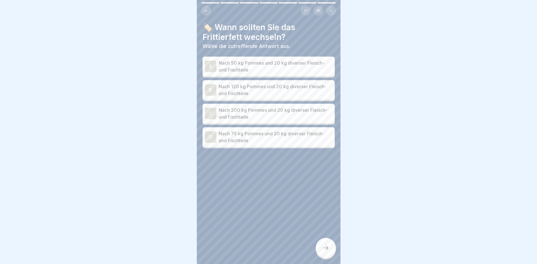
click at [277, 89] on p "Nach 120 kg Pommes und 20 kg diverser Fleisch- und Fischteile" at bounding box center [276, 90] width 114 height 14
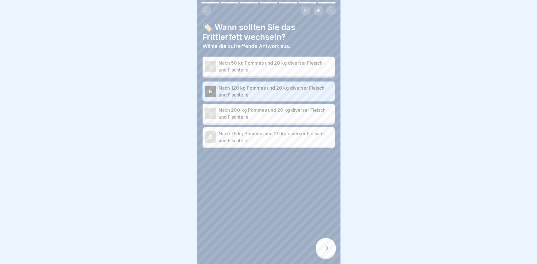
click at [318, 250] on div at bounding box center [326, 248] width 20 height 20
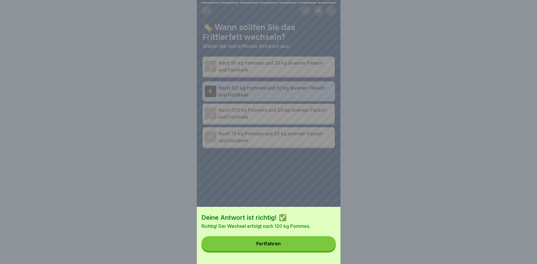
click at [282, 247] on button "Fortfahren" at bounding box center [268, 243] width 134 height 15
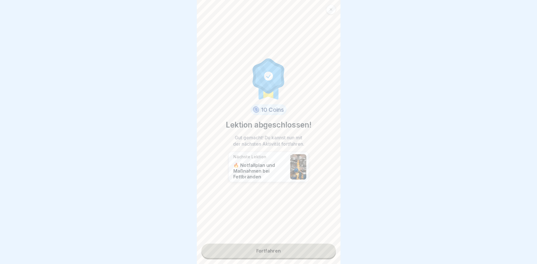
click at [270, 251] on link "Fortfahren" at bounding box center [268, 251] width 134 height 14
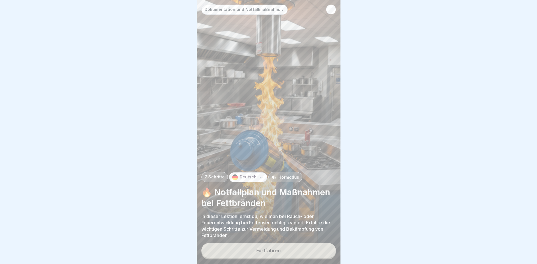
click at [270, 252] on div "Fortfahren" at bounding box center [268, 250] width 24 height 5
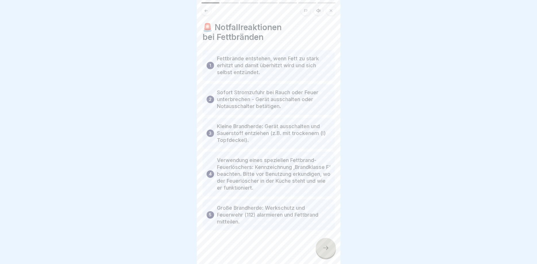
click at [326, 252] on div at bounding box center [326, 248] width 20 height 20
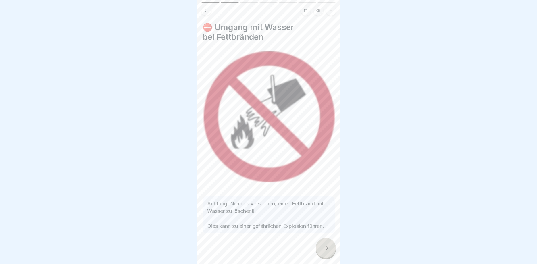
click at [326, 251] on icon at bounding box center [325, 248] width 7 height 7
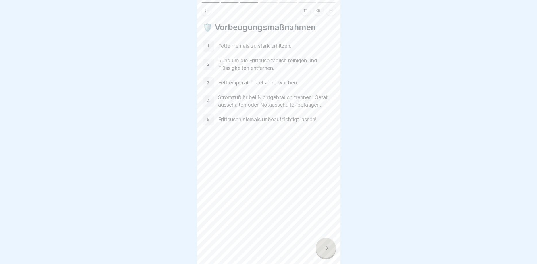
click at [323, 249] on icon at bounding box center [325, 248] width 7 height 7
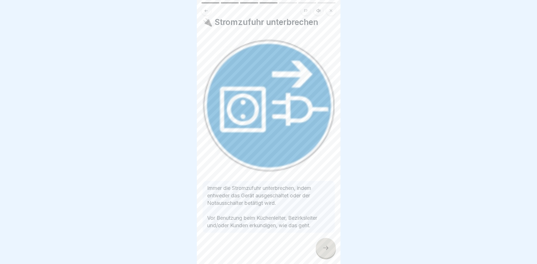
scroll to position [8, 0]
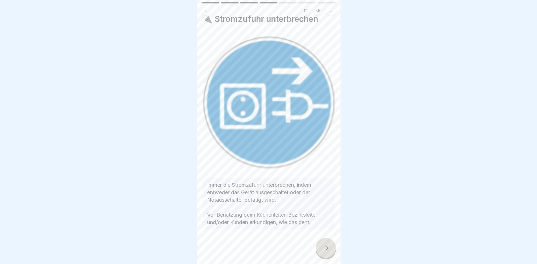
click at [328, 246] on icon at bounding box center [325, 248] width 7 height 7
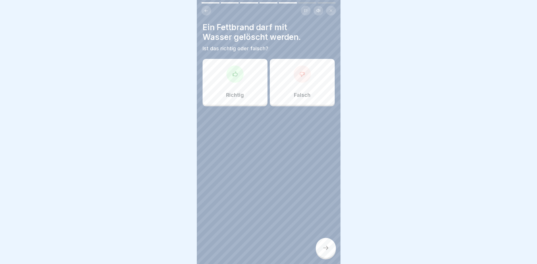
click at [309, 86] on div "Falsch" at bounding box center [302, 82] width 65 height 46
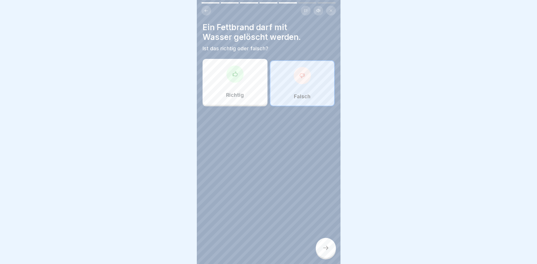
click at [331, 244] on div at bounding box center [326, 248] width 20 height 20
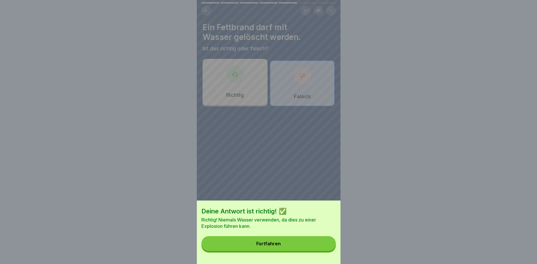
drag, startPoint x: 285, startPoint y: 247, endPoint x: 289, endPoint y: 247, distance: 3.7
click at [286, 247] on button "Fortfahren" at bounding box center [268, 243] width 134 height 15
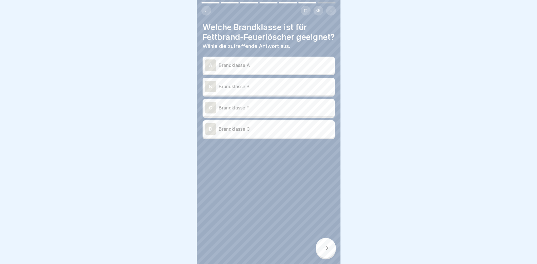
click at [249, 69] on p "Brandklasse A" at bounding box center [276, 65] width 114 height 7
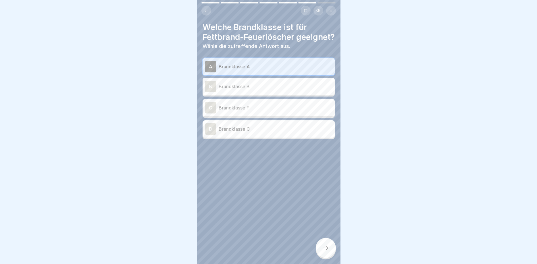
click at [328, 259] on div "Dokumentation und Notfallmaßnahmen bei Fritteusen 7 Schritte Deutsch Hörmodus 🔥…" at bounding box center [269, 132] width 144 height 264
click at [329, 243] on div at bounding box center [326, 248] width 20 height 20
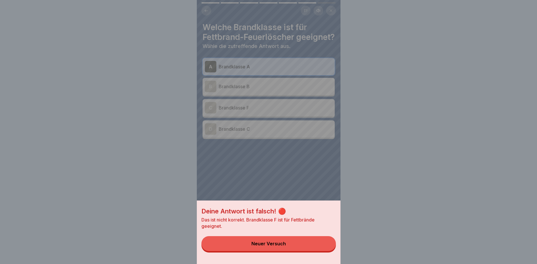
click at [308, 246] on button "Neuer Versuch" at bounding box center [268, 243] width 134 height 15
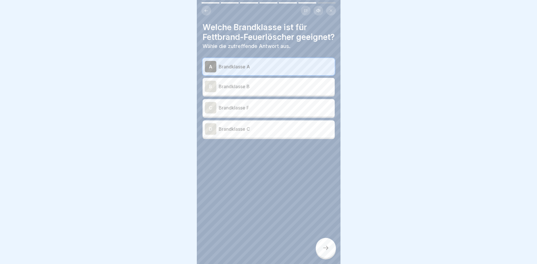
click at [271, 111] on p "Brandklasse F" at bounding box center [276, 107] width 114 height 7
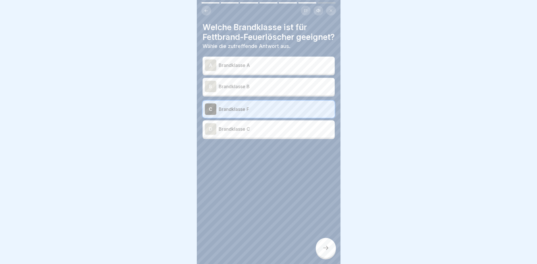
click at [327, 250] on icon at bounding box center [325, 248] width 7 height 7
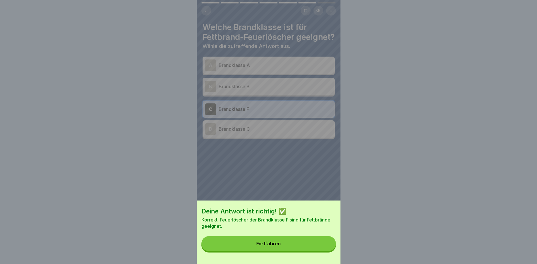
click at [295, 242] on button "Fortfahren" at bounding box center [268, 243] width 134 height 15
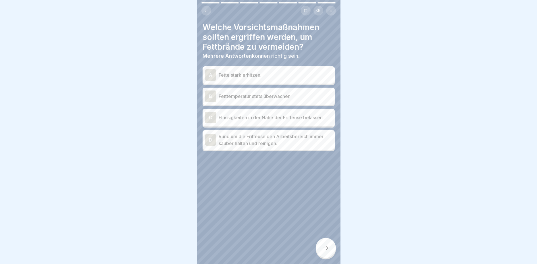
click at [288, 96] on p "Fetttemperatur stets überwachen." at bounding box center [276, 96] width 114 height 7
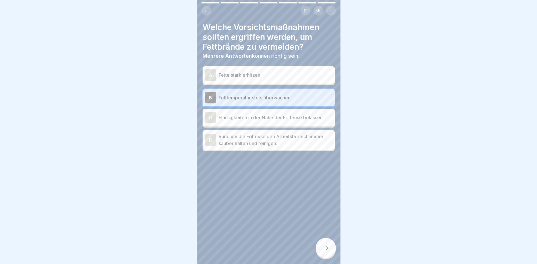
click at [308, 141] on p "Rund um die Fritteuse den Arbeitsbereich immer sauber halten und reinigen." at bounding box center [276, 140] width 114 height 14
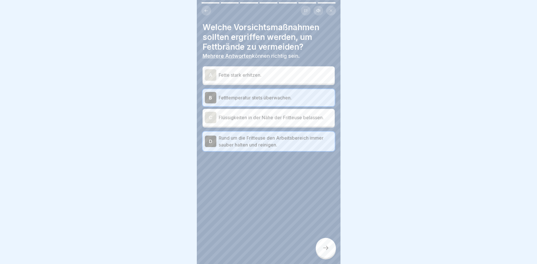
click at [320, 243] on div at bounding box center [326, 248] width 20 height 20
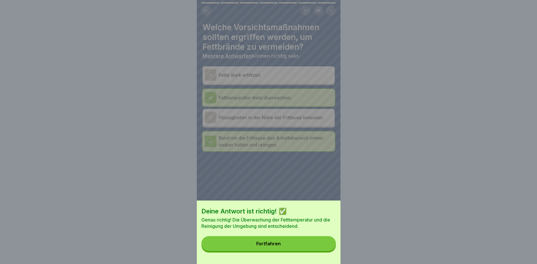
click at [301, 242] on button "Fortfahren" at bounding box center [268, 243] width 134 height 15
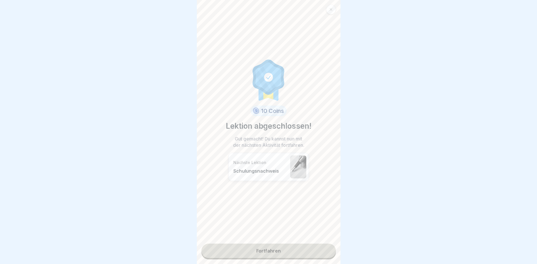
click at [267, 245] on link "Fortfahren" at bounding box center [268, 251] width 134 height 14
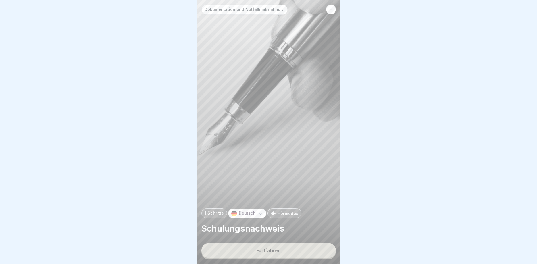
click at [265, 248] on div "Fortfahren" at bounding box center [268, 250] width 24 height 5
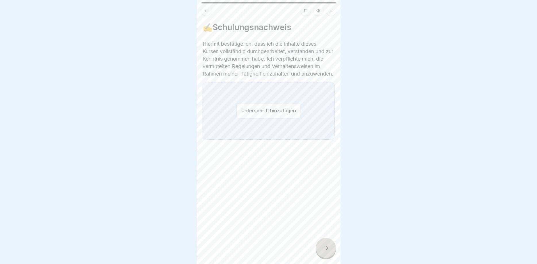
click at [270, 118] on button "Unterschrift hinzufügen" at bounding box center [268, 110] width 64 height 15
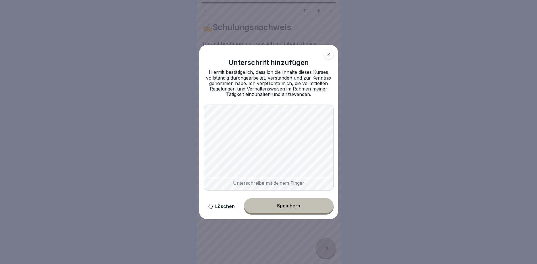
click at [294, 203] on button "Speichern" at bounding box center [289, 205] width 90 height 15
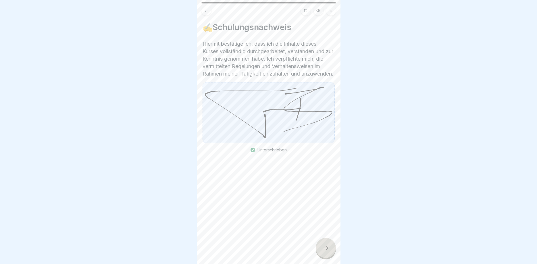
click at [322, 255] on div at bounding box center [326, 248] width 20 height 20
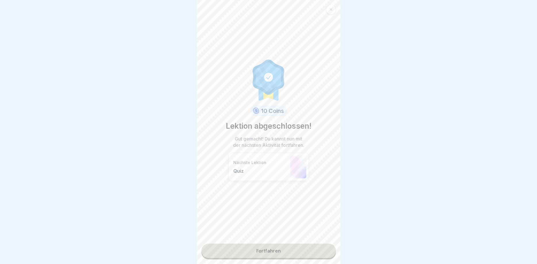
click at [293, 251] on link "Fortfahren" at bounding box center [268, 251] width 134 height 14
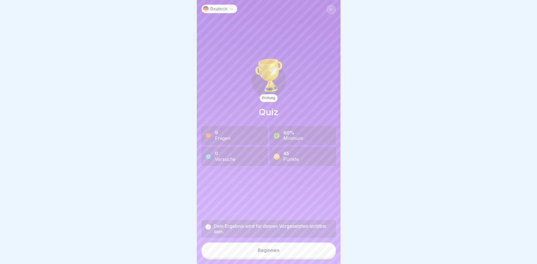
click at [273, 255] on button "Beginnen" at bounding box center [268, 251] width 134 height 16
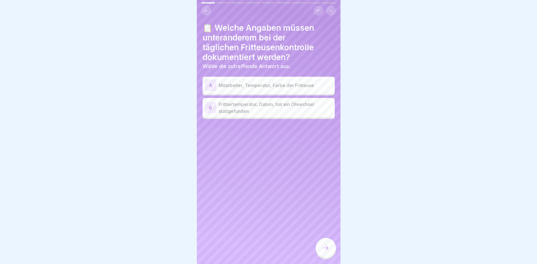
click at [280, 109] on p "Frittiertemperatur, Datum, hat ein Ölwechsel stattgefunden" at bounding box center [276, 108] width 114 height 14
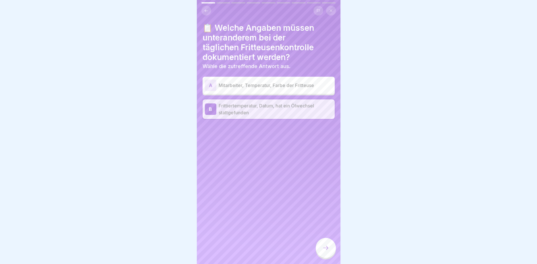
click at [320, 246] on div at bounding box center [326, 248] width 20 height 20
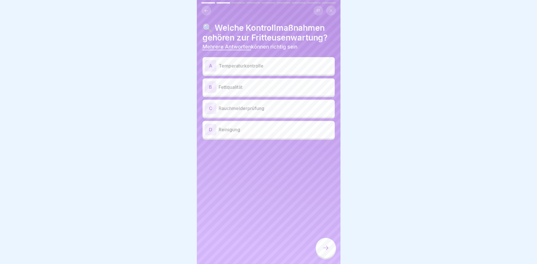
click at [259, 66] on p "Temperaturkontrolle" at bounding box center [276, 65] width 114 height 7
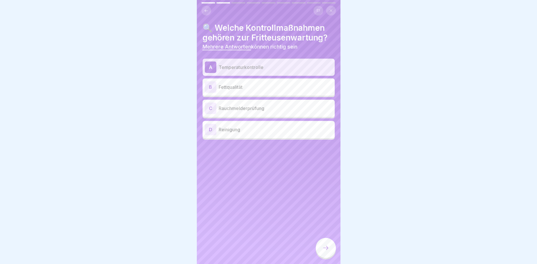
click at [252, 89] on p "Fettqualität" at bounding box center [276, 87] width 114 height 7
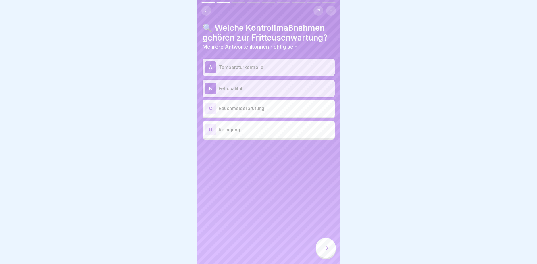
click at [252, 128] on p "Reinigung" at bounding box center [276, 129] width 114 height 7
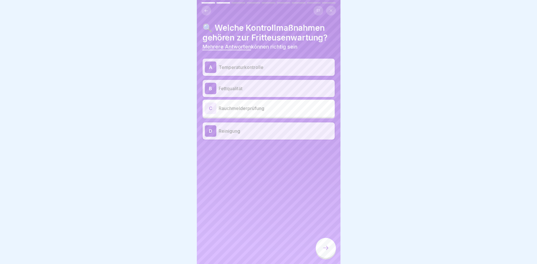
click at [327, 250] on icon at bounding box center [325, 248] width 7 height 7
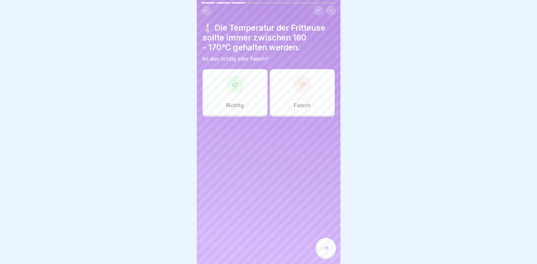
click at [243, 98] on div "Richtig" at bounding box center [235, 92] width 65 height 46
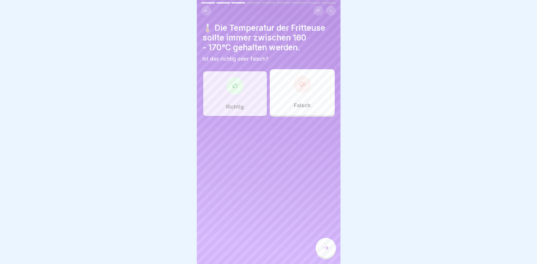
click at [328, 246] on icon at bounding box center [325, 248] width 7 height 7
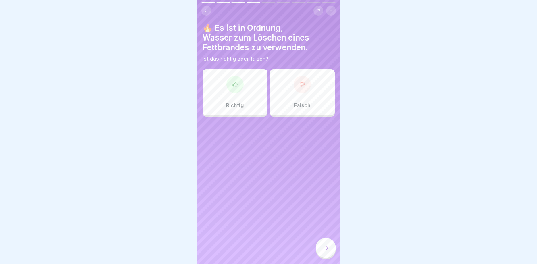
click at [309, 82] on div at bounding box center [302, 84] width 17 height 17
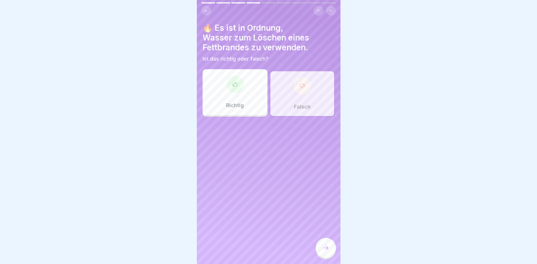
click at [329, 247] on div at bounding box center [326, 248] width 20 height 20
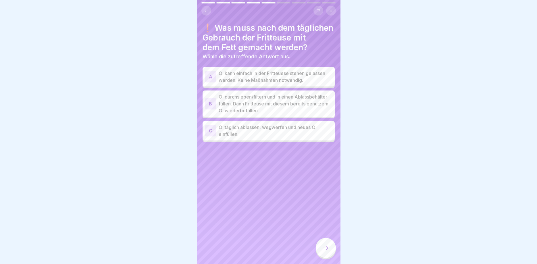
click at [310, 103] on p "Öl durchsieben/filtern und in einen Ablassbehälter füllen. Dann Fritteuse mit d…" at bounding box center [276, 103] width 114 height 21
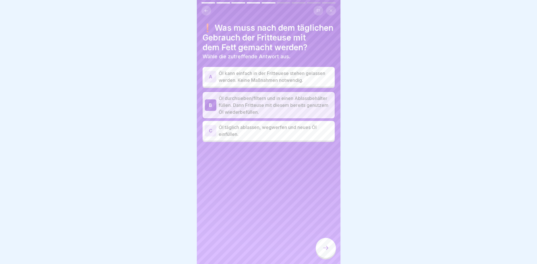
click at [327, 247] on icon at bounding box center [325, 248] width 7 height 7
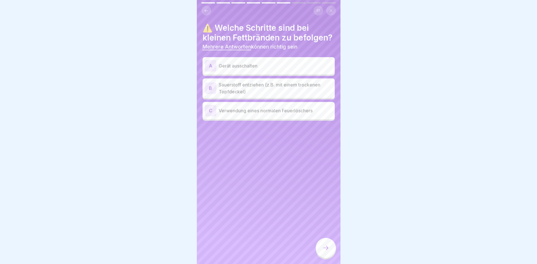
click at [297, 90] on p "Sauerstoff entziehen (z.B. mit einem trockenen Topfdeckel)" at bounding box center [276, 88] width 114 height 14
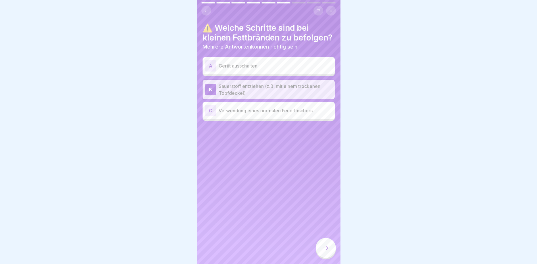
click at [261, 66] on p "Gerät ausschalten" at bounding box center [276, 65] width 114 height 7
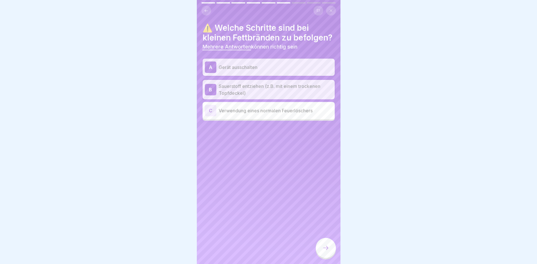
click at [324, 249] on icon at bounding box center [325, 248] width 7 height 7
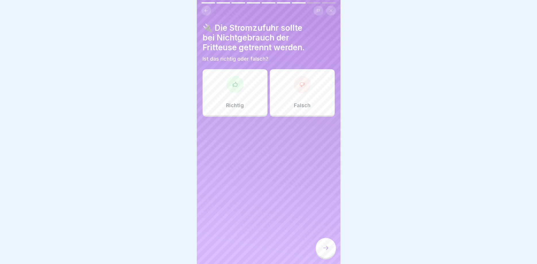
click at [249, 100] on div "Richtig" at bounding box center [235, 92] width 65 height 46
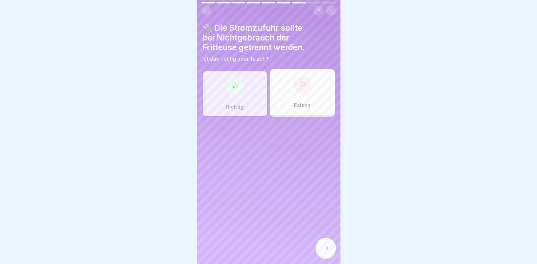
click at [328, 246] on icon at bounding box center [325, 248] width 7 height 7
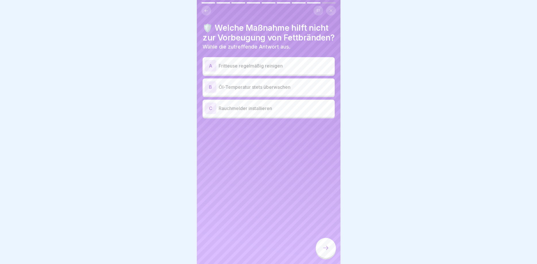
click at [279, 112] on p "Rauchmelder installieren" at bounding box center [276, 108] width 114 height 7
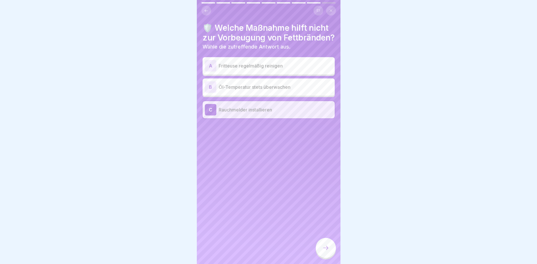
click at [323, 250] on icon at bounding box center [325, 248] width 7 height 7
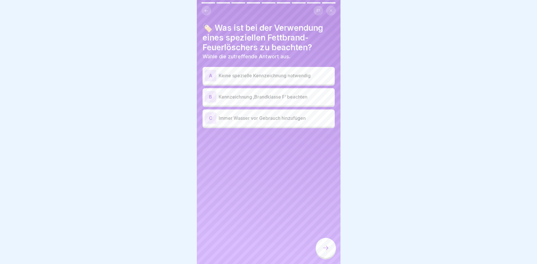
click at [313, 101] on div "B Kennzeichnung ‚Brandklasse F‘ beachten" at bounding box center [269, 96] width 128 height 11
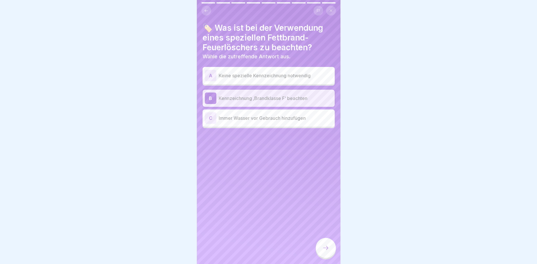
click at [330, 249] on div at bounding box center [326, 248] width 20 height 20
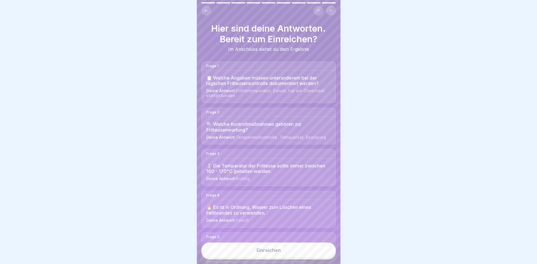
click at [288, 251] on button "Einreichen" at bounding box center [268, 251] width 134 height 16
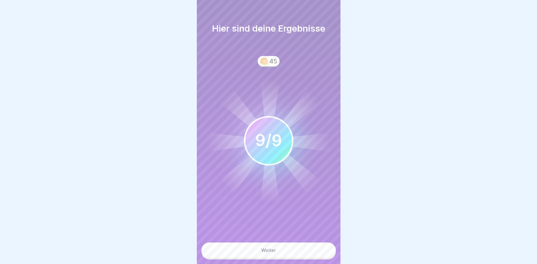
click at [282, 251] on button "Weiter" at bounding box center [268, 251] width 134 height 16
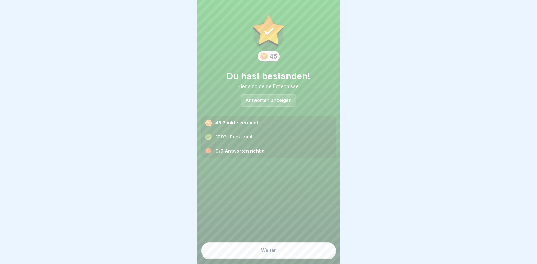
click at [272, 251] on div "Weiter" at bounding box center [268, 250] width 15 height 5
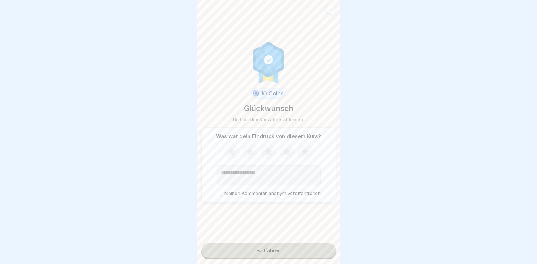
click at [274, 251] on div "Fortfahren" at bounding box center [268, 250] width 24 height 5
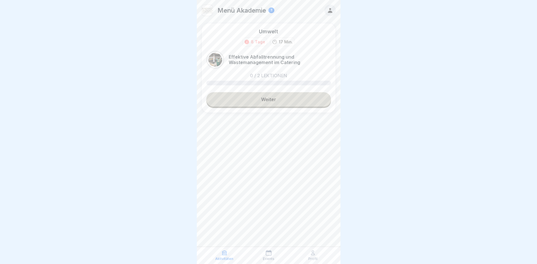
click at [280, 100] on link "Weiter" at bounding box center [268, 99] width 125 height 14
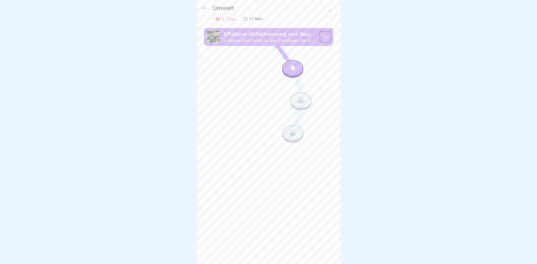
click at [294, 69] on icon at bounding box center [292, 67] width 5 height 5
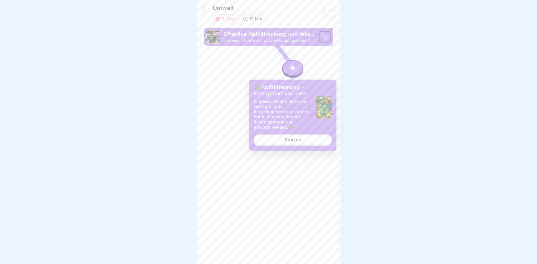
click at [295, 142] on div "Starten" at bounding box center [292, 139] width 17 height 5
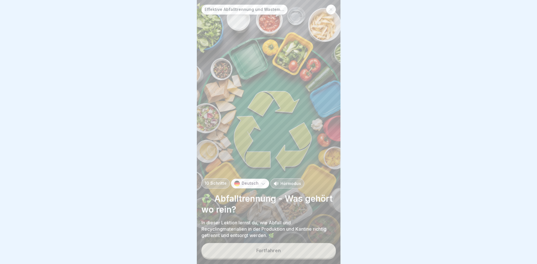
click at [294, 248] on button "Fortfahren" at bounding box center [268, 250] width 134 height 15
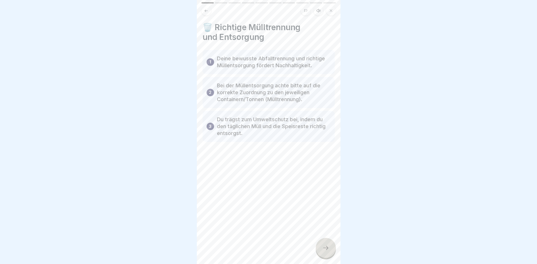
click at [330, 246] on div at bounding box center [326, 248] width 20 height 20
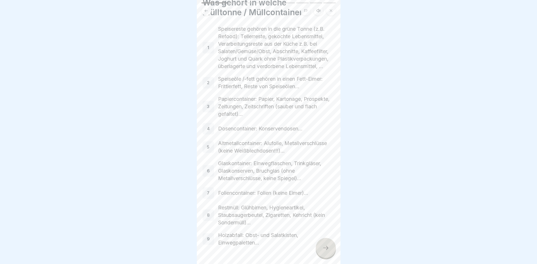
scroll to position [51, 0]
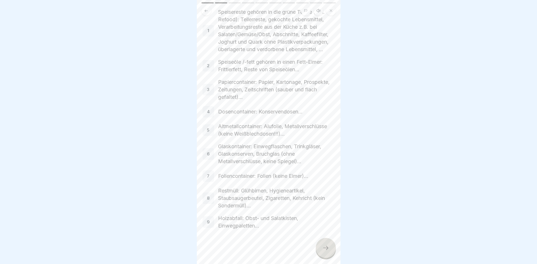
click at [325, 249] on icon at bounding box center [325, 248] width 7 height 7
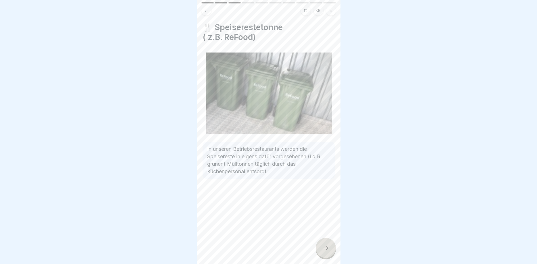
click at [326, 247] on icon at bounding box center [325, 248] width 7 height 7
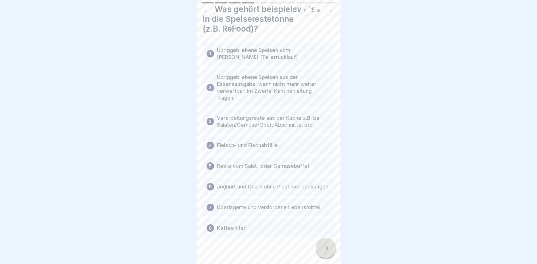
scroll to position [26, 0]
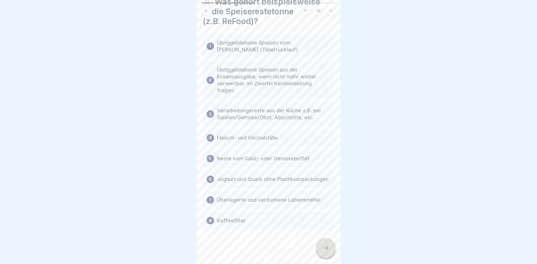
click at [321, 244] on div at bounding box center [326, 248] width 20 height 20
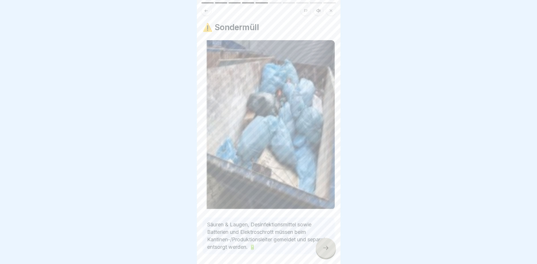
click at [323, 250] on icon at bounding box center [325, 248] width 7 height 7
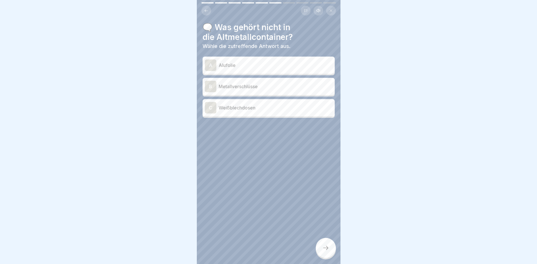
click at [268, 107] on p "Weißblechdosen" at bounding box center [276, 107] width 114 height 7
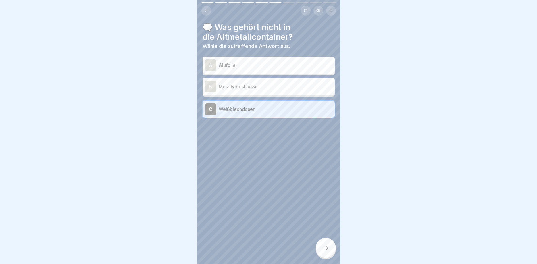
click at [326, 251] on icon at bounding box center [325, 248] width 7 height 7
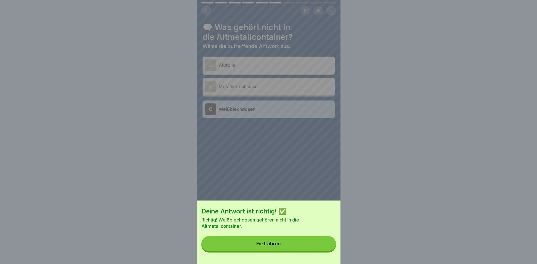
click at [295, 243] on button "Fortfahren" at bounding box center [268, 243] width 134 height 15
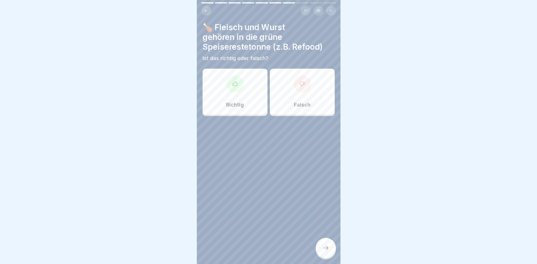
click at [255, 91] on div "Richtig" at bounding box center [235, 92] width 65 height 46
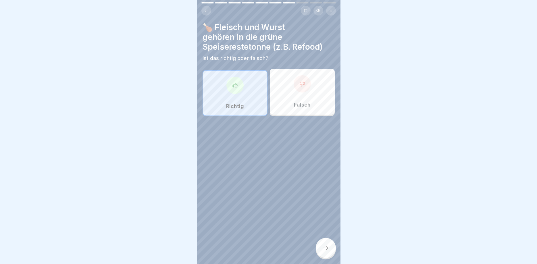
click at [330, 253] on div at bounding box center [326, 248] width 20 height 20
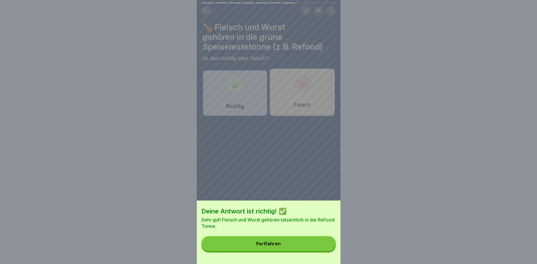
click at [301, 243] on button "Fortfahren" at bounding box center [268, 243] width 134 height 15
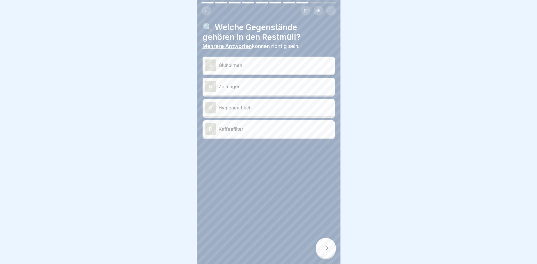
click at [237, 67] on p "Glühbirnen" at bounding box center [276, 65] width 114 height 7
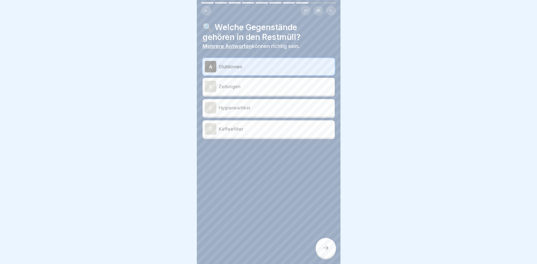
click at [245, 105] on p "Hygieneartikel" at bounding box center [276, 107] width 114 height 7
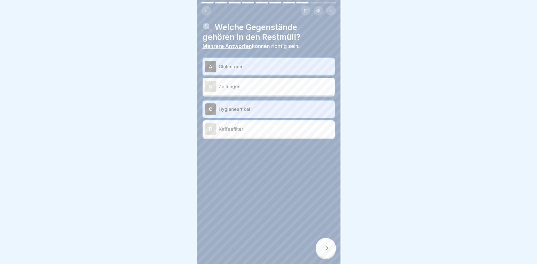
click at [249, 129] on p "Kaffeefilter" at bounding box center [276, 129] width 114 height 7
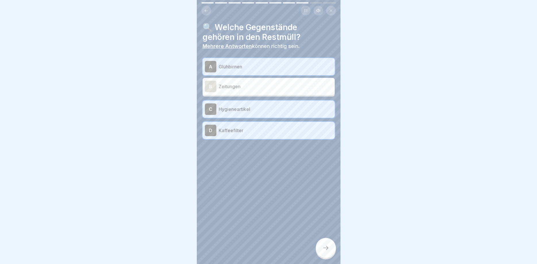
click at [275, 130] on p "Kaffeefilter" at bounding box center [276, 130] width 114 height 7
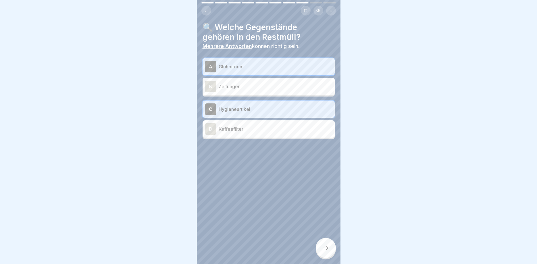
click at [333, 243] on div at bounding box center [326, 248] width 20 height 20
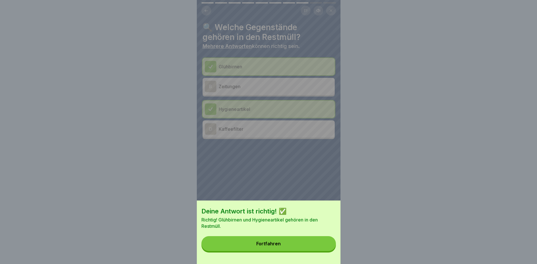
click at [265, 244] on div "Fortfahren" at bounding box center [268, 243] width 24 height 5
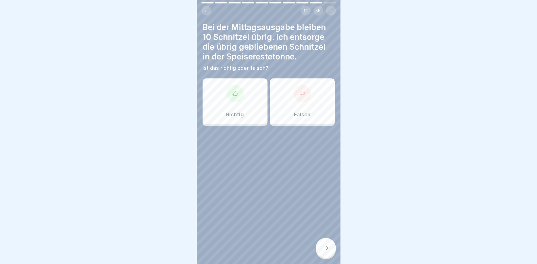
click at [249, 111] on div "Richtig" at bounding box center [235, 101] width 65 height 46
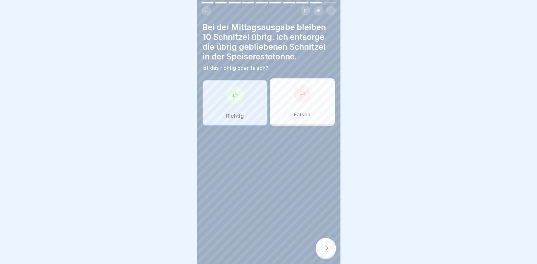
click at [325, 247] on icon at bounding box center [325, 248] width 7 height 7
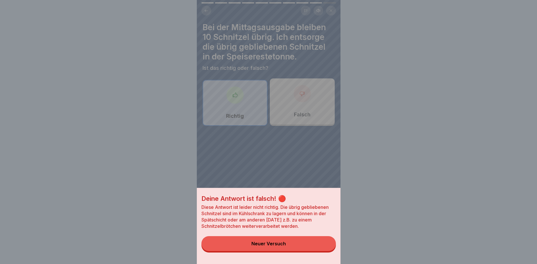
click at [295, 245] on button "Neuer Versuch" at bounding box center [268, 243] width 134 height 15
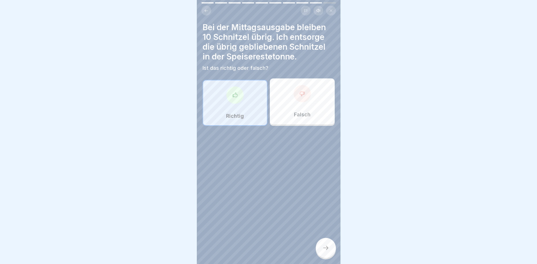
click at [307, 101] on div at bounding box center [302, 93] width 17 height 17
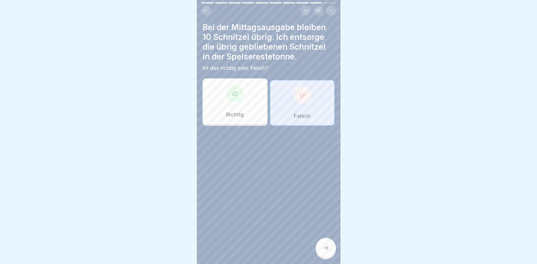
click at [326, 244] on div at bounding box center [326, 248] width 20 height 20
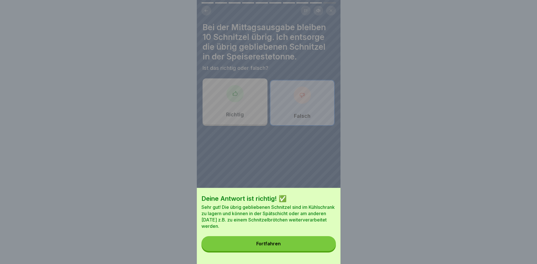
click at [289, 245] on button "Fortfahren" at bounding box center [268, 243] width 134 height 15
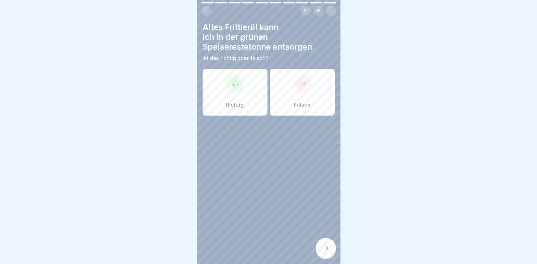
click at [299, 88] on div at bounding box center [302, 83] width 17 height 17
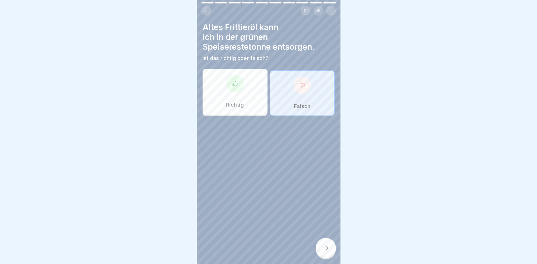
click at [328, 252] on div at bounding box center [326, 248] width 20 height 20
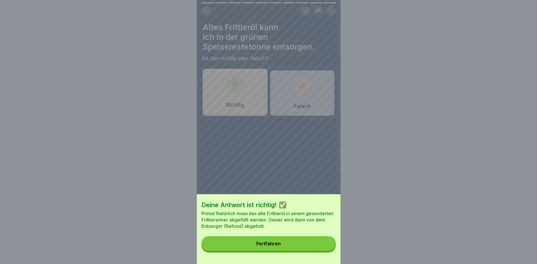
click at [273, 242] on div "Fortfahren" at bounding box center [268, 243] width 24 height 5
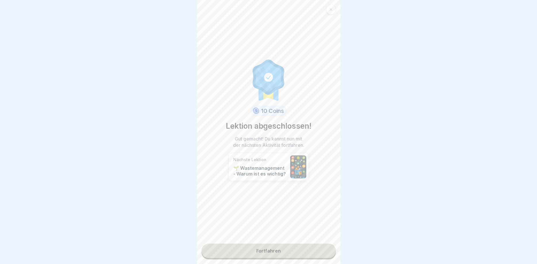
click at [279, 247] on link "Fortfahren" at bounding box center [268, 251] width 134 height 14
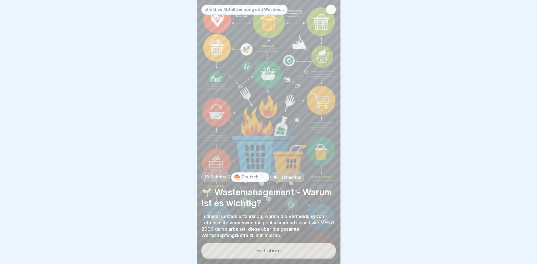
click at [278, 249] on div "Fortfahren" at bounding box center [268, 250] width 24 height 5
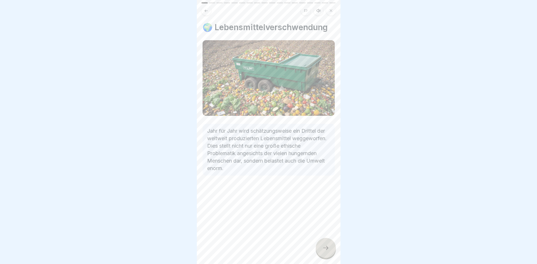
click at [328, 244] on div at bounding box center [326, 248] width 20 height 20
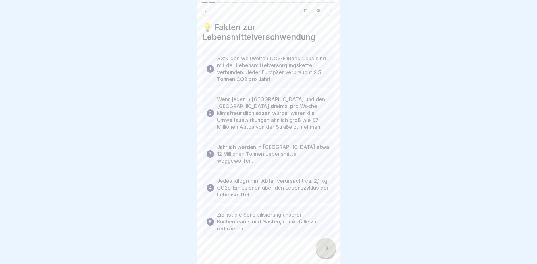
scroll to position [1, 0]
click at [324, 249] on icon at bounding box center [325, 248] width 7 height 7
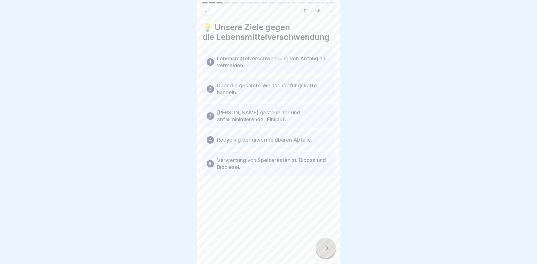
click at [326, 247] on icon at bounding box center [325, 248] width 7 height 7
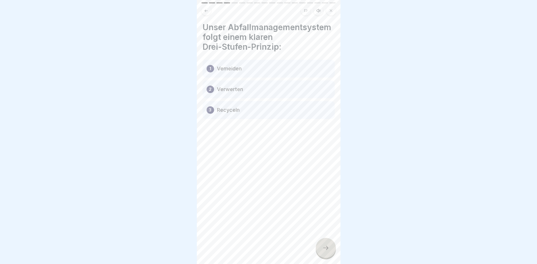
click at [326, 247] on icon at bounding box center [325, 248] width 7 height 7
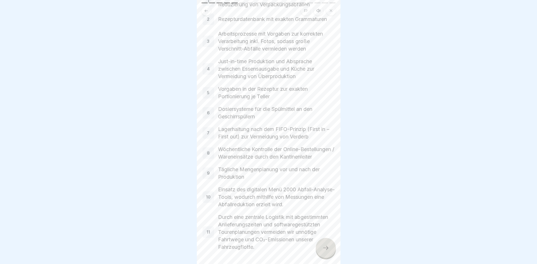
scroll to position [103, 0]
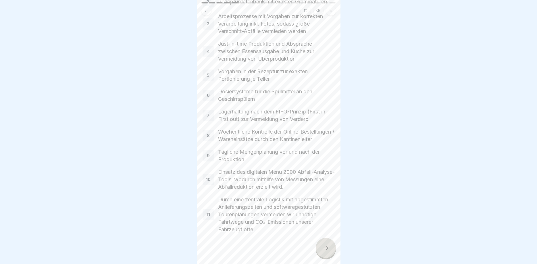
click at [326, 249] on icon at bounding box center [325, 248] width 7 height 7
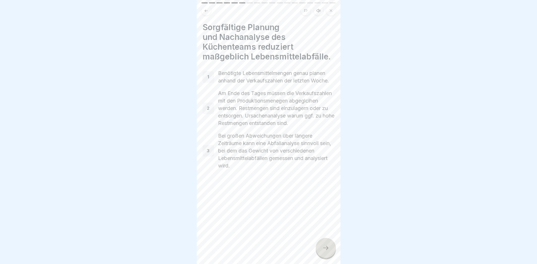
click at [326, 249] on icon at bounding box center [325, 248] width 7 height 7
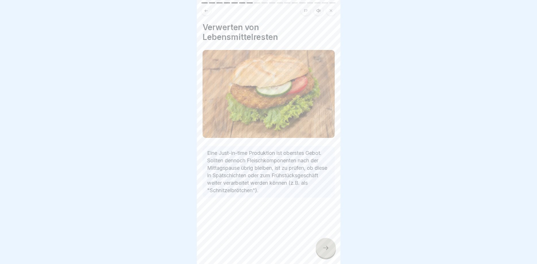
click at [326, 249] on icon at bounding box center [325, 248] width 7 height 7
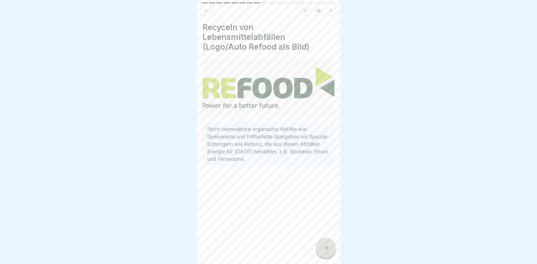
click at [326, 249] on icon at bounding box center [325, 248] width 7 height 7
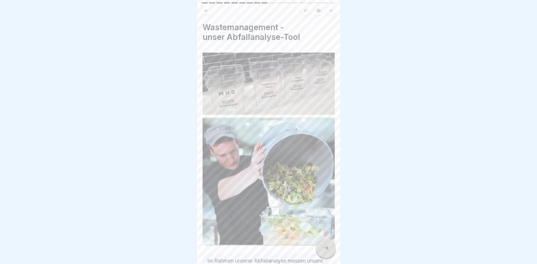
click at [326, 249] on icon at bounding box center [325, 248] width 7 height 7
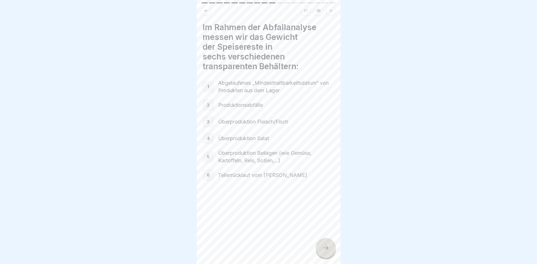
click at [328, 249] on icon at bounding box center [325, 248] width 7 height 7
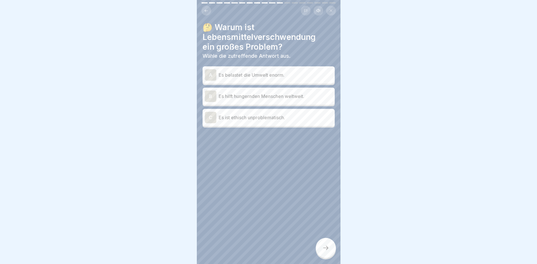
click at [297, 75] on p "Es belastet die Umwelt enorm." at bounding box center [276, 75] width 114 height 7
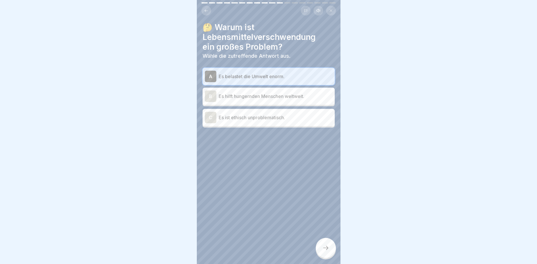
click at [329, 256] on div at bounding box center [326, 248] width 20 height 20
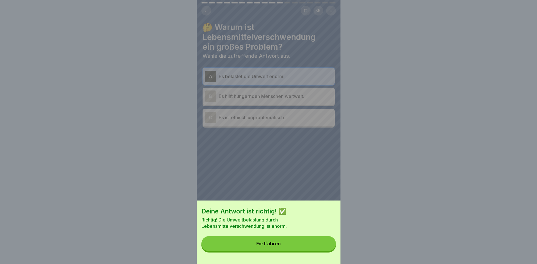
click at [287, 241] on button "Fortfahren" at bounding box center [268, 243] width 134 height 15
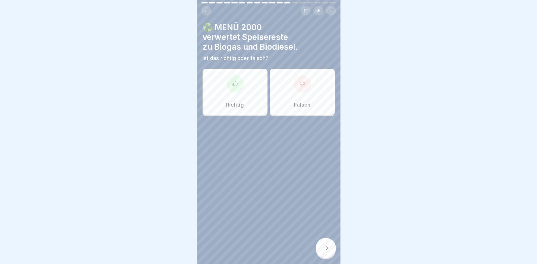
click at [250, 98] on div "Richtig" at bounding box center [235, 92] width 65 height 46
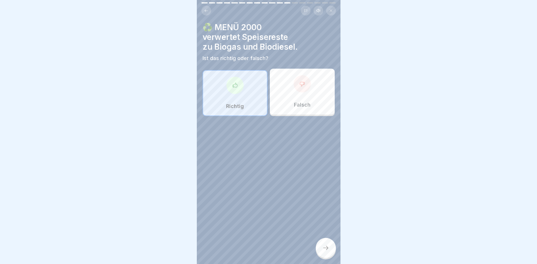
click at [323, 249] on icon at bounding box center [325, 248] width 7 height 7
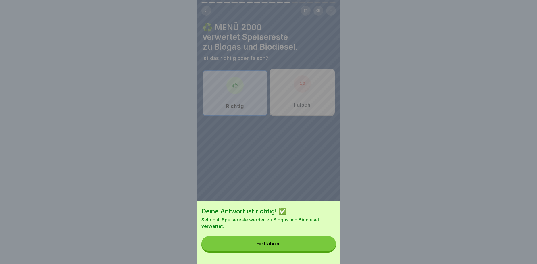
click at [288, 244] on button "Fortfahren" at bounding box center [268, 243] width 134 height 15
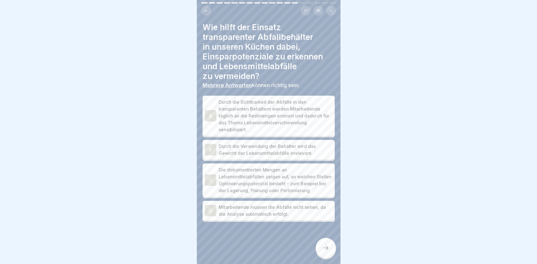
click at [305, 185] on p "Die dokumentierten Mengen an Lebensmittelabfällen zeigen auf, an welchen Stelle…" at bounding box center [276, 180] width 114 height 28
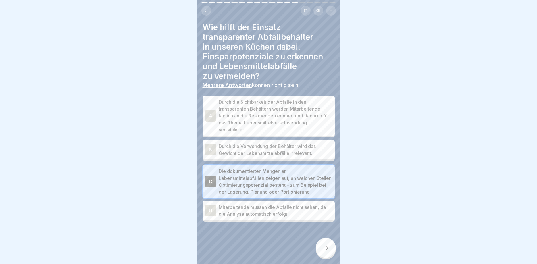
click at [298, 126] on p "Durch die Sichtbarkeit der Abfälle in den transparenten Behältern werden Mitarb…" at bounding box center [276, 116] width 114 height 34
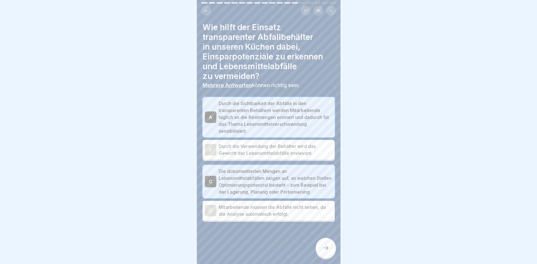
click at [330, 248] on div at bounding box center [326, 248] width 20 height 20
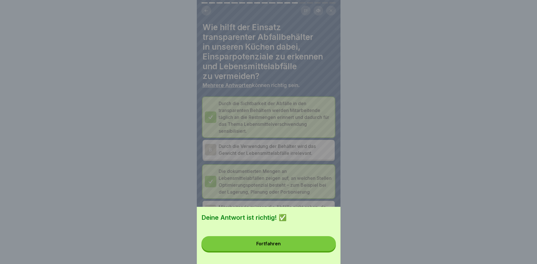
click at [302, 242] on button "Fortfahren" at bounding box center [268, 243] width 134 height 15
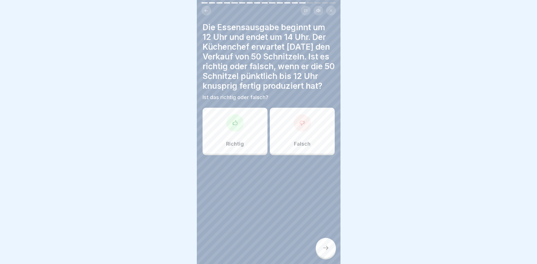
click at [299, 127] on div at bounding box center [302, 122] width 17 height 17
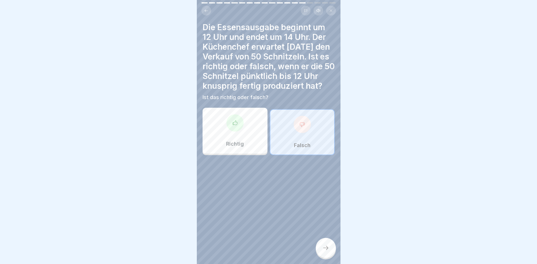
click at [330, 247] on div at bounding box center [326, 248] width 20 height 20
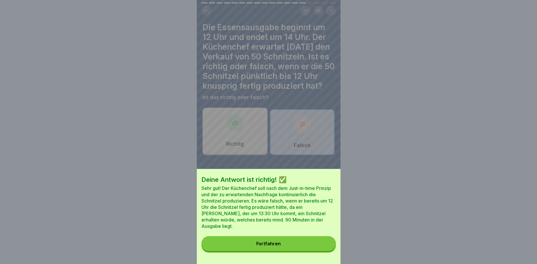
click at [285, 245] on button "Fortfahren" at bounding box center [268, 243] width 134 height 15
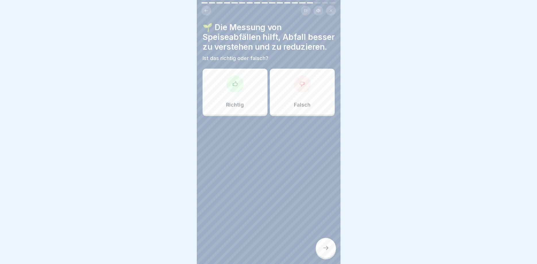
click at [240, 88] on div at bounding box center [234, 83] width 17 height 17
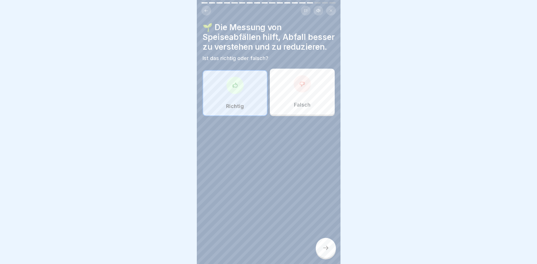
click at [326, 250] on icon at bounding box center [325, 248] width 7 height 7
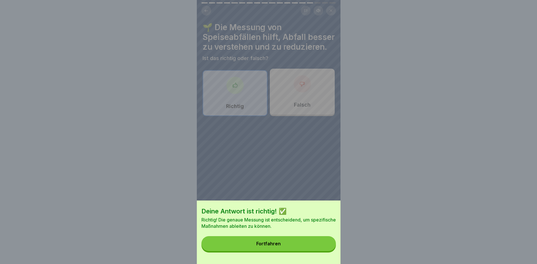
click at [291, 243] on button "Fortfahren" at bounding box center [268, 243] width 134 height 15
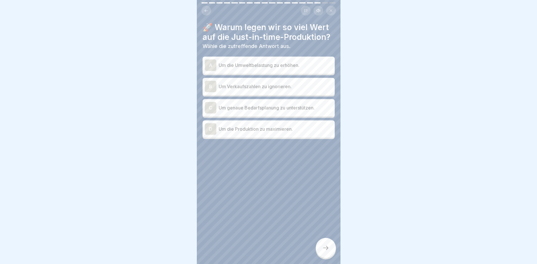
click at [297, 109] on p "Um genaue Bedarfsplanung zu unterstützen." at bounding box center [276, 107] width 114 height 7
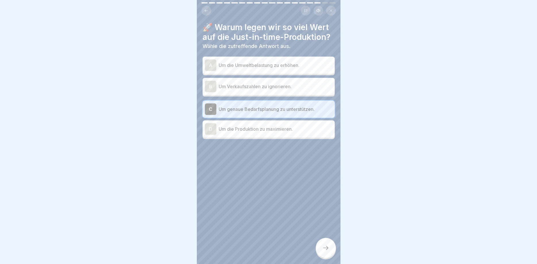
click at [328, 254] on div at bounding box center [326, 248] width 20 height 20
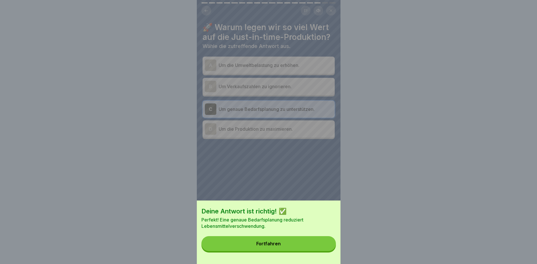
click at [308, 241] on button "Fortfahren" at bounding box center [268, 243] width 134 height 15
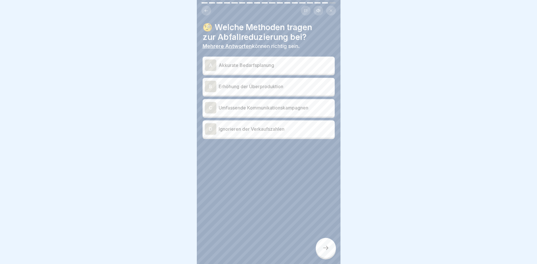
click at [295, 108] on p "Umfassende Kommunikationskampagnen" at bounding box center [276, 107] width 114 height 7
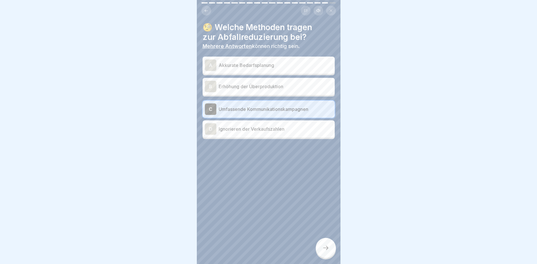
click at [326, 250] on icon at bounding box center [325, 248] width 7 height 7
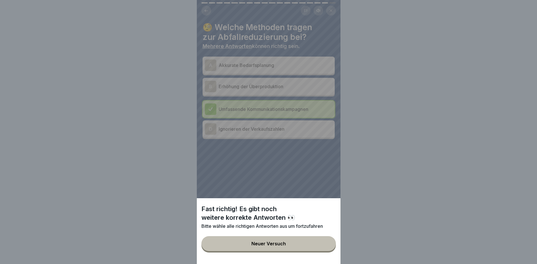
click at [302, 241] on button "Neuer Versuch" at bounding box center [268, 243] width 134 height 15
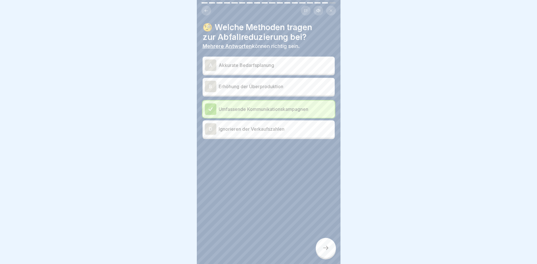
click at [276, 66] on p "Akkurate Bedarfsplanung" at bounding box center [276, 65] width 114 height 7
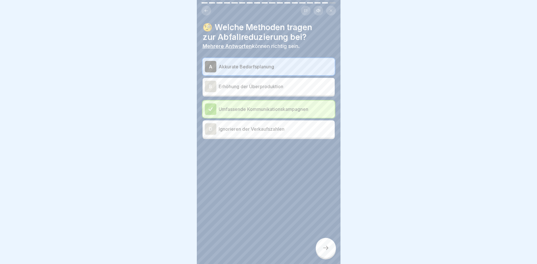
click at [328, 249] on icon at bounding box center [325, 248] width 7 height 7
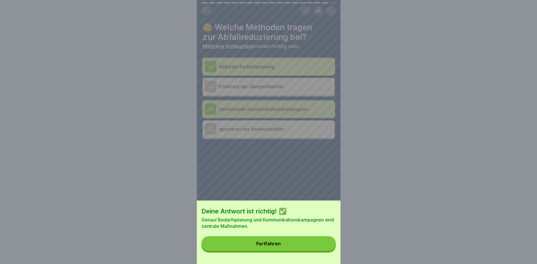
click at [305, 250] on button "Fortfahren" at bounding box center [268, 243] width 134 height 15
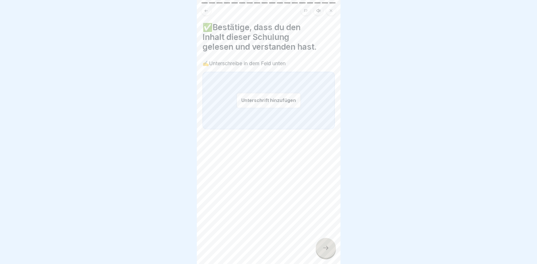
click at [270, 96] on button "Unterschrift hinzufügen" at bounding box center [268, 100] width 64 height 15
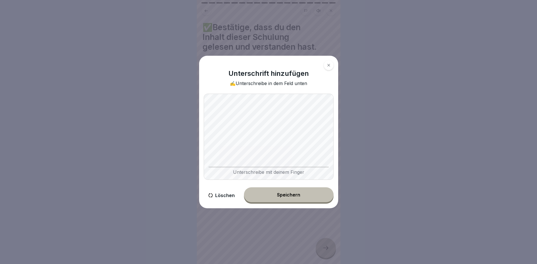
click at [288, 191] on button "Speichern" at bounding box center [289, 194] width 90 height 15
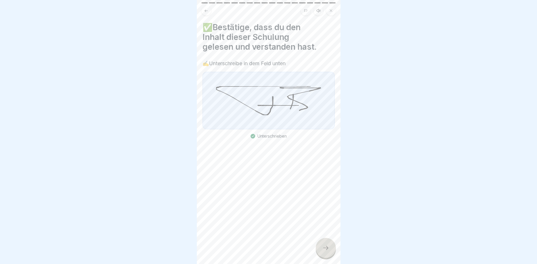
click at [323, 256] on div at bounding box center [326, 248] width 20 height 20
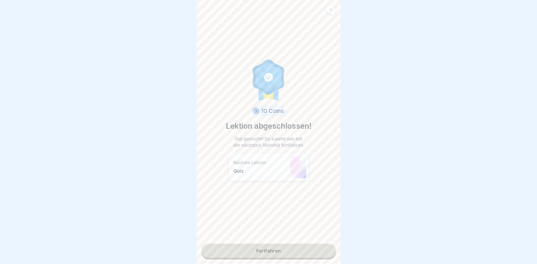
click at [290, 247] on link "Fortfahren" at bounding box center [268, 251] width 134 height 14
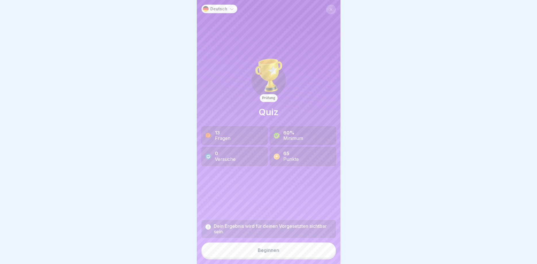
click at [276, 250] on div "Beginnen" at bounding box center [269, 250] width 22 height 5
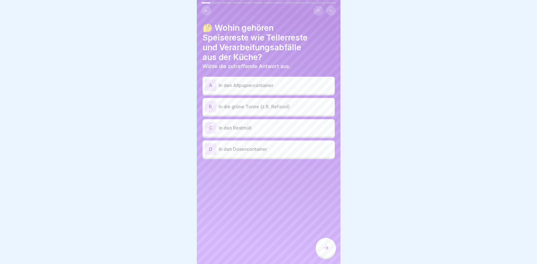
click at [276, 109] on p "In die grüne Tonne (z.B. ReFood)" at bounding box center [276, 106] width 114 height 7
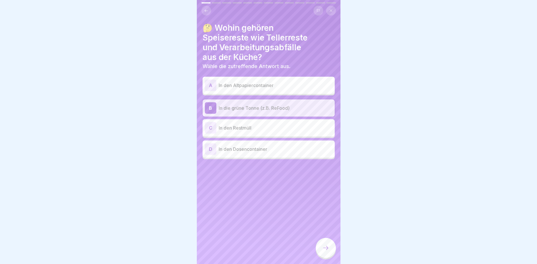
click at [325, 247] on icon at bounding box center [325, 248] width 7 height 7
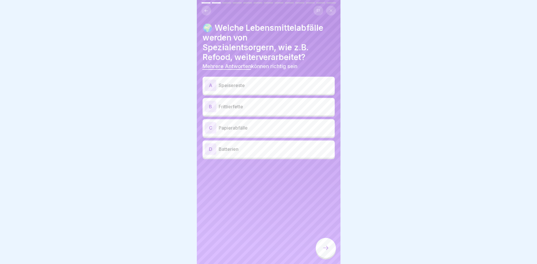
click at [264, 108] on p "Frittierfette" at bounding box center [276, 106] width 114 height 7
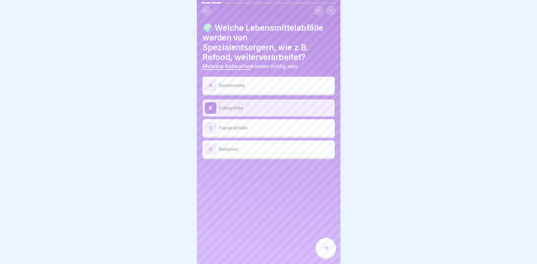
click at [267, 89] on p "Speisereste" at bounding box center [276, 85] width 114 height 7
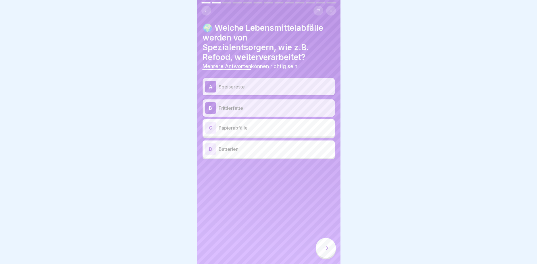
click at [326, 248] on icon at bounding box center [325, 248] width 7 height 7
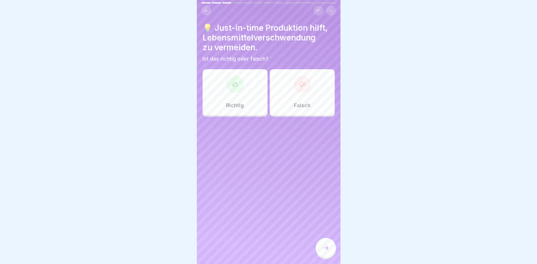
click at [259, 93] on div "Richtig" at bounding box center [235, 92] width 65 height 46
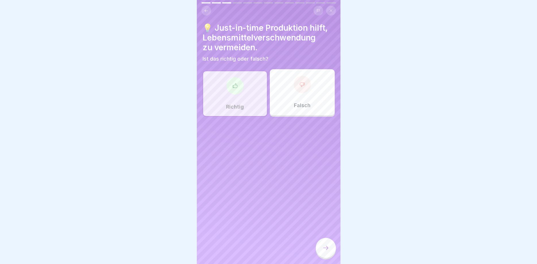
click at [328, 250] on icon at bounding box center [325, 248] width 7 height 7
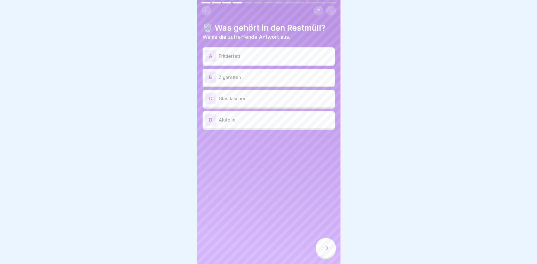
click at [266, 77] on p "Zigaretten" at bounding box center [276, 77] width 114 height 7
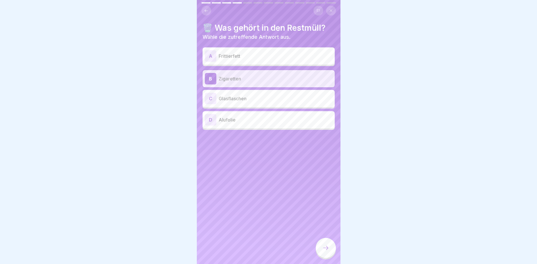
click at [324, 245] on icon at bounding box center [325, 248] width 7 height 7
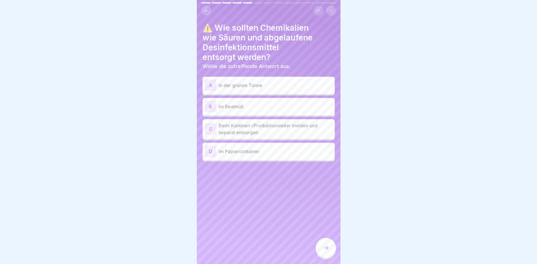
click at [308, 129] on p "Beim Kantinen-/Produktionsleiter melden und separat entsorgen" at bounding box center [276, 129] width 114 height 14
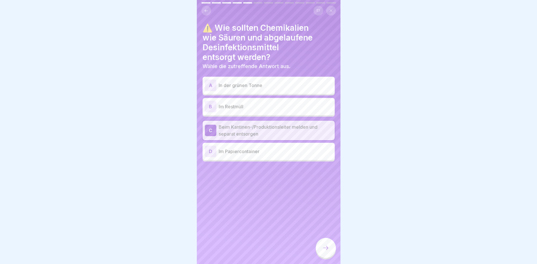
click at [324, 246] on icon at bounding box center [325, 248] width 7 height 7
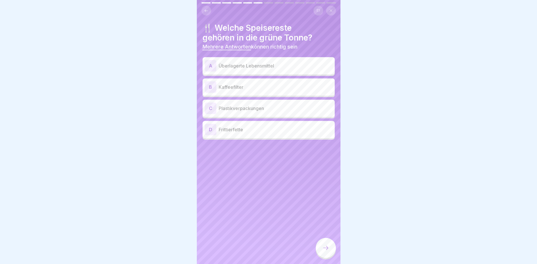
click at [276, 64] on p "Überlagerte Lebensmittel" at bounding box center [276, 65] width 114 height 7
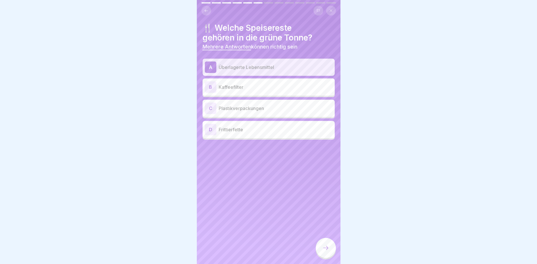
click at [276, 84] on p "Kaffeefilter" at bounding box center [276, 87] width 114 height 7
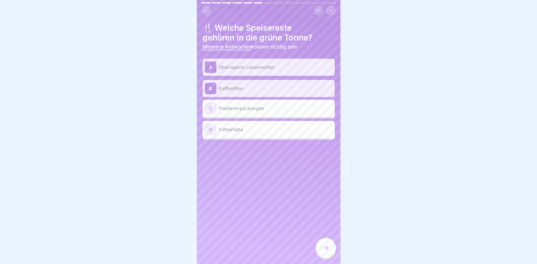
click at [324, 255] on div at bounding box center [326, 248] width 20 height 20
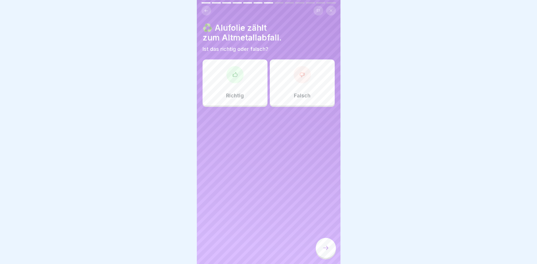
click at [247, 81] on div "Richtig" at bounding box center [235, 82] width 65 height 46
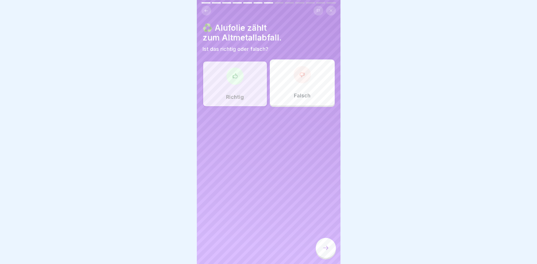
click at [320, 246] on div at bounding box center [326, 248] width 20 height 20
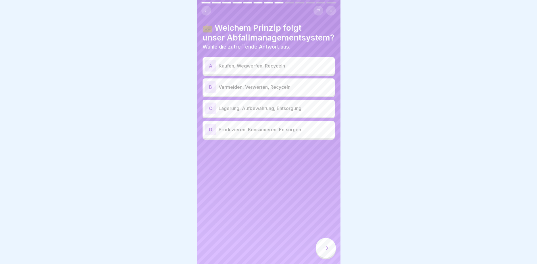
click at [287, 88] on p "Vermeiden, Verwerten, Recyceln" at bounding box center [276, 87] width 114 height 7
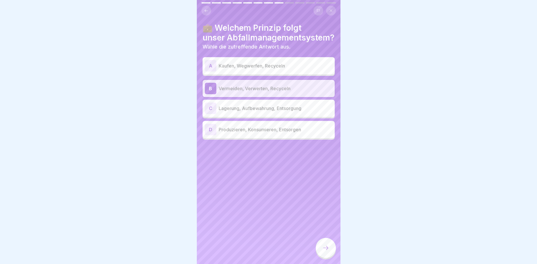
click at [329, 246] on icon at bounding box center [325, 248] width 7 height 7
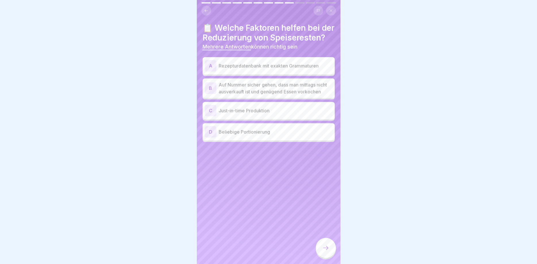
click at [307, 114] on p "Just-in-time Produktion" at bounding box center [276, 110] width 114 height 7
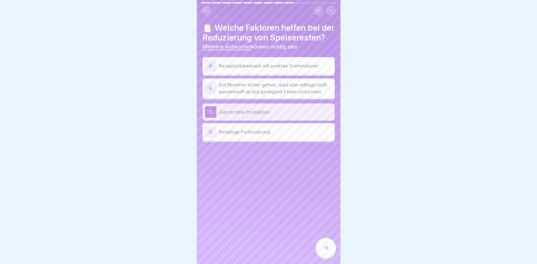
click at [297, 69] on p "Rezepturdatenbank mit exakten Grammaturen" at bounding box center [276, 65] width 114 height 7
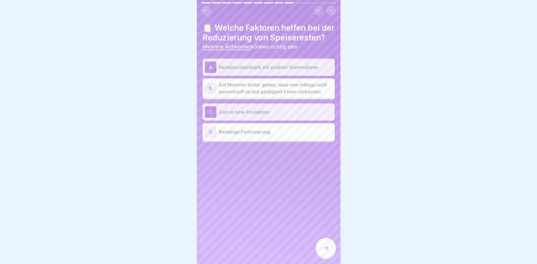
click at [328, 248] on icon at bounding box center [325, 248] width 5 height 4
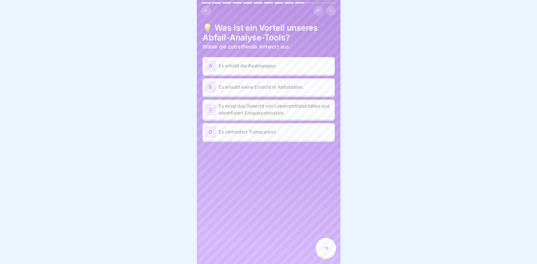
click at [314, 108] on p "Es misst das Gewicht von Lebensmittelabfällen und identifiziert Einsparpotenzia…" at bounding box center [276, 110] width 114 height 14
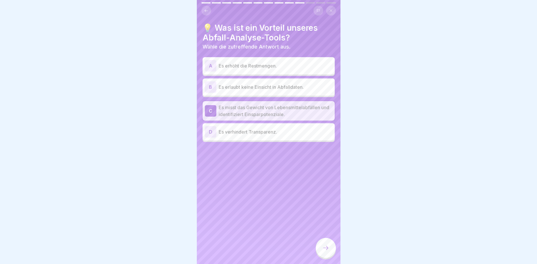
click at [326, 252] on div at bounding box center [326, 248] width 20 height 20
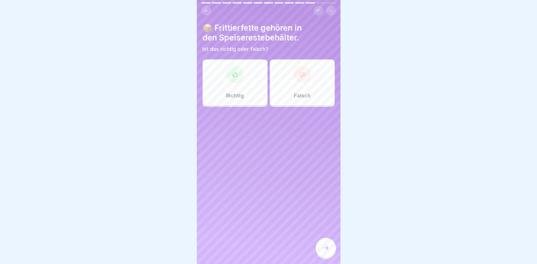
click at [297, 87] on div "Falsch" at bounding box center [302, 82] width 65 height 46
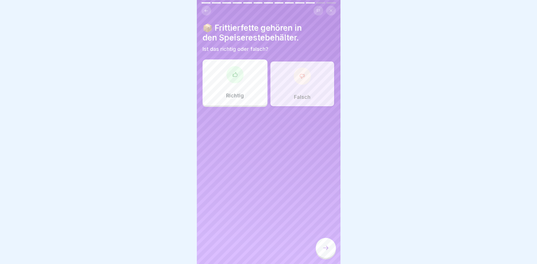
click at [329, 245] on div at bounding box center [326, 248] width 20 height 20
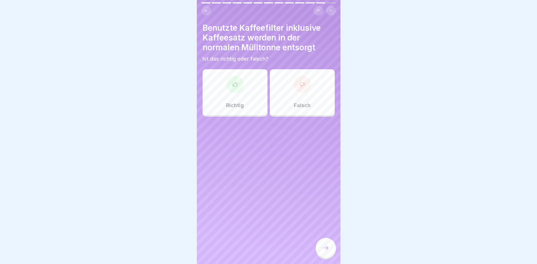
click at [293, 96] on div "Falsch" at bounding box center [302, 92] width 65 height 46
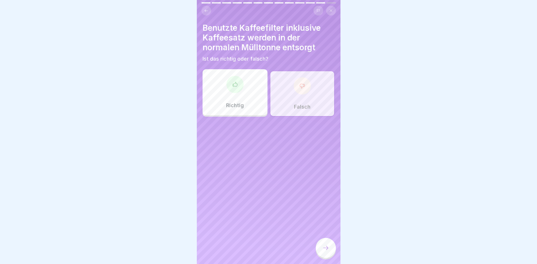
click at [328, 253] on div at bounding box center [326, 248] width 20 height 20
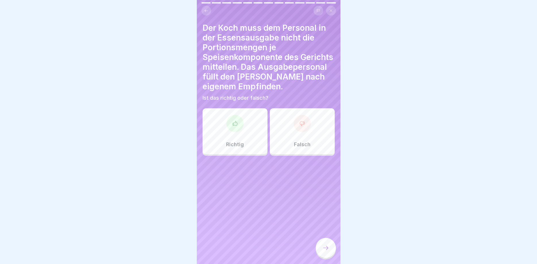
click at [303, 125] on icon at bounding box center [302, 124] width 6 height 6
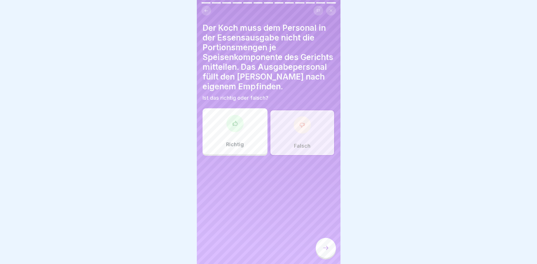
click at [326, 244] on div at bounding box center [326, 248] width 20 height 20
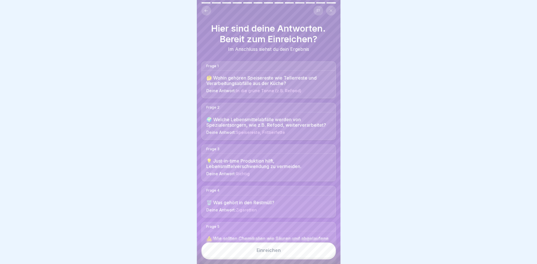
click at [297, 249] on button "Einreichen" at bounding box center [268, 251] width 134 height 16
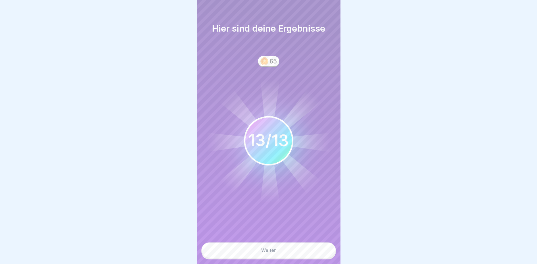
click at [295, 249] on button "Weiter" at bounding box center [268, 251] width 134 height 16
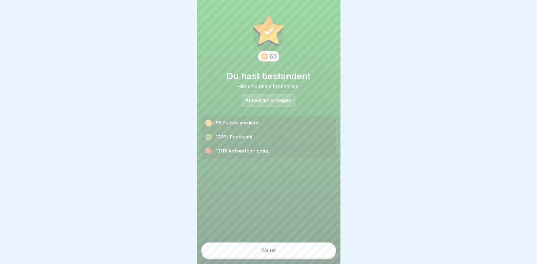
click at [288, 253] on button "Weiter" at bounding box center [268, 251] width 134 height 16
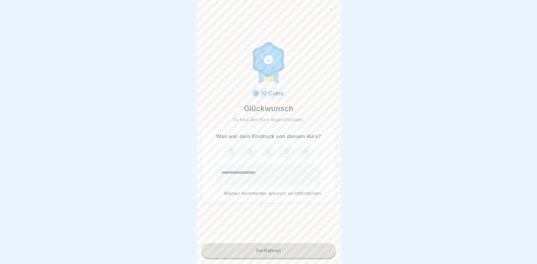
click at [270, 248] on div "Fortfahren" at bounding box center [268, 250] width 24 height 5
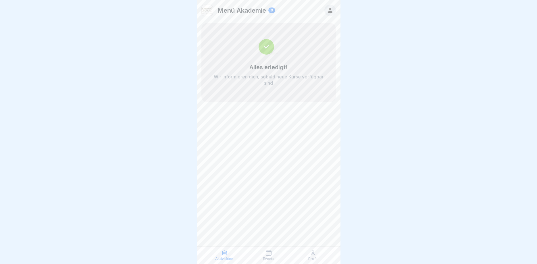
click at [309, 257] on p "Profil" at bounding box center [312, 259] width 9 height 4
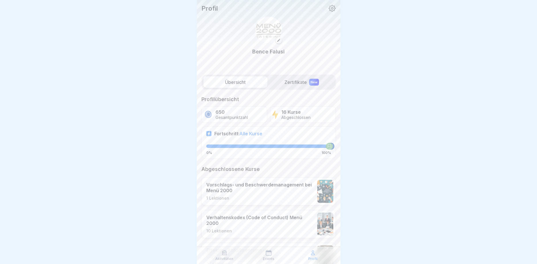
click at [297, 80] on label "Zertifikate New" at bounding box center [302, 81] width 64 height 11
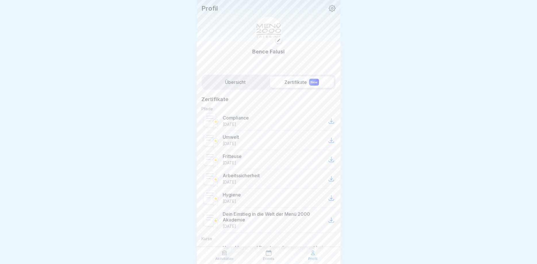
scroll to position [34, 0]
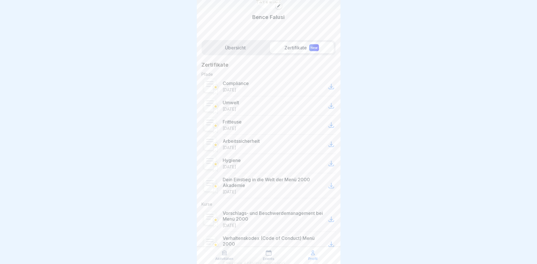
click at [329, 125] on icon at bounding box center [331, 125] width 7 height 7
click at [378, 55] on div at bounding box center [268, 132] width 537 height 264
